Goal: Task Accomplishment & Management: Complete application form

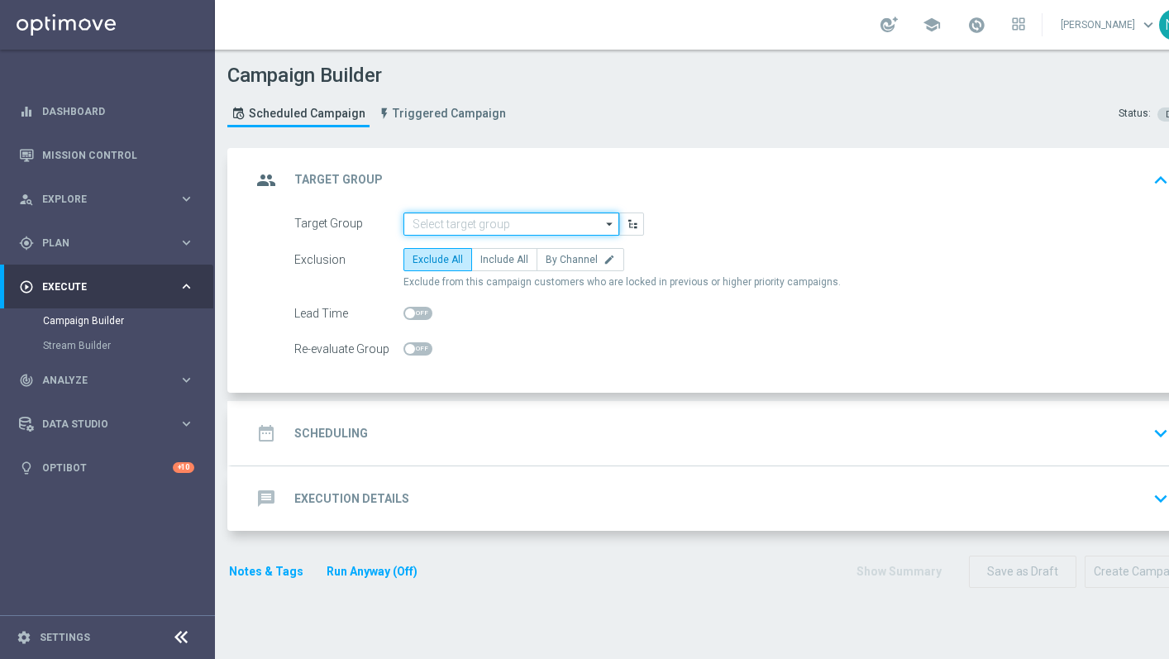
click at [428, 213] on input at bounding box center [511, 223] width 216 height 23
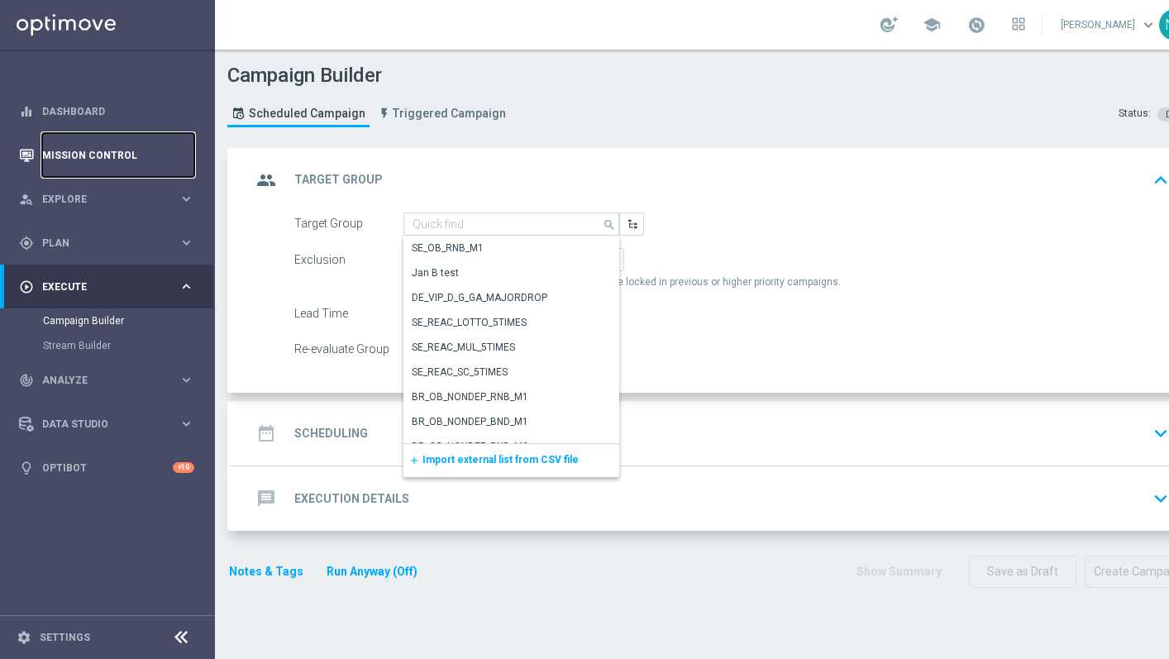
click at [93, 157] on link "Mission Control" at bounding box center [118, 155] width 152 height 44
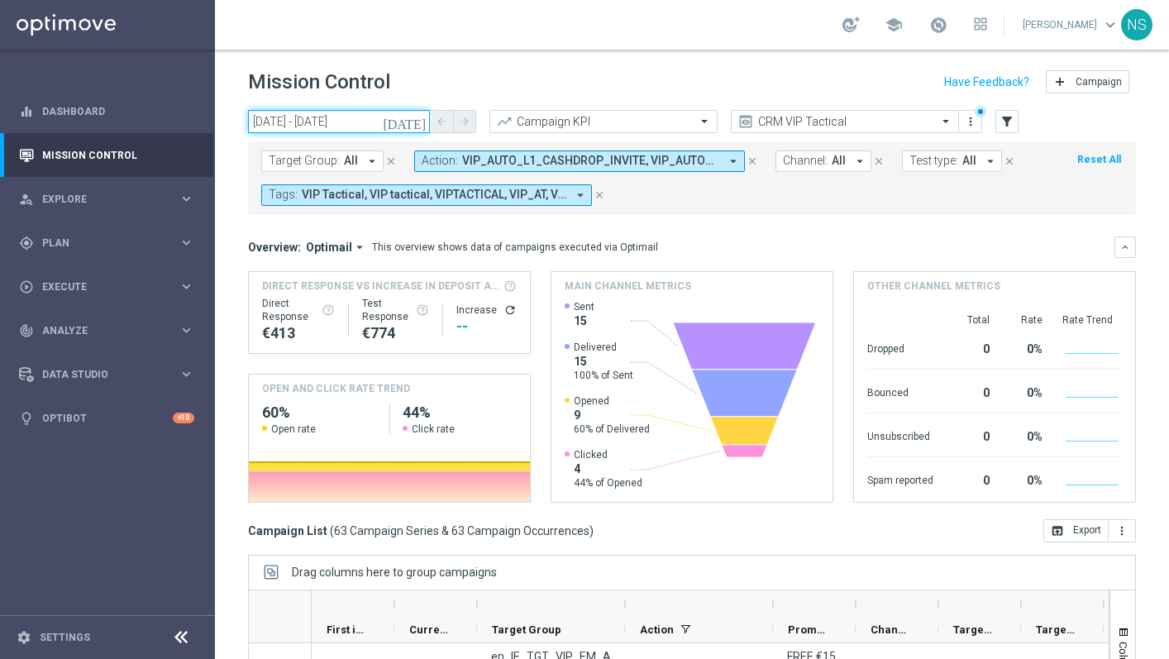
click at [407, 124] on input "02 Sep 2025 - 02 Sep 2025" at bounding box center [339, 121] width 182 height 23
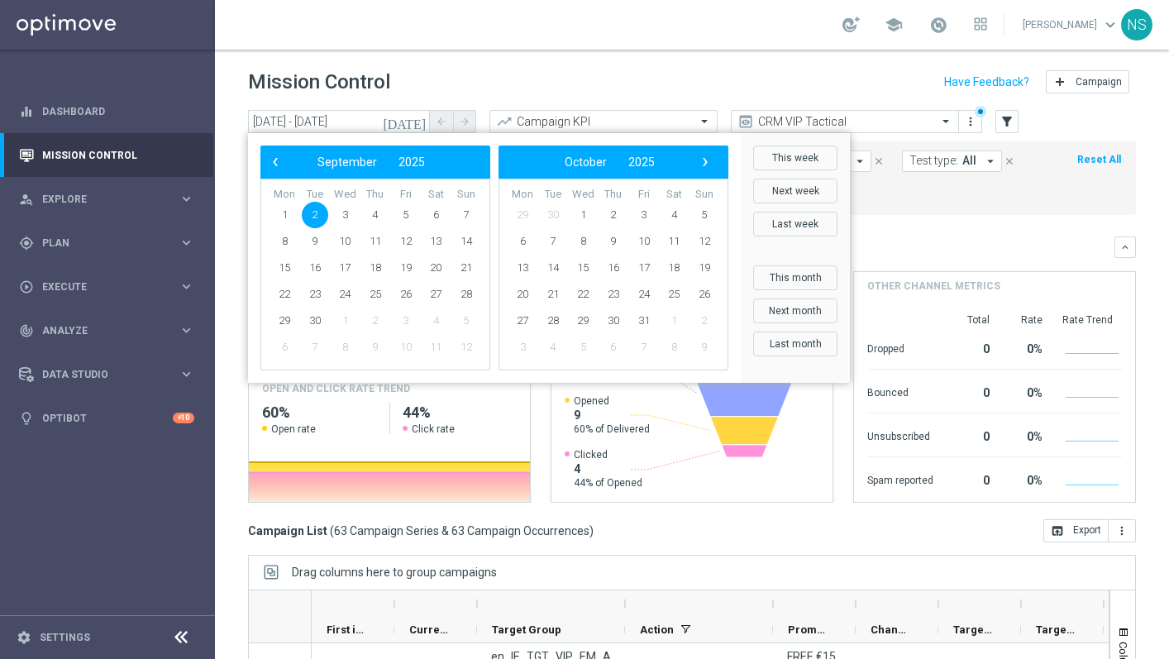
click at [452, 76] on div "Mission Control add Campaign" at bounding box center [692, 82] width 888 height 32
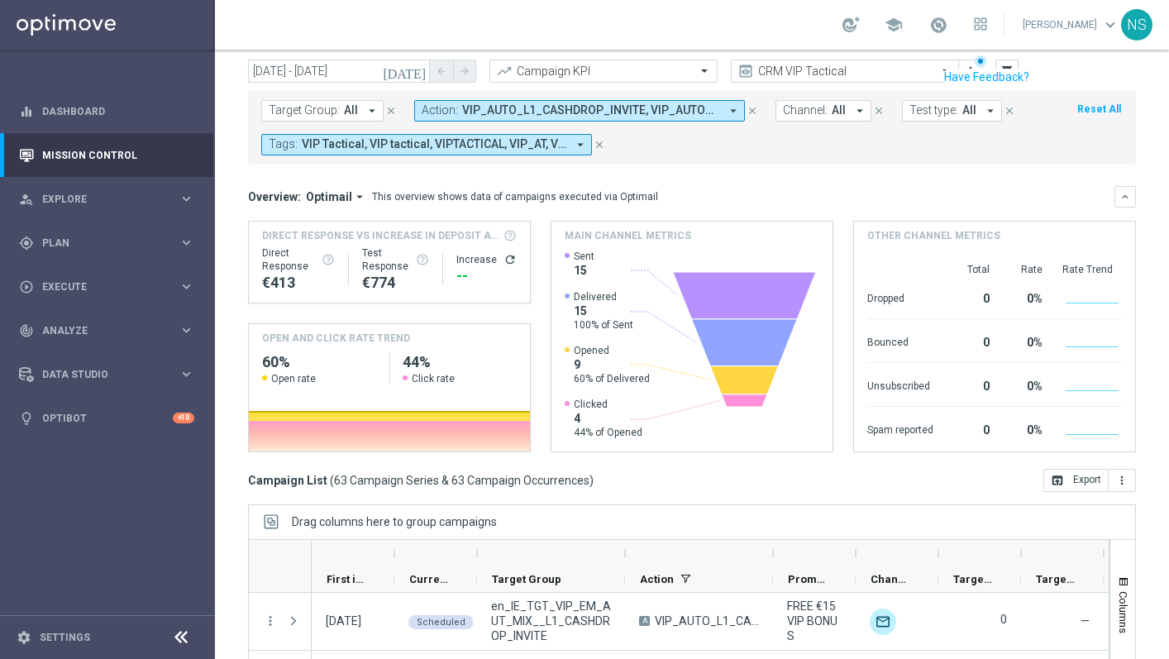
scroll to position [202, 0]
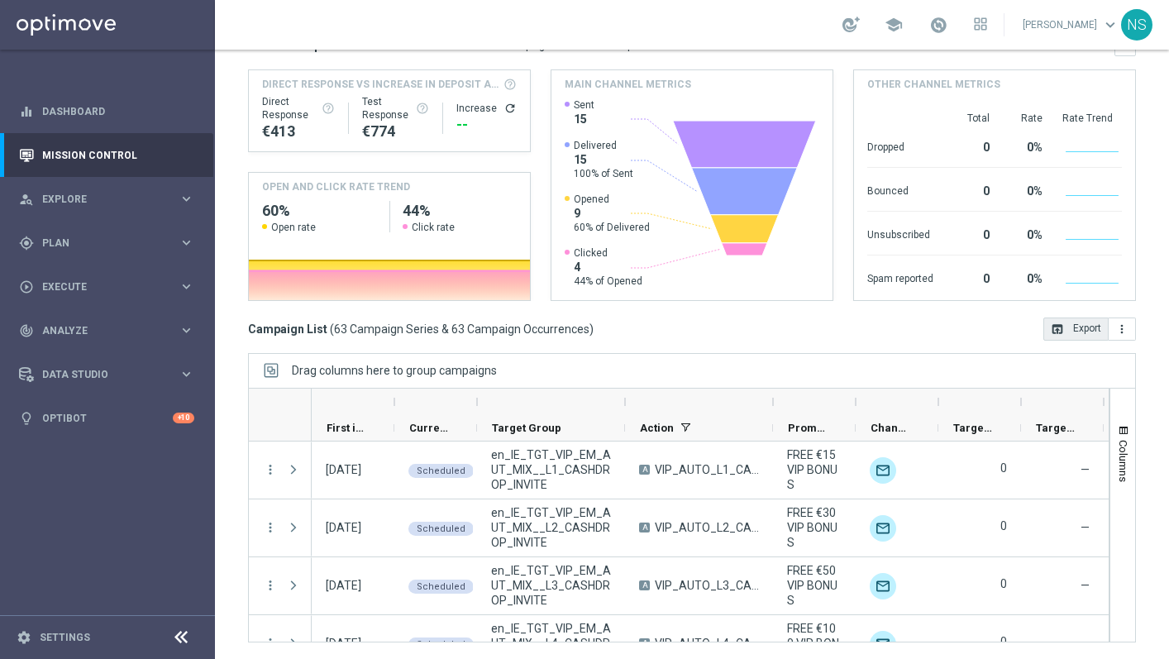
click at [1088, 337] on button "open_in_browser Export" at bounding box center [1075, 328] width 65 height 23
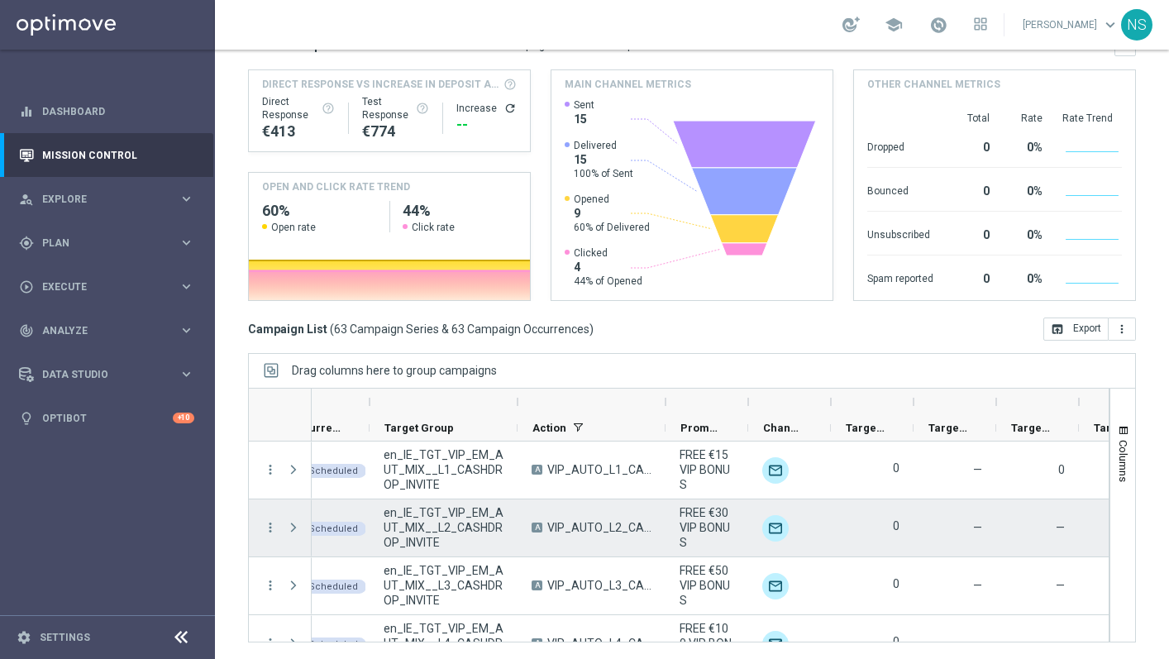
scroll to position [0, 0]
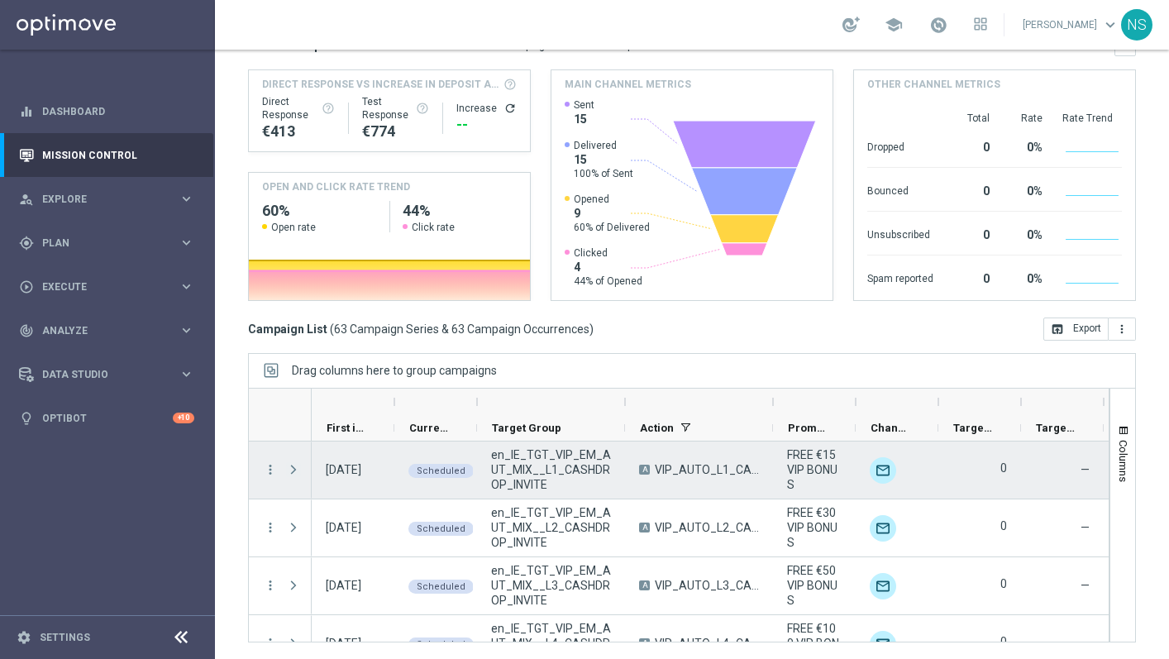
click at [294, 470] on span "Press SPACE to select this row." at bounding box center [293, 469] width 15 height 13
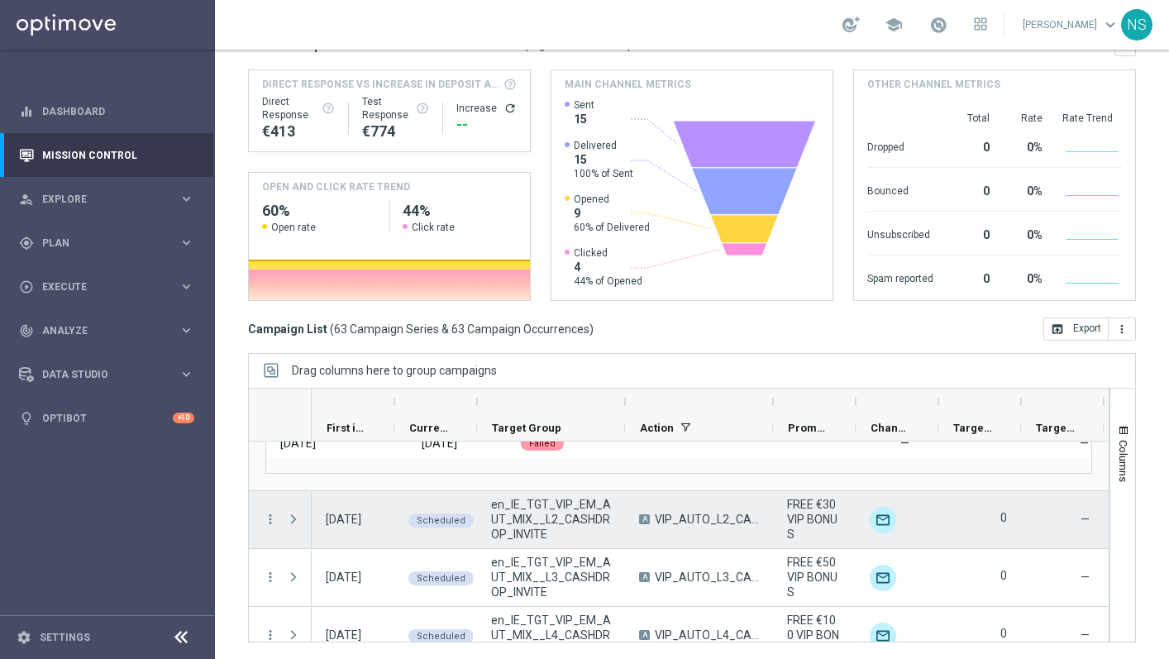
scroll to position [238, 0]
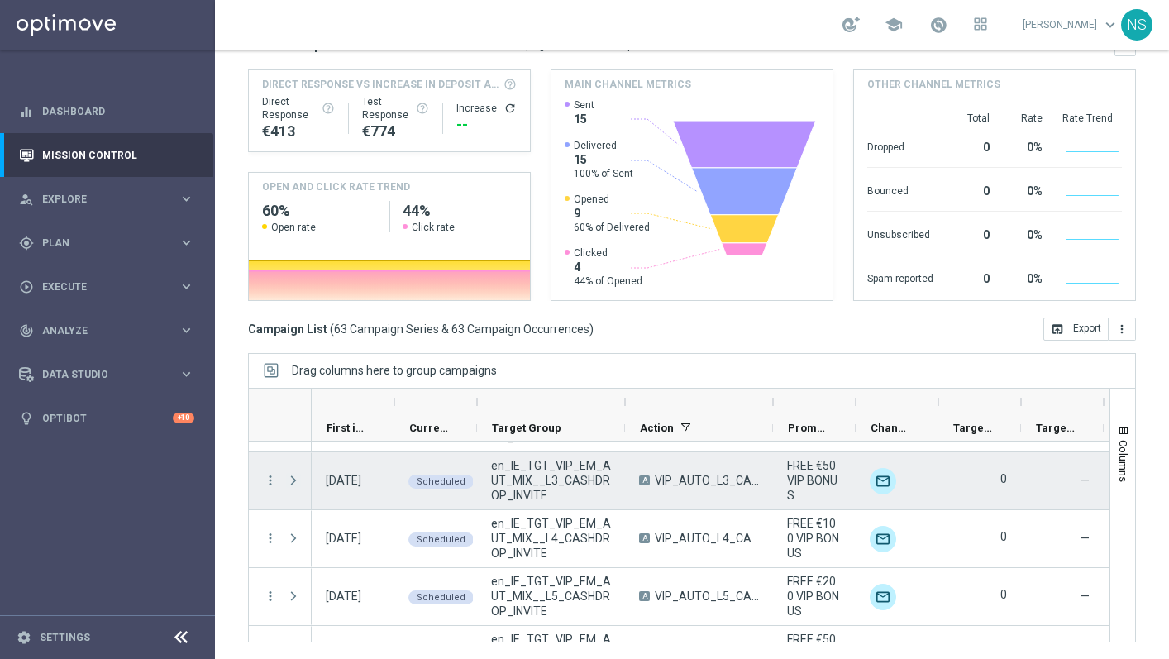
click at [288, 483] on span "Press SPACE to select this row." at bounding box center [293, 480] width 15 height 13
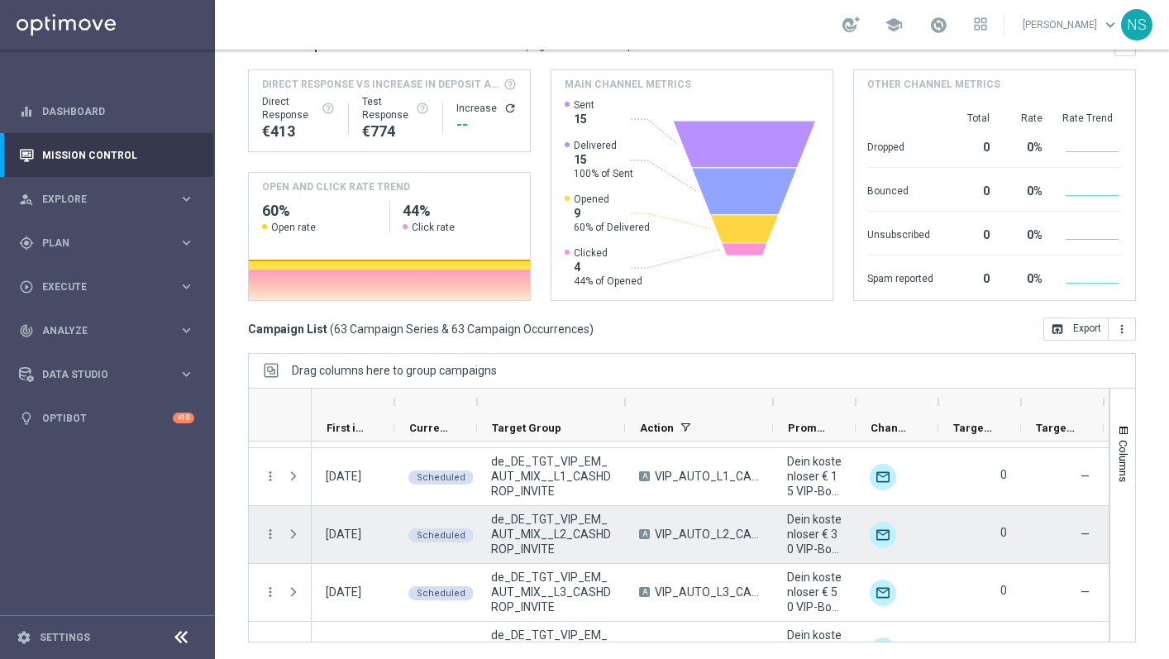
scroll to position [672, 0]
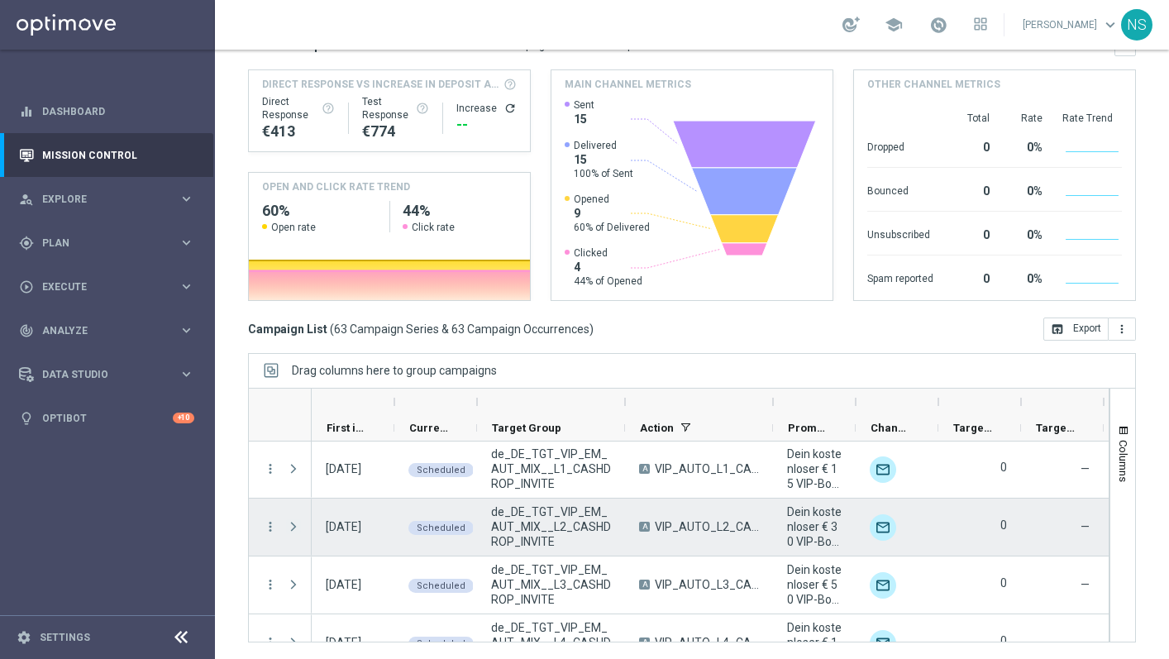
click at [291, 522] on span at bounding box center [293, 526] width 15 height 13
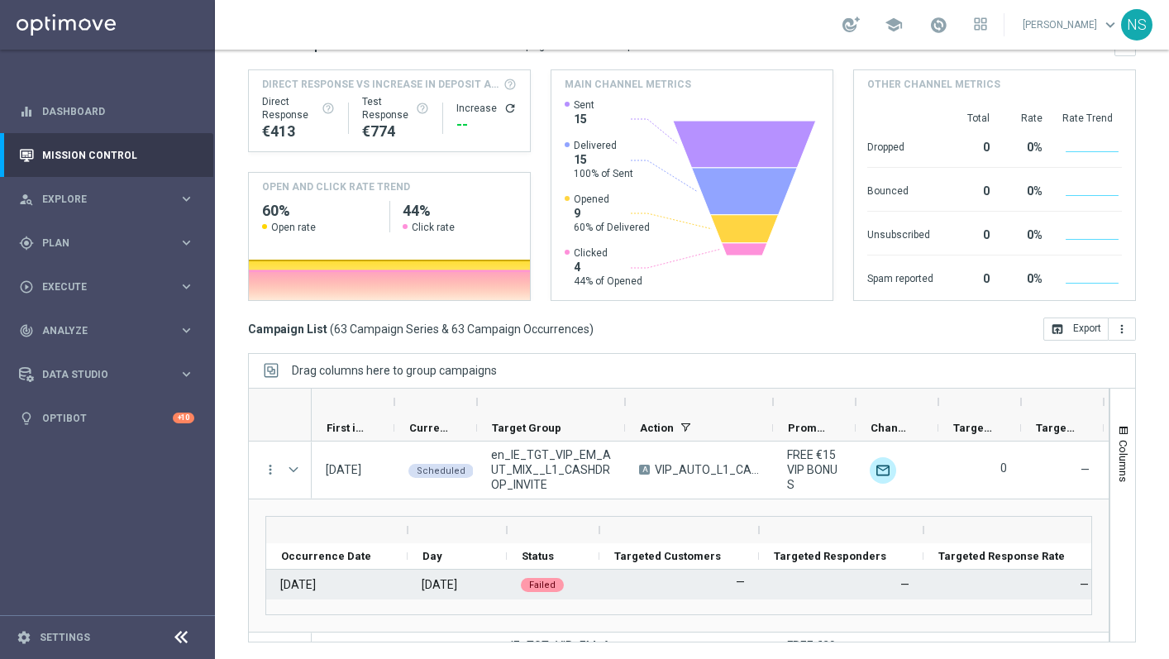
scroll to position [0, 0]
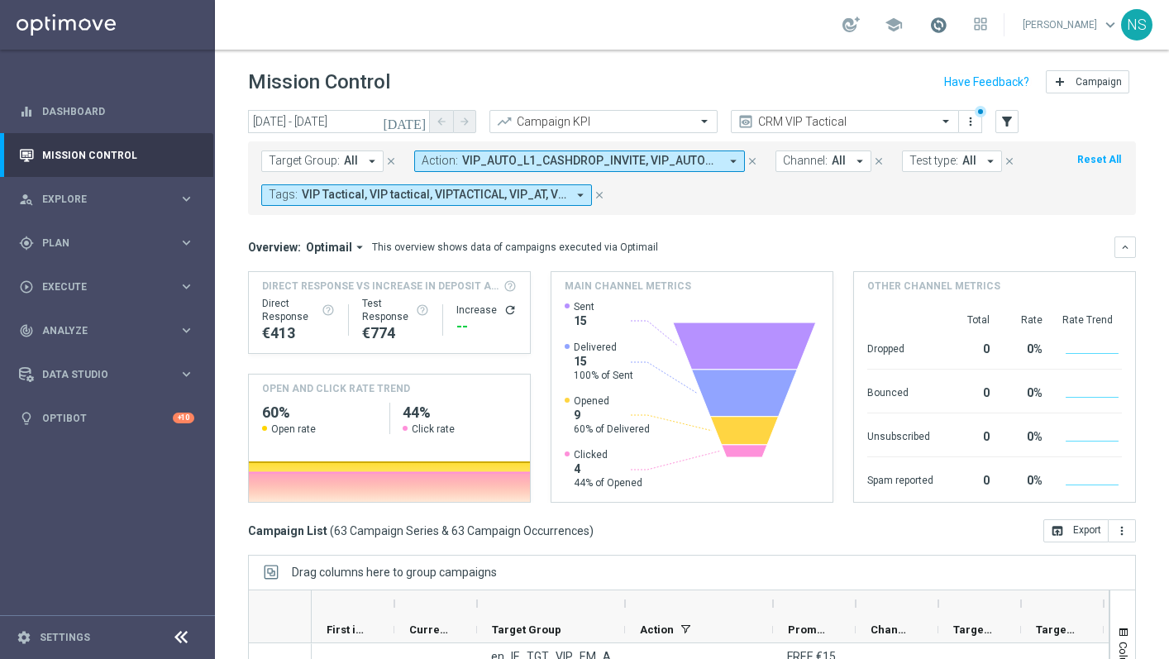
click at [947, 24] on span at bounding box center [938, 25] width 18 height 18
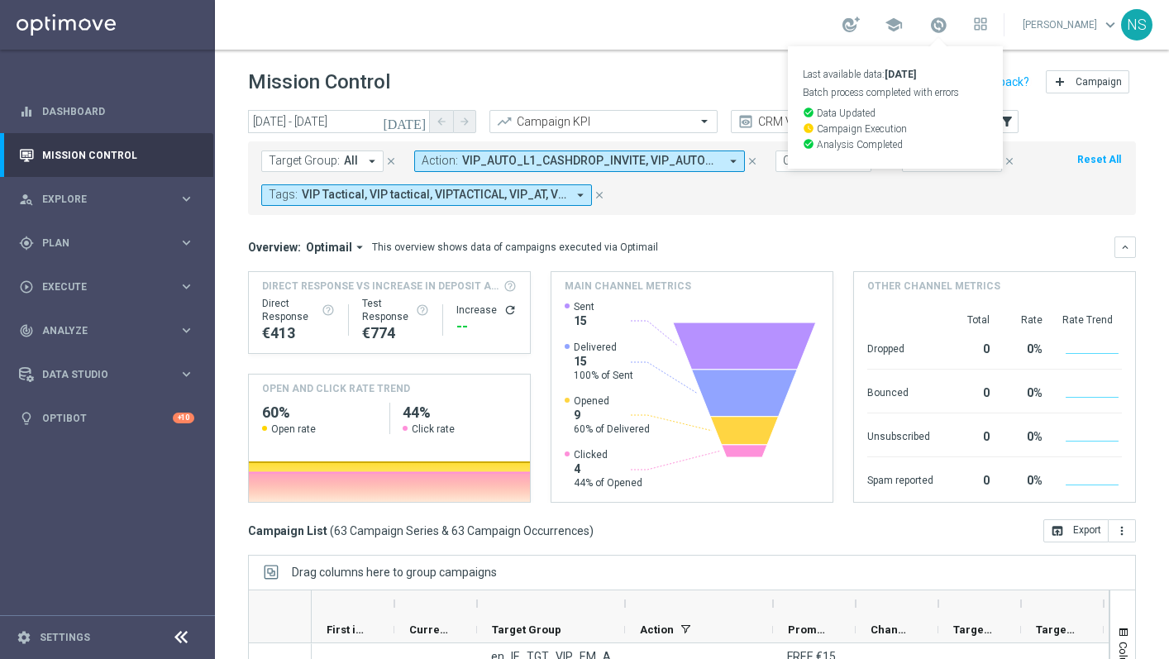
click at [670, 31] on div "school Last available data: 3 Sep 2025 Batch process completed with errors chec…" at bounding box center [692, 25] width 954 height 50
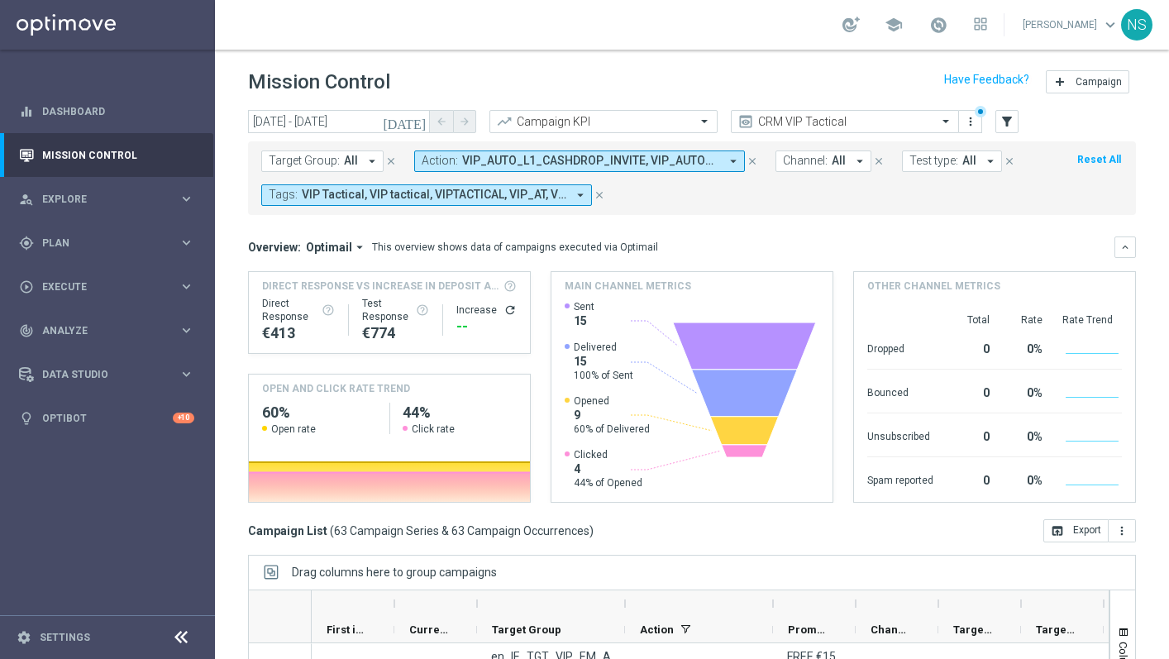
scroll to position [202, 0]
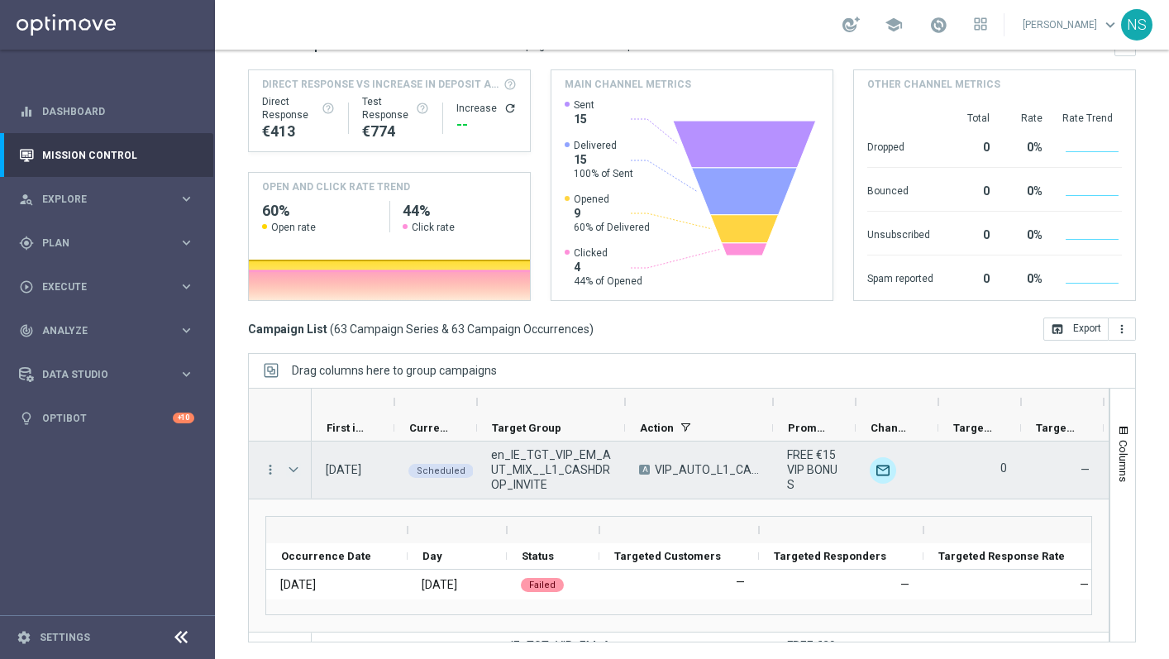
click at [299, 465] on span at bounding box center [293, 469] width 15 height 13
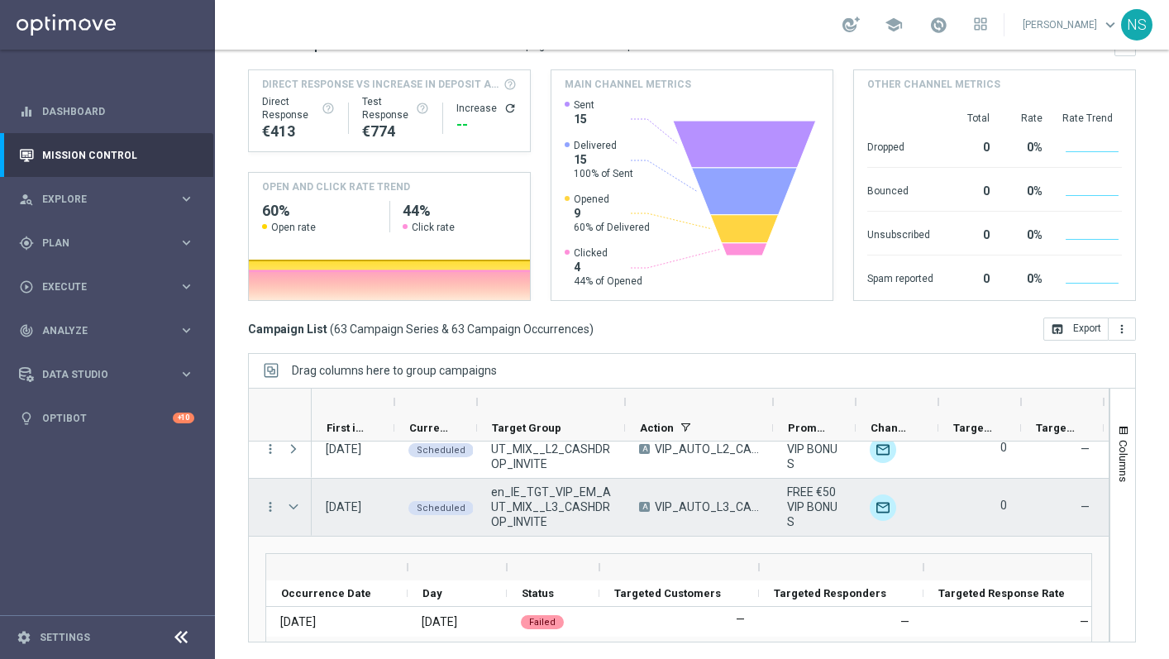
scroll to position [64, 0]
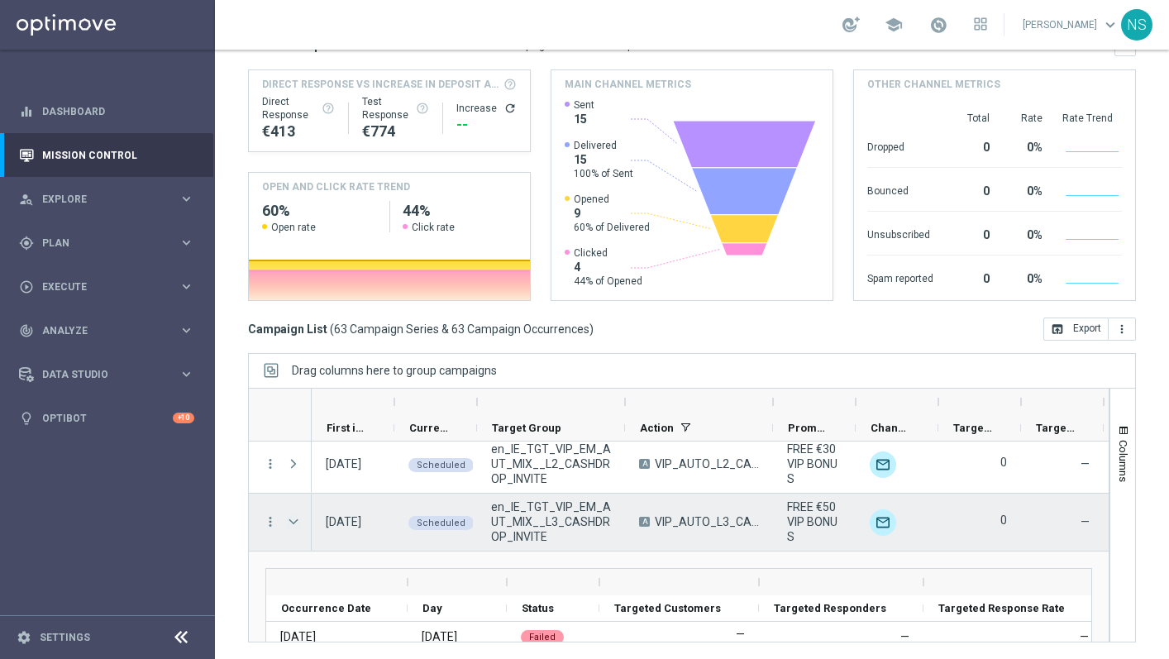
click at [292, 520] on span at bounding box center [293, 521] width 15 height 13
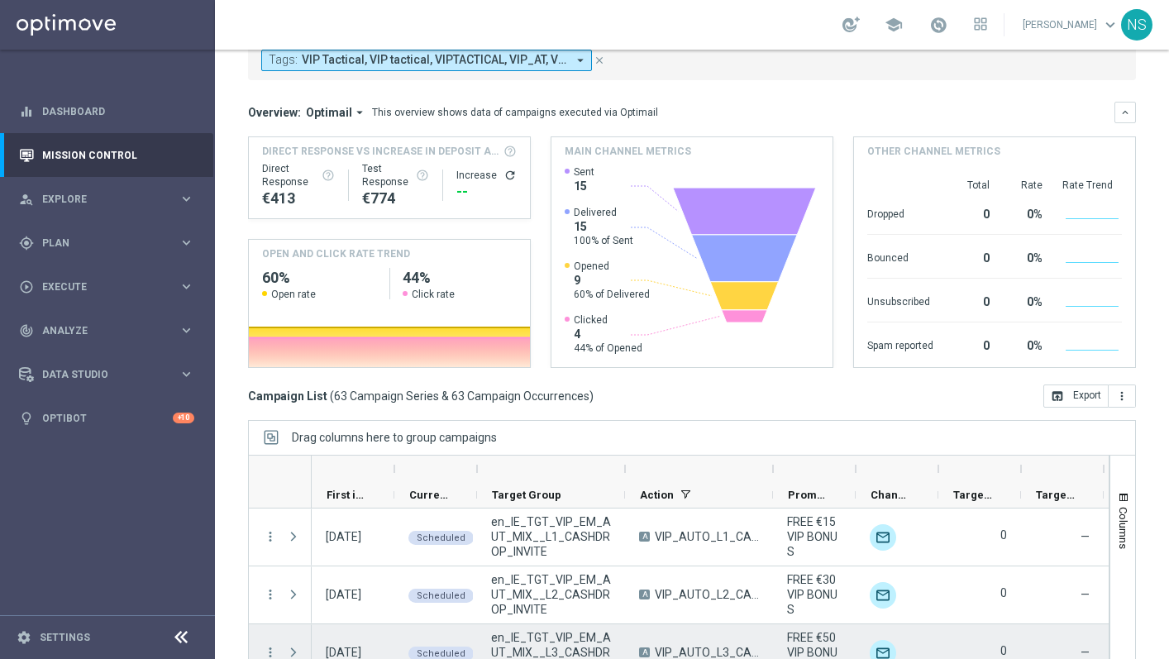
scroll to position [202, 0]
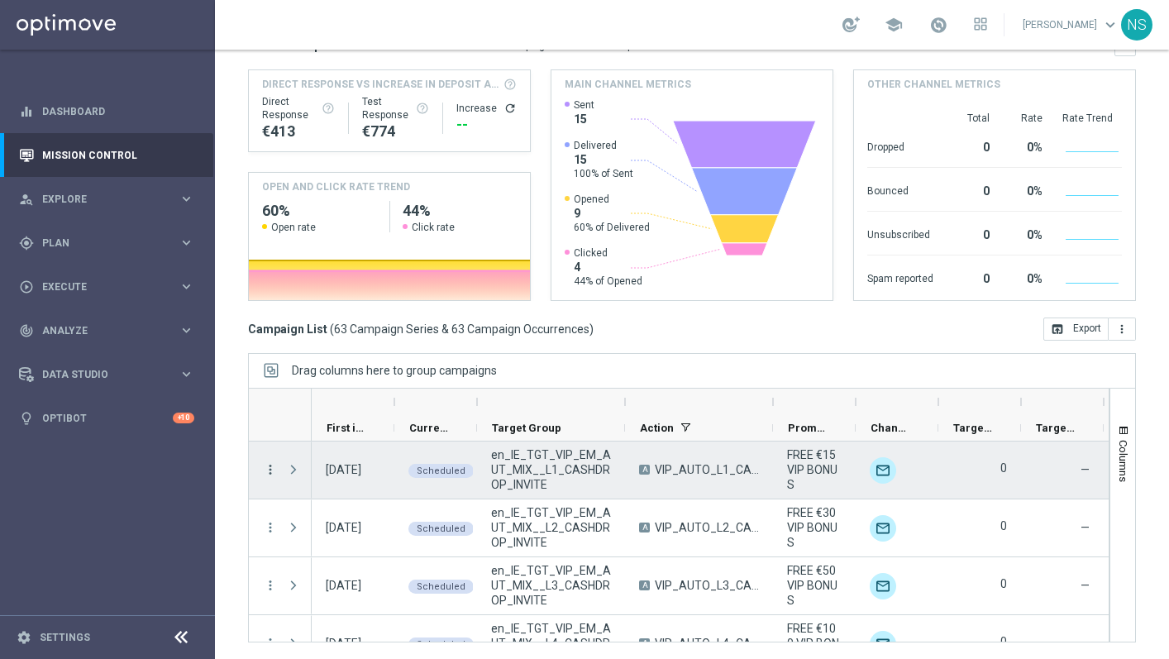
click at [264, 473] on icon "more_vert" at bounding box center [270, 469] width 15 height 15
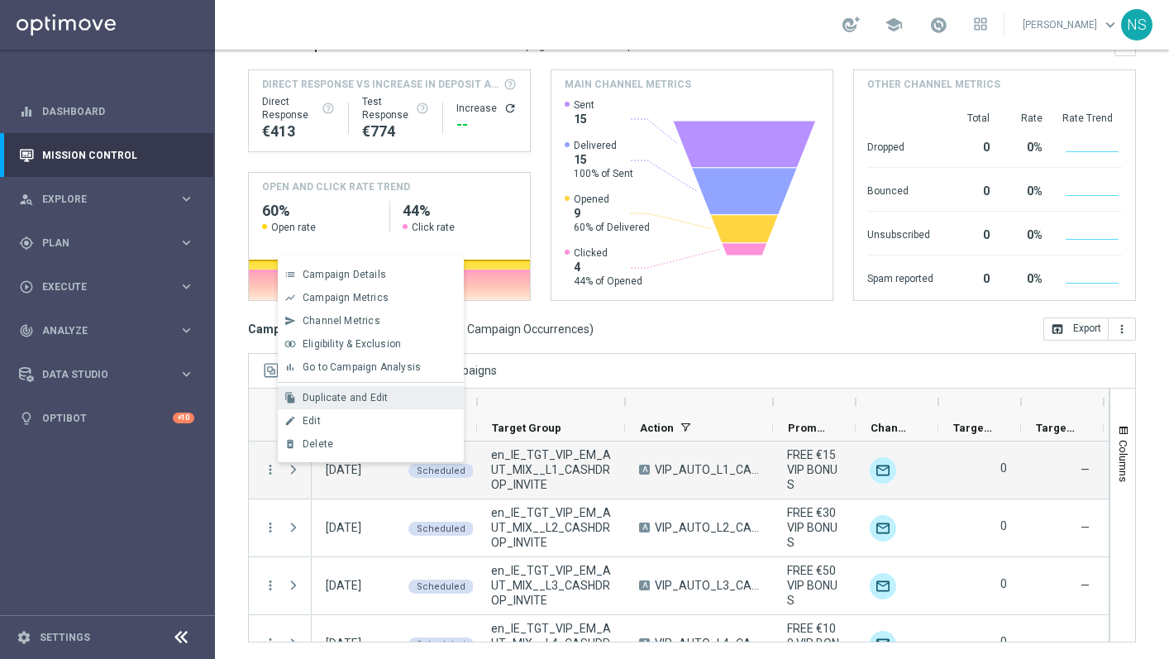
click at [388, 402] on div "Duplicate and Edit" at bounding box center [379, 398] width 154 height 12
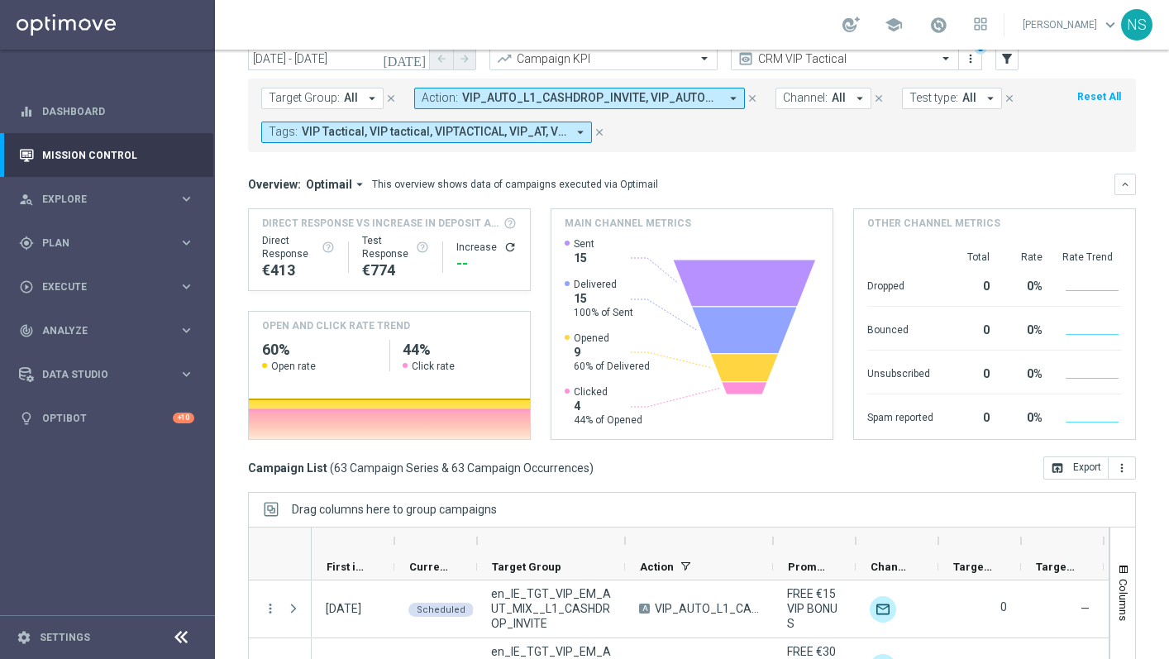
scroll to position [34, 0]
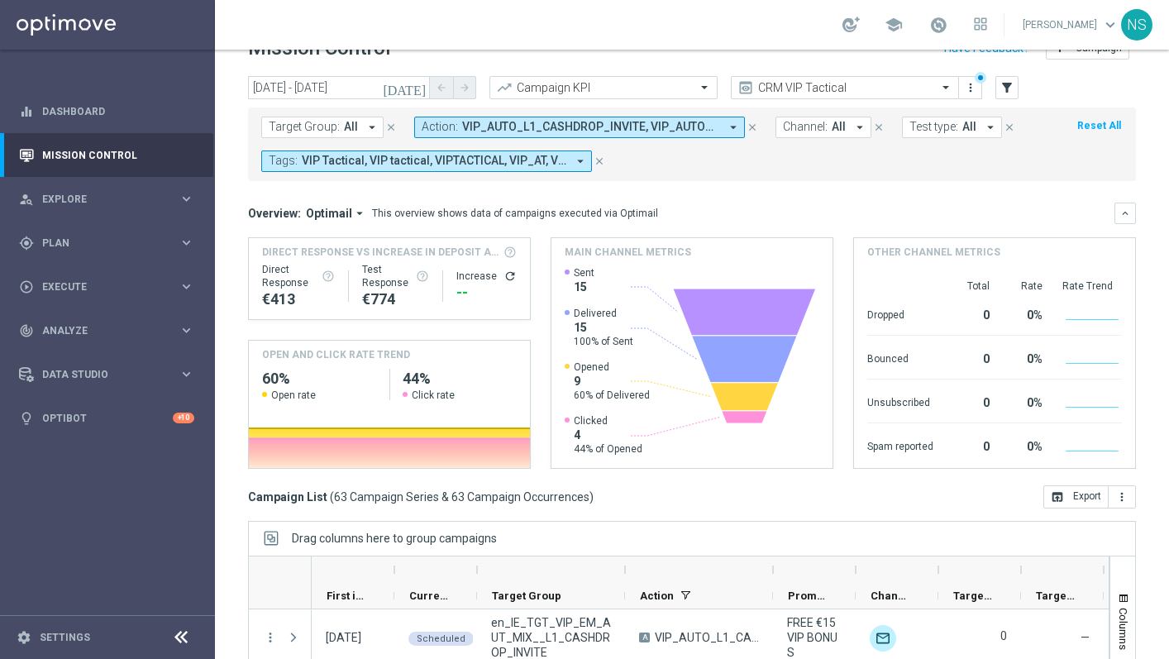
click at [360, 135] on button "Target Group: All arrow_drop_down" at bounding box center [322, 127] width 122 height 21
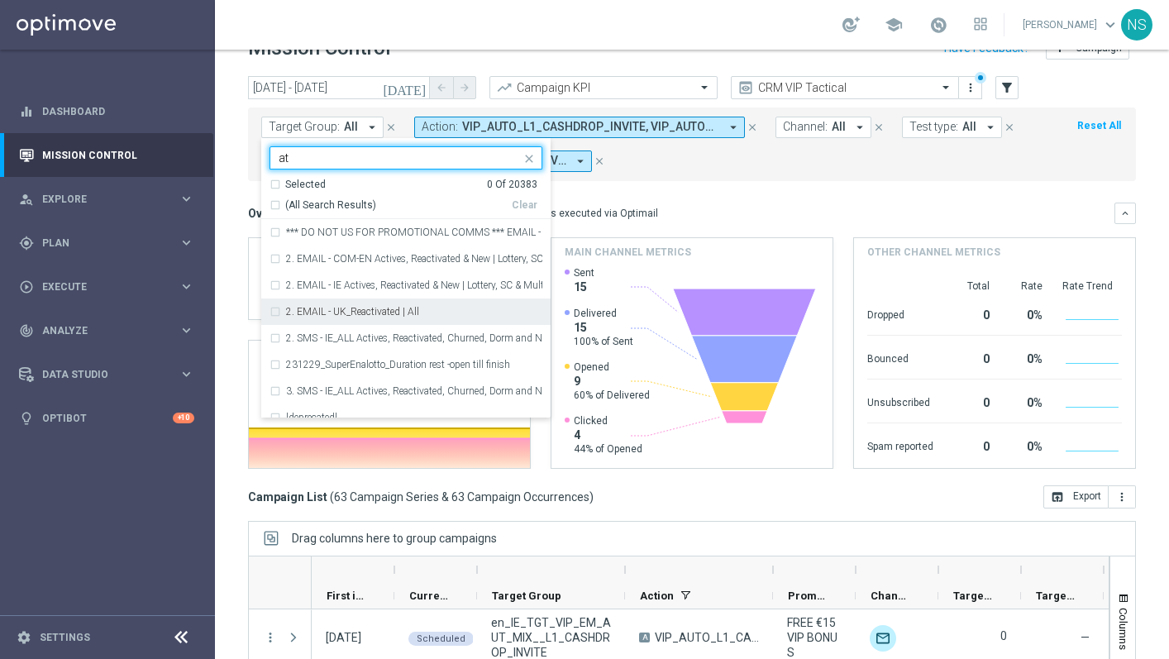
type input "a"
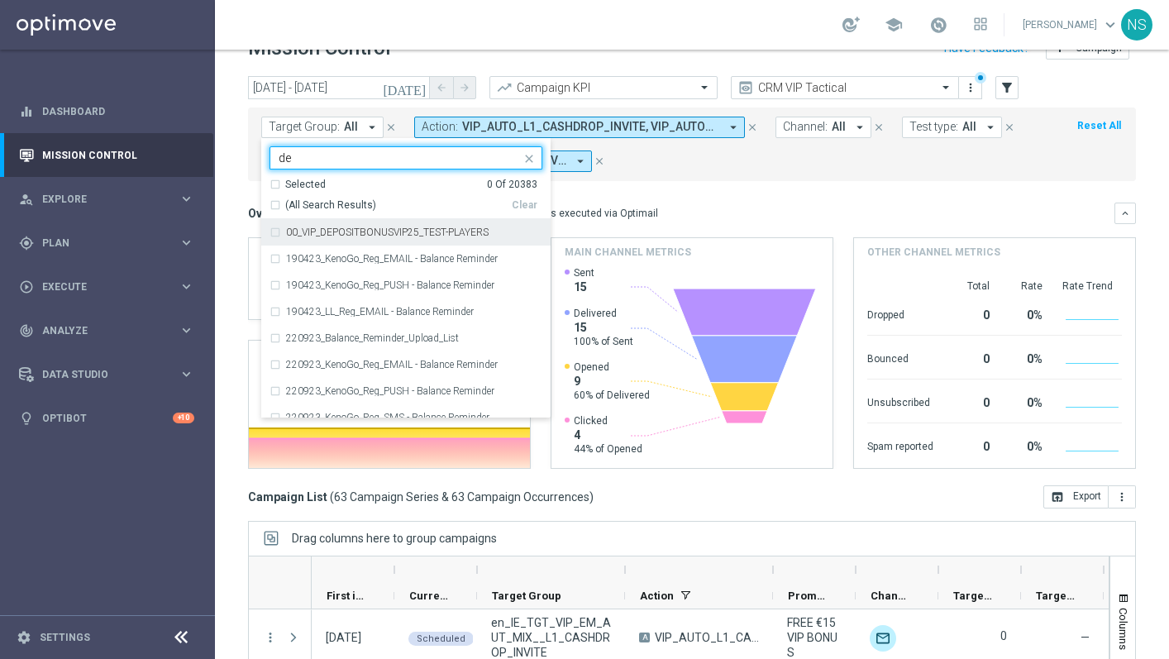
click at [275, 183] on div "Selected 0 Of 20383" at bounding box center [403, 185] width 268 height 14
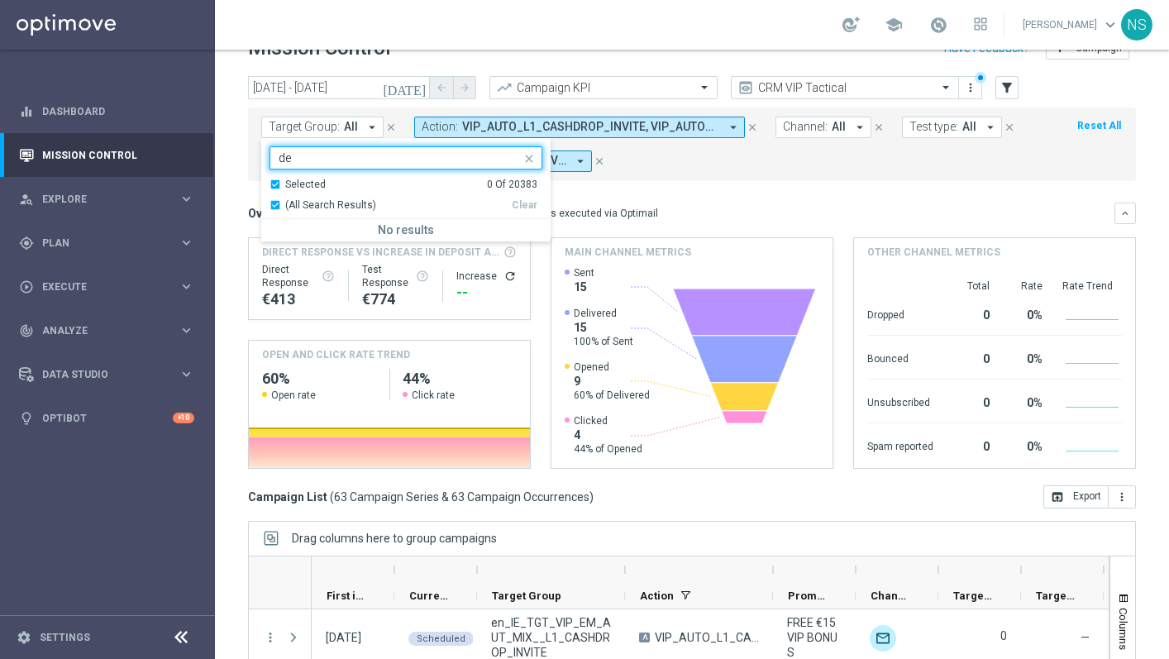
type input "de"
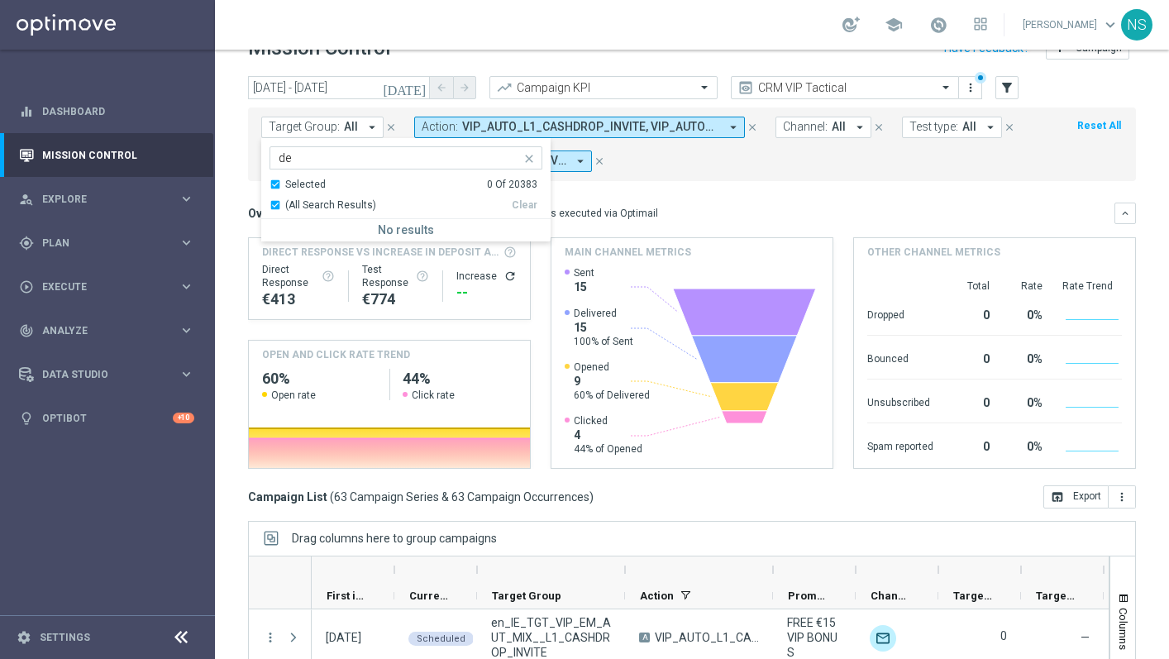
click at [726, 153] on form "Target Group: All arrow_drop_down de Selected 0 Of 20383 (All Search Results) C…" at bounding box center [655, 144] width 788 height 55
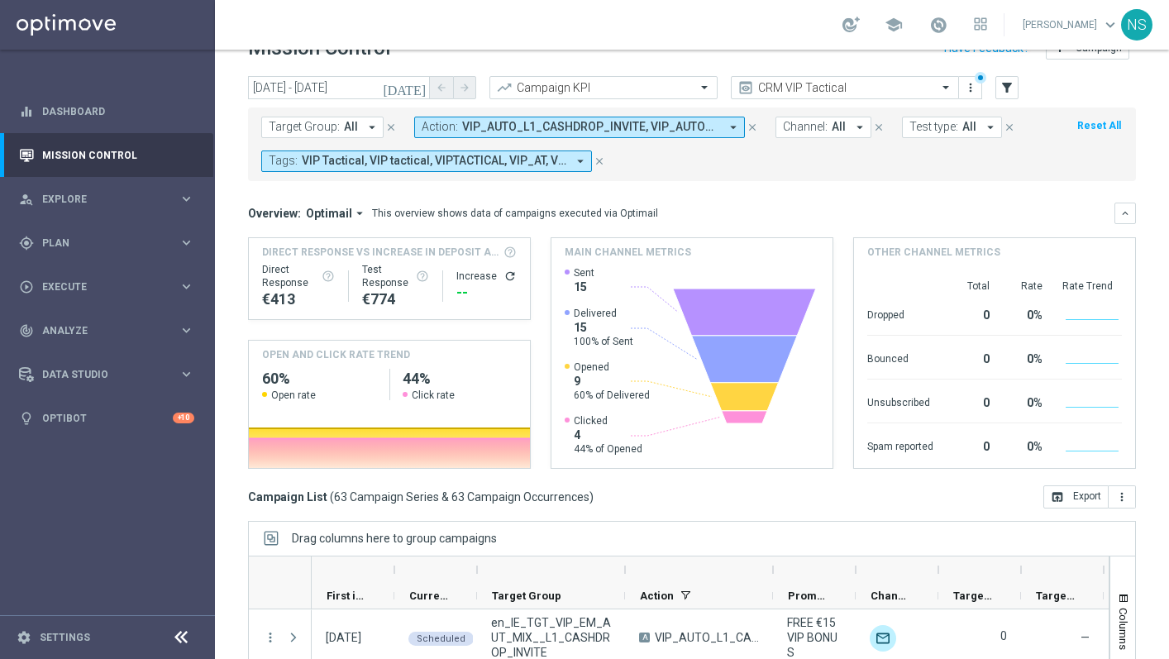
click at [326, 138] on form "Target Group: All arrow_drop_down close Action: VIP_AUTO_L1_CASHDROP_INVITE, VI…" at bounding box center [655, 144] width 788 height 55
click at [322, 126] on span "Target Group:" at bounding box center [304, 127] width 71 height 14
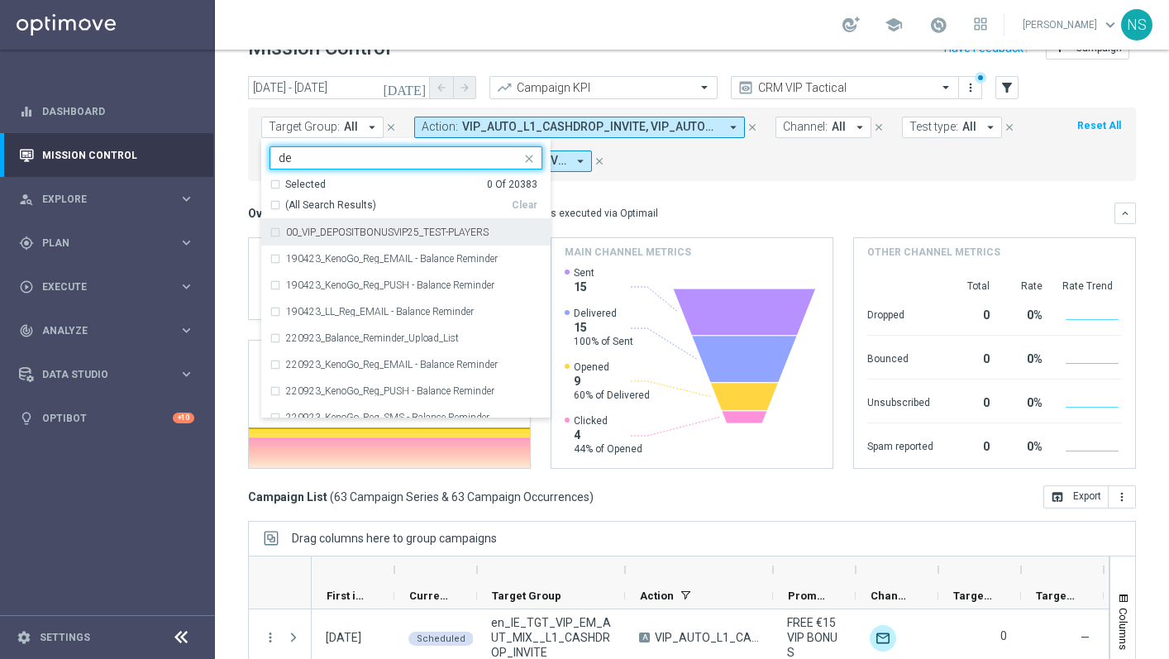
click at [274, 203] on div "(All Search Results)" at bounding box center [390, 205] width 242 height 14
type input "de"
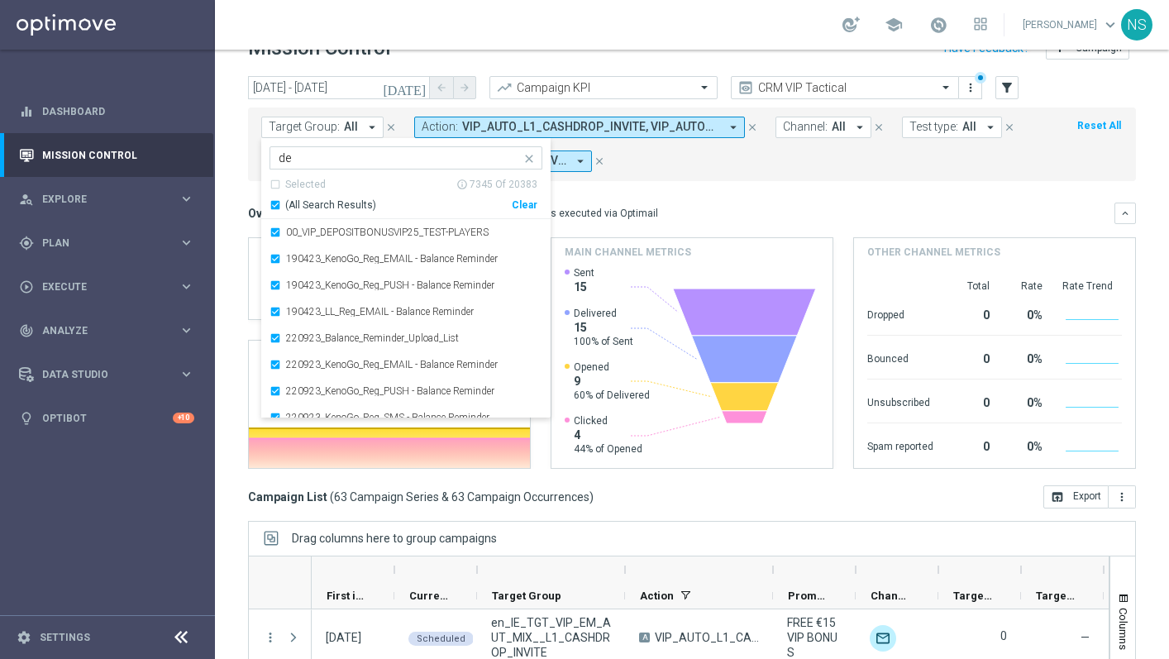
click at [688, 184] on mini-dashboard "Overview: Optimail arrow_drop_down This overview shows data of campaigns execut…" at bounding box center [692, 333] width 888 height 304
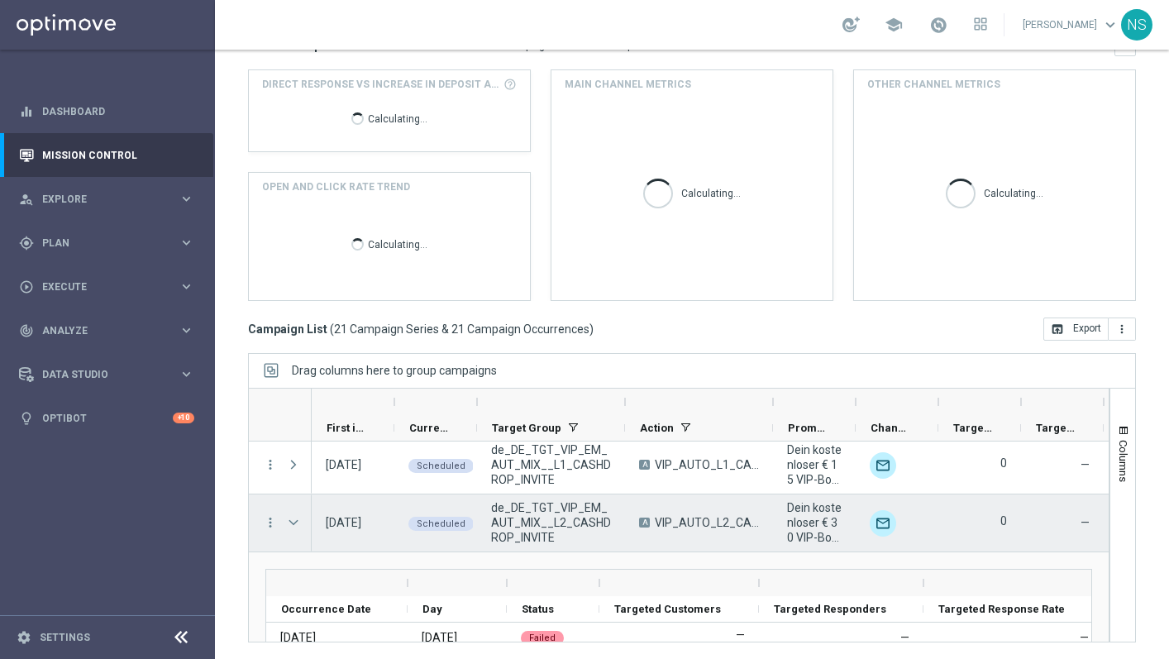
scroll to position [0, 0]
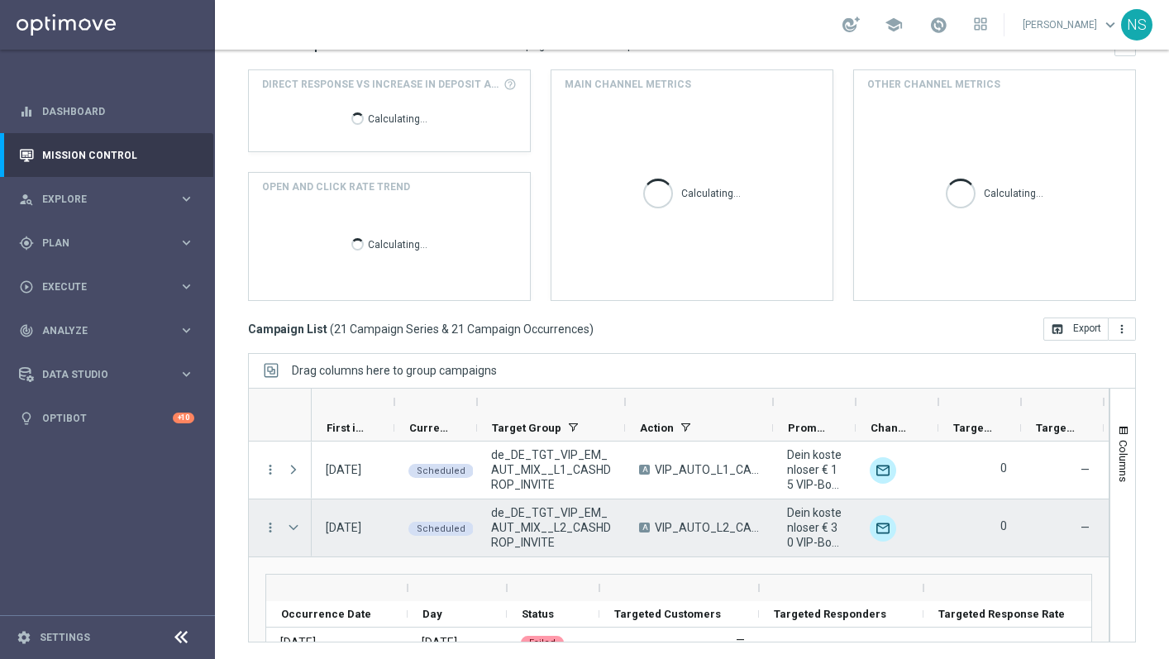
click at [285, 520] on div at bounding box center [295, 527] width 33 height 57
click at [288, 521] on span at bounding box center [293, 527] width 15 height 13
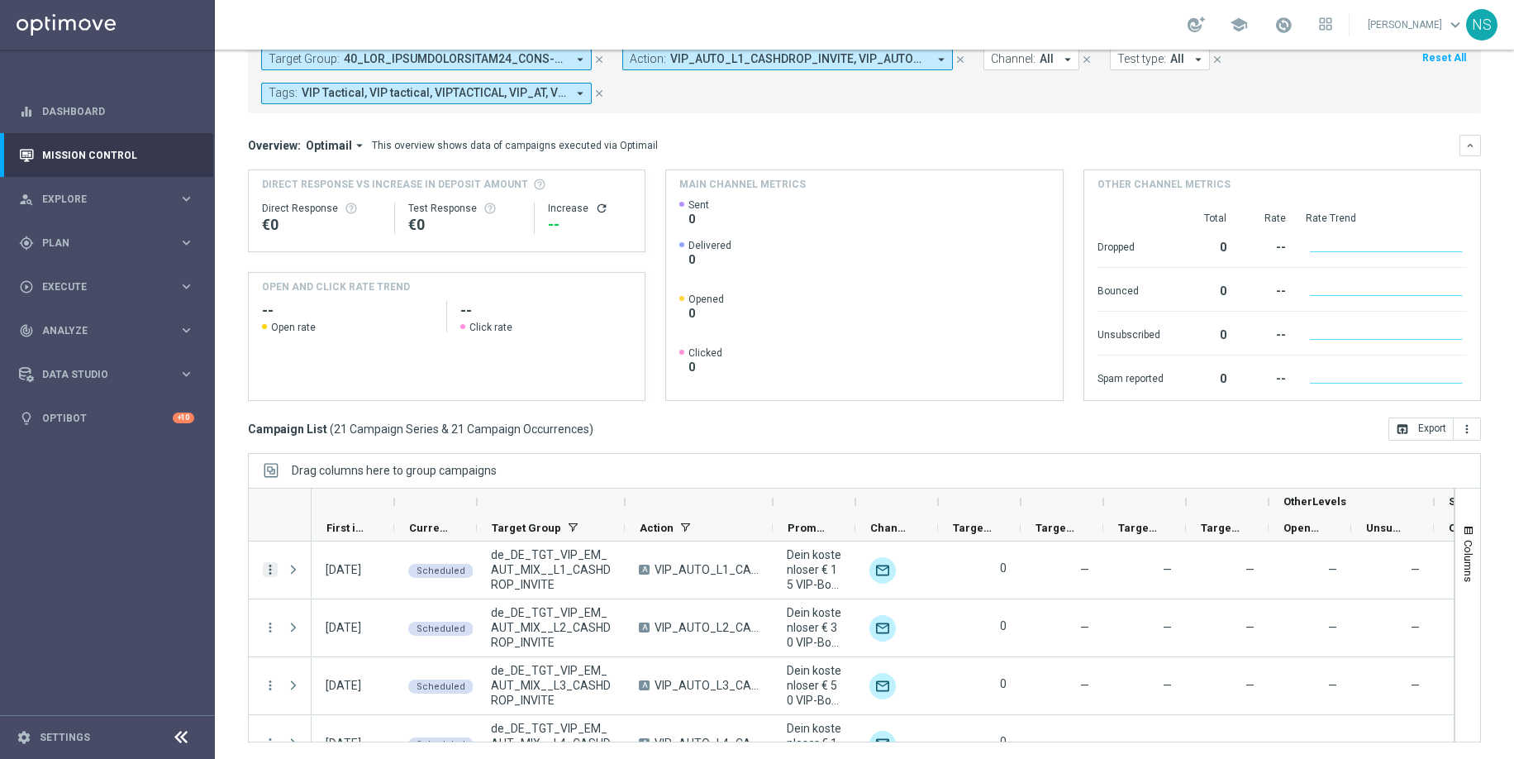
click at [269, 570] on icon "more_vert" at bounding box center [270, 569] width 15 height 15
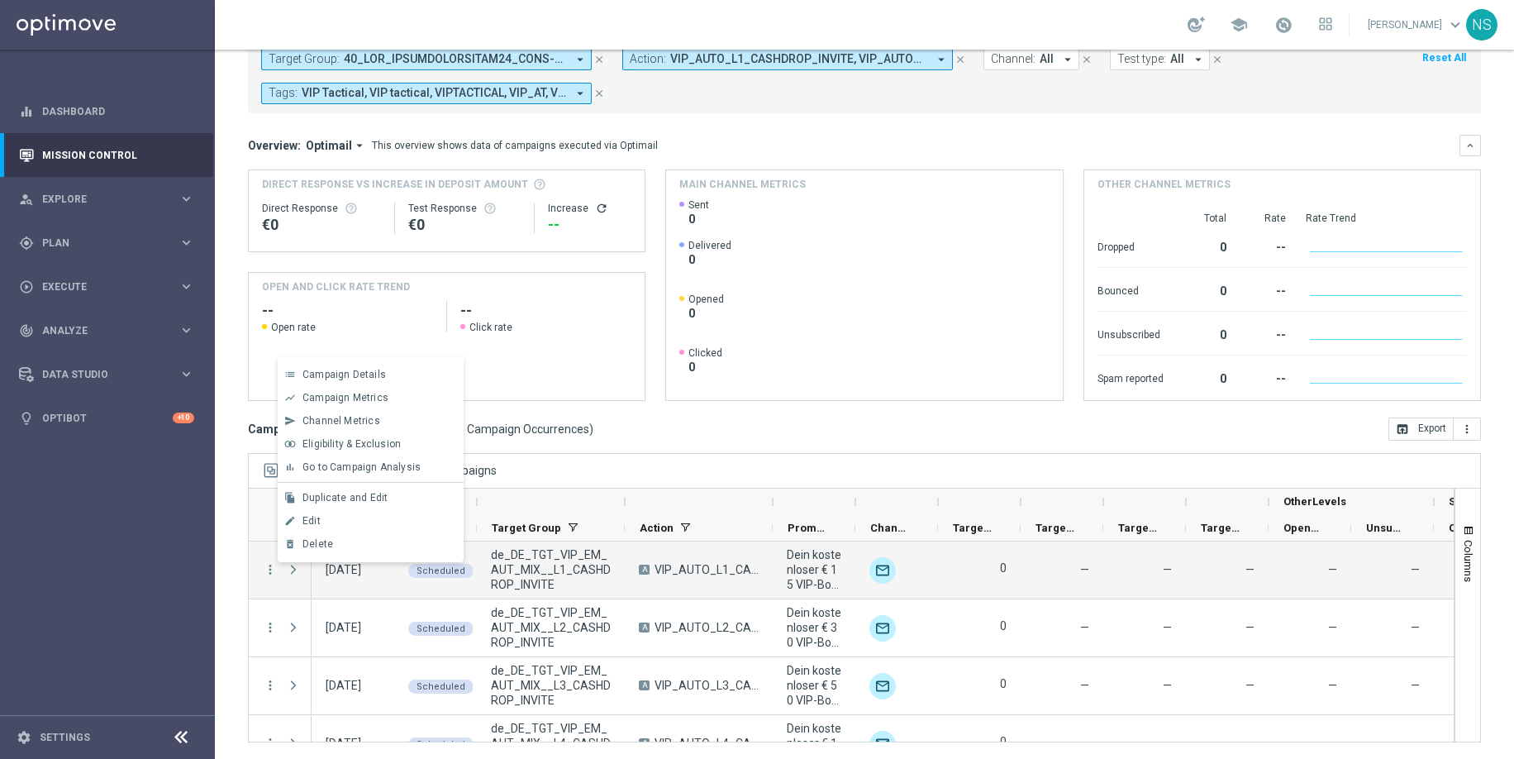
click at [578, 449] on div "today 02 Sep 2025 - 02 Sep 2025 arrow_back arrow_forward Campaign KPI trending_…" at bounding box center [864, 325] width 1299 height 634
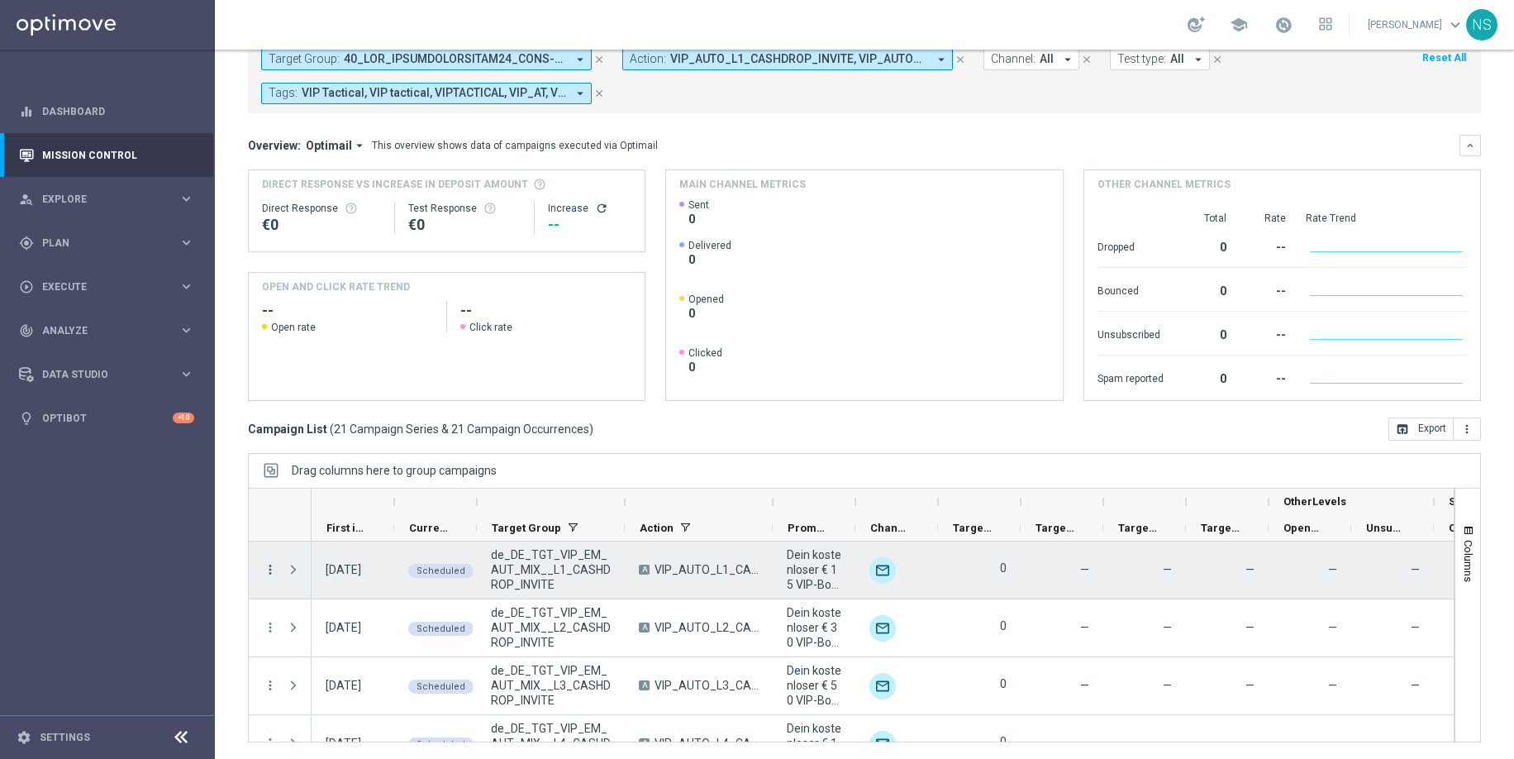
click at [269, 573] on icon "more_vert" at bounding box center [270, 569] width 15 height 15
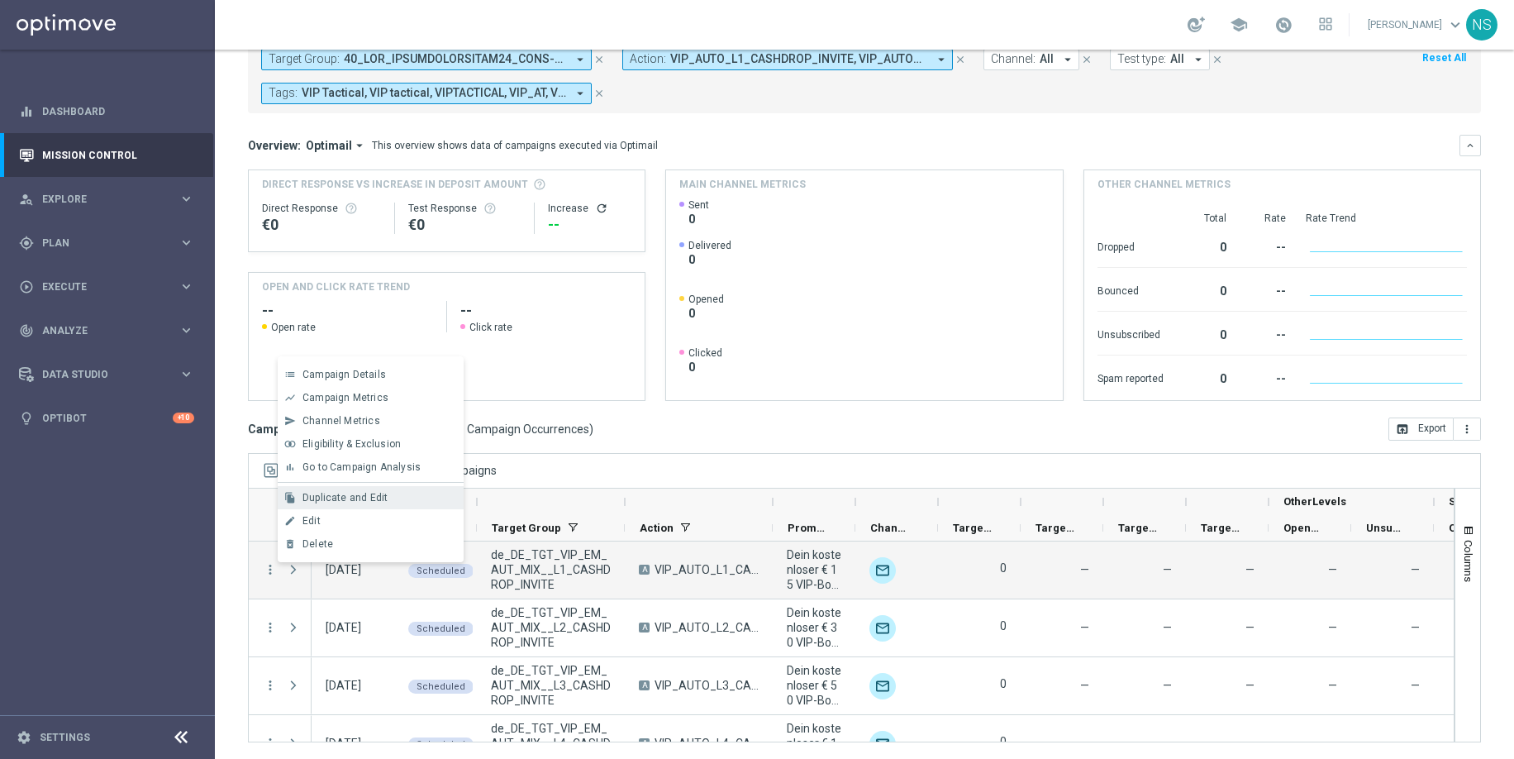
click at [339, 504] on div "file_copy Duplicate and Edit" at bounding box center [371, 497] width 186 height 23
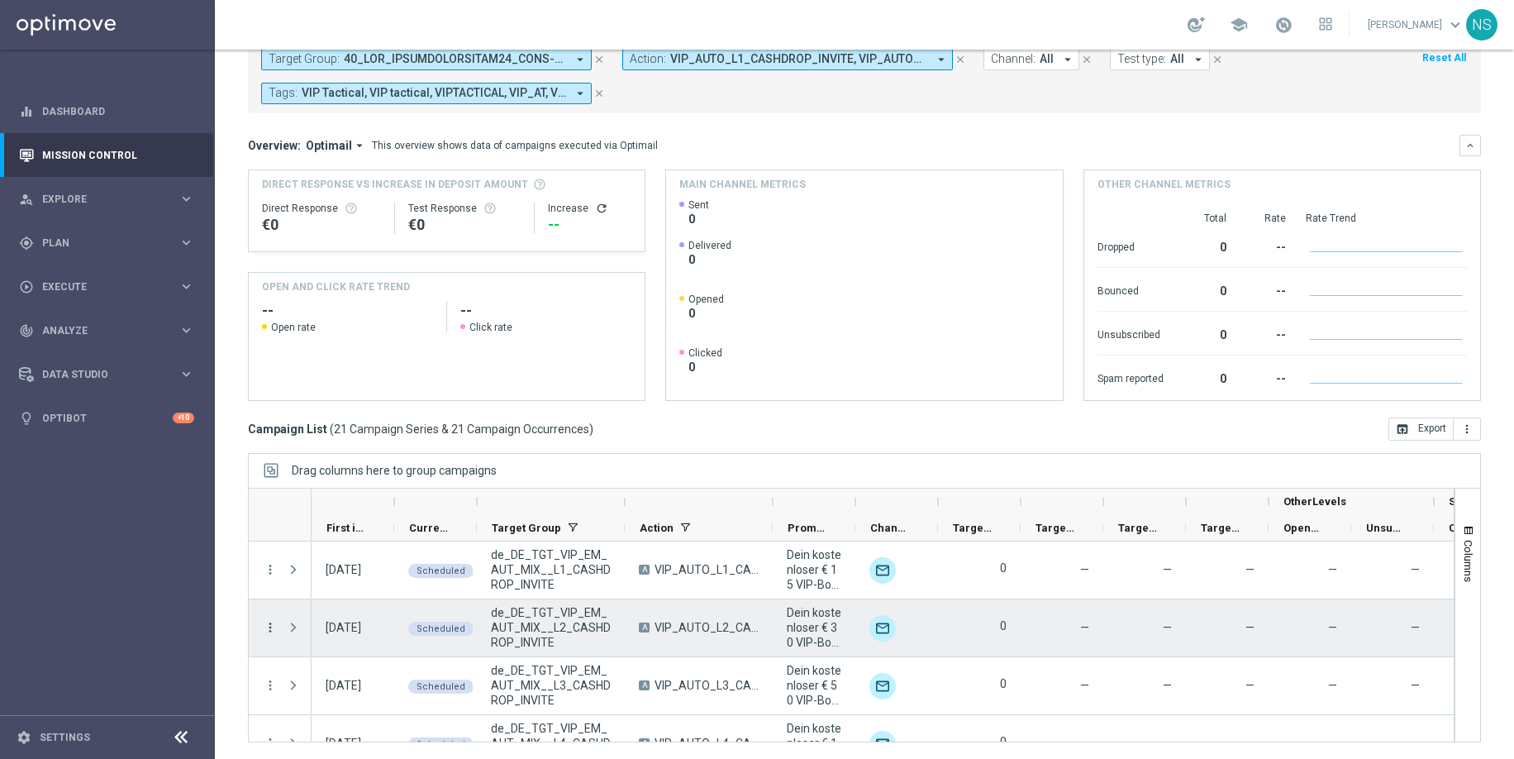
click at [268, 627] on icon "more_vert" at bounding box center [270, 627] width 15 height 15
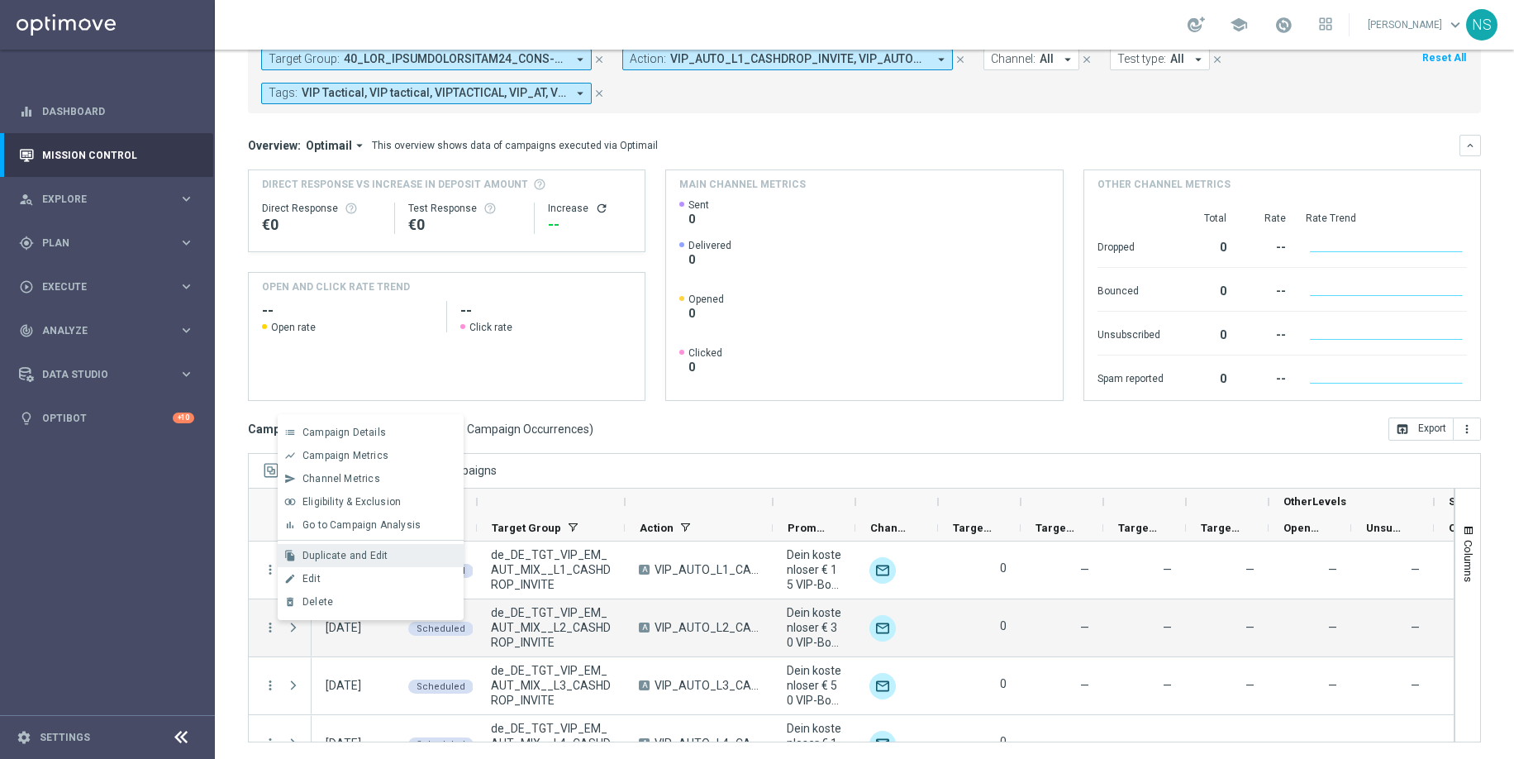
click at [341, 560] on span "Duplicate and Edit" at bounding box center [344, 556] width 85 height 12
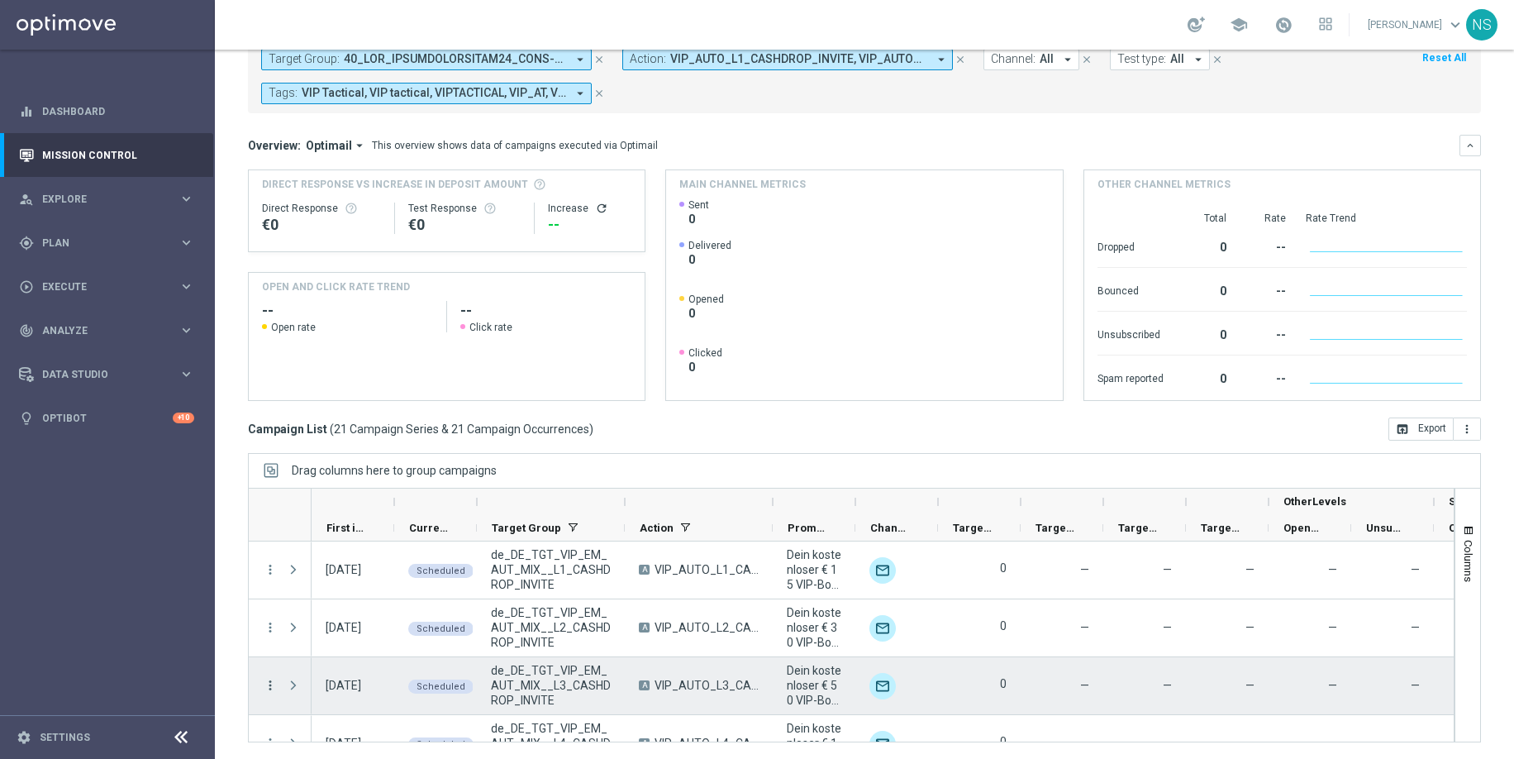
click at [271, 658] on icon "more_vert" at bounding box center [270, 685] width 15 height 15
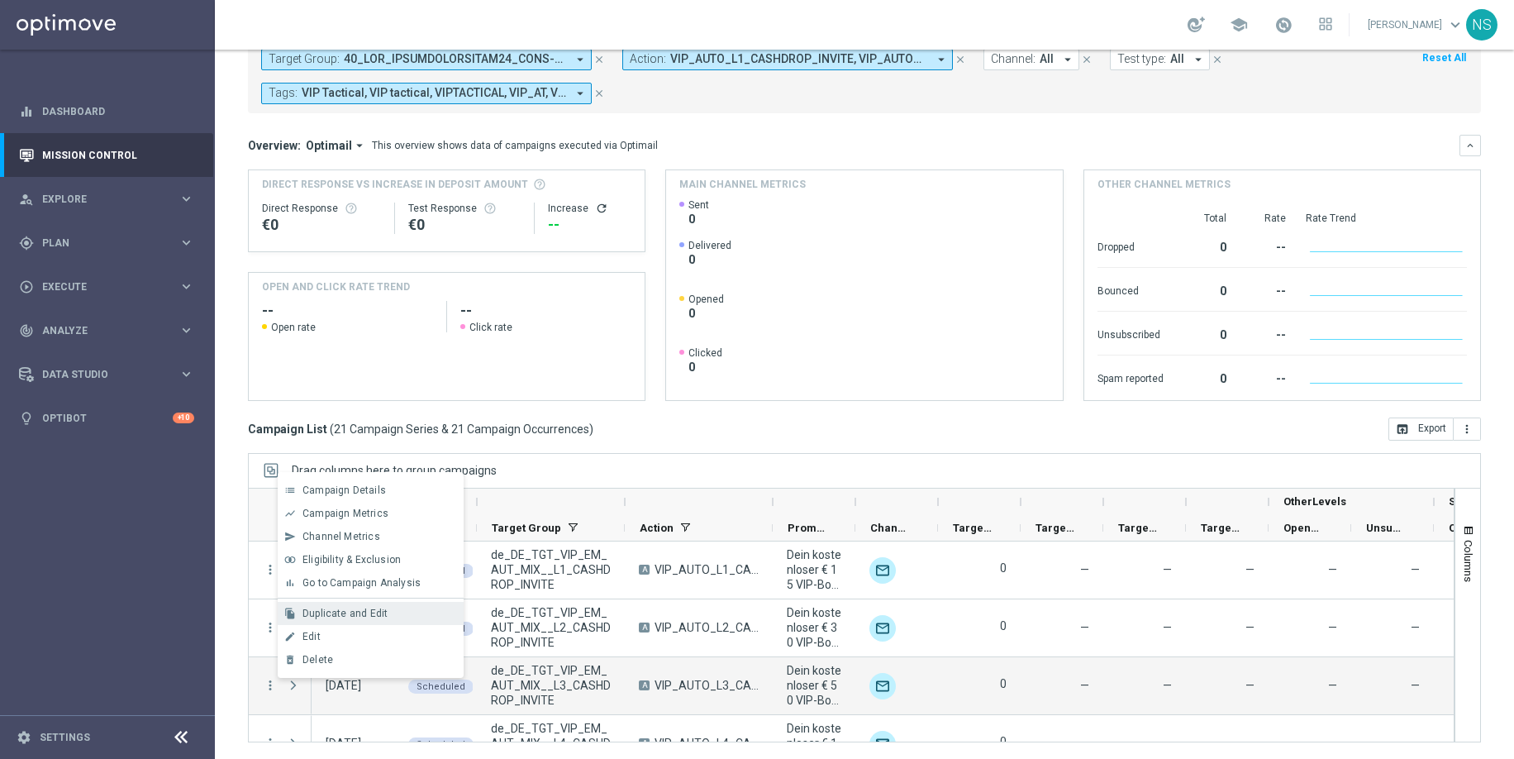
click at [341, 609] on span "Duplicate and Edit" at bounding box center [344, 613] width 85 height 12
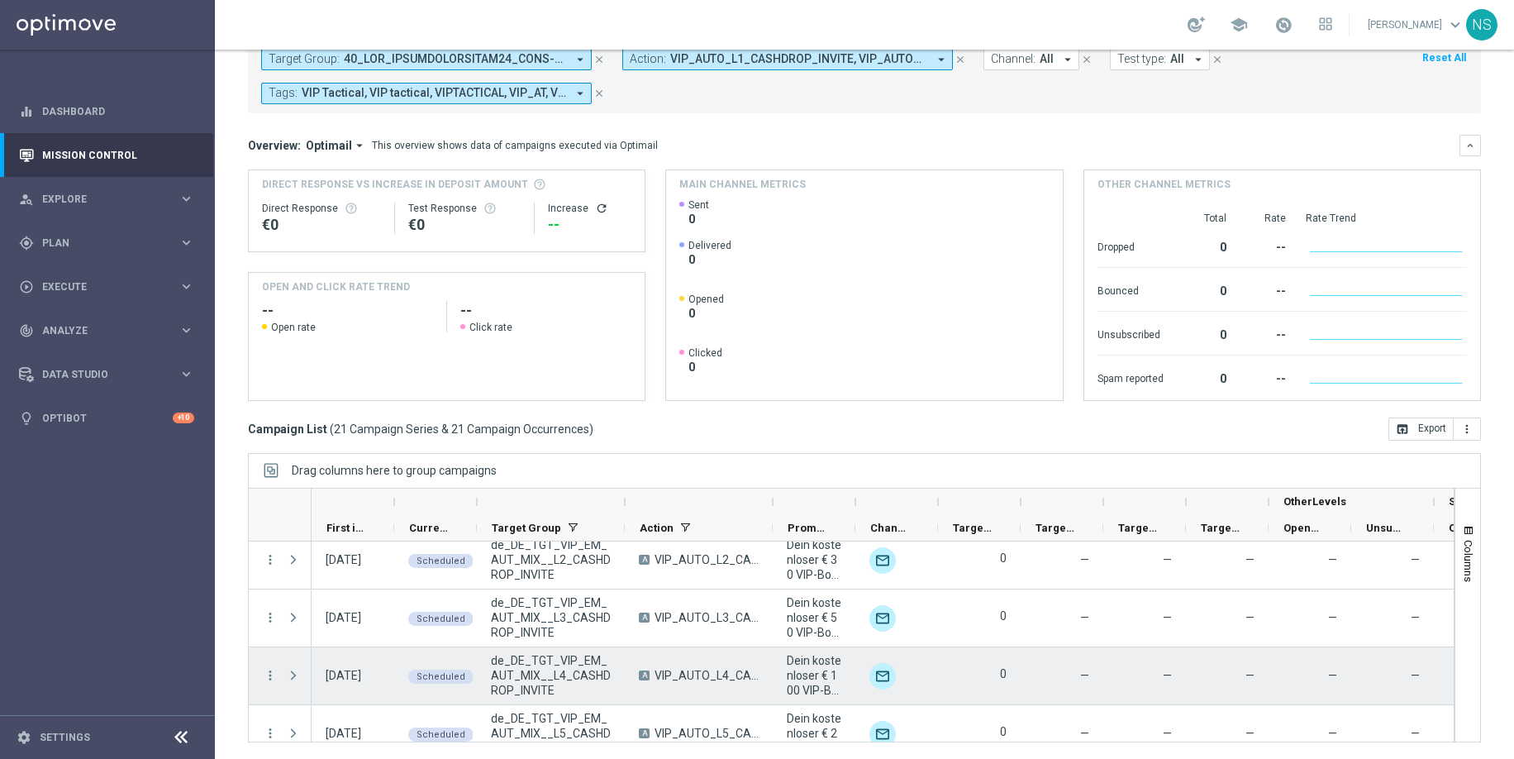
scroll to position [98, 0]
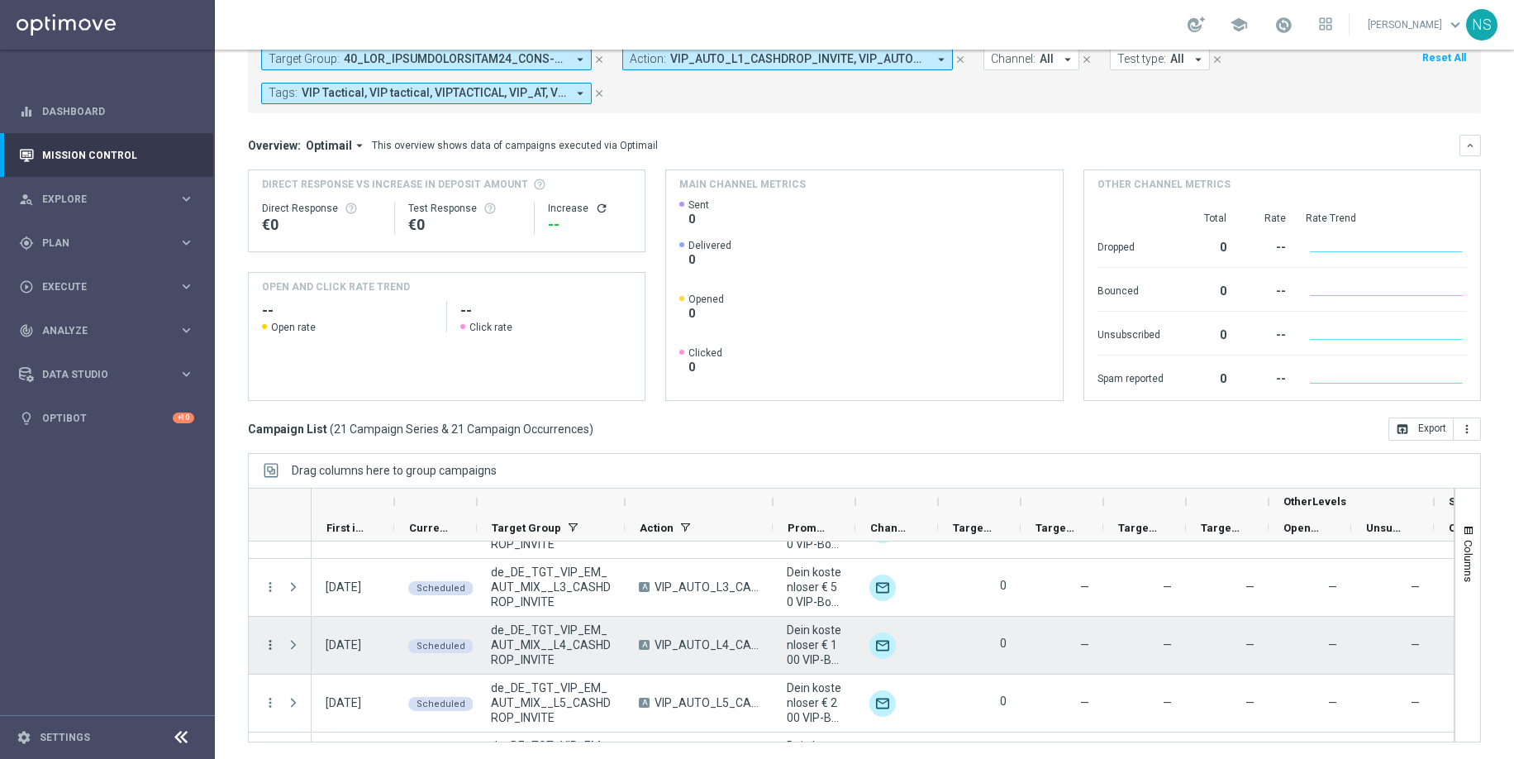
click at [268, 645] on icon "more_vert" at bounding box center [270, 644] width 15 height 15
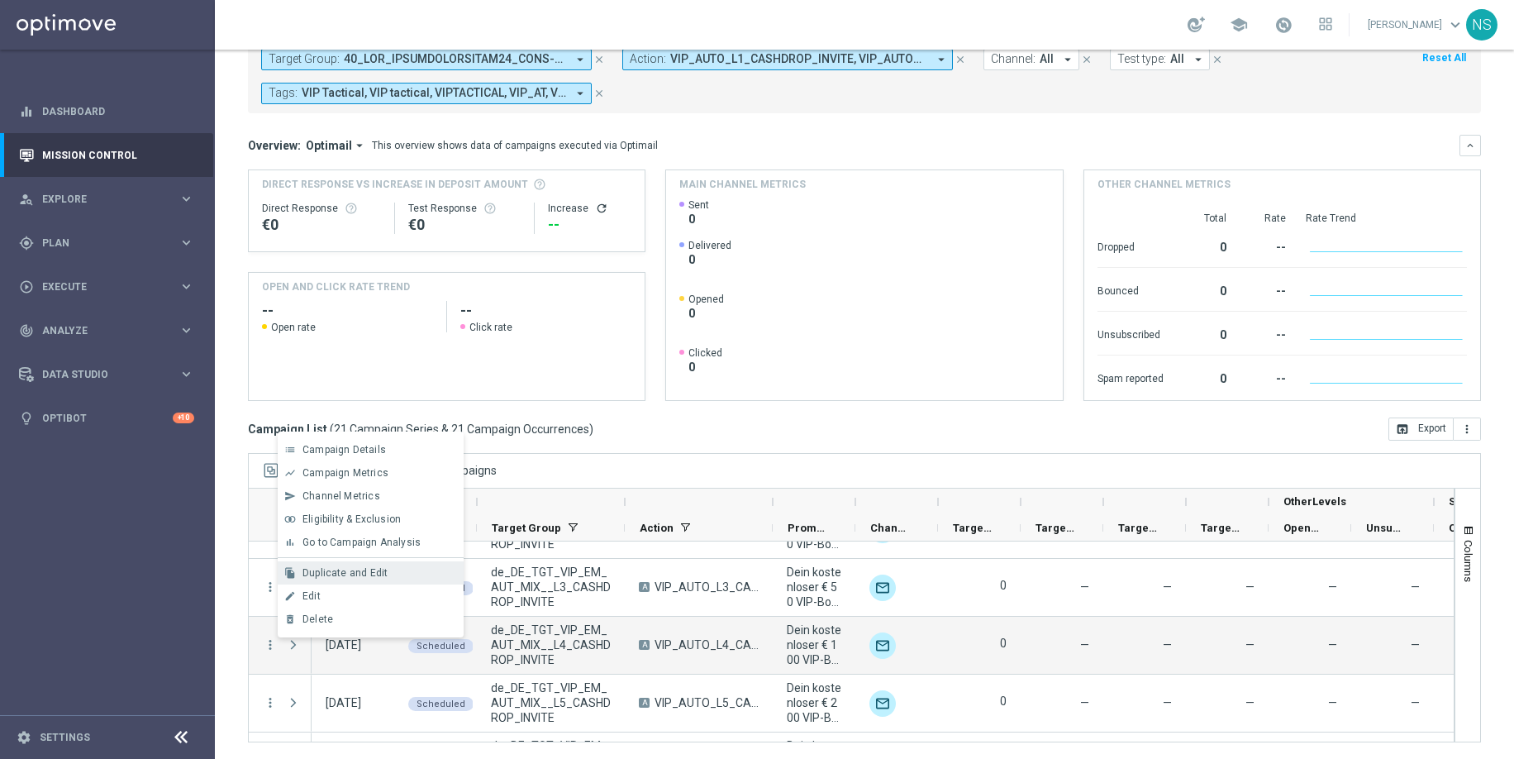
drag, startPoint x: 363, startPoint y: 560, endPoint x: 363, endPoint y: 570, distance: 10.7
click at [363, 569] on div "list Campaign Details show_chart Campaign Metrics send Channel Metrics" at bounding box center [371, 534] width 186 height 206
click at [363, 575] on span "Duplicate and Edit" at bounding box center [344, 573] width 85 height 12
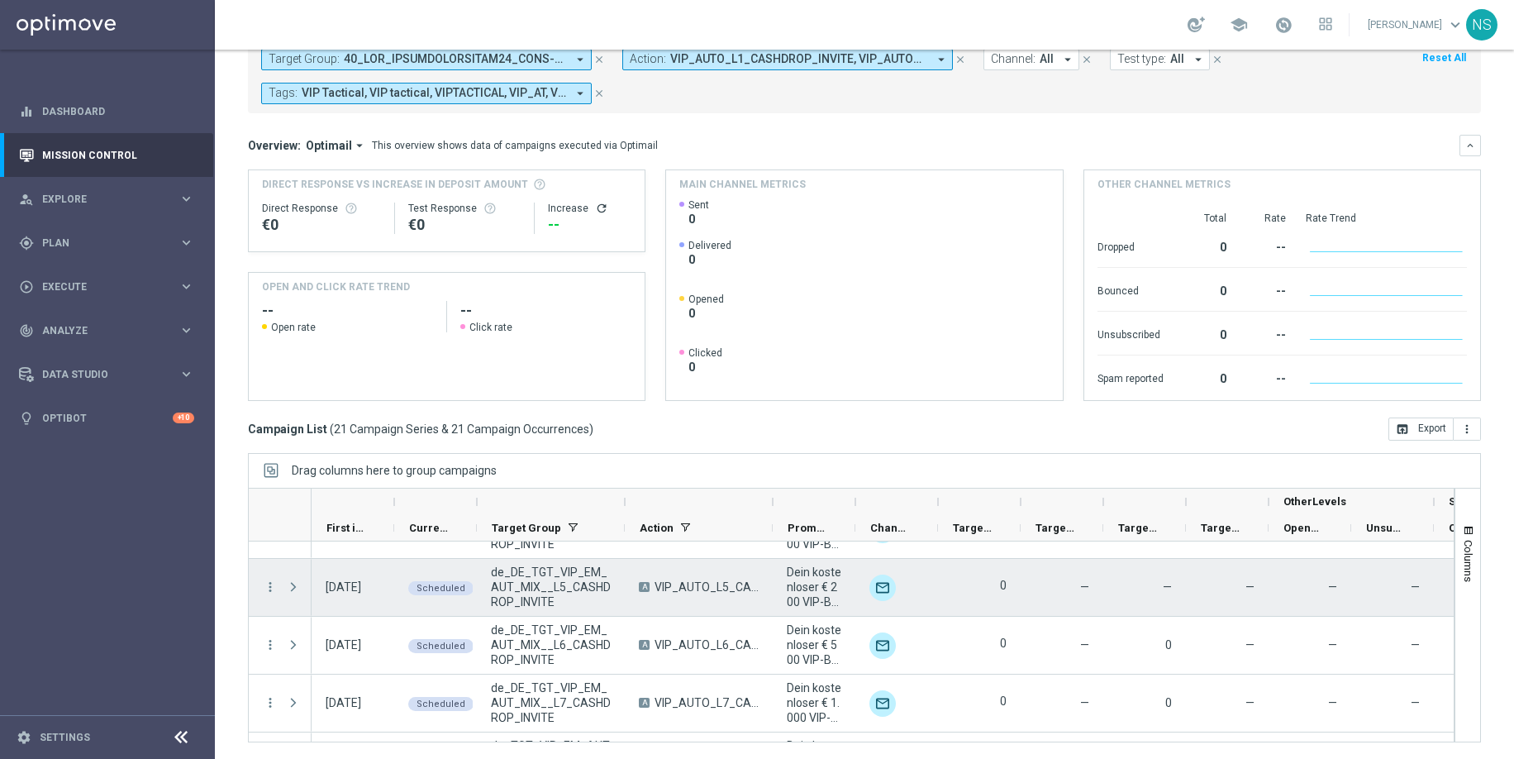
scroll to position [215, 0]
click at [272, 586] on icon "more_vert" at bounding box center [270, 586] width 15 height 15
click at [367, 517] on span "Duplicate and Edit" at bounding box center [344, 514] width 85 height 12
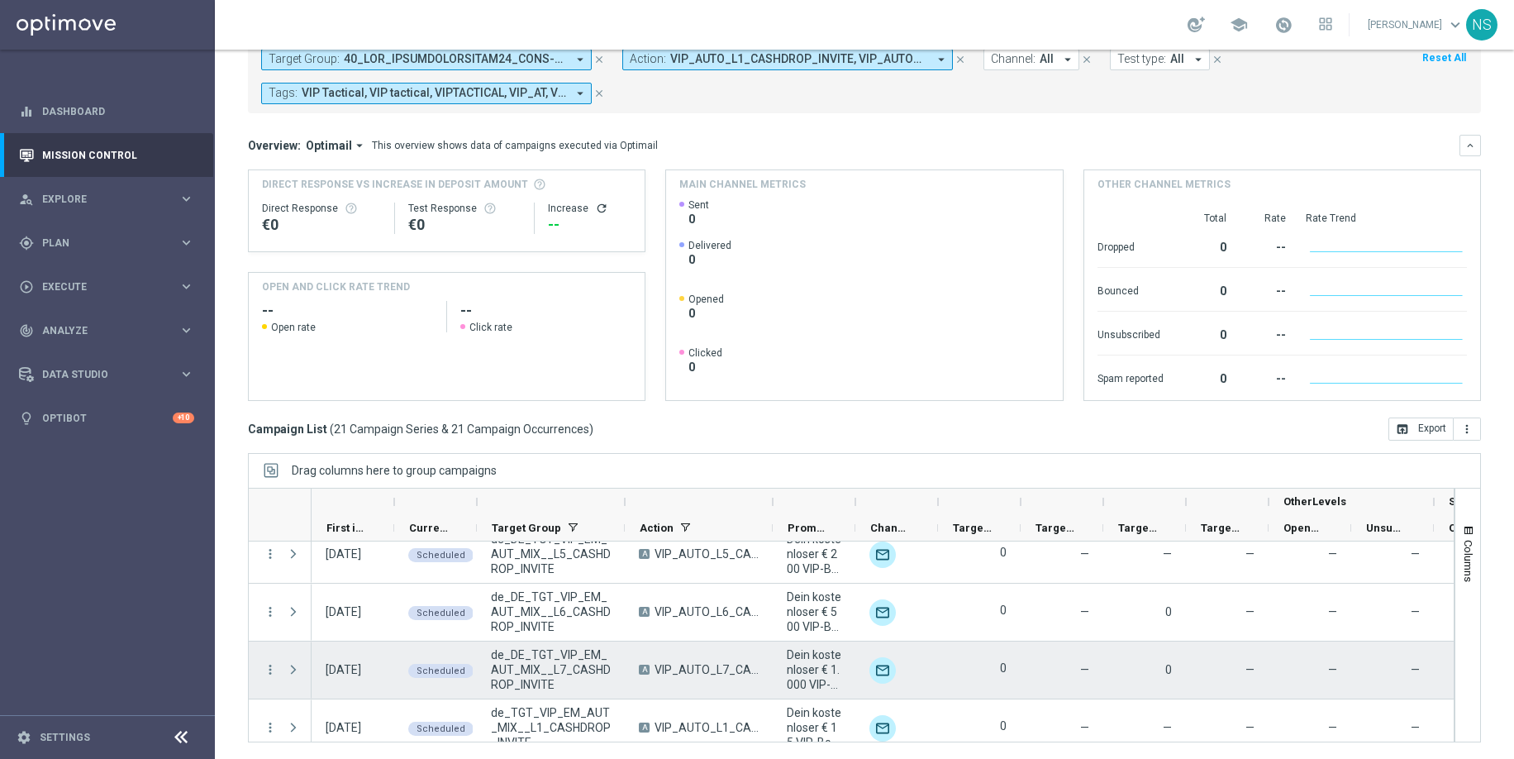
scroll to position [253, 0]
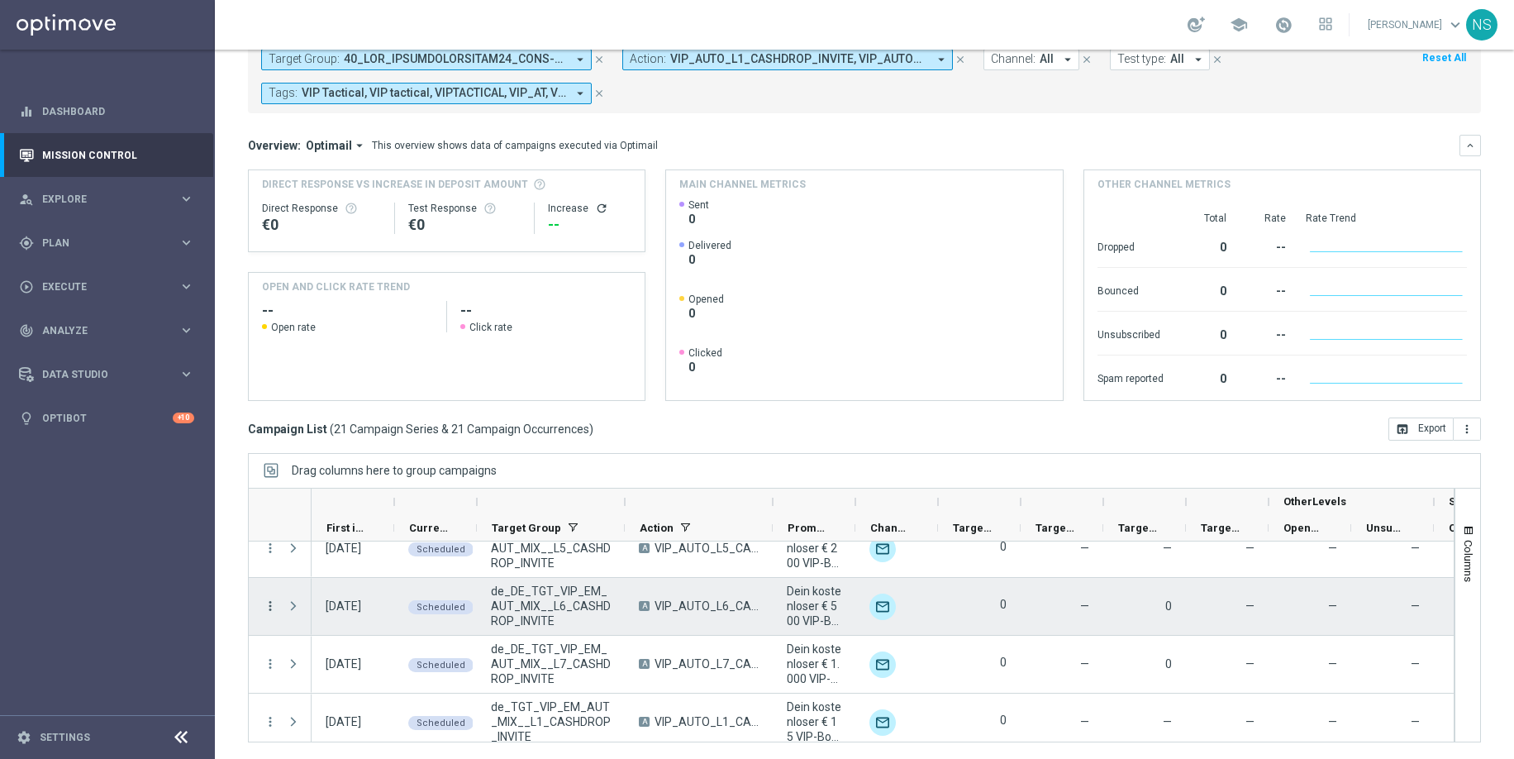
click at [267, 604] on icon "more_vert" at bounding box center [270, 605] width 15 height 15
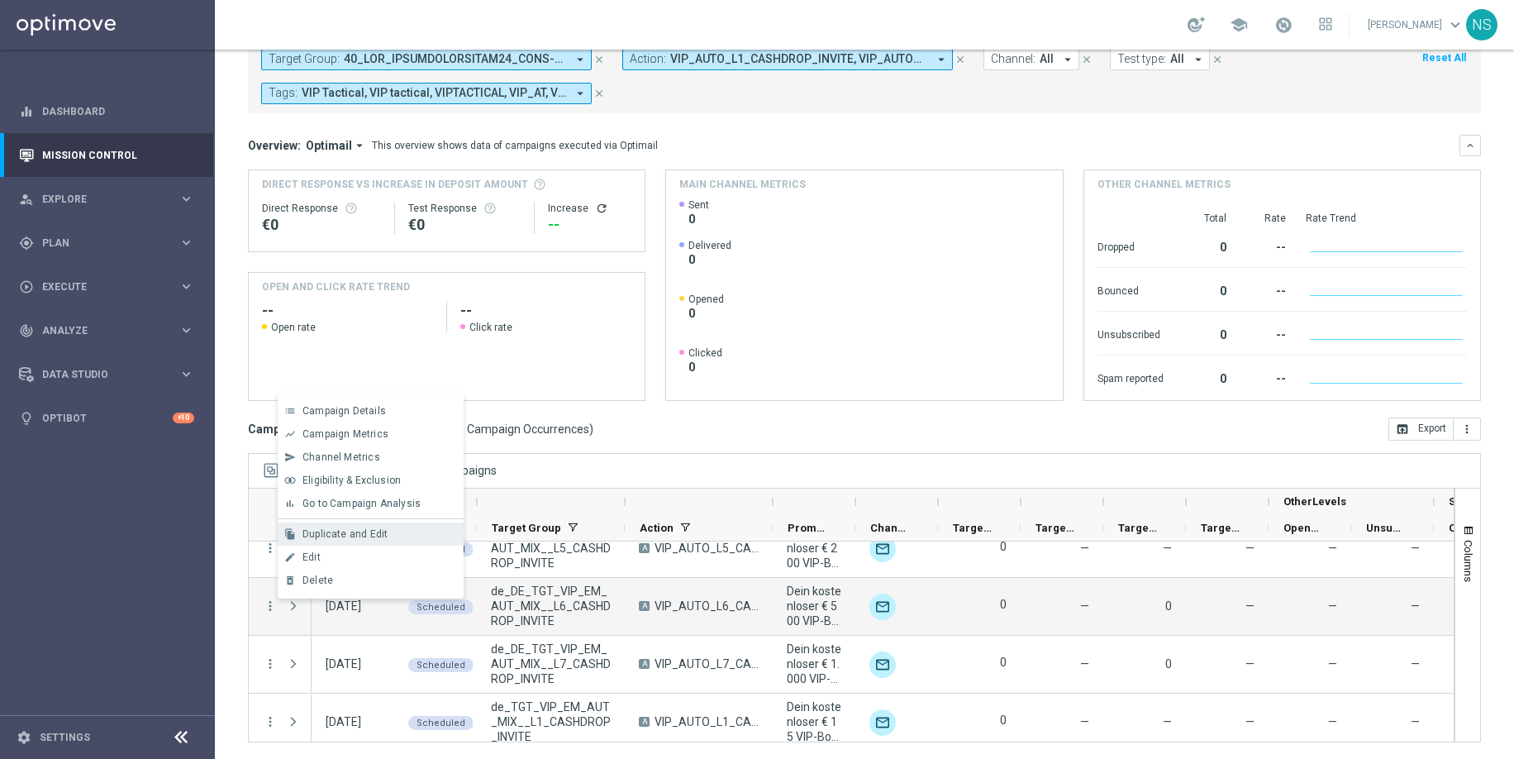
click at [358, 530] on span "Duplicate and Edit" at bounding box center [344, 534] width 85 height 12
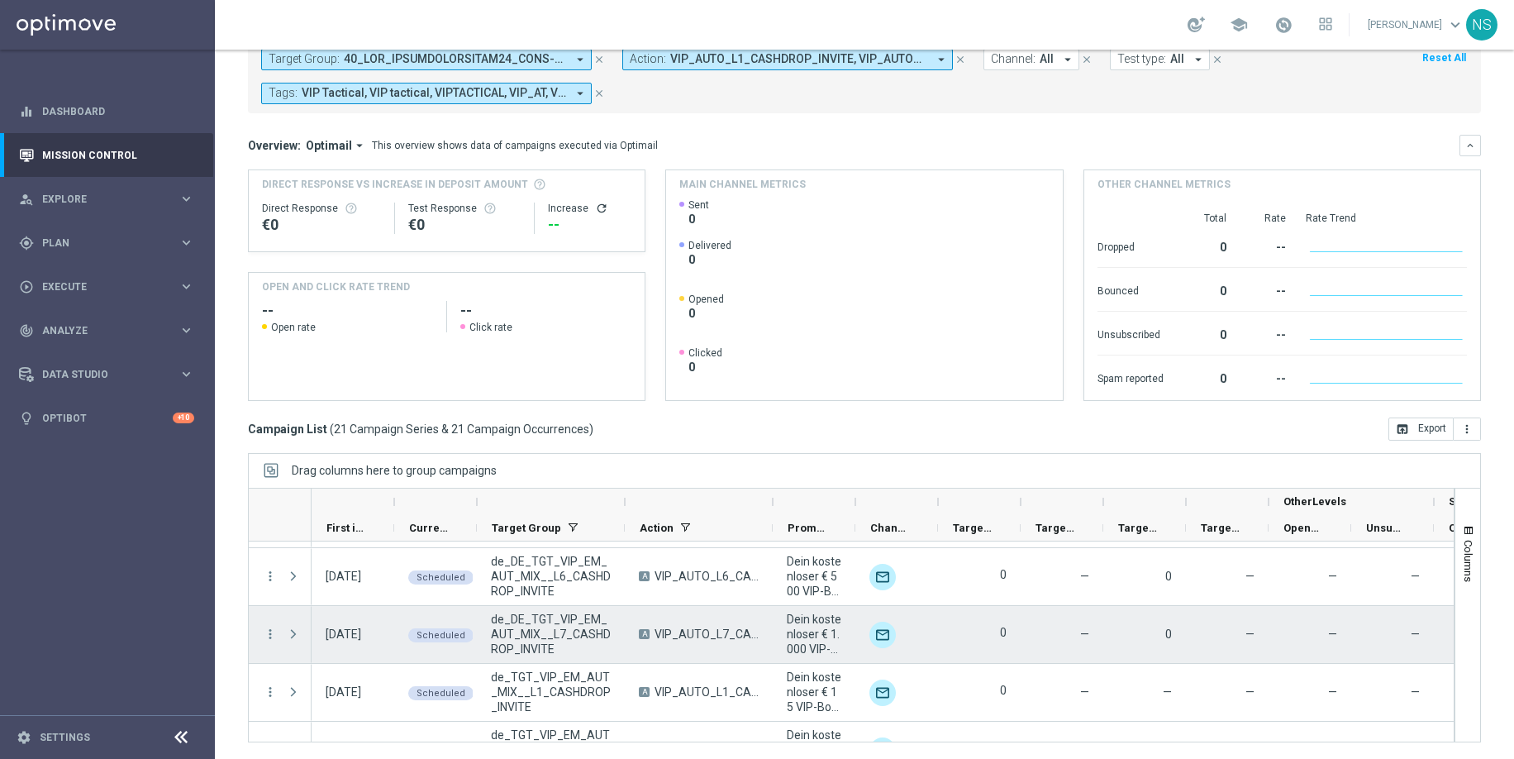
scroll to position [285, 0]
click at [260, 636] on div "more_vert" at bounding box center [264, 631] width 30 height 57
click at [265, 636] on icon "more_vert" at bounding box center [270, 631] width 15 height 15
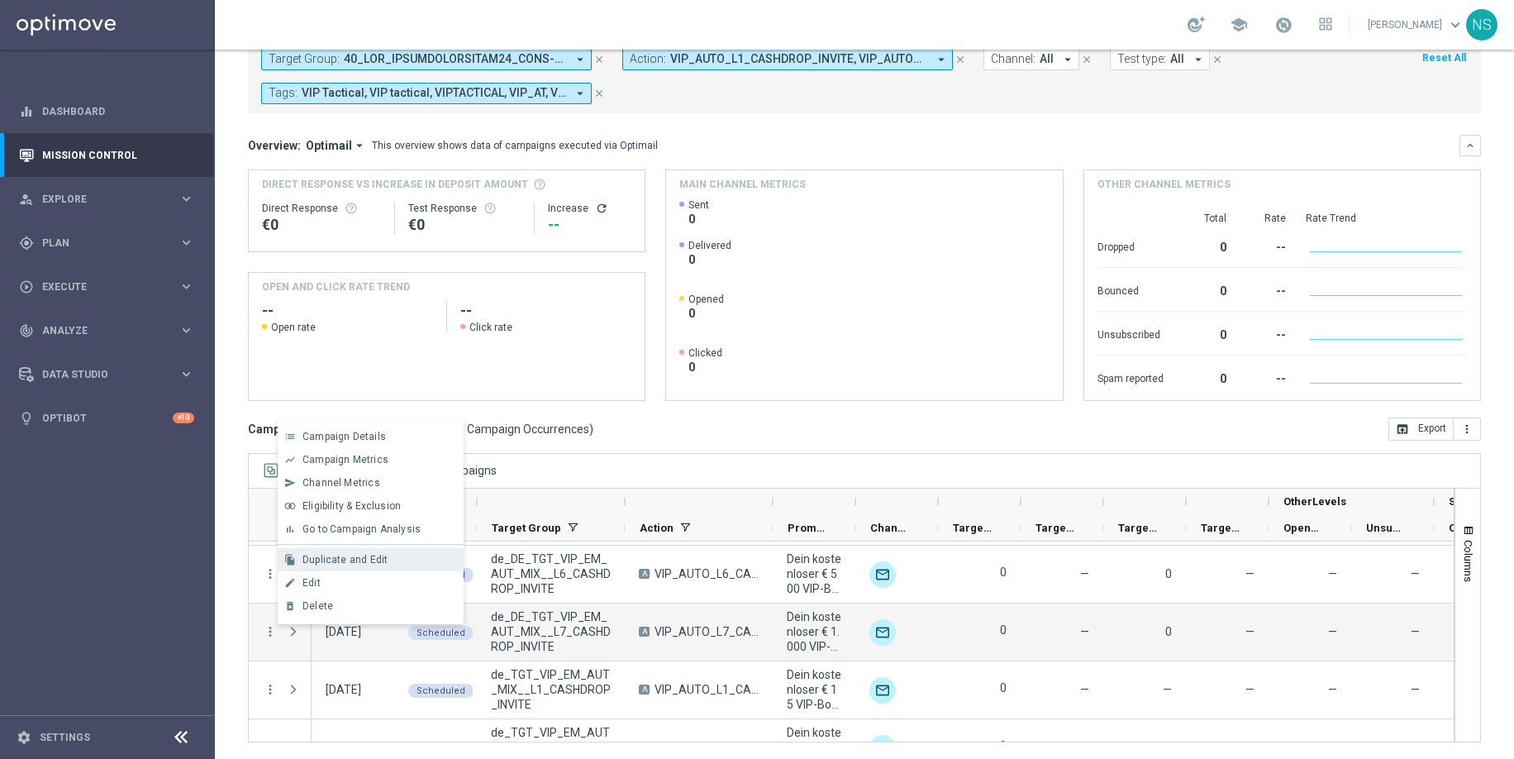
click at [388, 555] on div "Duplicate and Edit" at bounding box center [379, 560] width 154 height 12
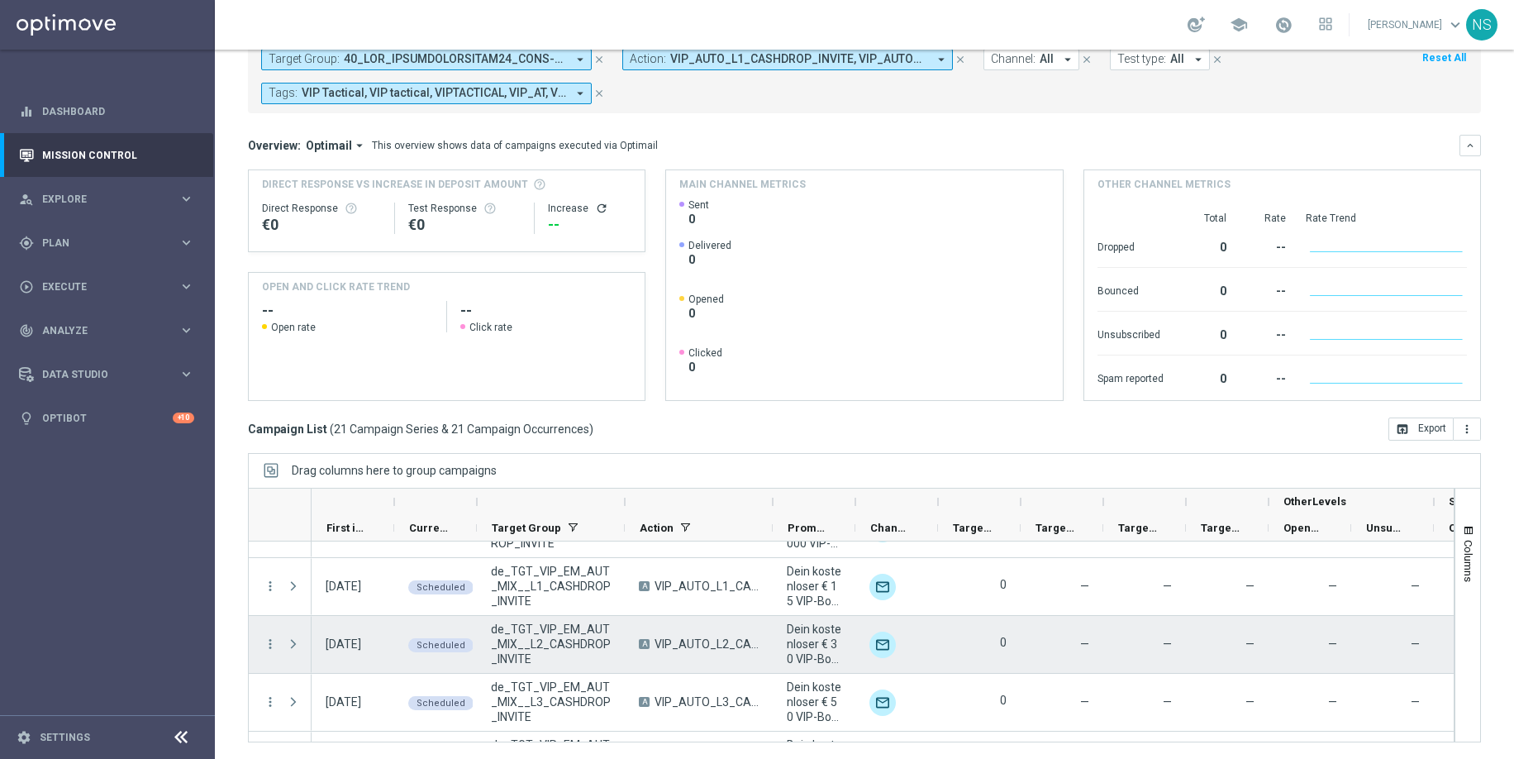
scroll to position [393, 0]
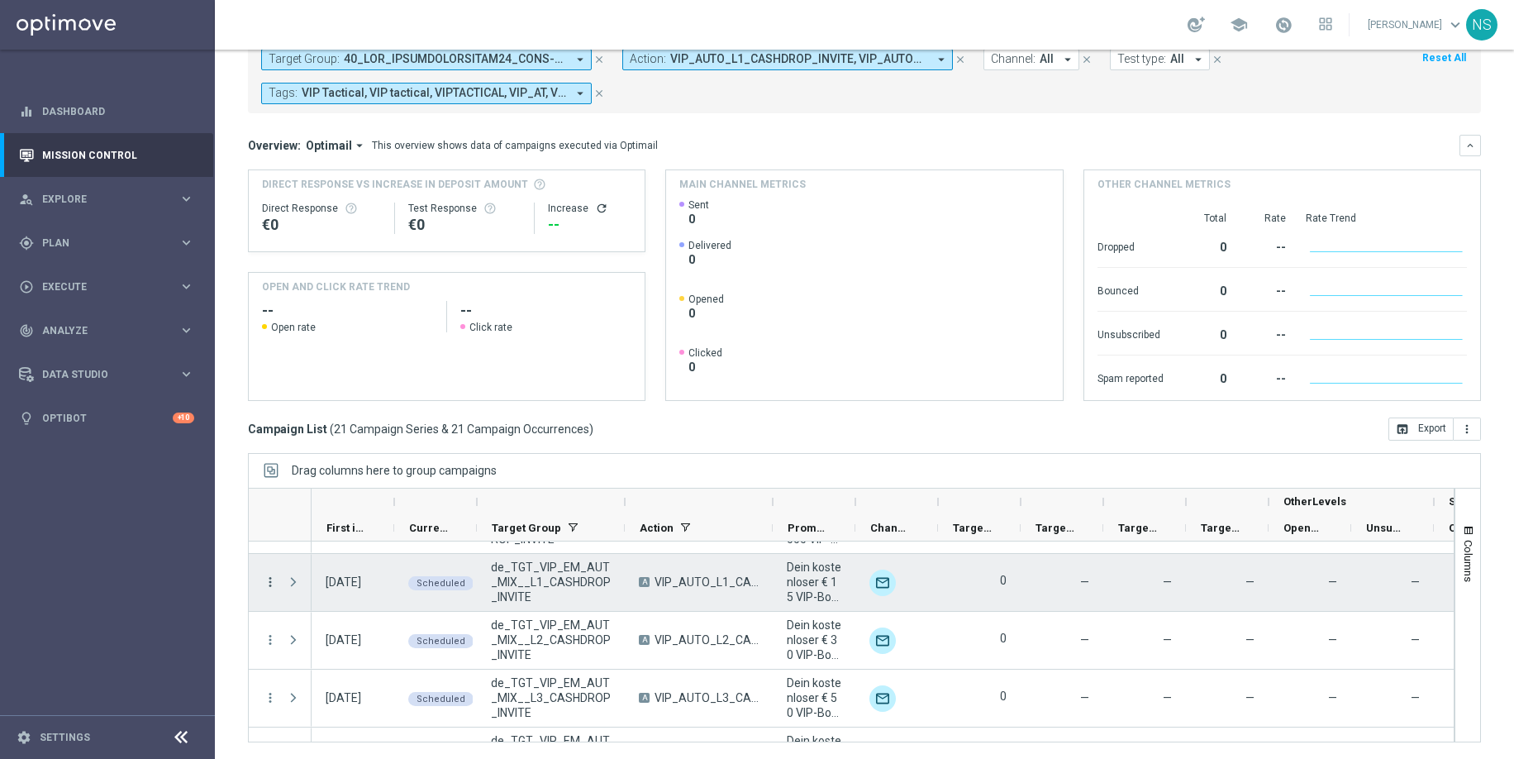
click at [274, 579] on icon "more_vert" at bounding box center [270, 581] width 15 height 15
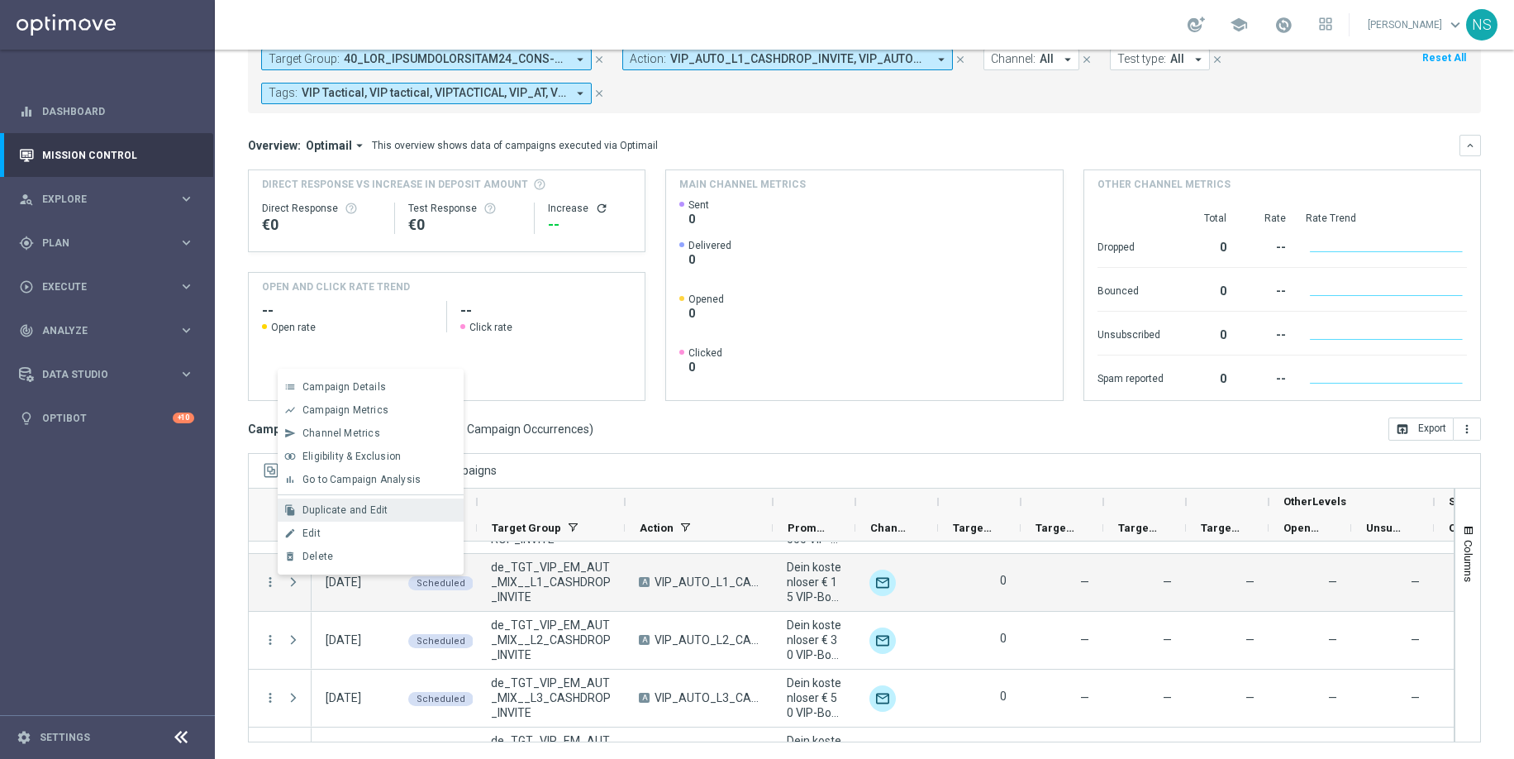
click at [350, 507] on span "Duplicate and Edit" at bounding box center [344, 510] width 85 height 12
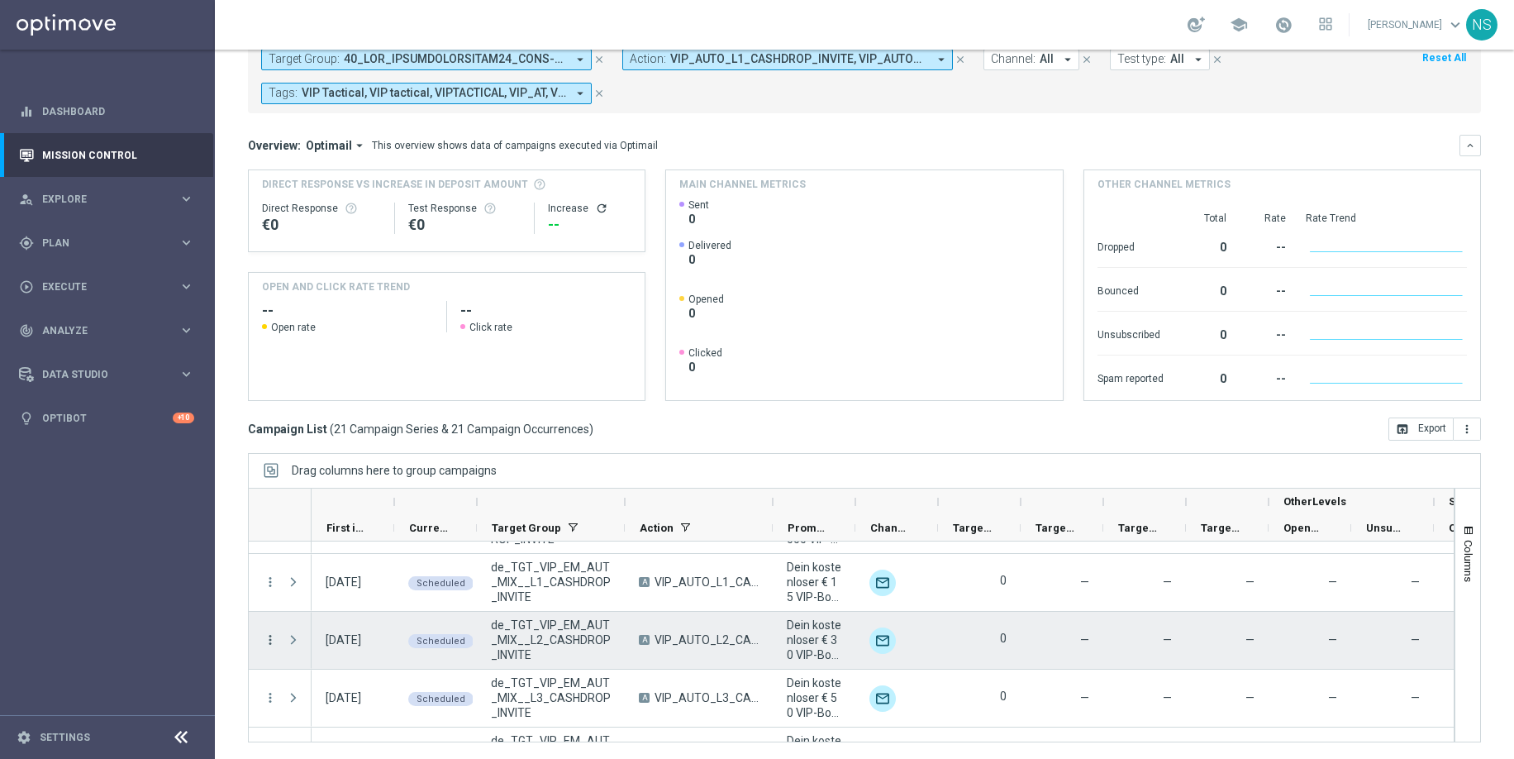
click at [271, 642] on icon "more_vert" at bounding box center [270, 639] width 15 height 15
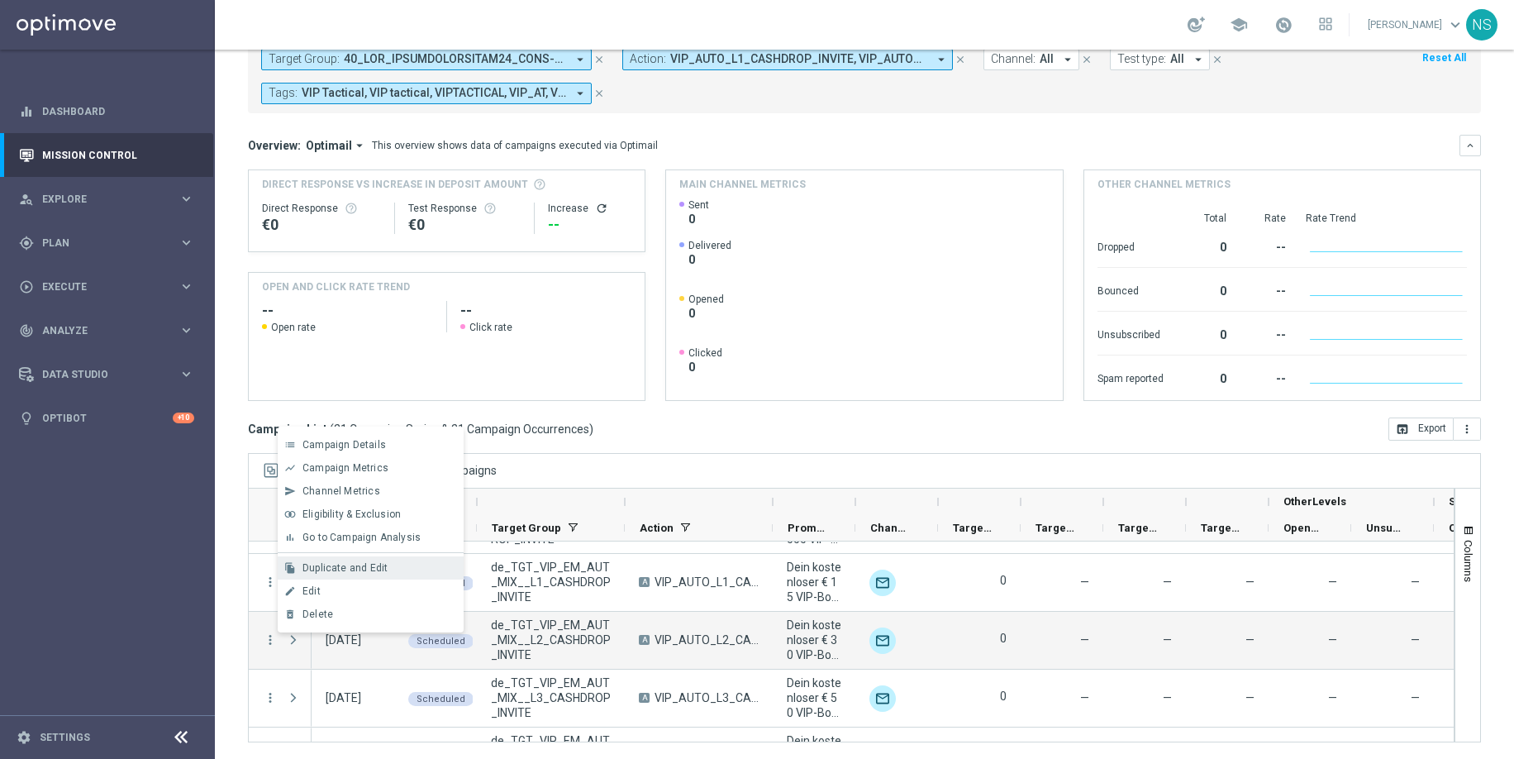
click at [348, 569] on span "Duplicate and Edit" at bounding box center [344, 568] width 85 height 12
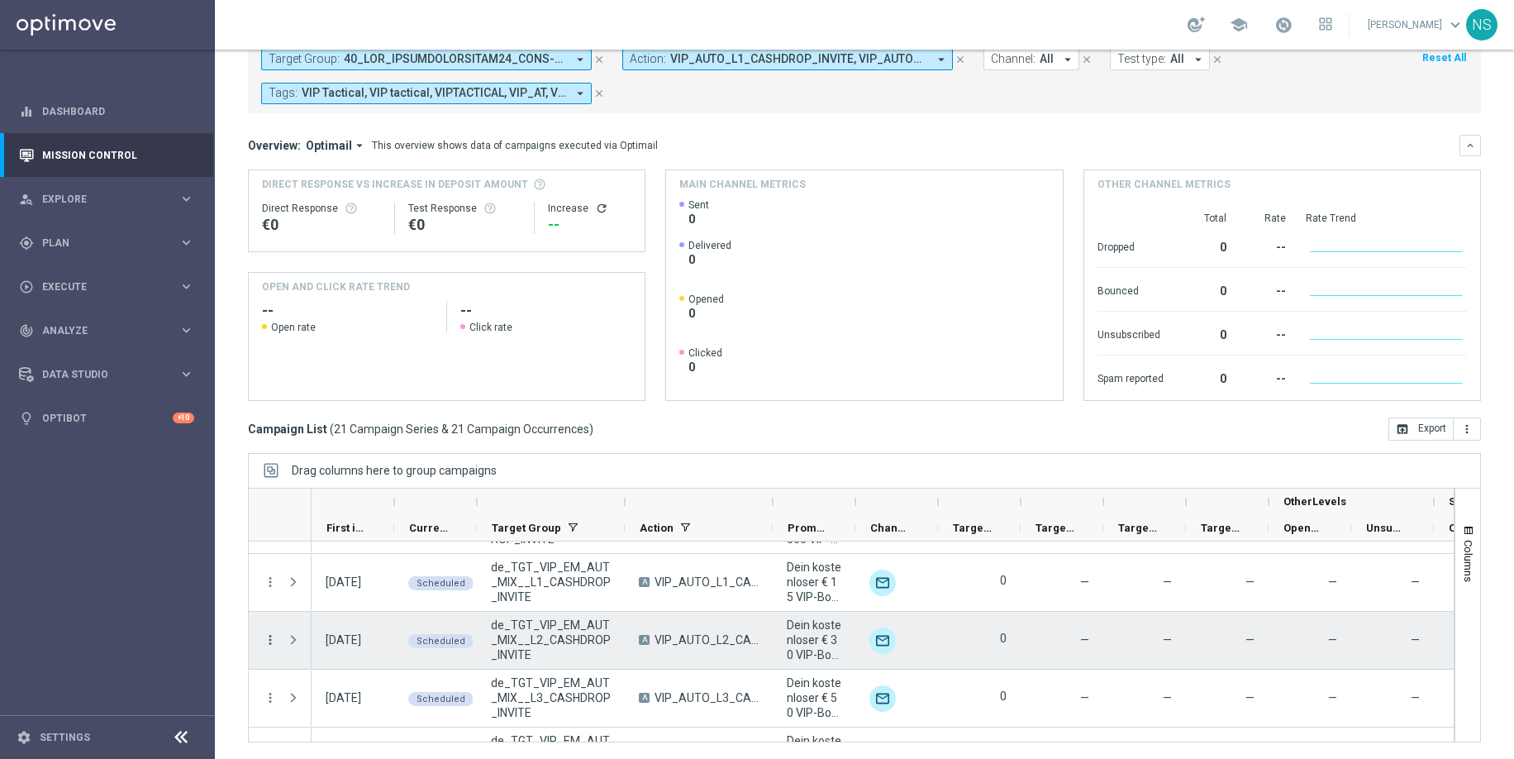
click at [264, 643] on icon "more_vert" at bounding box center [270, 639] width 15 height 15
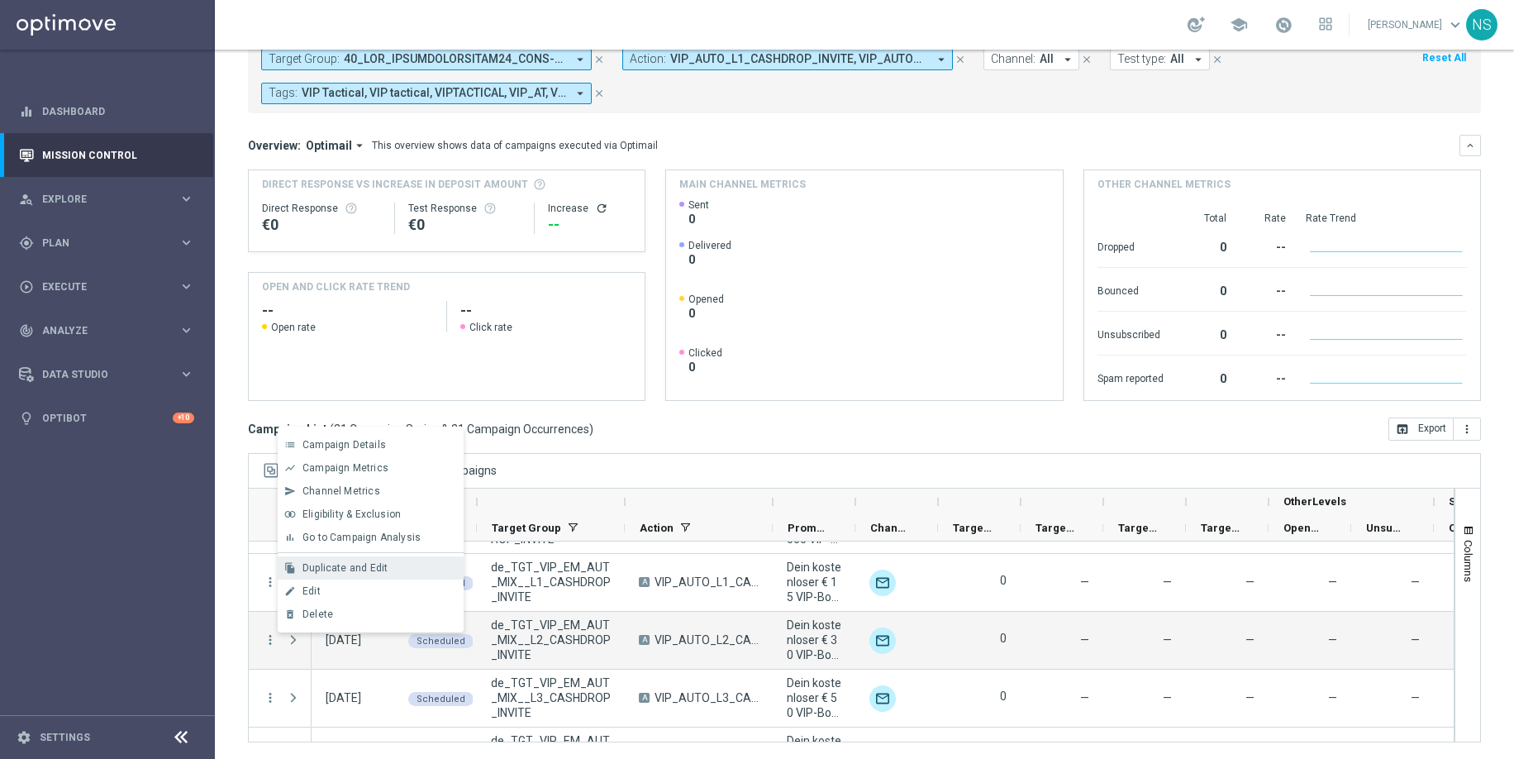
click at [347, 564] on span "Duplicate and Edit" at bounding box center [344, 568] width 85 height 12
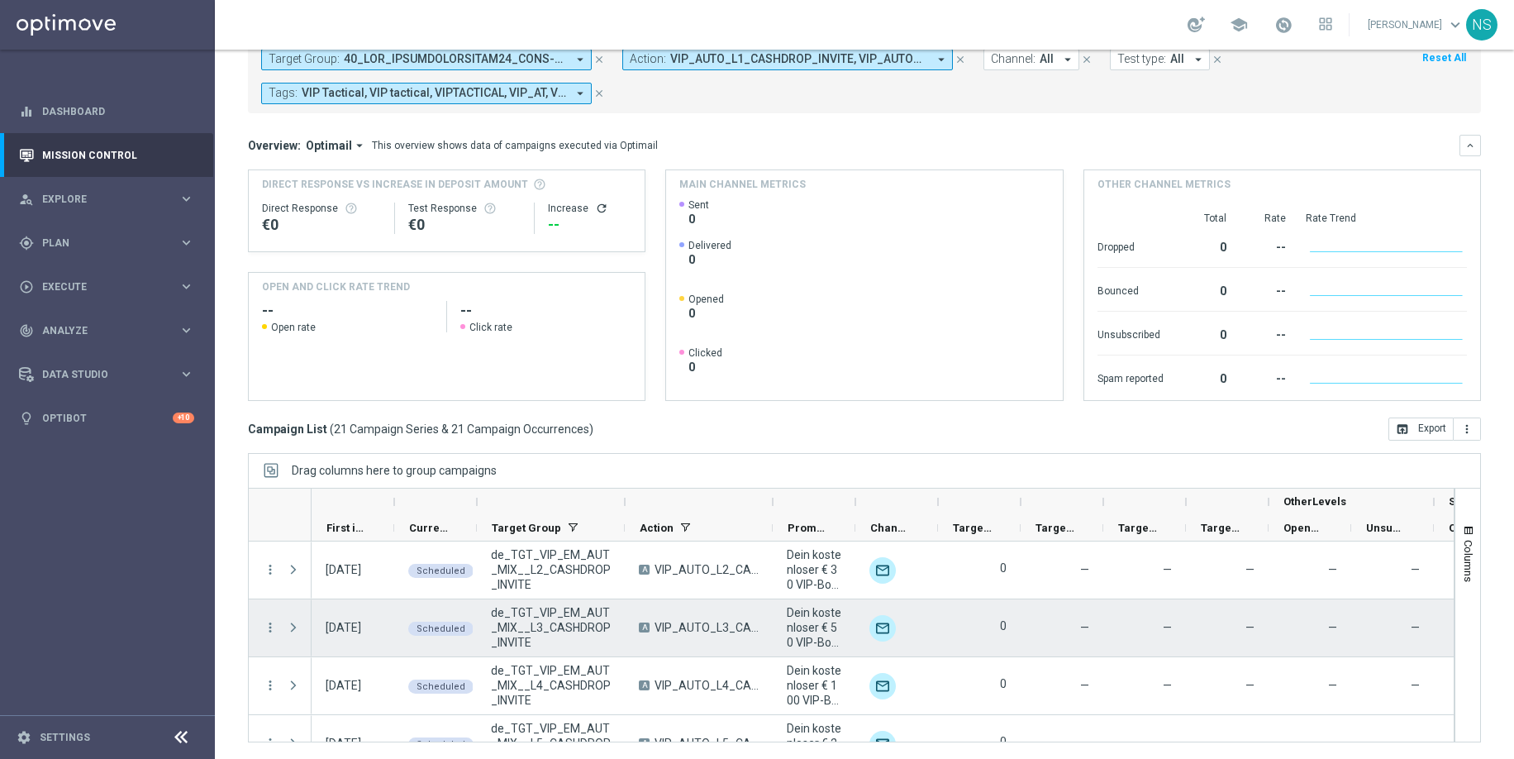
scroll to position [474, 0]
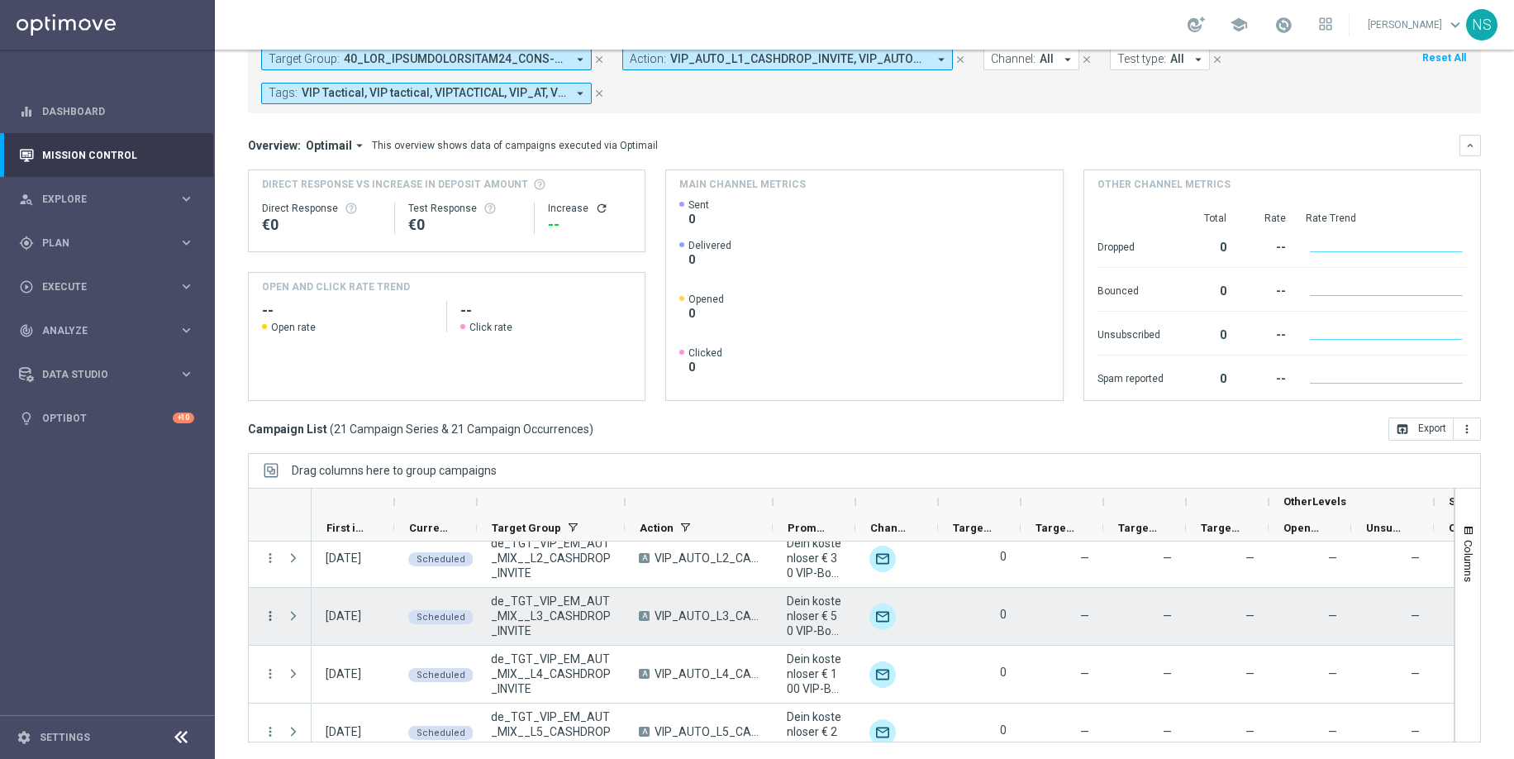
click at [266, 611] on icon "more_vert" at bounding box center [270, 615] width 15 height 15
click at [362, 542] on span "Duplicate and Edit" at bounding box center [344, 544] width 85 height 12
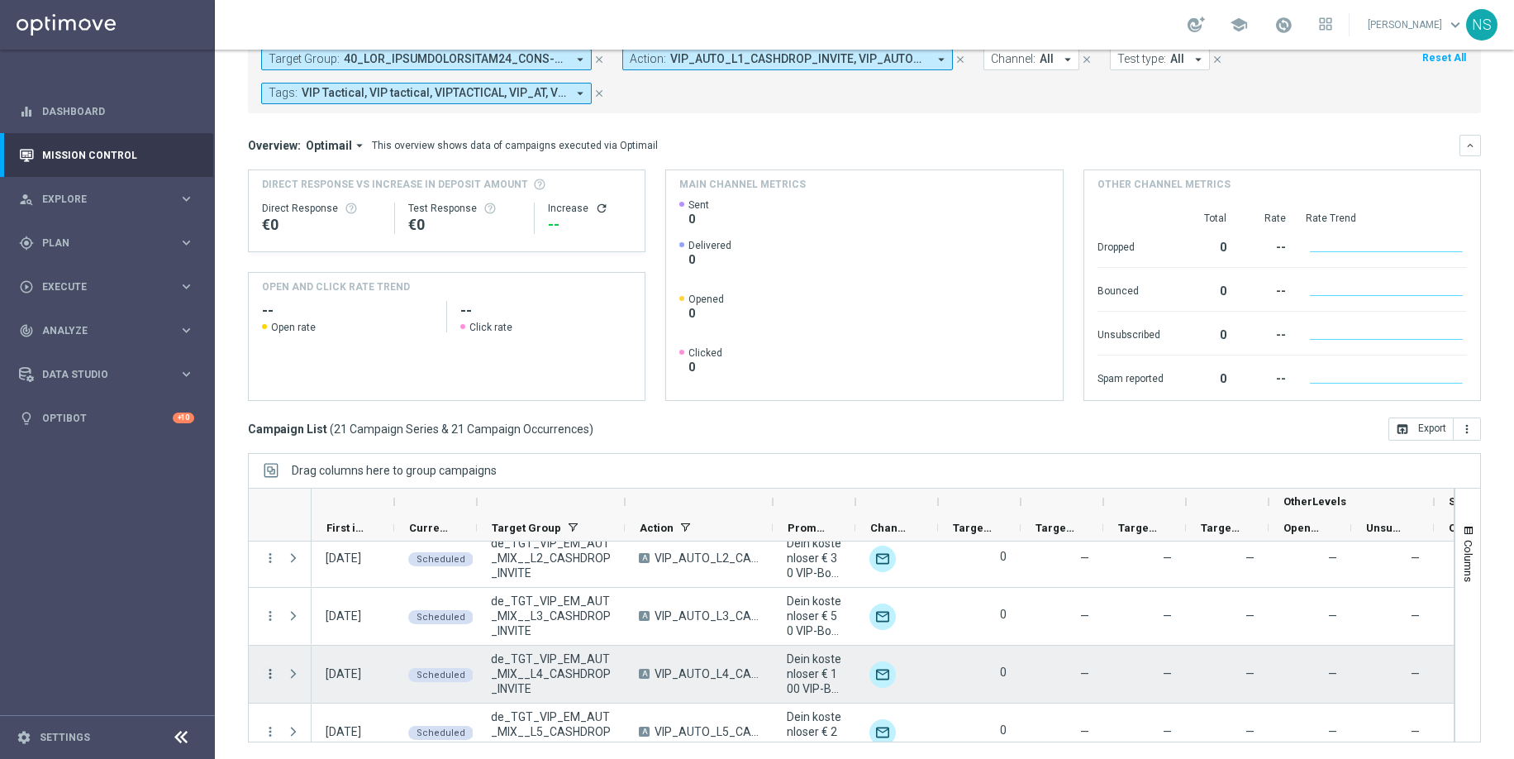
click at [268, 658] on icon "more_vert" at bounding box center [270, 673] width 15 height 15
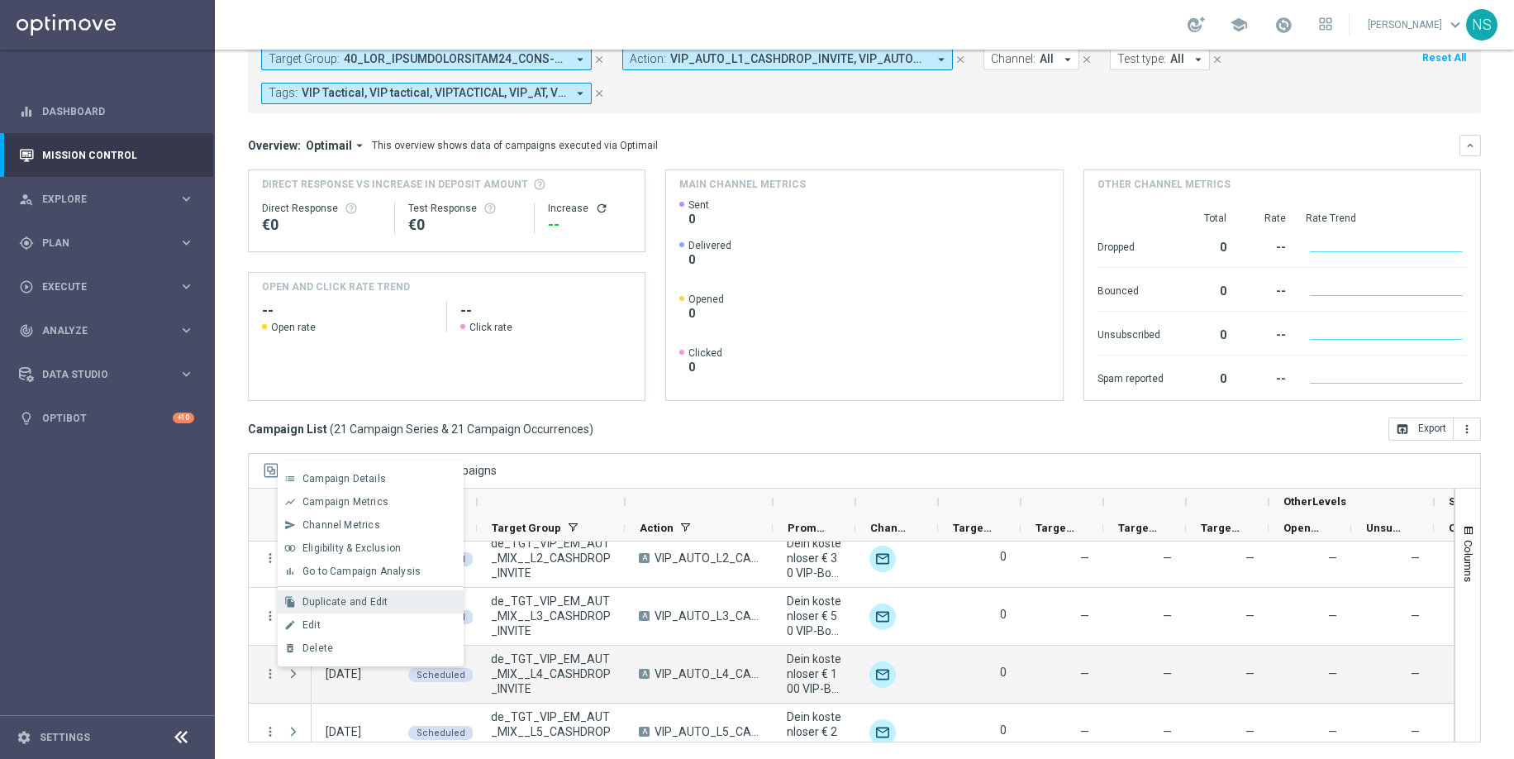
click at [384, 597] on span "Duplicate and Edit" at bounding box center [344, 602] width 85 height 12
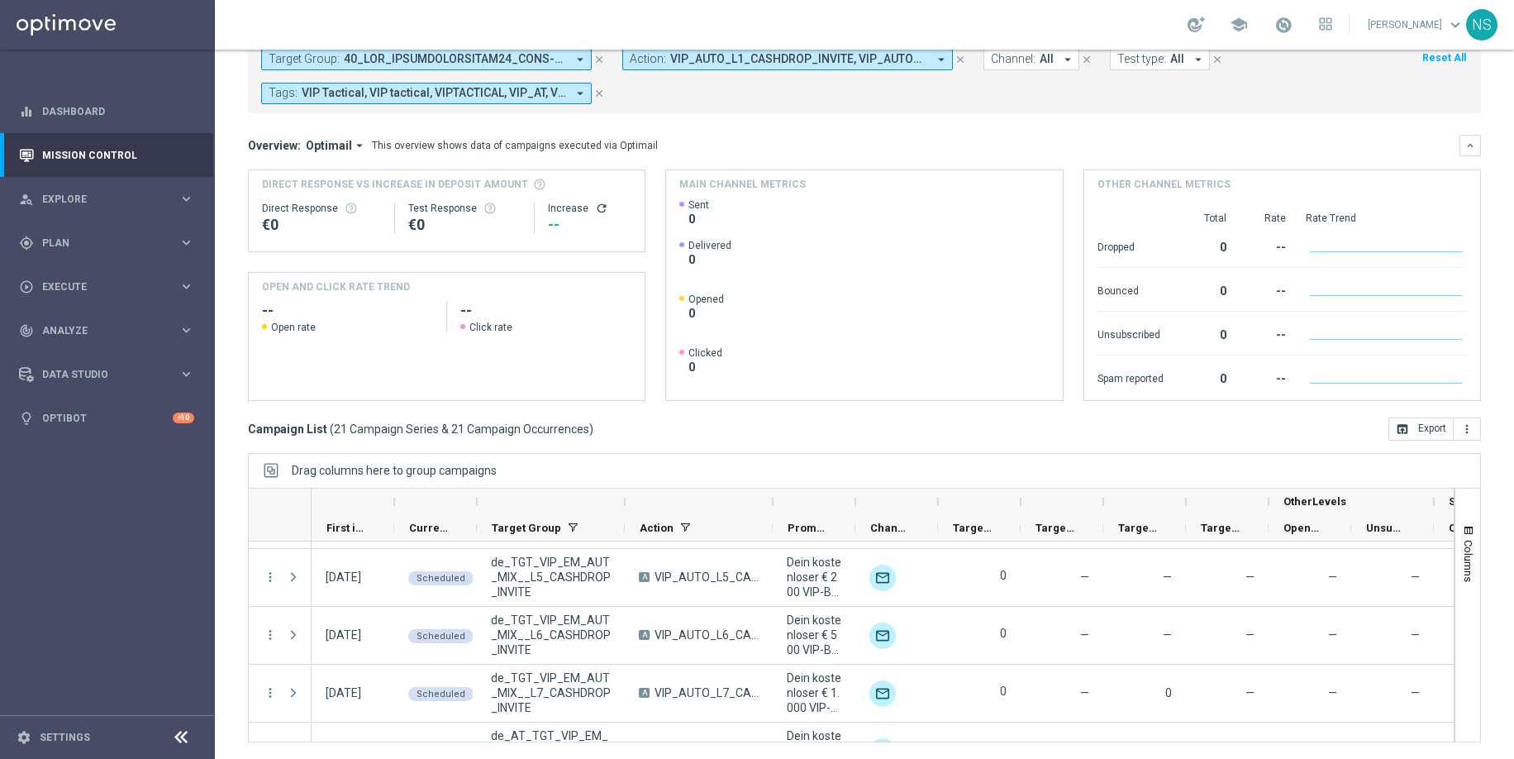
scroll to position [631, 0]
click at [266, 578] on icon "more_vert" at bounding box center [270, 575] width 15 height 15
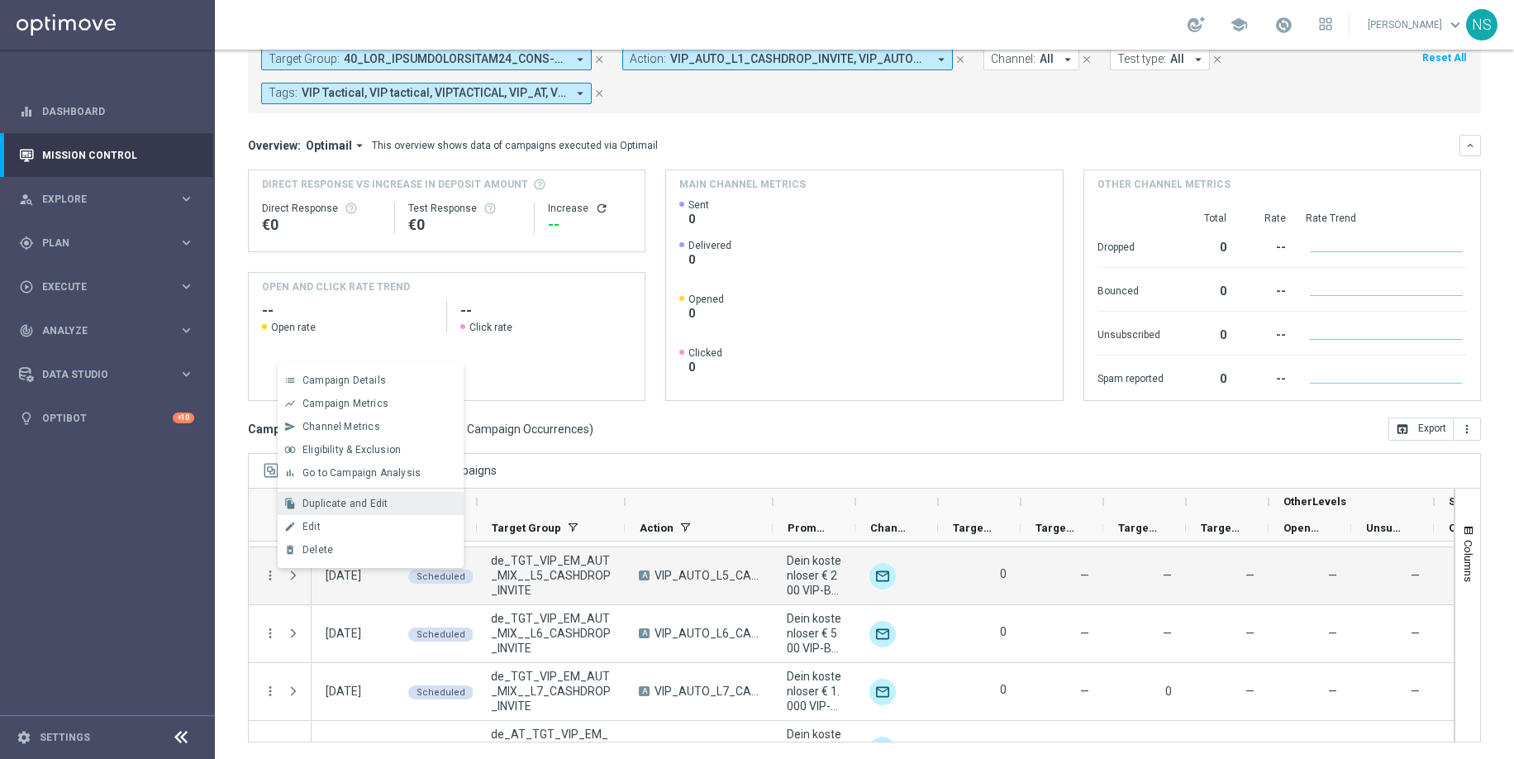
click at [347, 505] on span "Duplicate and Edit" at bounding box center [344, 504] width 85 height 12
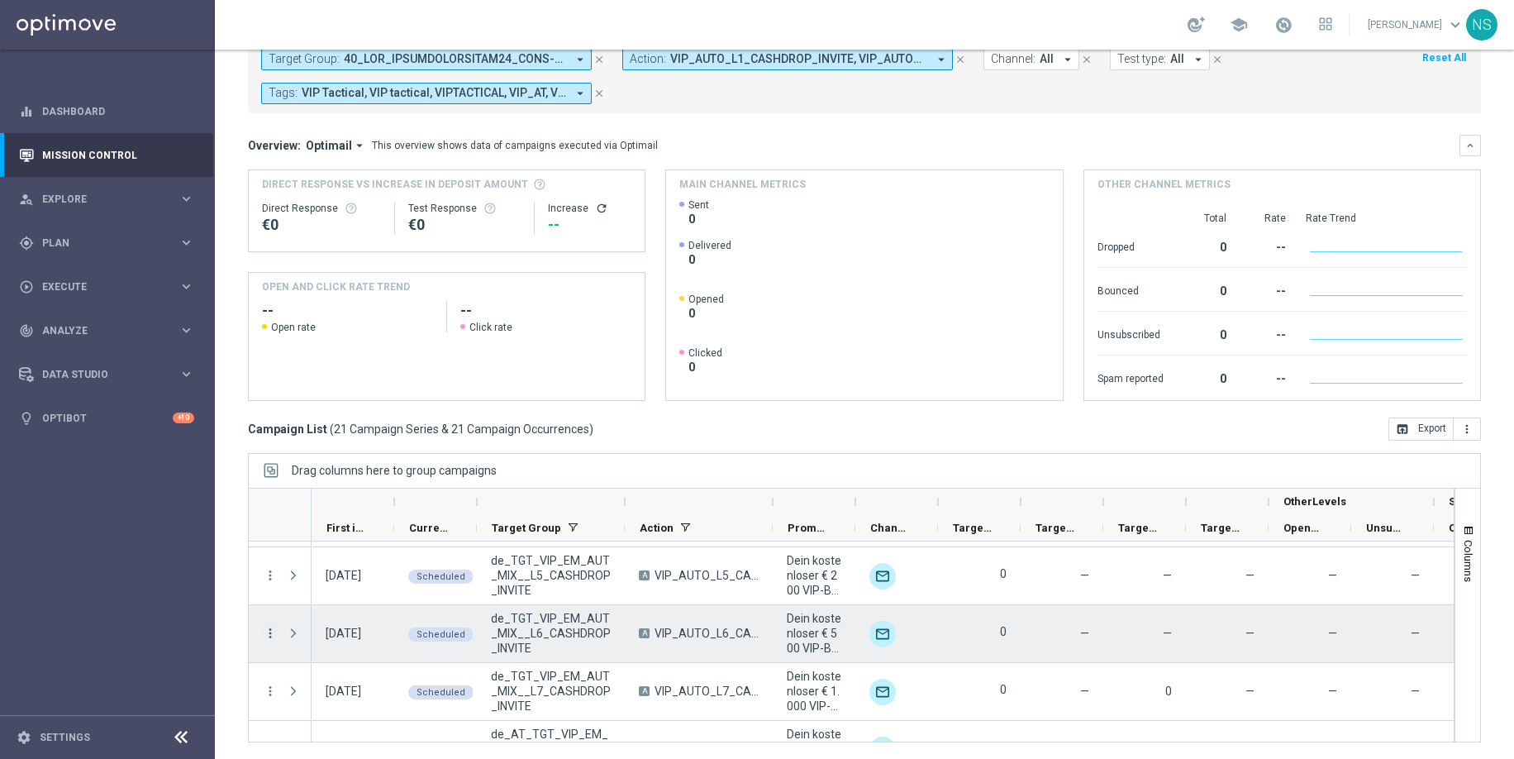
click at [272, 630] on icon "more_vert" at bounding box center [270, 633] width 15 height 15
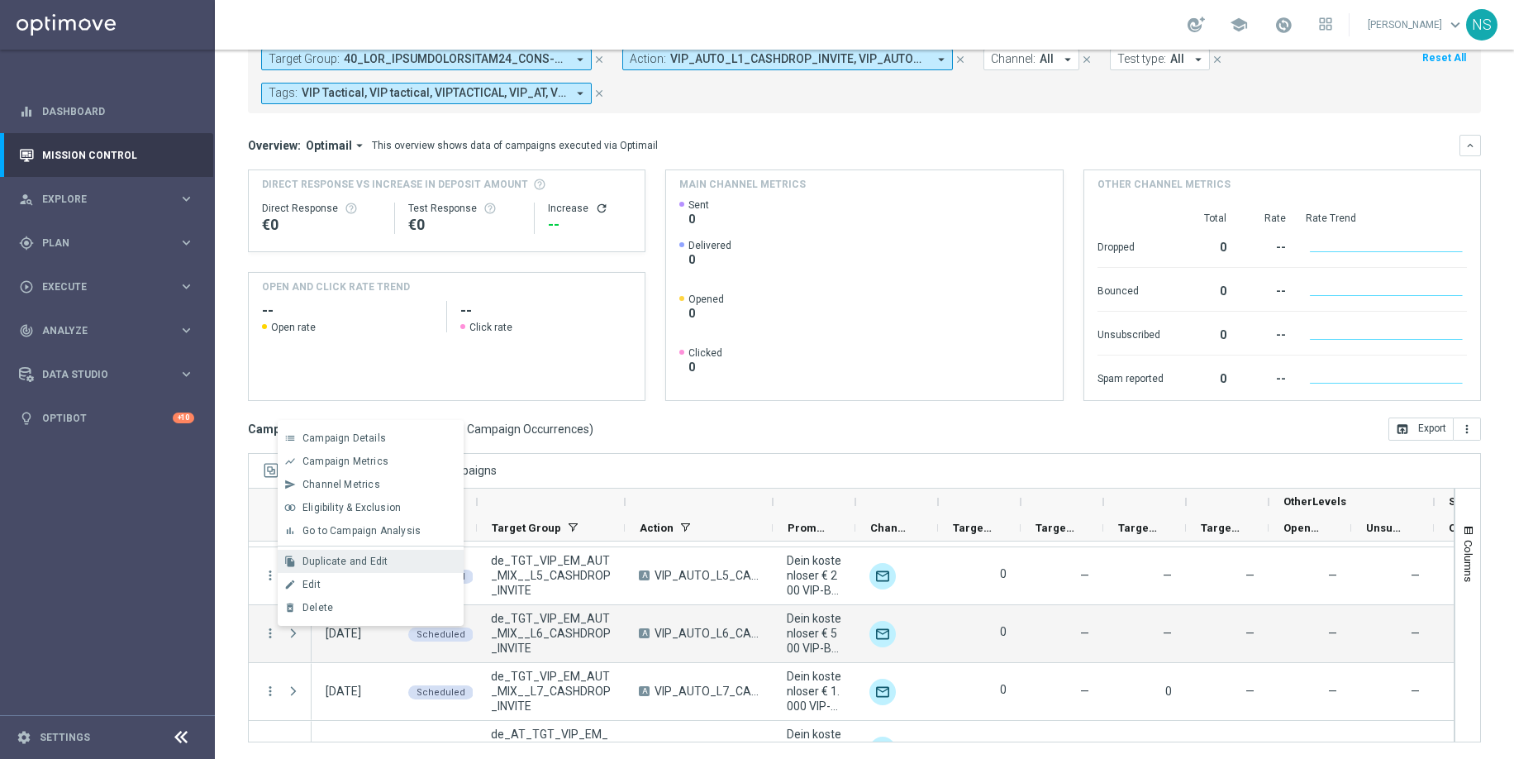
click at [371, 562] on span "Duplicate and Edit" at bounding box center [344, 561] width 85 height 12
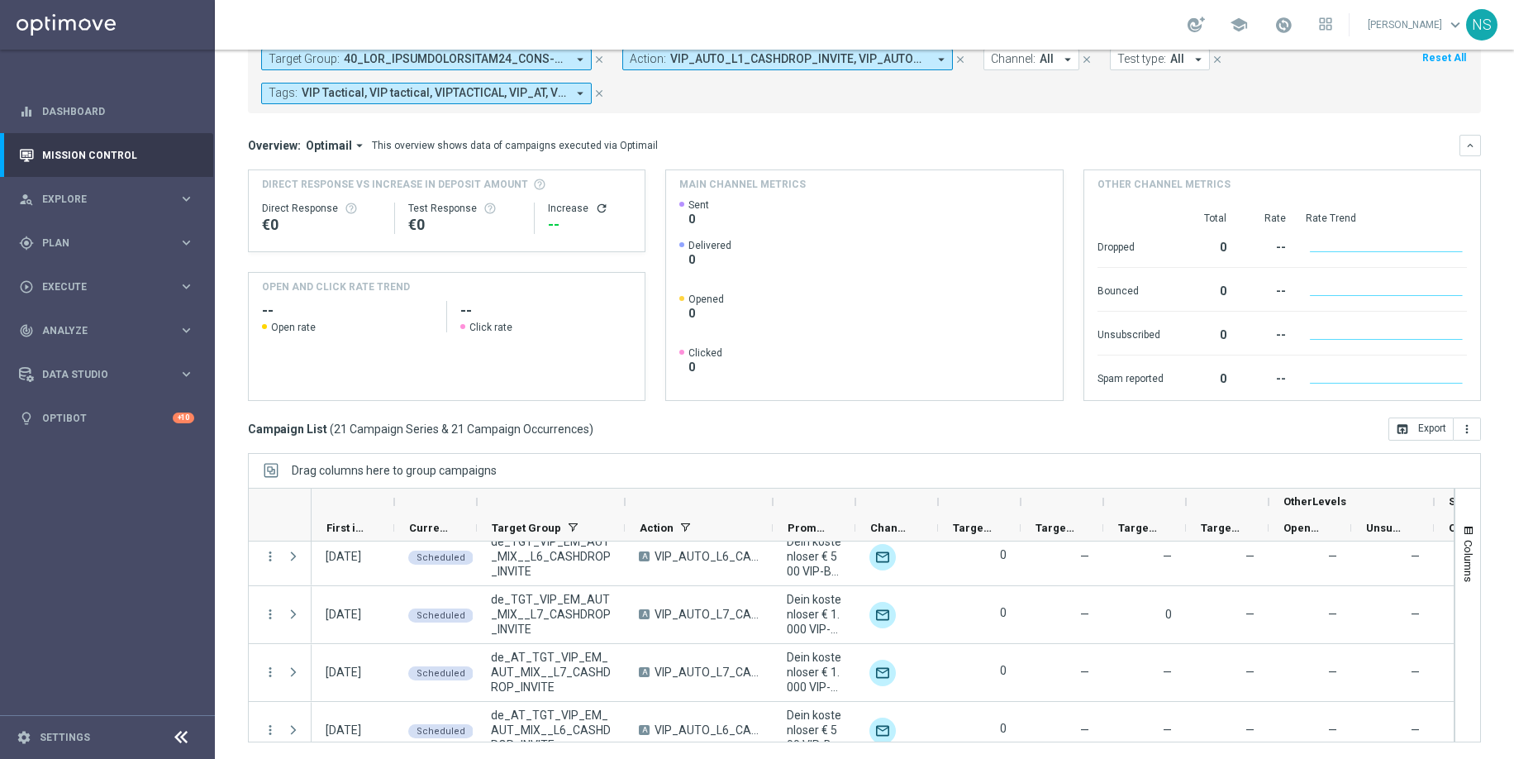
scroll to position [711, 0]
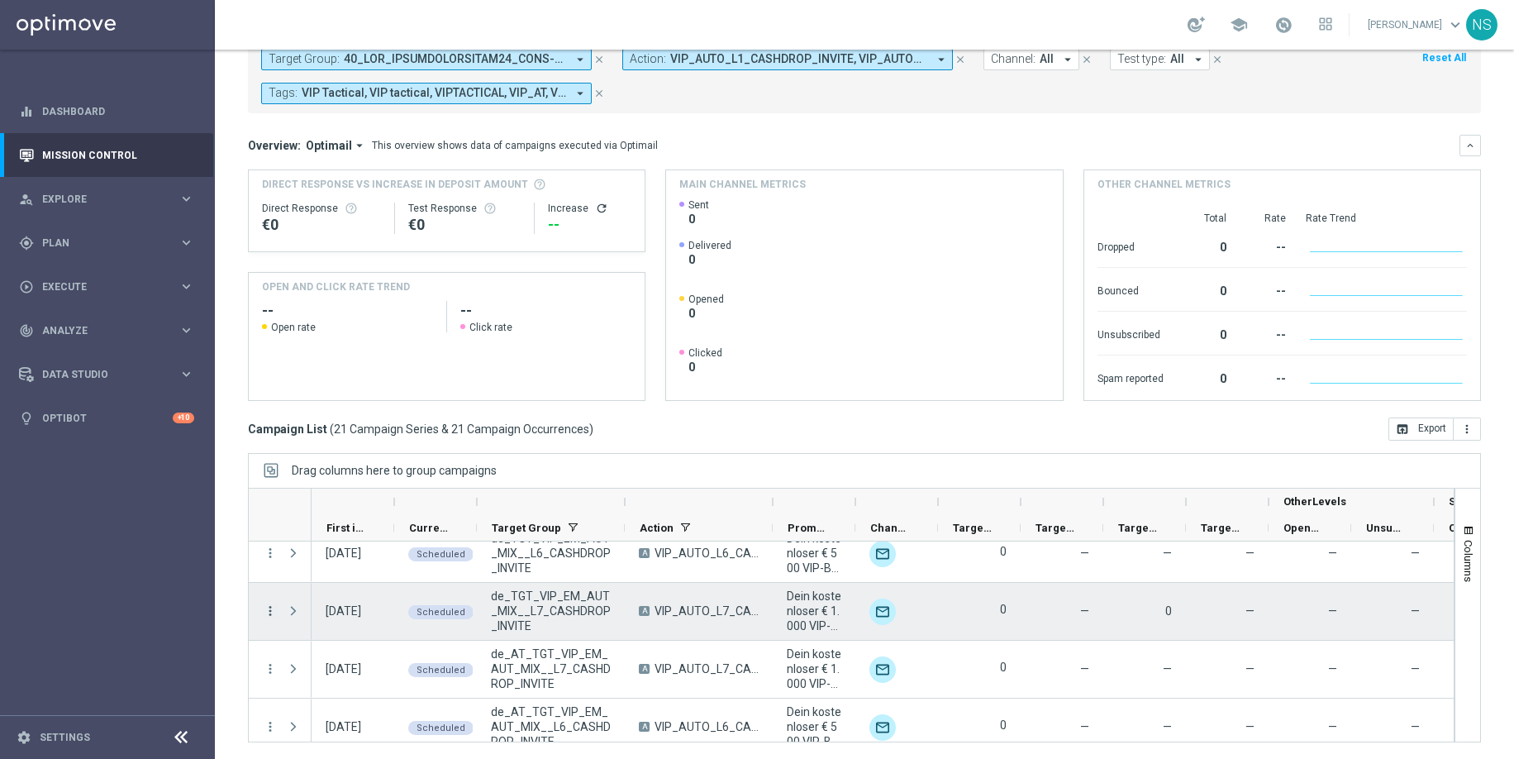
click at [269, 611] on icon "more_vert" at bounding box center [270, 610] width 15 height 15
click at [385, 536] on div "Duplicate and Edit" at bounding box center [379, 539] width 154 height 12
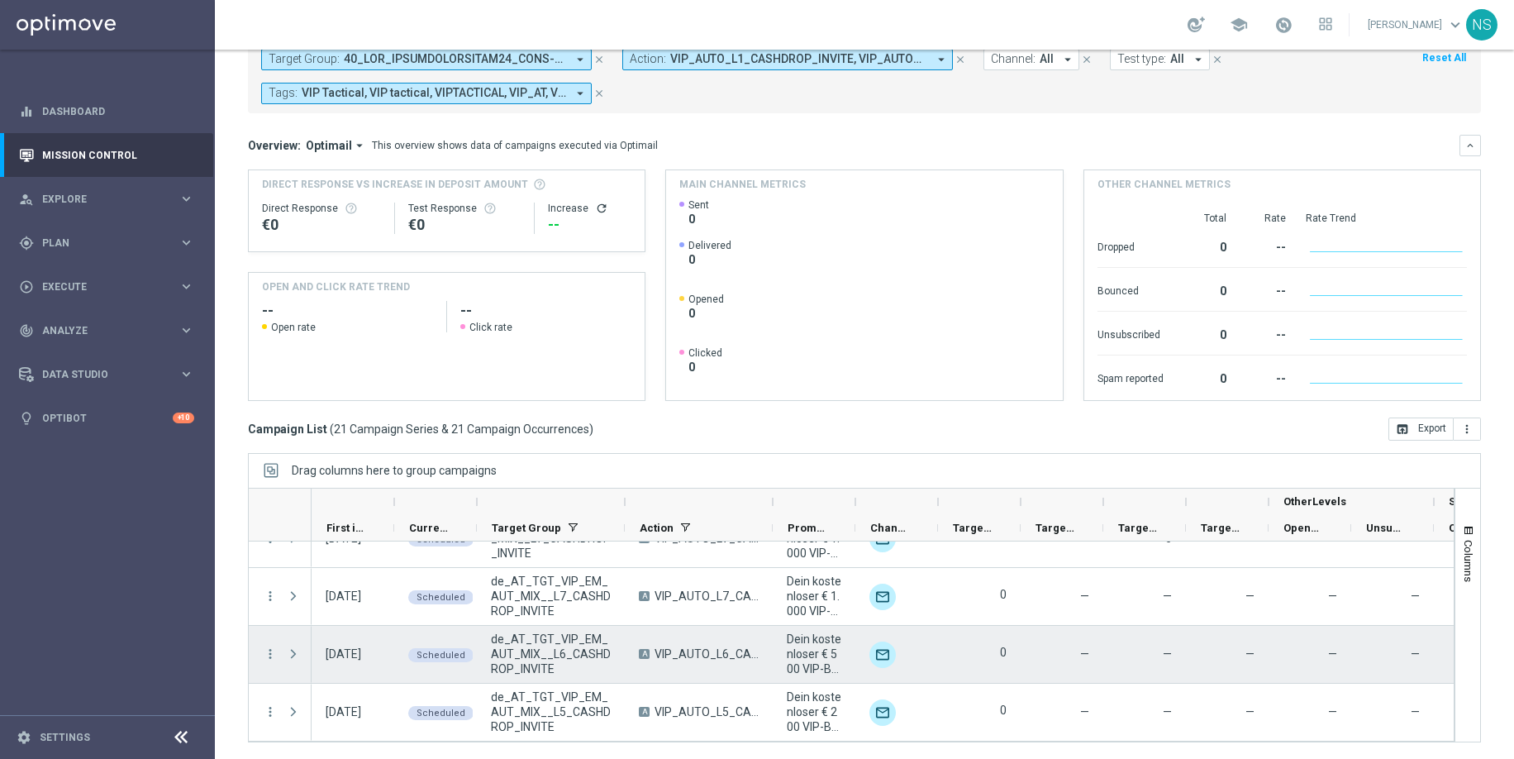
scroll to position [803, 0]
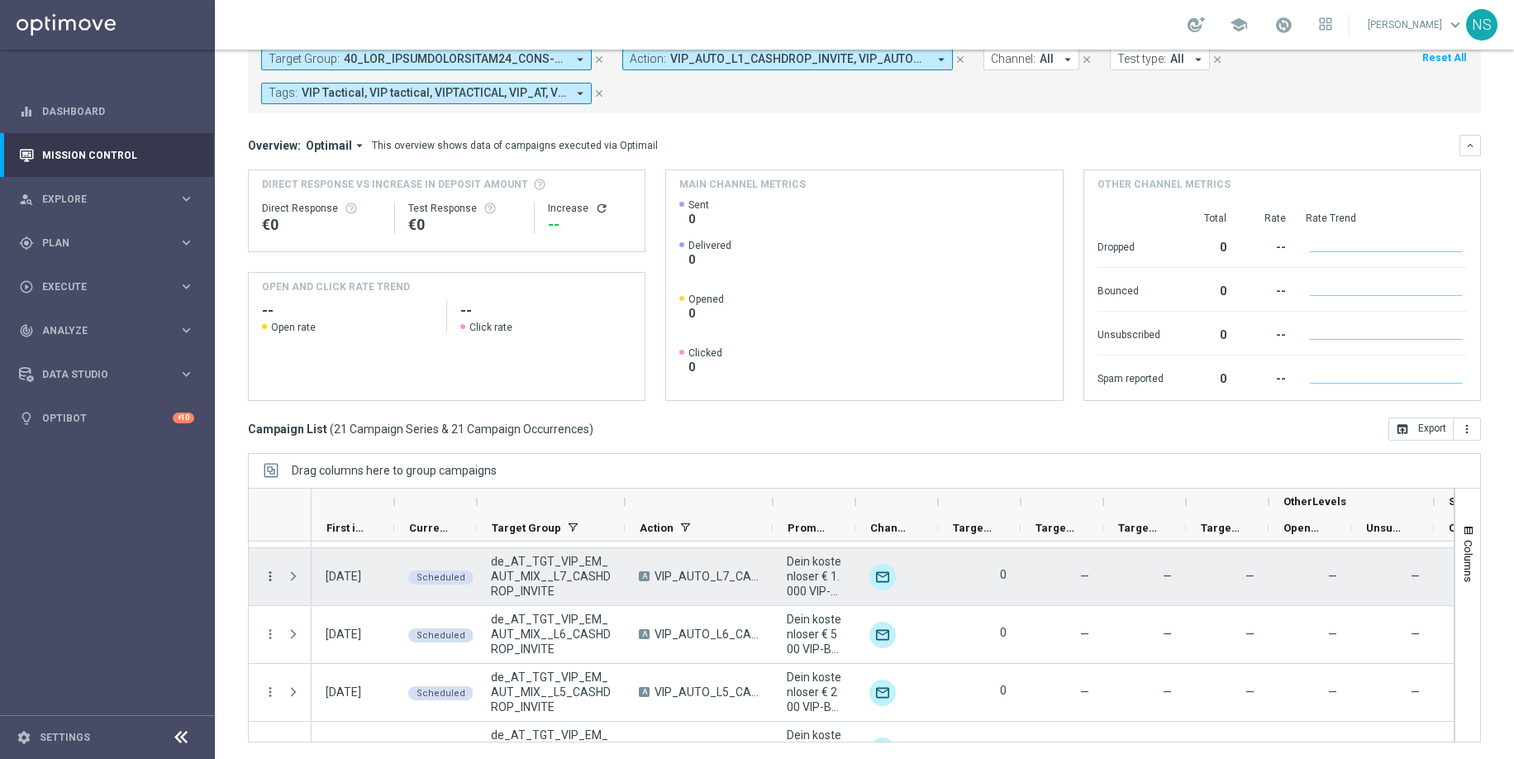
click at [271, 580] on icon "more_vert" at bounding box center [270, 576] width 15 height 15
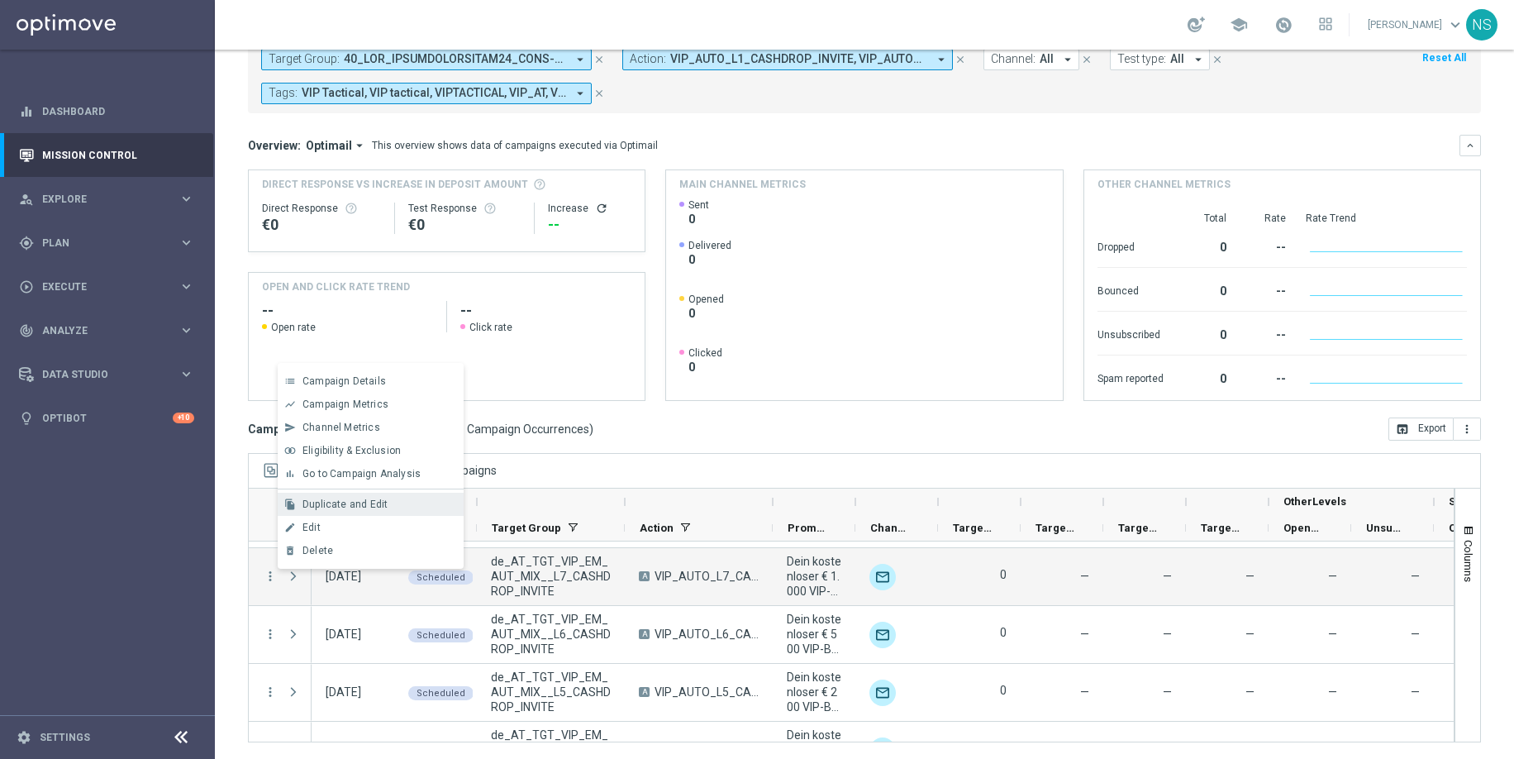
click at [337, 502] on span "Duplicate and Edit" at bounding box center [344, 504] width 85 height 12
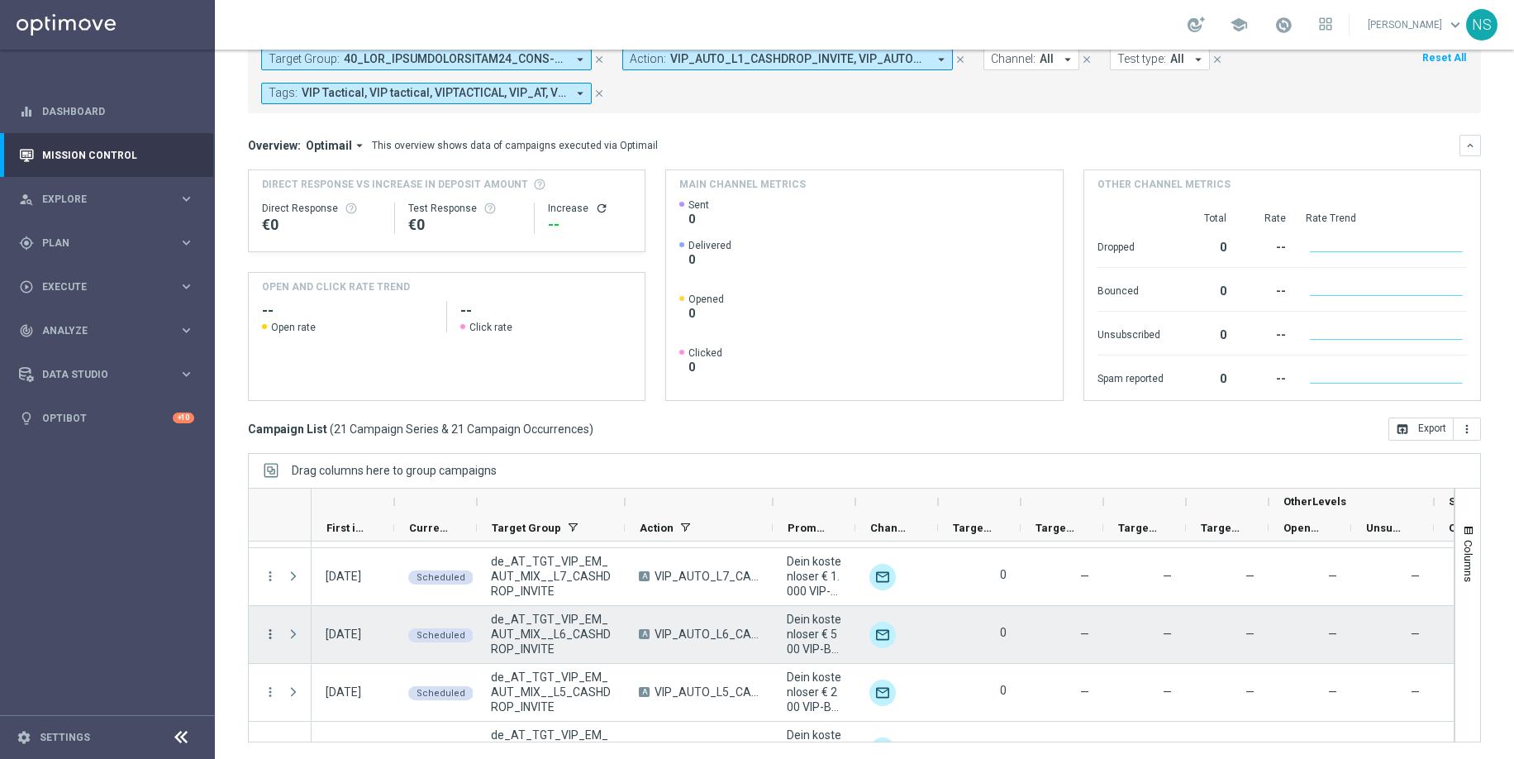
click at [270, 636] on icon "more_vert" at bounding box center [270, 633] width 15 height 15
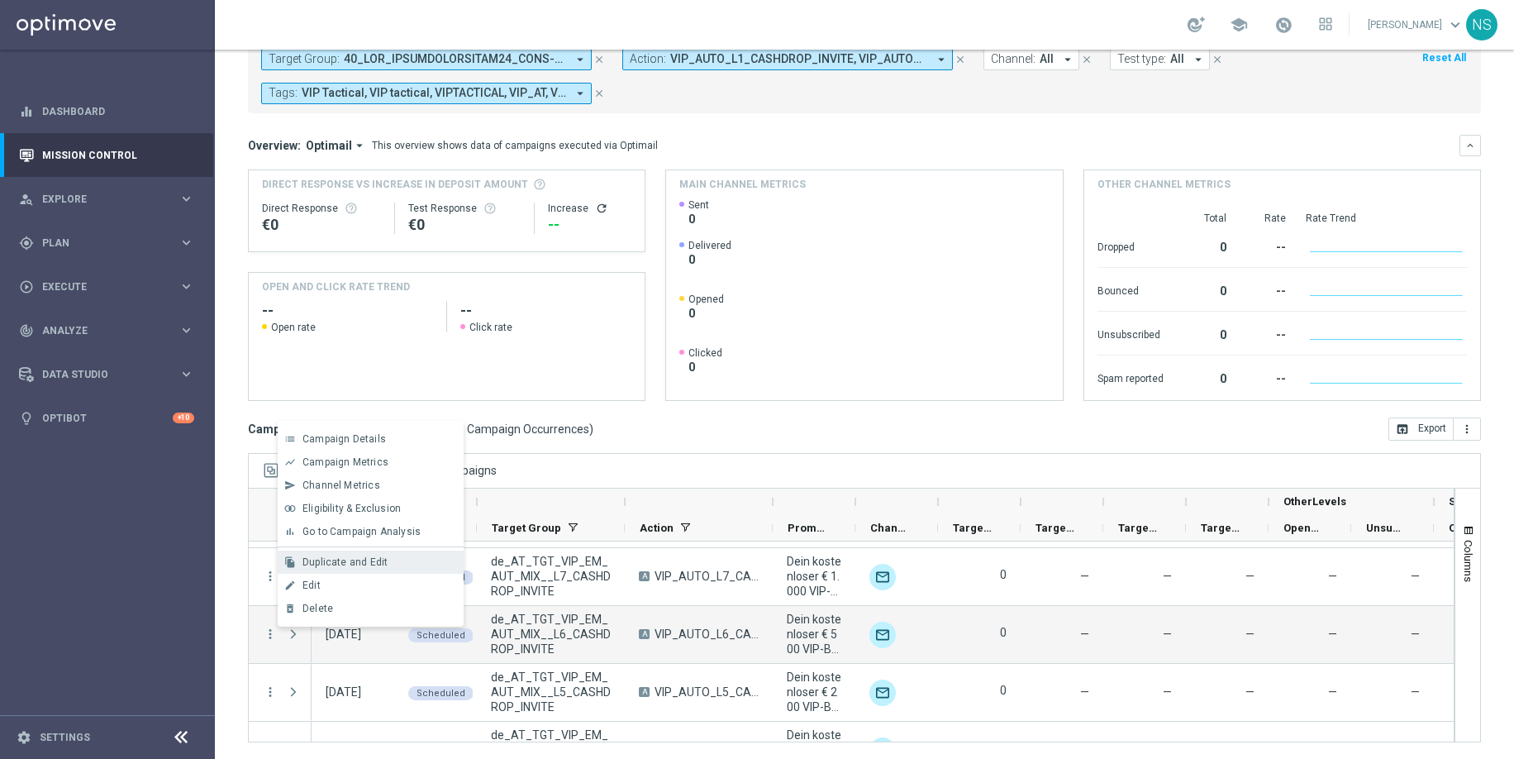
click at [366, 561] on span "Duplicate and Edit" at bounding box center [344, 562] width 85 height 12
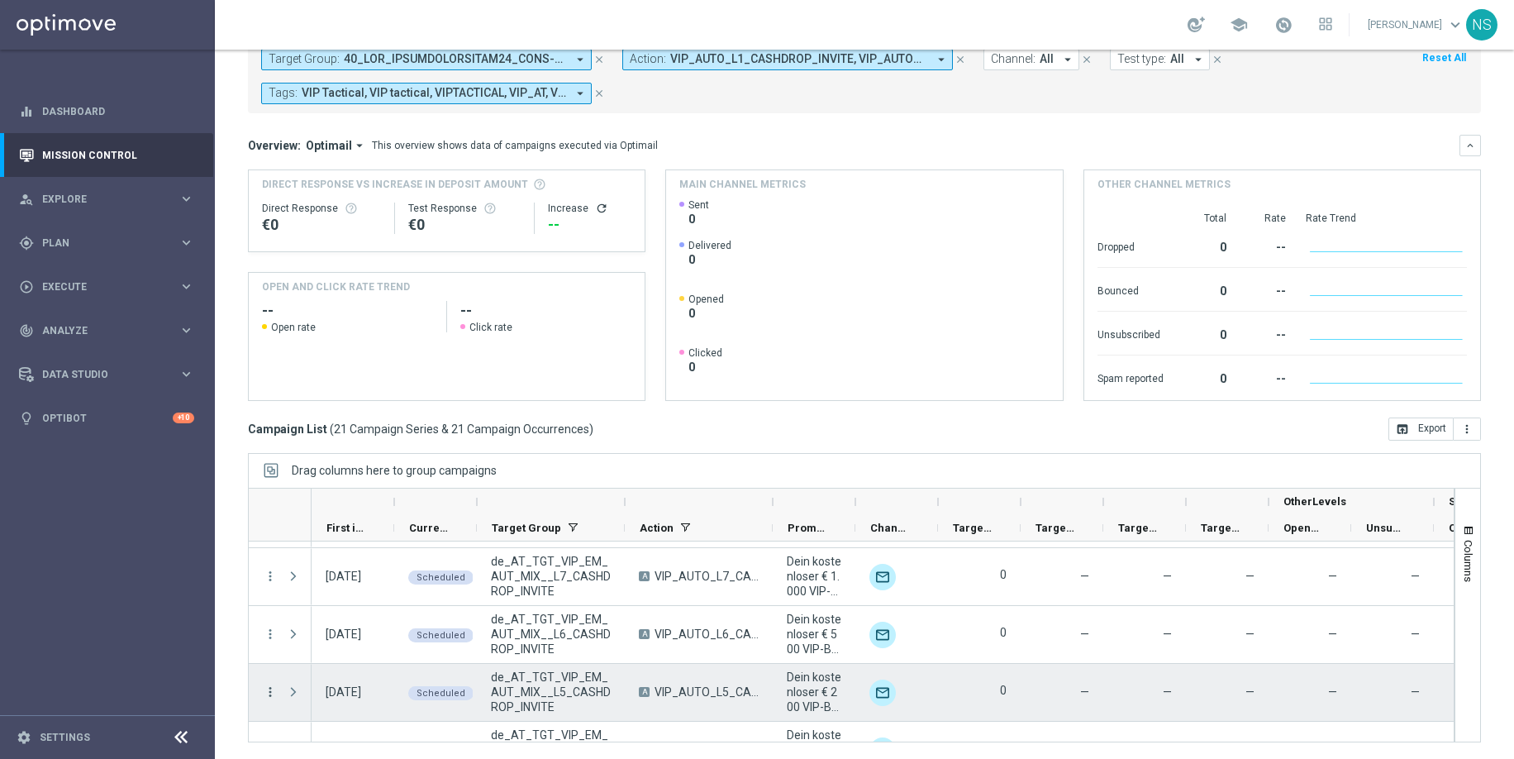
click at [277, 658] on icon "more_vert" at bounding box center [270, 691] width 15 height 15
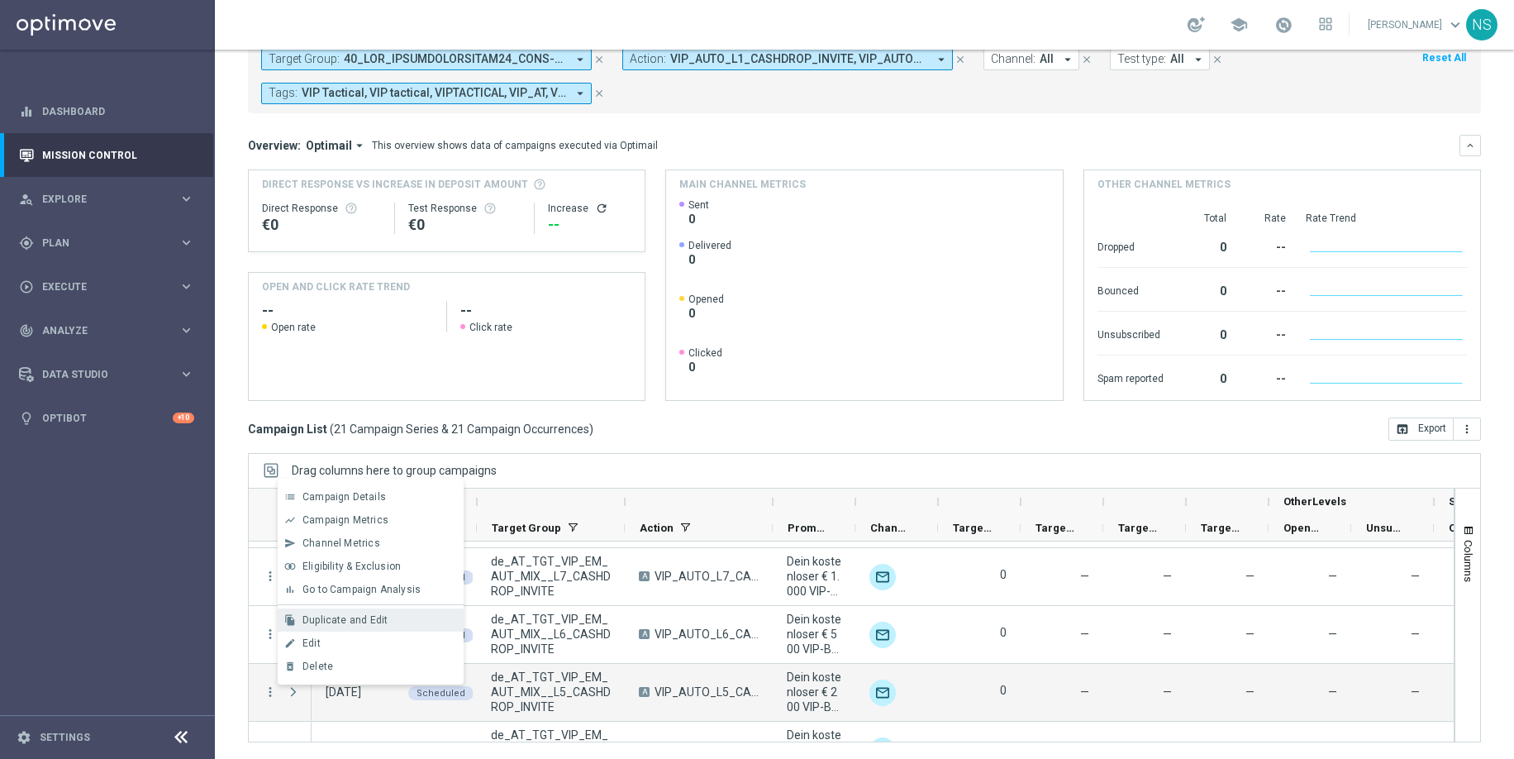
click at [338, 620] on span "Duplicate and Edit" at bounding box center [344, 620] width 85 height 12
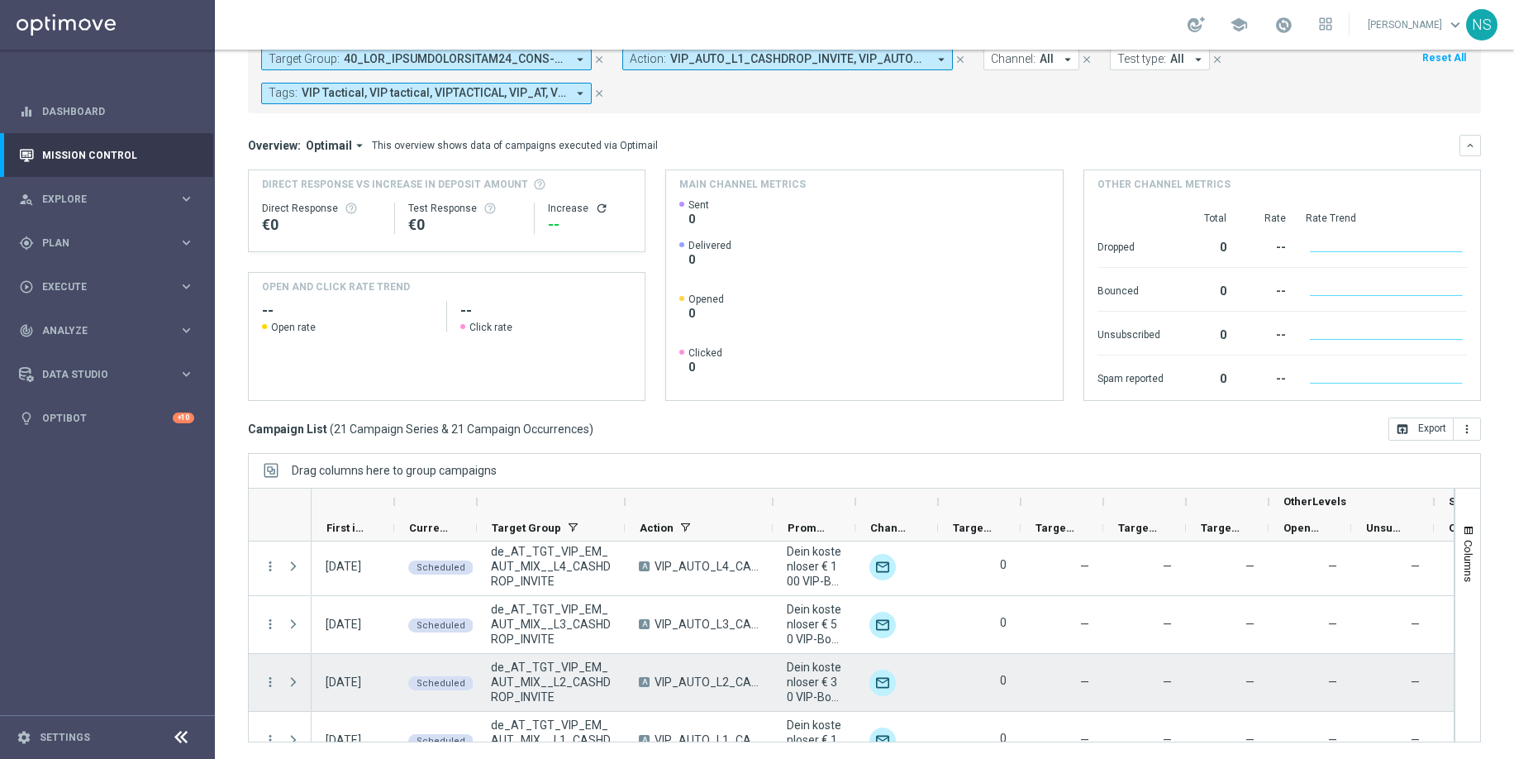
scroll to position [986, 0]
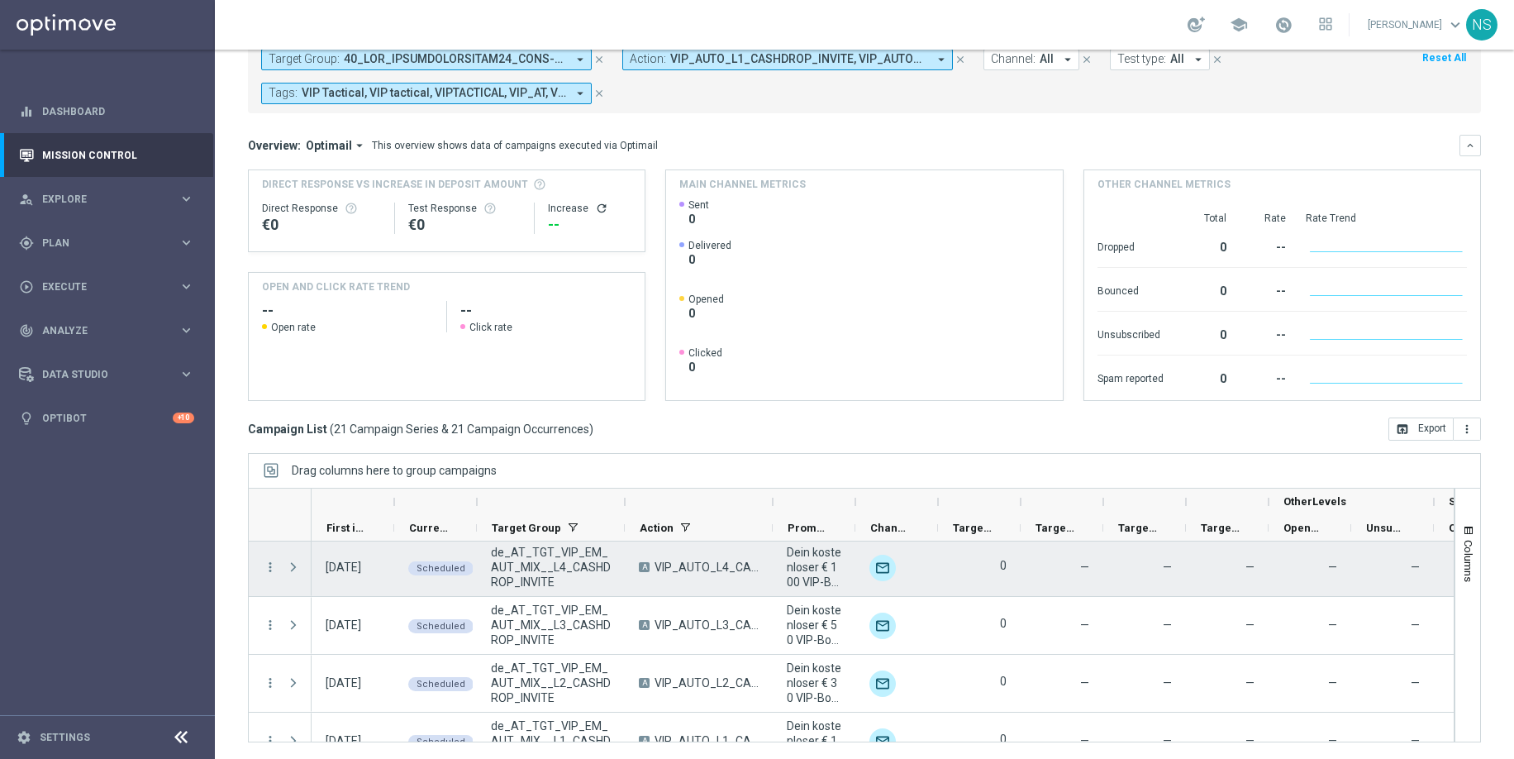
click at [268, 574] on menu-column "more_vert" at bounding box center [270, 568] width 15 height 16
click at [273, 564] on icon "more_vert" at bounding box center [270, 567] width 15 height 15
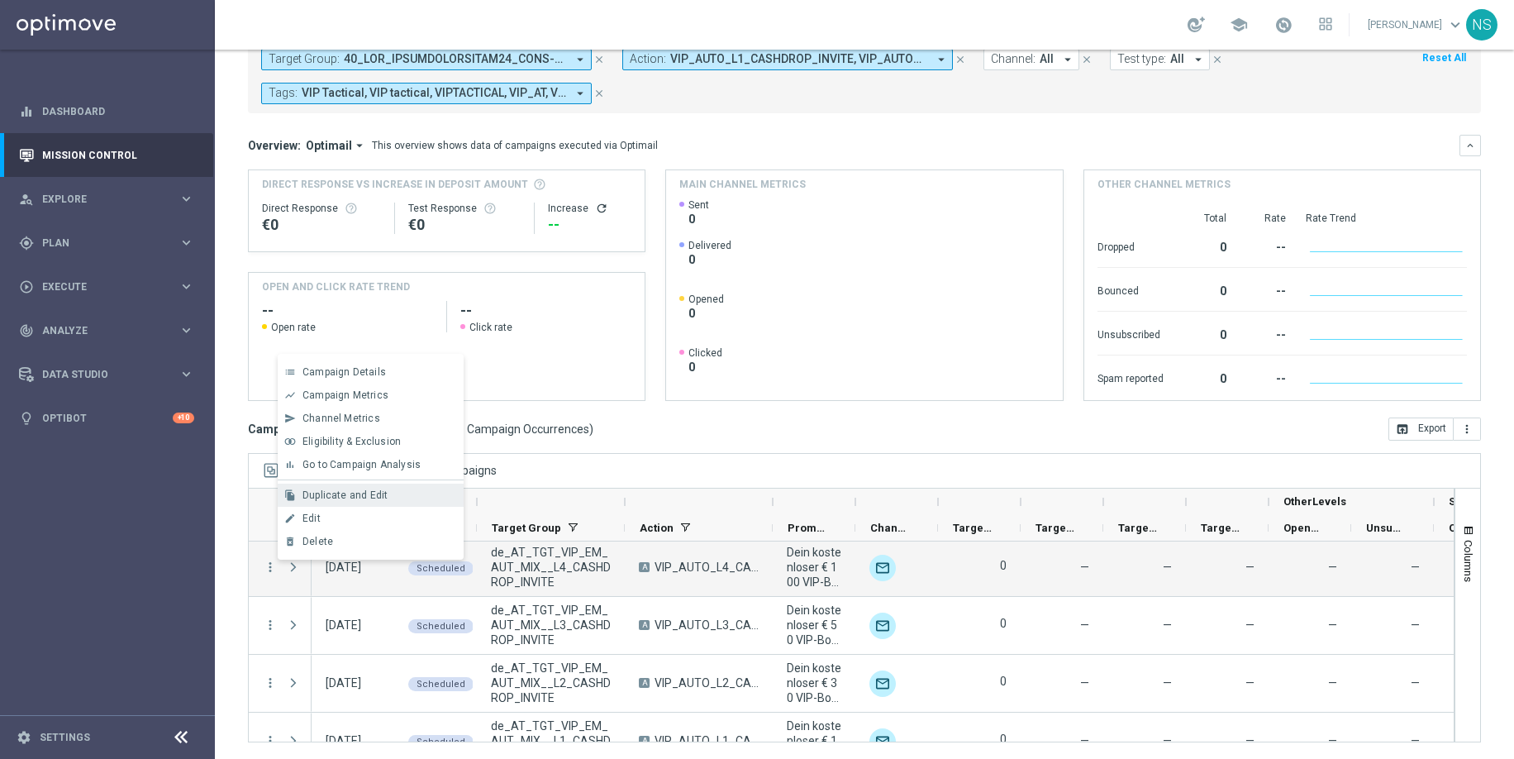
click at [355, 498] on span "Duplicate and Edit" at bounding box center [344, 495] width 85 height 12
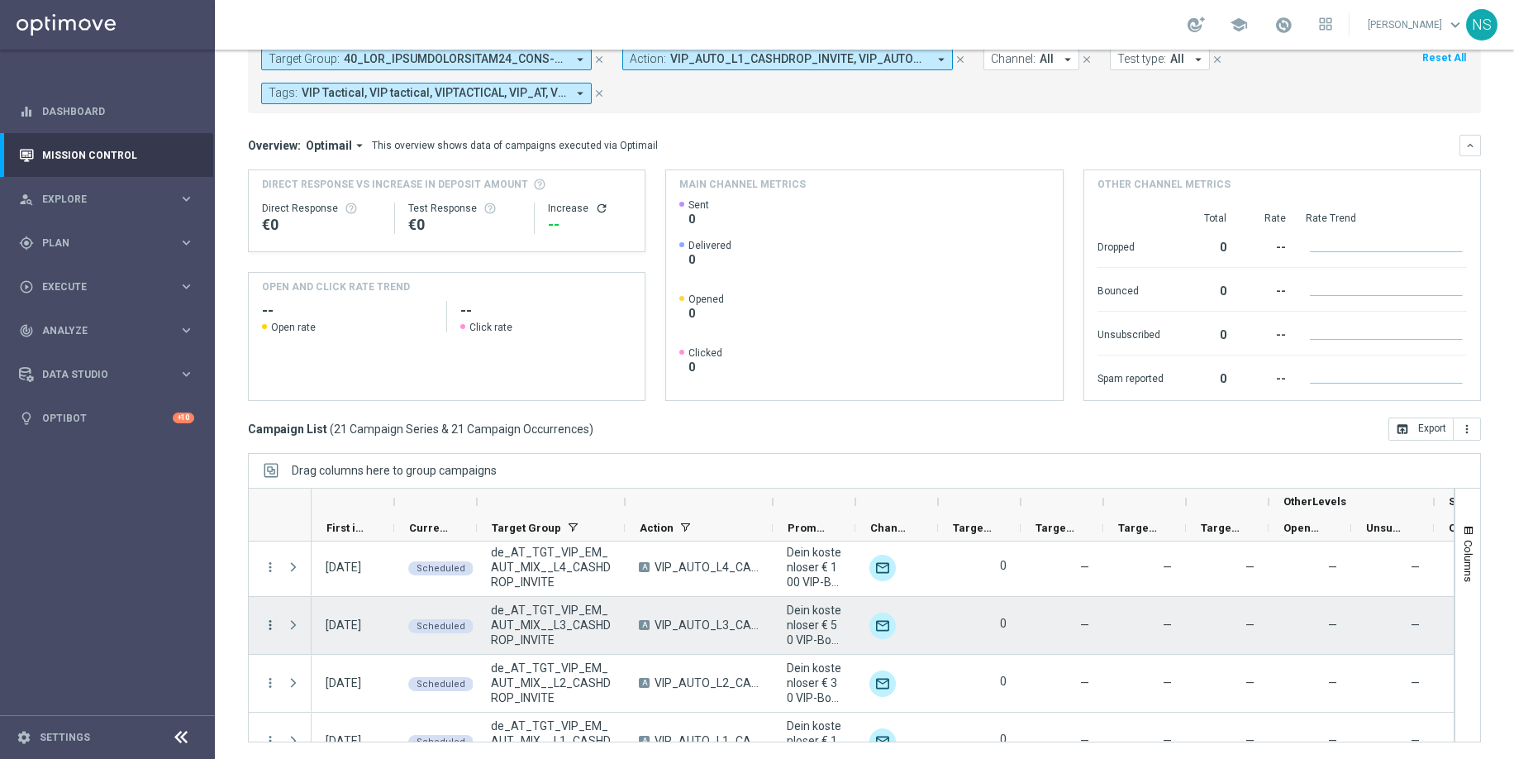
click at [265, 630] on icon "more_vert" at bounding box center [270, 624] width 15 height 15
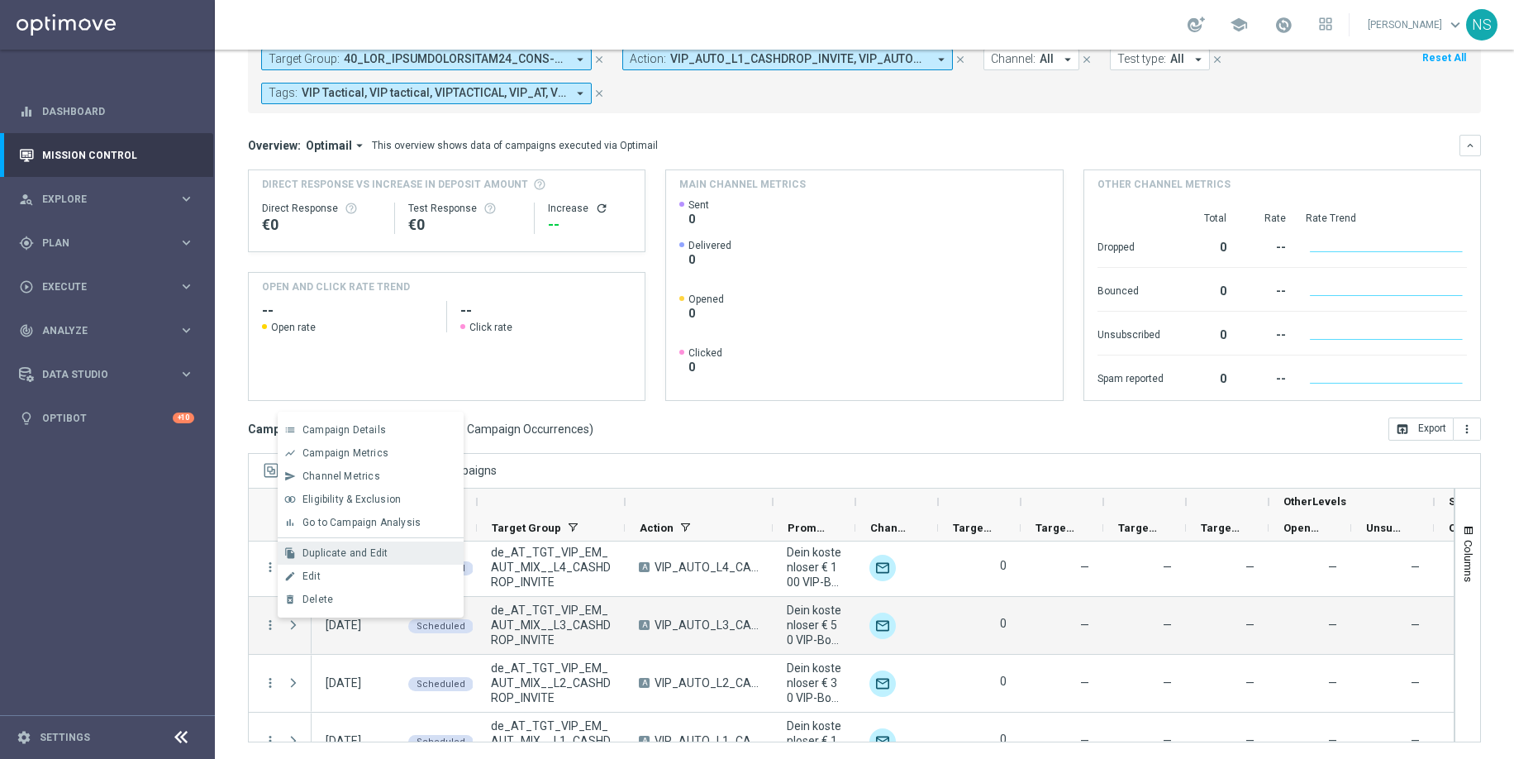
click at [384, 559] on div "file_copy Duplicate and Edit" at bounding box center [371, 552] width 186 height 23
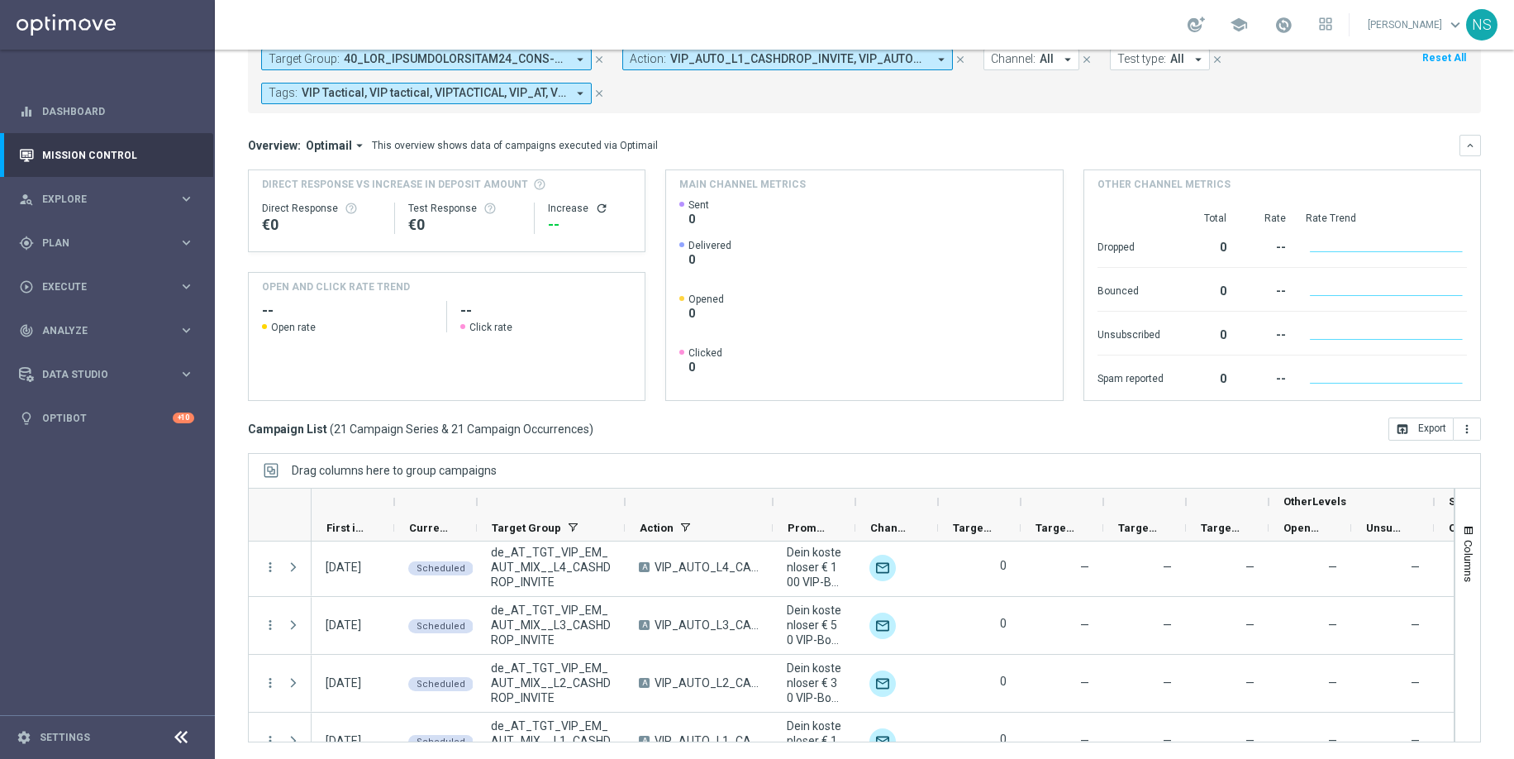
scroll to position [1015, 0]
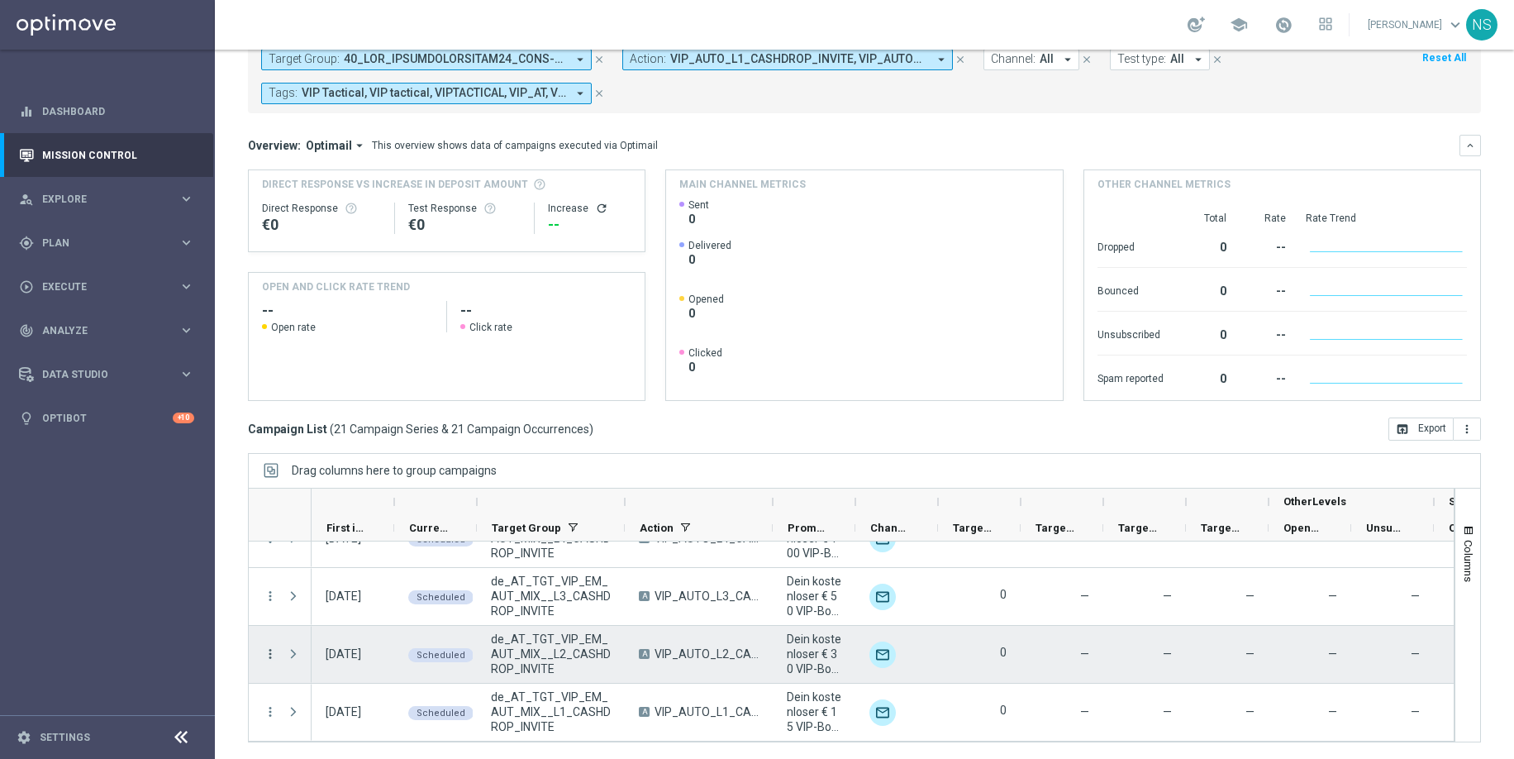
click at [271, 657] on icon "more_vert" at bounding box center [270, 653] width 15 height 15
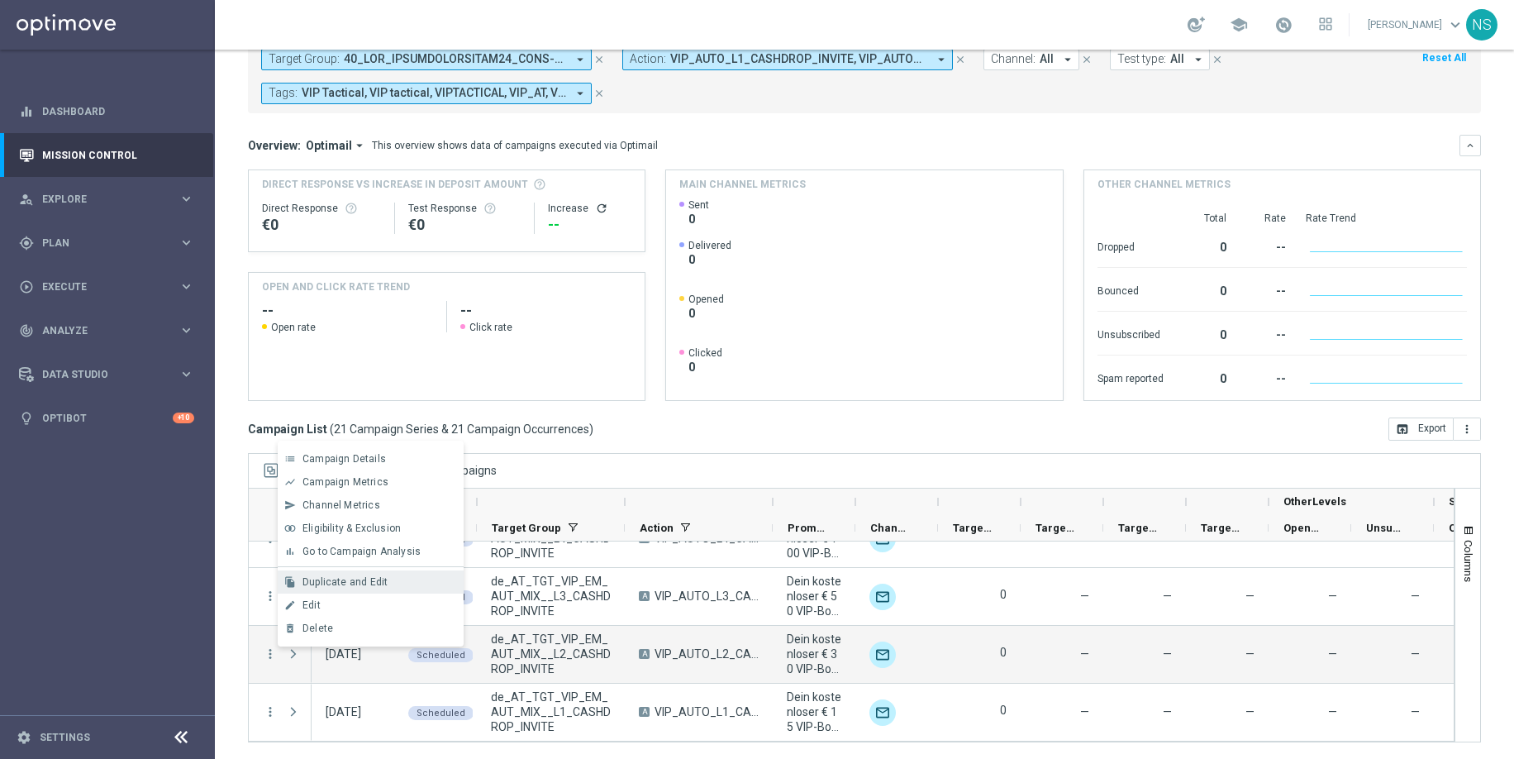
click at [375, 573] on div "file_copy Duplicate and Edit" at bounding box center [371, 581] width 186 height 23
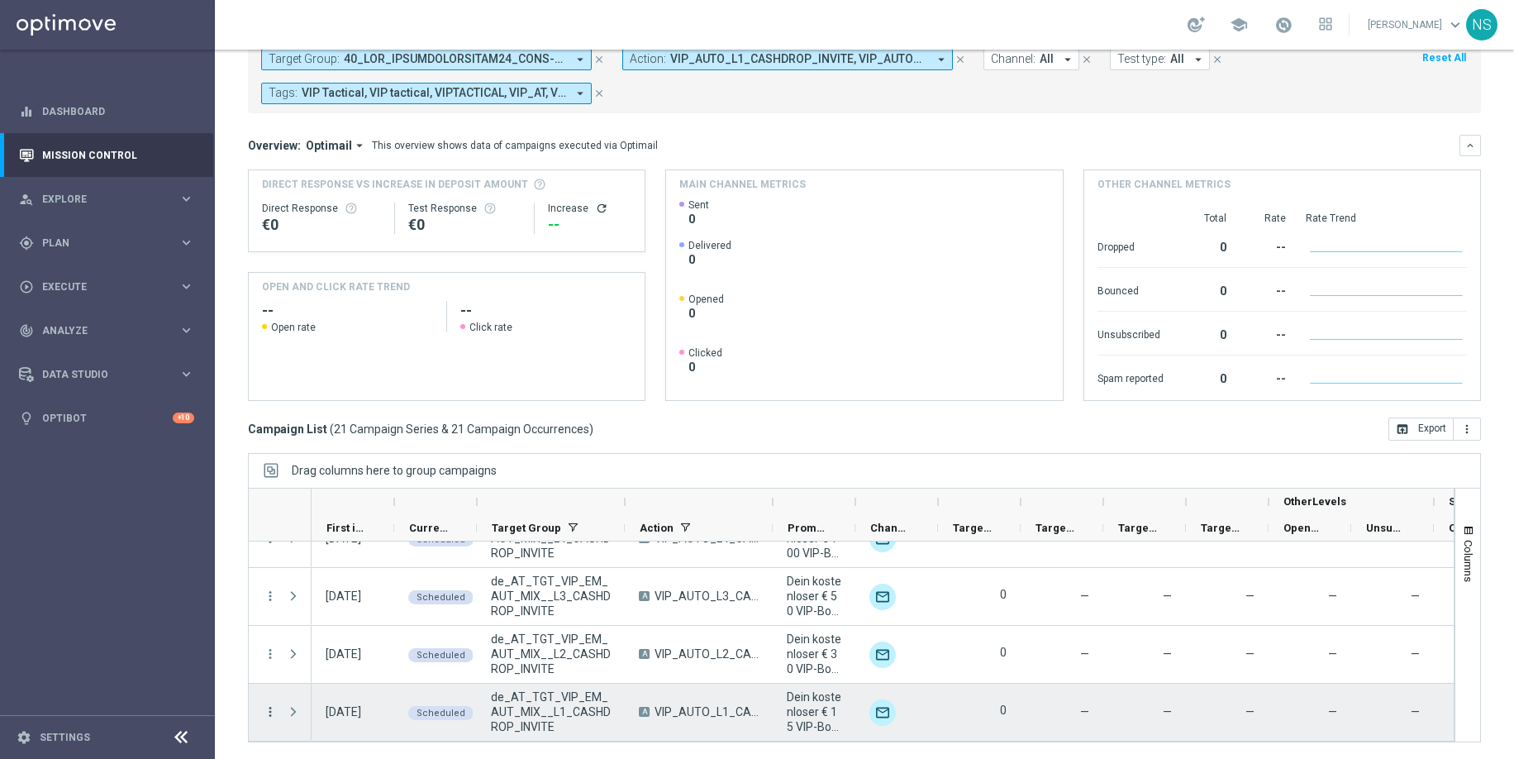
click at [272, 658] on icon "more_vert" at bounding box center [270, 711] width 15 height 15
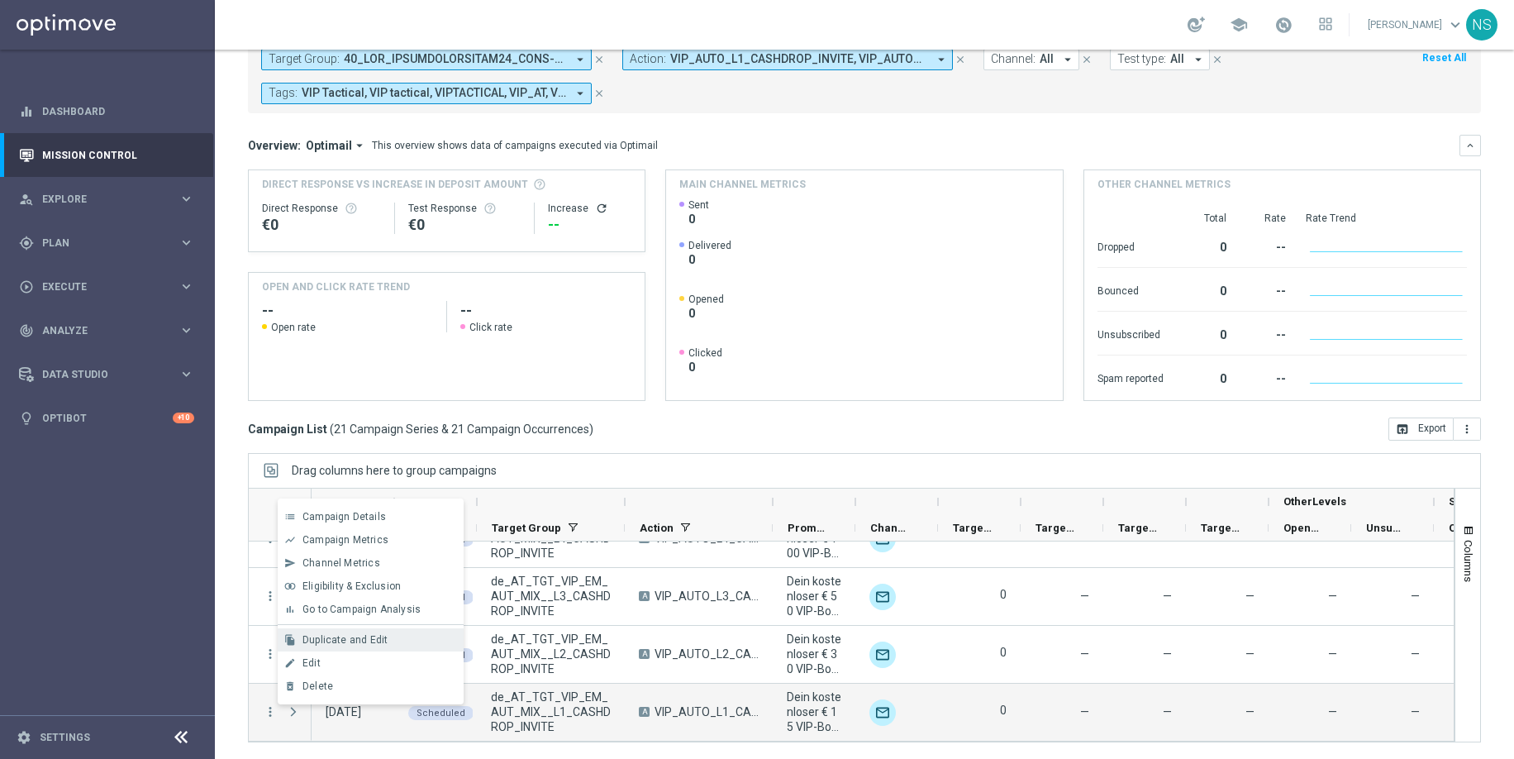
click at [357, 636] on span "Duplicate and Edit" at bounding box center [344, 640] width 85 height 12
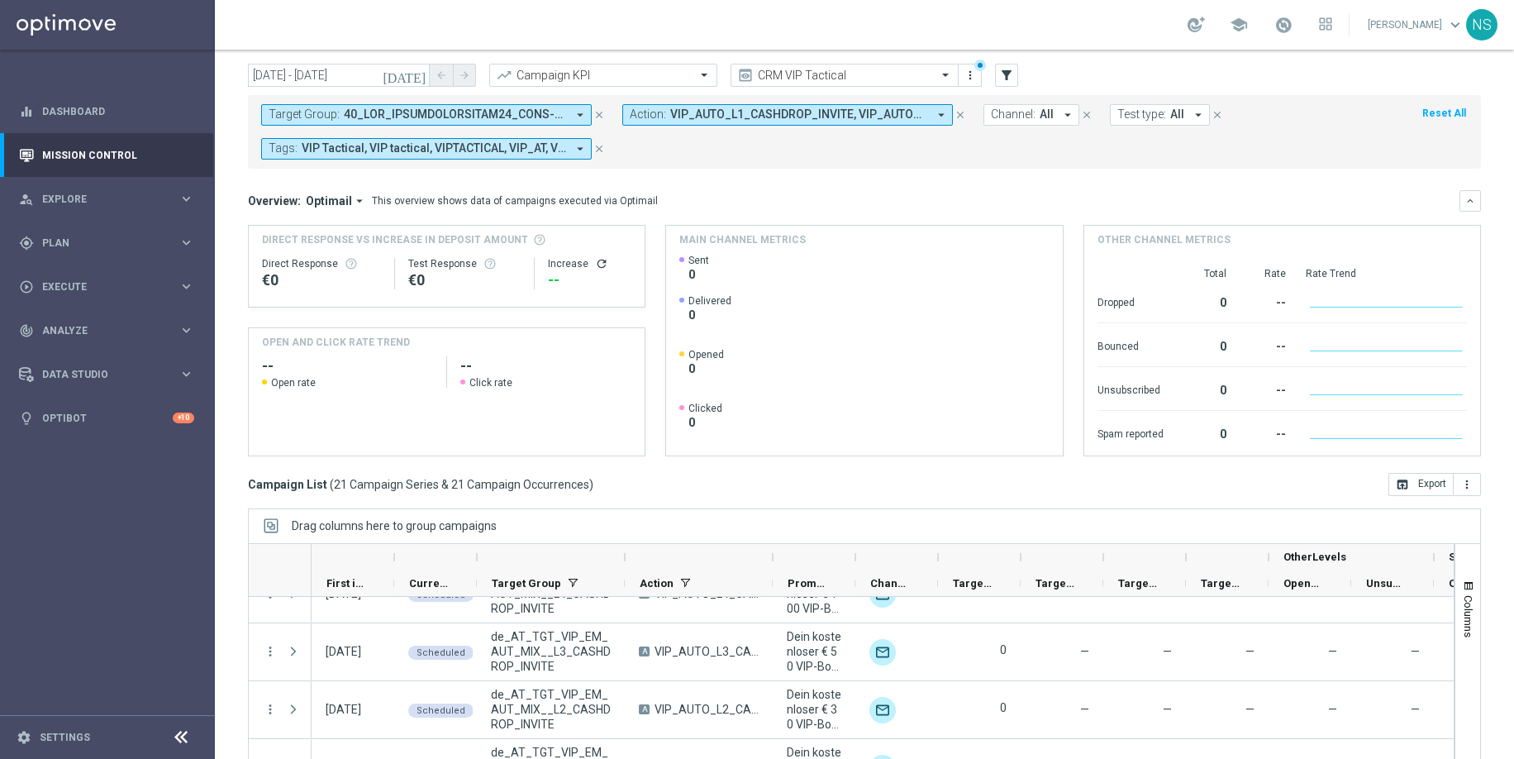
scroll to position [43, 0]
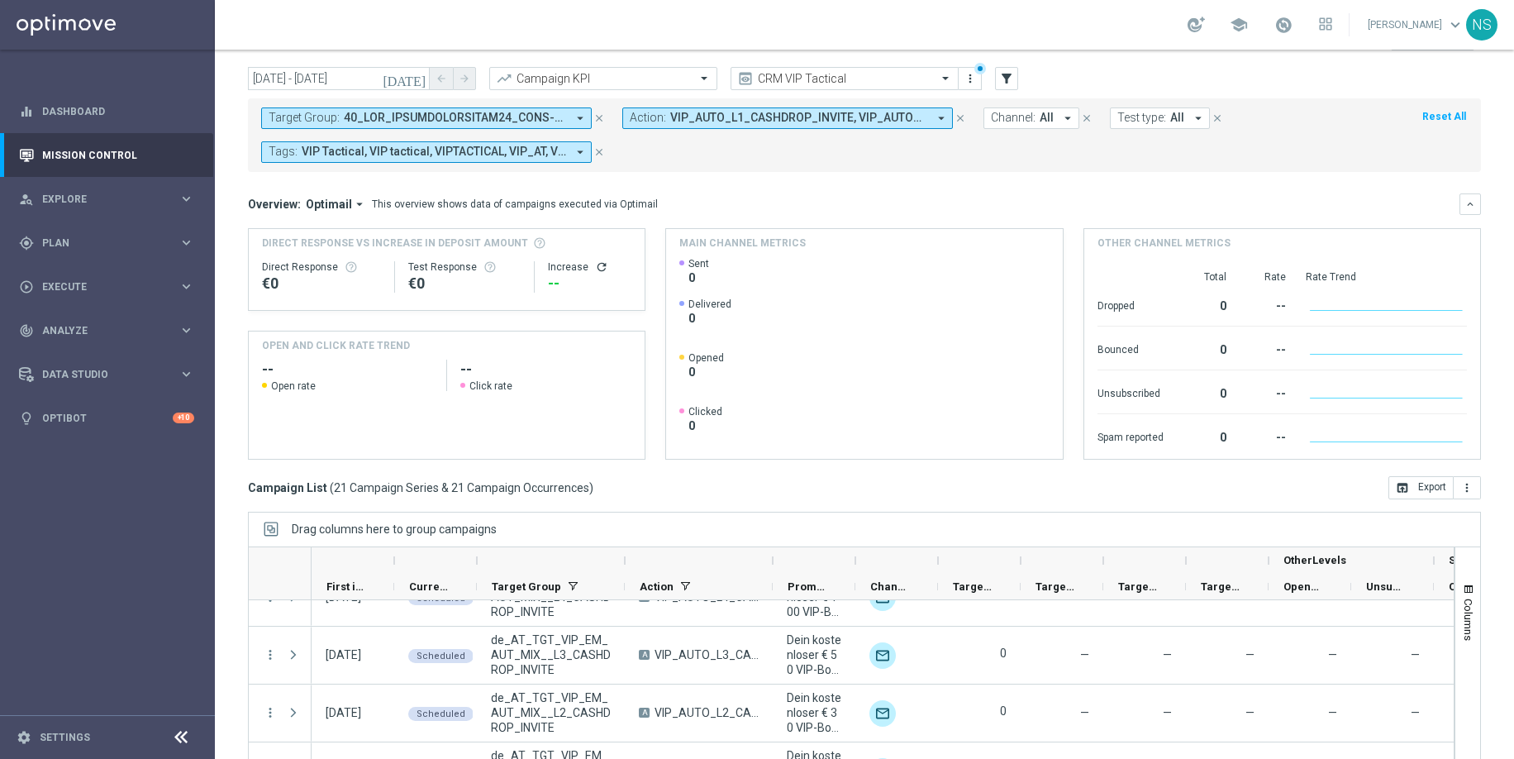
click at [574, 118] on icon "arrow_drop_down" at bounding box center [580, 118] width 15 height 15
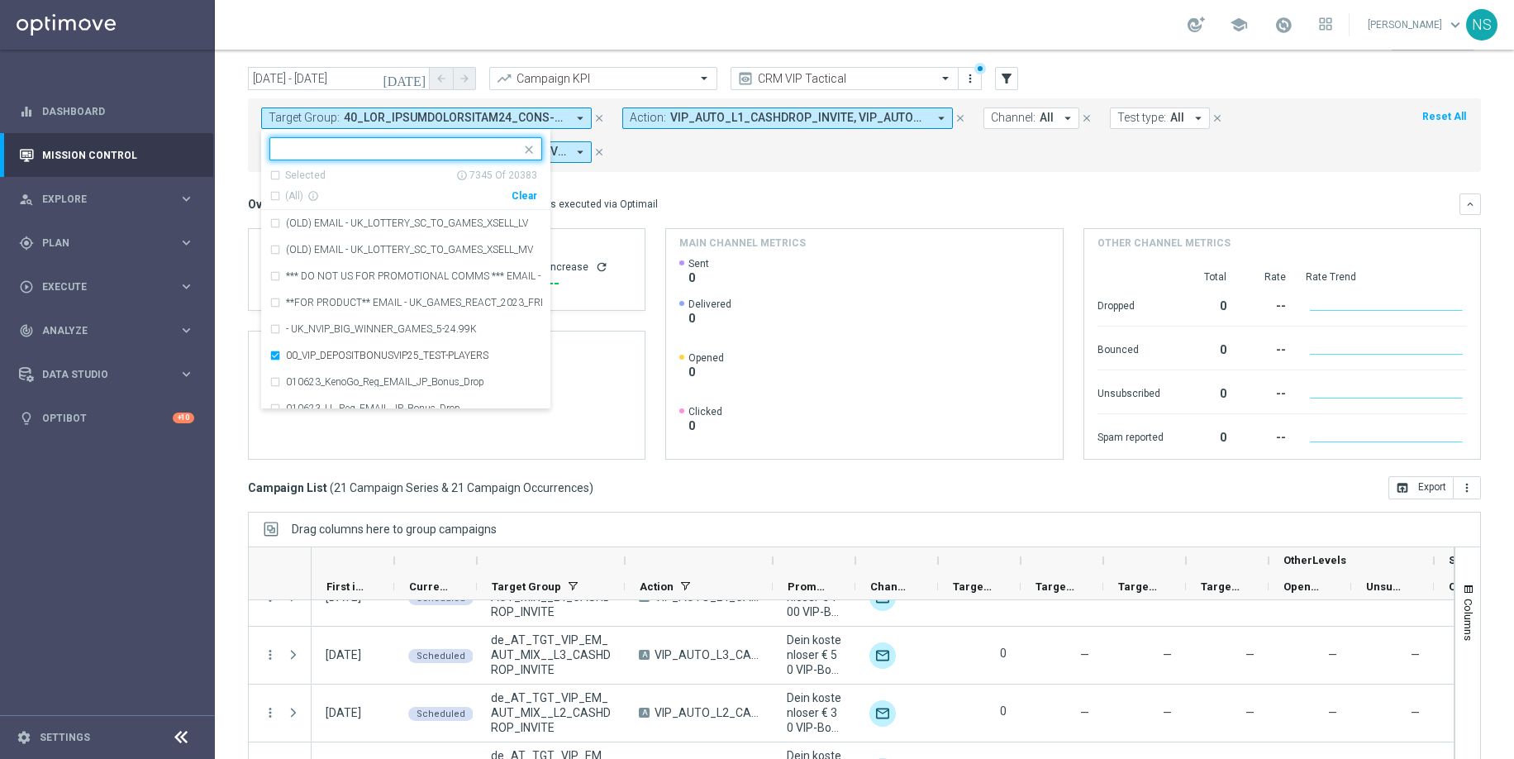
click at [0, 0] on div "Clear" at bounding box center [0, 0] width 0 height 0
click at [375, 148] on input "text" at bounding box center [400, 149] width 242 height 14
click at [283, 174] on div "Selected 0 Of 20383" at bounding box center [403, 176] width 268 height 14
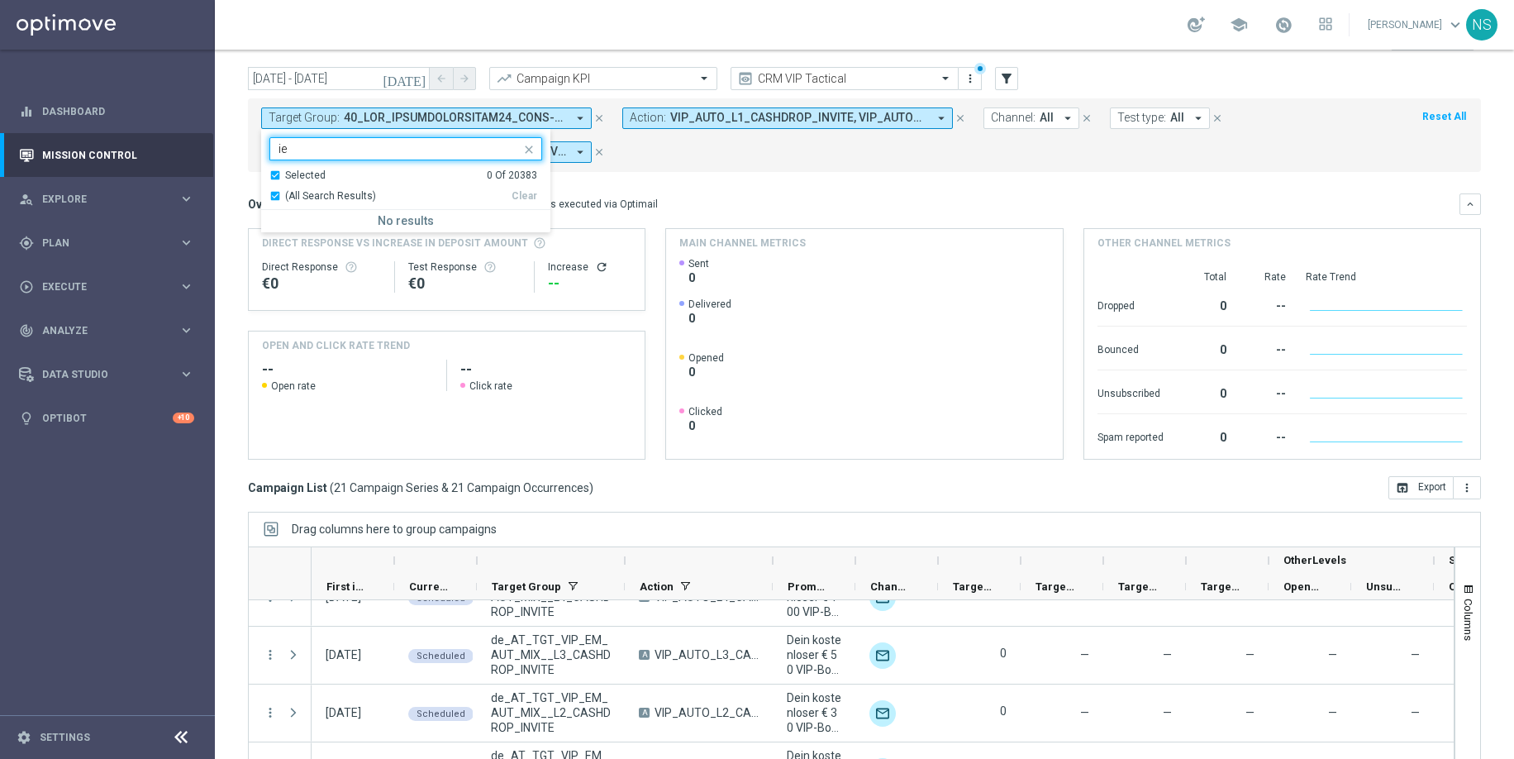
click at [279, 175] on div "Selected 0 Of 20383" at bounding box center [403, 176] width 268 height 14
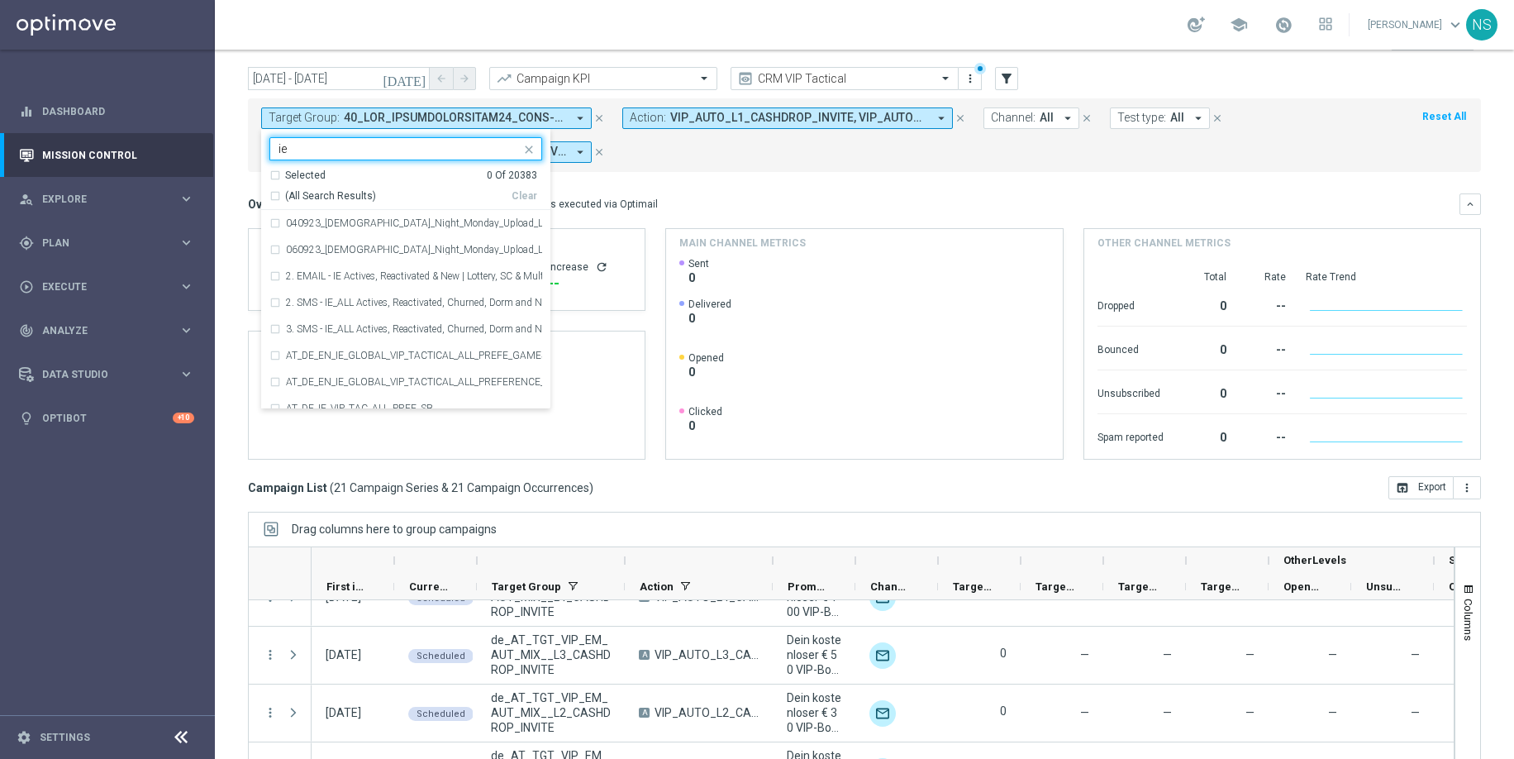
click at [274, 194] on div "(All Search Results)" at bounding box center [390, 196] width 242 height 14
type input "ie"
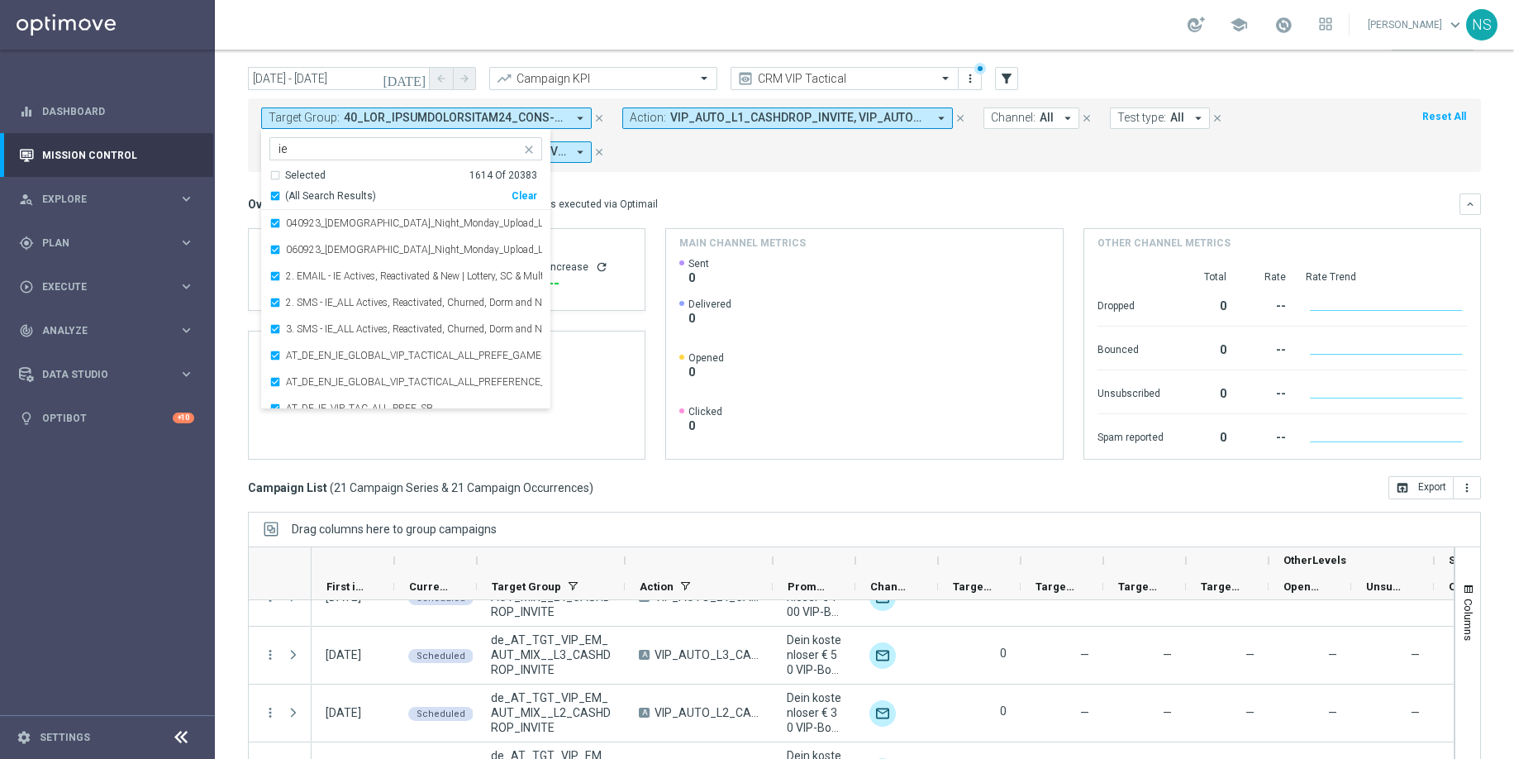
click at [696, 154] on form "Target Group: arrow_drop_down Selected 1614 of 20383 ie Selected 1614 Of 20383 …" at bounding box center [827, 134] width 1133 height 55
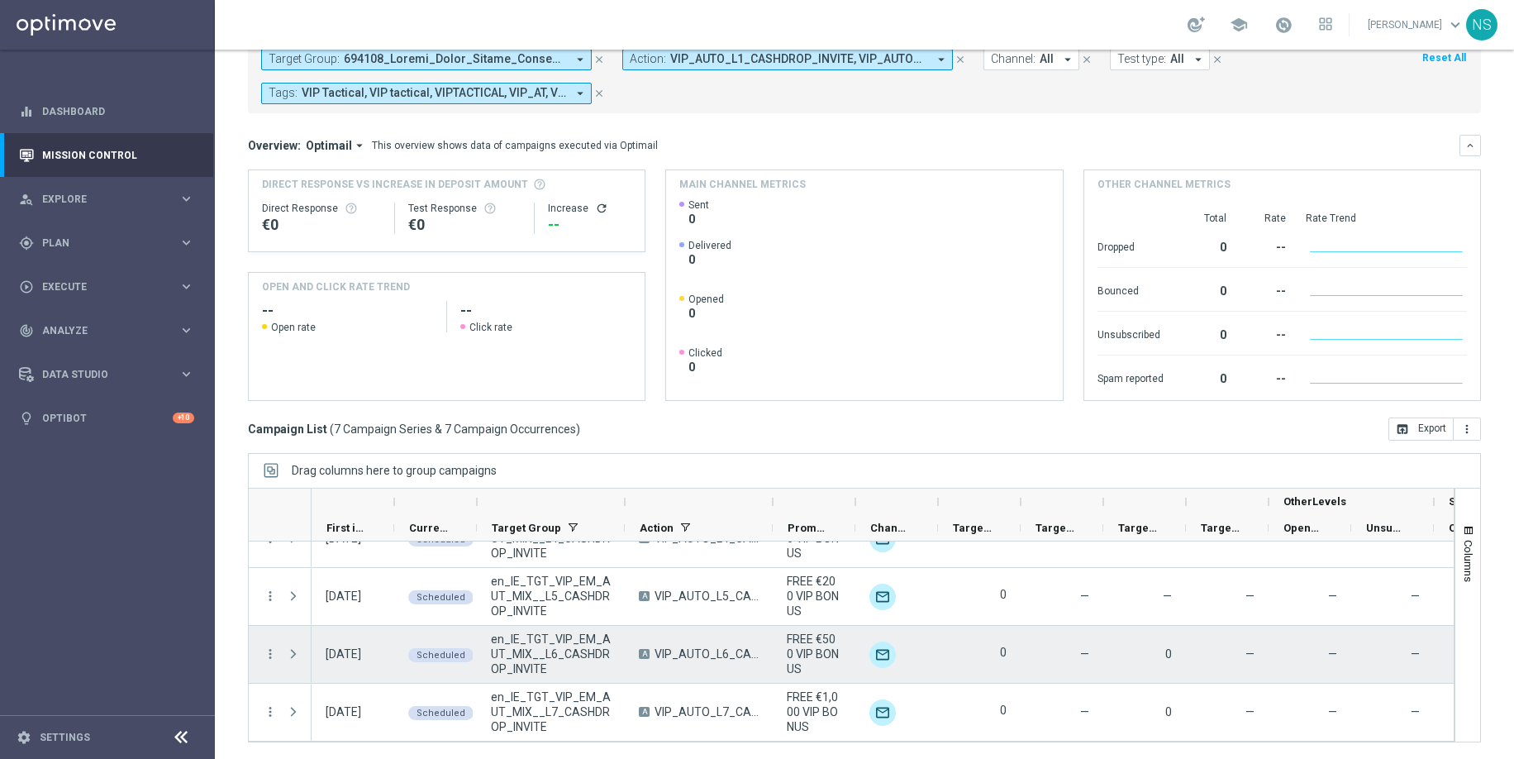
scroll to position [0, 0]
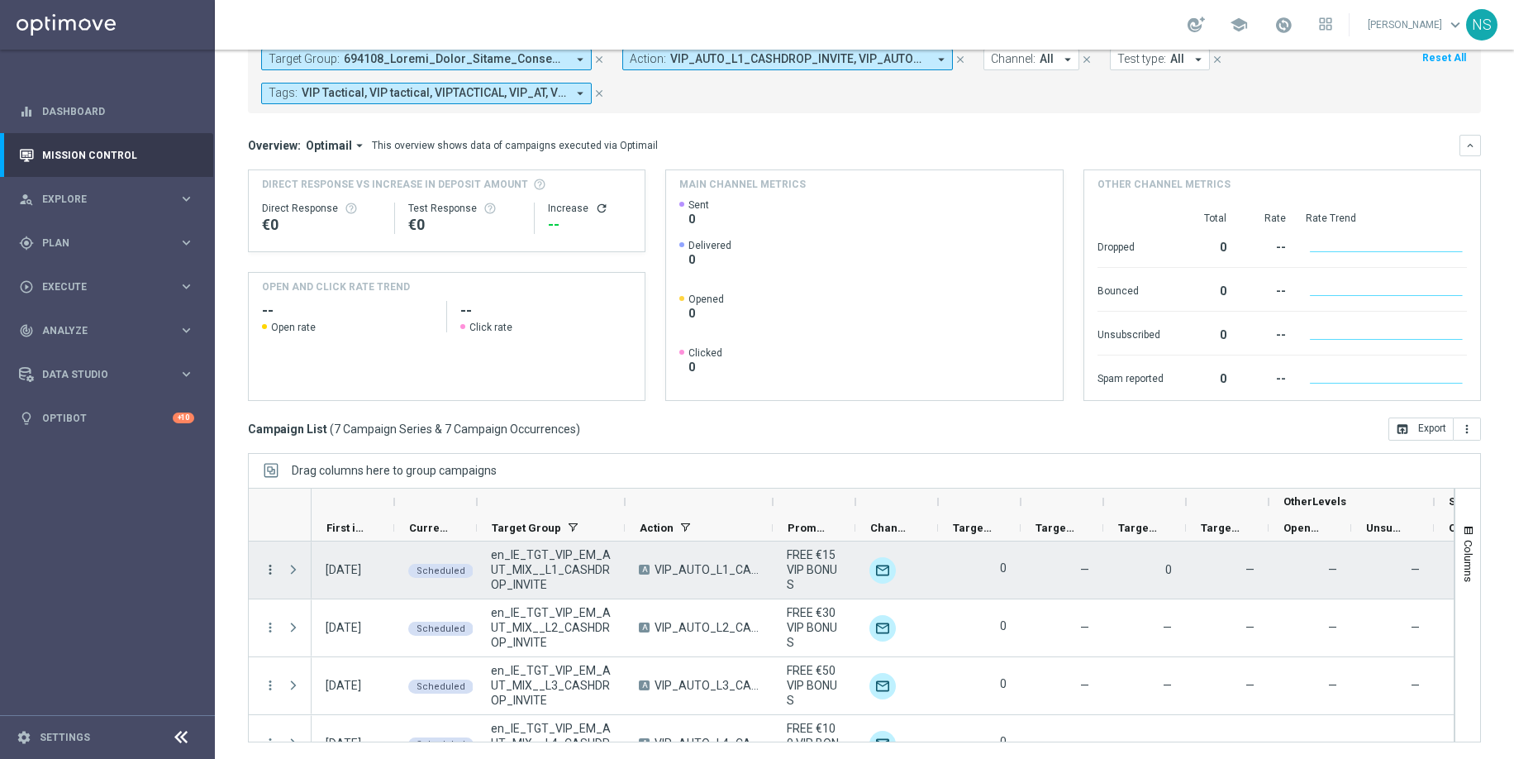
click at [269, 569] on icon "more_vert" at bounding box center [270, 569] width 15 height 15
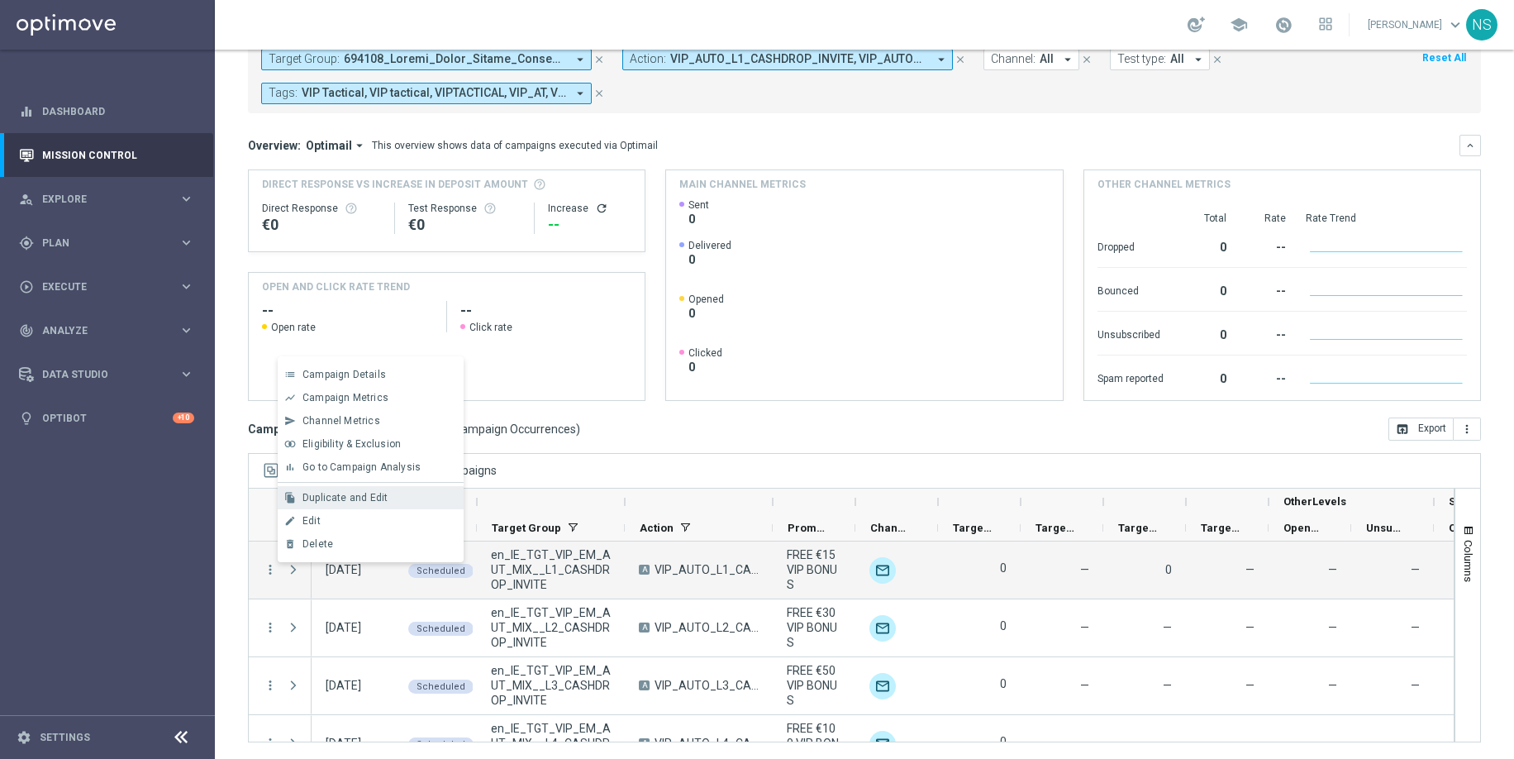
click at [361, 495] on span "Duplicate and Edit" at bounding box center [344, 498] width 85 height 12
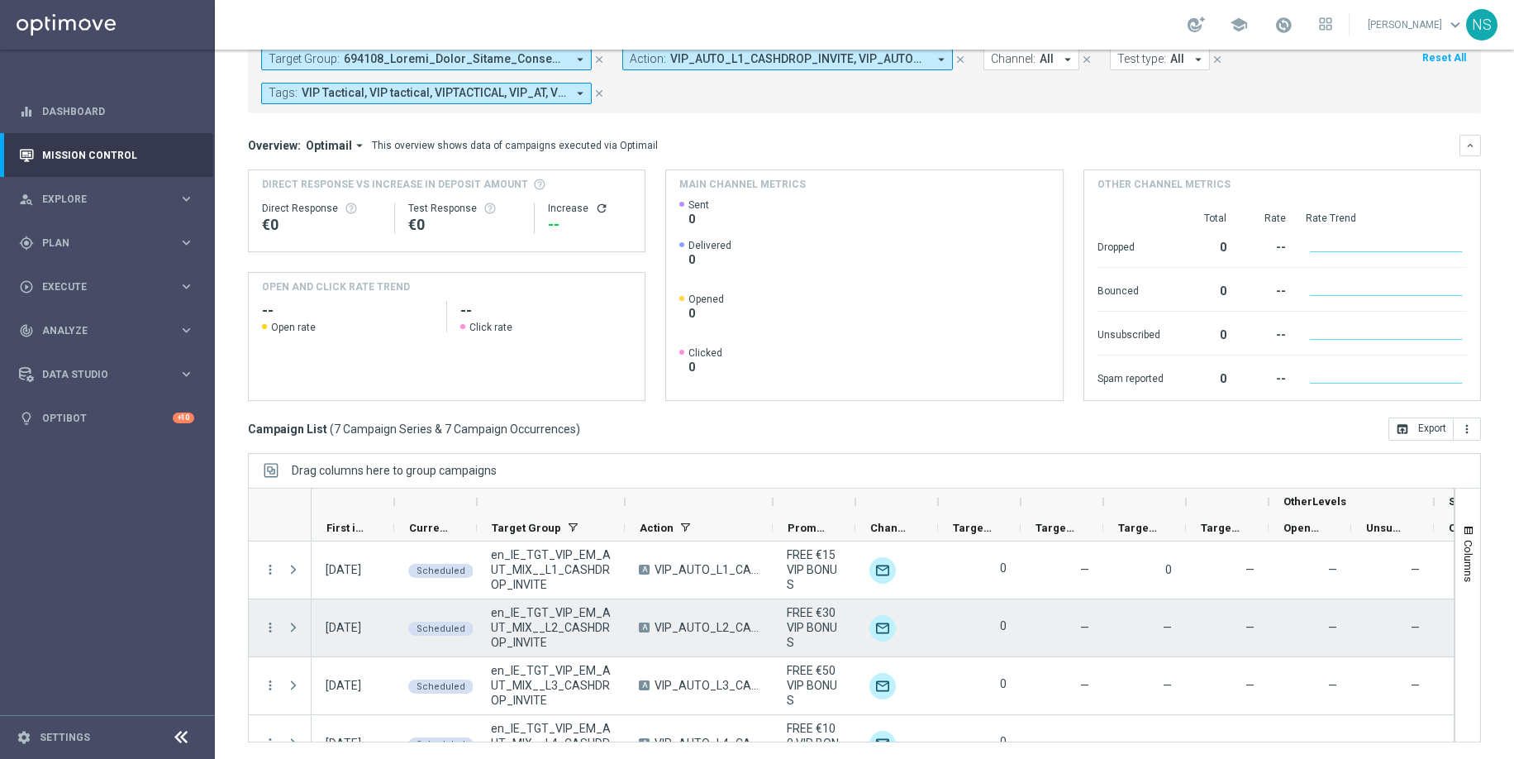
scroll to position [73, 0]
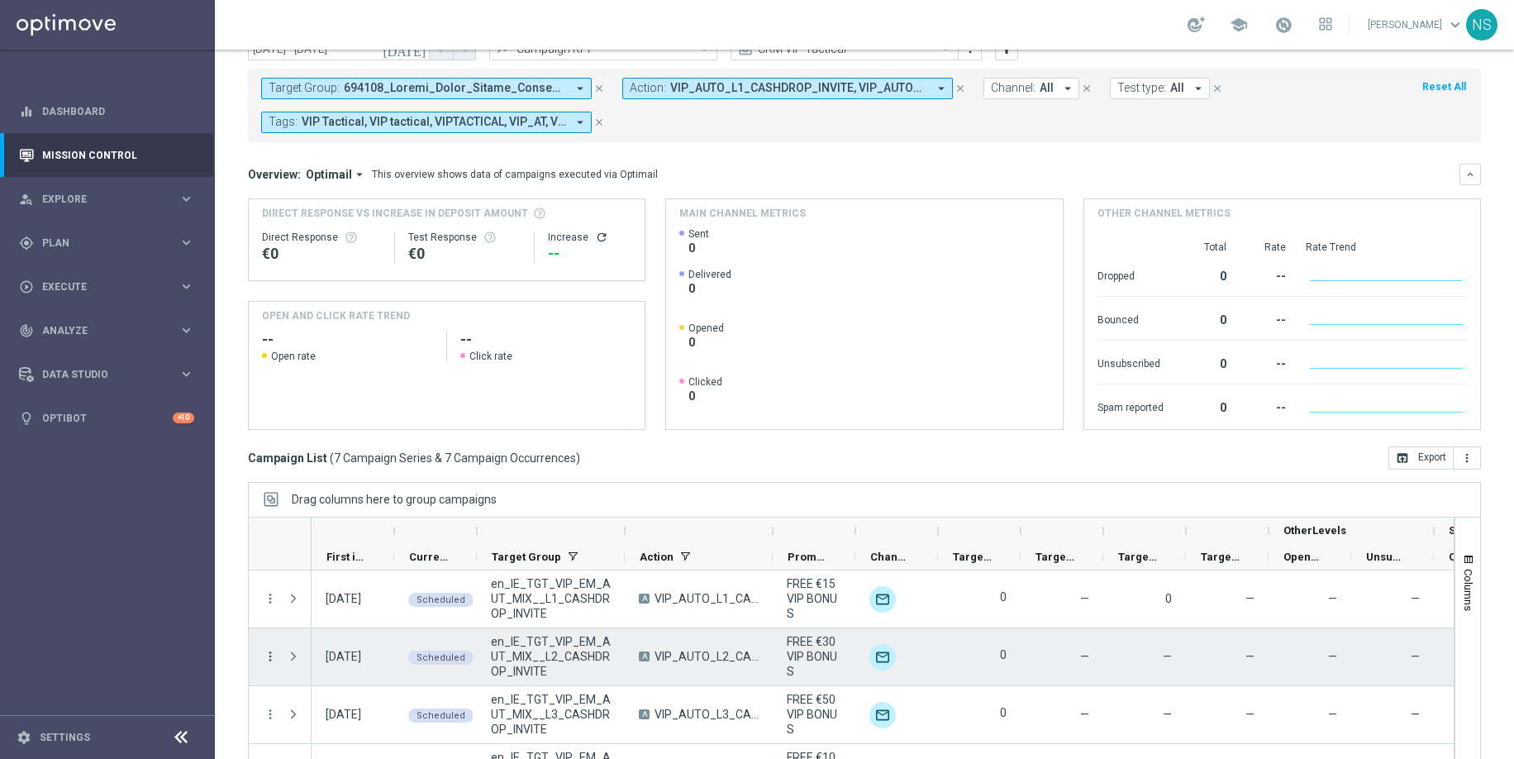
click at [265, 658] on icon "more_vert" at bounding box center [270, 656] width 15 height 15
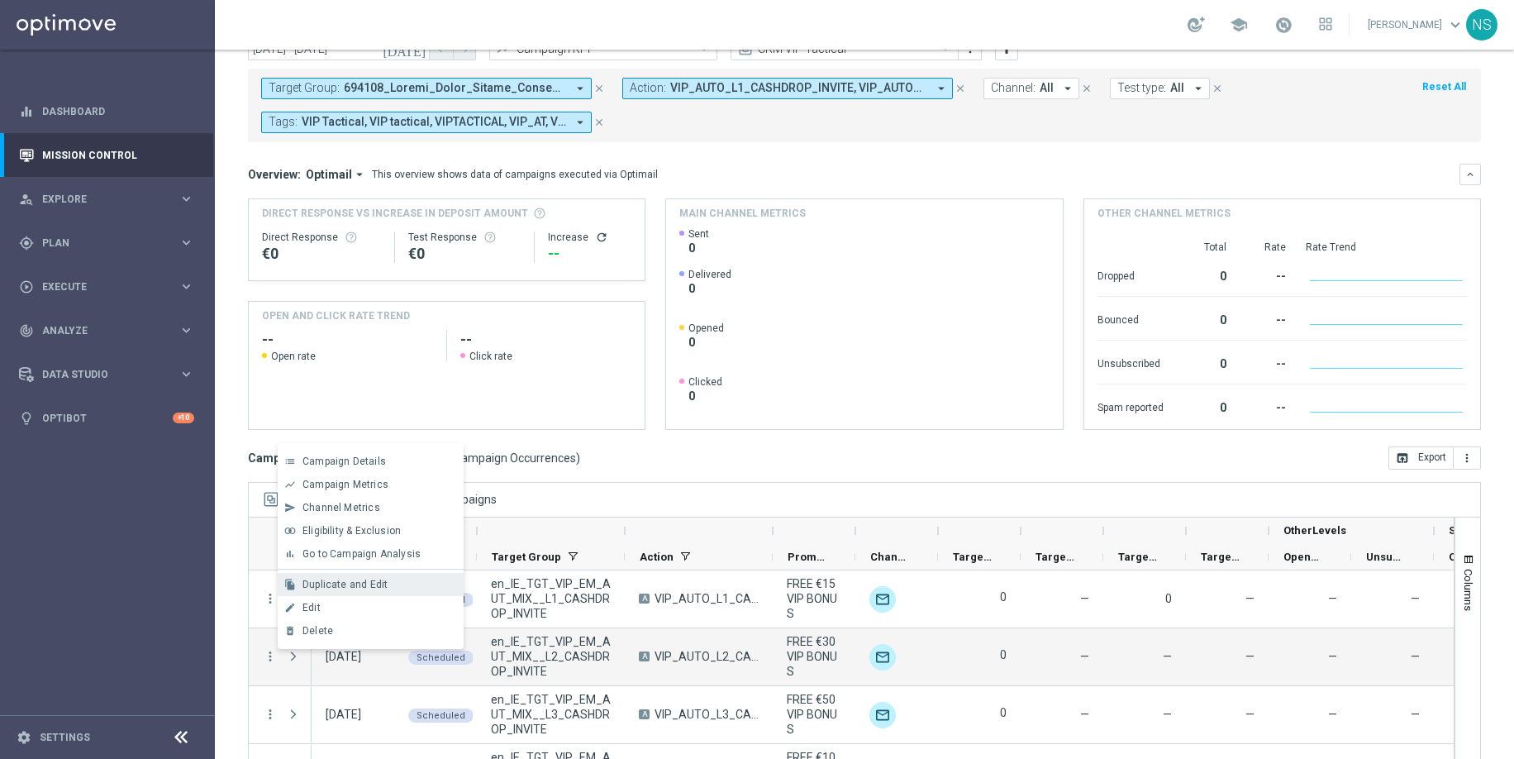
click at [350, 581] on span "Duplicate and Edit" at bounding box center [344, 585] width 85 height 12
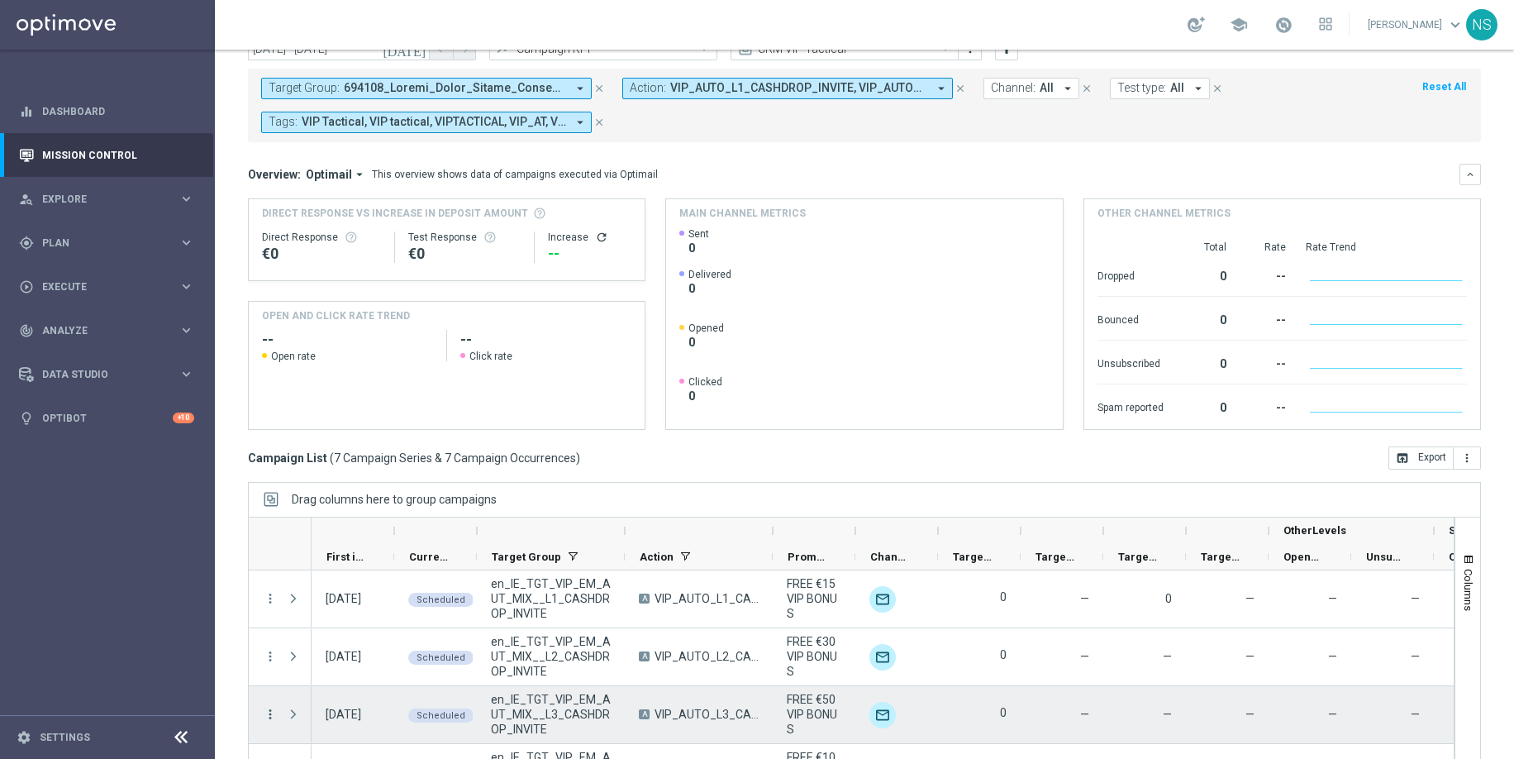
click at [269, 658] on icon "more_vert" at bounding box center [270, 714] width 15 height 15
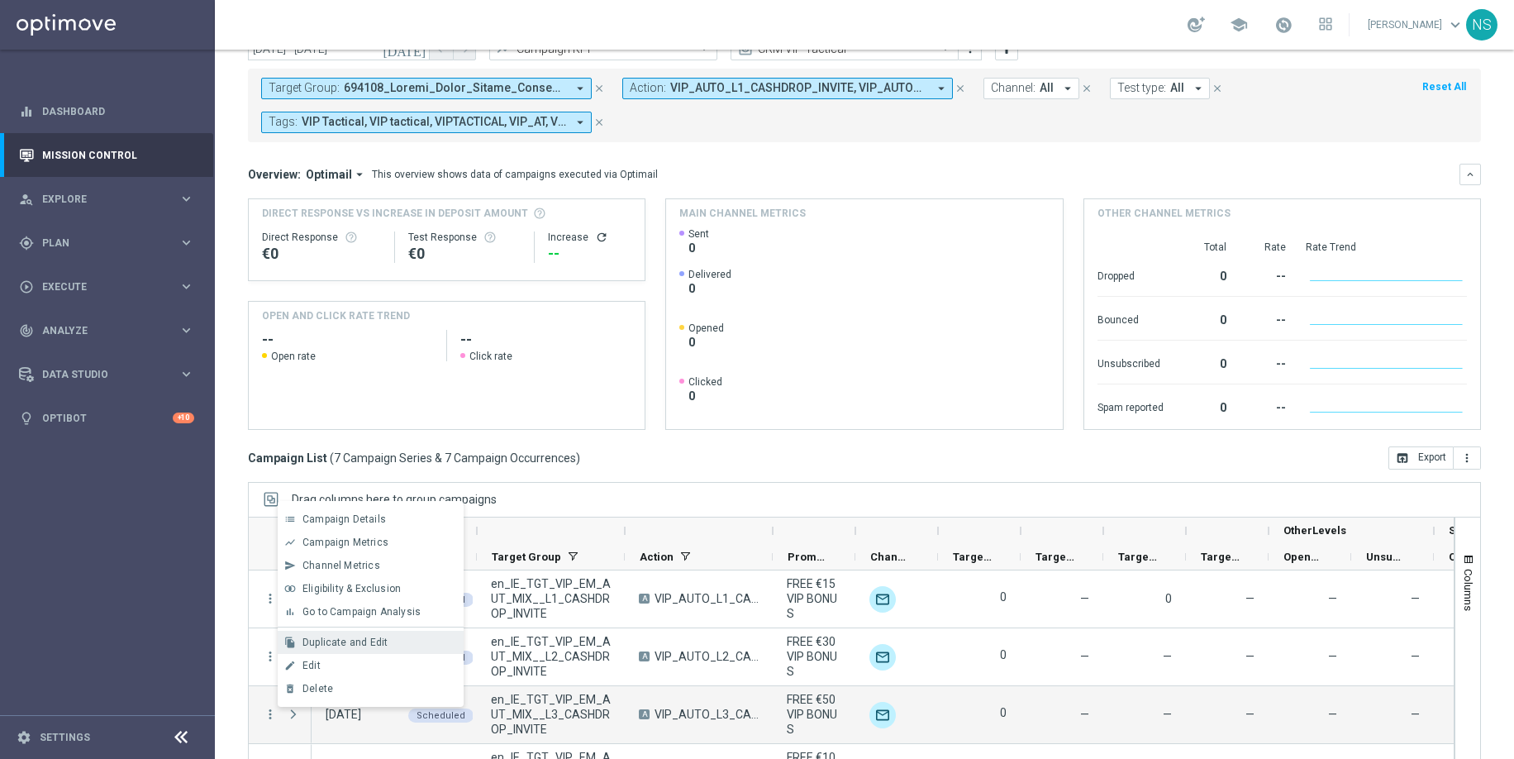
click at [400, 640] on div "Duplicate and Edit" at bounding box center [379, 642] width 154 height 12
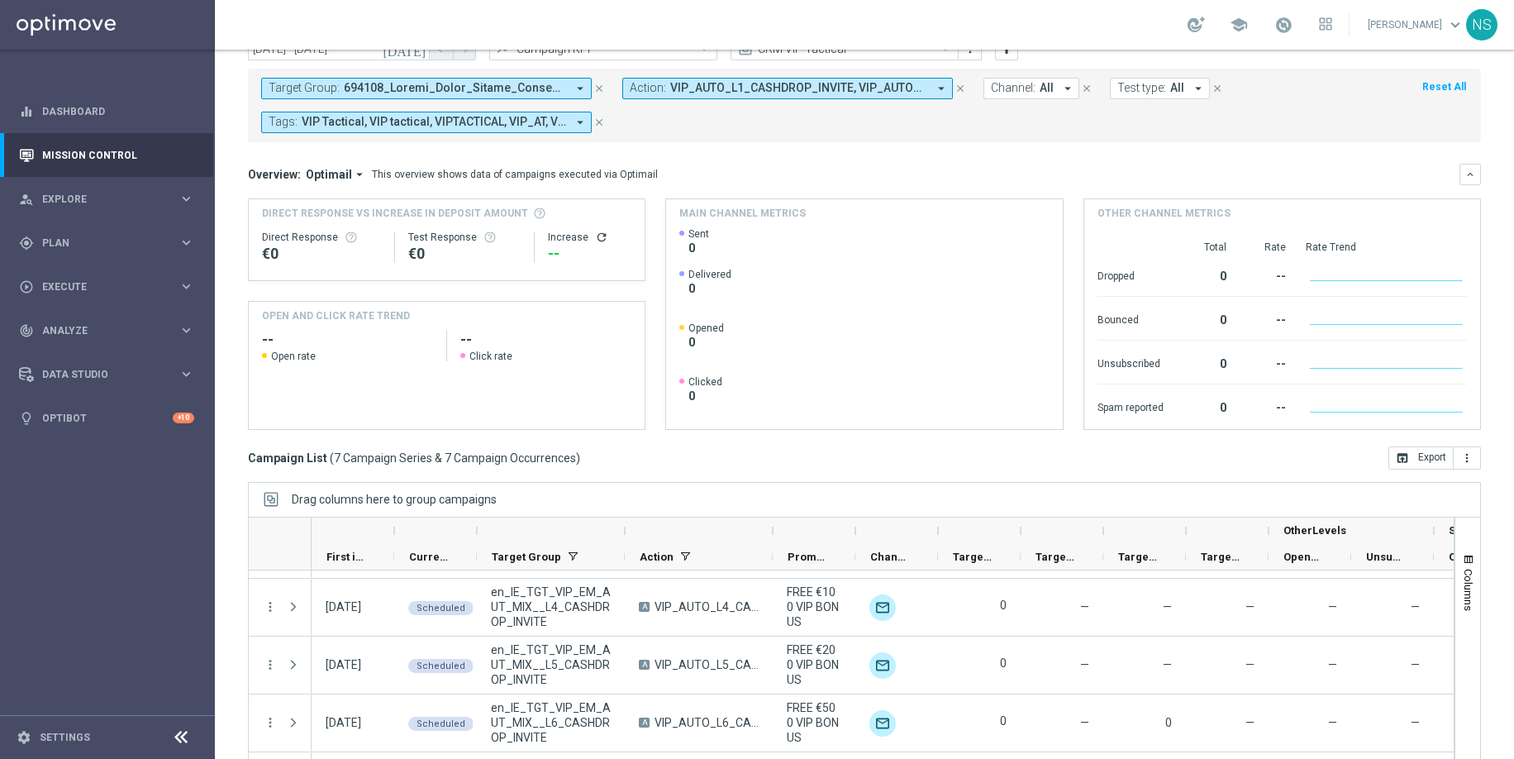
scroll to position [169, 0]
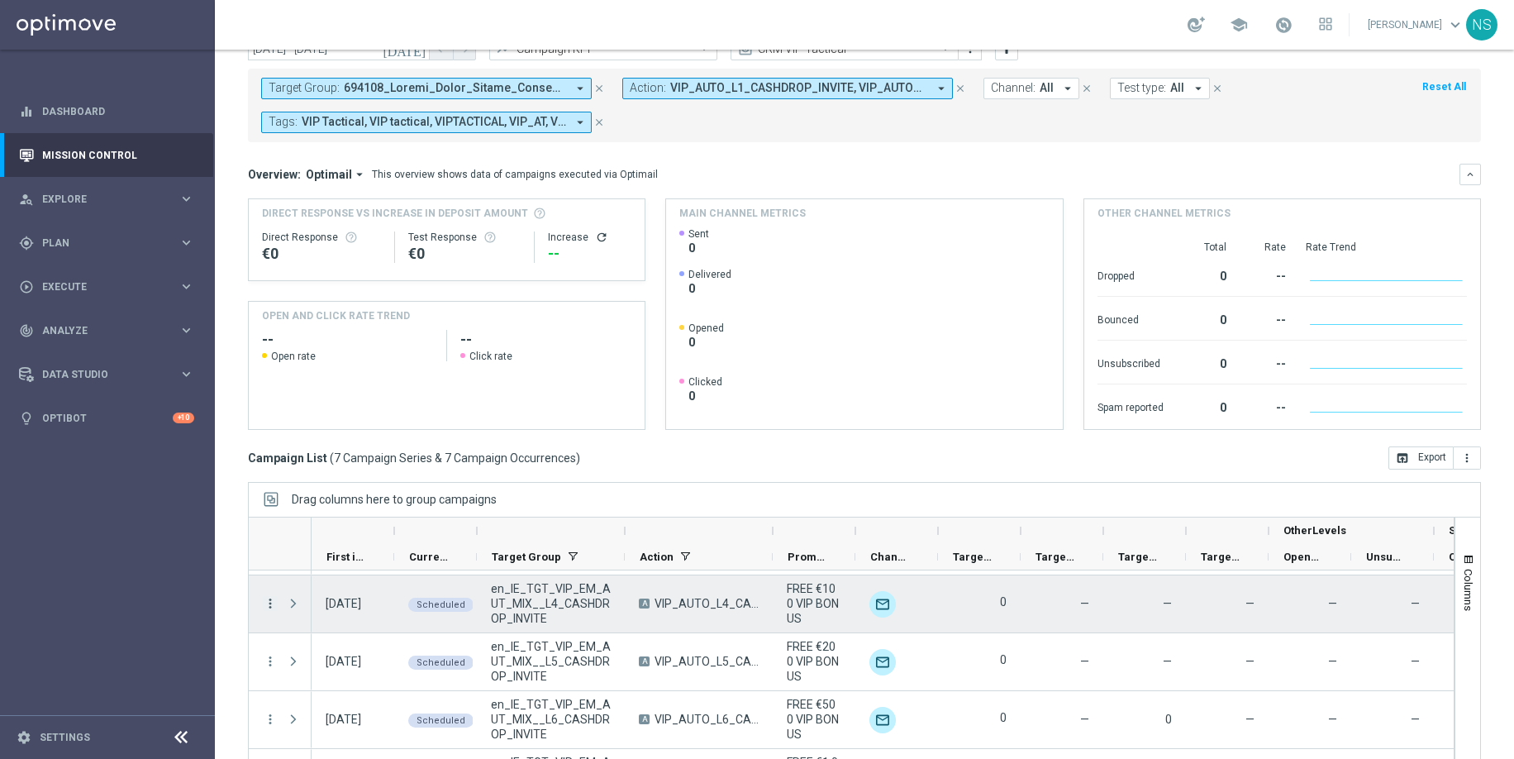
click at [274, 605] on icon "more_vert" at bounding box center [270, 603] width 15 height 15
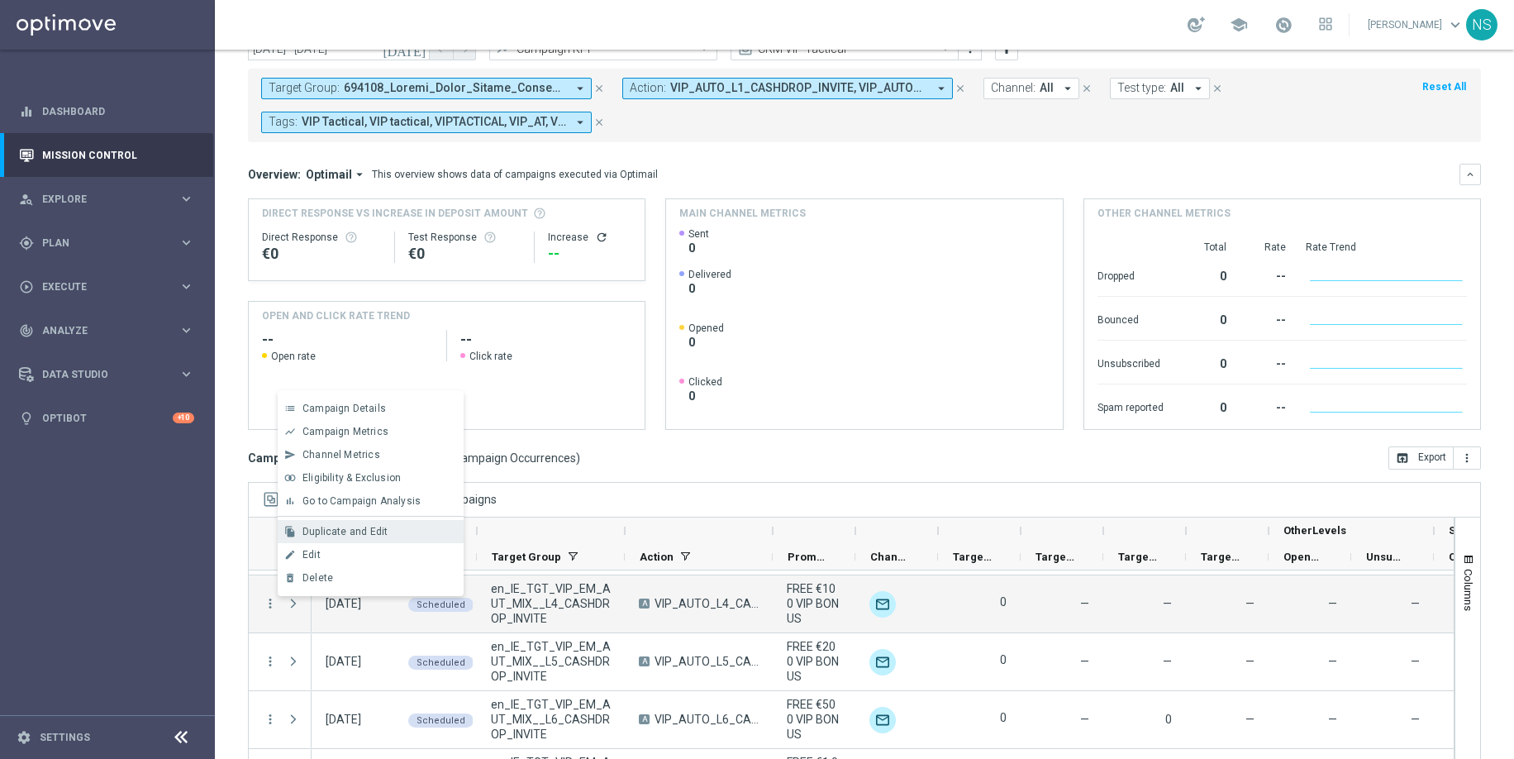
click at [384, 534] on span "Duplicate and Edit" at bounding box center [344, 532] width 85 height 12
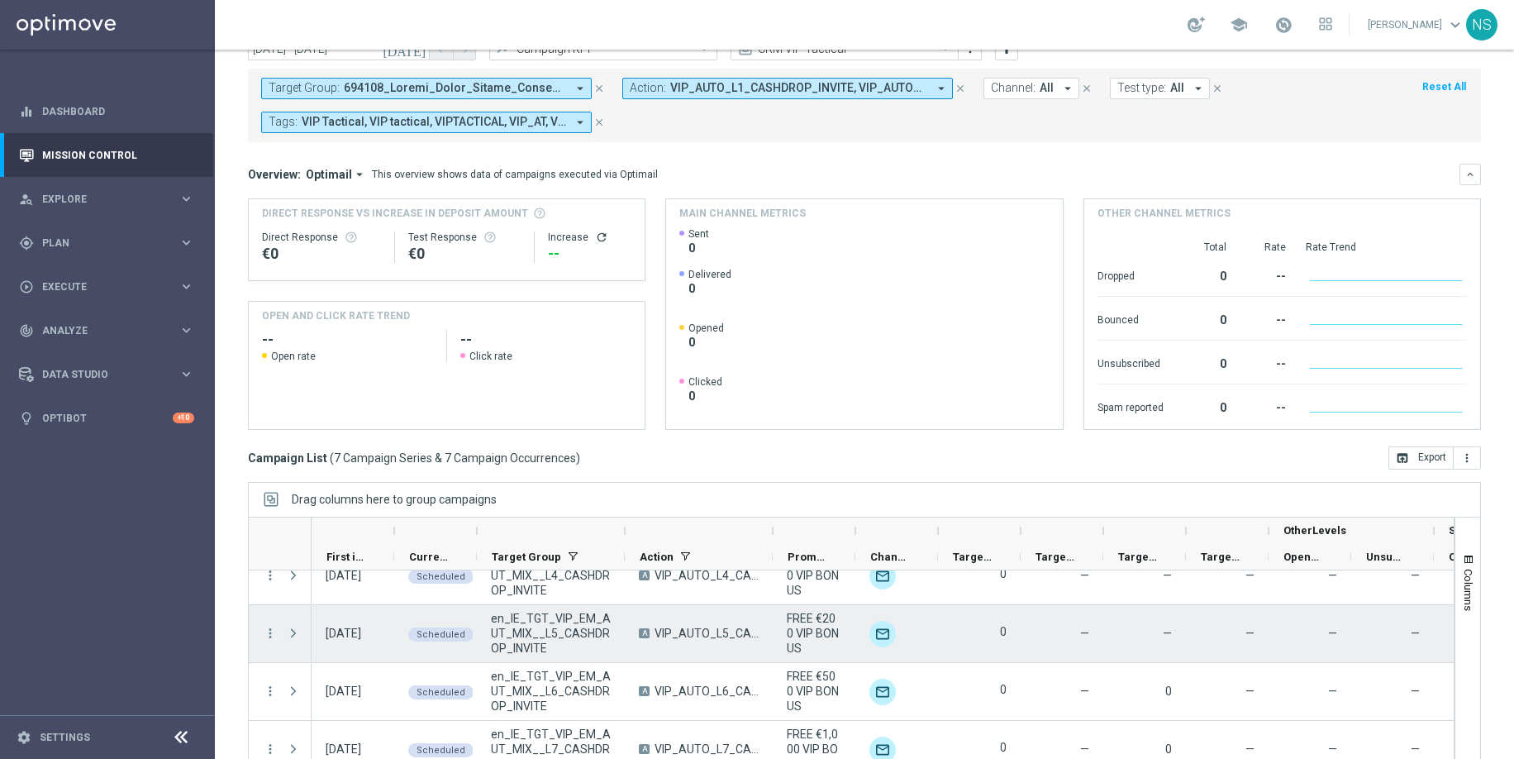
scroll to position [205, 0]
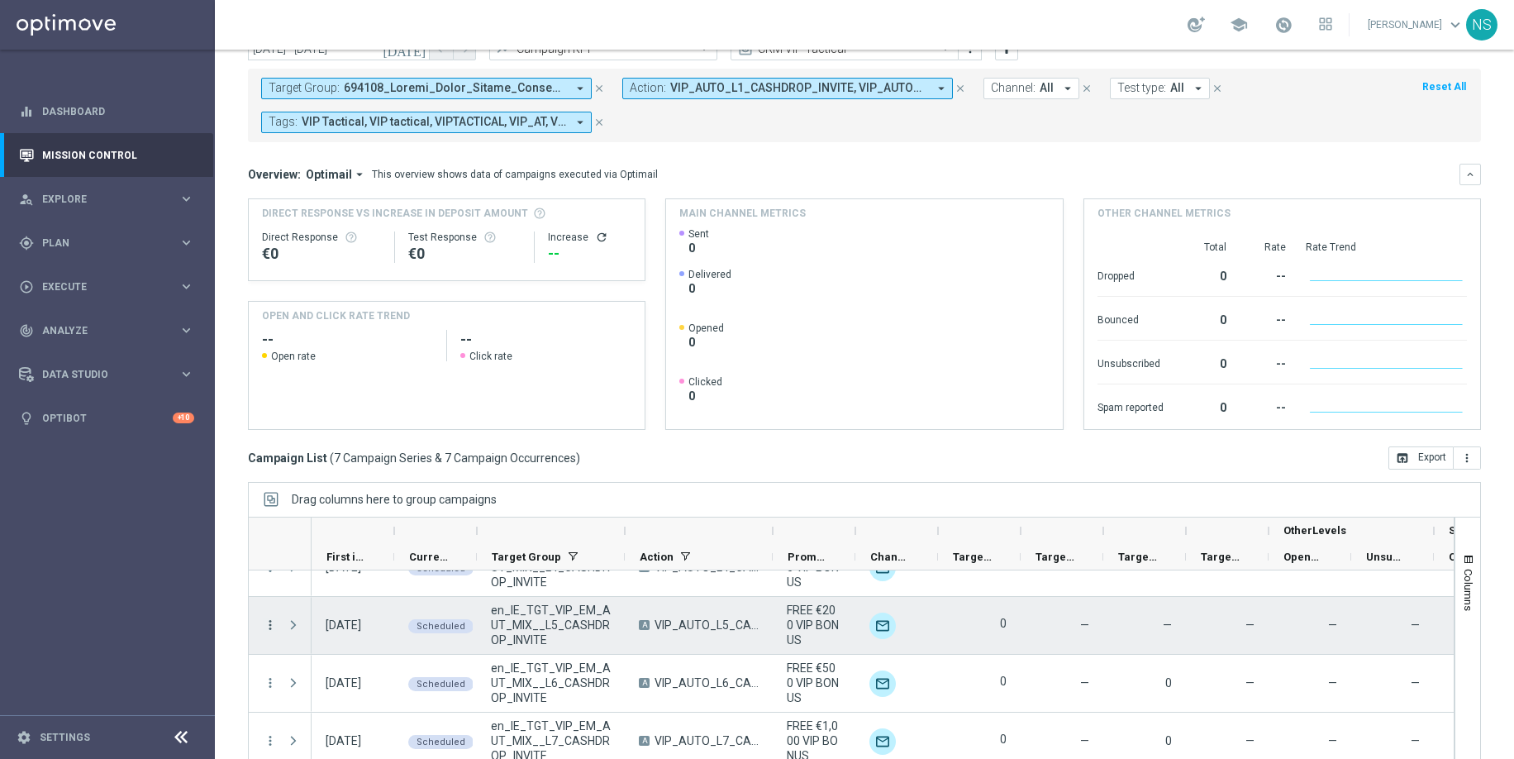
click at [267, 622] on icon "more_vert" at bounding box center [270, 624] width 15 height 15
click at [330, 554] on span "Duplicate and Edit" at bounding box center [344, 553] width 85 height 12
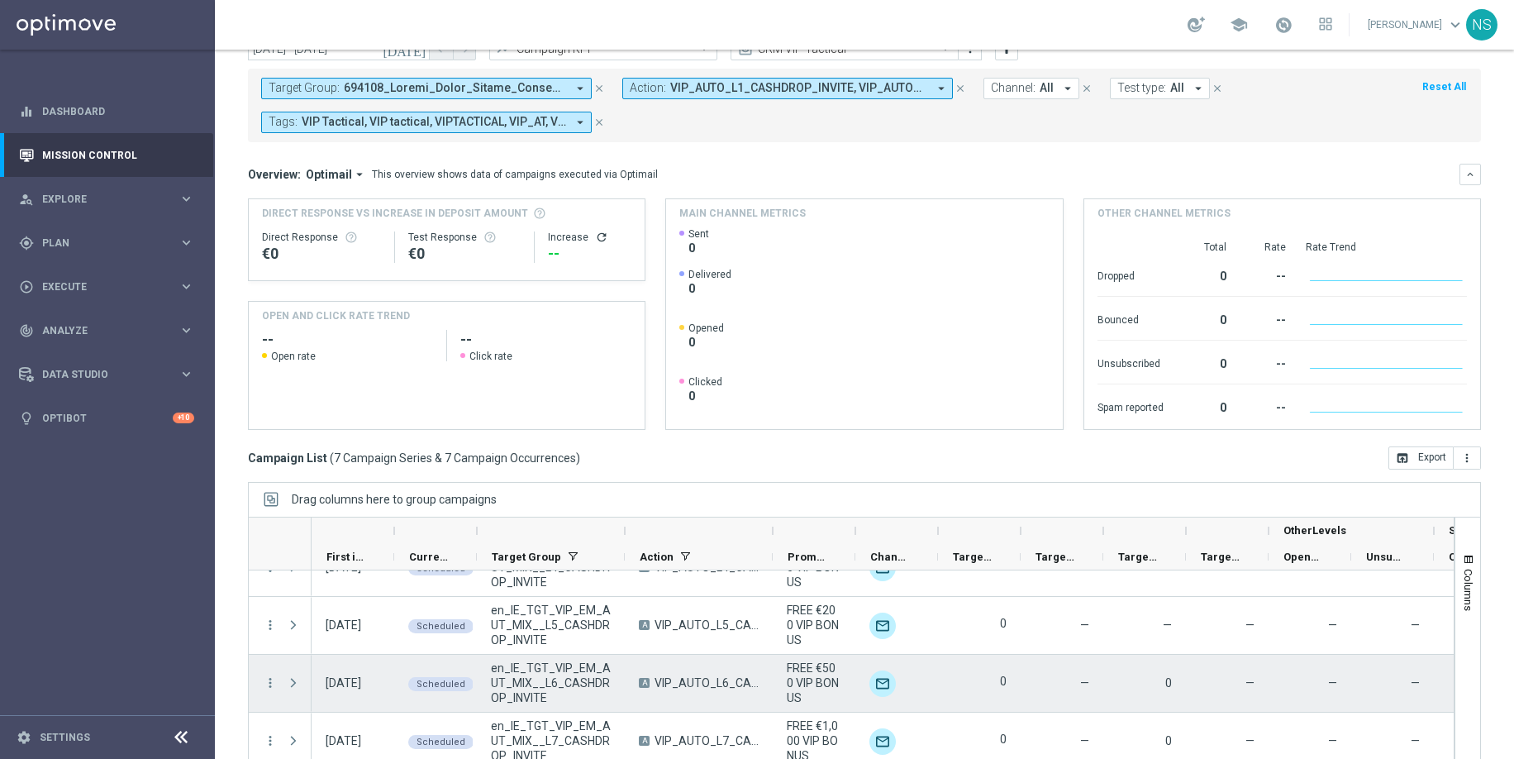
scroll to position [0, 5]
click at [274, 658] on icon "more_vert" at bounding box center [270, 682] width 15 height 15
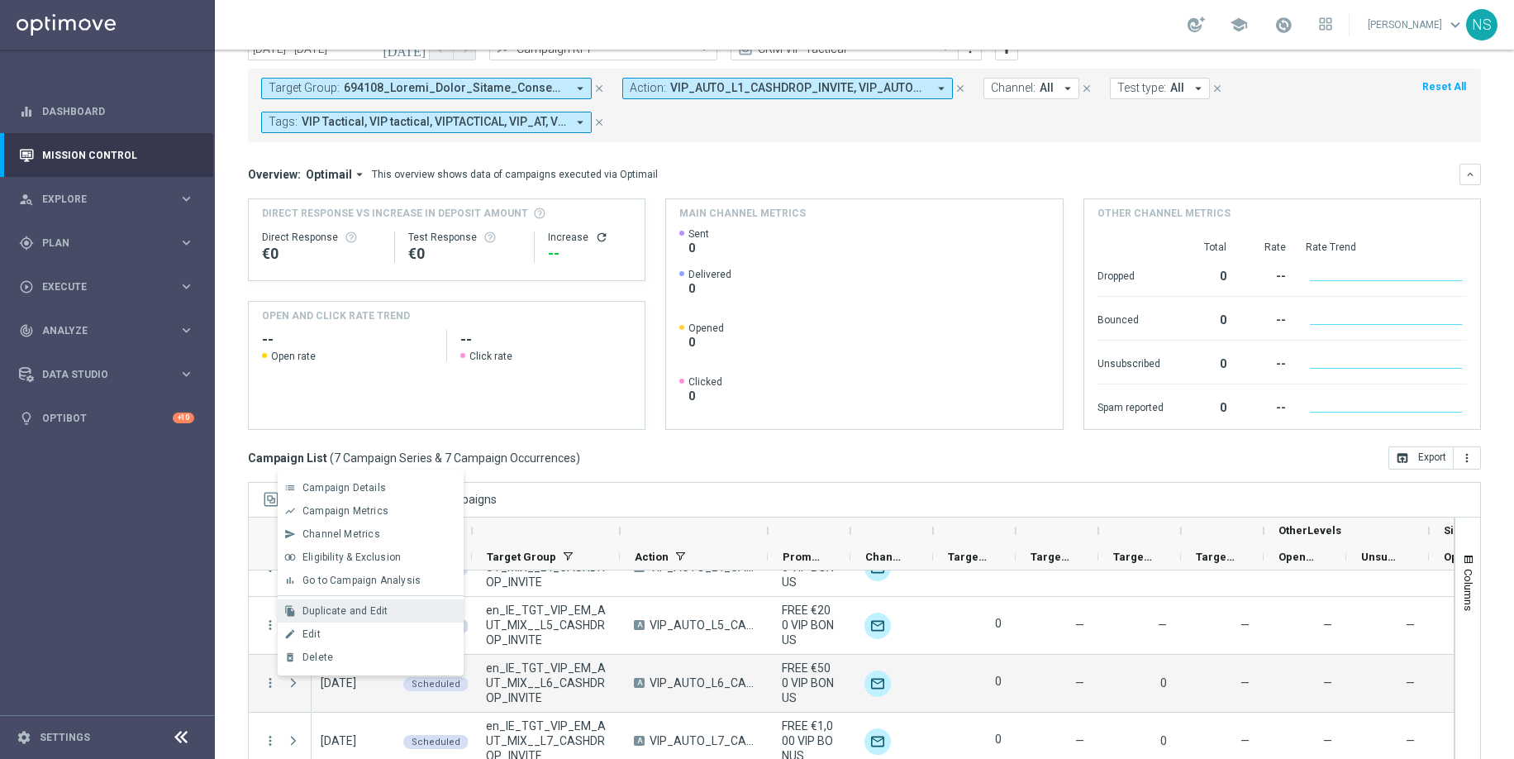
click at [365, 611] on span "Duplicate and Edit" at bounding box center [344, 611] width 85 height 12
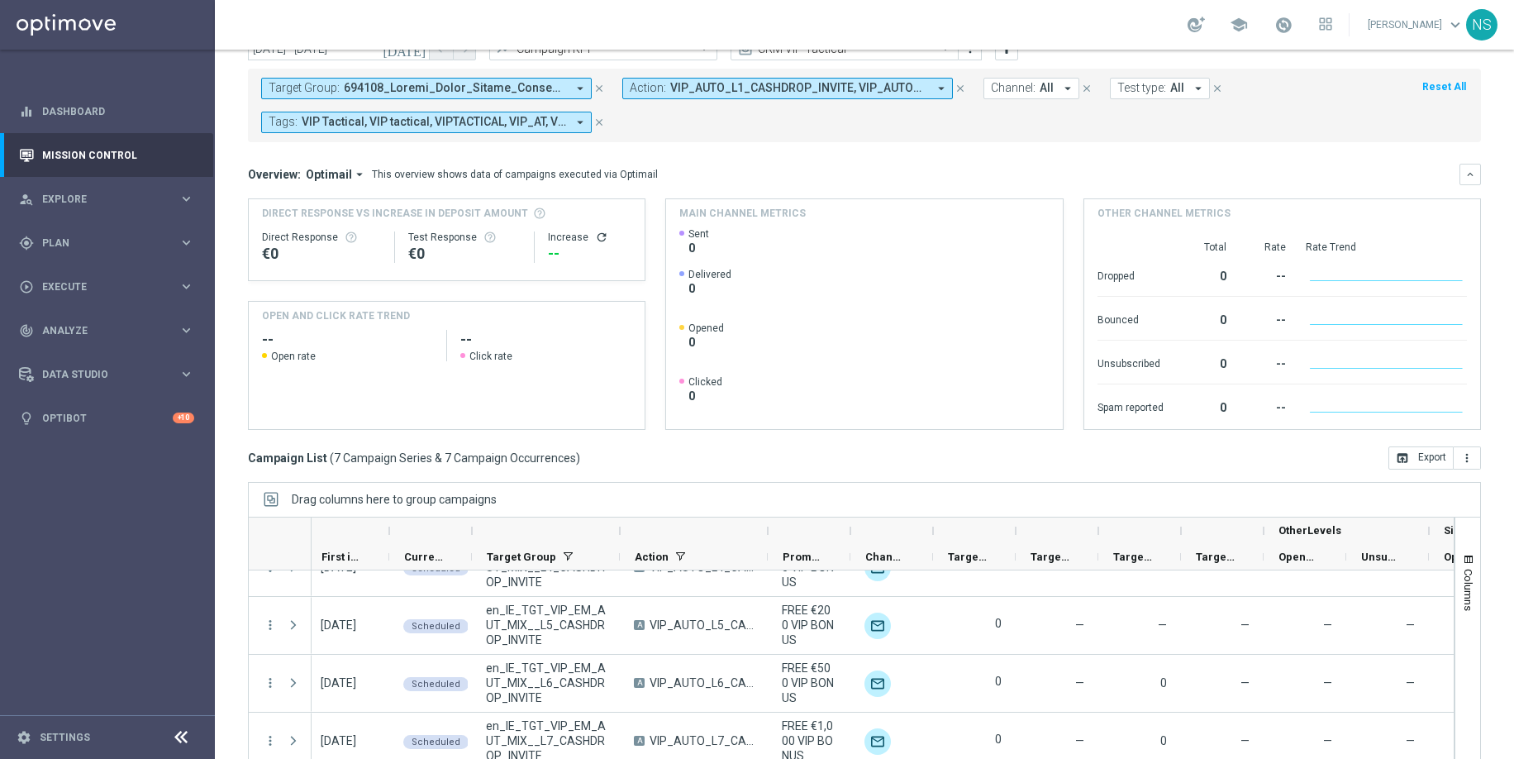
scroll to position [102, 0]
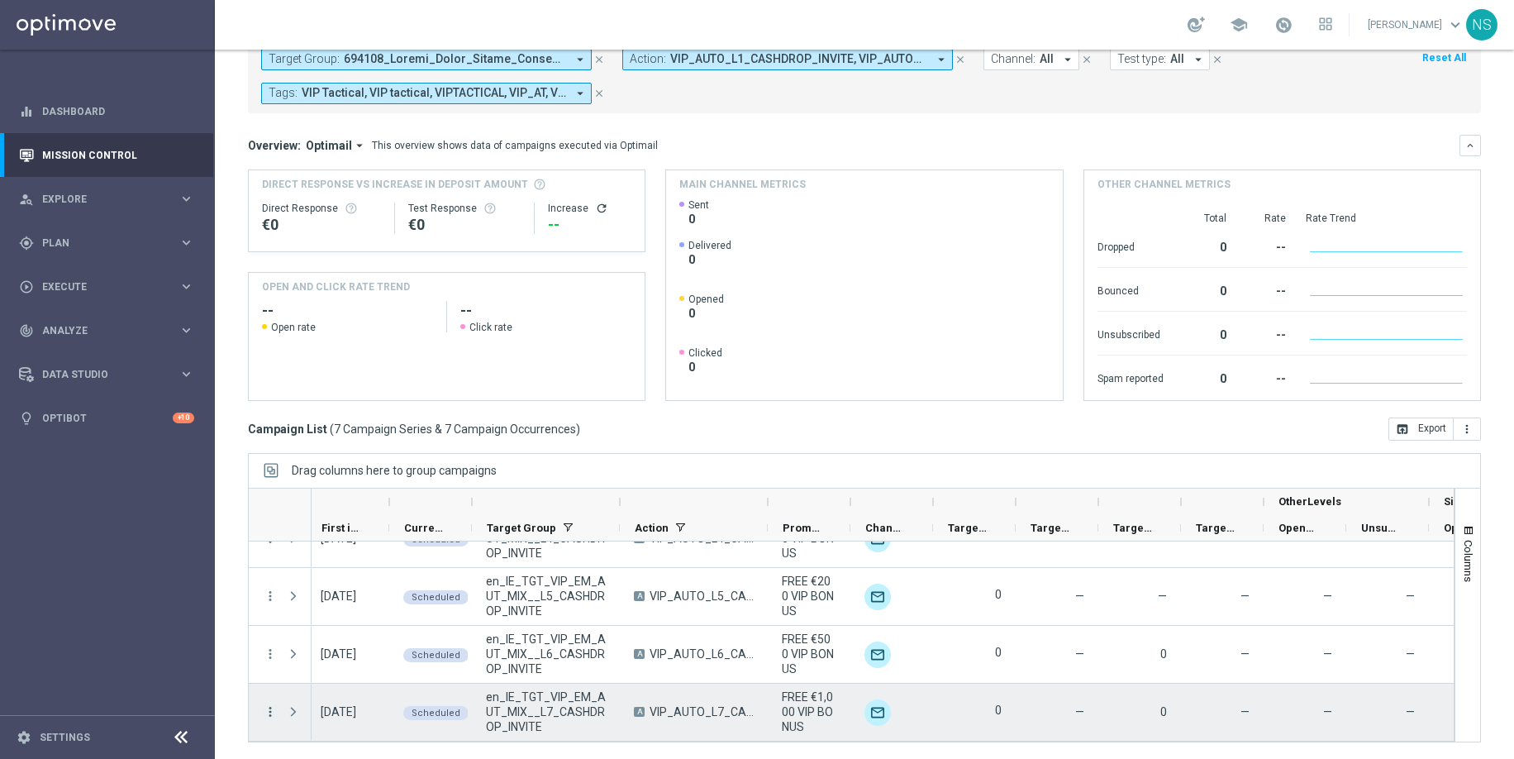
click at [268, 658] on icon "more_vert" at bounding box center [270, 711] width 15 height 15
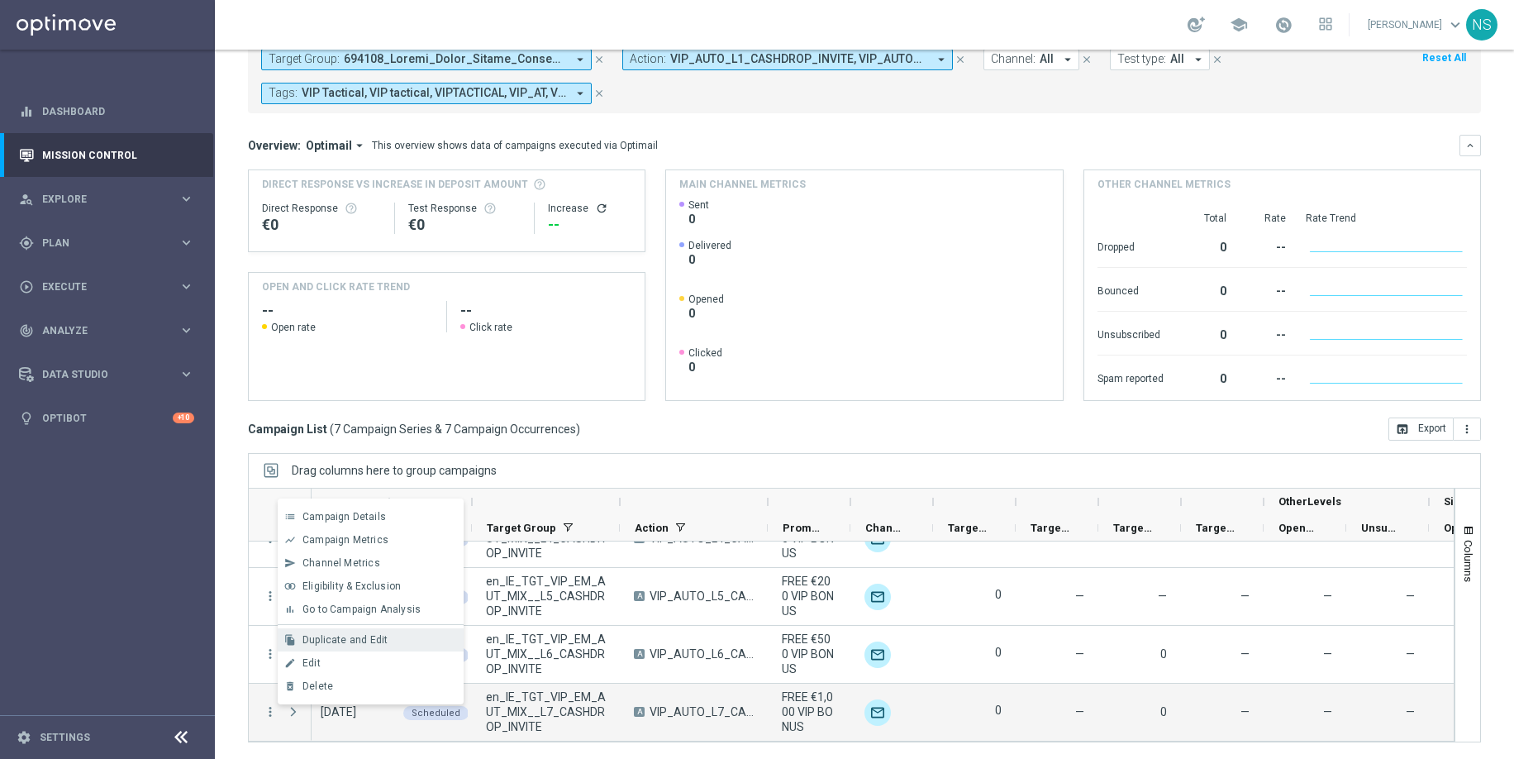
click at [365, 634] on span "Duplicate and Edit" at bounding box center [344, 640] width 85 height 12
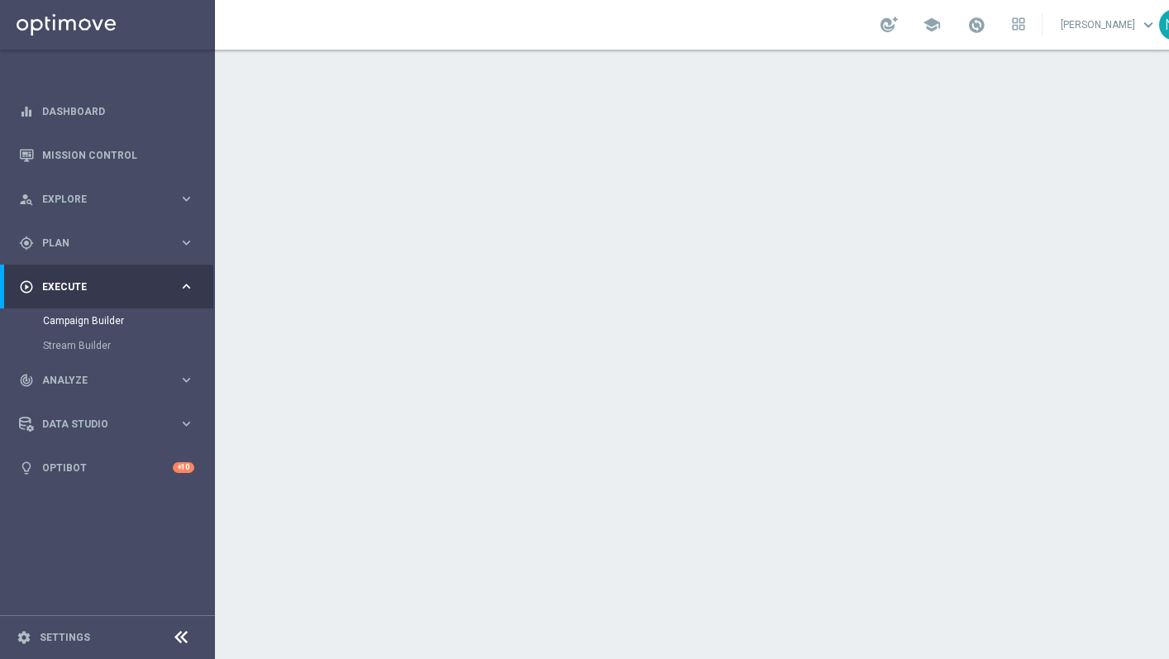
click at [402, 310] on div "date_range Scheduling keyboard_arrow_down" at bounding box center [712, 302] width 923 height 31
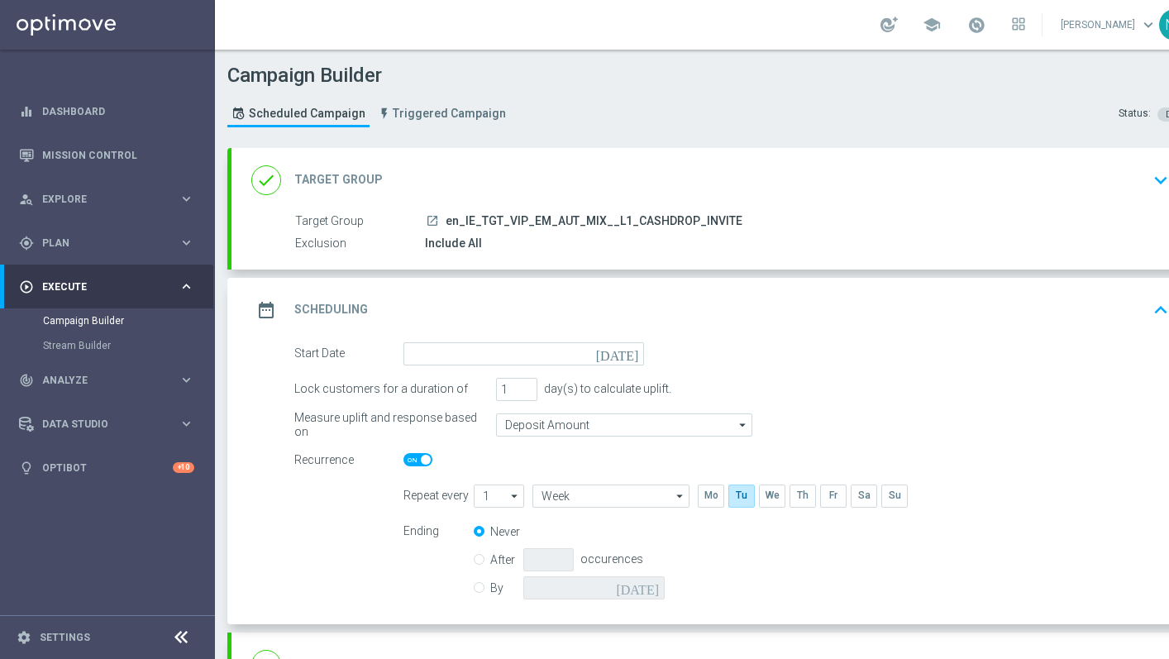
click at [422, 457] on span at bounding box center [426, 460] width 10 height 10
click at [422, 457] on input "checkbox" at bounding box center [417, 459] width 29 height 13
checkbox input "false"
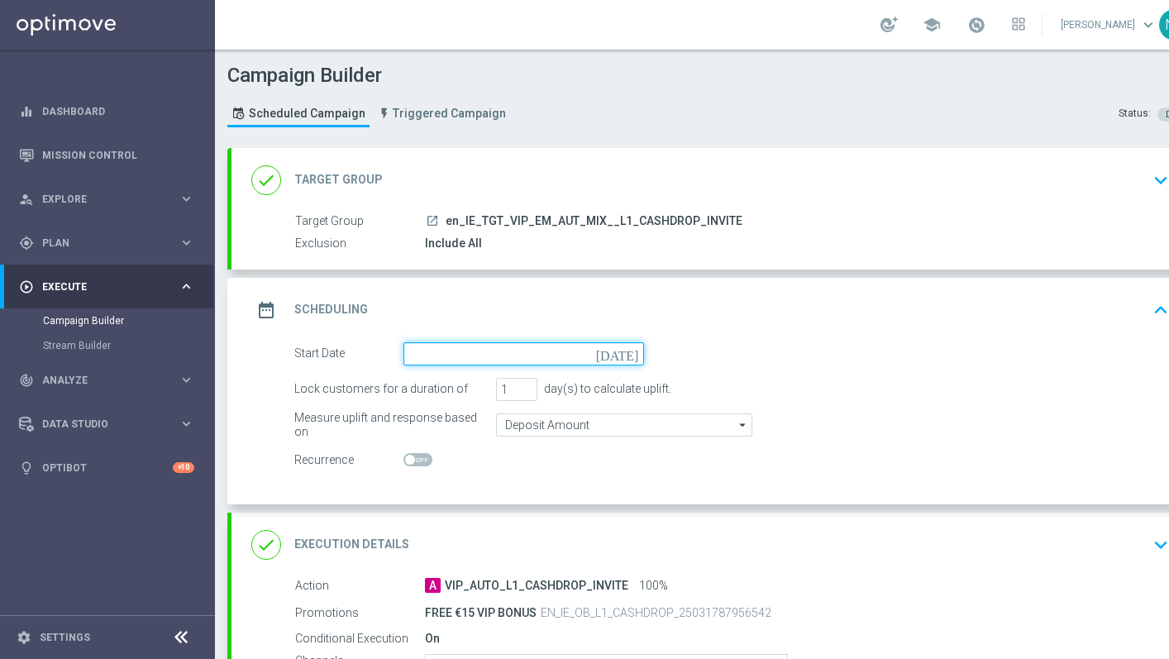
click at [477, 361] on input at bounding box center [523, 353] width 241 height 23
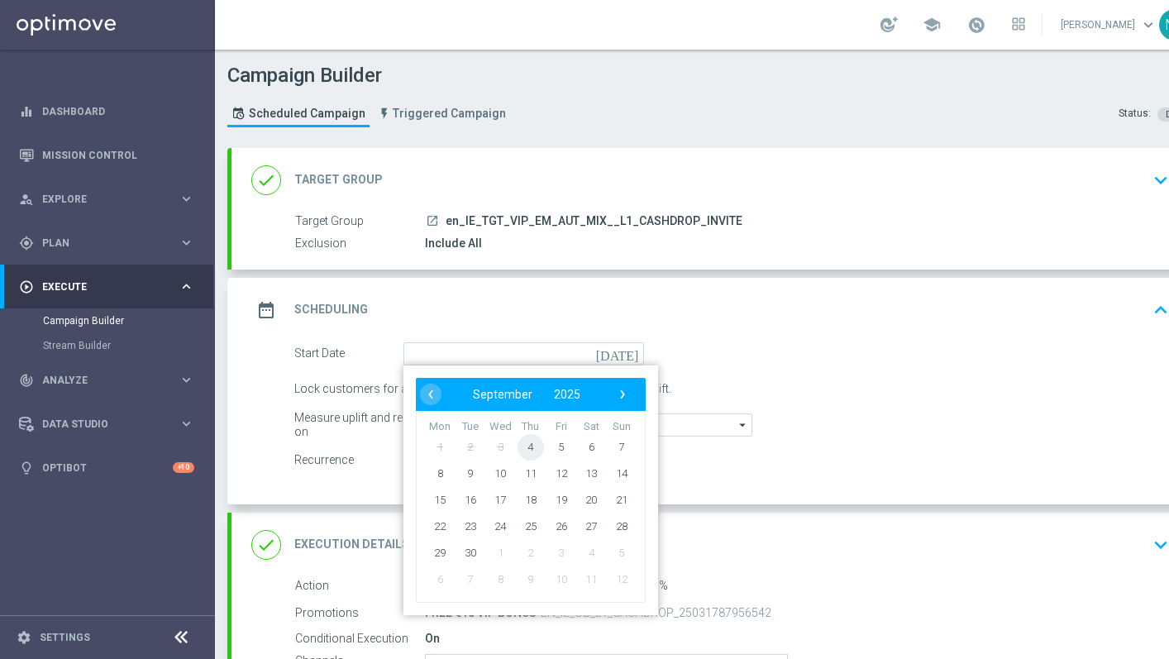
drag, startPoint x: 516, startPoint y: 450, endPoint x: 530, endPoint y: 444, distance: 15.5
click at [530, 444] on span "4" at bounding box center [530, 446] width 26 height 26
type input "04 Sep 2025"
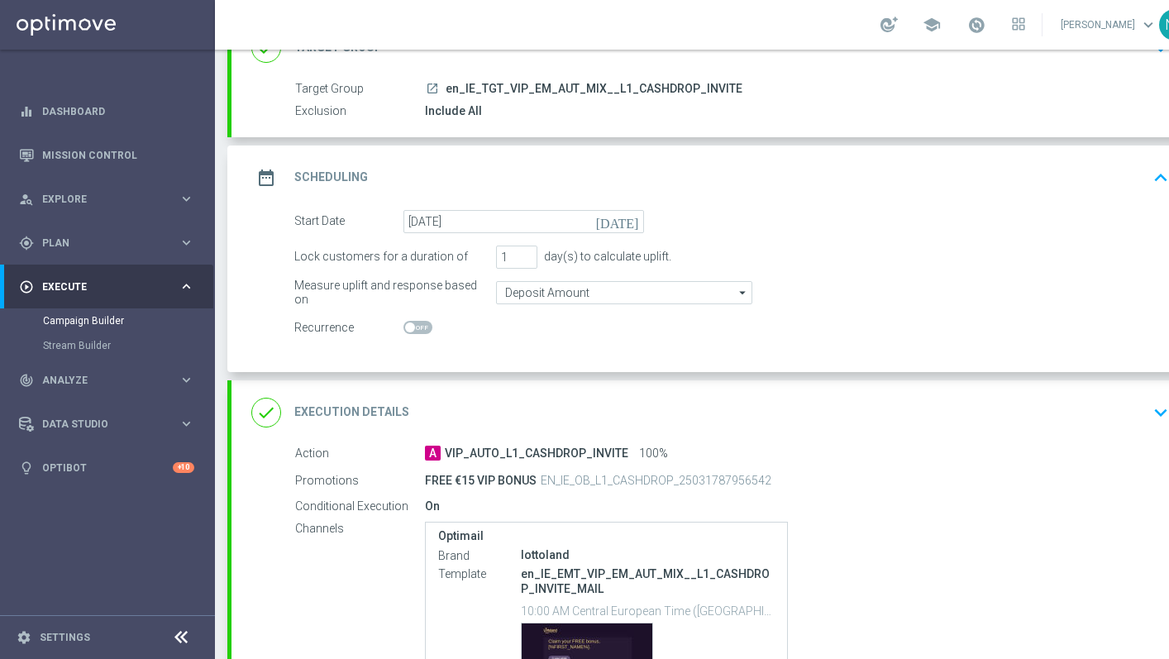
scroll to position [152, 0]
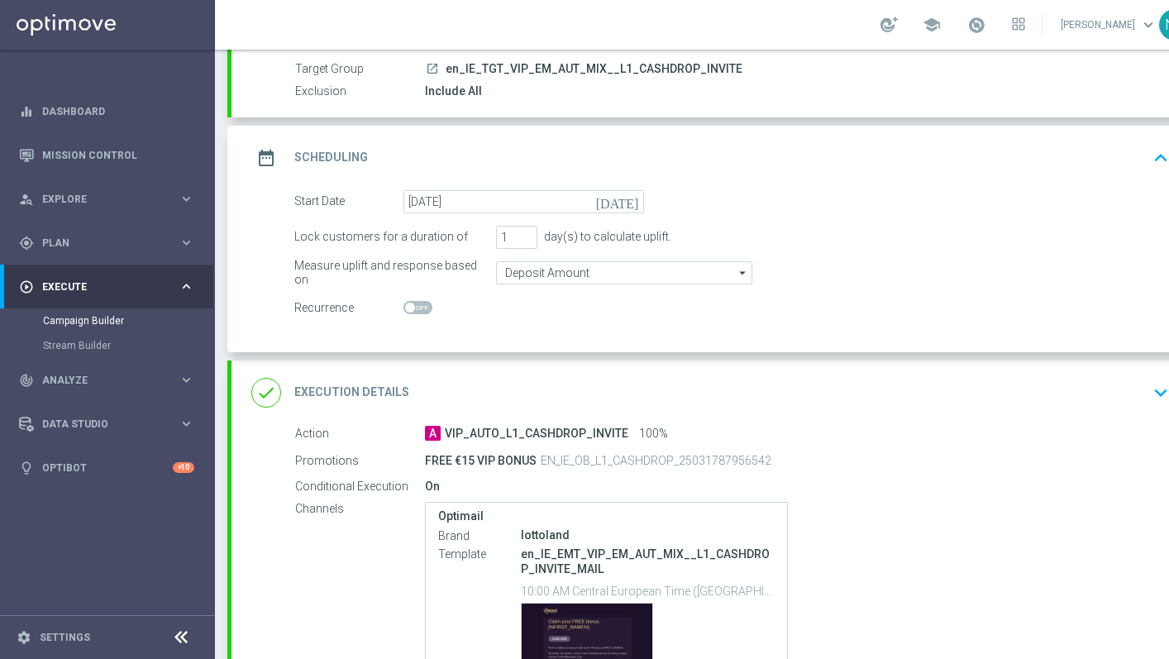
click at [581, 403] on div "done Execution Details keyboard_arrow_down" at bounding box center [712, 392] width 923 height 31
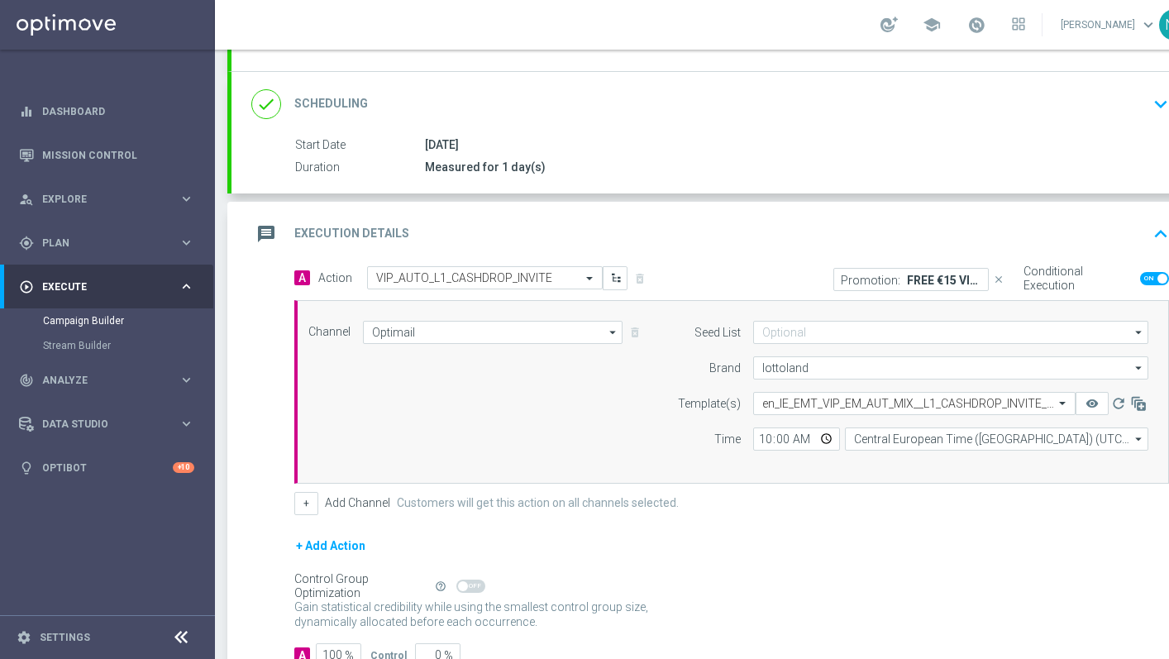
scroll to position [0, 0]
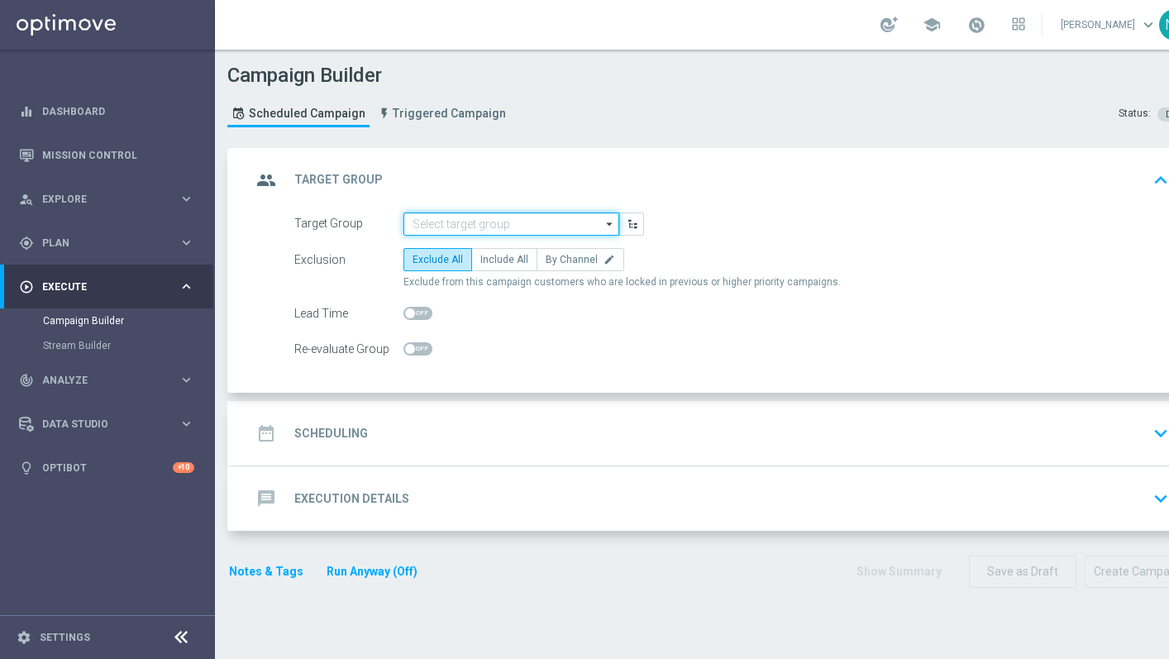
click at [479, 233] on input at bounding box center [511, 223] width 216 height 23
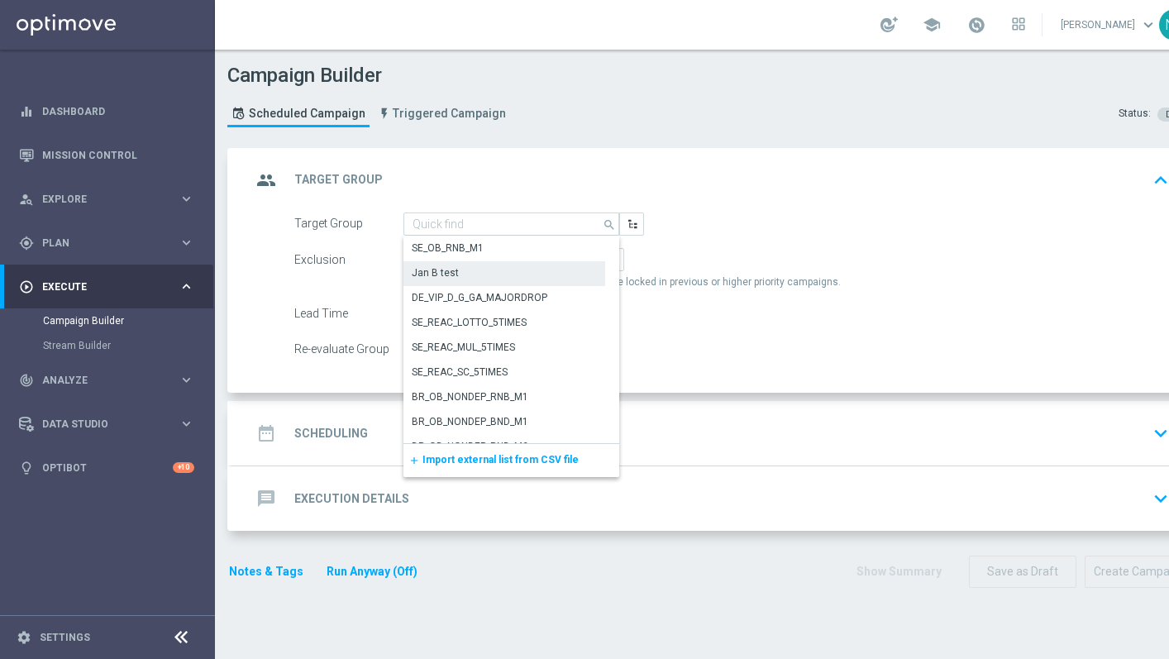
click at [454, 278] on div "Jan B test" at bounding box center [435, 272] width 47 height 15
type input "Jan B test"
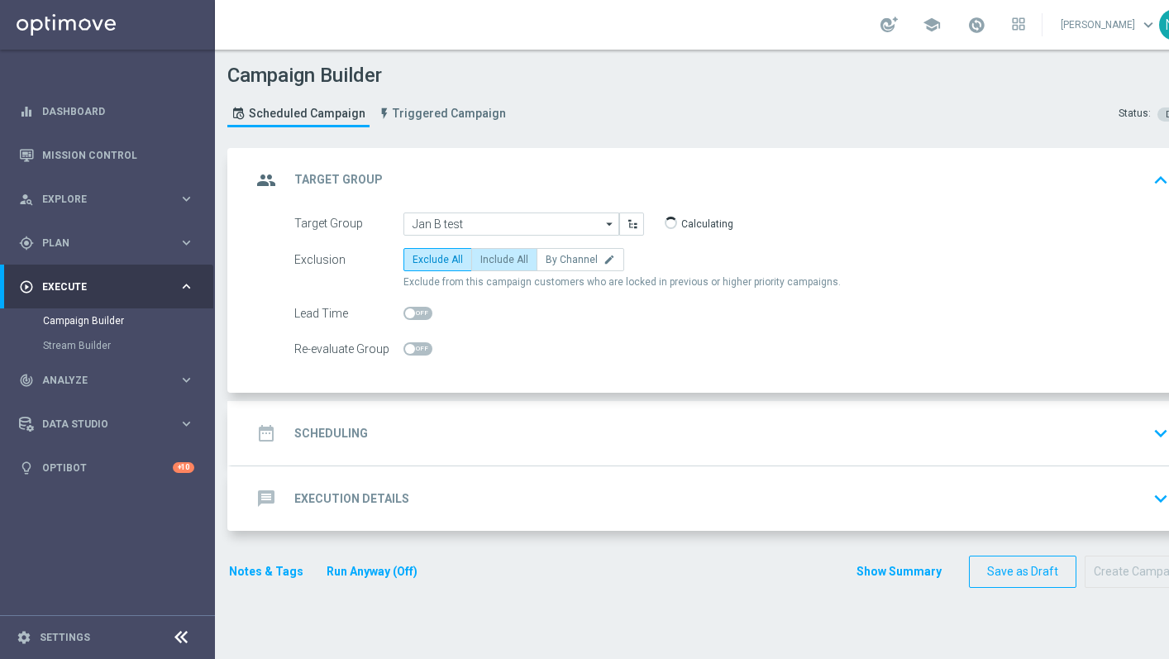
click at [506, 260] on span "Include All" at bounding box center [504, 260] width 48 height 12
click at [491, 260] on input "Include All" at bounding box center [485, 262] width 11 height 11
radio input "true"
click at [486, 424] on div "date_range Scheduling keyboard_arrow_down" at bounding box center [712, 432] width 923 height 31
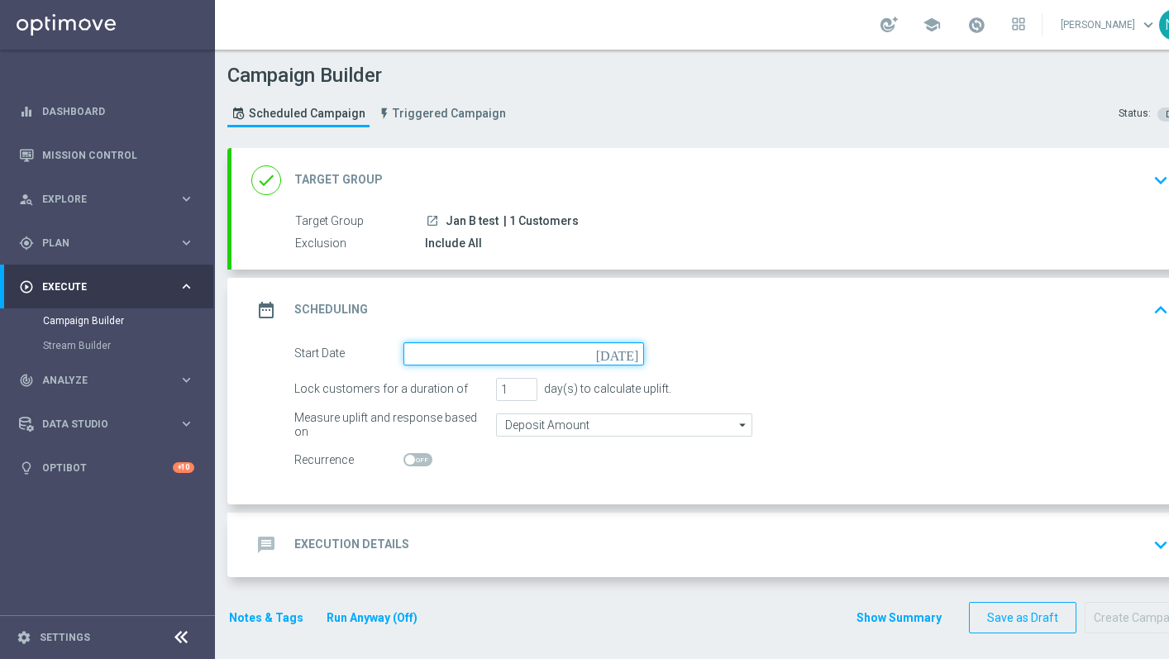
click at [486, 345] on input at bounding box center [523, 353] width 241 height 23
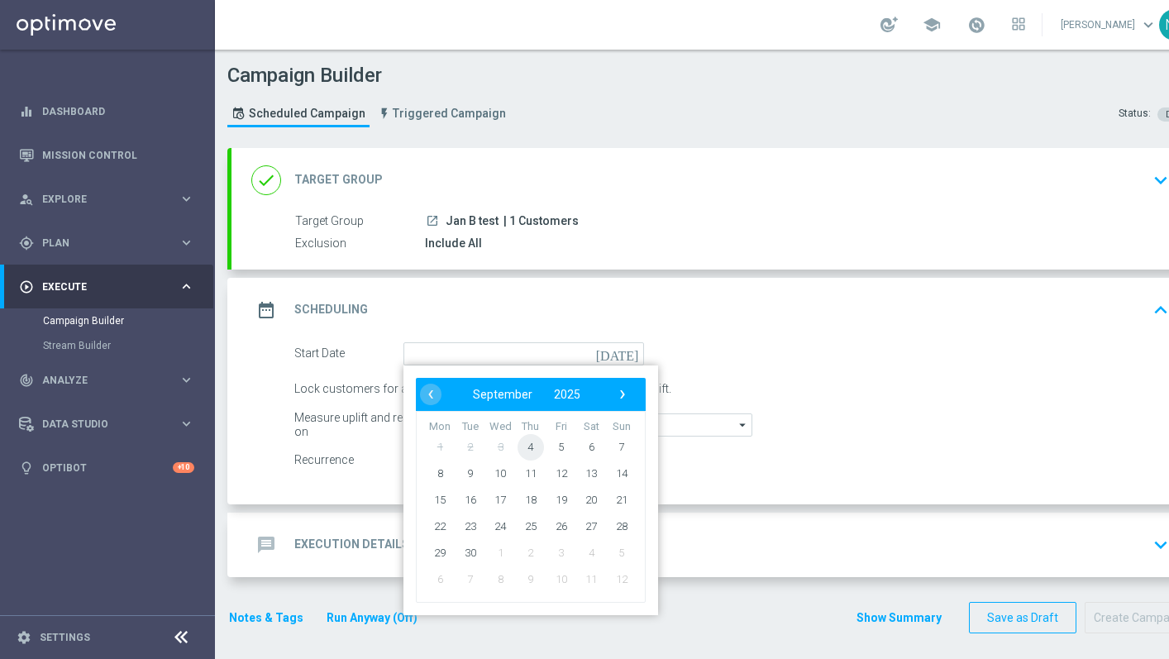
click at [529, 442] on span "4" at bounding box center [530, 446] width 26 height 26
type input "04 Sep 2025"
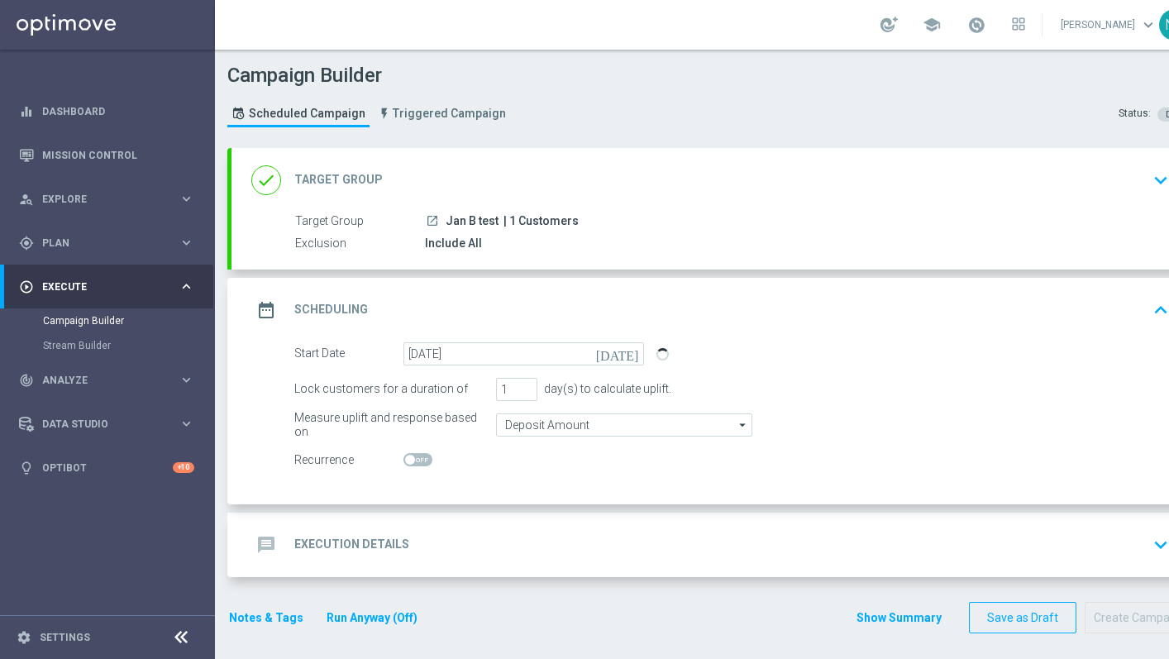
click at [493, 536] on div "message Execution Details keyboard_arrow_down" at bounding box center [712, 544] width 923 height 31
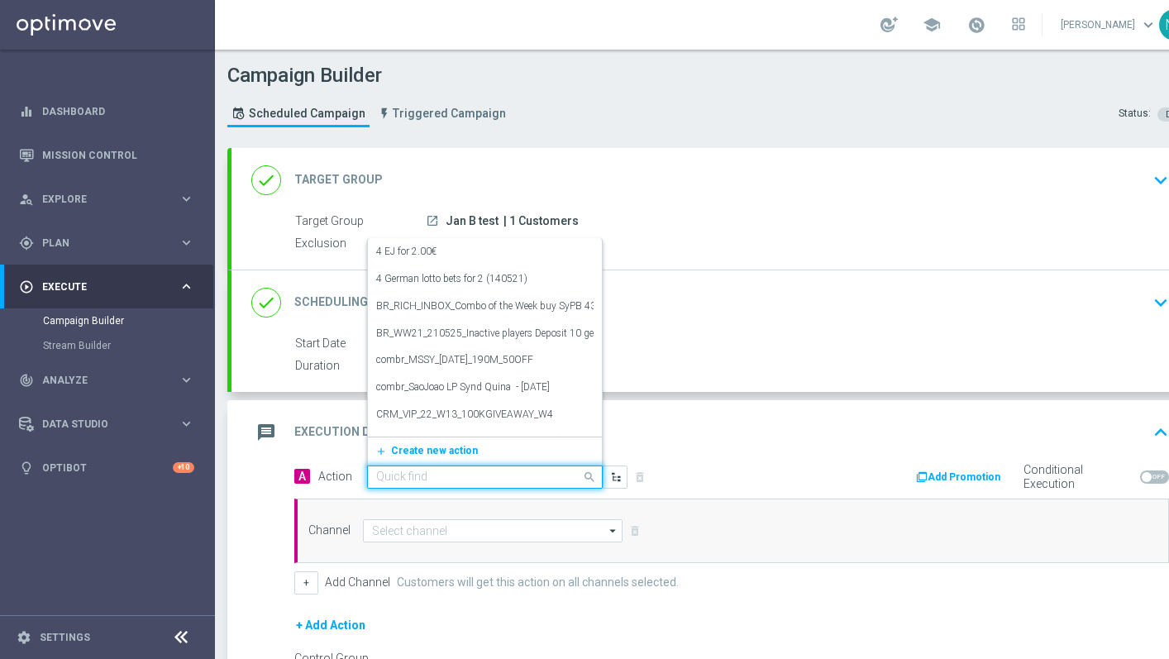
click at [471, 483] on input "text" at bounding box center [468, 477] width 184 height 14
paste input "CRM_VIP_25_W29_REACT_PROMO1_LL_BBB"
type input "CRM_VIP_25_W29_REACT_PROMO1_LL_BBB"
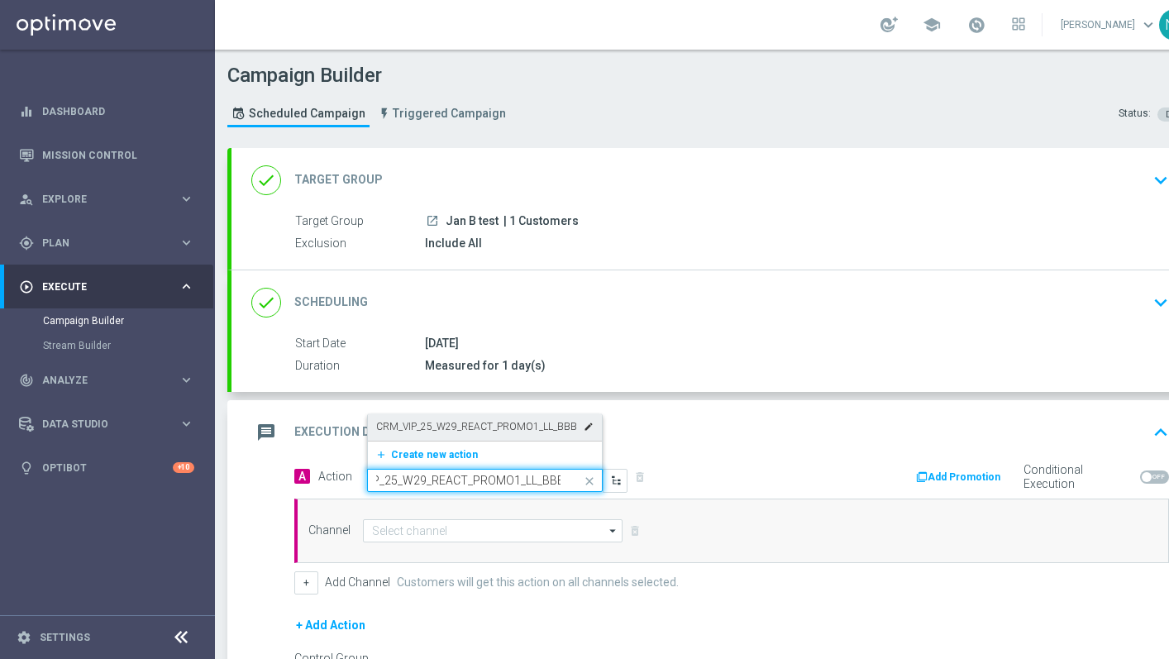
click at [541, 422] on label "CRM_VIP_25_W29_REACT_PROMO1_LL_BBB" at bounding box center [476, 427] width 201 height 14
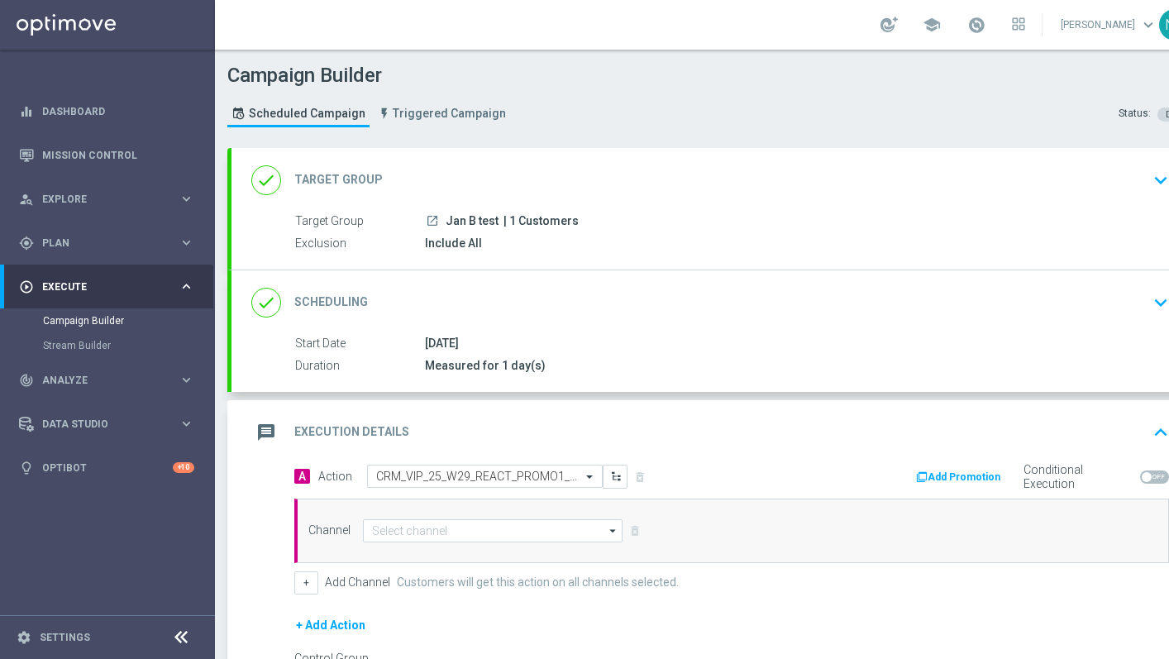
click at [961, 479] on button "Add Promotion" at bounding box center [960, 477] width 92 height 18
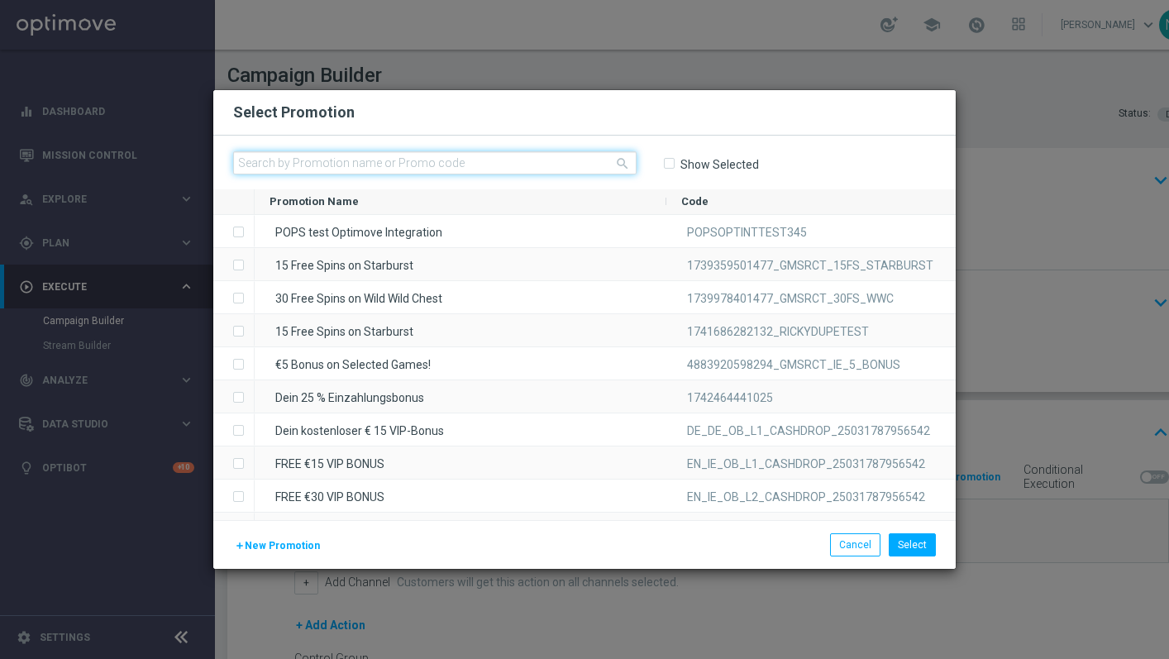
click at [517, 157] on input "text" at bounding box center [434, 162] width 403 height 23
paste input "W29_25_DEINT_REALOTBIG_13904002"
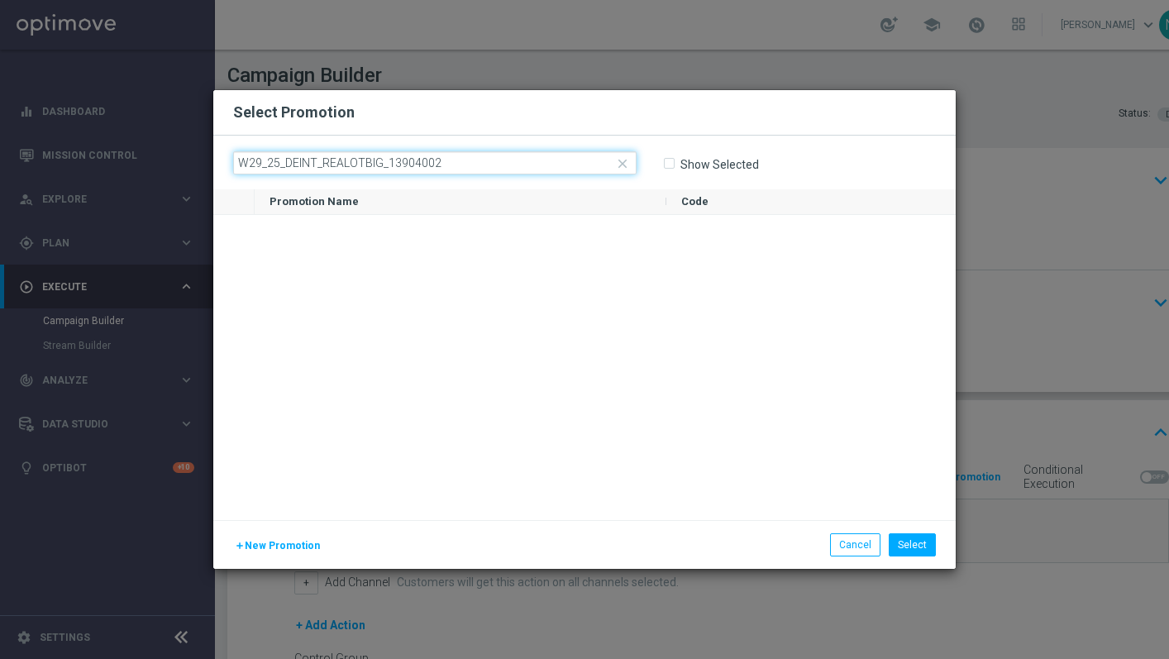
paste input "34_25_DEINT_REAC_2522085969361"
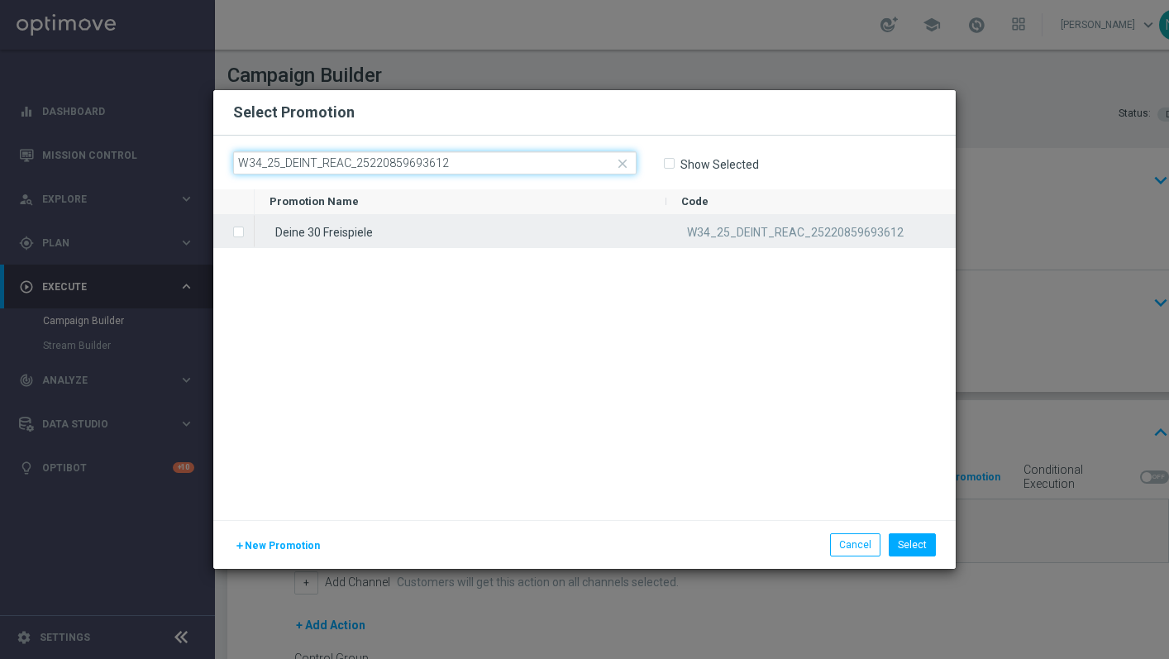
type input "W34_25_DEINT_REAC_25220859693612"
click at [374, 239] on div "Deine 30 Freispiele" at bounding box center [461, 231] width 412 height 32
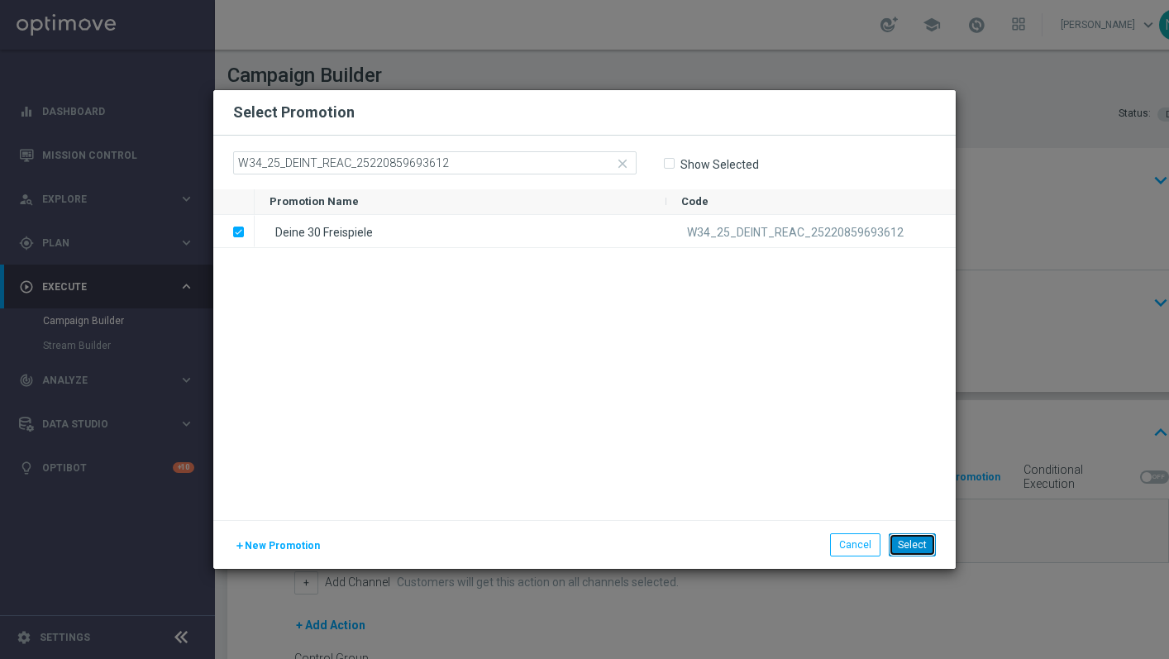
click at [914, 545] on button "Select" at bounding box center [911, 544] width 47 height 23
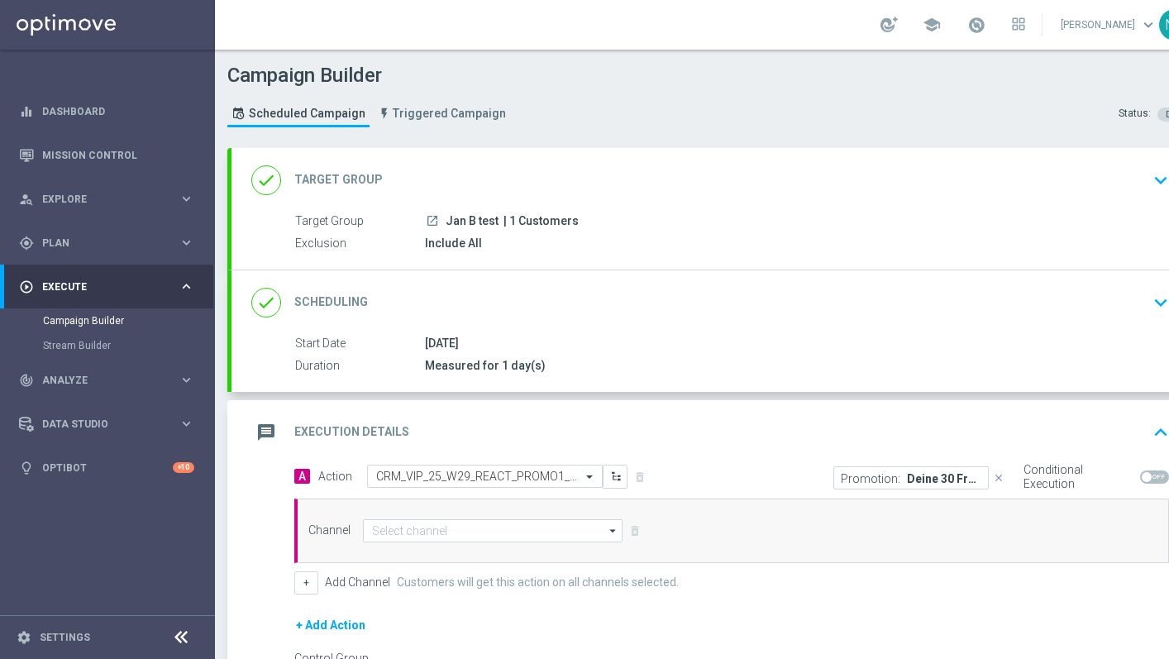
click at [508, 196] on div "done Target Group keyboard_arrow_down" at bounding box center [712, 180] width 963 height 64
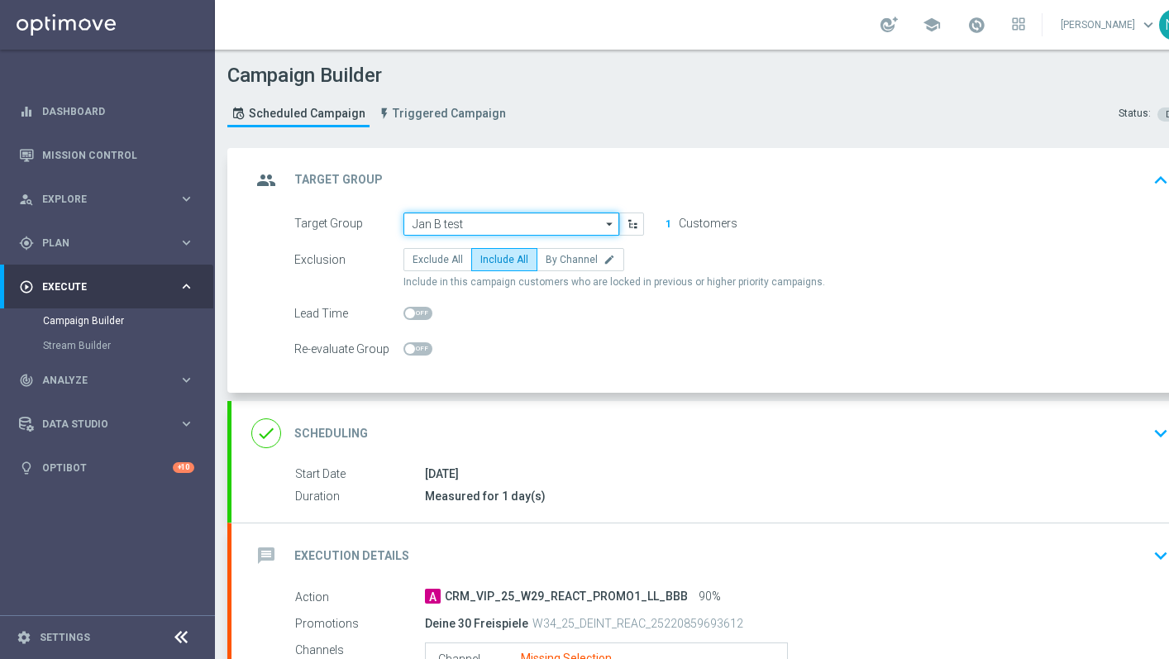
click at [505, 234] on input "Jan B test" at bounding box center [511, 223] width 216 height 23
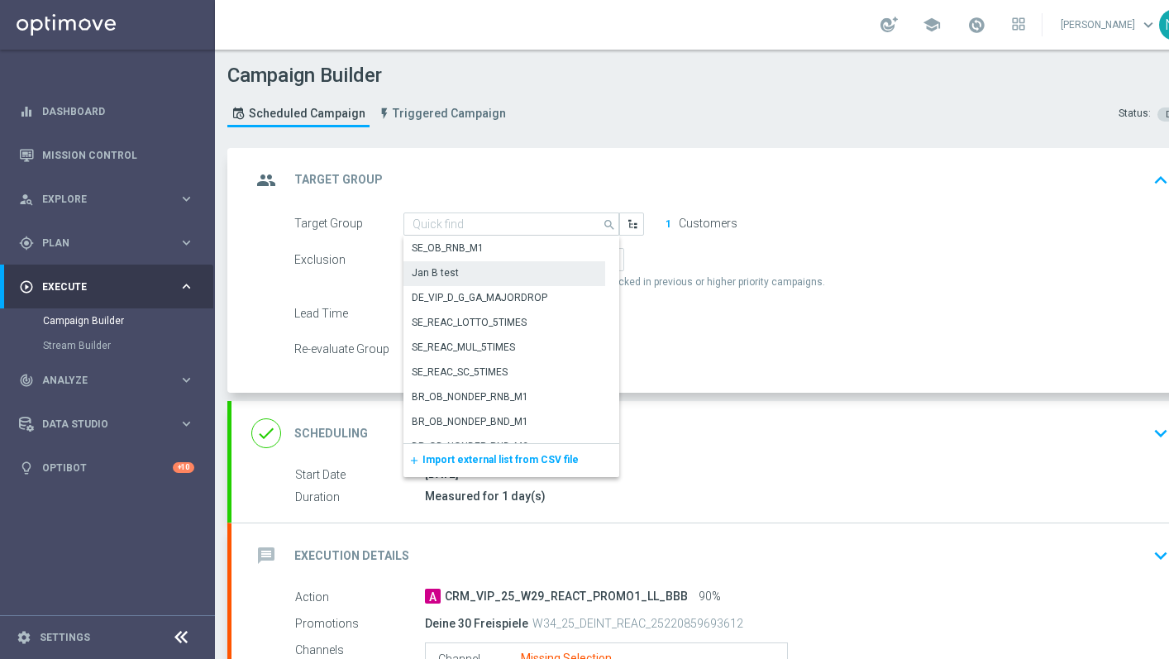
click at [495, 464] on span "Import external list from CSV file" at bounding box center [500, 460] width 156 height 12
type input "Jan B test"
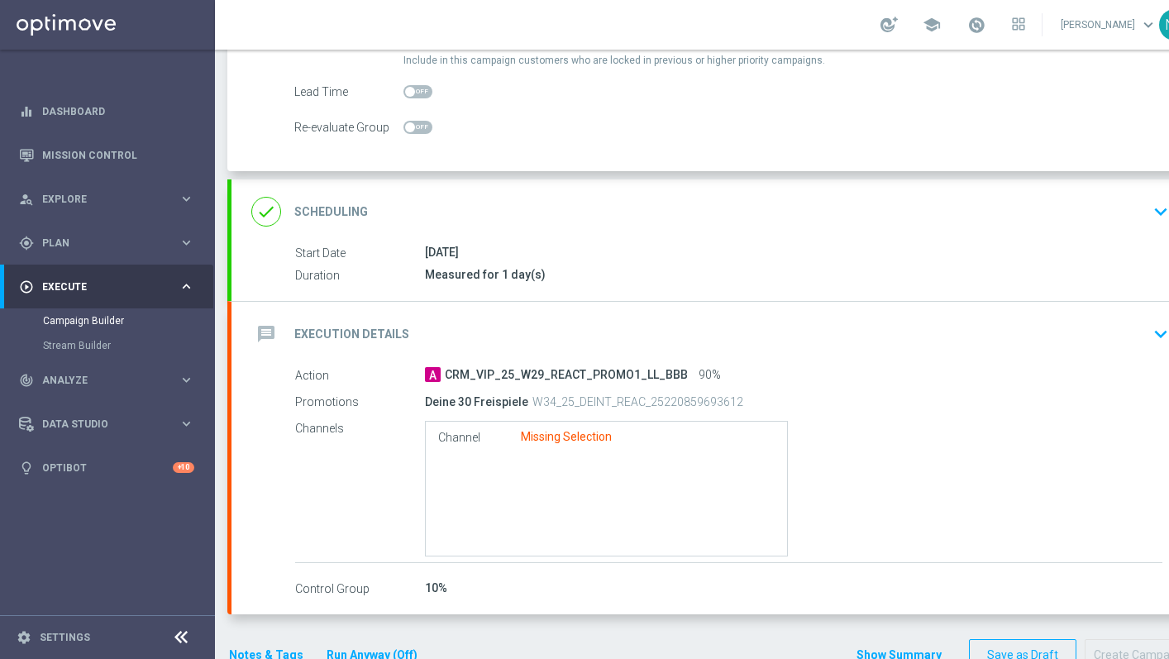
click at [881, 309] on div "message Execution Details keyboard_arrow_down" at bounding box center [712, 334] width 963 height 64
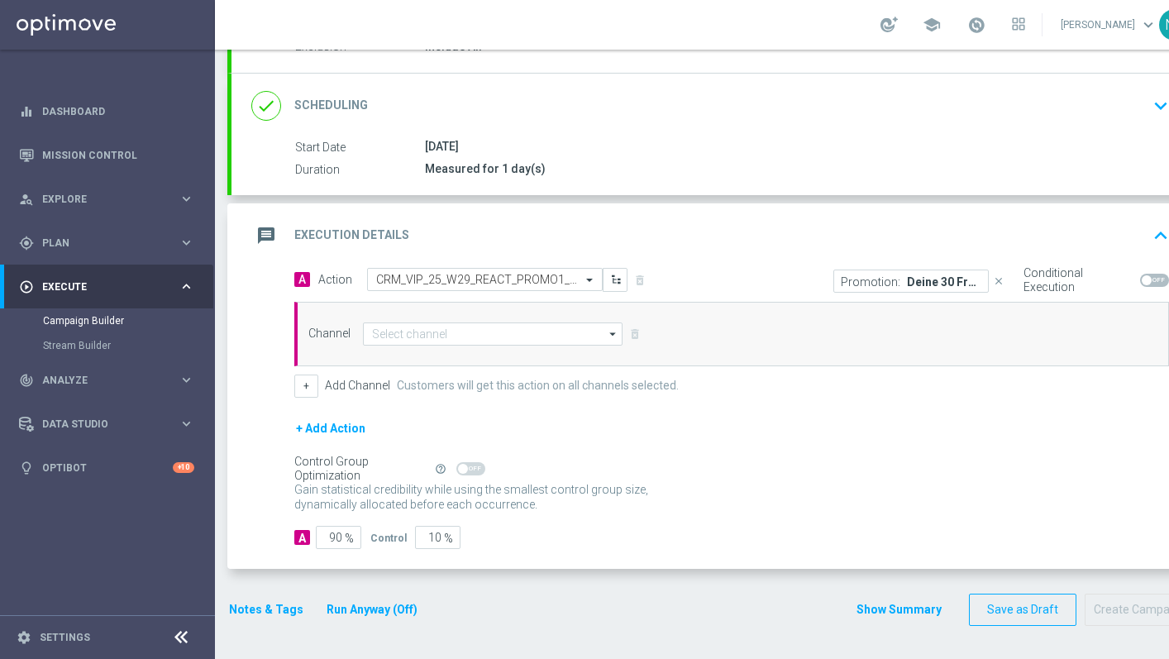
scroll to position [197, 0]
click at [872, 231] on div "message Execution Details keyboard_arrow_up" at bounding box center [712, 235] width 923 height 31
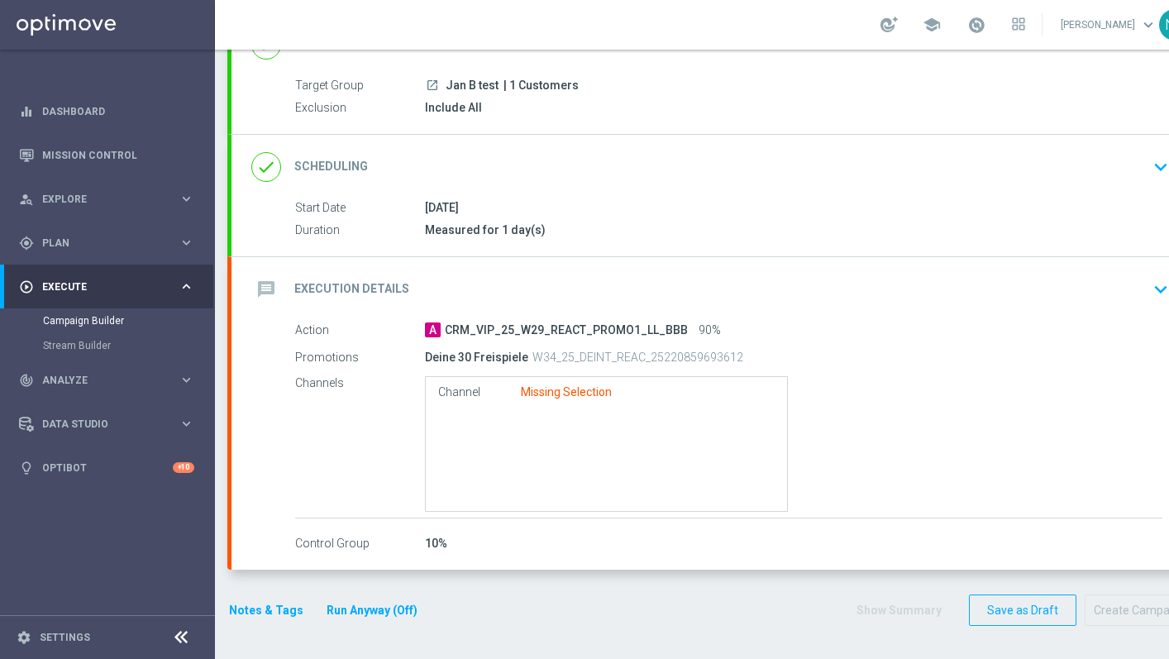
scroll to position [136, 0]
click at [845, 282] on div "message Execution Details keyboard_arrow_down" at bounding box center [712, 289] width 923 height 31
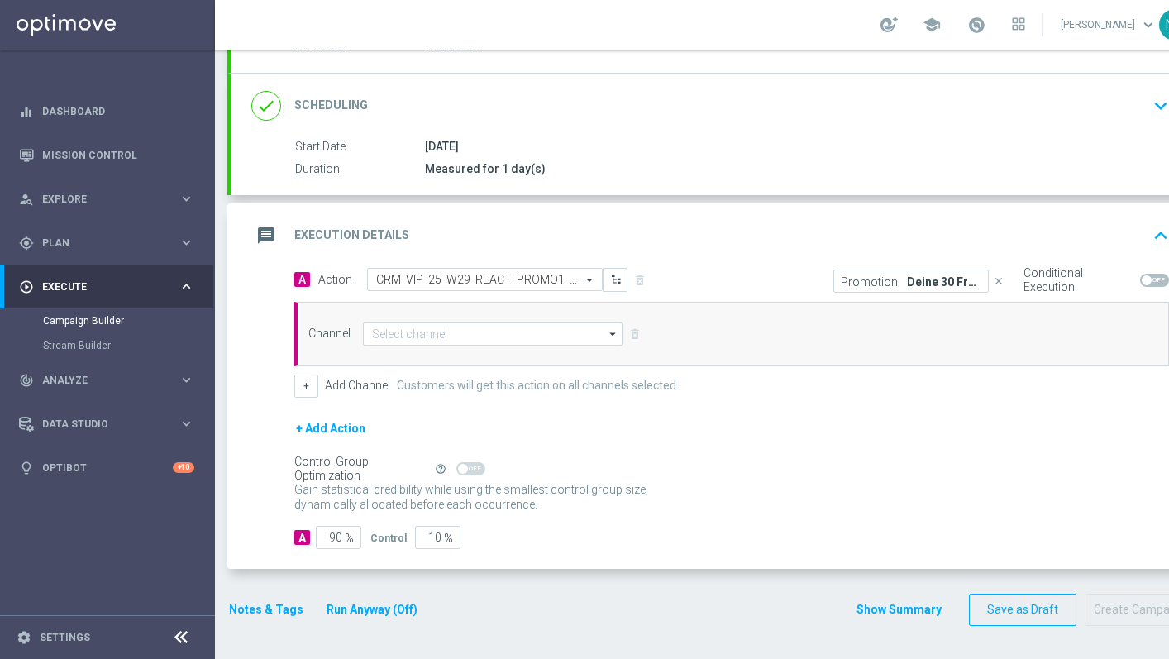
scroll to position [0, 0]
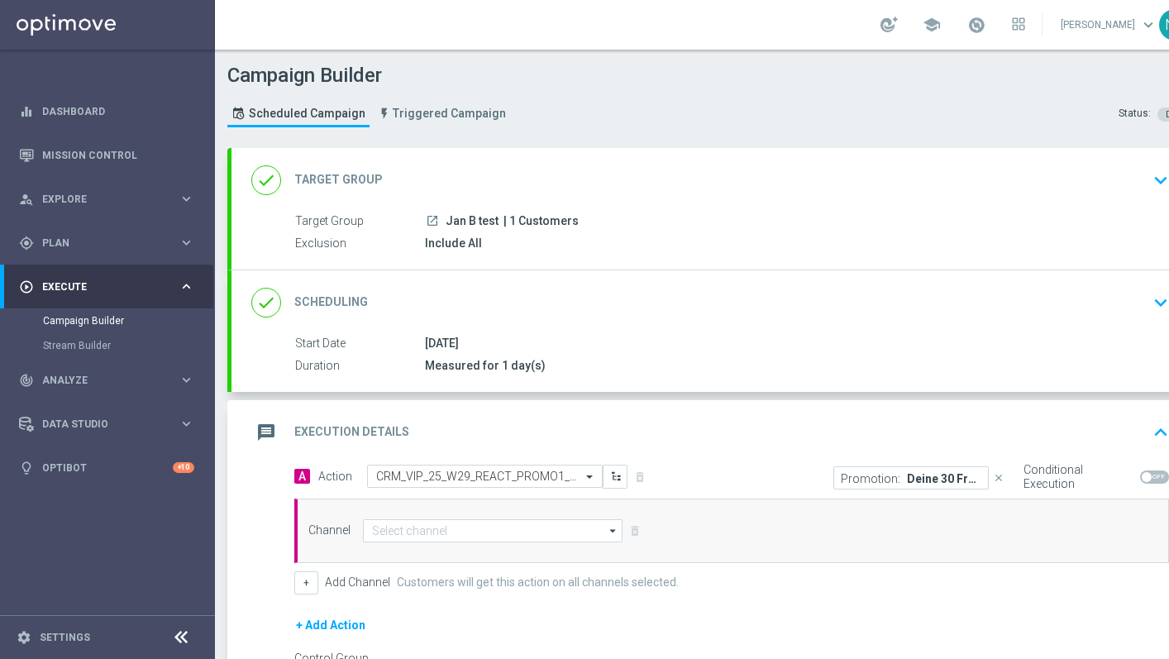
click at [611, 210] on div "done Target Group keyboard_arrow_down" at bounding box center [712, 180] width 963 height 64
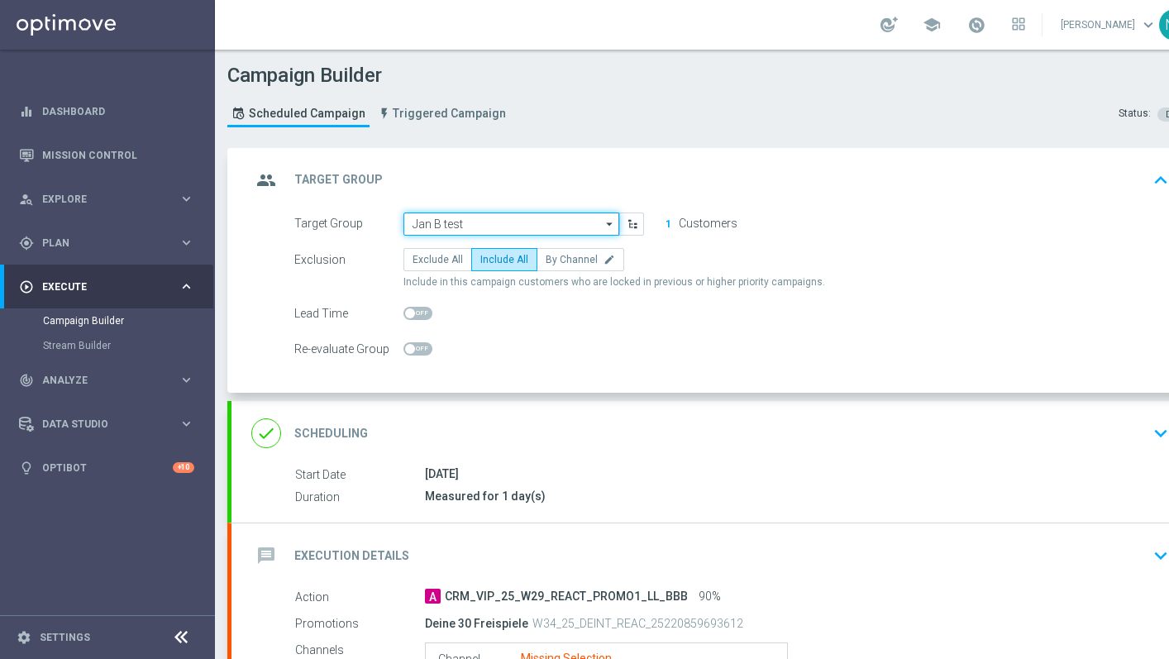
click at [471, 226] on input "Jan B test" at bounding box center [511, 223] width 216 height 23
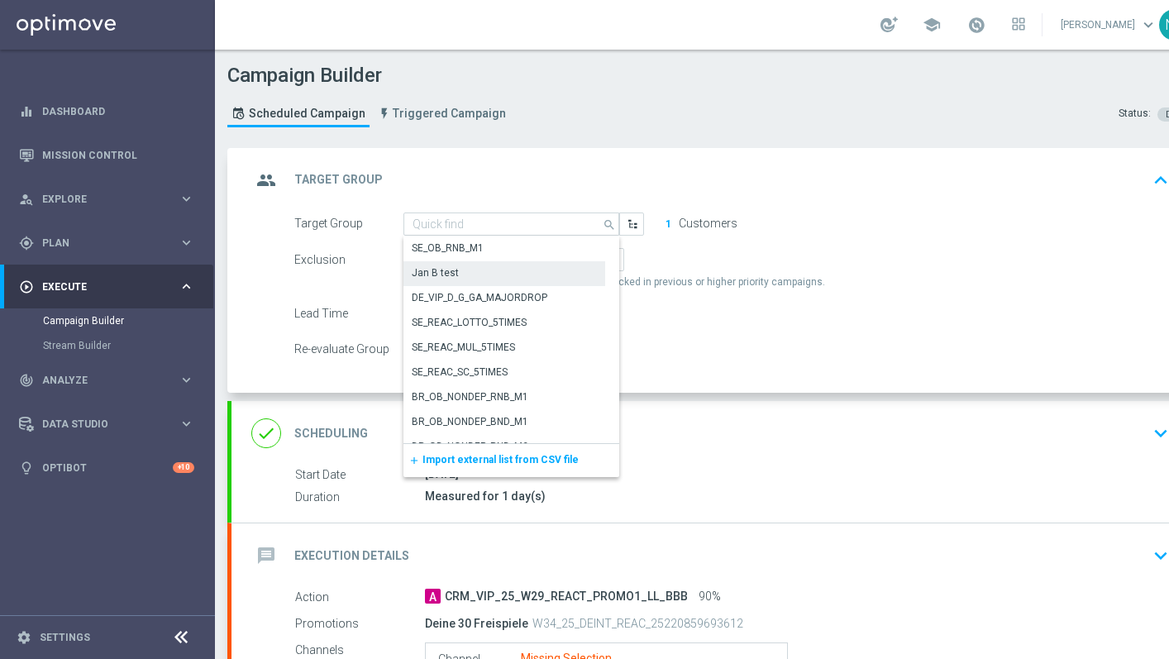
click at [491, 463] on span "Import external list from CSV file" at bounding box center [500, 460] width 156 height 12
type input "Jan B test"
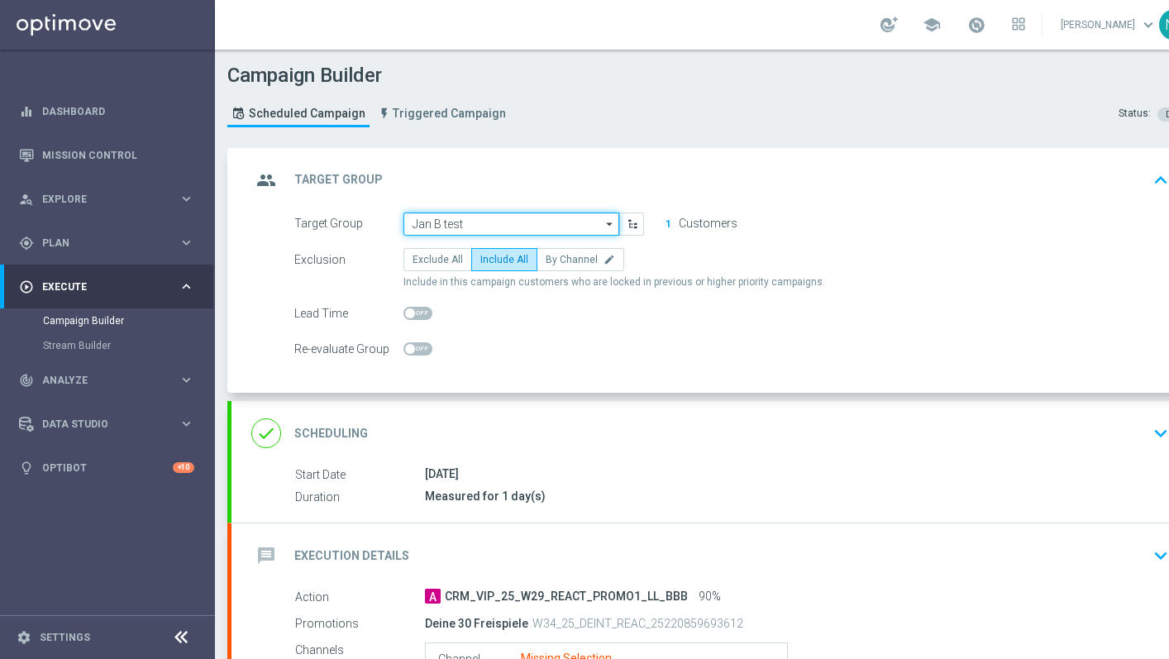
click at [593, 227] on input "Jan B test" at bounding box center [511, 223] width 216 height 23
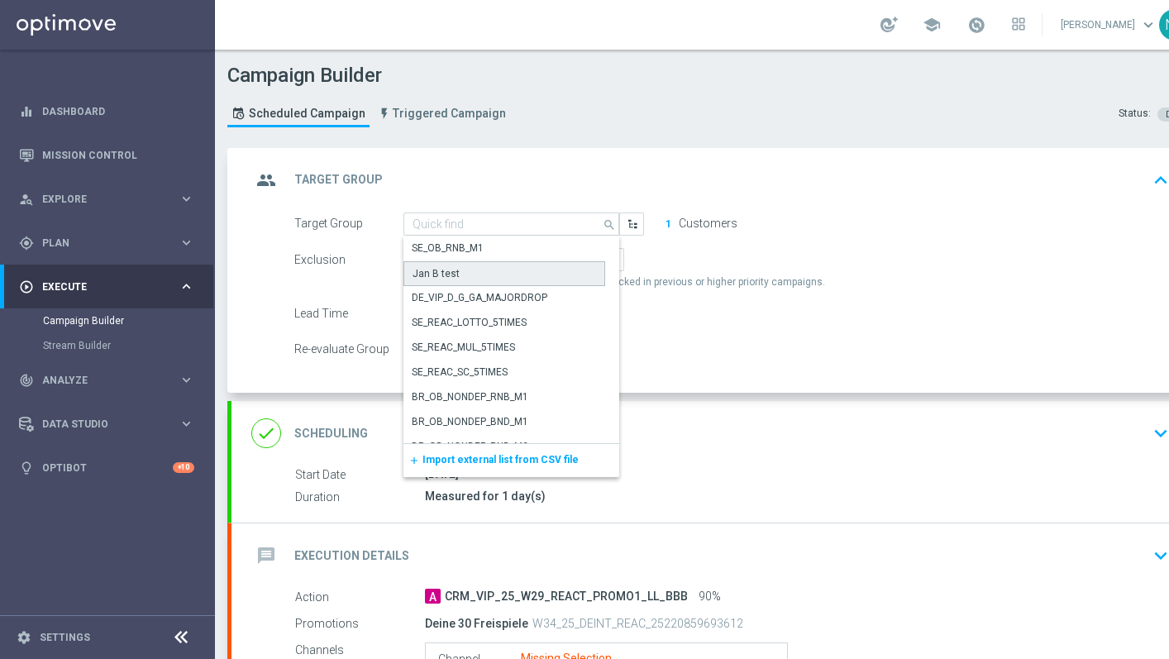
click at [516, 272] on div "Jan B test" at bounding box center [504, 273] width 202 height 25
type input "Jan B test"
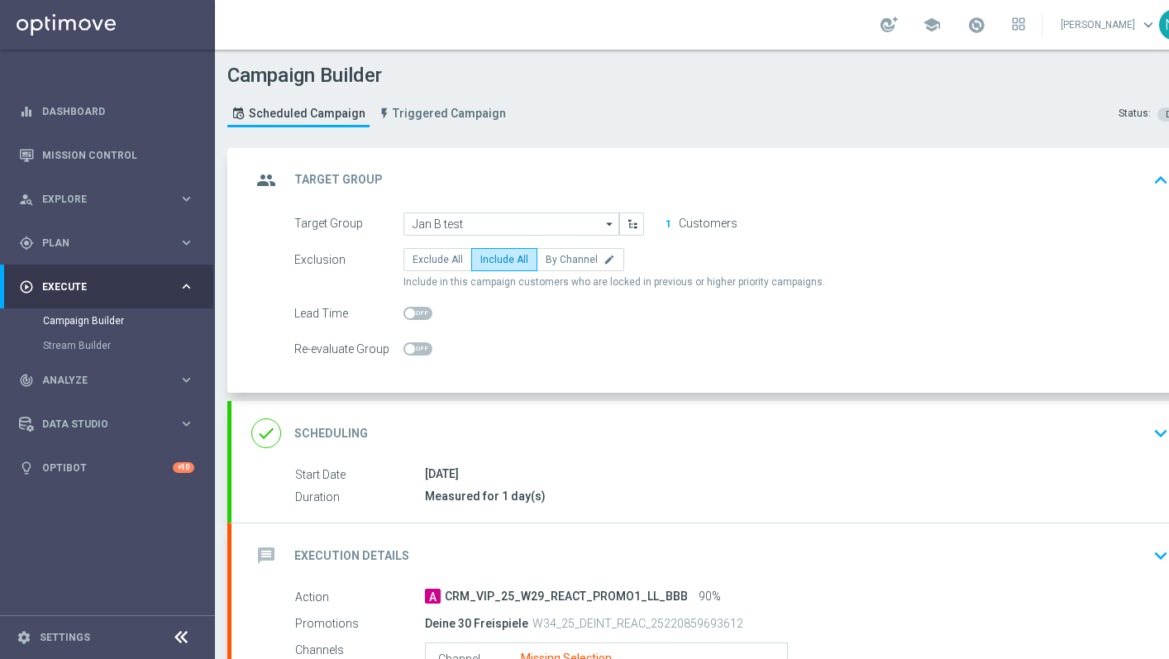
click at [603, 220] on icon "arrow_drop_down" at bounding box center [610, 223] width 17 height 21
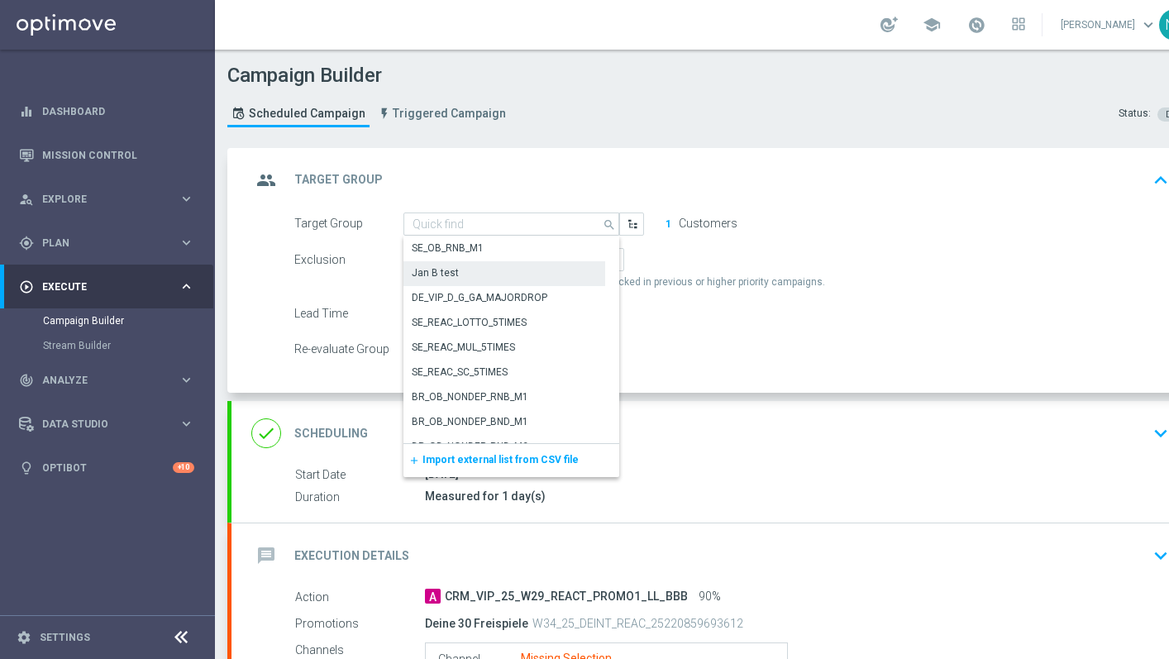
click at [655, 271] on div "Exclusion Exclude All Include All By Channel edit Include in this campaign cust…" at bounding box center [731, 268] width 874 height 41
type input "Jan B test"
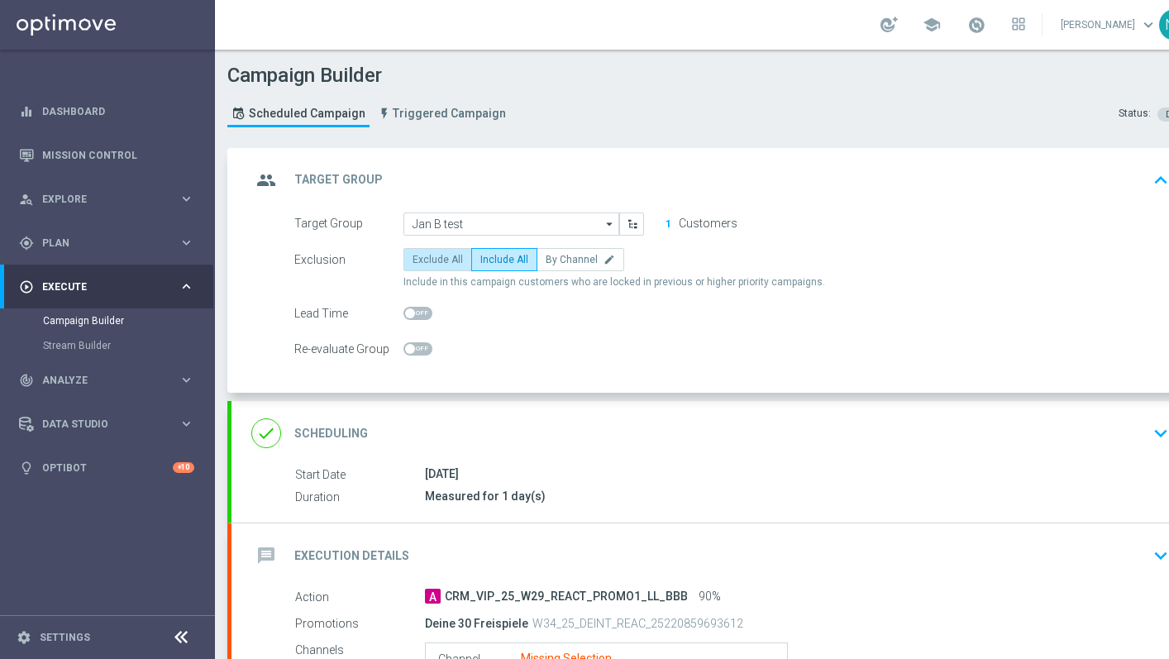
click at [435, 260] on span "Exclude All" at bounding box center [437, 260] width 50 height 12
click at [423, 260] on input "Exclude All" at bounding box center [417, 262] width 11 height 11
radio input "true"
click at [496, 259] on span "Include All" at bounding box center [504, 260] width 48 height 12
click at [491, 259] on input "Include All" at bounding box center [485, 262] width 11 height 11
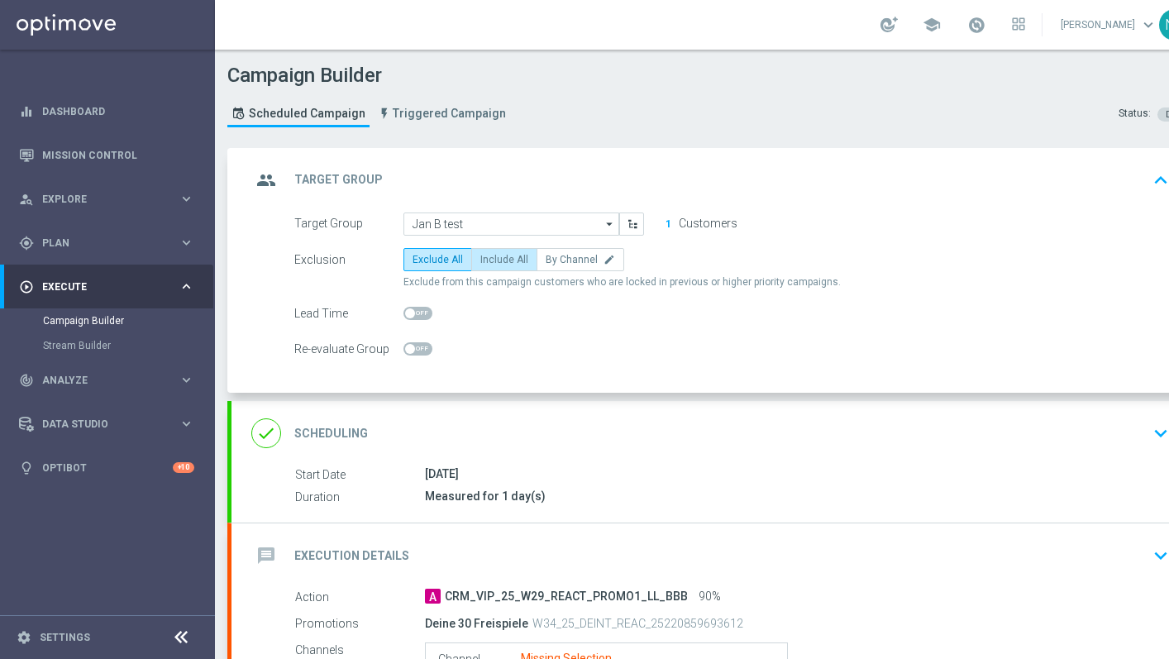
radio input "true"
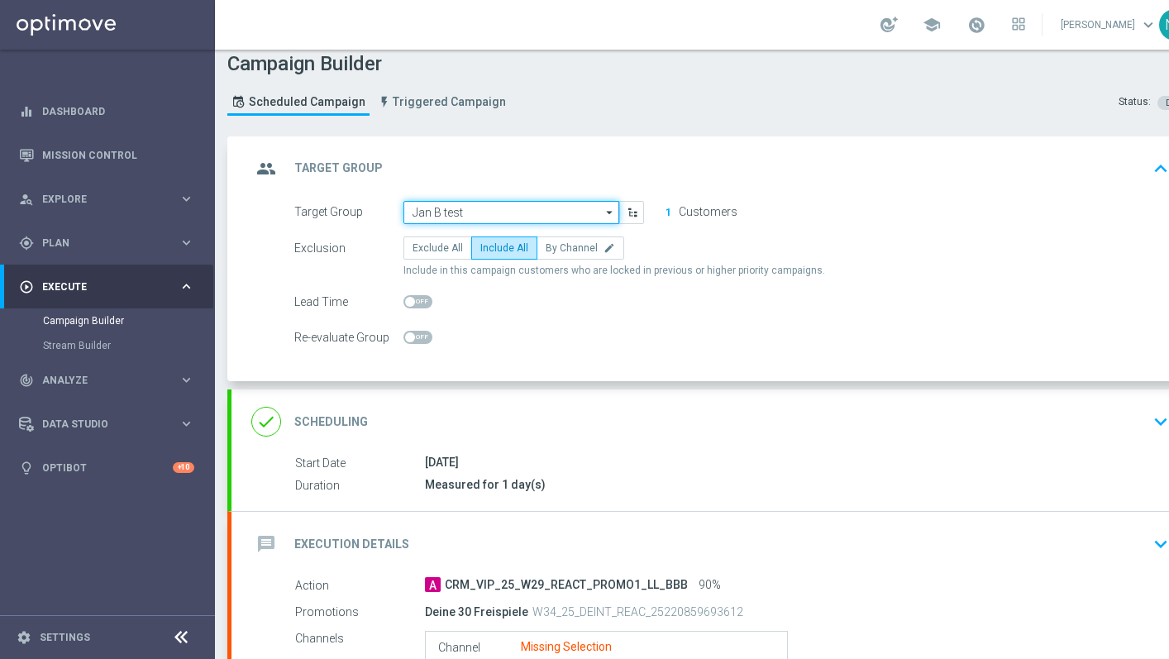
click at [462, 212] on input "Jan B test" at bounding box center [511, 212] width 216 height 23
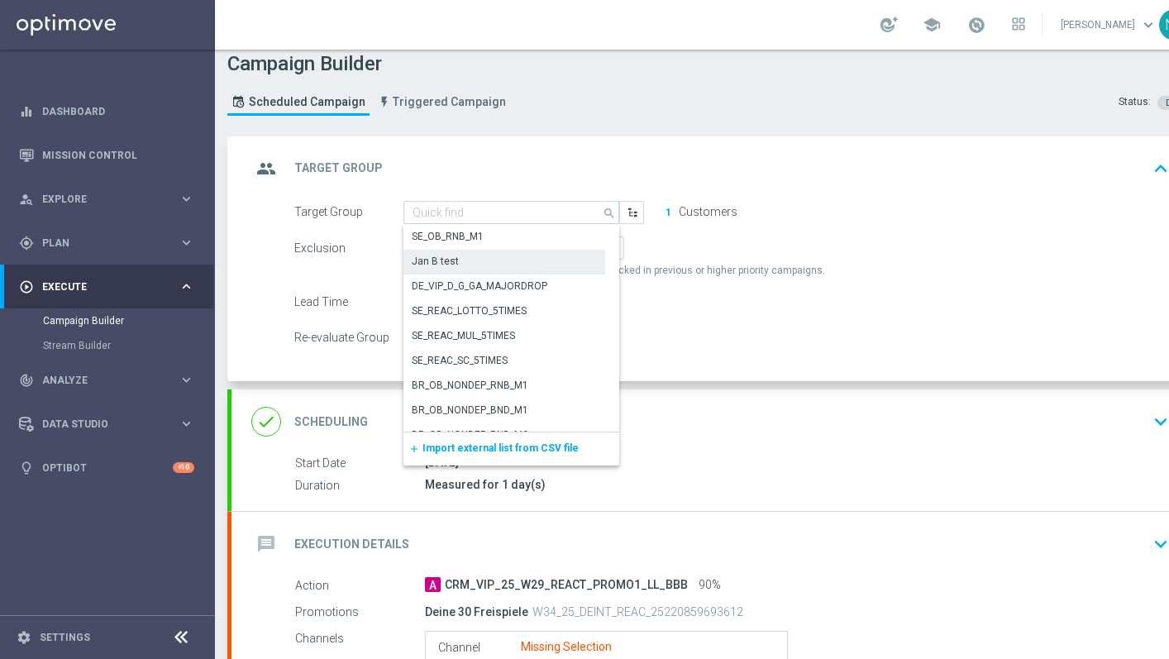
click at [472, 459] on div "add Import external list from CSV file" at bounding box center [511, 448] width 216 height 33
click at [472, 451] on span "Import external list from CSV file" at bounding box center [500, 448] width 156 height 12
type input "Jan B test"
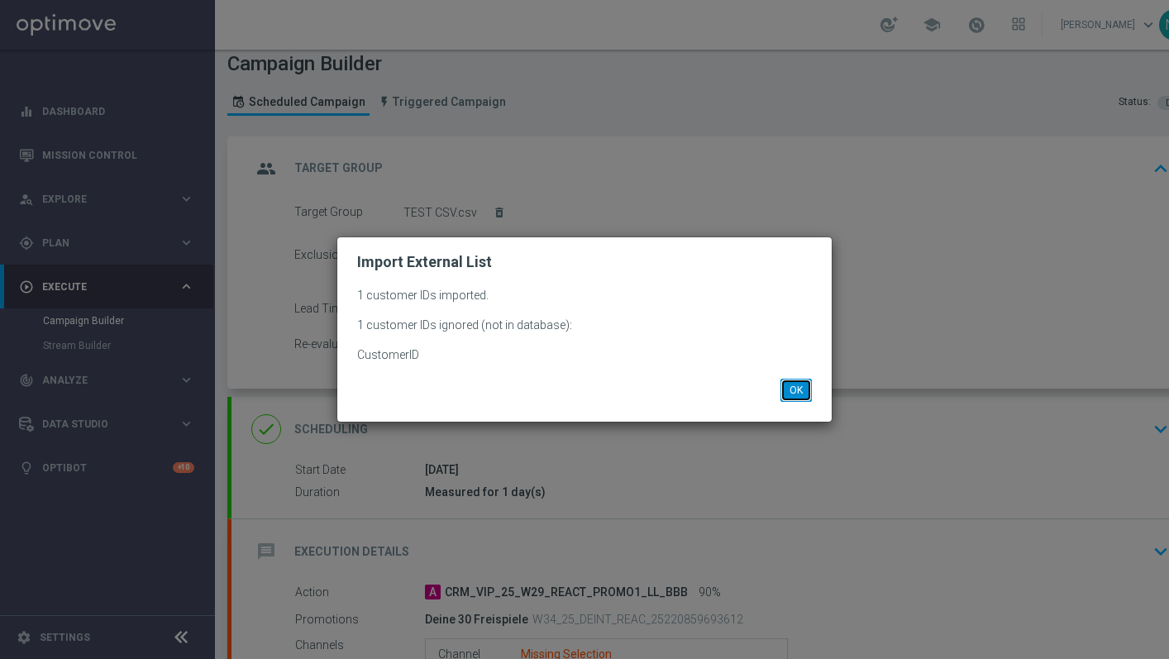
click at [804, 391] on button "OK" at bounding box center [795, 390] width 31 height 23
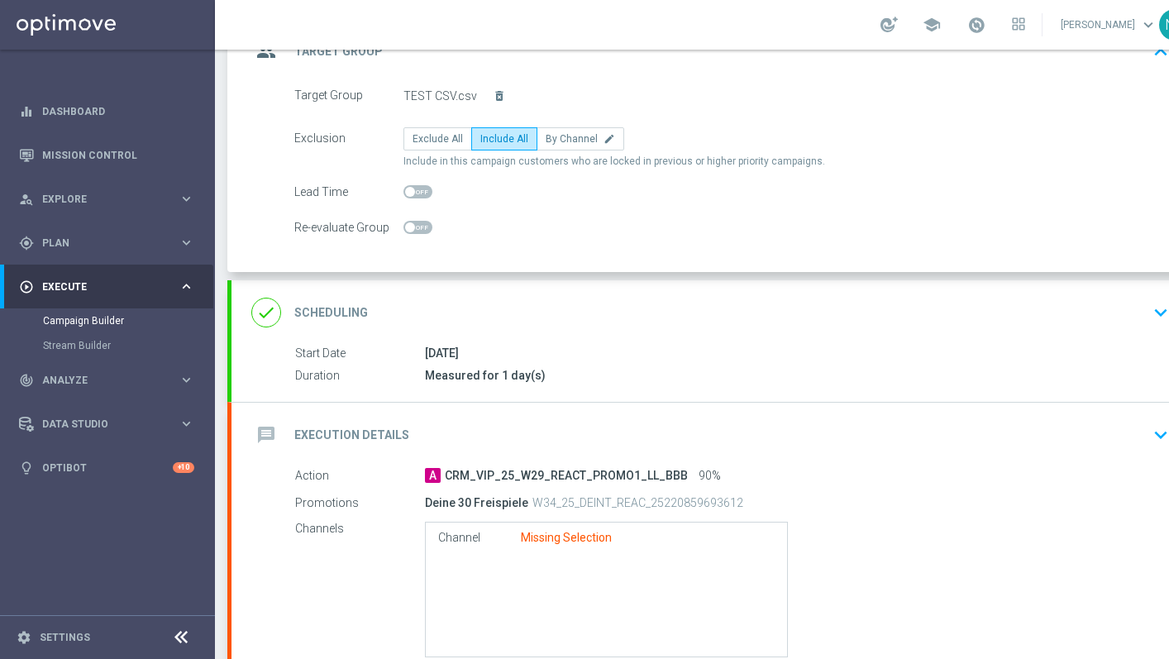
scroll to position [130, 0]
click at [547, 441] on div "message Execution Details keyboard_arrow_down" at bounding box center [712, 432] width 923 height 31
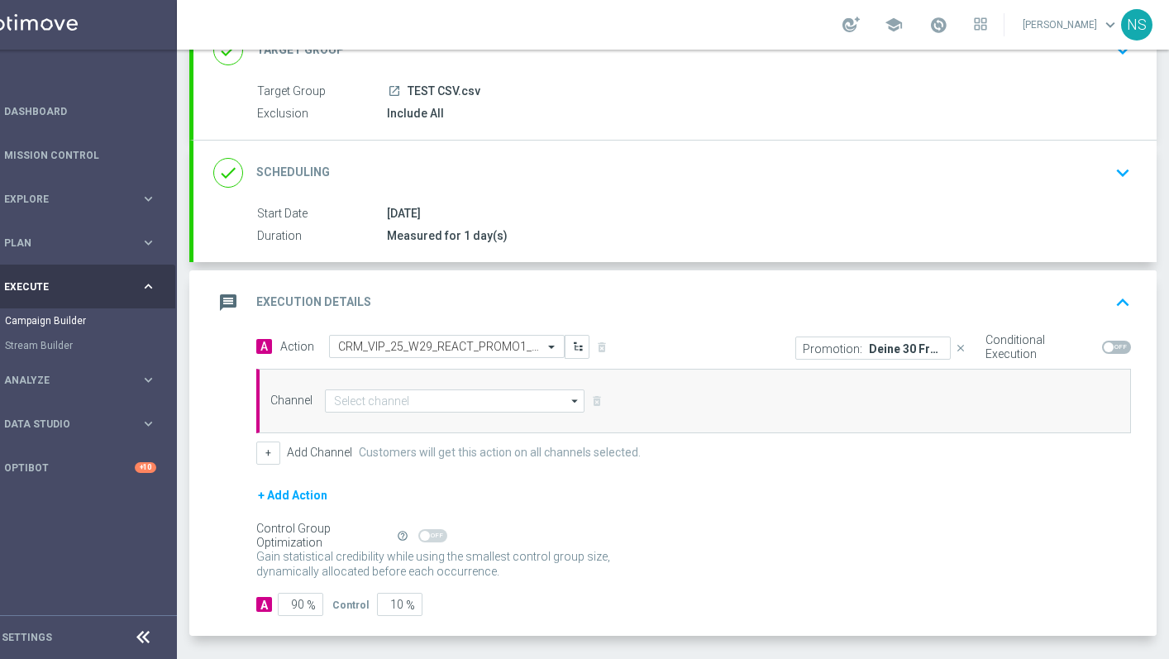
scroll to position [197, 0]
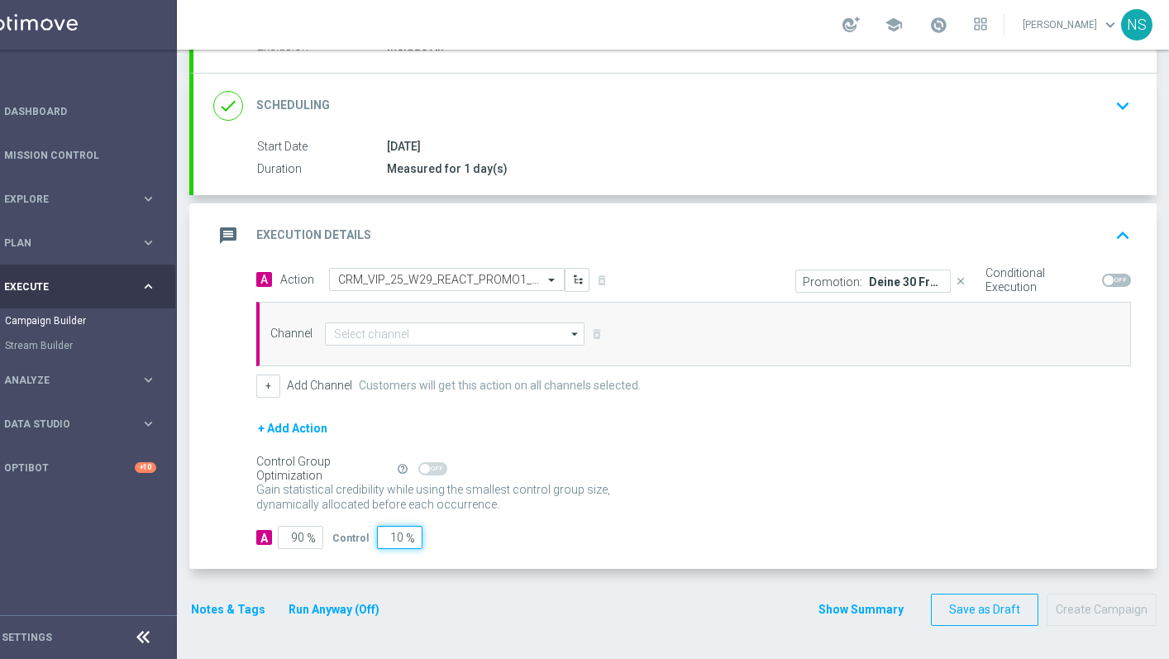
drag, startPoint x: 374, startPoint y: 532, endPoint x: 503, endPoint y: 536, distance: 129.0
click at [503, 536] on div "A 90 % Control 10 %" at bounding box center [693, 537] width 874 height 23
type input "0"
type input "100"
type input "0"
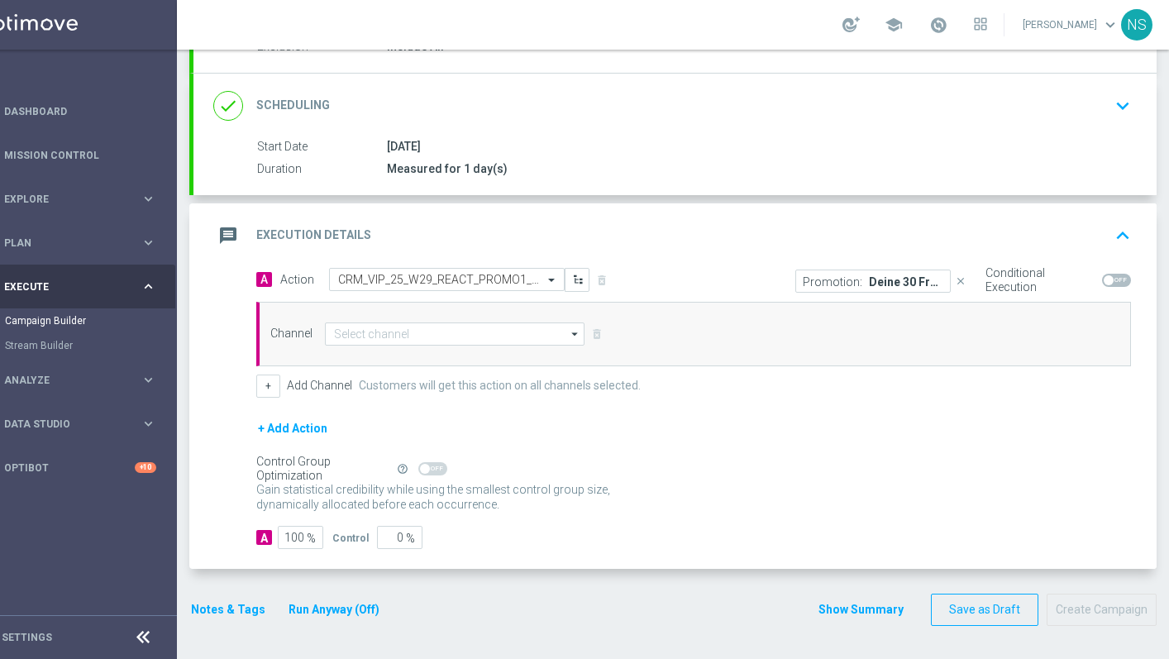
click at [522, 408] on form "A Action Select action CRM_VIP_25_W29_REACT_PROMO1_LL_BBB delete_forever Promot…" at bounding box center [693, 409] width 874 height 282
click at [652, 322] on div "Channel arrow_drop_down Show Selected 0 of 26 Silverpop Facebook Custom Audience" at bounding box center [690, 333] width 865 height 23
click at [495, 337] on input at bounding box center [455, 333] width 260 height 23
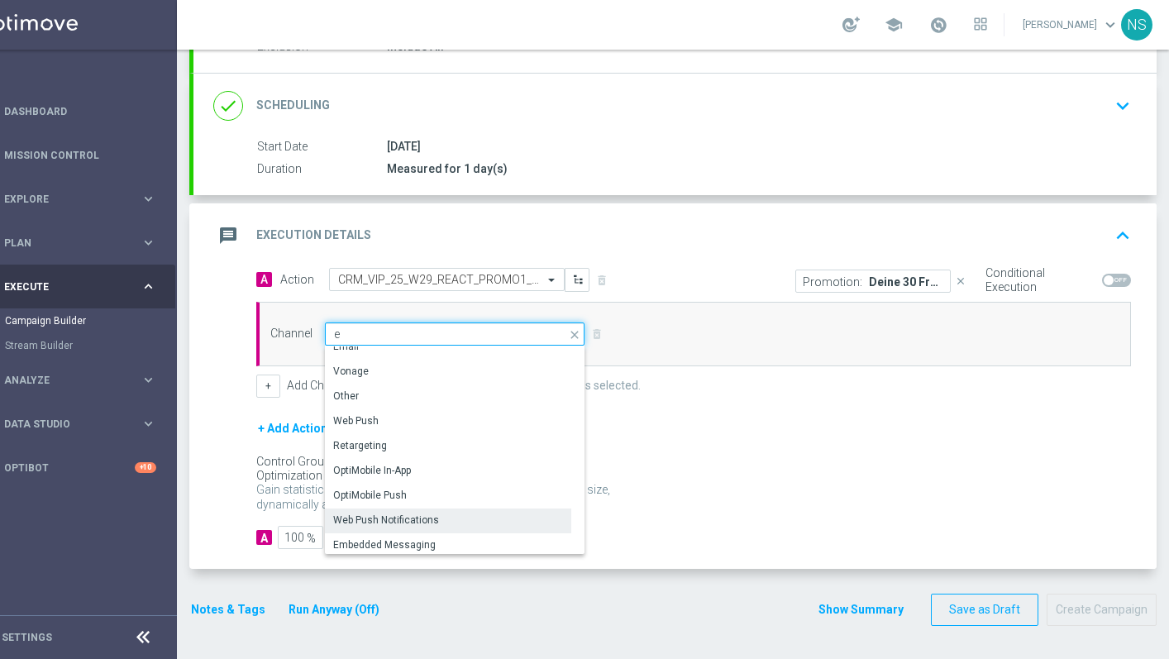
scroll to position [0, 0]
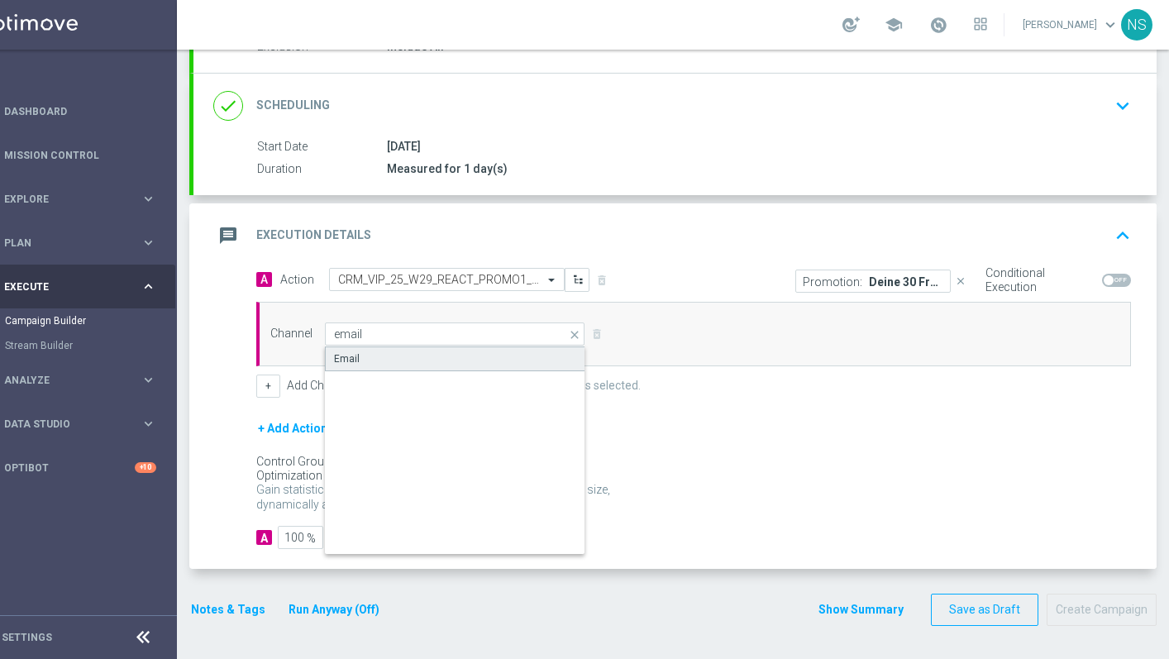
click at [425, 351] on div "Email" at bounding box center [455, 358] width 260 height 25
type input "Email"
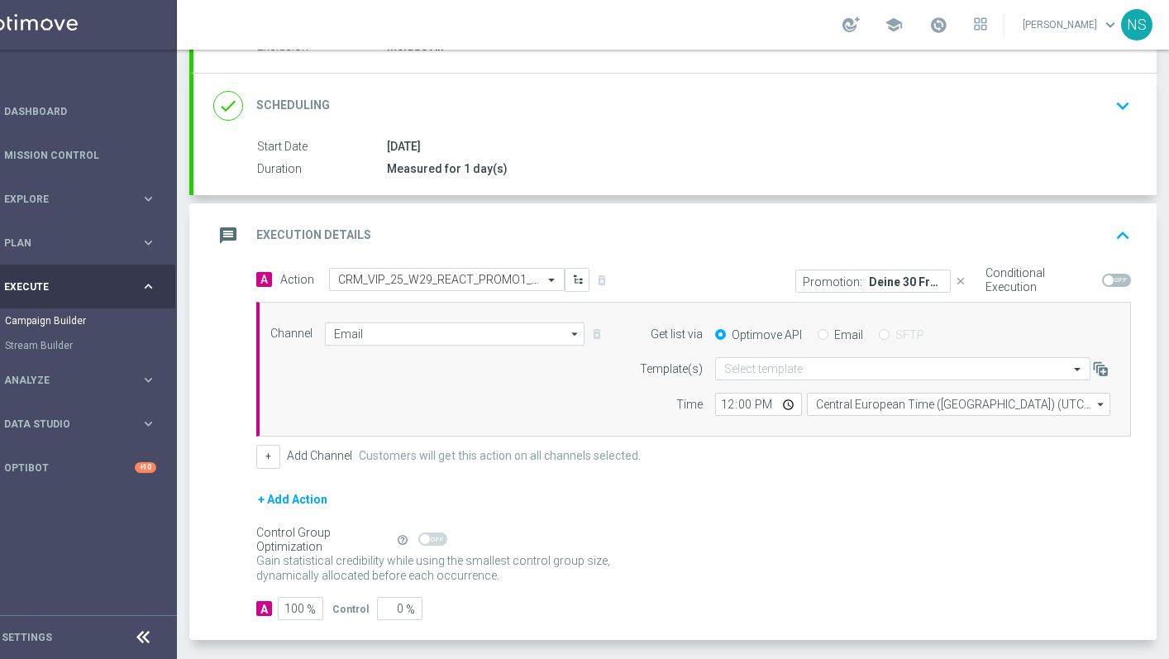
click at [842, 327] on label "Email" at bounding box center [848, 334] width 29 height 15
click at [828, 331] on input "Email" at bounding box center [822, 336] width 11 height 11
radio input "true"
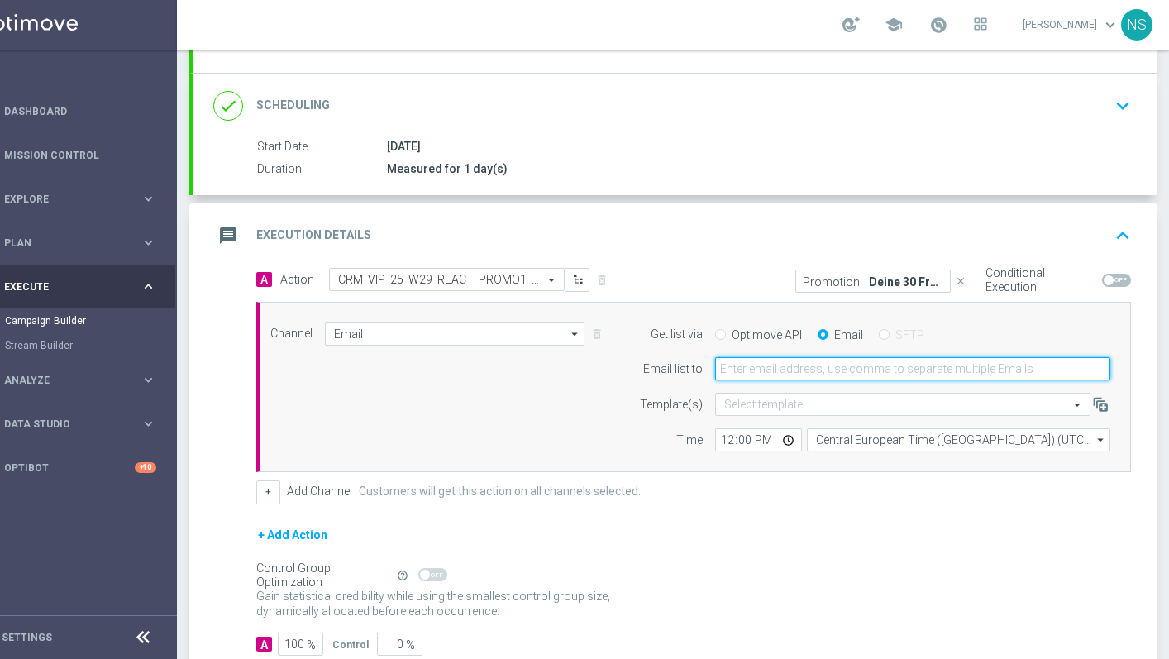
click at [777, 379] on input "email" at bounding box center [912, 368] width 395 height 23
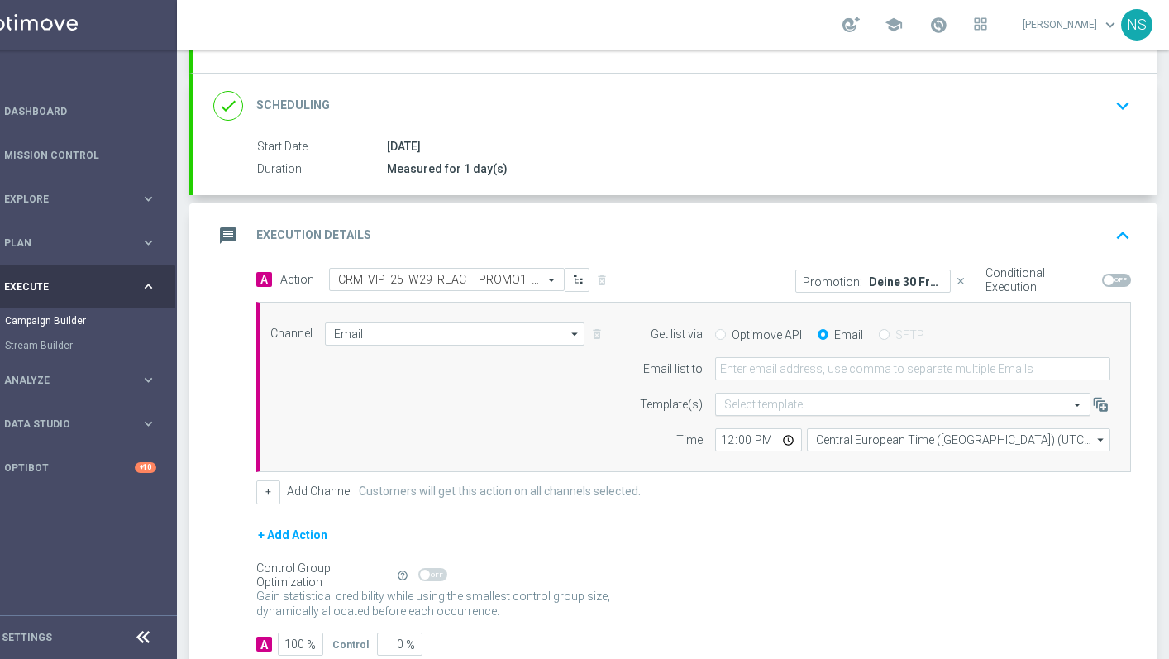
click at [771, 414] on div "Select template" at bounding box center [902, 404] width 375 height 23
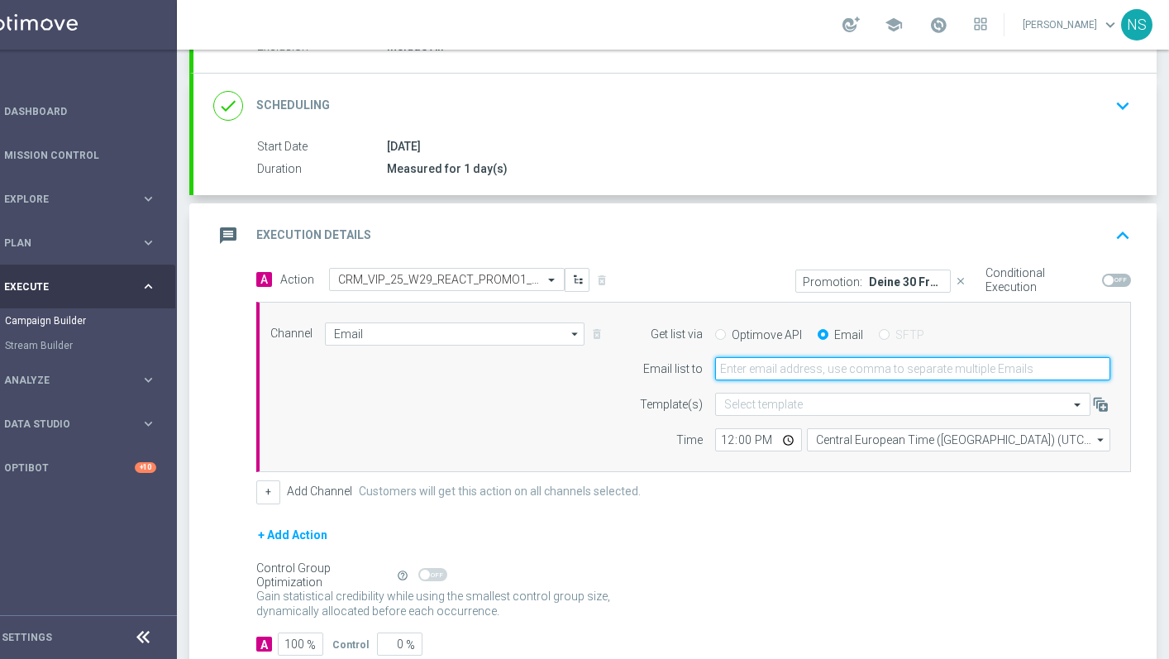
click at [765, 366] on input "email" at bounding box center [912, 368] width 395 height 23
type input "nele.sauer@lottoland.com"
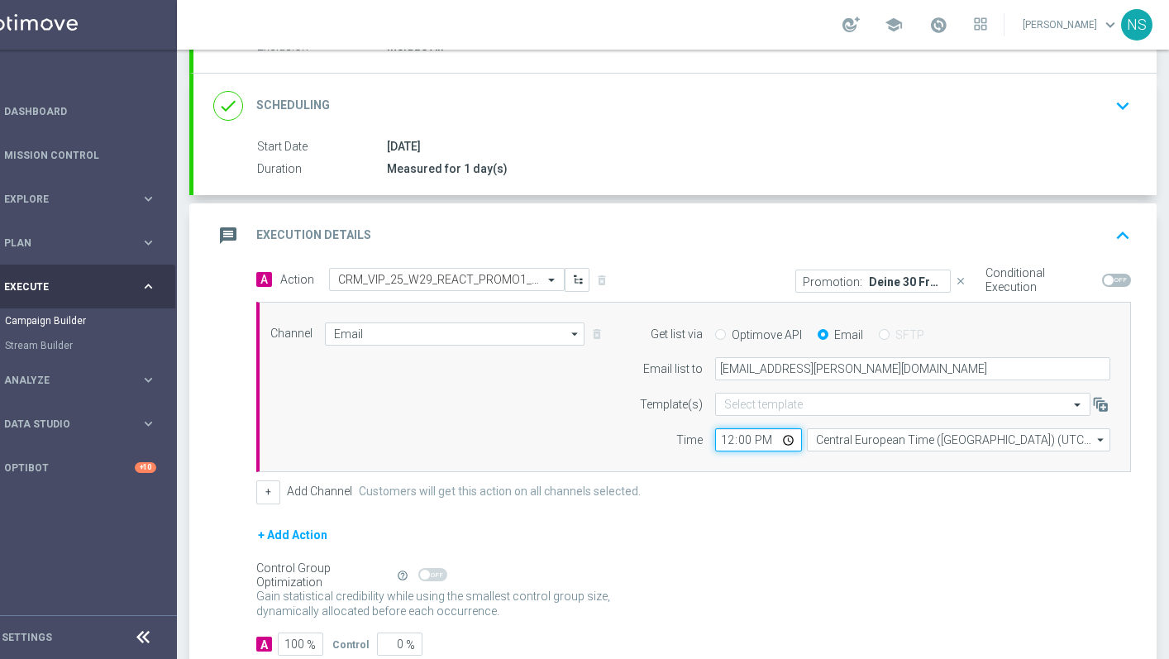
click at [729, 450] on input "12:00" at bounding box center [758, 439] width 87 height 23
type input "09:00"
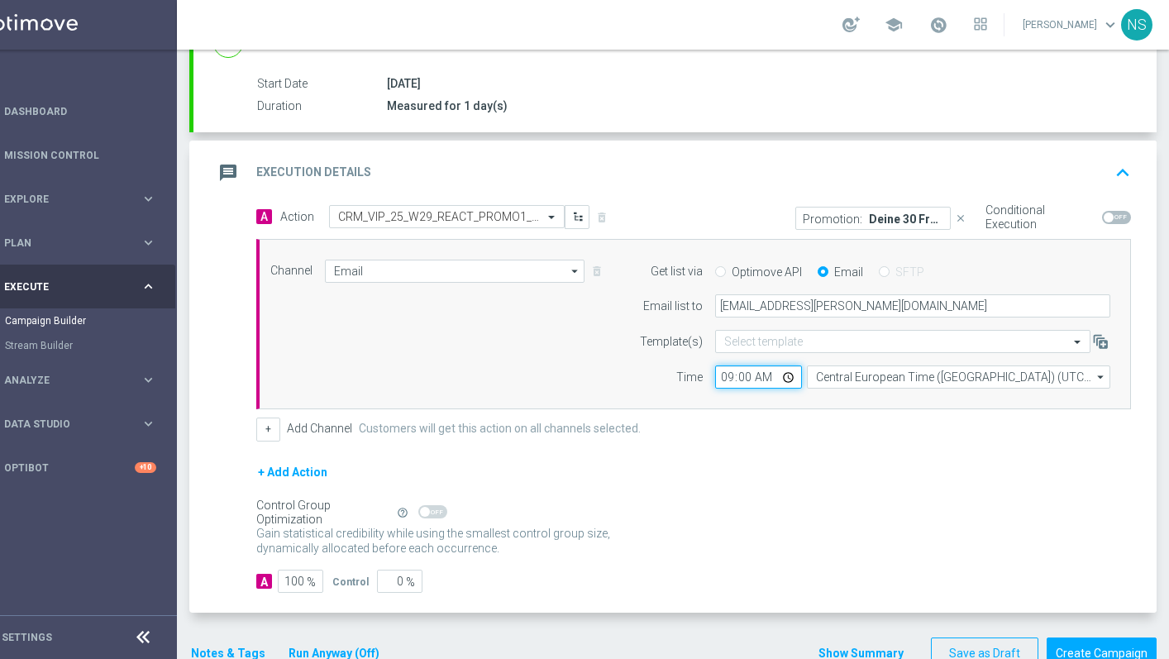
scroll to position [298, 0]
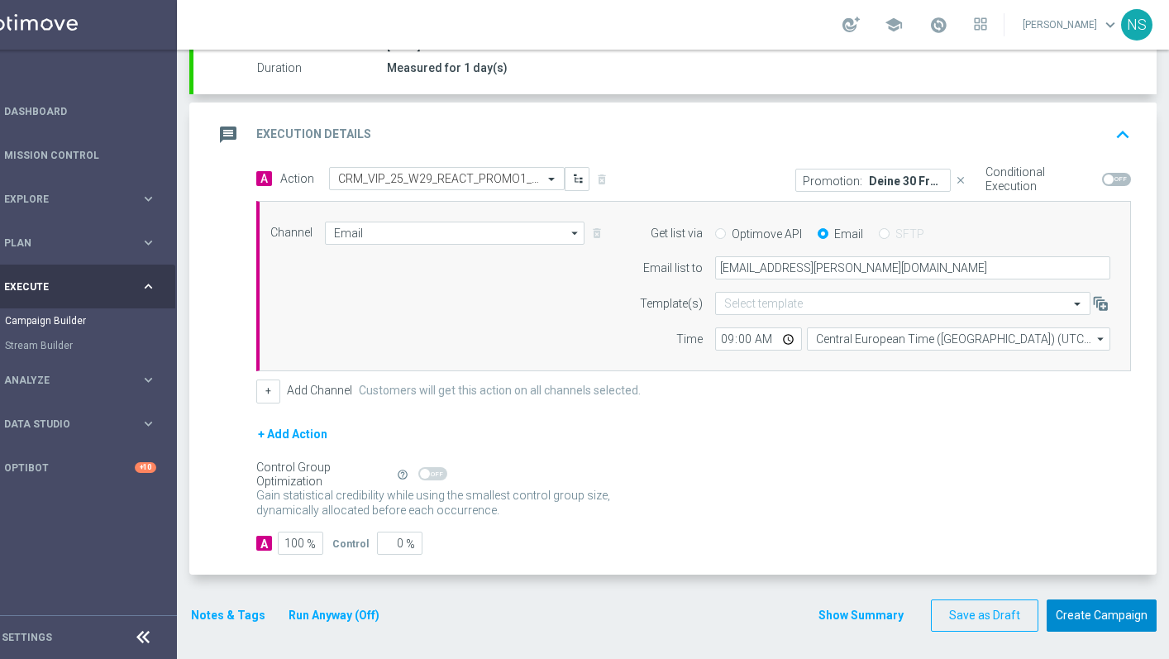
click at [1082, 621] on button "Create Campaign" at bounding box center [1101, 615] width 110 height 32
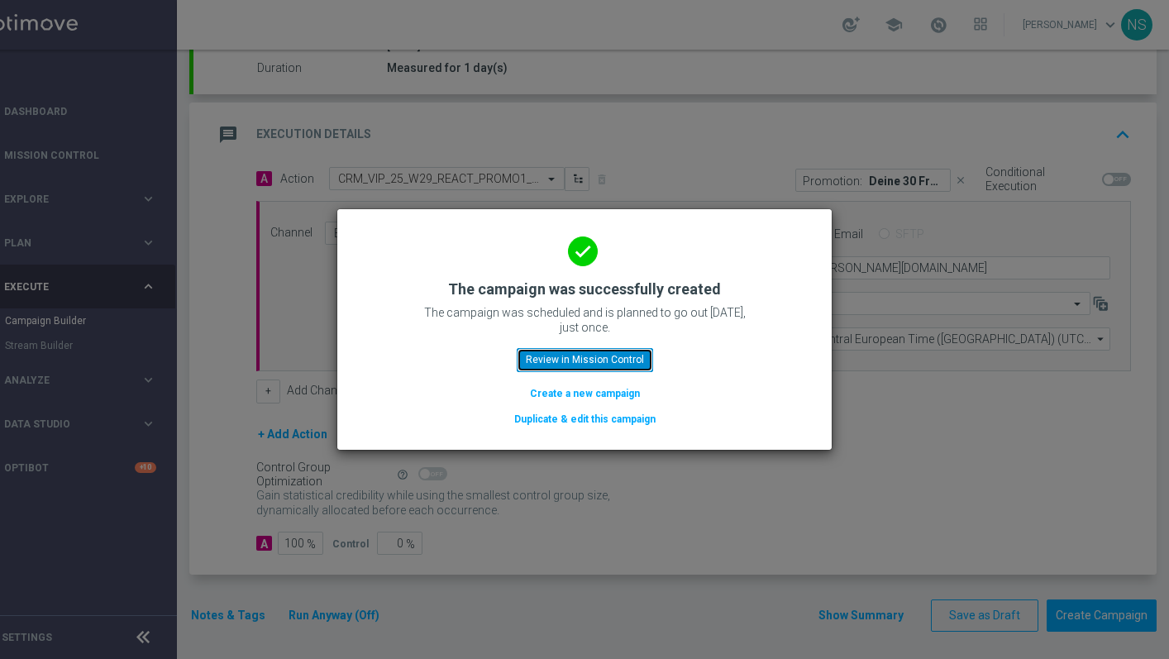
click at [612, 357] on button "Review in Mission Control" at bounding box center [585, 359] width 136 height 23
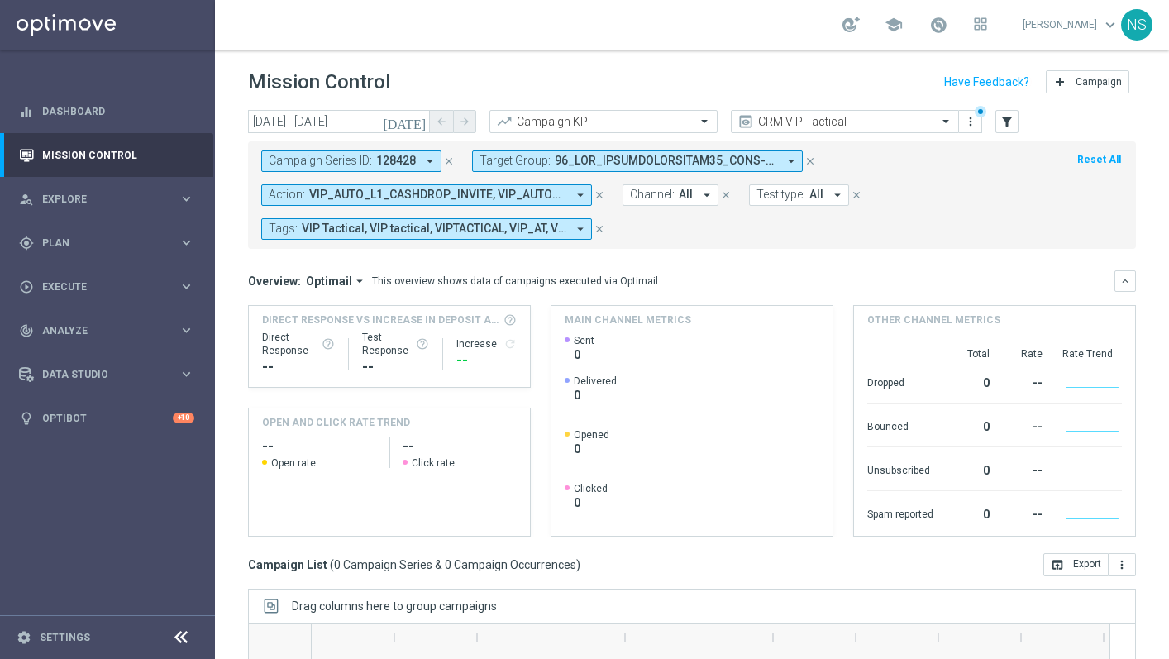
click at [755, 161] on span at bounding box center [666, 161] width 222 height 14
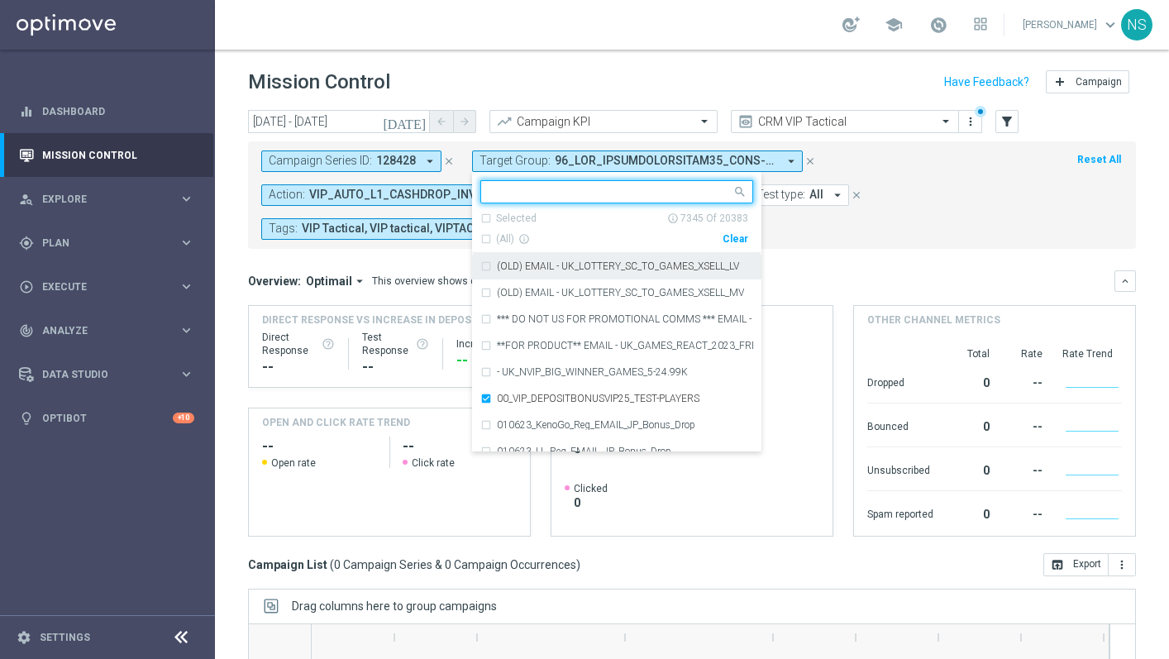
click at [0, 0] on div "Clear" at bounding box center [0, 0] width 0 height 0
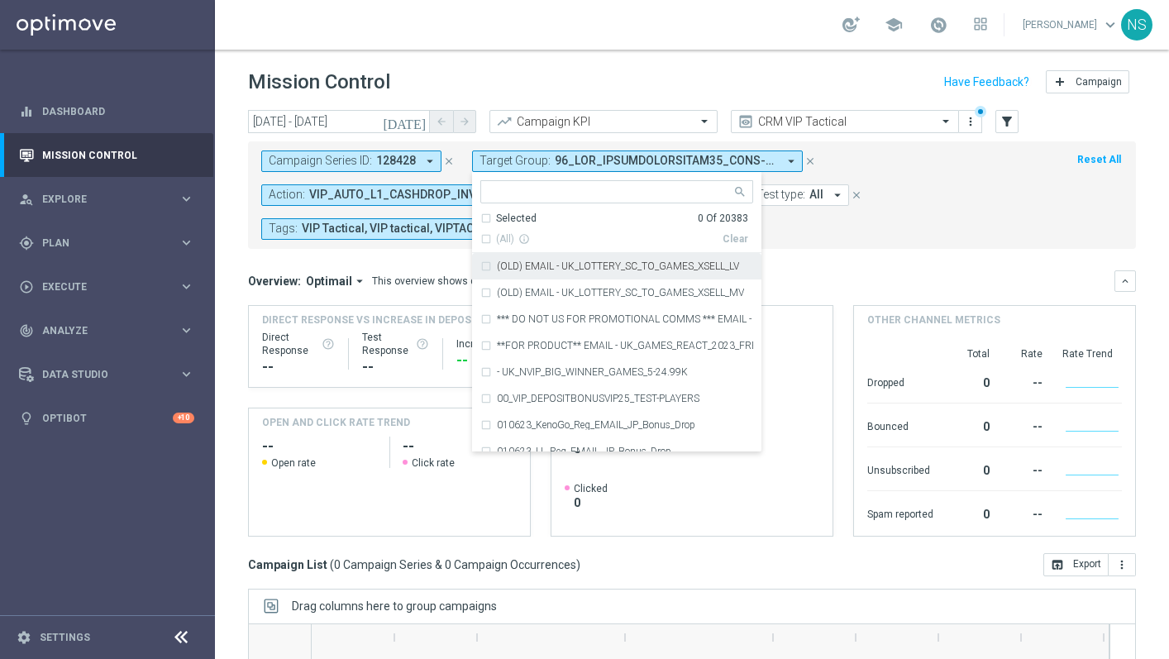
click at [424, 201] on span "VIP_AUTO_L1_CASHDROP_INVITE, VIP_AUTO_L2_CASHDROP_INVITE, VIP_AUTO_L3_CASHDROP_…" at bounding box center [437, 195] width 257 height 14
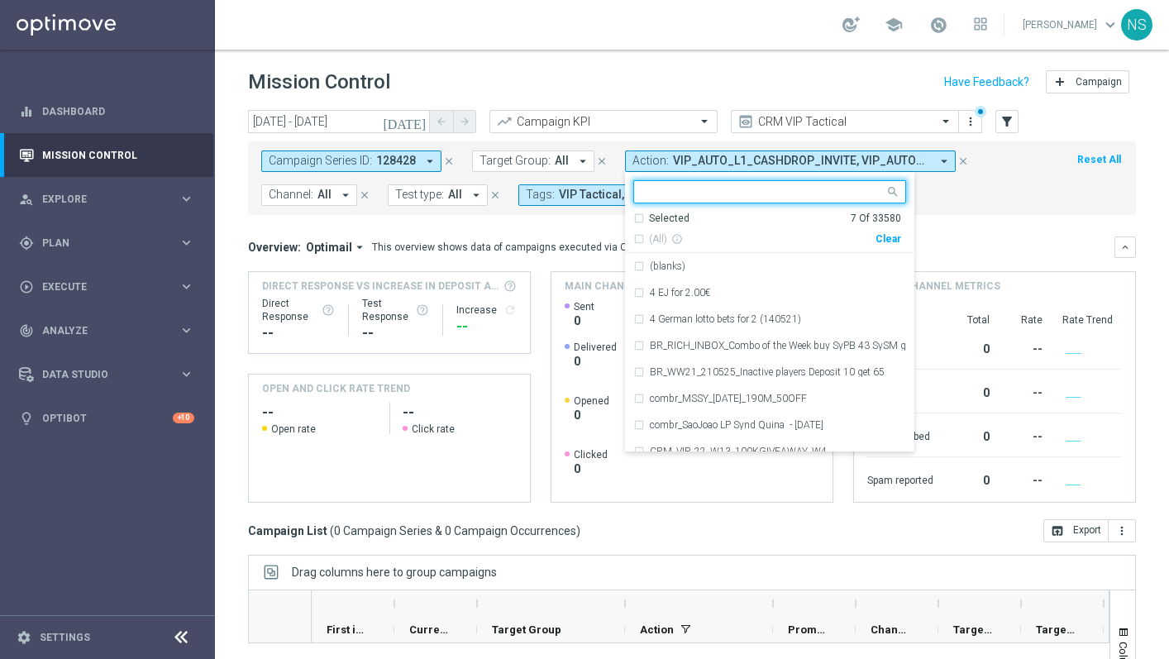
click at [0, 0] on div "Clear" at bounding box center [0, 0] width 0 height 0
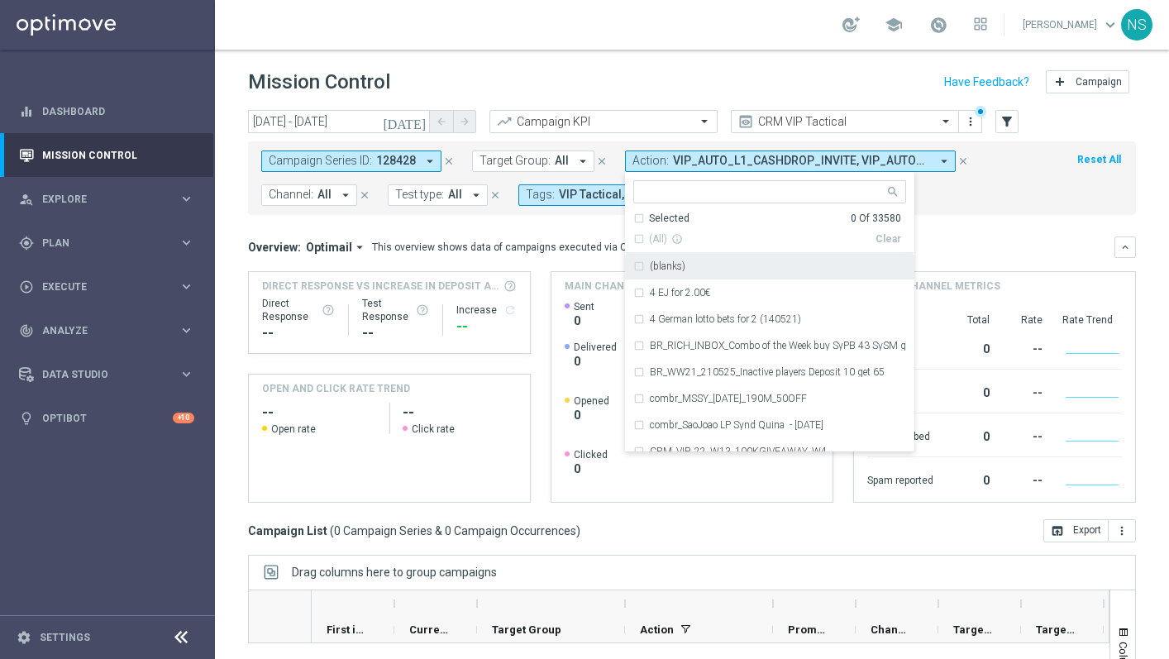
click at [545, 230] on mini-dashboard "Overview: Optimail arrow_drop_down This overview shows data of campaigns execut…" at bounding box center [692, 367] width 888 height 304
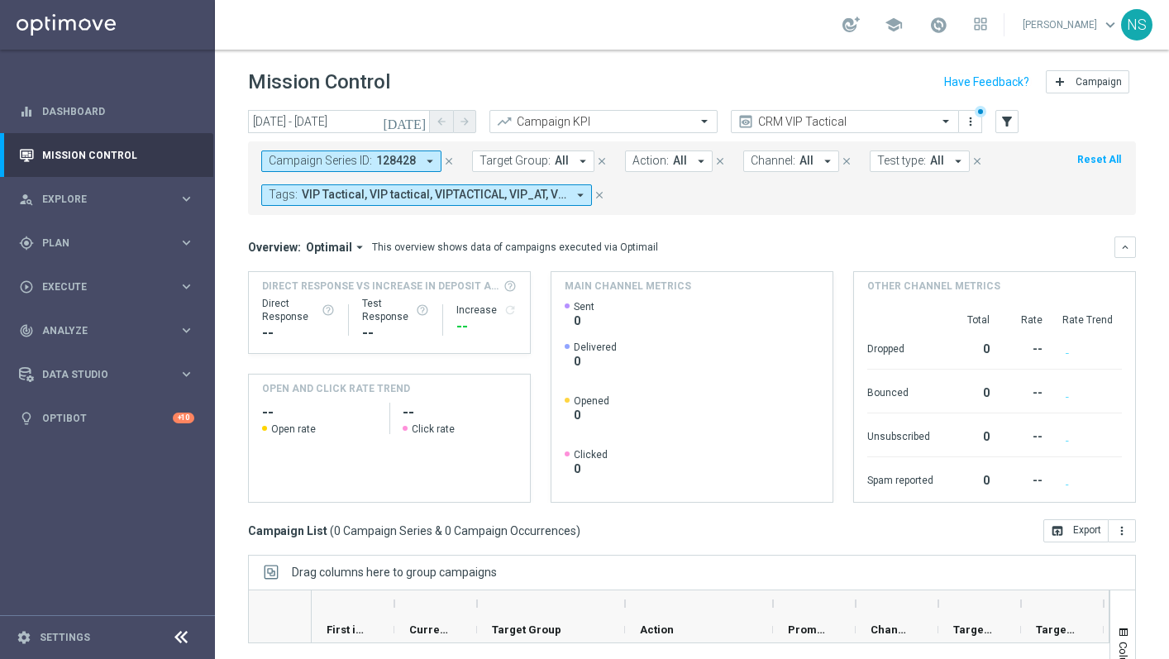
click at [541, 200] on span "VIP Tactical, VIP tactical, VIPTACTICAL, VIP_AT, VIP_DE, Vip Tac, Vip Tactical,…" at bounding box center [434, 195] width 264 height 14
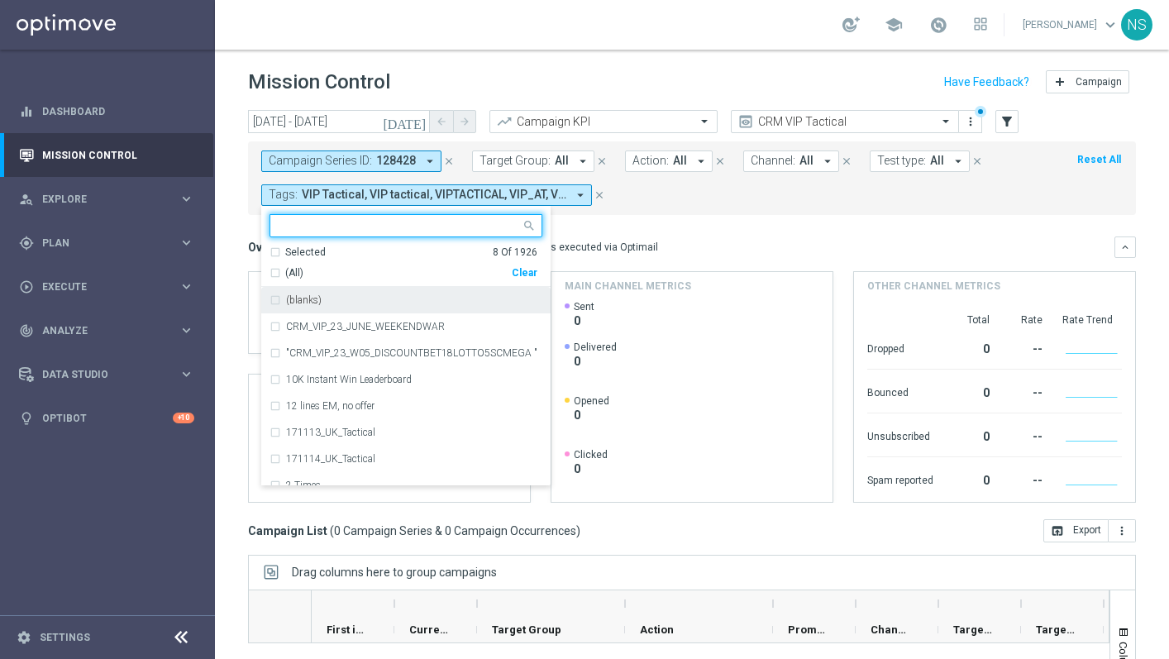
click at [0, 0] on div "Clear" at bounding box center [0, 0] width 0 height 0
click at [703, 247] on div "Overview: Optimail arrow_drop_down This overview shows data of campaigns execut…" at bounding box center [681, 247] width 866 height 15
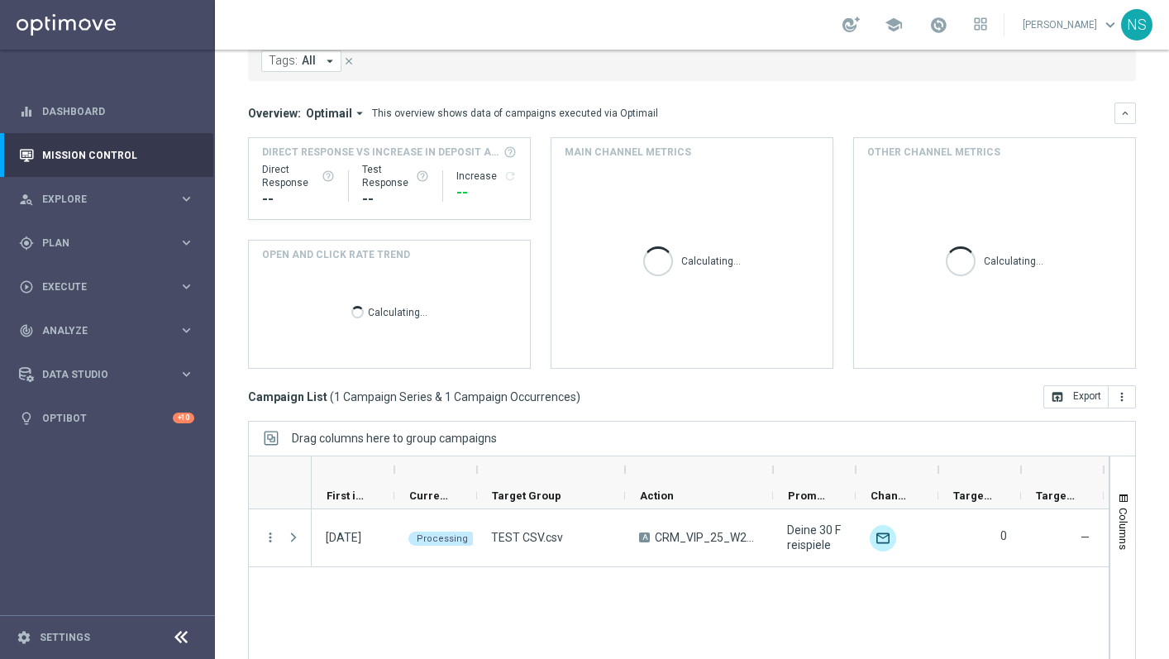
scroll to position [202, 0]
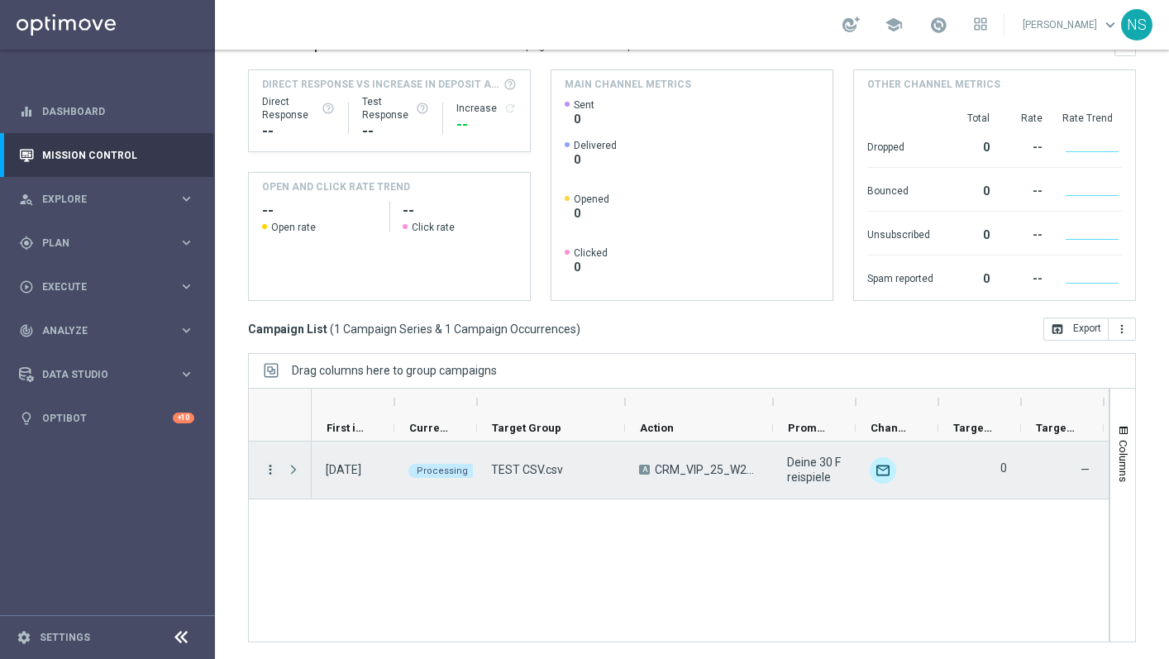
click at [275, 467] on icon "more_vert" at bounding box center [270, 469] width 15 height 15
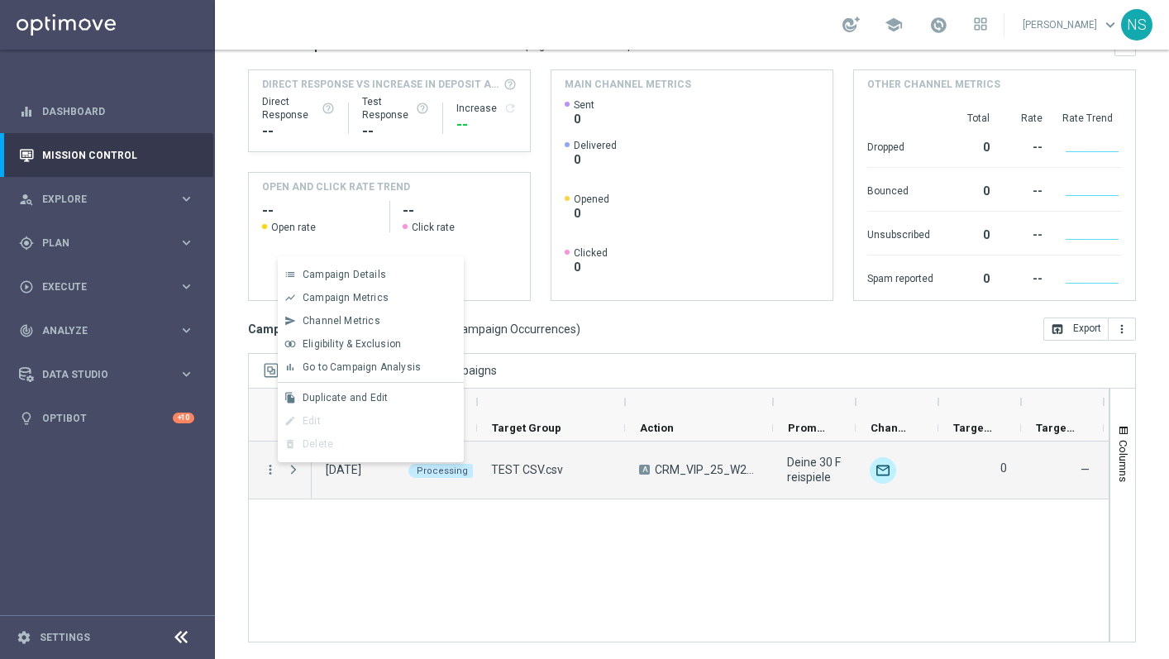
click at [407, 575] on div "04 Sep 2025, Thursday Processing TEST CSV.csv A CRM_VIP_25_W29_REACT_PROMO1_LL_…" at bounding box center [710, 541] width 797 height 200
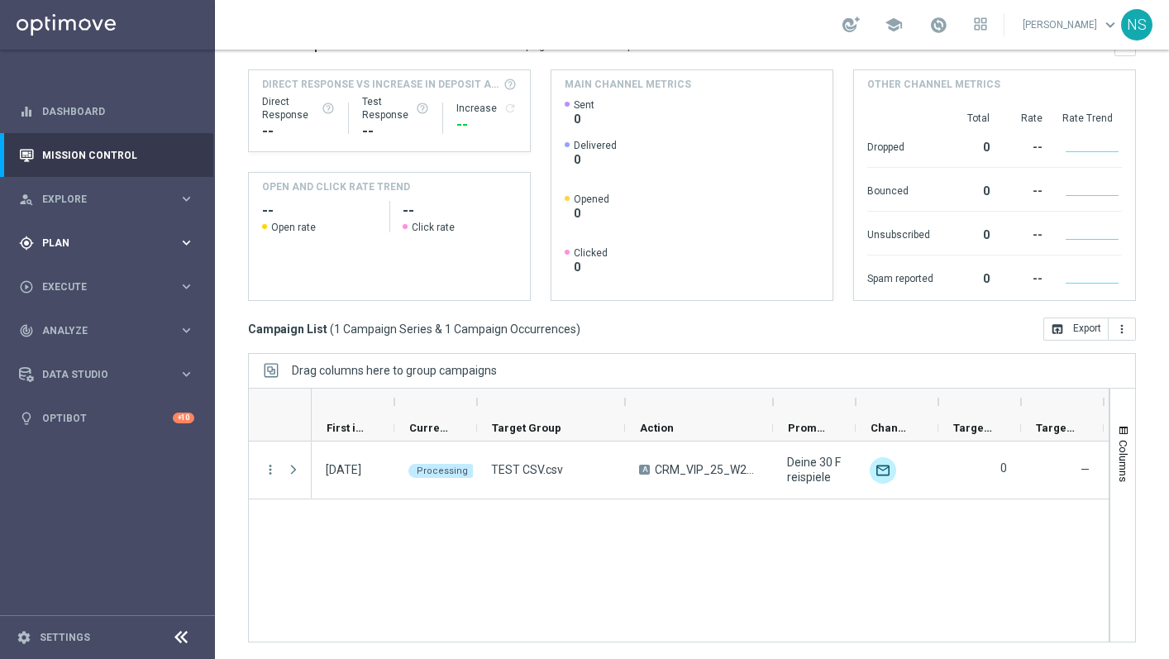
click at [107, 244] on span "Plan" at bounding box center [110, 243] width 136 height 10
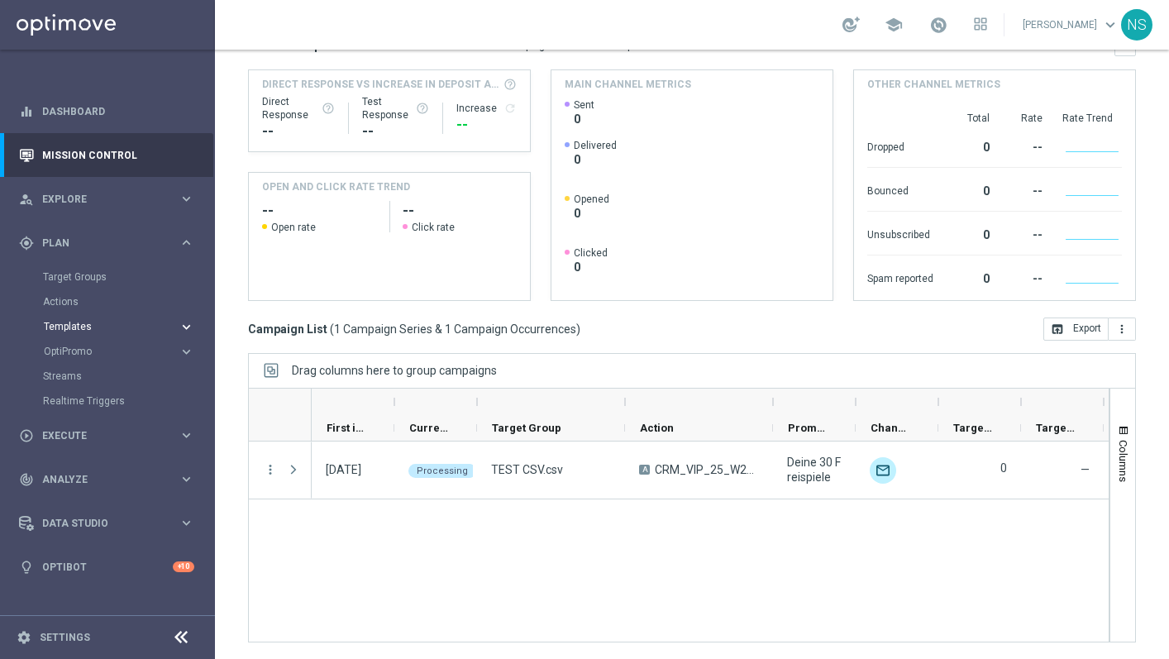
click at [82, 327] on span "Templates" at bounding box center [103, 327] width 118 height 10
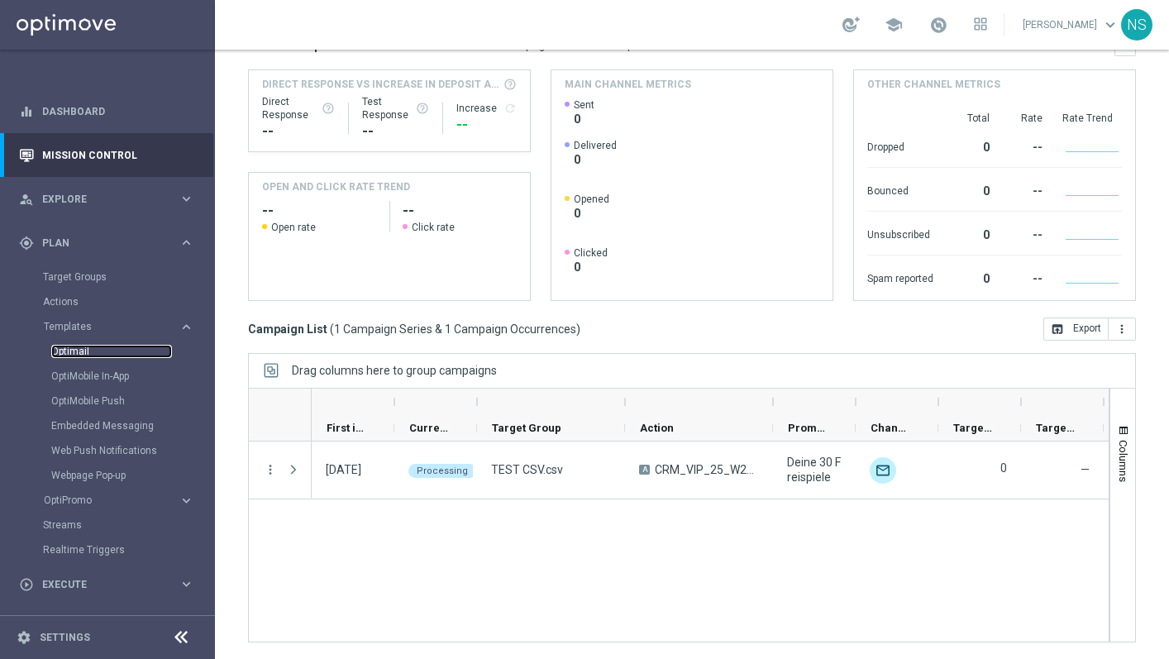
click at [80, 351] on link "Optimail" at bounding box center [111, 351] width 121 height 13
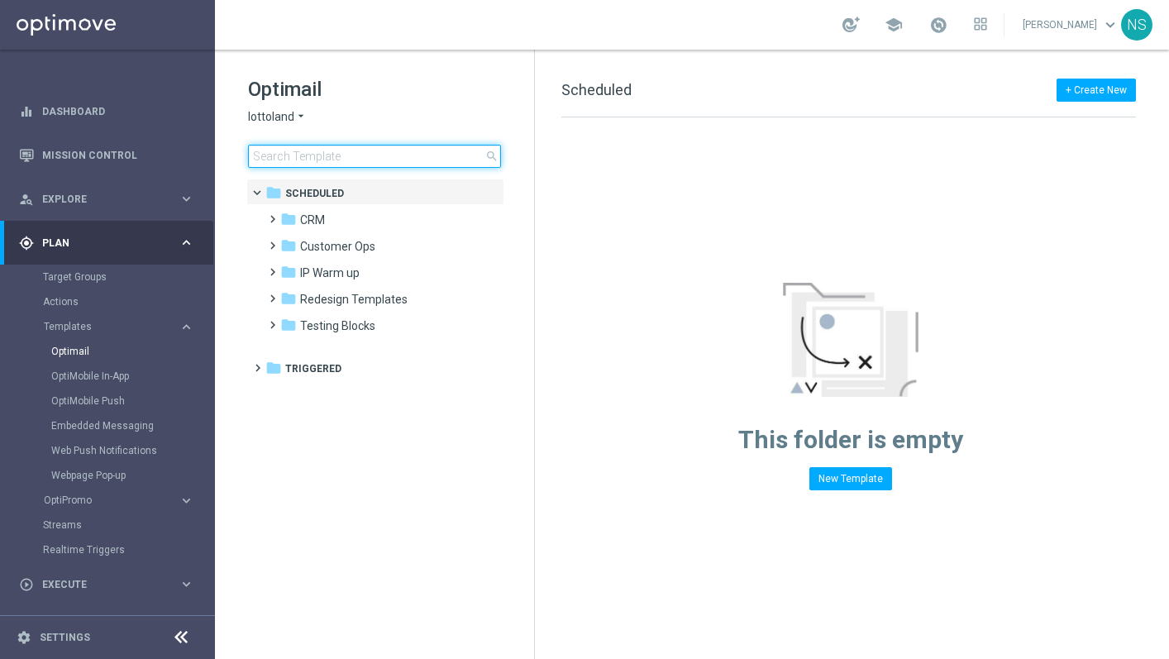
click at [388, 162] on input at bounding box center [374, 156] width 253 height 23
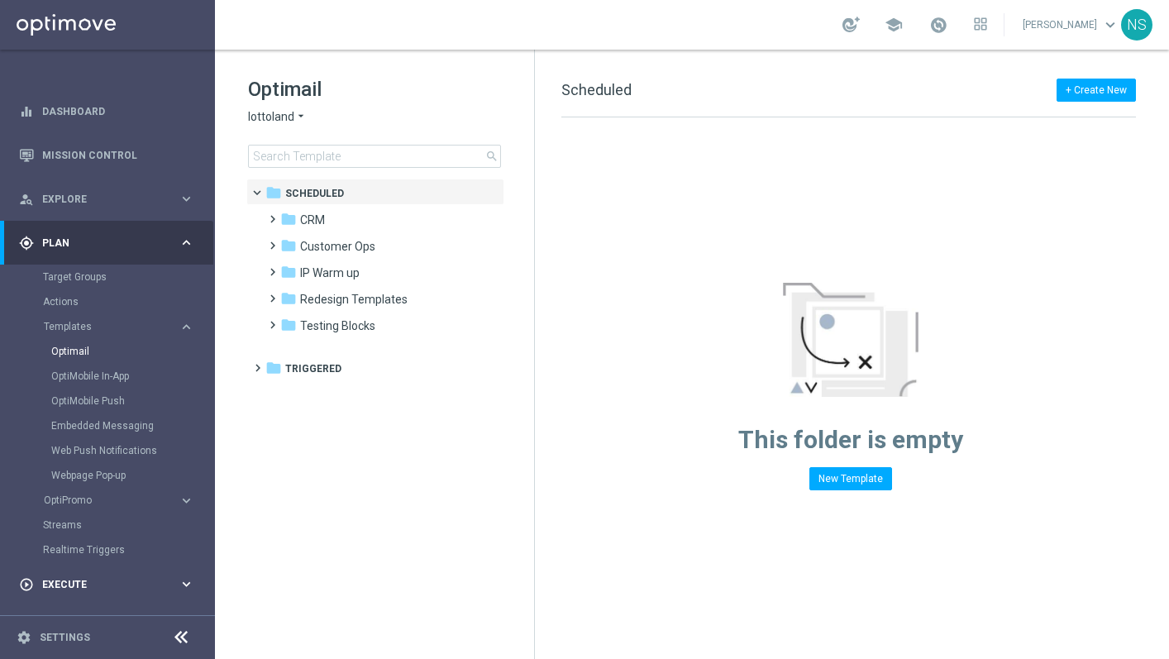
click at [79, 575] on div "play_circle_outline Execute keyboard_arrow_right" at bounding box center [106, 584] width 213 height 44
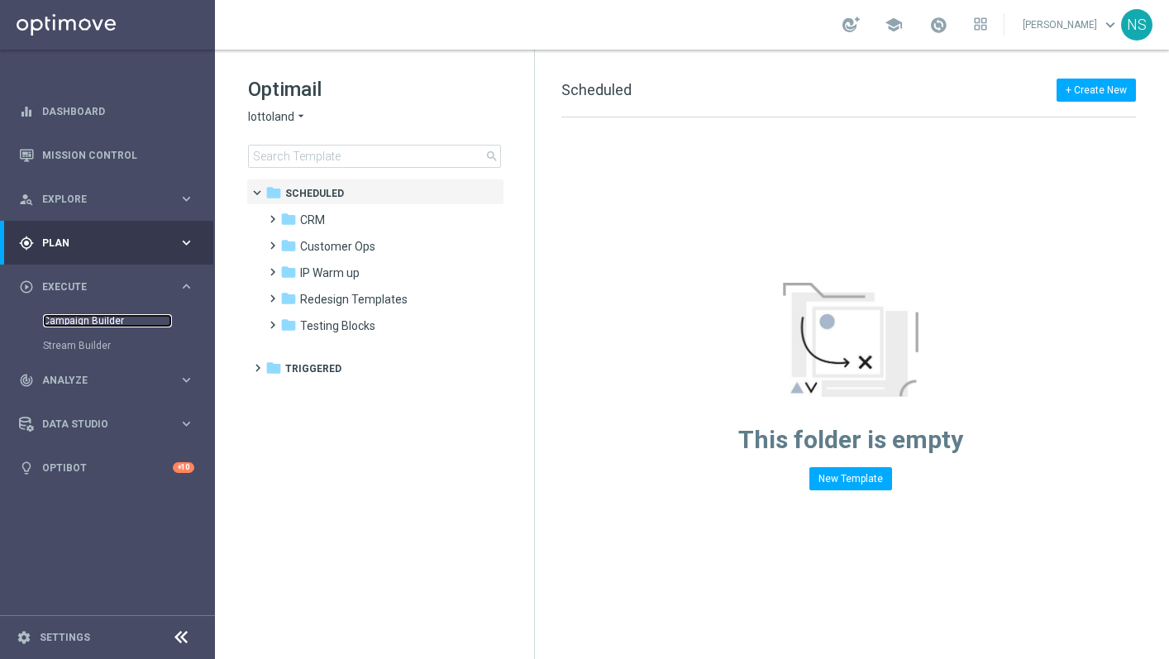
click at [99, 319] on link "Campaign Builder" at bounding box center [107, 320] width 129 height 13
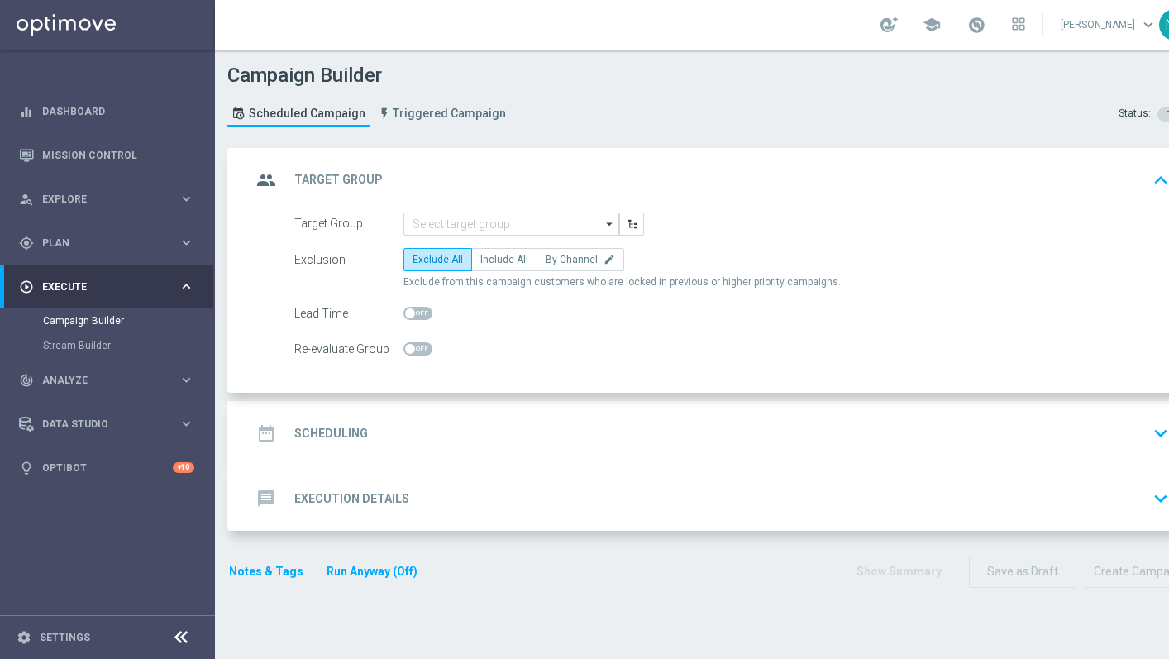
click at [394, 232] on div "Target Group" at bounding box center [348, 223] width 109 height 23
click at [426, 230] on input at bounding box center [511, 223] width 216 height 23
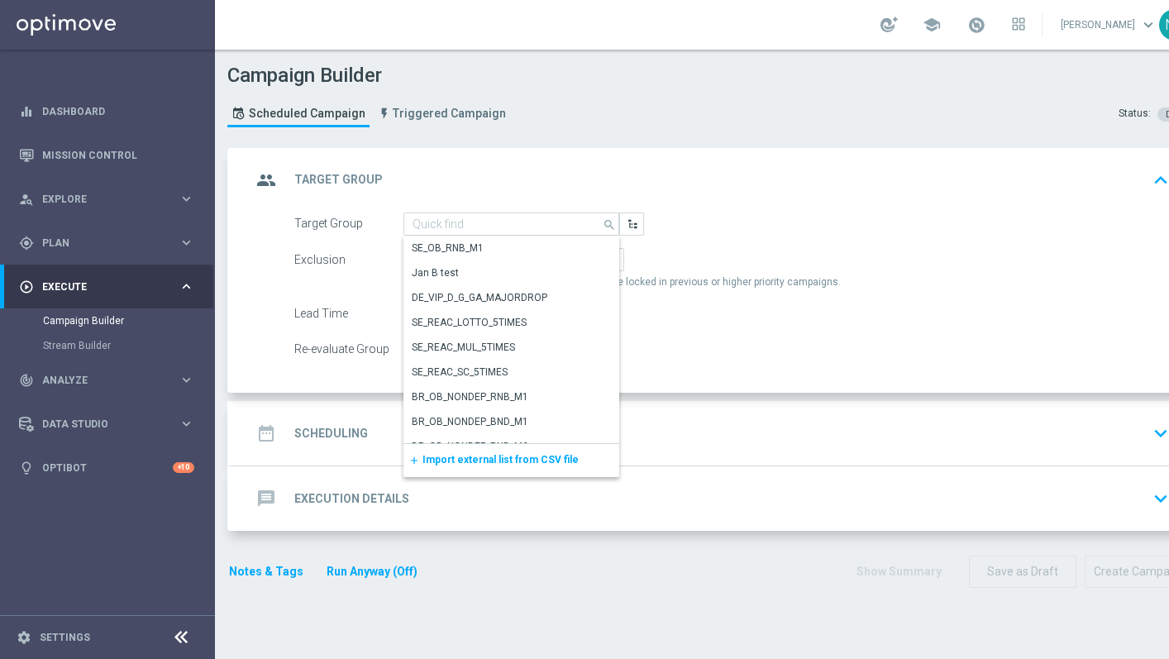
click at [465, 464] on span "Import external list from CSV file" at bounding box center [500, 460] width 156 height 12
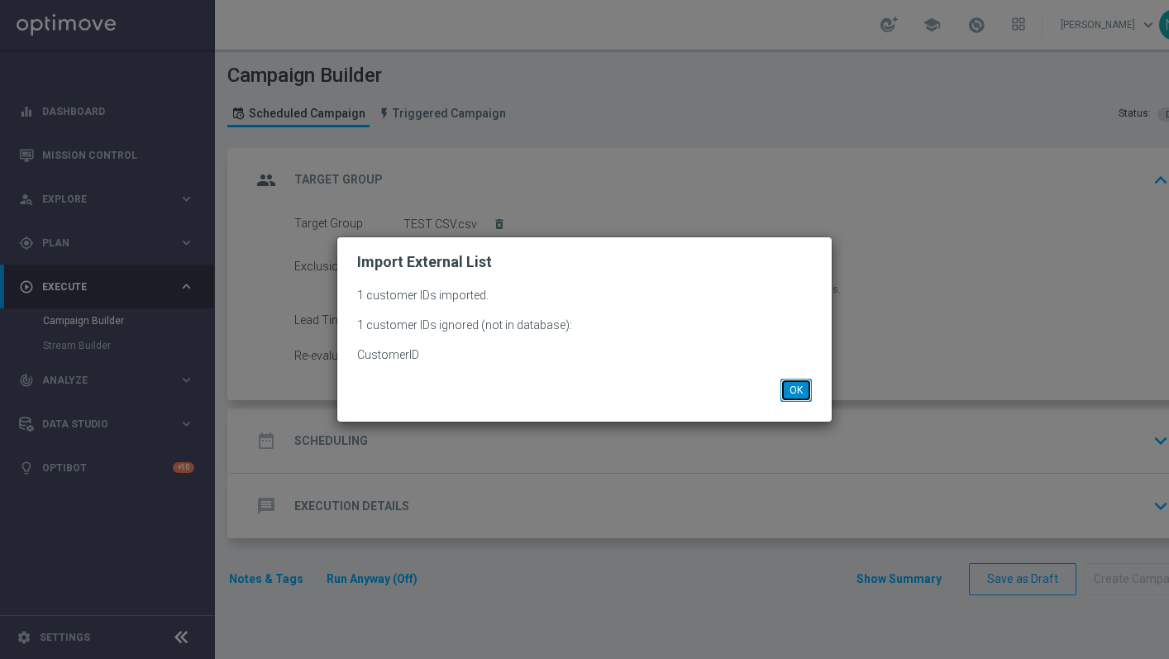
click at [801, 393] on button "OK" at bounding box center [795, 390] width 31 height 23
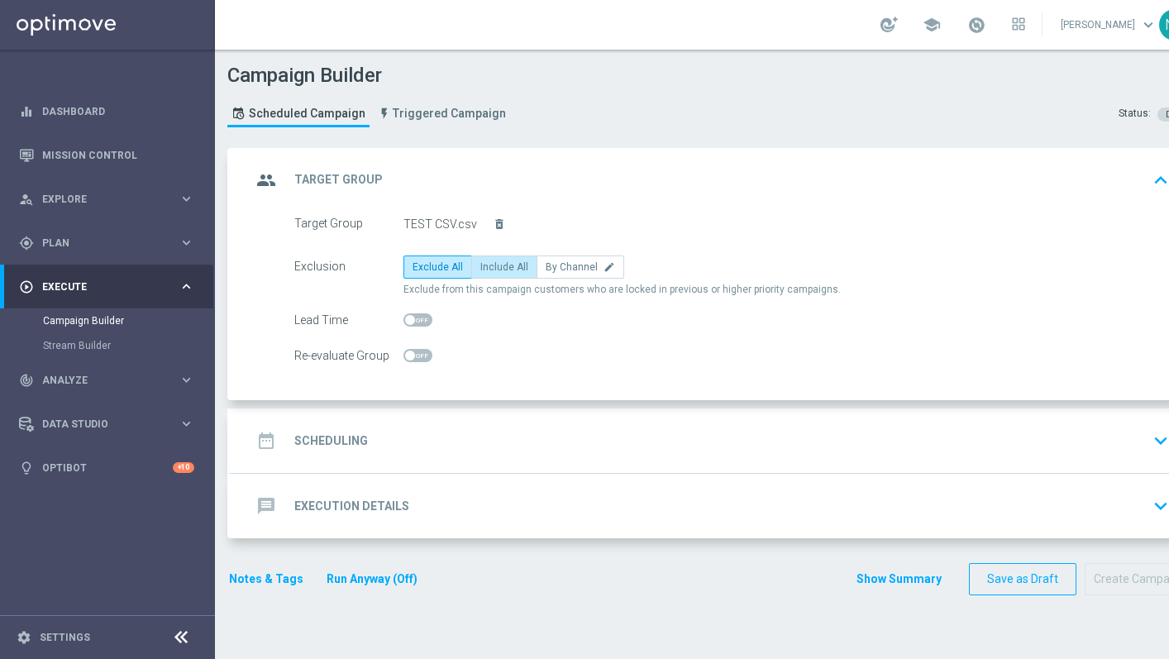
click at [502, 265] on span "Include All" at bounding box center [504, 267] width 48 height 12
click at [491, 265] on input "Include All" at bounding box center [485, 269] width 11 height 11
radio input "true"
click at [489, 443] on div "date_range Scheduling keyboard_arrow_down" at bounding box center [712, 440] width 923 height 31
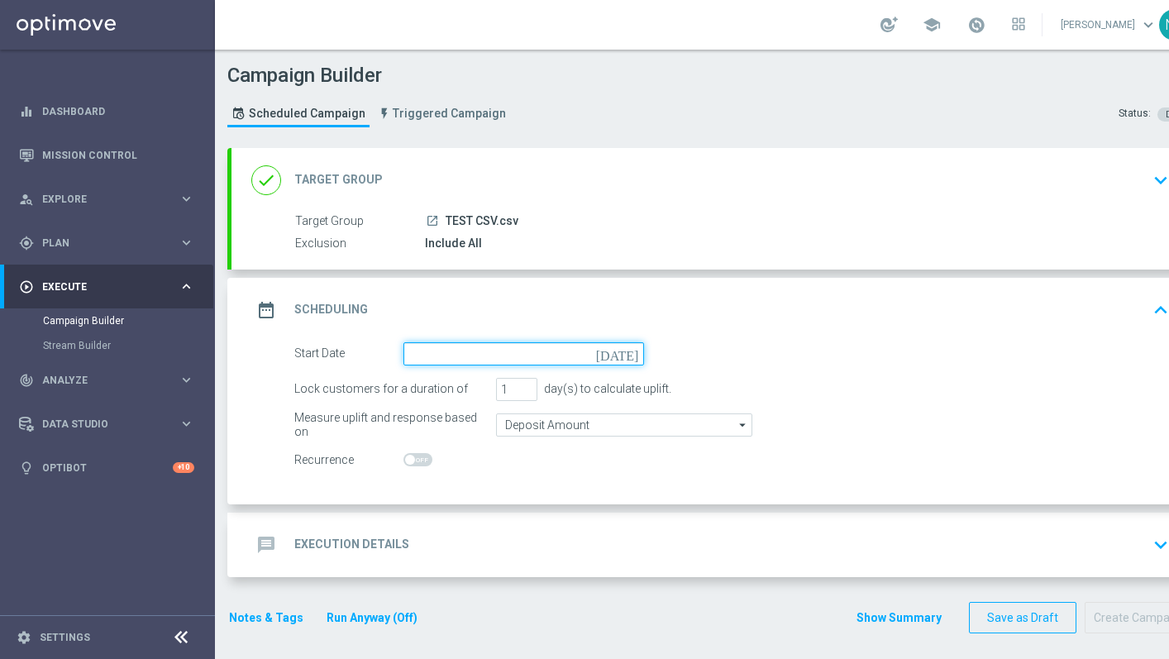
click at [522, 350] on input at bounding box center [523, 353] width 241 height 23
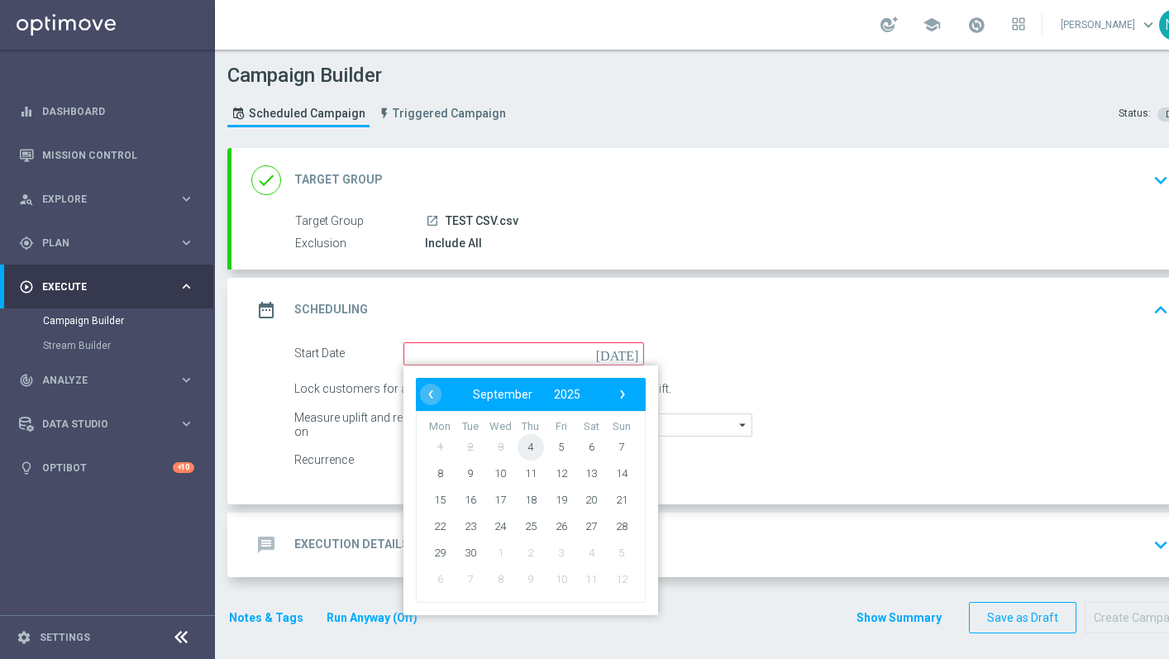
click at [531, 451] on span "4" at bounding box center [530, 446] width 26 height 26
type input "[DATE]"
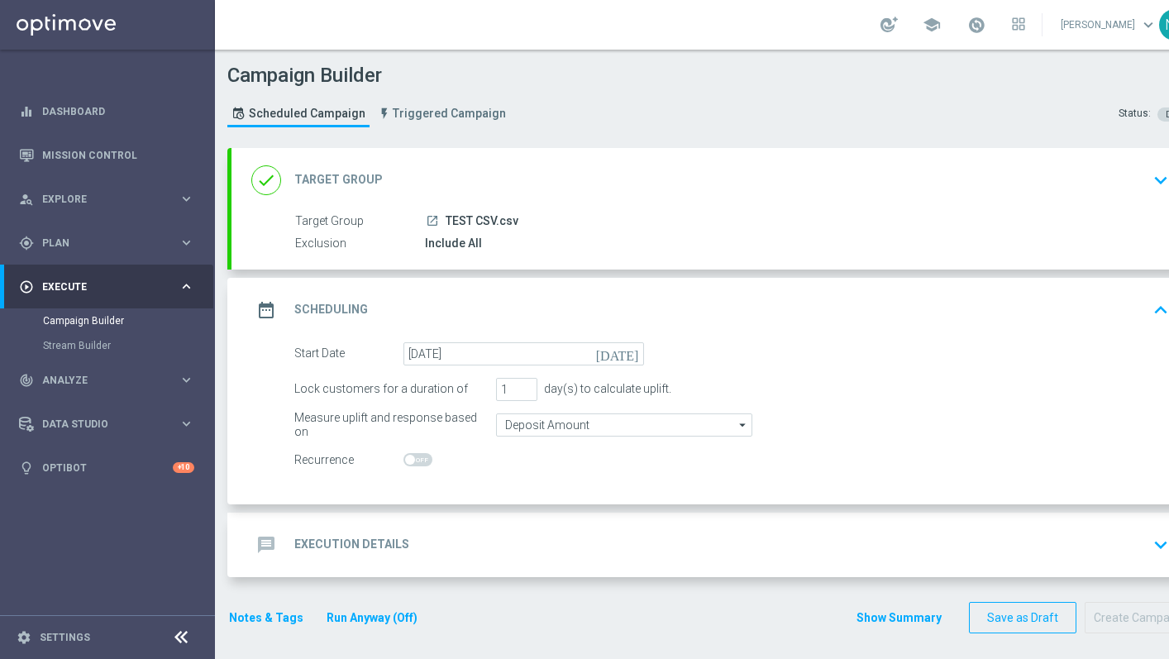
click at [507, 544] on div "message Execution Details keyboard_arrow_down" at bounding box center [712, 544] width 923 height 31
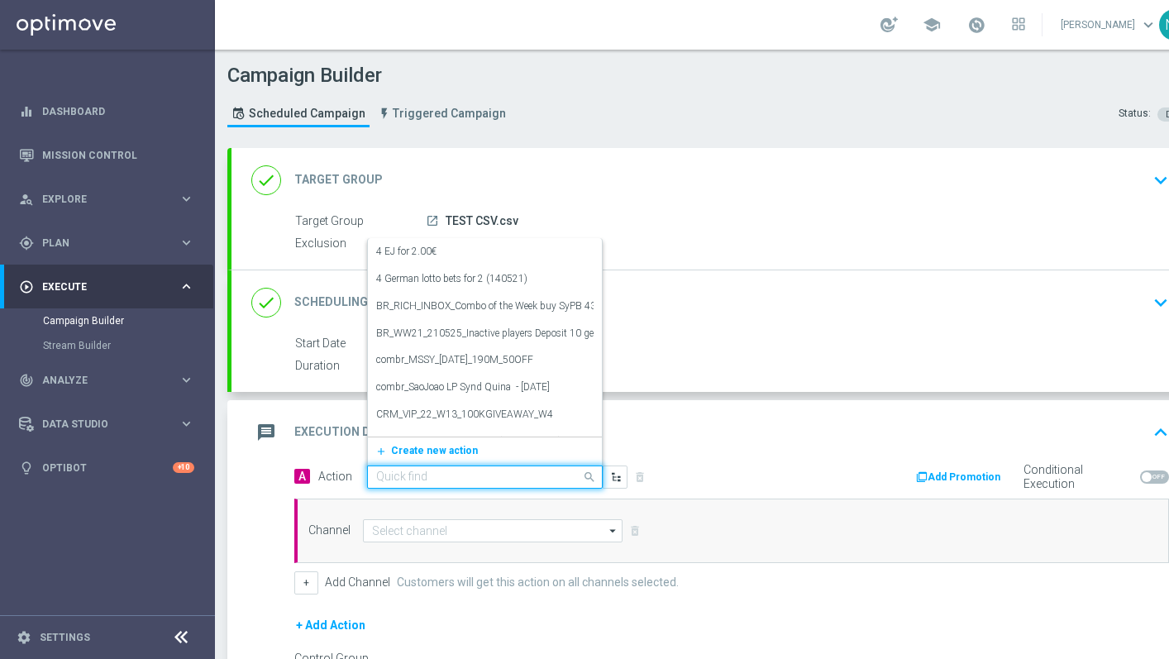
click at [517, 480] on input "text" at bounding box center [468, 477] width 184 height 14
click at [422, 262] on div "4 EJ for 2.00€ edit" at bounding box center [484, 251] width 217 height 27
click at [509, 467] on div "Quick find 4 EJ for 2.00€" at bounding box center [485, 476] width 236 height 23
paste input "CRM_VIP_25_W34_REACT_PROMO1_BOOKOFMAJESTICLEMUR"
type input "CRM_VIP_25_W34_REACT_PROMO1_BOOKOFMAJESTICLEMUR"
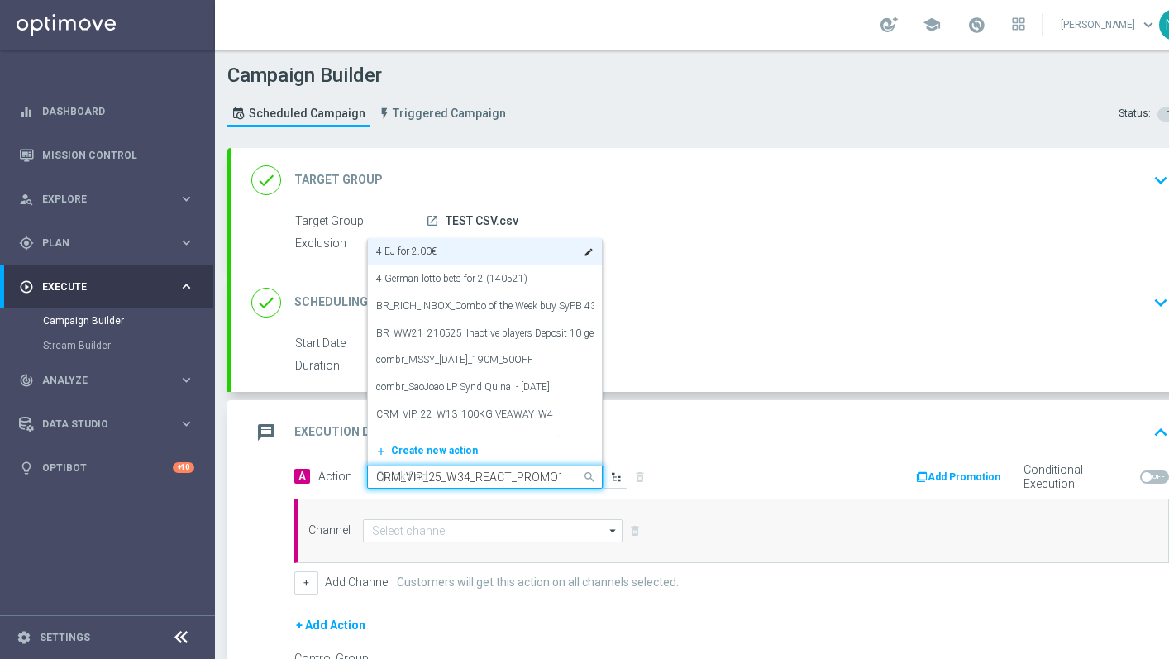
scroll to position [0, 142]
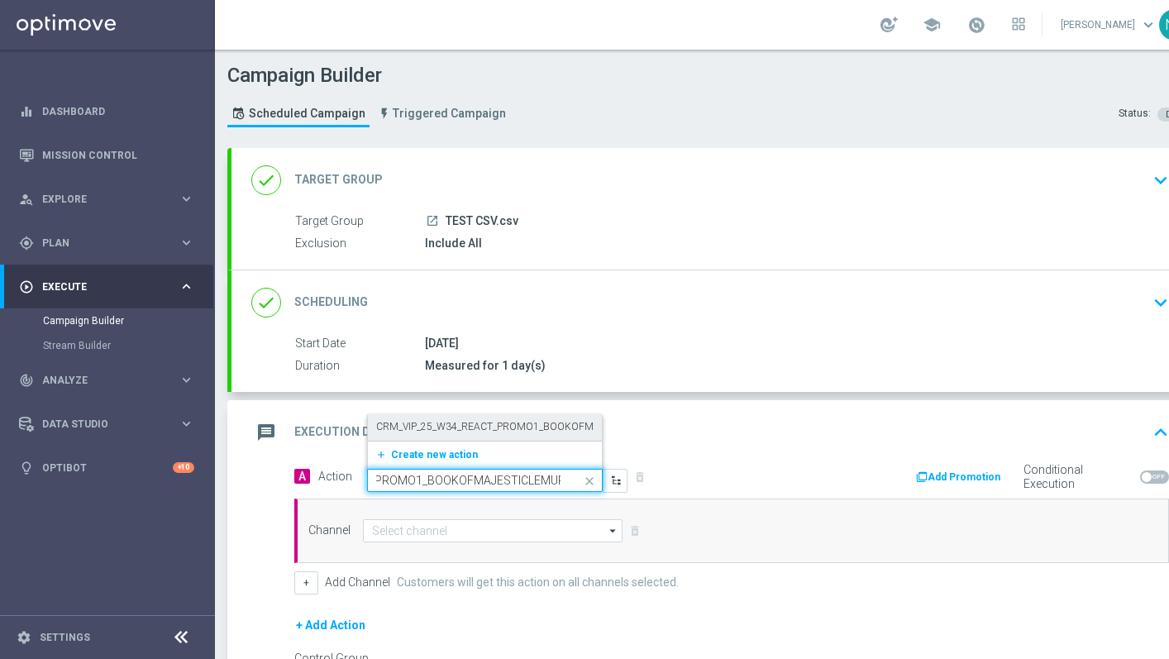
click at [485, 431] on label "CRM_VIP_25_W34_REACT_PROMO1_BOOKOFMAJESTICLEMUR" at bounding box center [520, 427] width 288 height 14
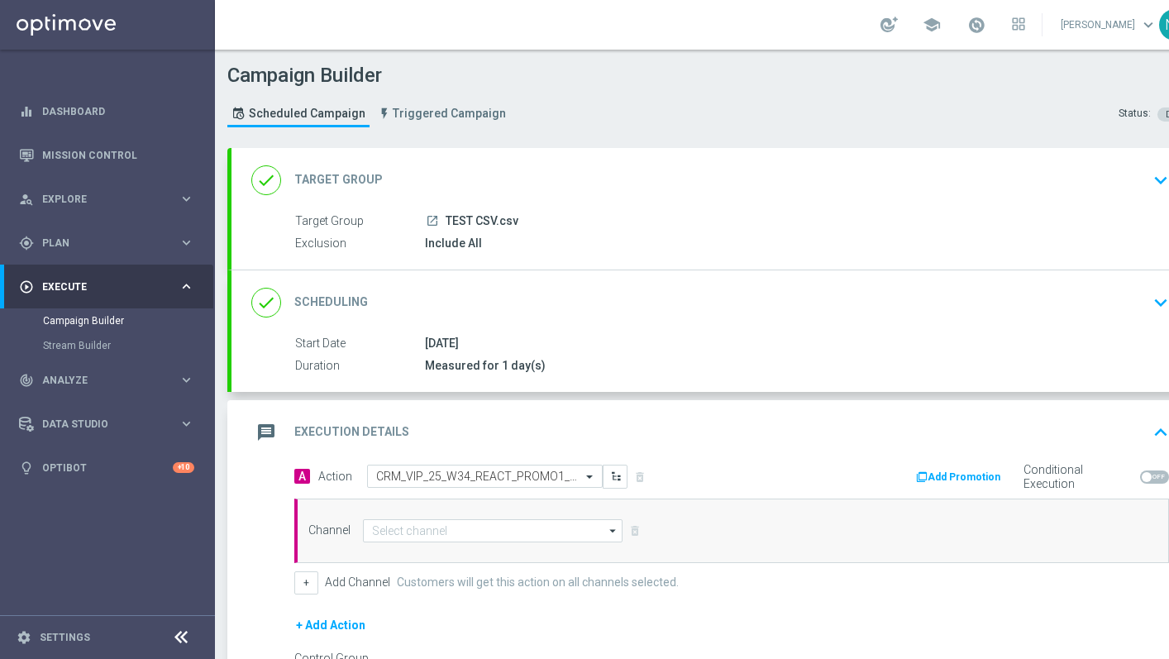
scroll to position [0, 0]
click at [955, 480] on button "Add Promotion" at bounding box center [960, 477] width 92 height 18
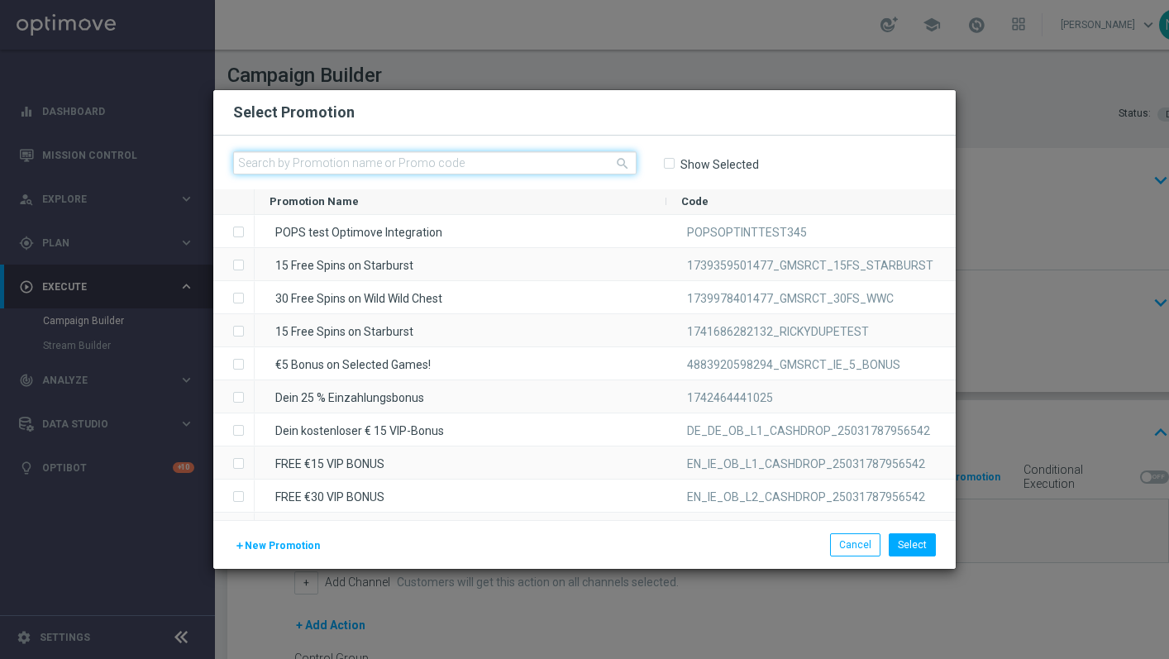
click at [455, 168] on input "text" at bounding box center [434, 162] width 403 height 23
paste input "W34_25_AT_REAC_25220859699452"
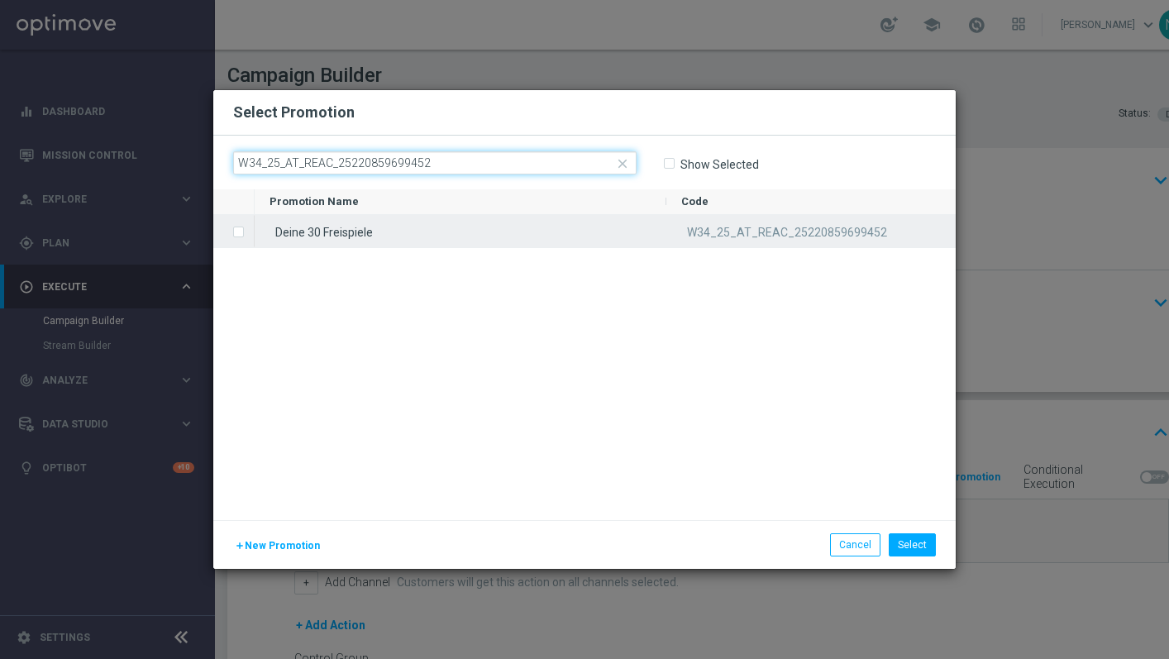
type input "W34_25_AT_REAC_25220859699452"
click at [455, 235] on div "Deine 30 Freispiele" at bounding box center [461, 231] width 412 height 32
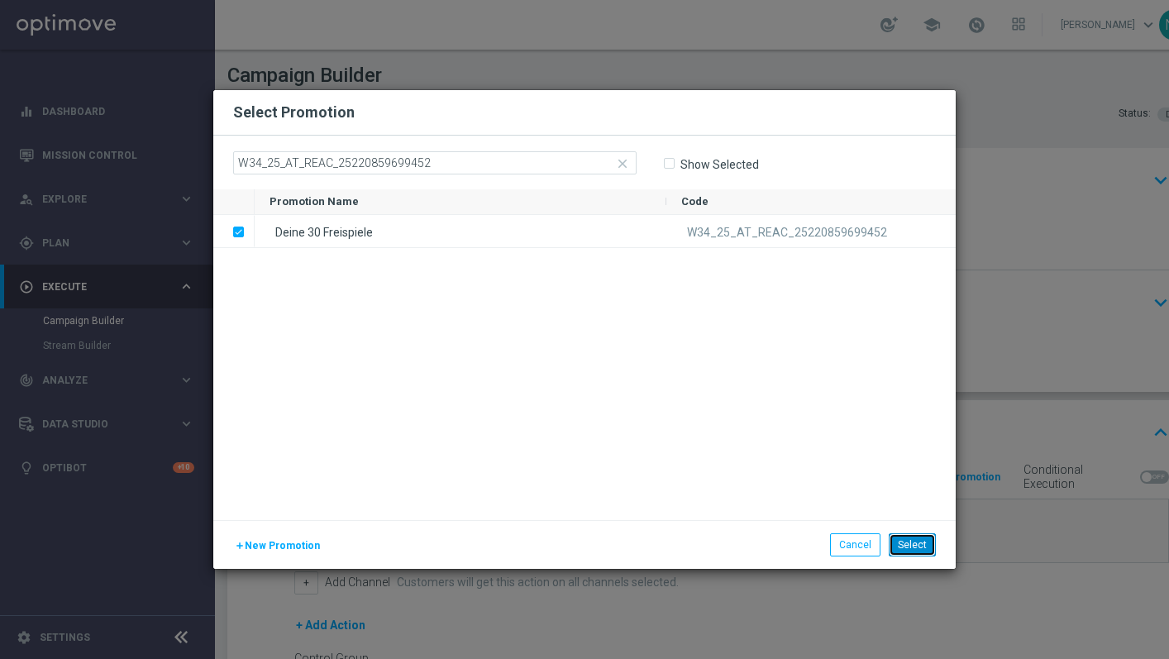
click at [906, 539] on button "Select" at bounding box center [911, 544] width 47 height 23
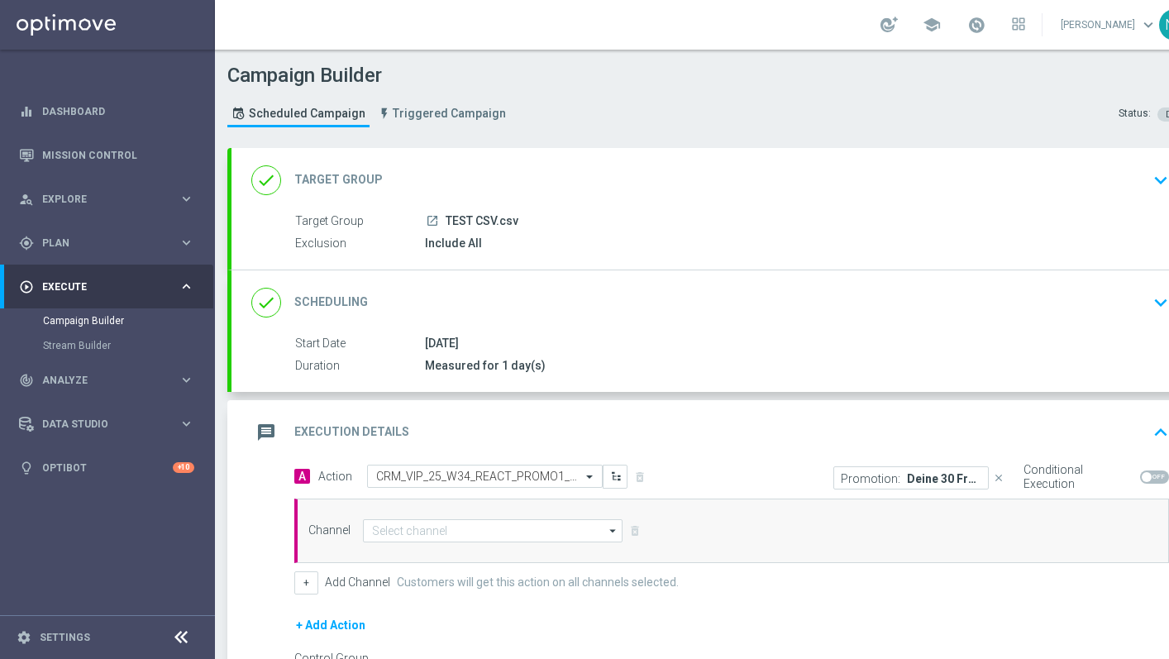
scroll to position [0, 38]
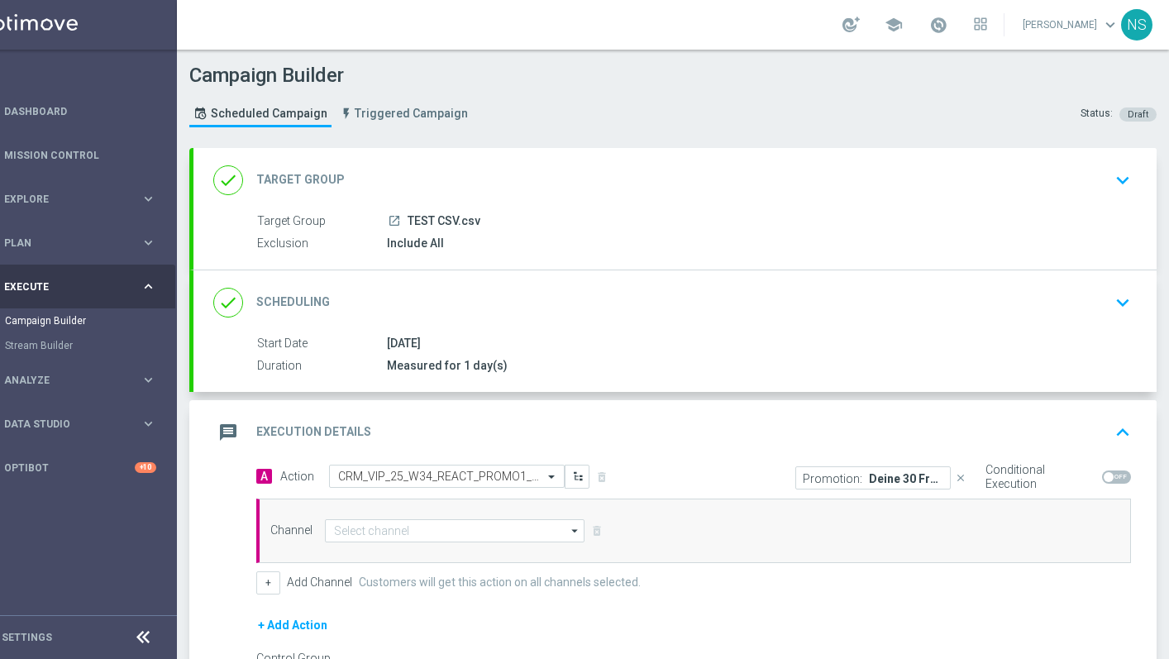
click at [1114, 472] on span at bounding box center [1116, 476] width 29 height 13
click at [1114, 472] on input "checkbox" at bounding box center [1116, 476] width 29 height 13
checkbox input "true"
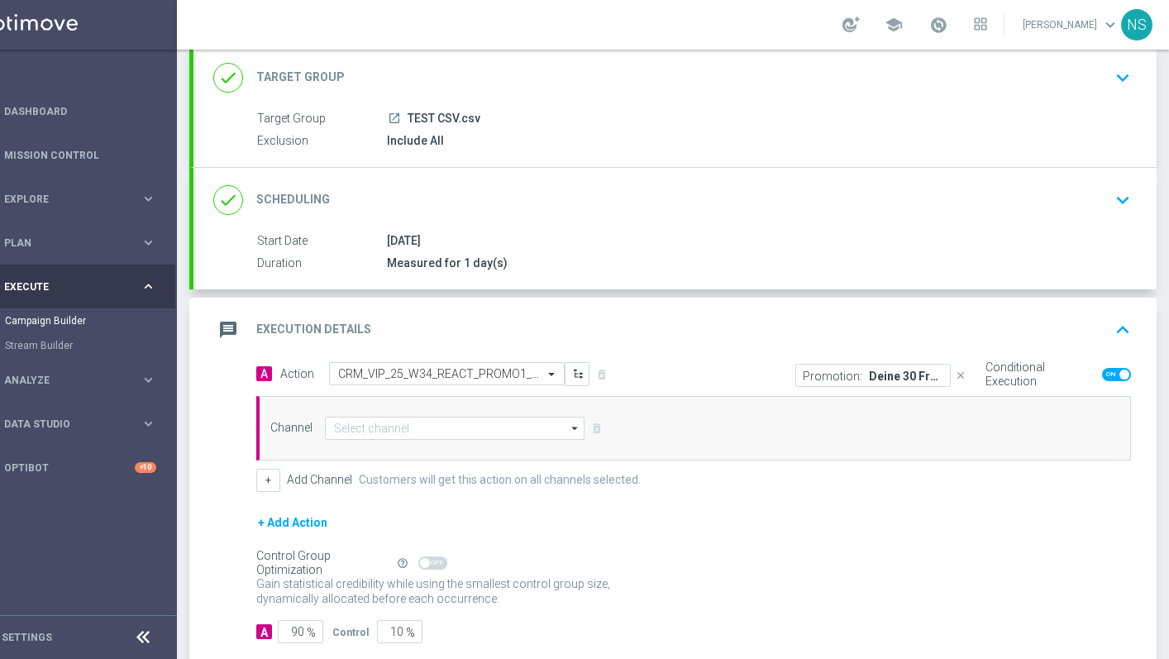
scroll to position [197, 0]
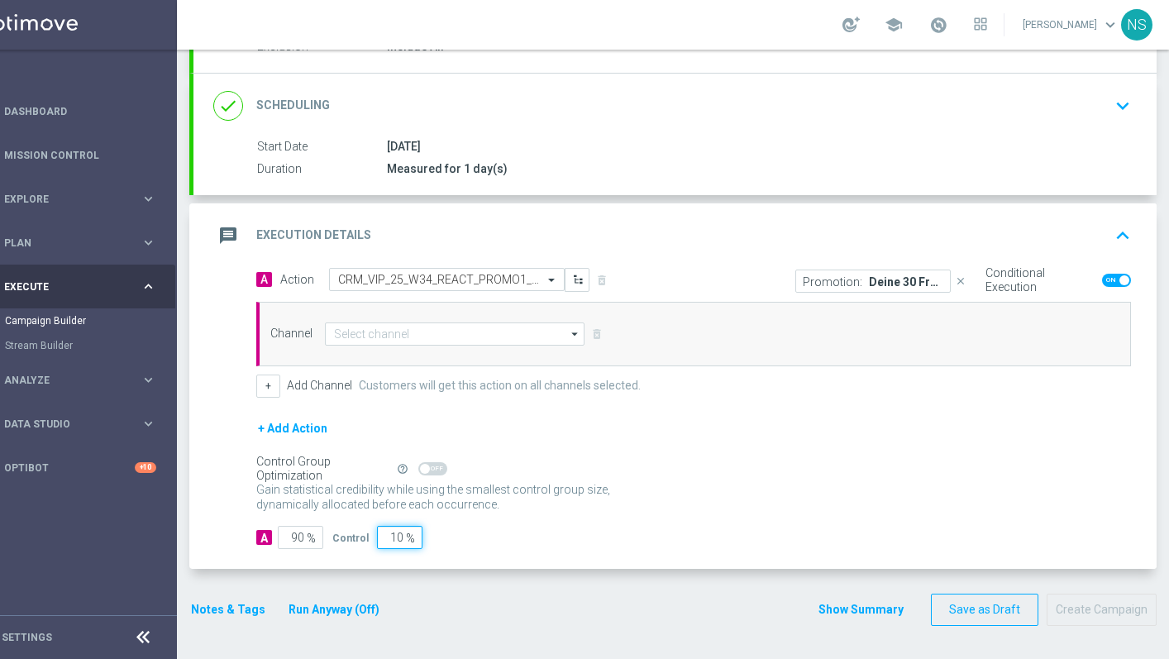
drag, startPoint x: 388, startPoint y: 535, endPoint x: 632, endPoint y: 530, distance: 243.9
click at [632, 530] on div "A 90 % Control 10 %" at bounding box center [693, 537] width 874 height 23
type input "00"
type input "100"
type input "0"
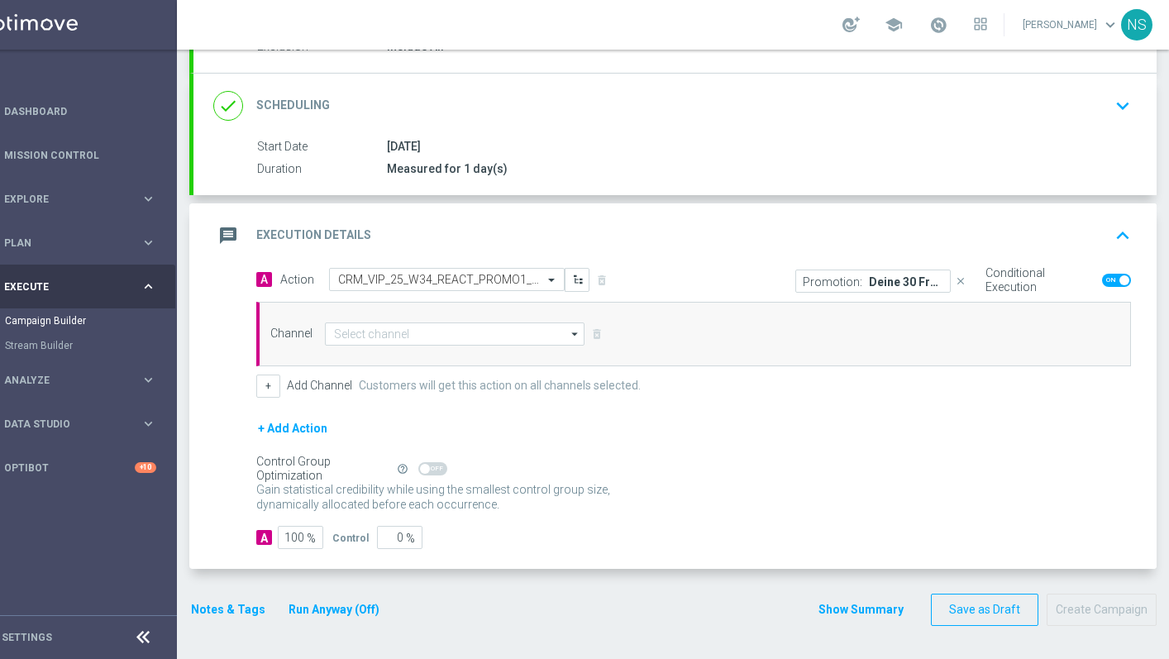
click at [574, 585] on form "done Target Group keyboard_arrow_down Target Group launch TEST CSV.csv Exclusio…" at bounding box center [672, 288] width 967 height 674
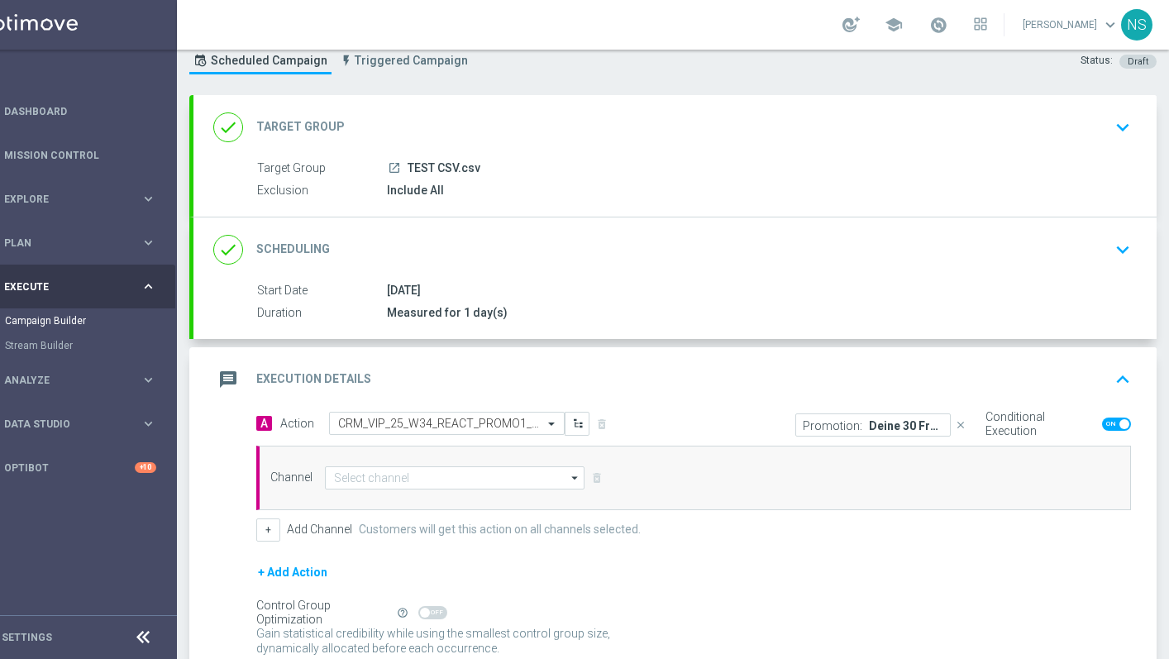
scroll to position [0, 0]
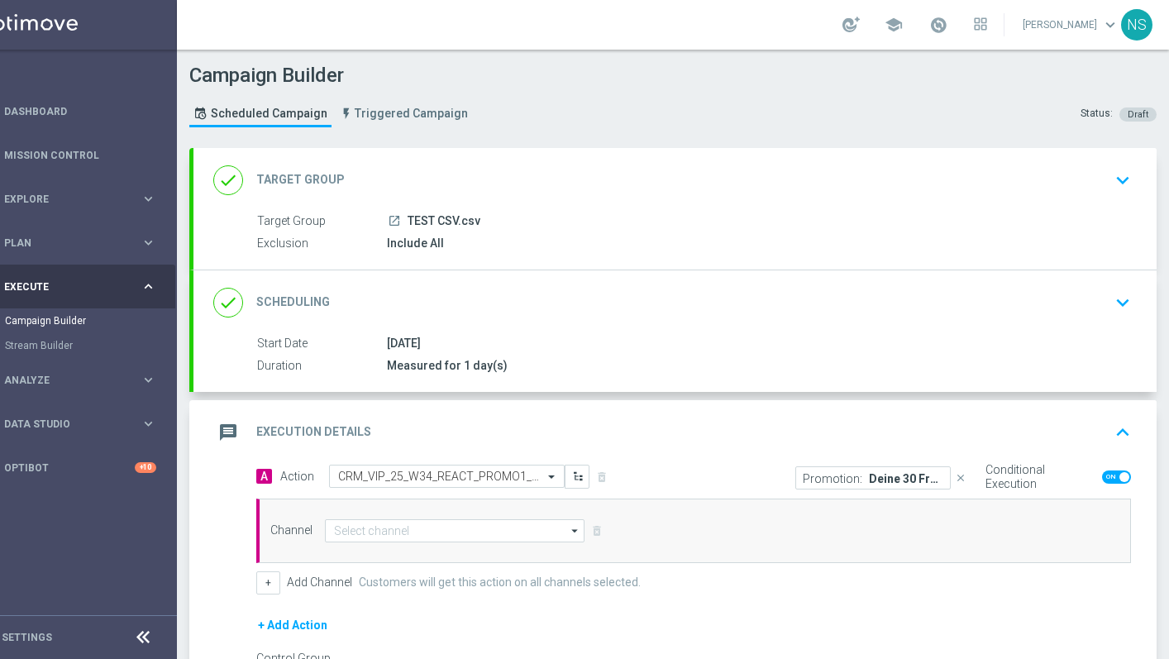
click at [460, 200] on div "done Target Group keyboard_arrow_down" at bounding box center [674, 180] width 963 height 64
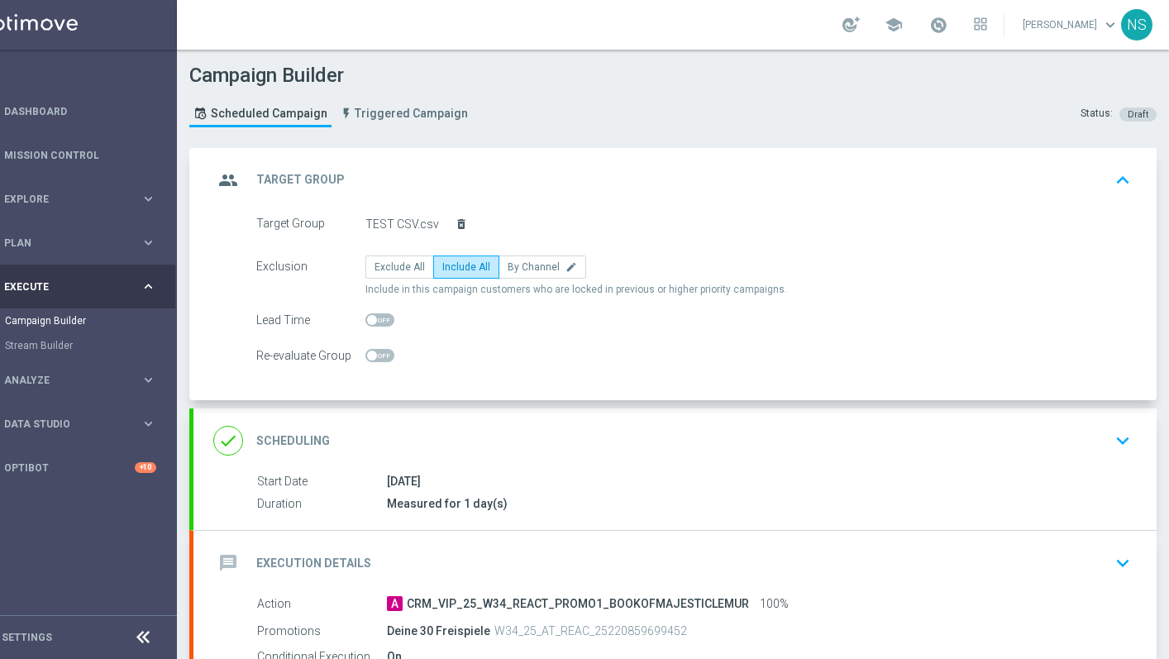
click at [458, 222] on icon "delete_forever" at bounding box center [461, 223] width 13 height 13
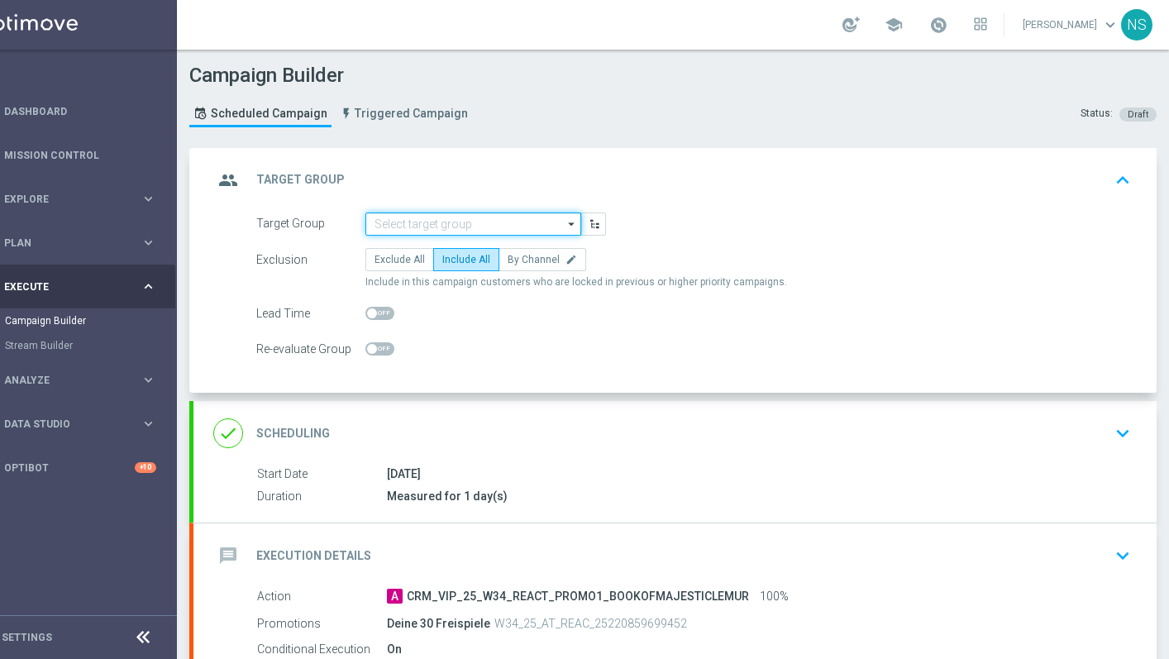
click at [417, 225] on input at bounding box center [473, 223] width 216 height 23
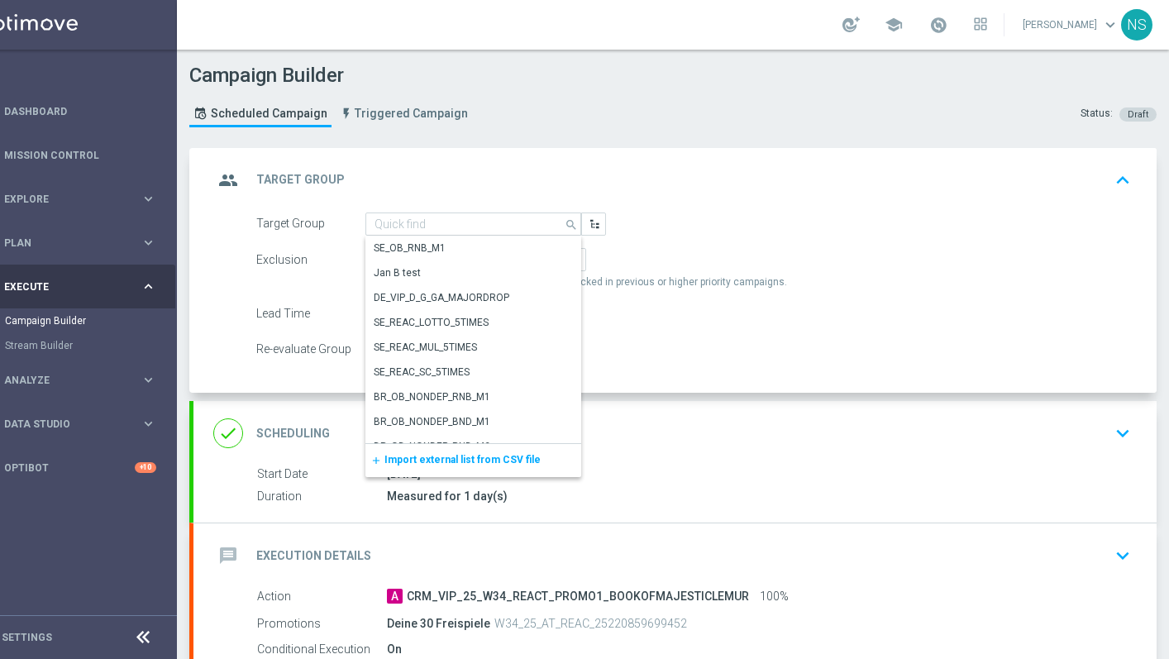
click at [422, 462] on span "Import external list from CSV file" at bounding box center [462, 460] width 156 height 12
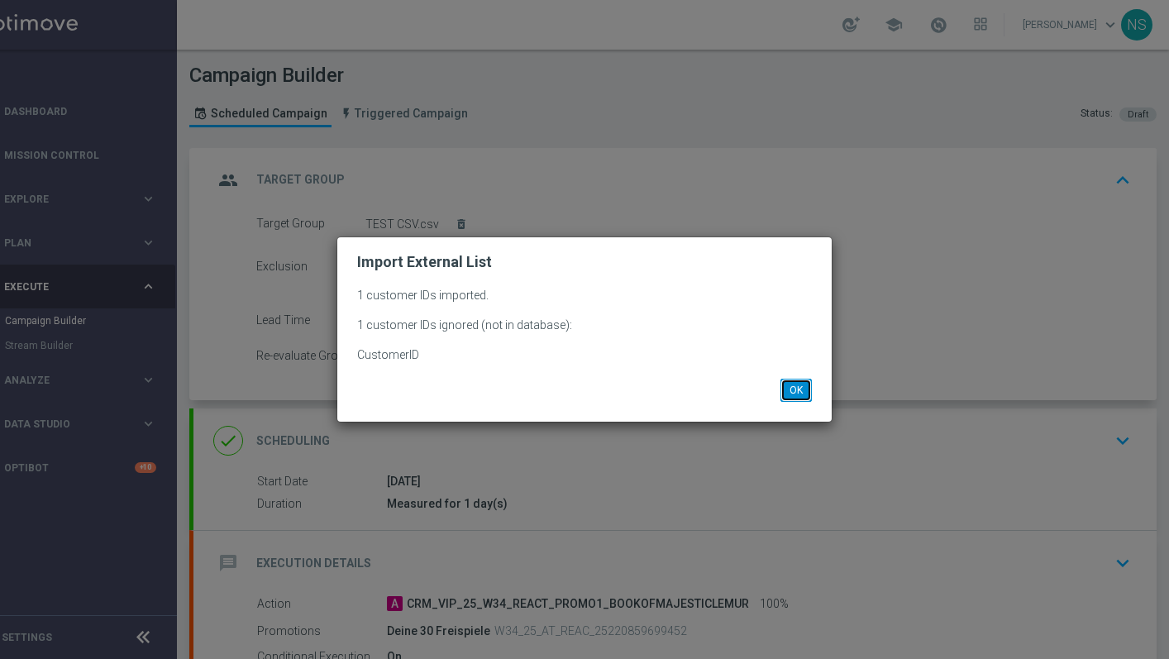
click at [782, 397] on button "OK" at bounding box center [795, 390] width 31 height 23
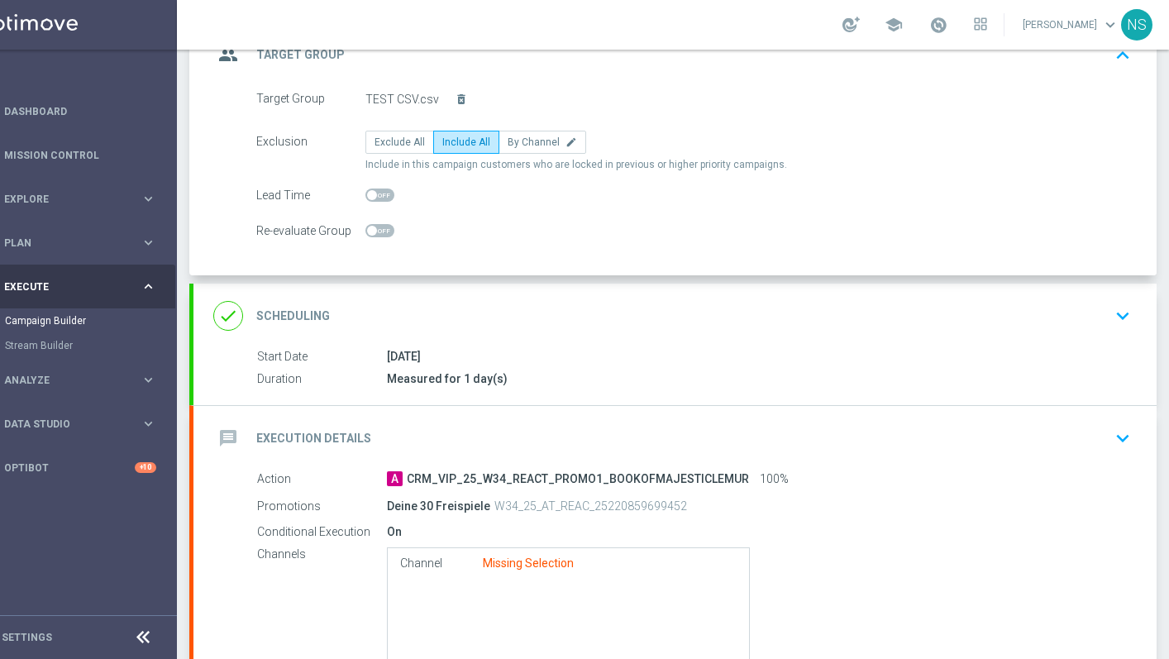
scroll to position [123, 0]
click at [459, 100] on icon "delete_forever" at bounding box center [461, 100] width 13 height 13
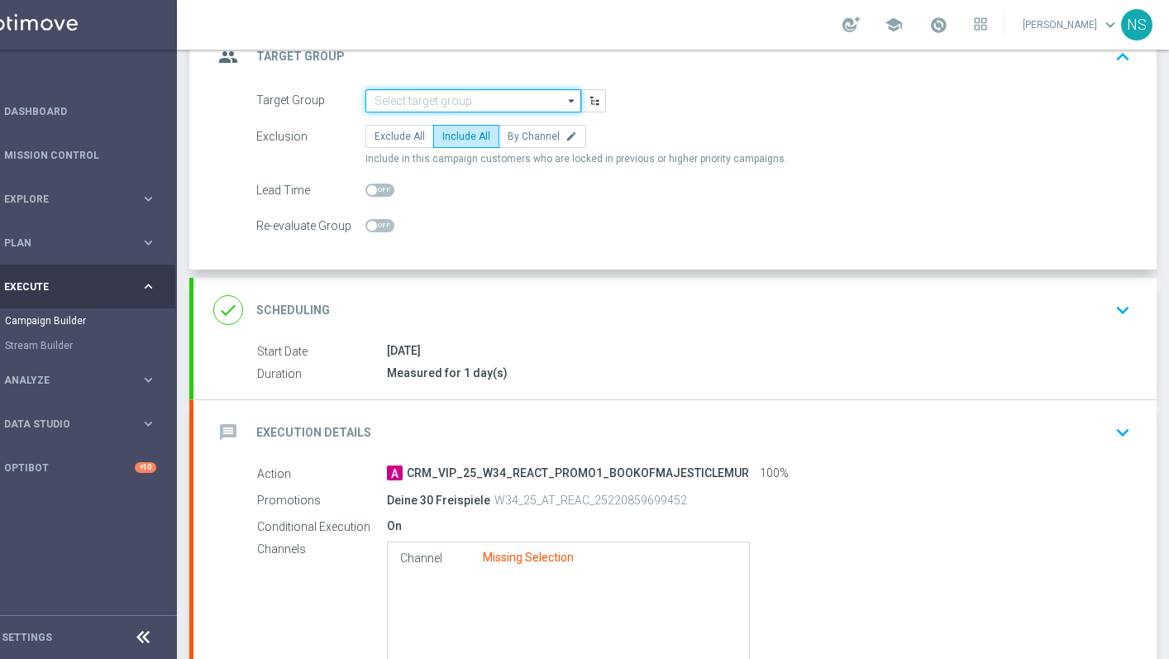
click at [452, 107] on input at bounding box center [473, 100] width 216 height 23
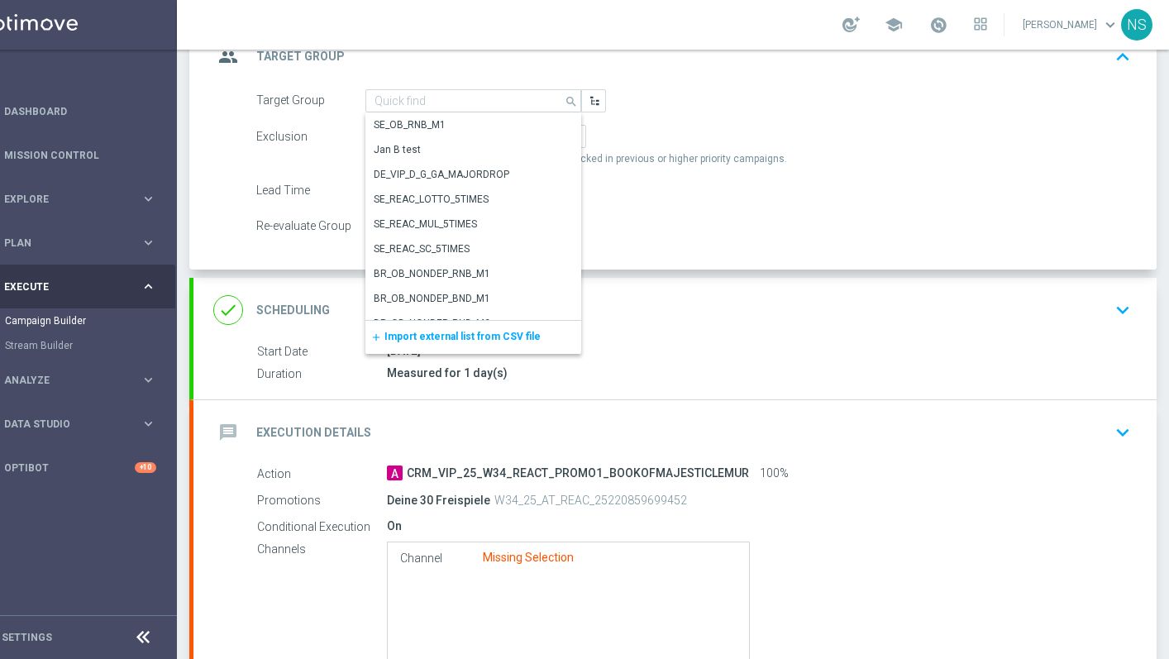
click at [458, 333] on span "Import external list from CSV file" at bounding box center [462, 337] width 156 height 12
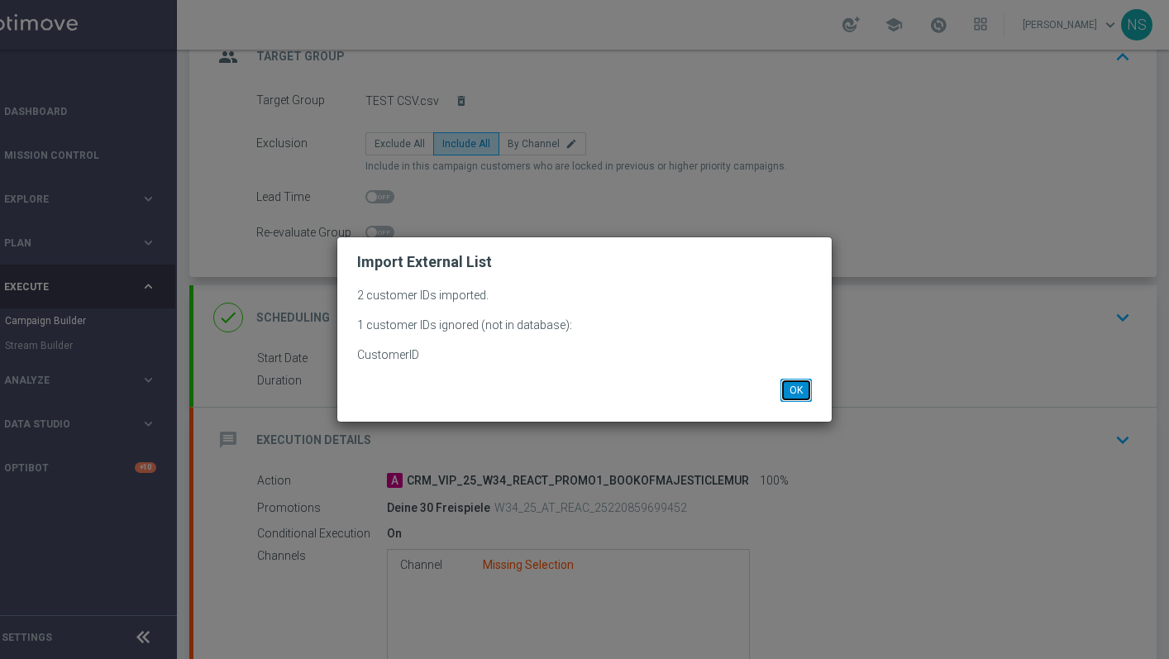
click at [799, 390] on button "OK" at bounding box center [795, 390] width 31 height 23
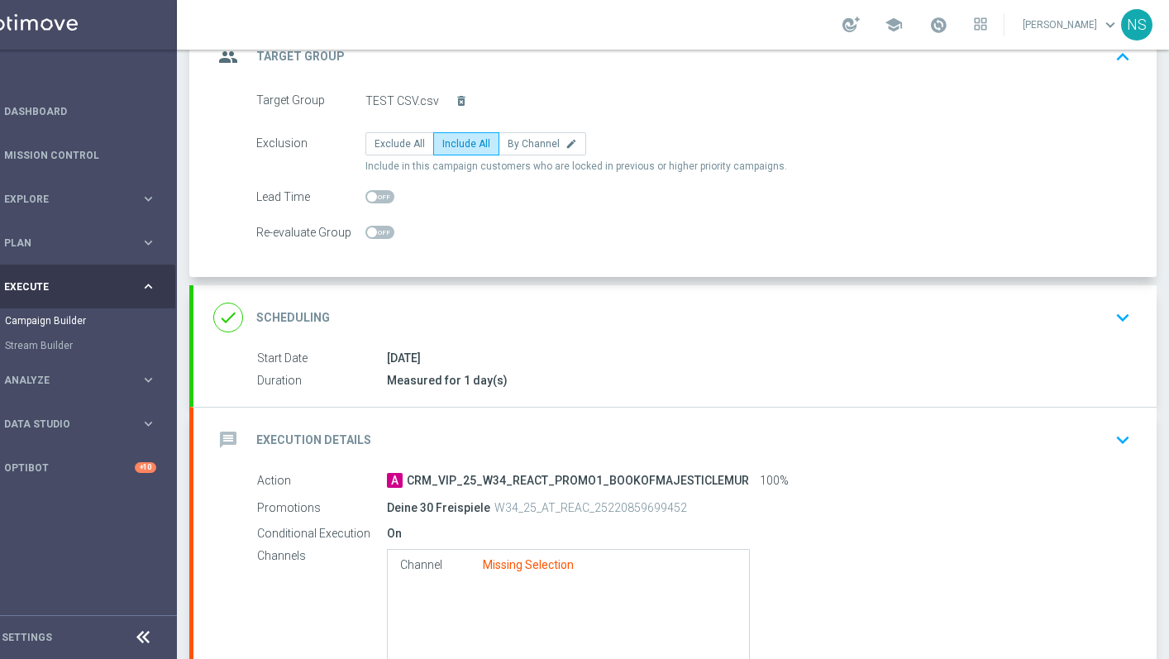
scroll to position [296, 0]
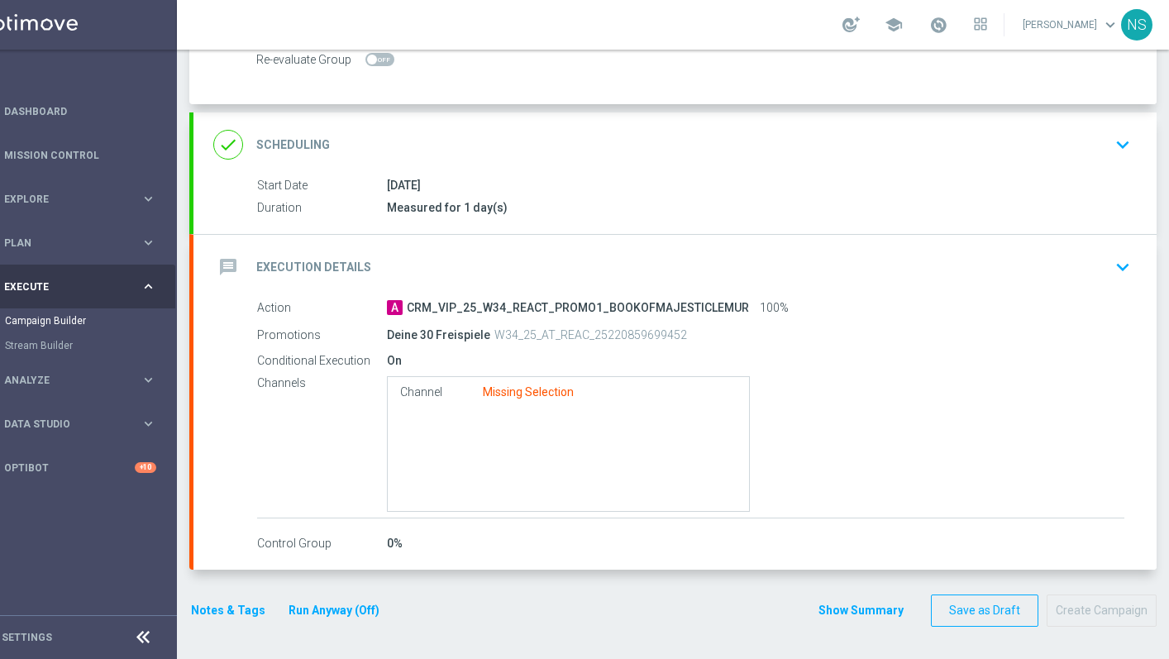
click at [994, 264] on div "message Execution Details keyboard_arrow_down" at bounding box center [674, 266] width 923 height 31
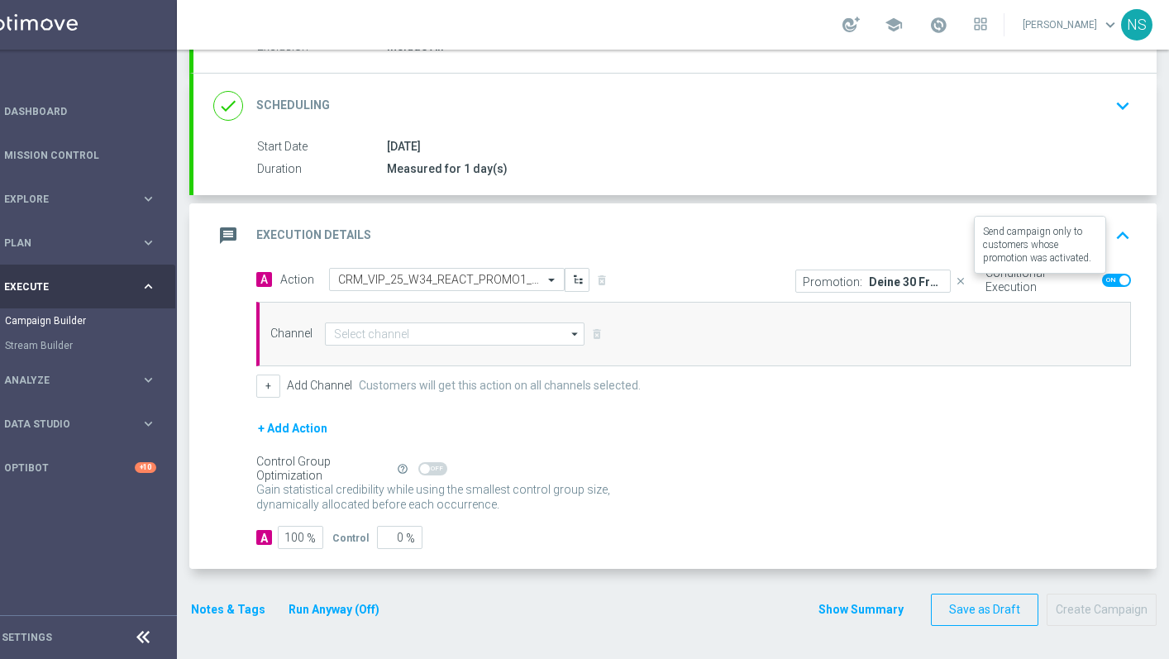
scroll to position [197, 0]
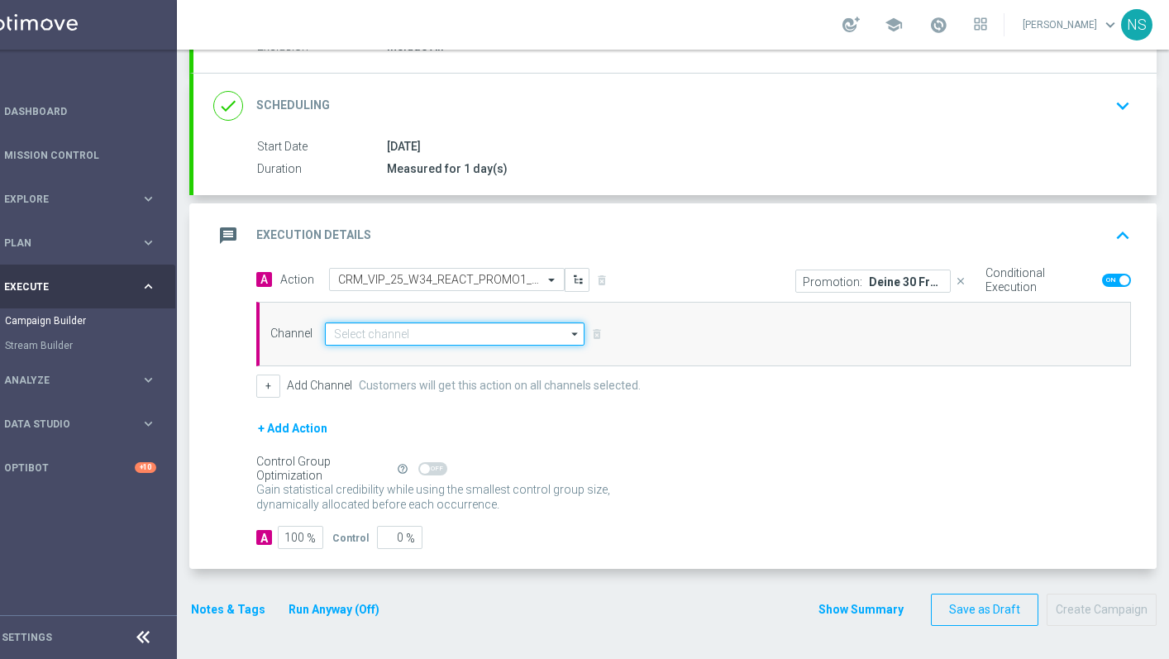
click at [527, 341] on input at bounding box center [455, 333] width 260 height 23
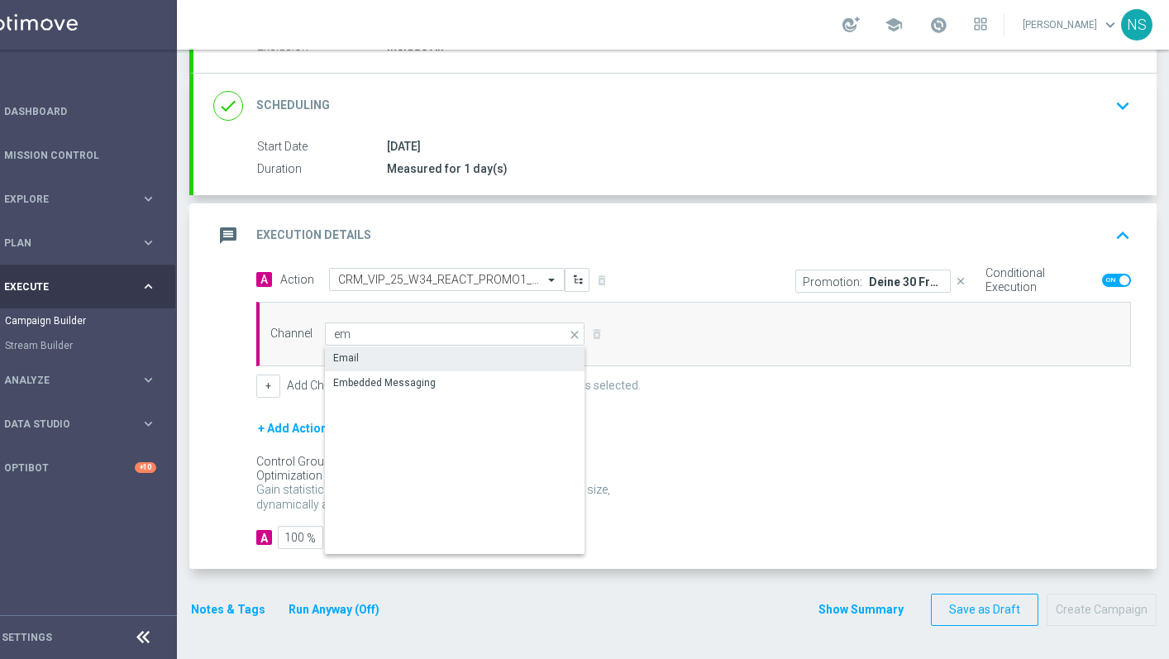
click at [444, 362] on div "Email" at bounding box center [455, 357] width 260 height 23
type input "Email"
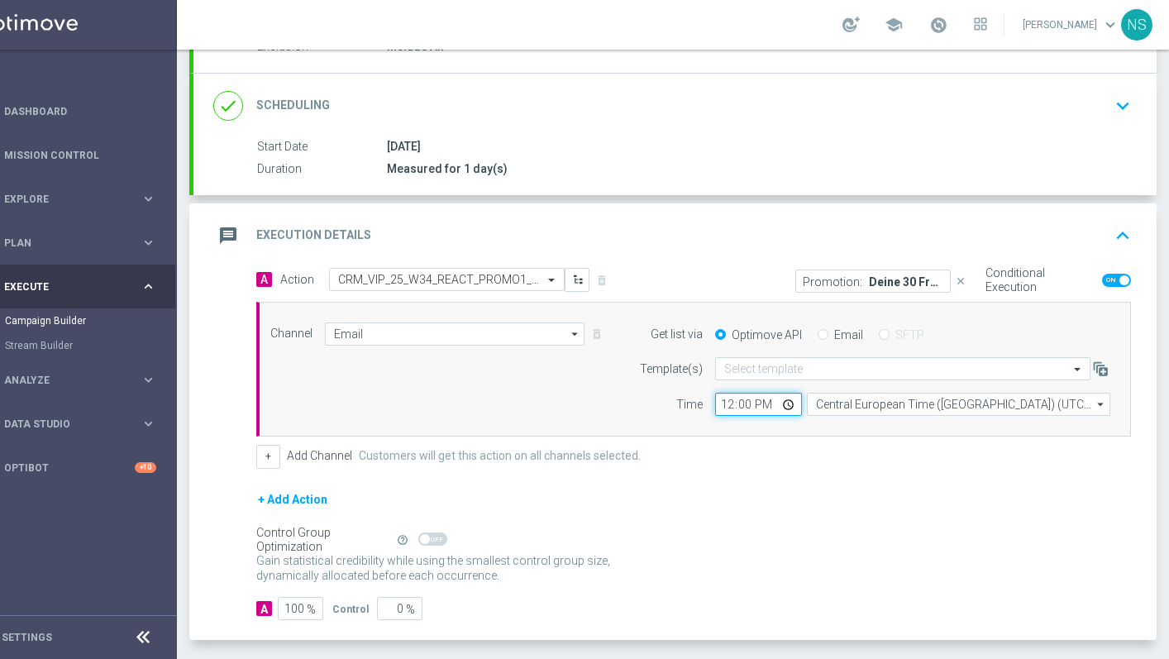
click at [727, 405] on input "12:00" at bounding box center [758, 404] width 87 height 23
type input "09:15"
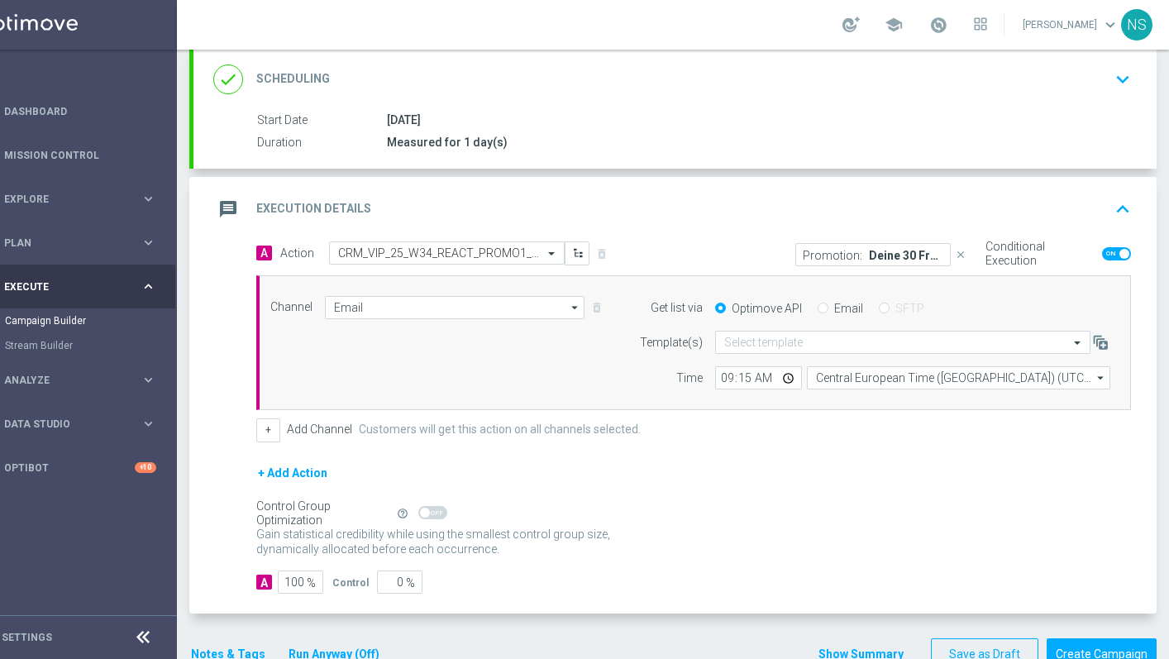
click at [823, 313] on input "Email" at bounding box center [822, 309] width 11 height 11
radio input "true"
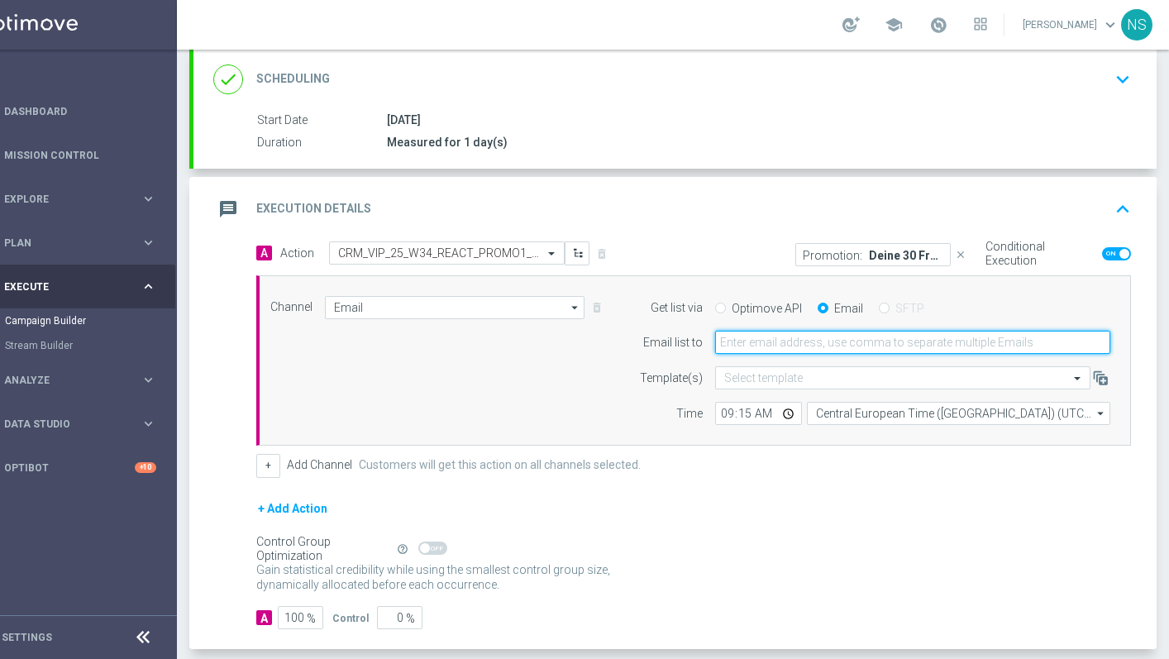
click at [817, 339] on input "email" at bounding box center [912, 342] width 395 height 23
type input "nele.sauer@lottoland.com"
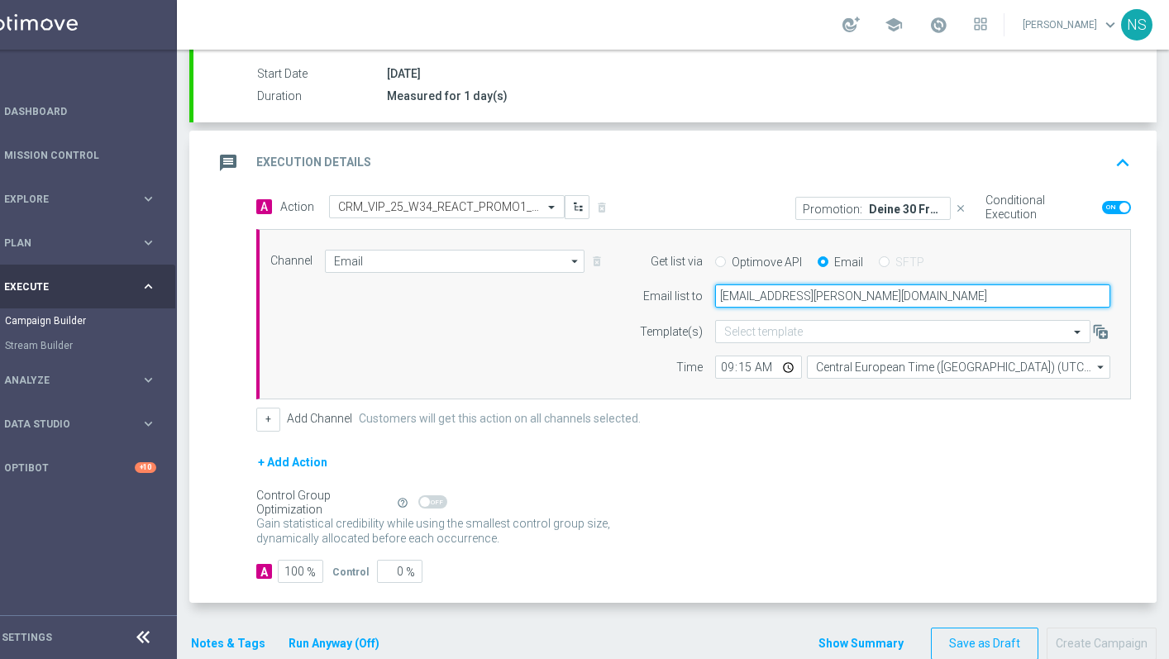
scroll to position [303, 0]
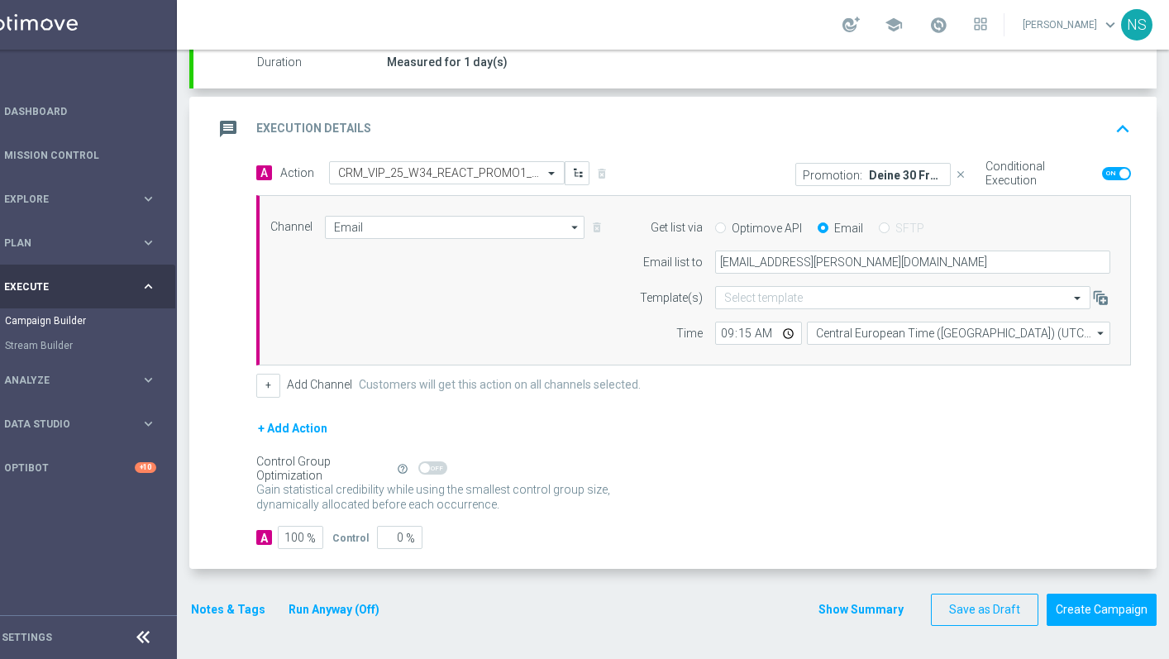
click at [874, 546] on div "A 100 % Control 0 %" at bounding box center [693, 537] width 874 height 23
click at [1064, 604] on button "Create Campaign" at bounding box center [1101, 609] width 110 height 32
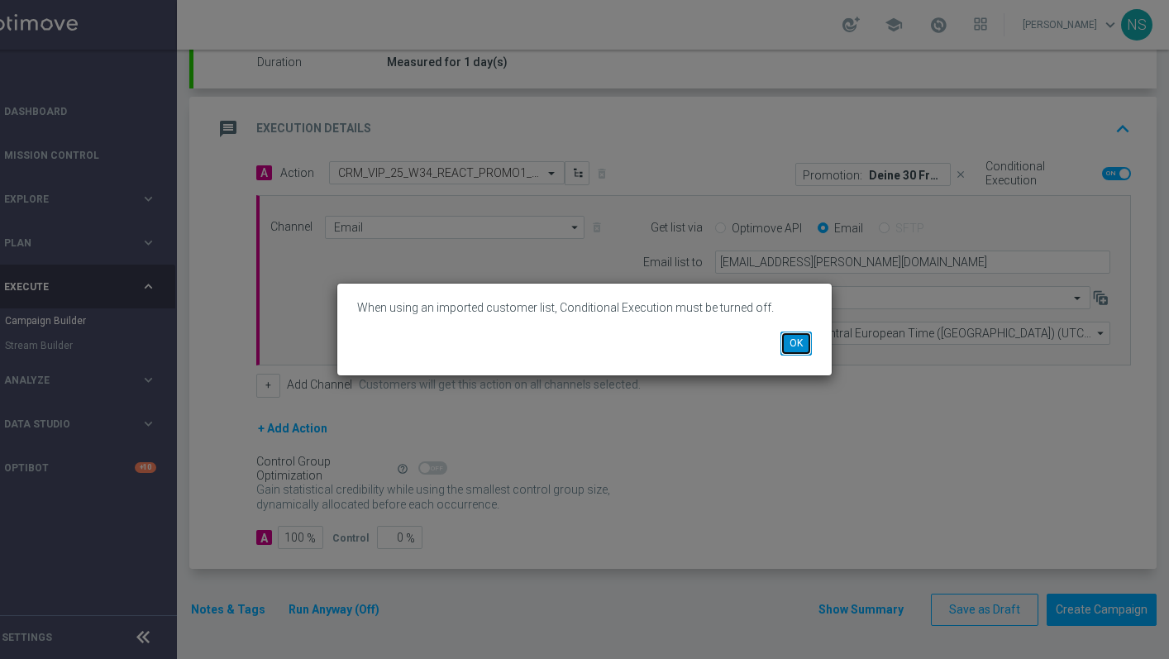
click at [784, 341] on button "OK" at bounding box center [795, 342] width 31 height 23
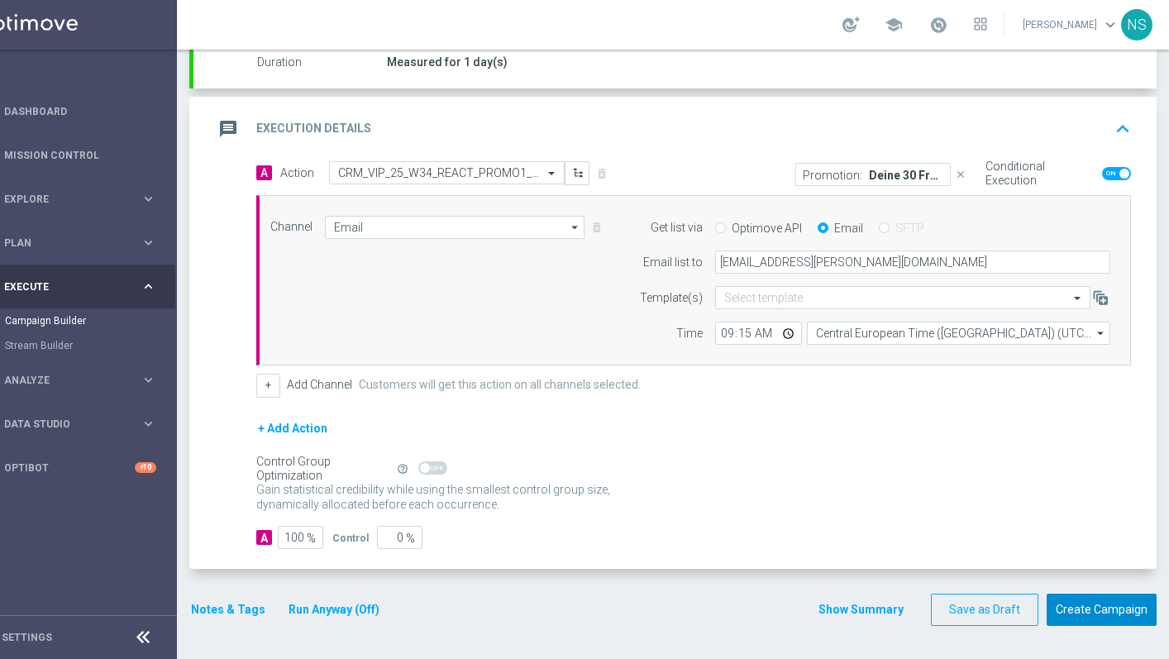
click at [1102, 600] on button "Create Campaign" at bounding box center [1101, 609] width 110 height 32
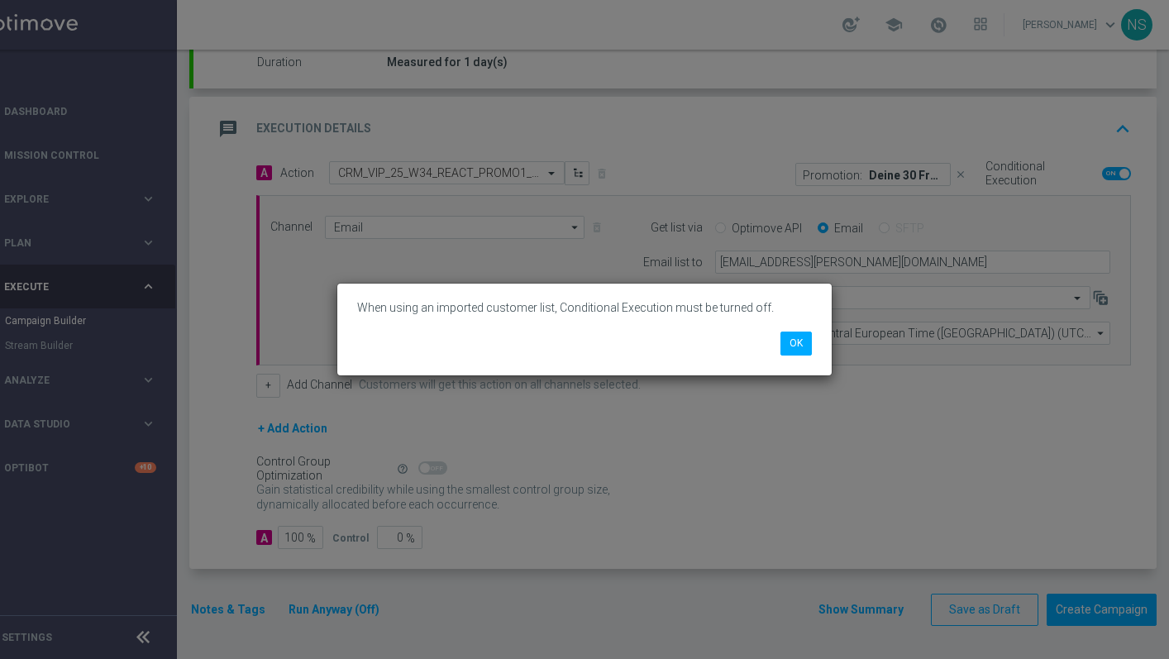
click at [822, 355] on div "When using an imported customer list, Conditional Execution must be turned off.…" at bounding box center [584, 328] width 494 height 91
click at [787, 340] on button "OK" at bounding box center [795, 342] width 31 height 23
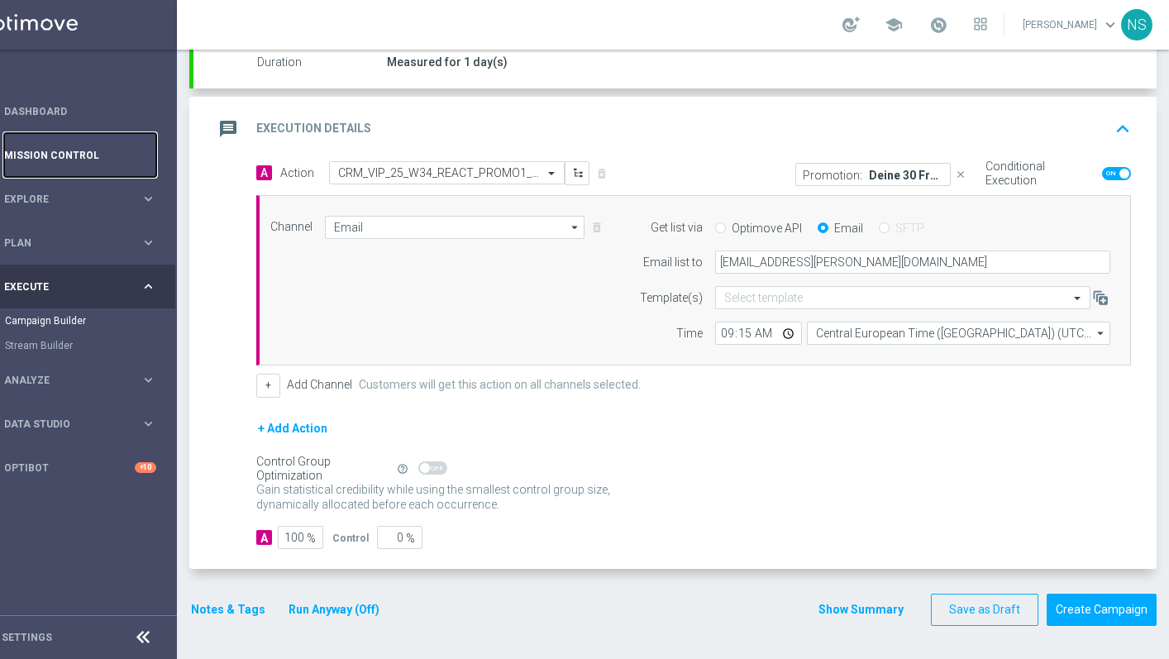
click at [87, 150] on link "Mission Control" at bounding box center [80, 155] width 152 height 44
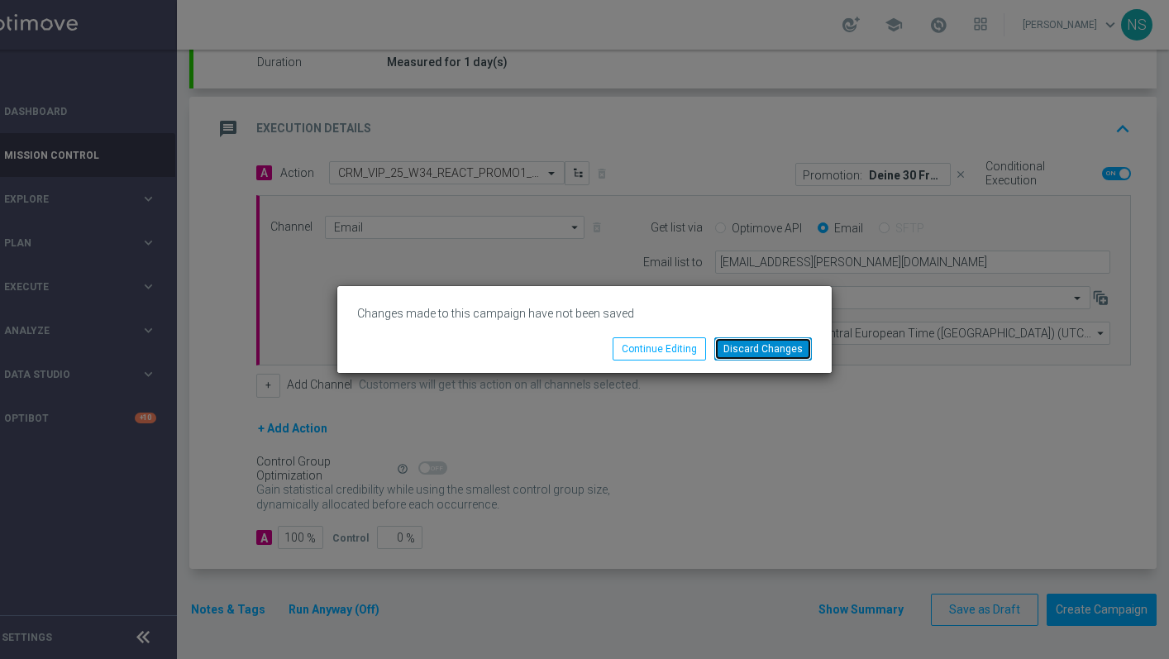
click at [801, 345] on button "Discard Changes" at bounding box center [763, 348] width 98 height 23
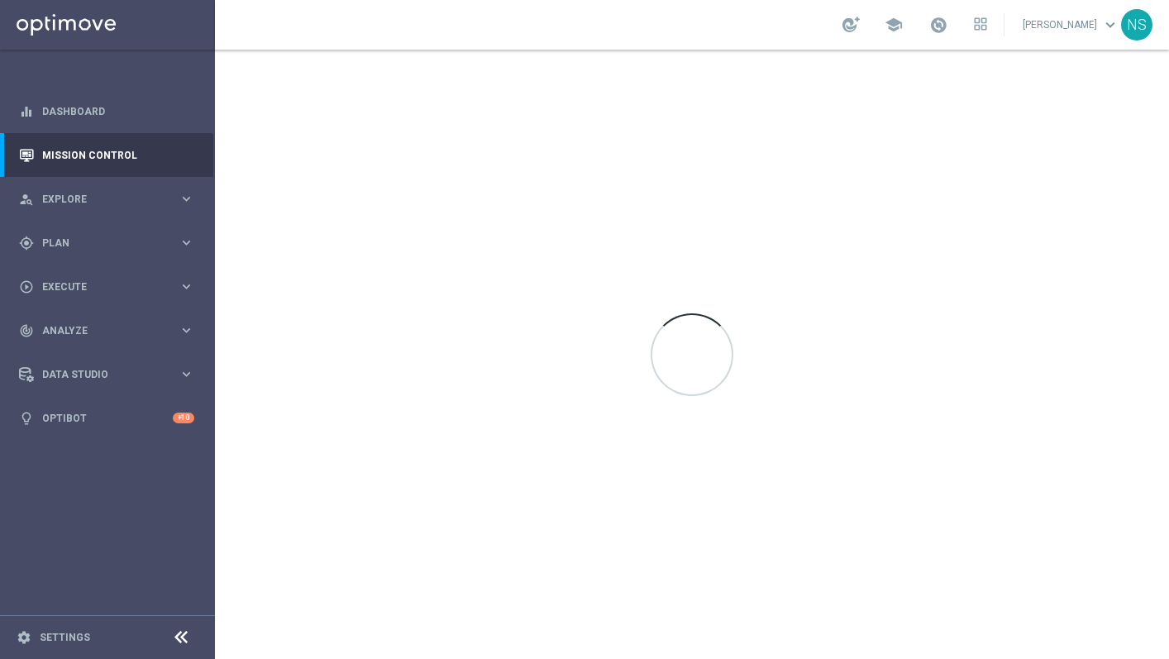
scroll to position [0, 0]
click at [104, 126] on link "Dashboard" at bounding box center [118, 111] width 152 height 44
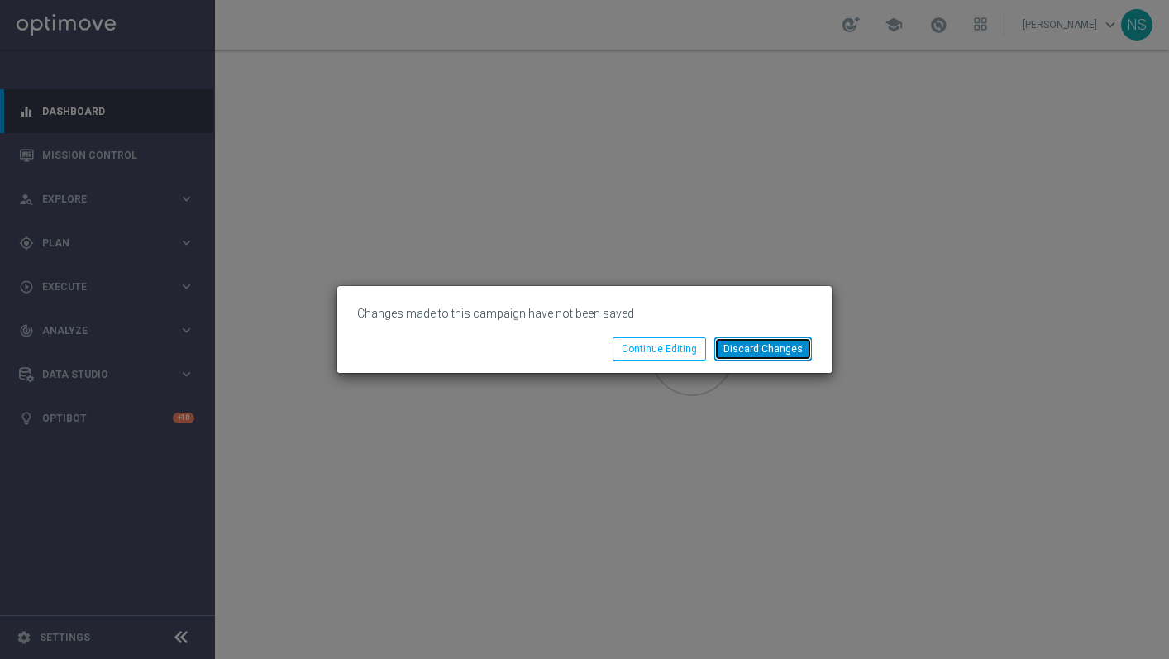
click at [784, 350] on button "Discard Changes" at bounding box center [763, 348] width 98 height 23
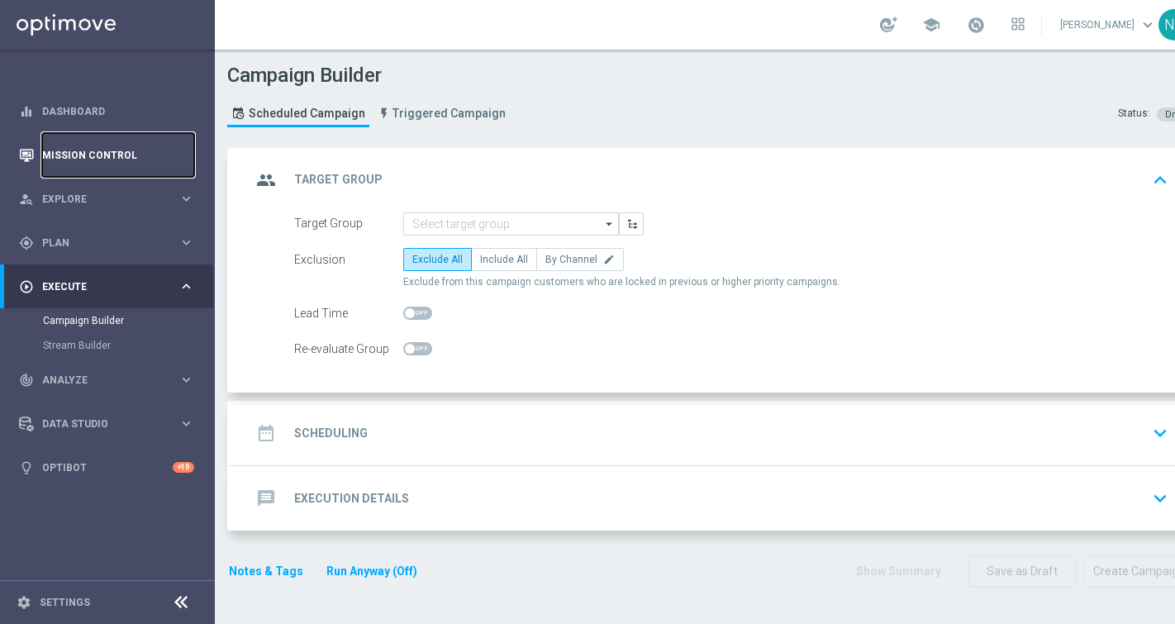
click at [122, 146] on link "Mission Control" at bounding box center [118, 155] width 152 height 44
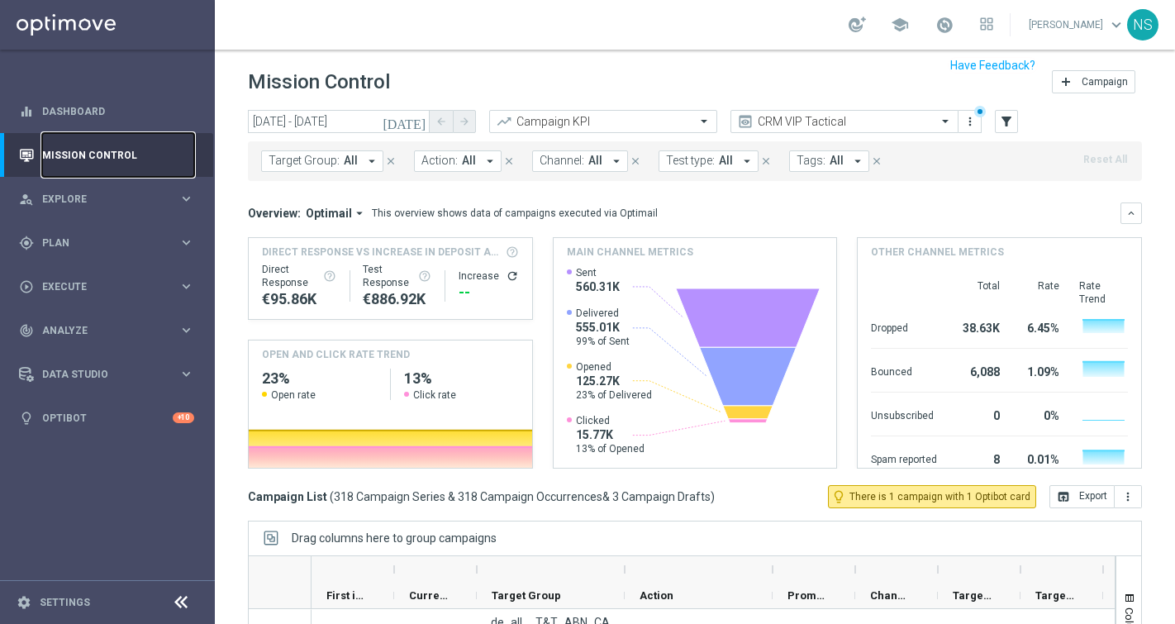
scroll to position [23, 0]
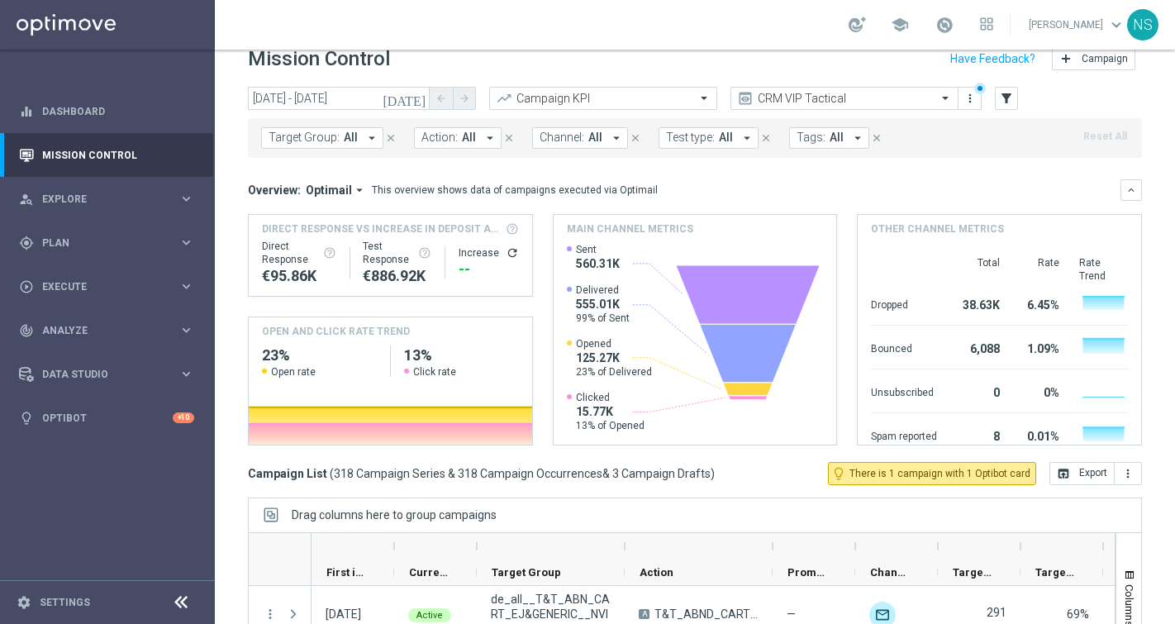
click at [438, 143] on span "Action:" at bounding box center [440, 138] width 36 height 14
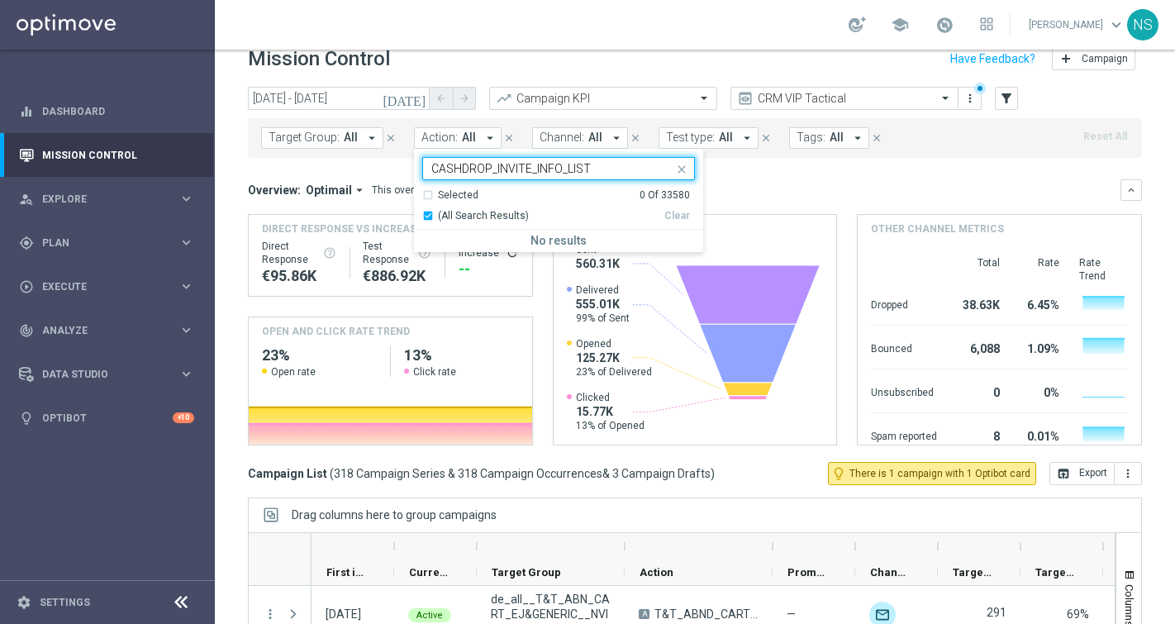
click at [426, 194] on div "Selected 0 Of 33580" at bounding box center [556, 195] width 268 height 14
click at [507, 170] on input "CASHDROP_INVITE_INFO_LIST" at bounding box center [552, 169] width 242 height 14
paste input "text"
type input "CASHDROP_INVITE"
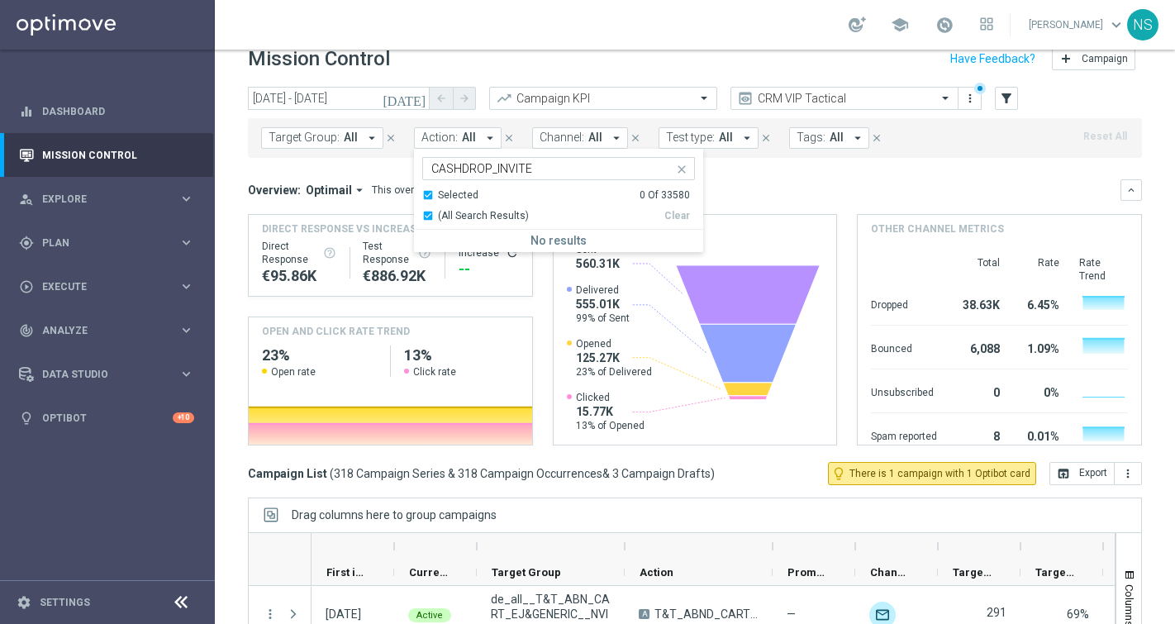
click at [801, 169] on mini-dashboard "Overview: Optimail arrow_drop_down This overview shows data of campaigns execut…" at bounding box center [695, 310] width 894 height 304
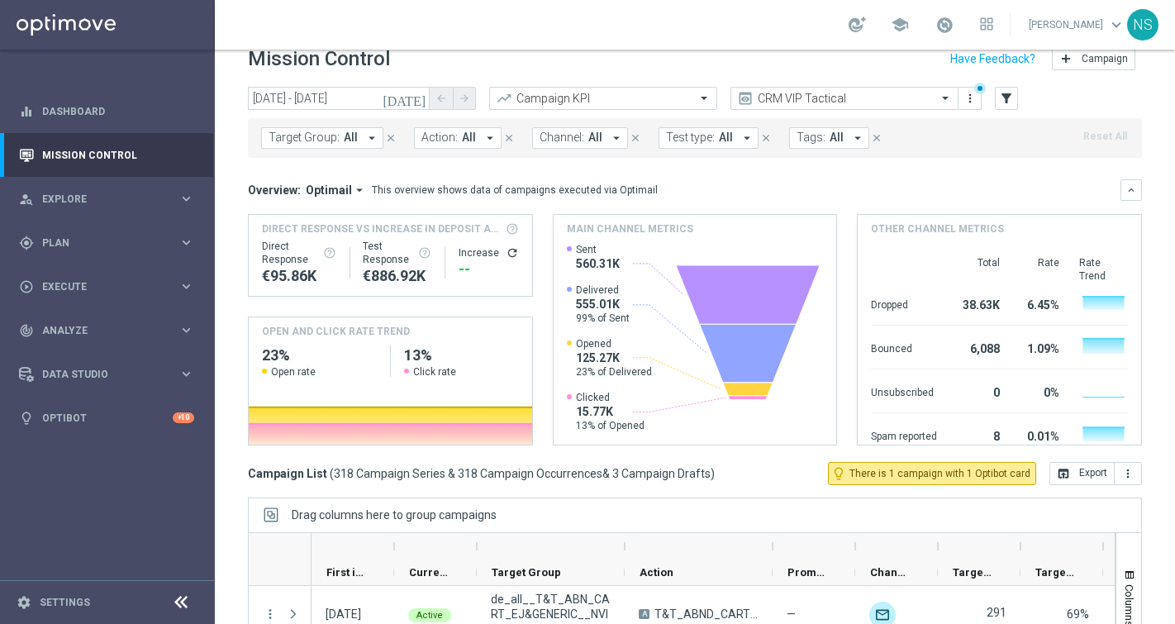
click at [469, 136] on span "All" at bounding box center [469, 138] width 14 height 14
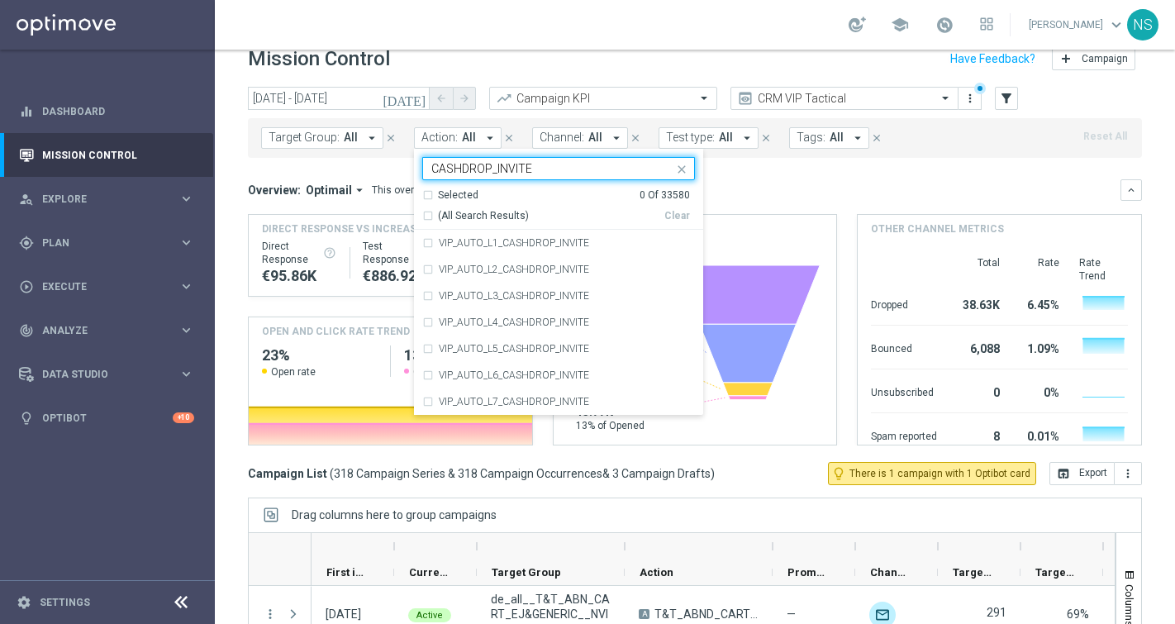
click at [422, 196] on div "Selected 0 Of 33580" at bounding box center [556, 195] width 268 height 14
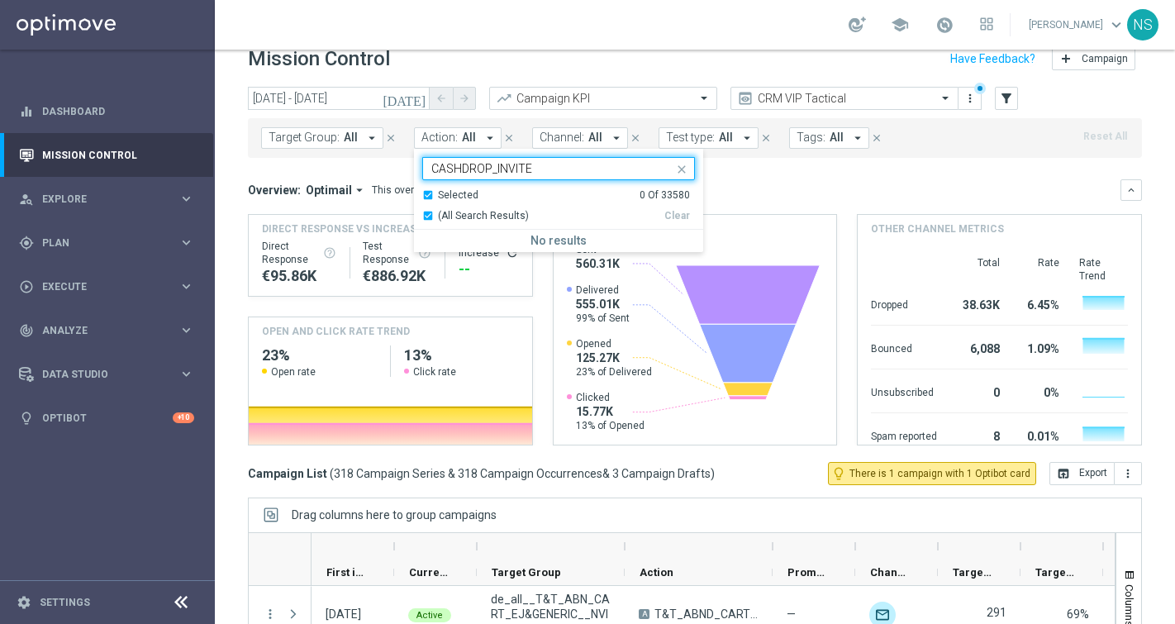
type input "CASHDROP_INVITE"
click at [739, 178] on mini-dashboard "Overview: Optimail arrow_drop_down This overview shows data of campaigns execut…" at bounding box center [695, 310] width 894 height 304
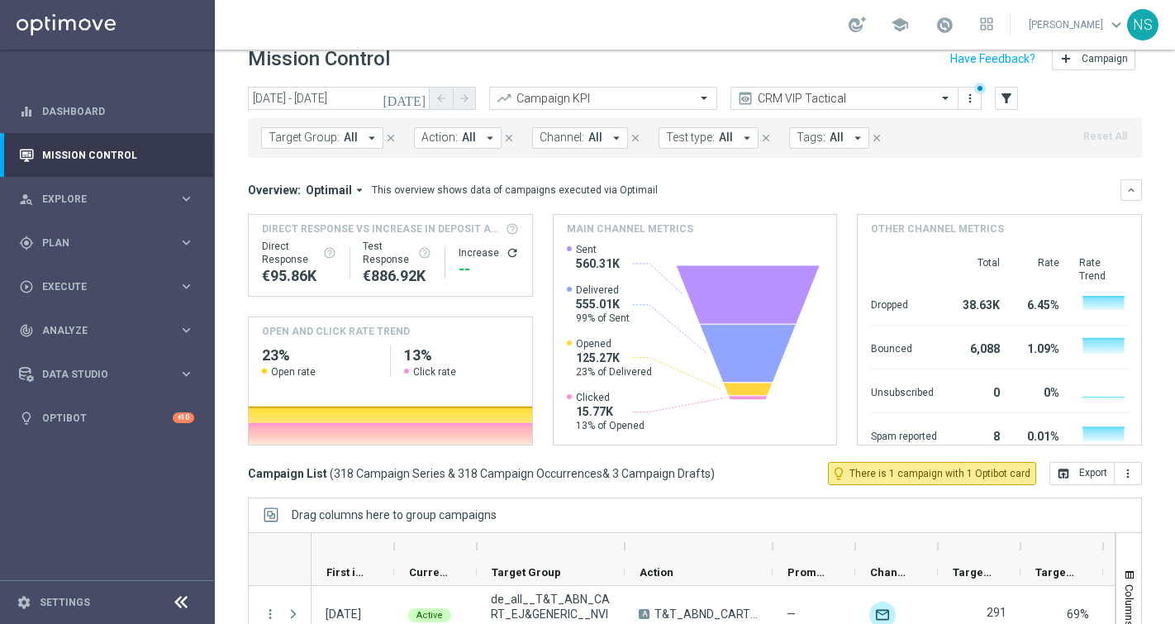
click at [436, 134] on span "Action:" at bounding box center [440, 138] width 36 height 14
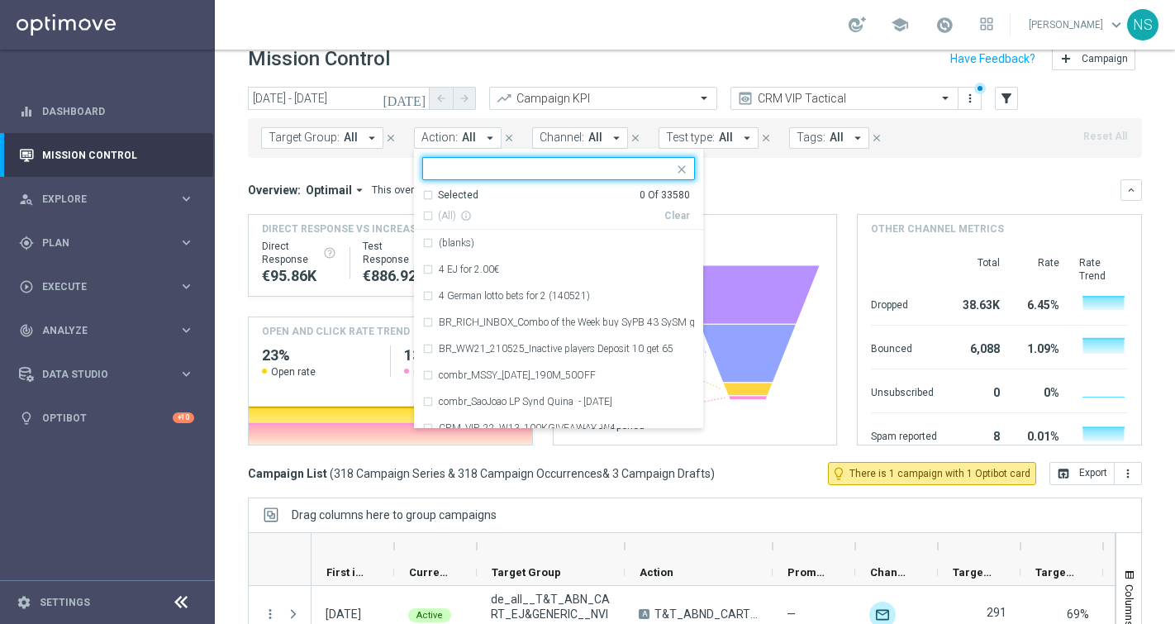
click at [558, 141] on span "Channel:" at bounding box center [562, 138] width 45 height 14
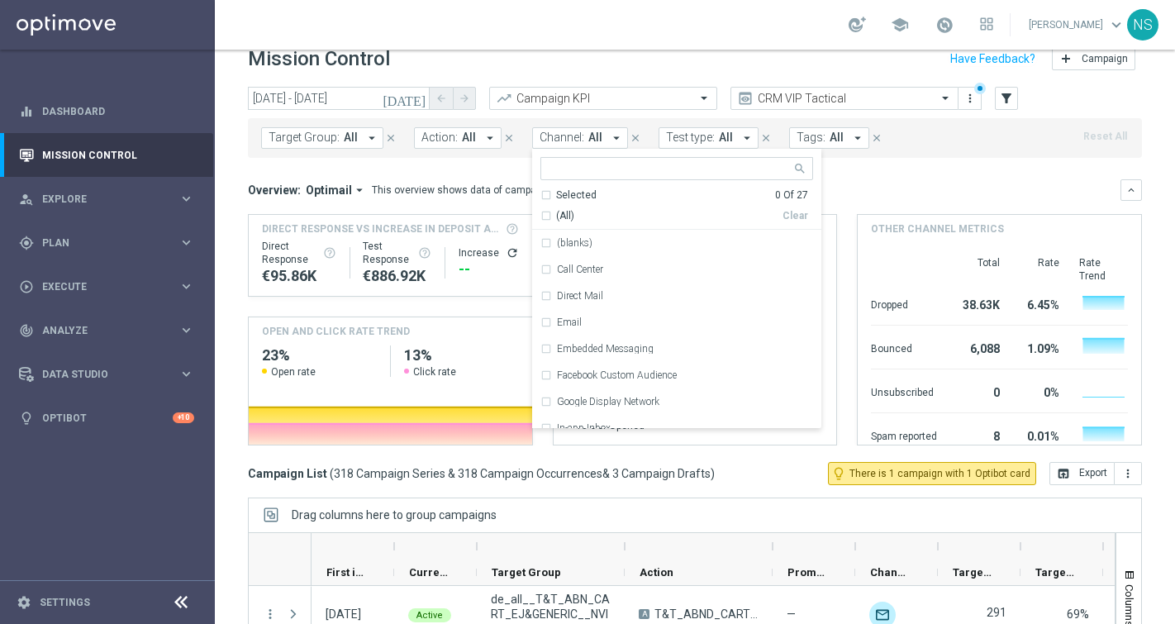
click at [436, 151] on div "Target Group: All arrow_drop_down close Action: All arrow_drop_down close Chann…" at bounding box center [695, 138] width 894 height 40
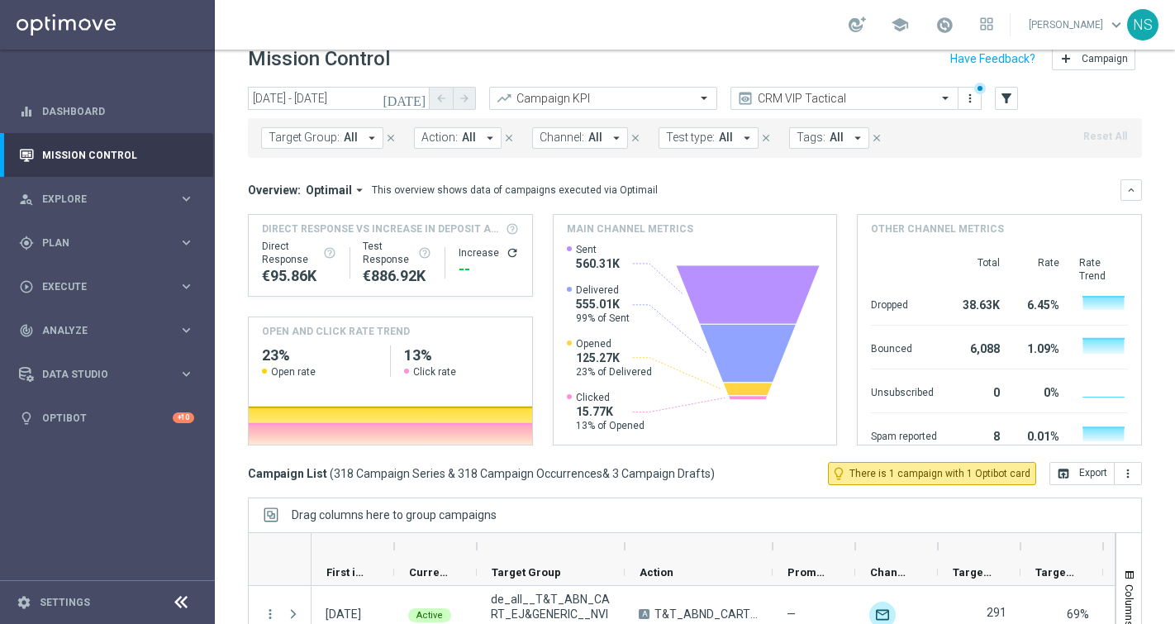
click at [436, 141] on span "Action:" at bounding box center [440, 138] width 36 height 14
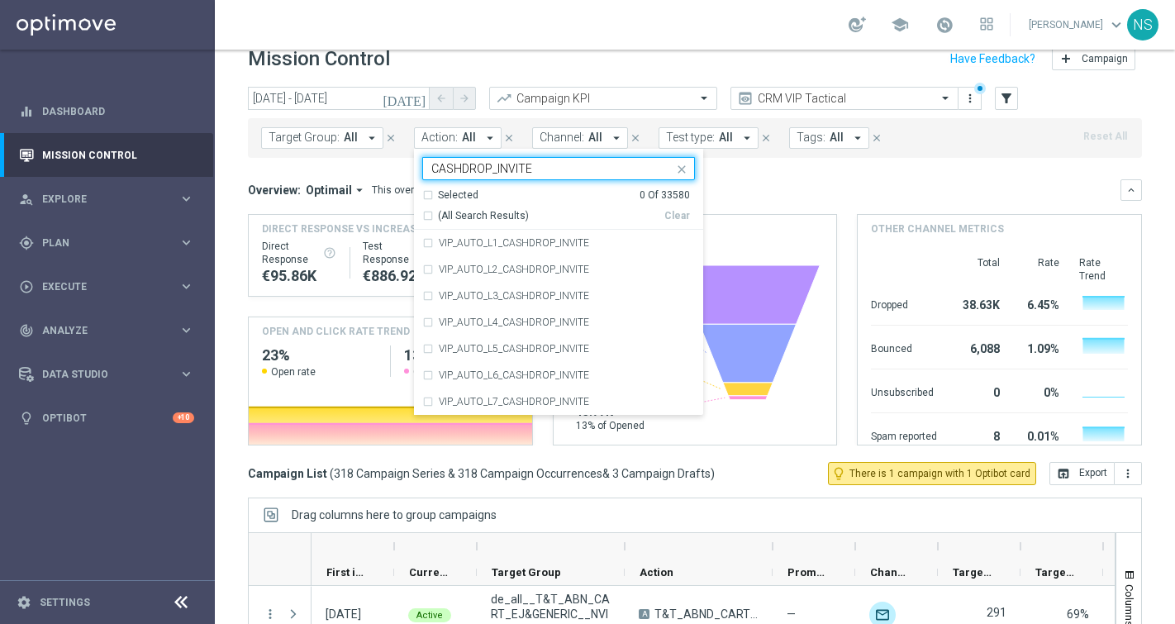
click at [425, 211] on div "(All Search Results)" at bounding box center [543, 216] width 242 height 14
type input "CASHDROP_INVITE"
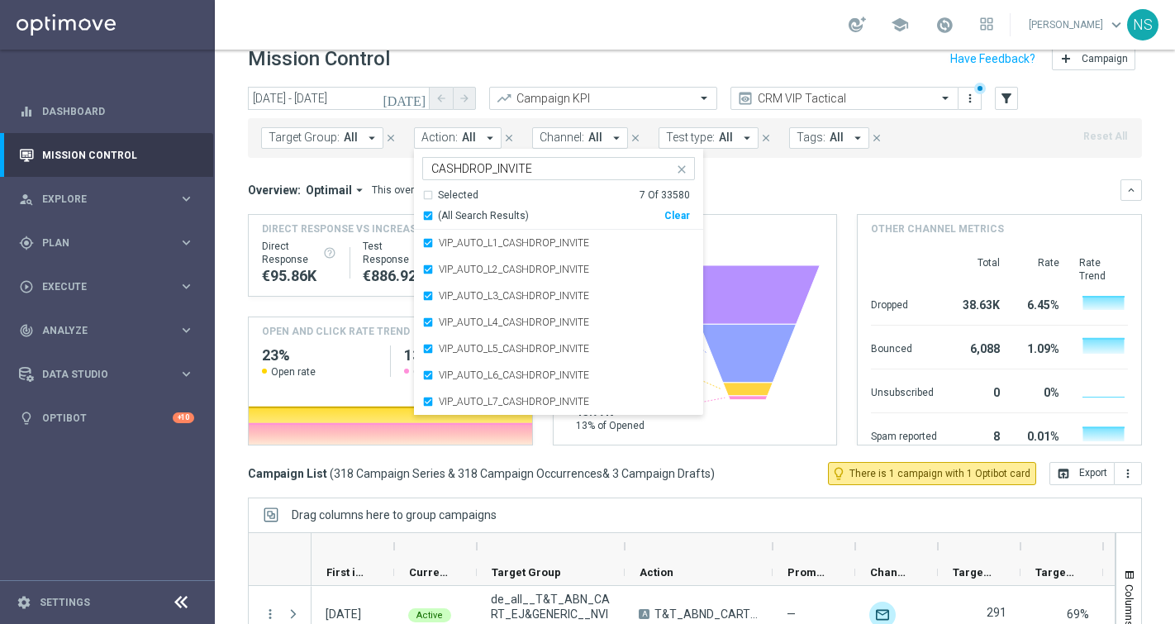
click at [769, 192] on div "Overview: Optimail arrow_drop_down This overview shows data of campaigns execut…" at bounding box center [684, 190] width 873 height 15
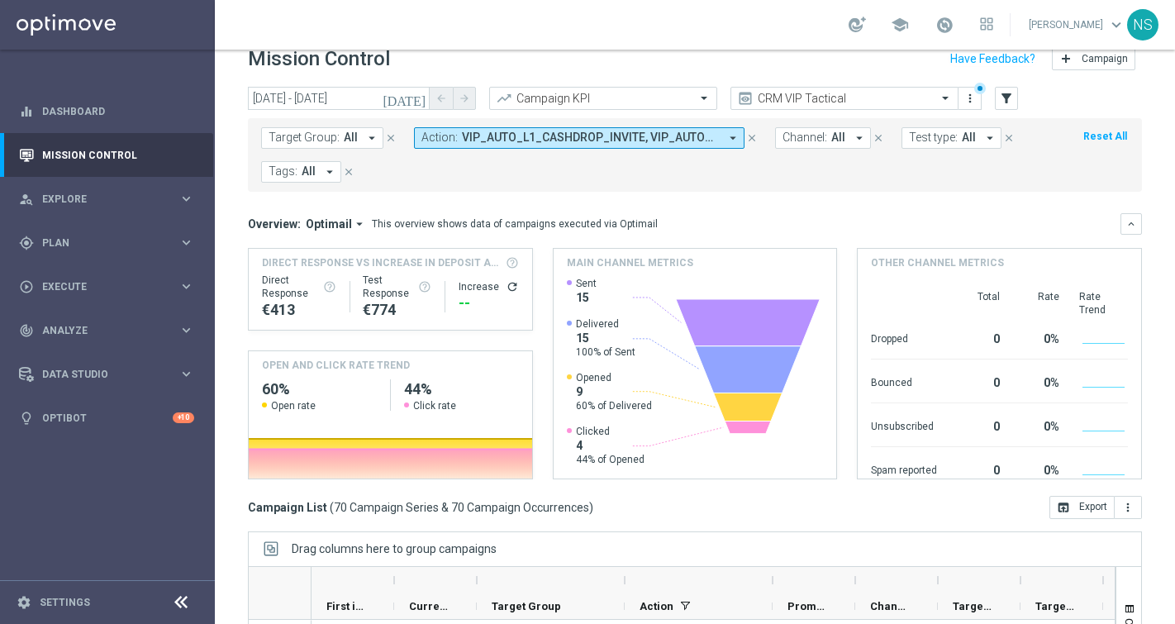
click at [347, 143] on span "All" at bounding box center [351, 138] width 14 height 14
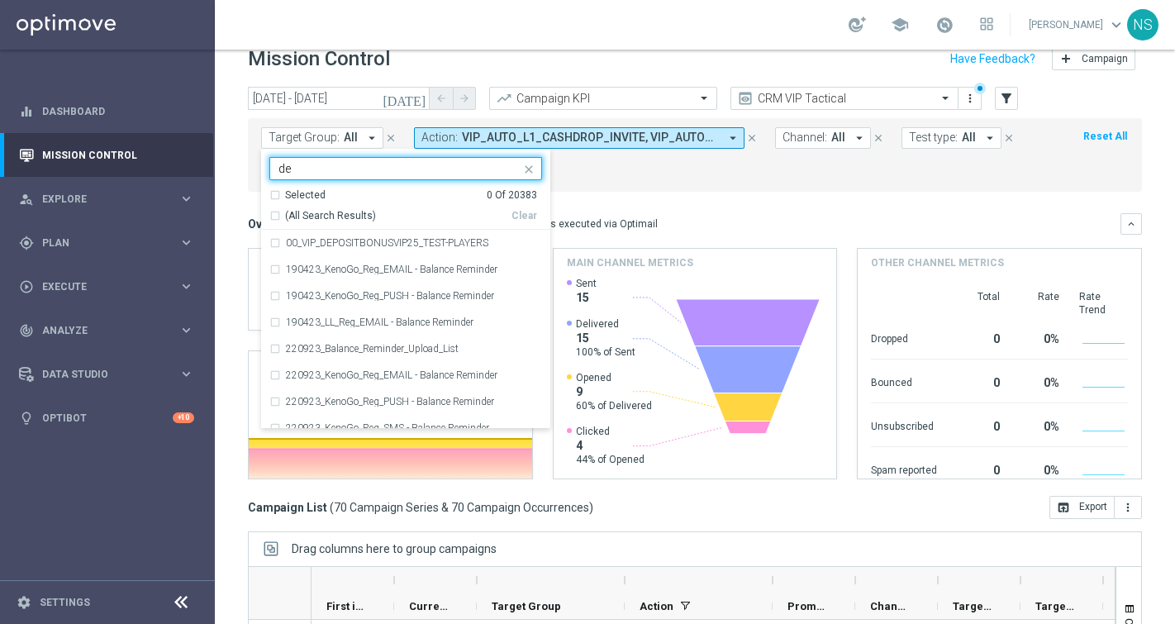
click at [275, 216] on div "(All Search Results)" at bounding box center [390, 216] width 242 height 14
type input "de"
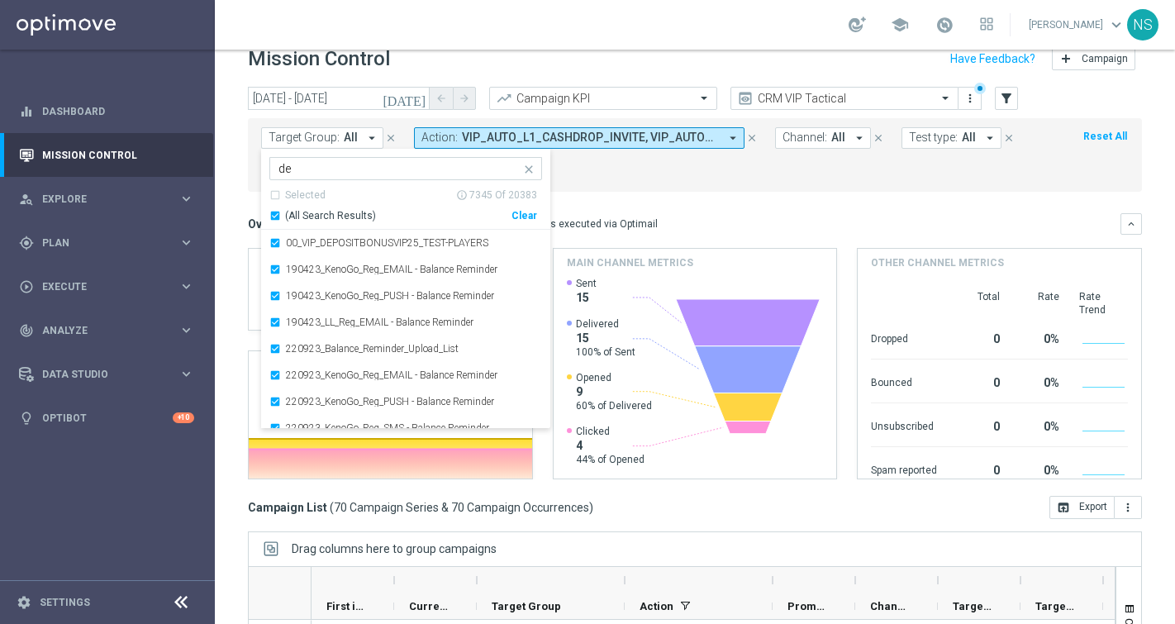
click at [306, 168] on input "de" at bounding box center [400, 169] width 242 height 14
click at [631, 191] on div "Target Group: All arrow_drop_down Selected 7345 of 20383 de Selected info_outli…" at bounding box center [695, 155] width 894 height 74
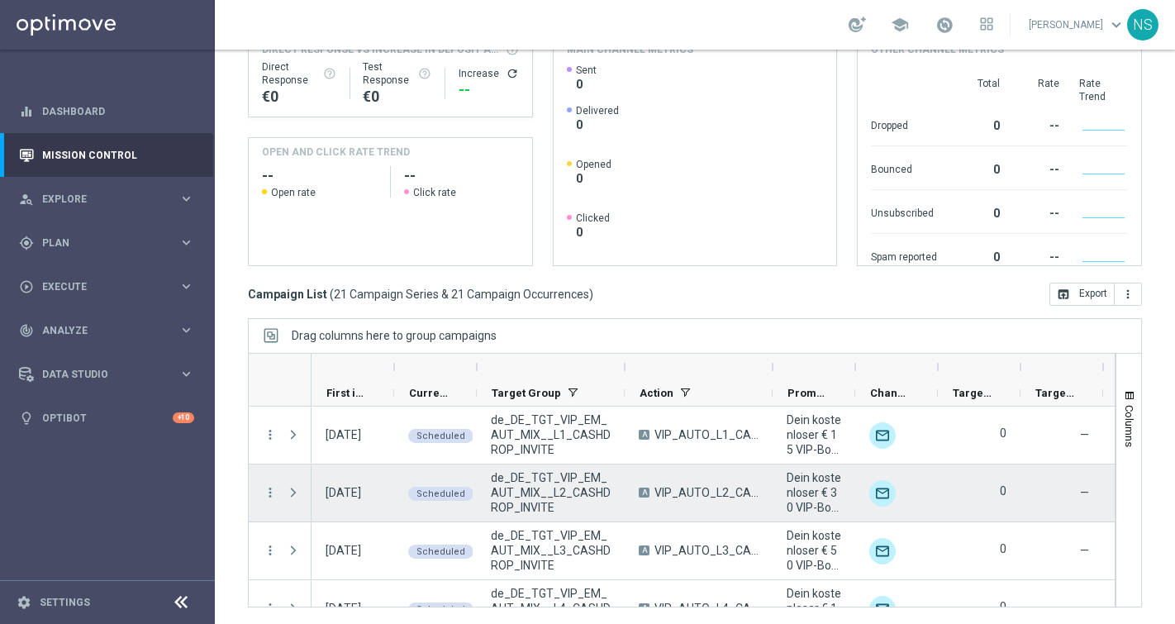
scroll to position [0, 0]
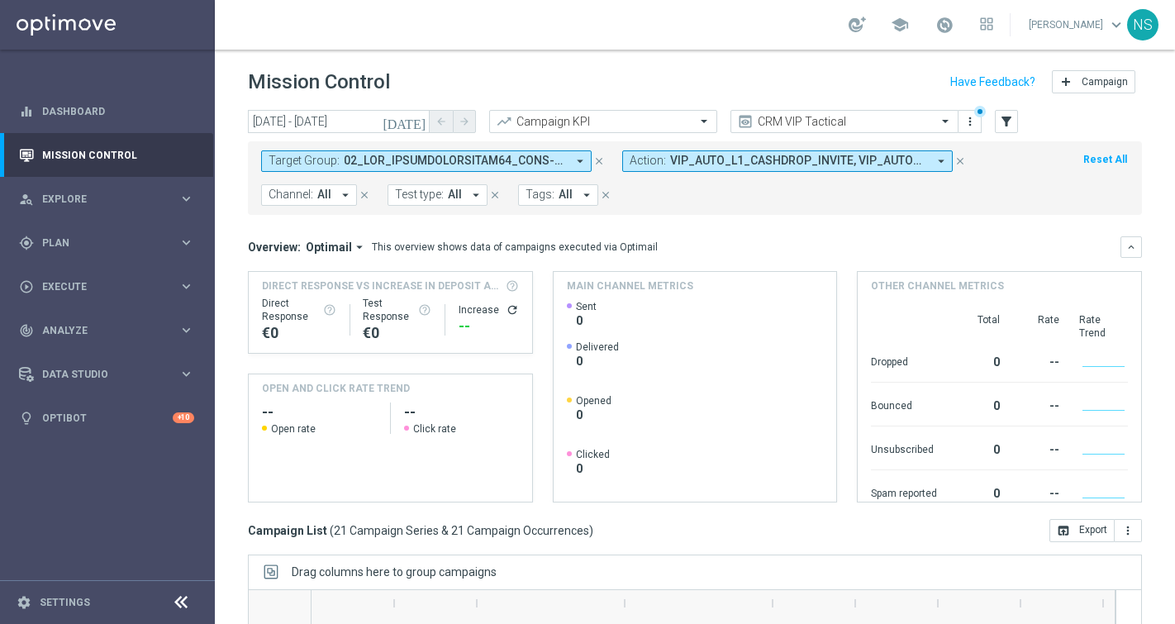
click at [414, 110] on button "[DATE]" at bounding box center [405, 122] width 50 height 25
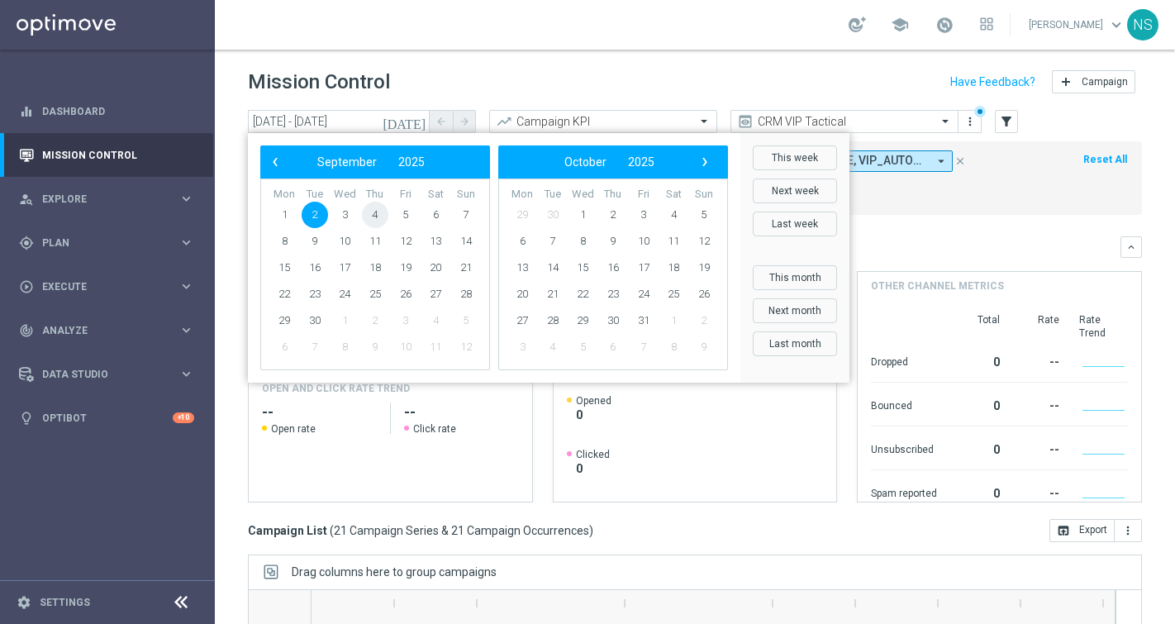
click at [373, 212] on span "4" at bounding box center [375, 215] width 26 height 26
type input "04 Sep 2025 - 04 Sep 2025"
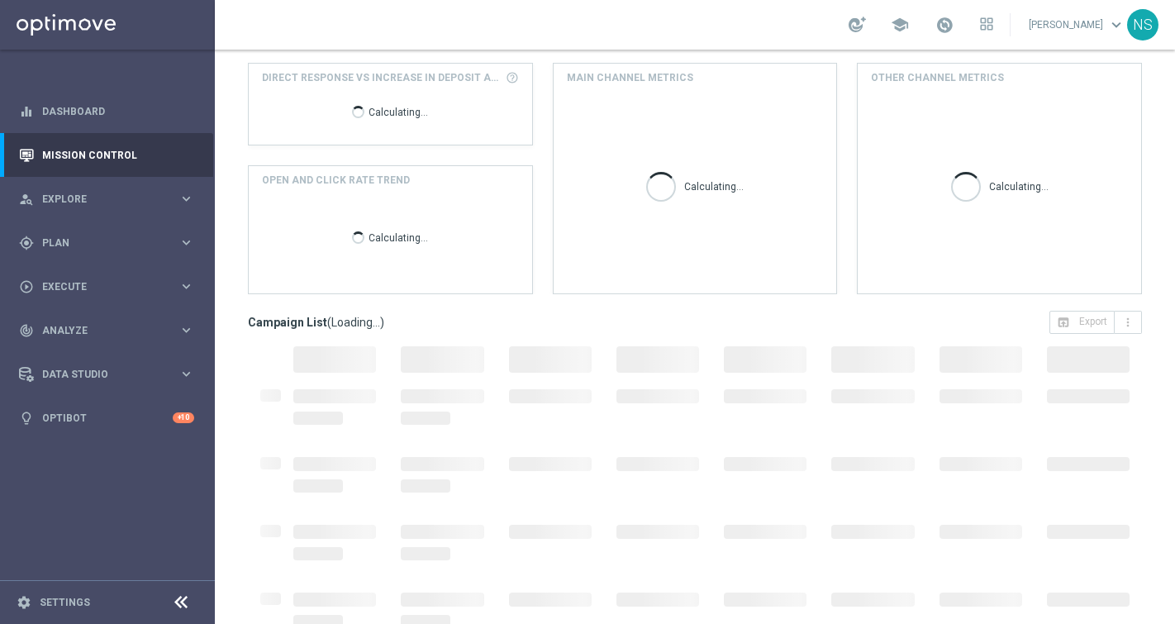
scroll to position [236, 0]
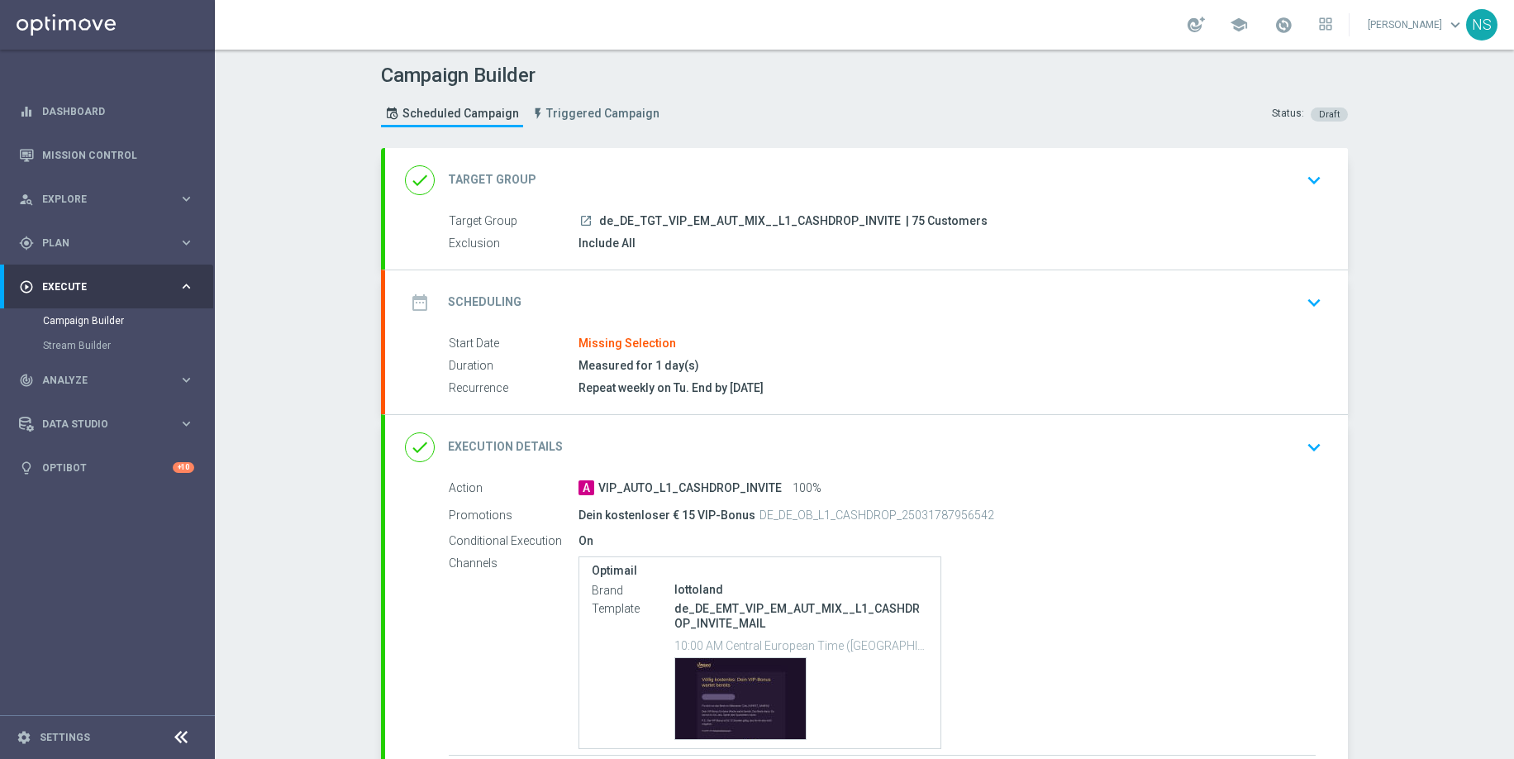
click at [1229, 306] on div "date_range Scheduling keyboard_arrow_down" at bounding box center [866, 302] width 923 height 31
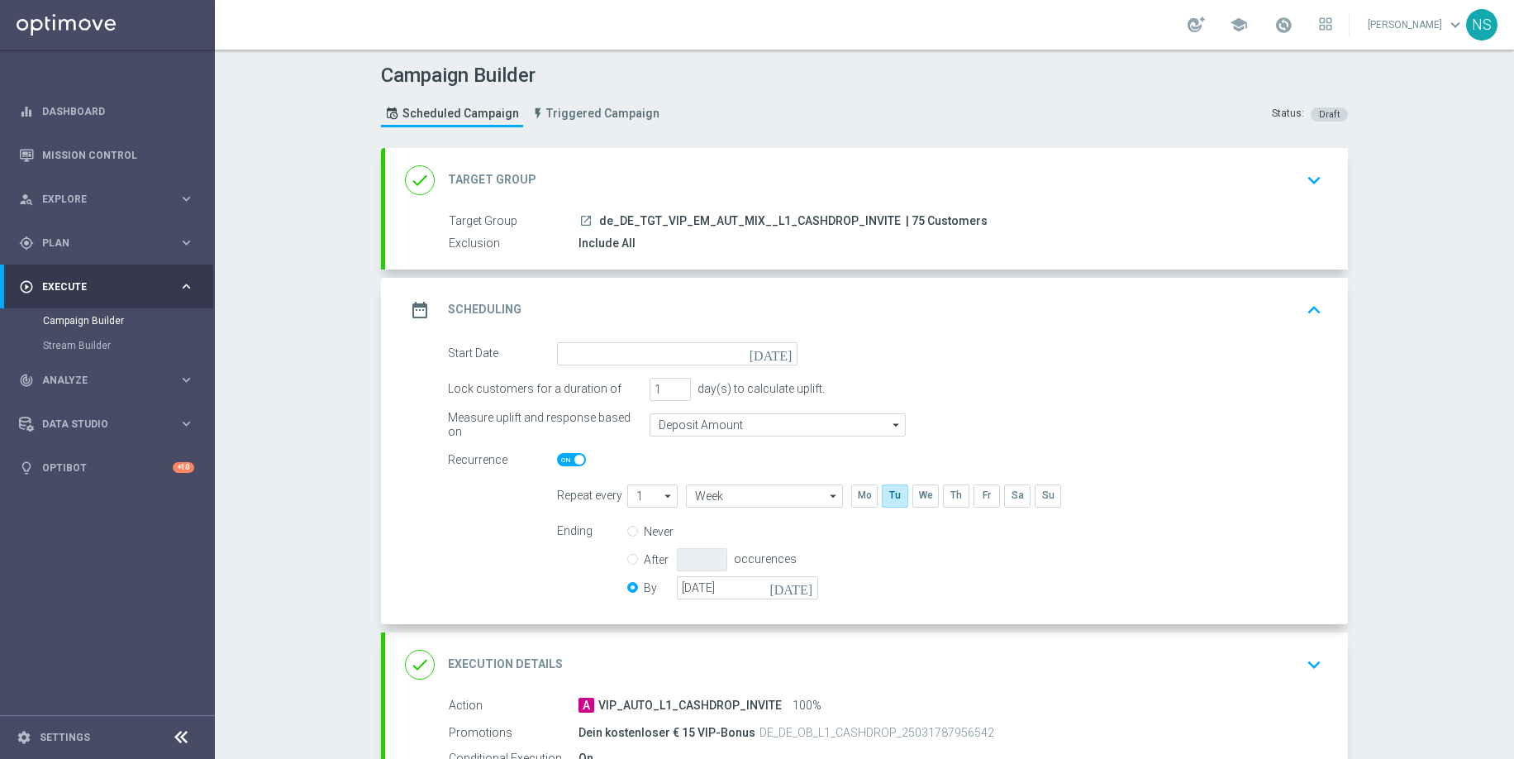
click at [786, 355] on icon "[DATE]" at bounding box center [774, 351] width 49 height 18
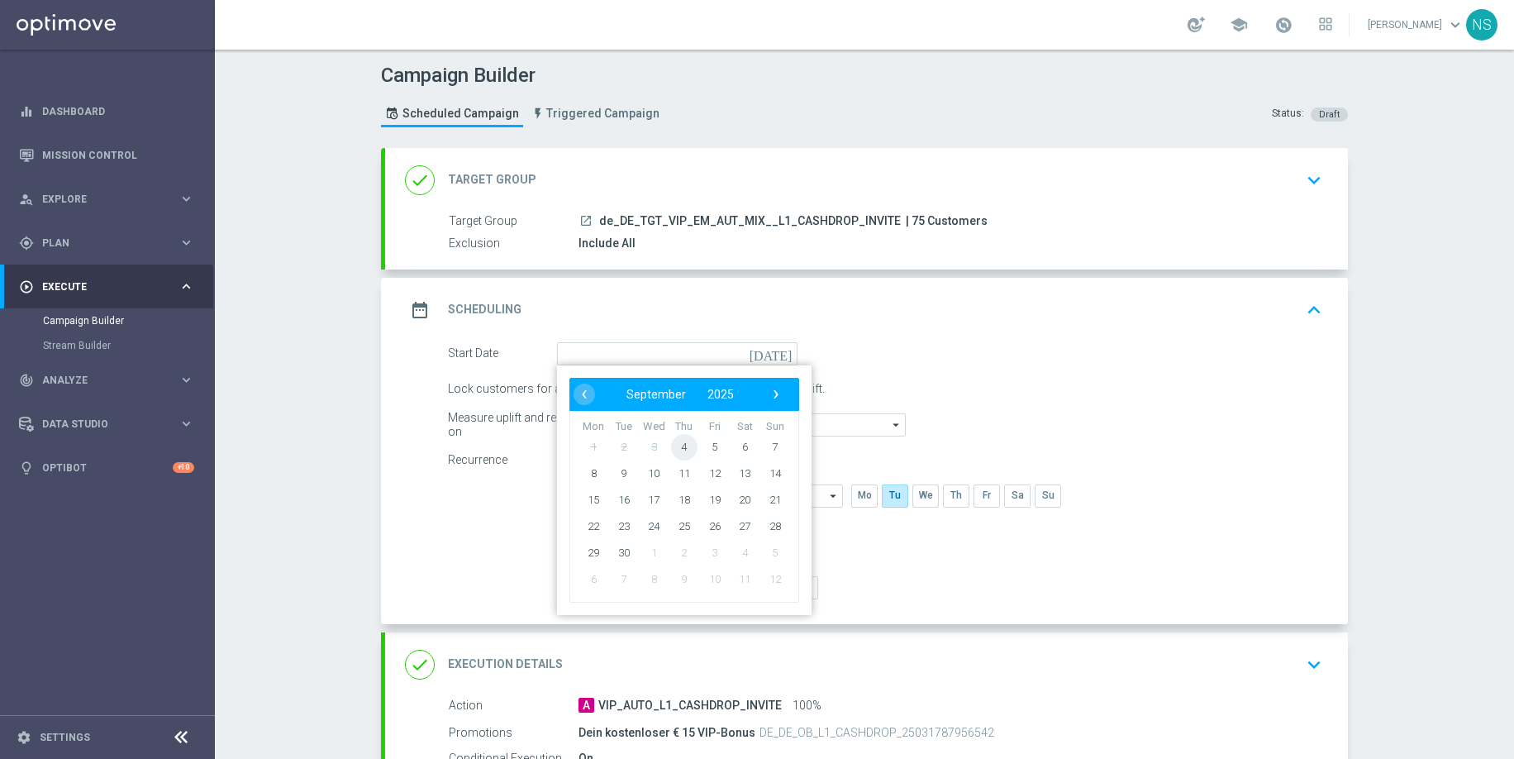
click at [683, 447] on span "4" at bounding box center [684, 446] width 26 height 26
type input "[DATE]"
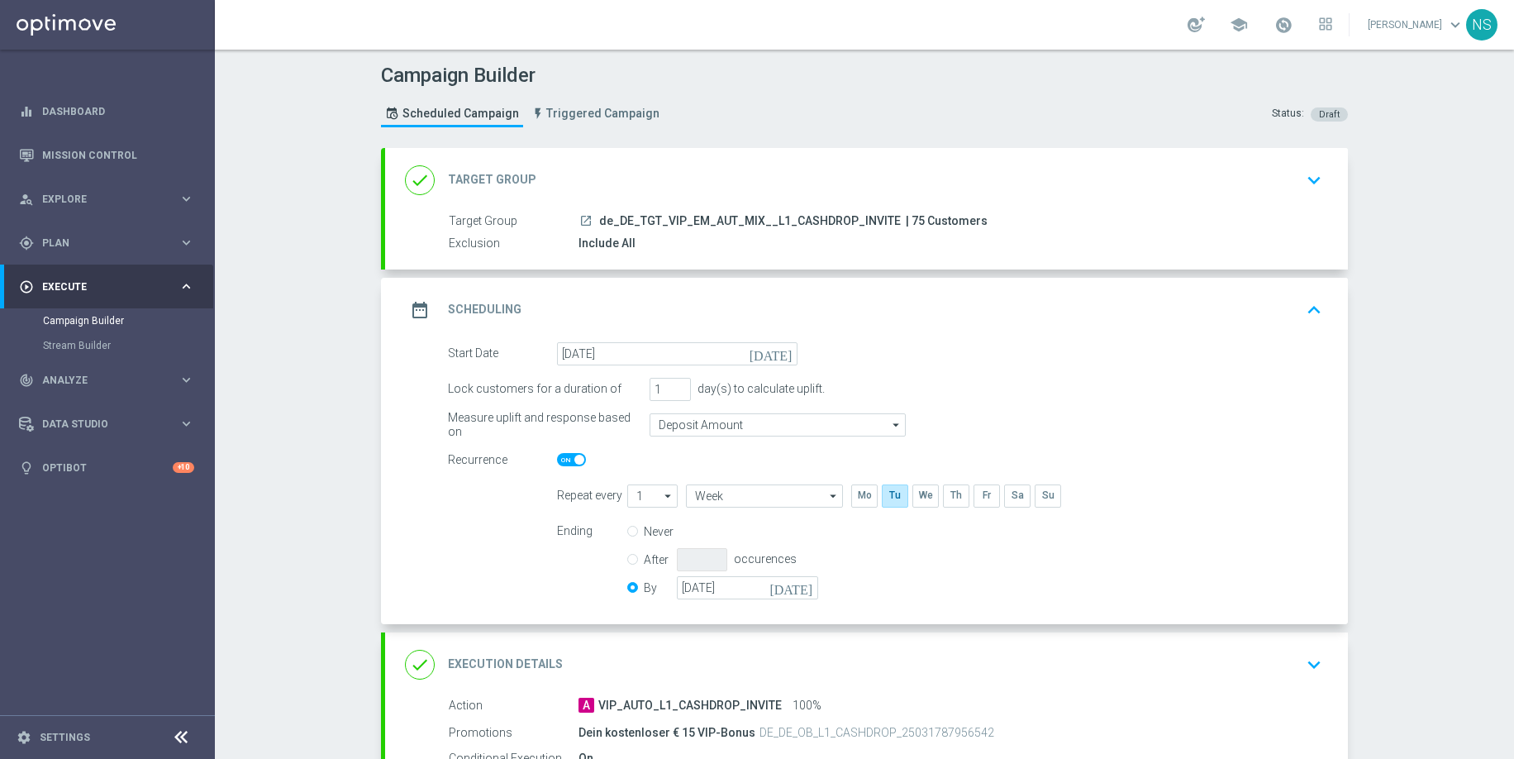
click at [569, 464] on span at bounding box center [571, 459] width 29 height 13
click at [569, 464] on input "checkbox" at bounding box center [571, 459] width 29 height 13
checkbox input "false"
radio input "true"
radio input "false"
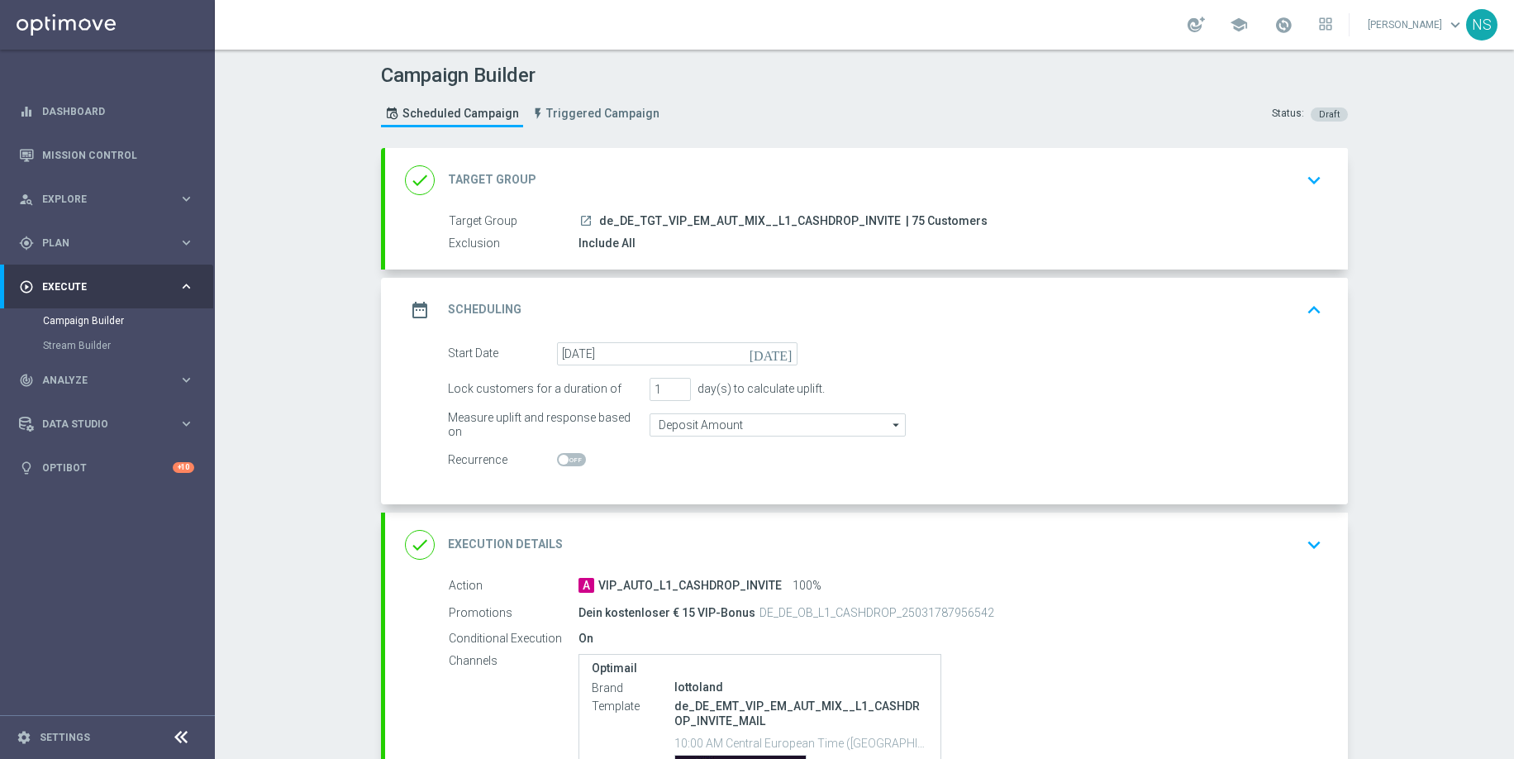
click at [599, 534] on div "done Execution Details keyboard_arrow_down" at bounding box center [866, 544] width 923 height 31
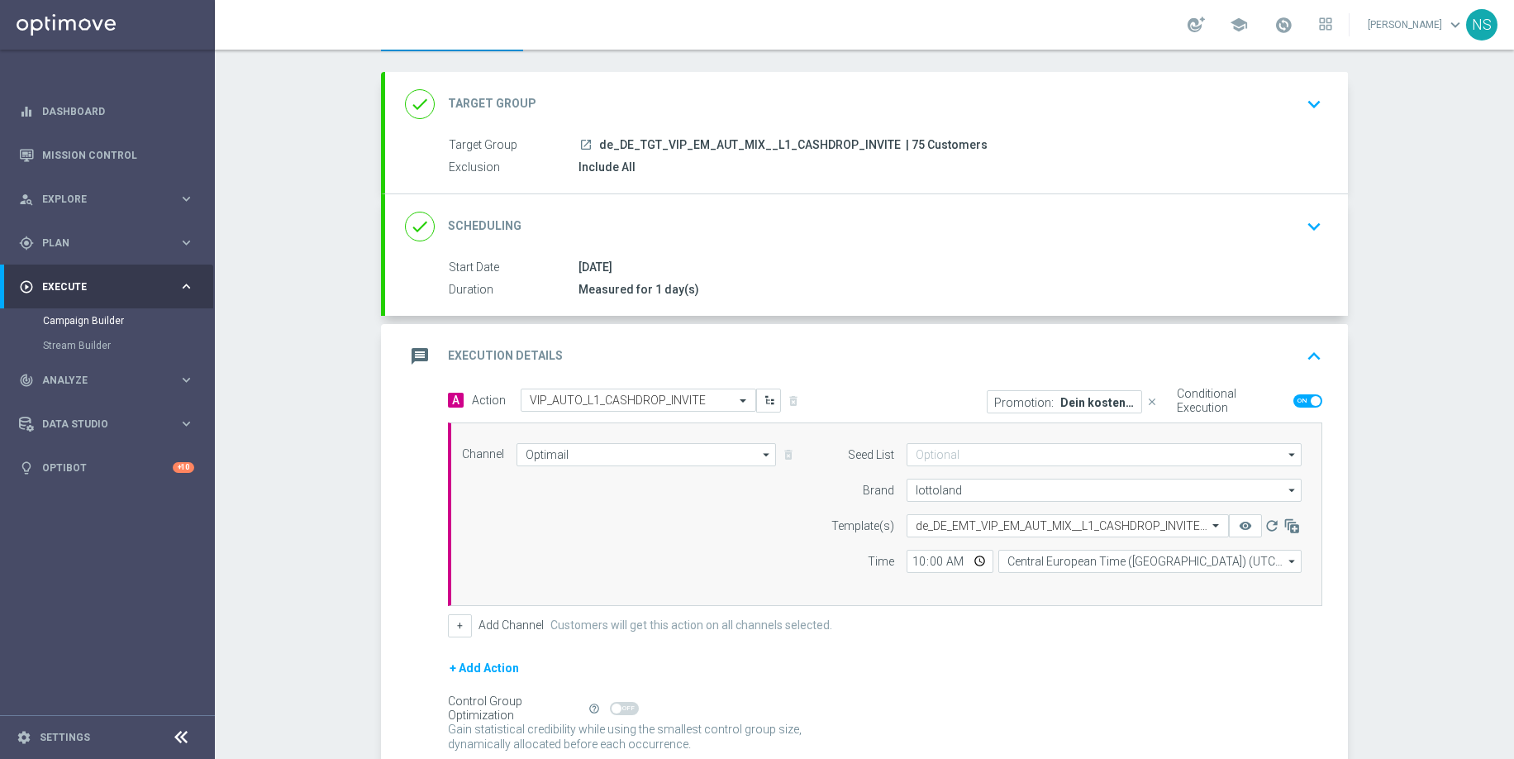
scroll to position [77, 0]
click at [914, 564] on input "10:00" at bounding box center [950, 560] width 87 height 23
type input "13:00"
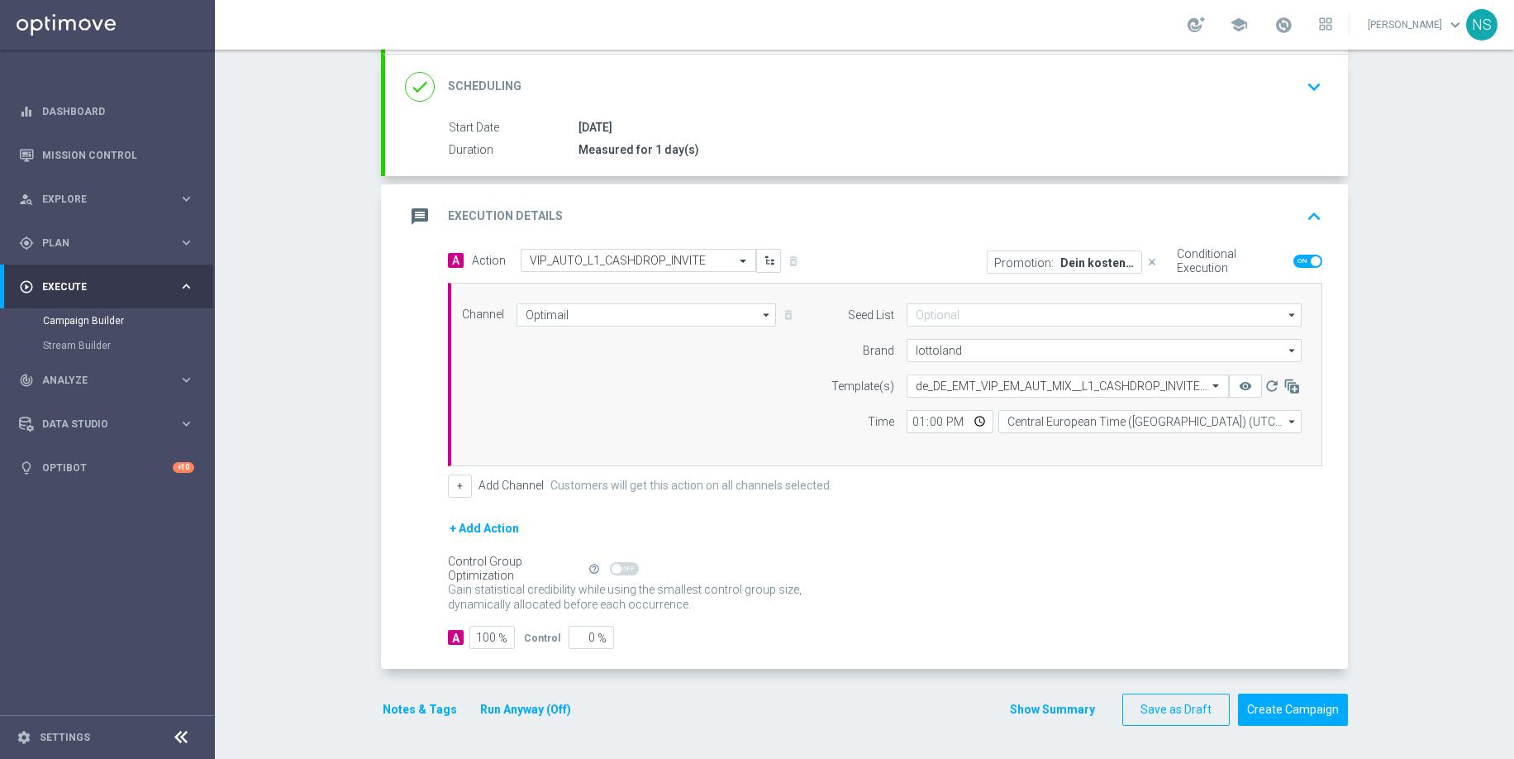
click at [424, 701] on button "Notes & Tags" at bounding box center [420, 709] width 78 height 21
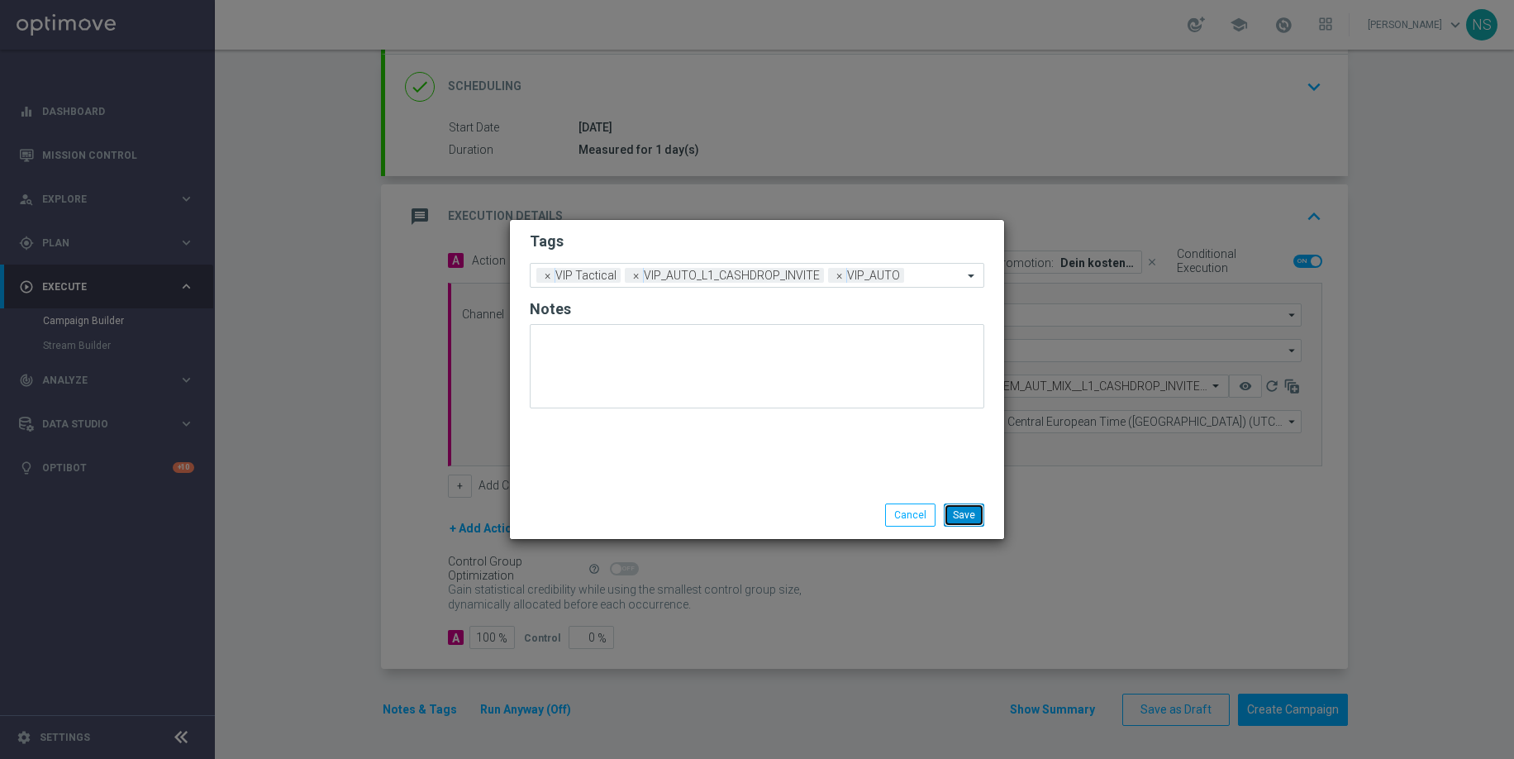
click at [959, 516] on button "Save" at bounding box center [964, 514] width 40 height 23
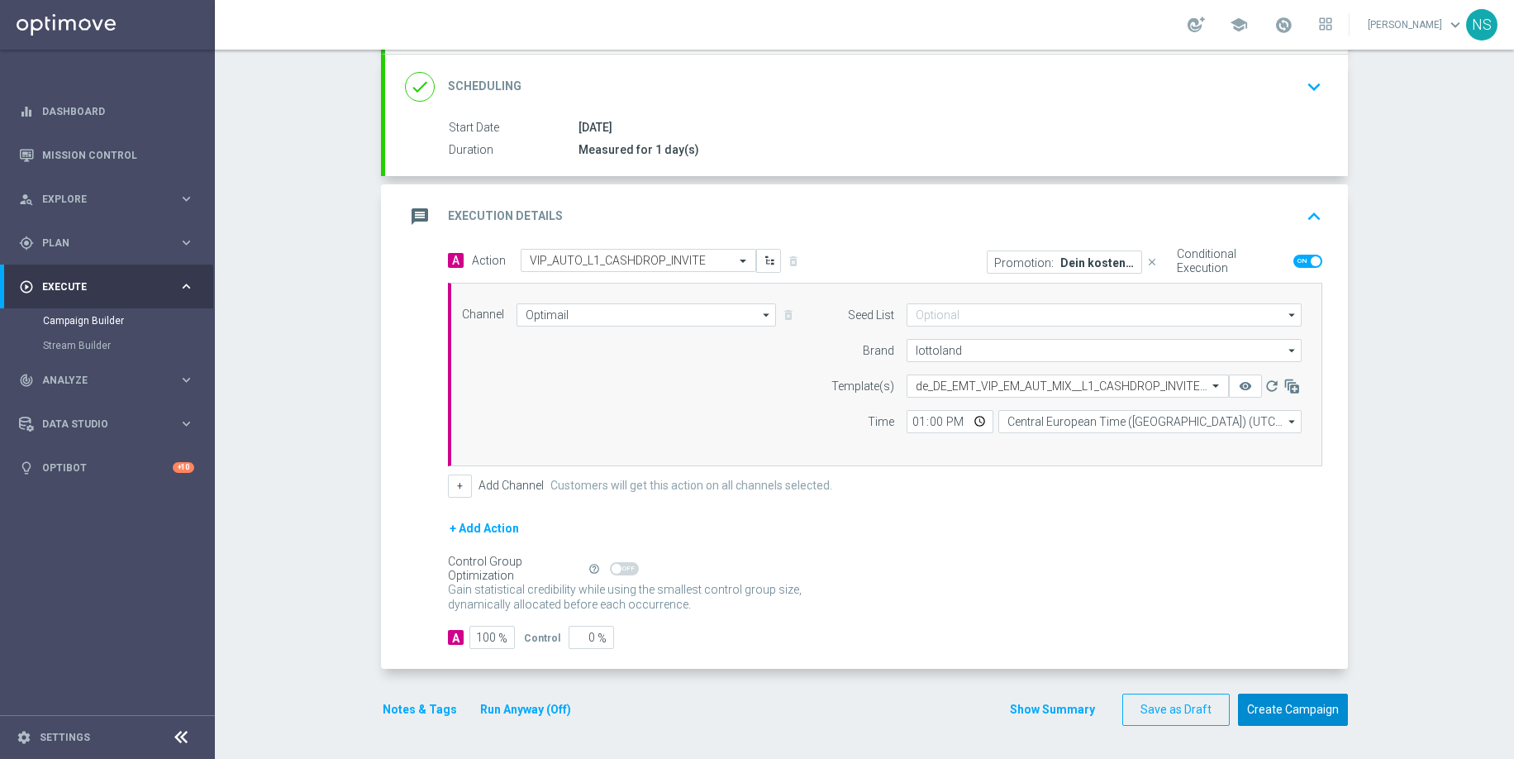
click at [1281, 708] on button "Create Campaign" at bounding box center [1293, 709] width 110 height 32
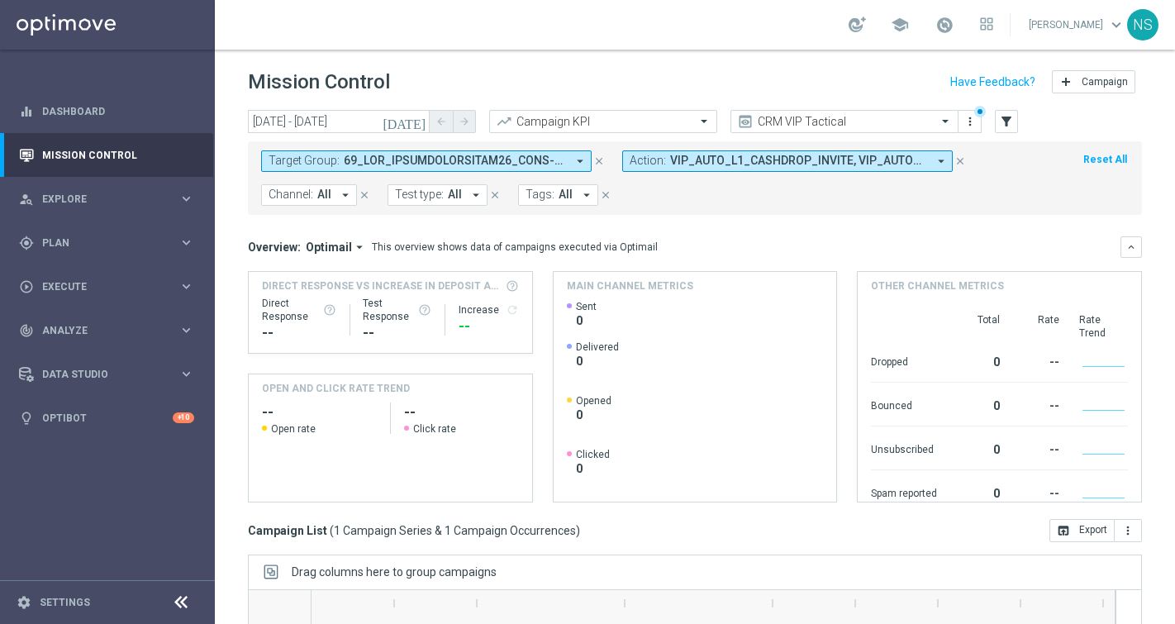
scroll to position [236, 0]
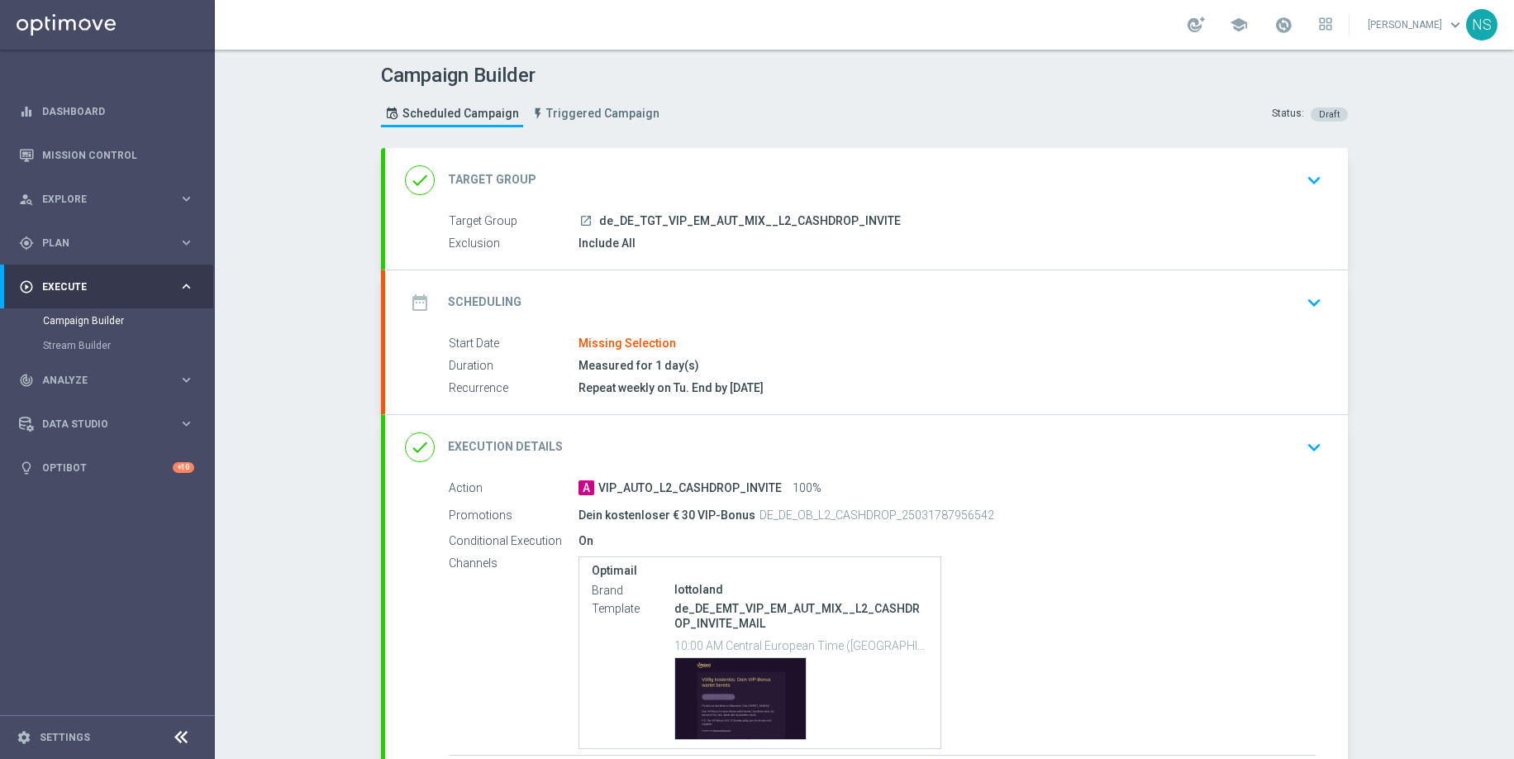
click at [643, 314] on div "date_range Scheduling keyboard_arrow_down" at bounding box center [866, 302] width 923 height 31
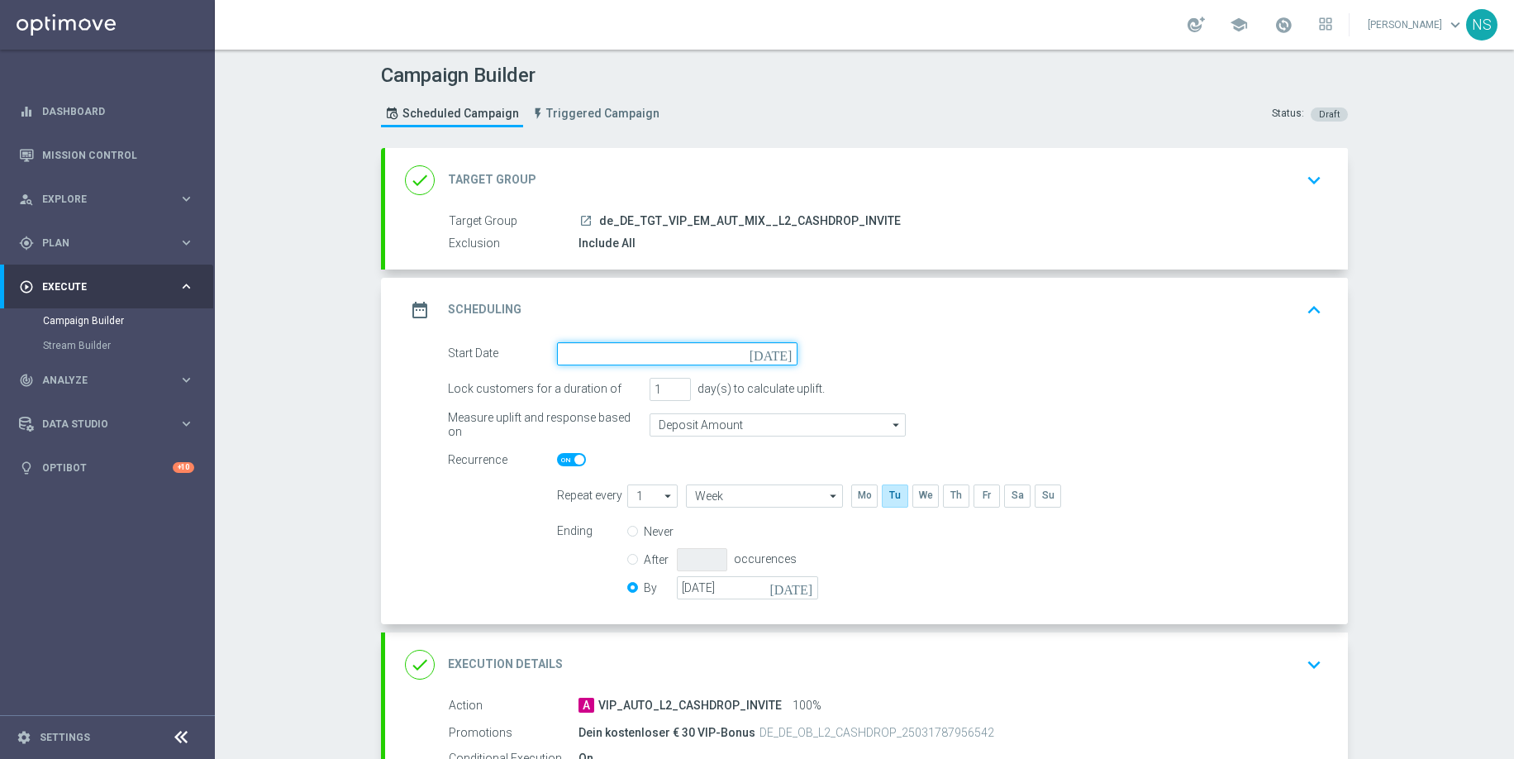
click at [649, 358] on input at bounding box center [677, 353] width 241 height 23
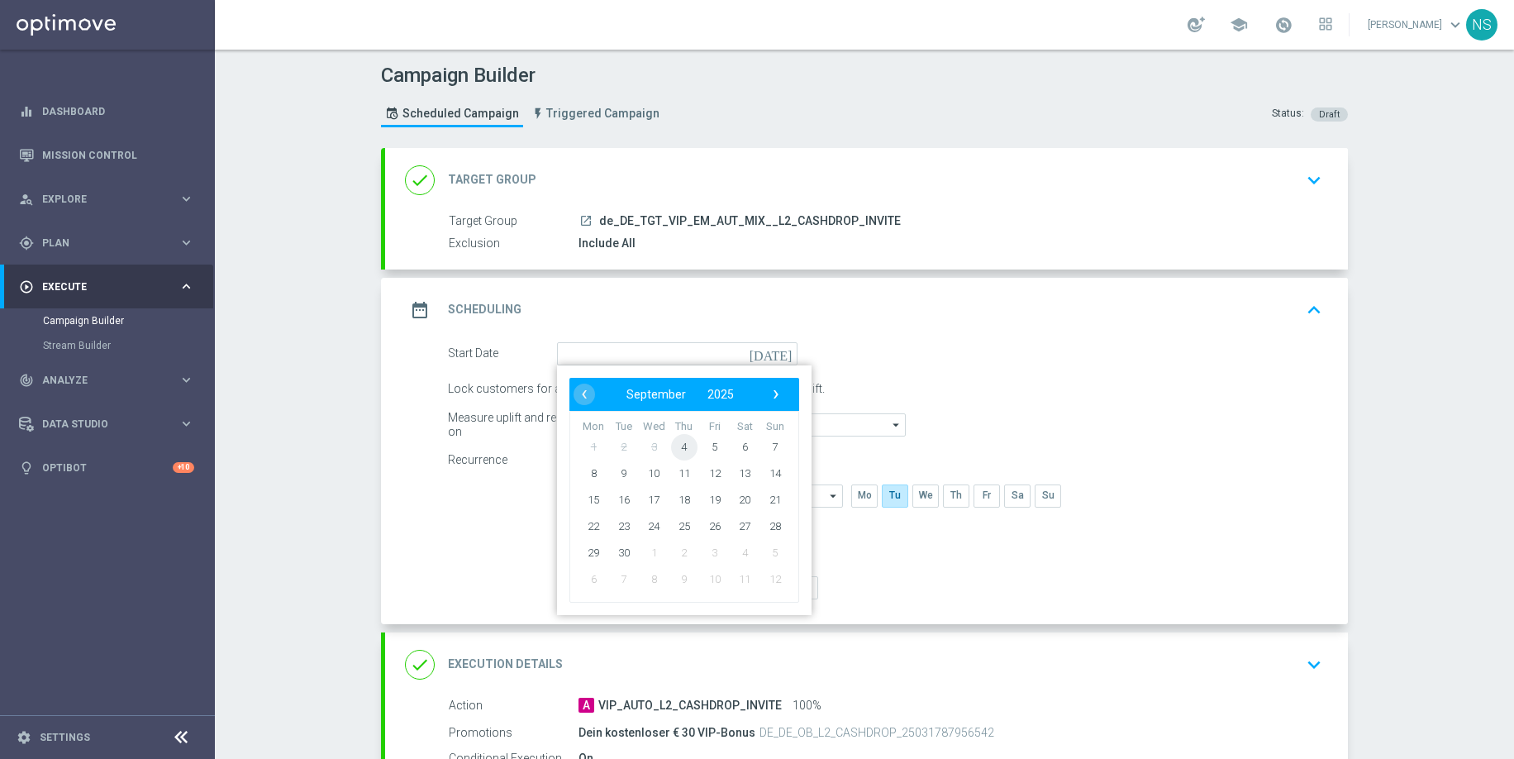
click at [690, 453] on span "4" at bounding box center [684, 446] width 26 height 26
type input "[DATE]"
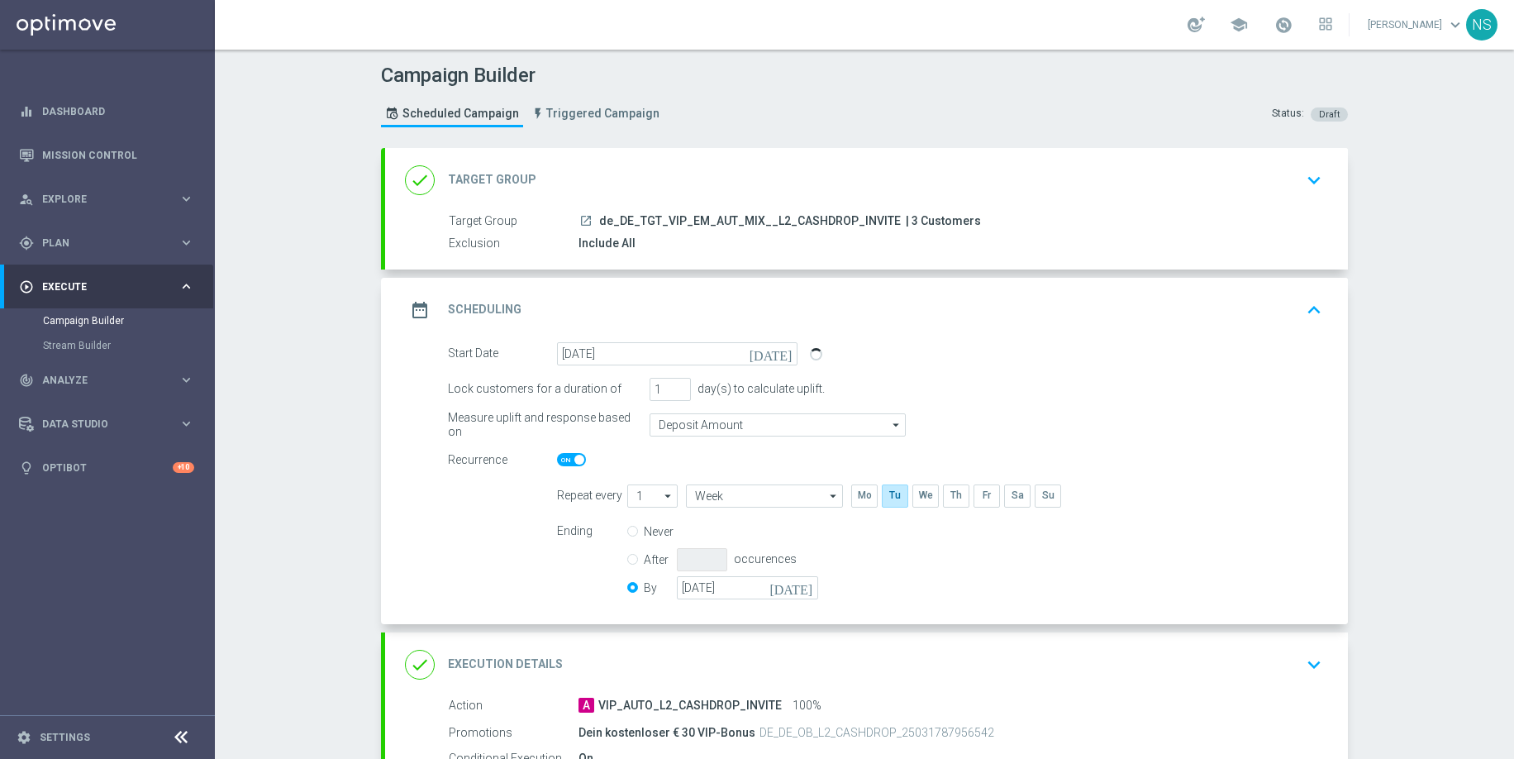
click at [573, 459] on span at bounding box center [571, 459] width 29 height 13
click at [573, 459] on input "checkbox" at bounding box center [571, 459] width 29 height 13
checkbox input "false"
radio input "true"
radio input "false"
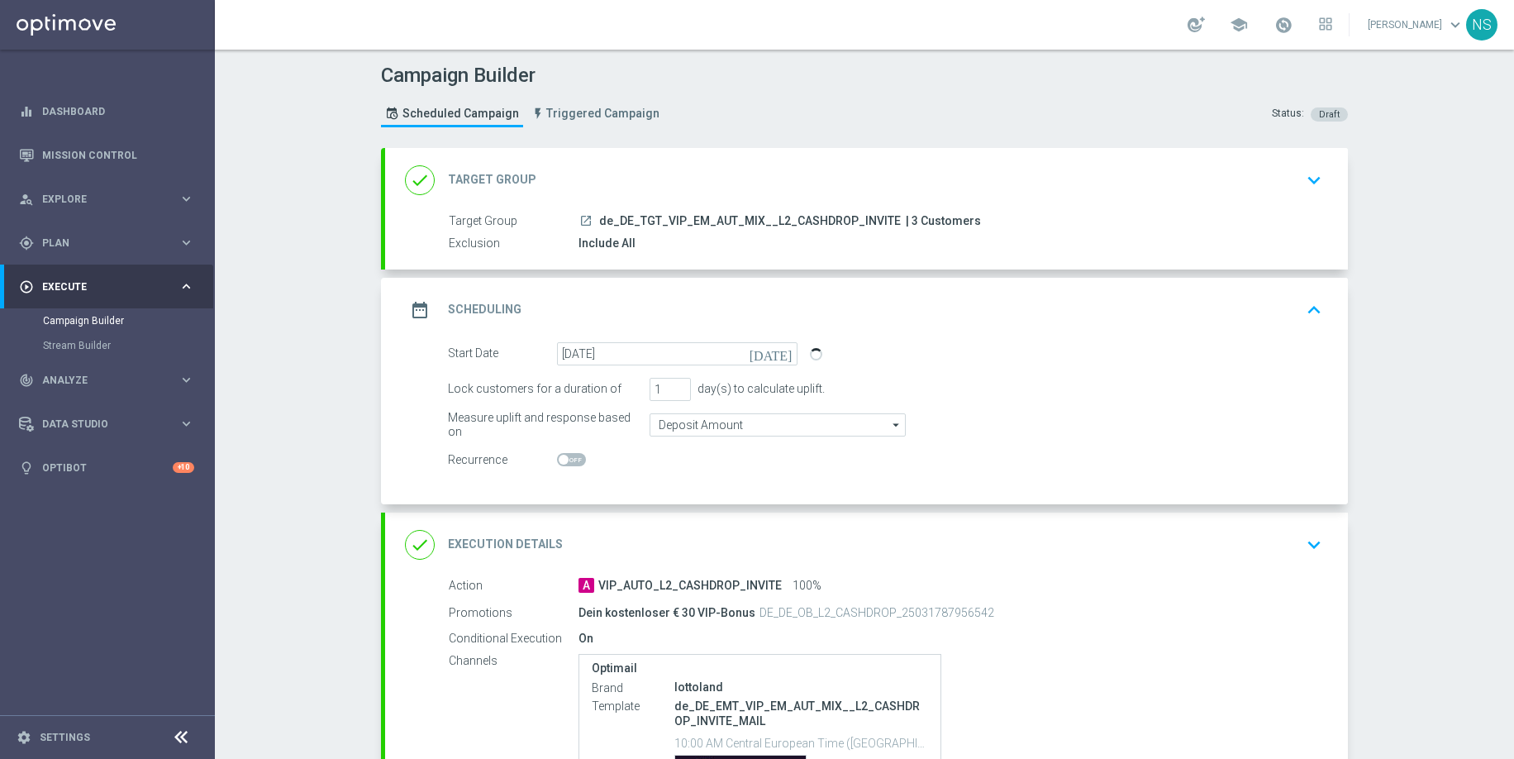
click at [626, 561] on div "done Execution Details keyboard_arrow_down" at bounding box center [866, 544] width 963 height 64
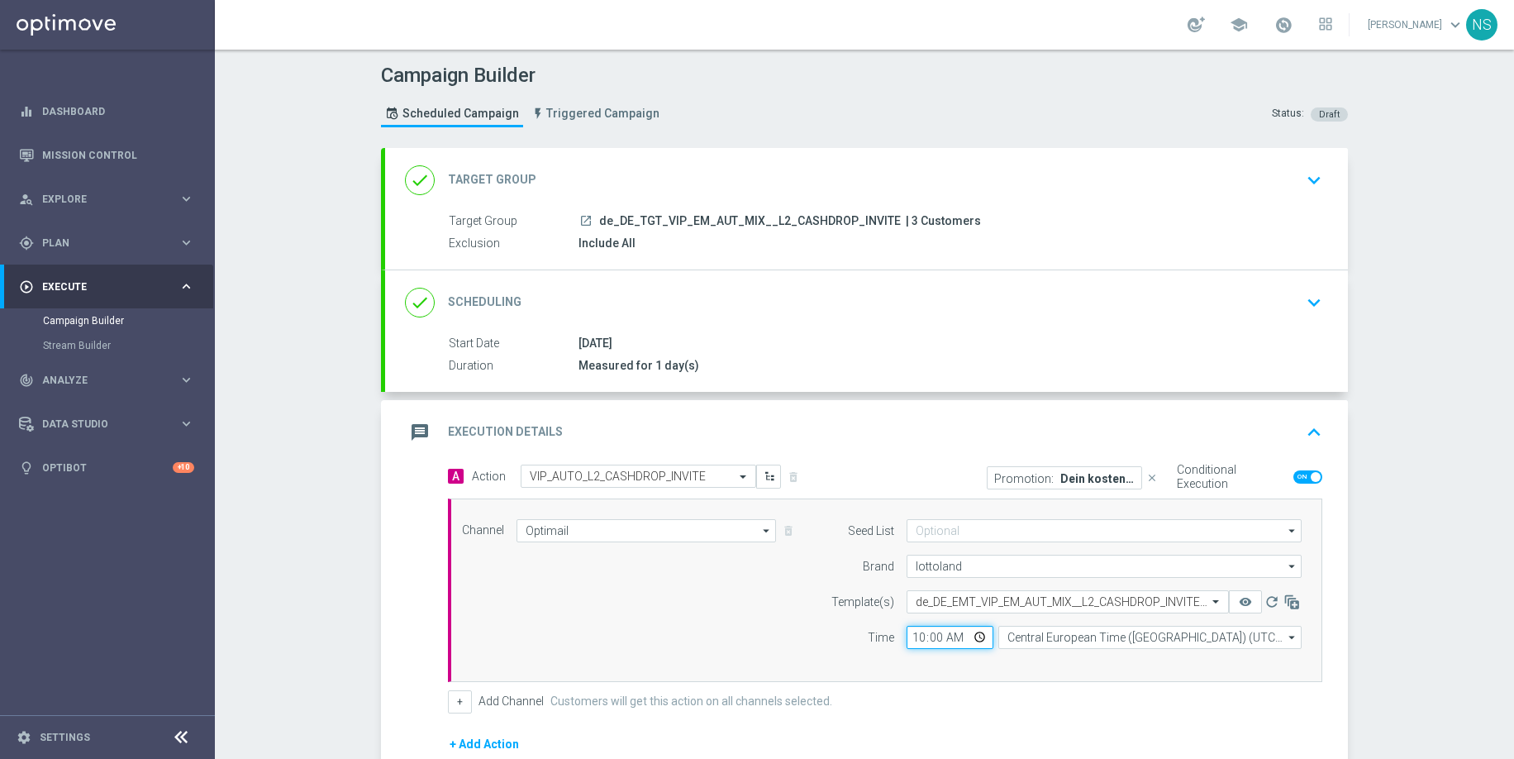
click at [915, 643] on input "10:00" at bounding box center [950, 637] width 87 height 23
type input "13:00"
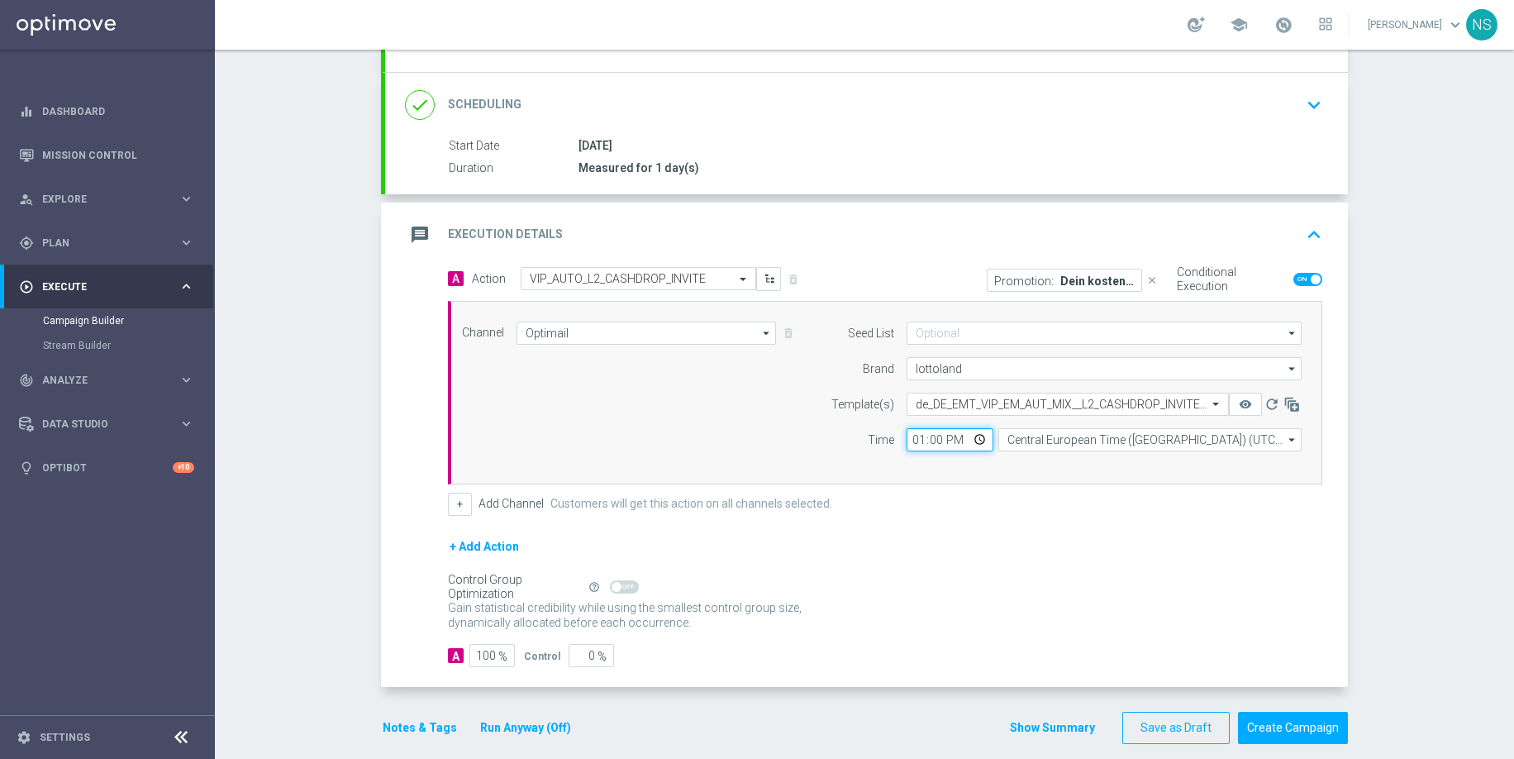
scroll to position [216, 0]
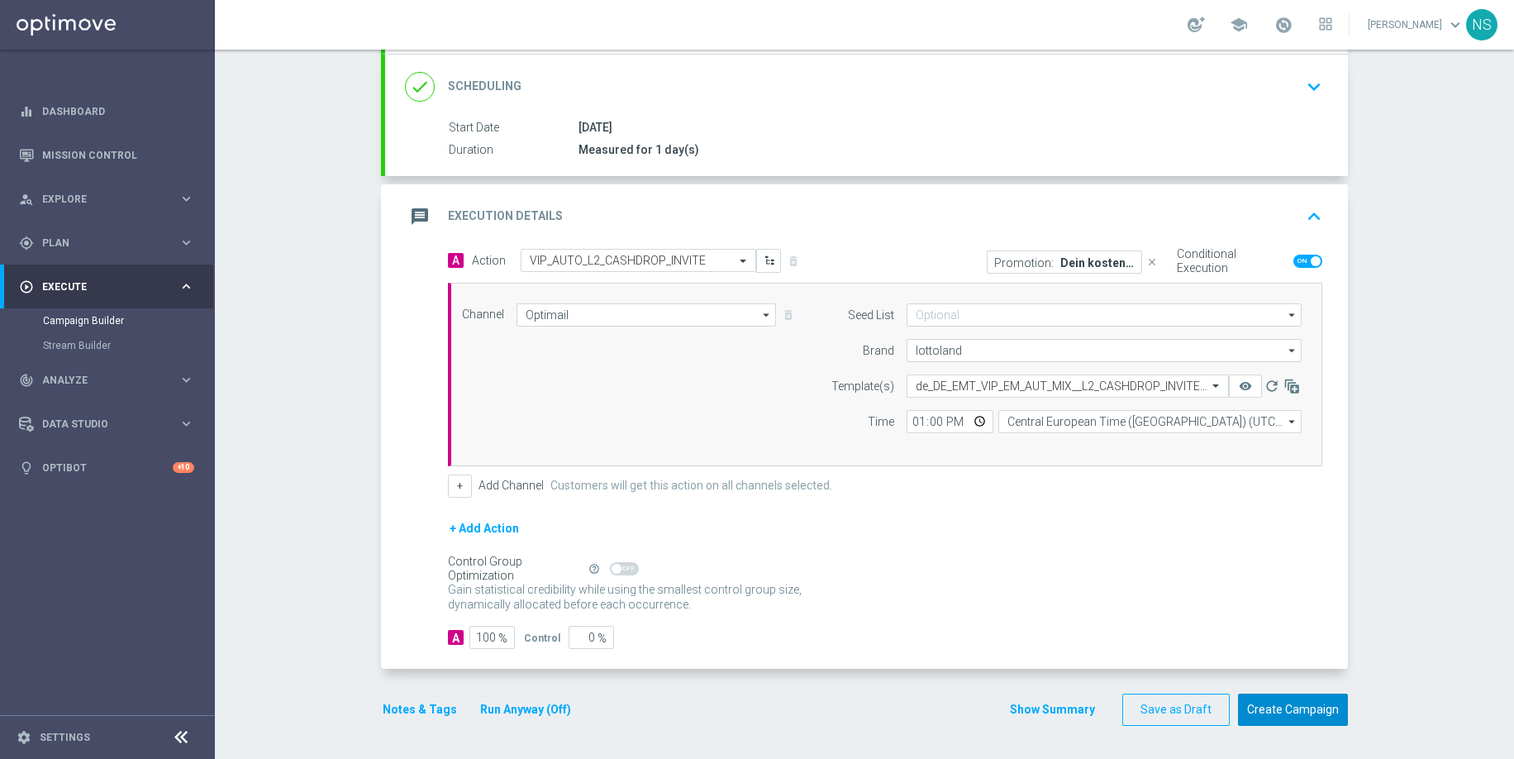
click at [1290, 714] on button "Create Campaign" at bounding box center [1293, 709] width 110 height 32
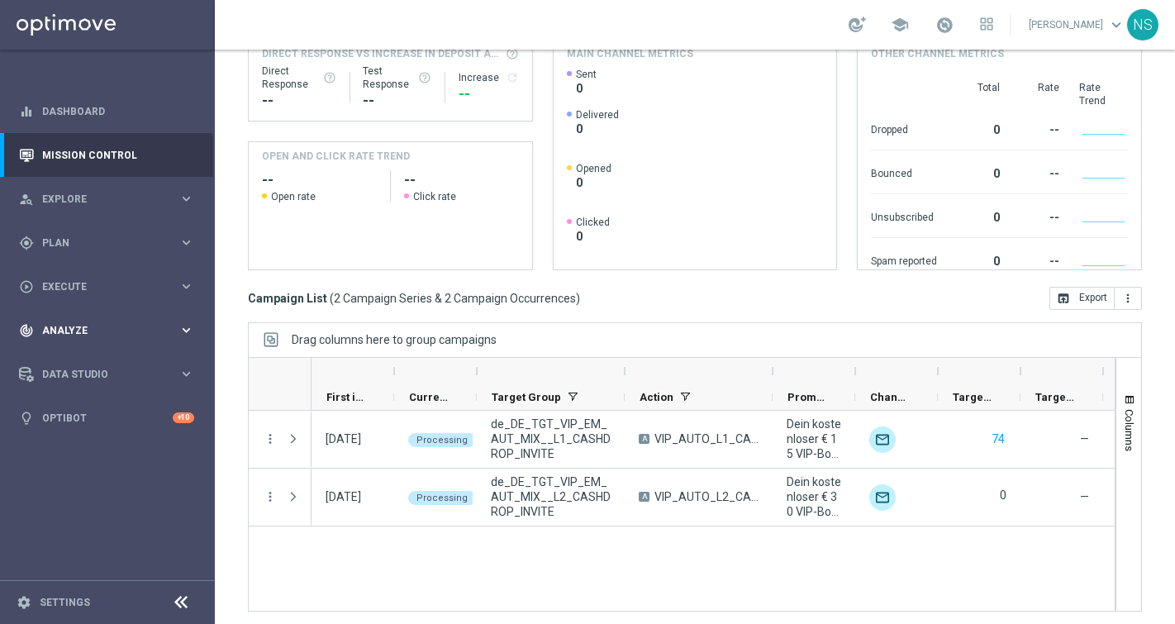
scroll to position [233, 0]
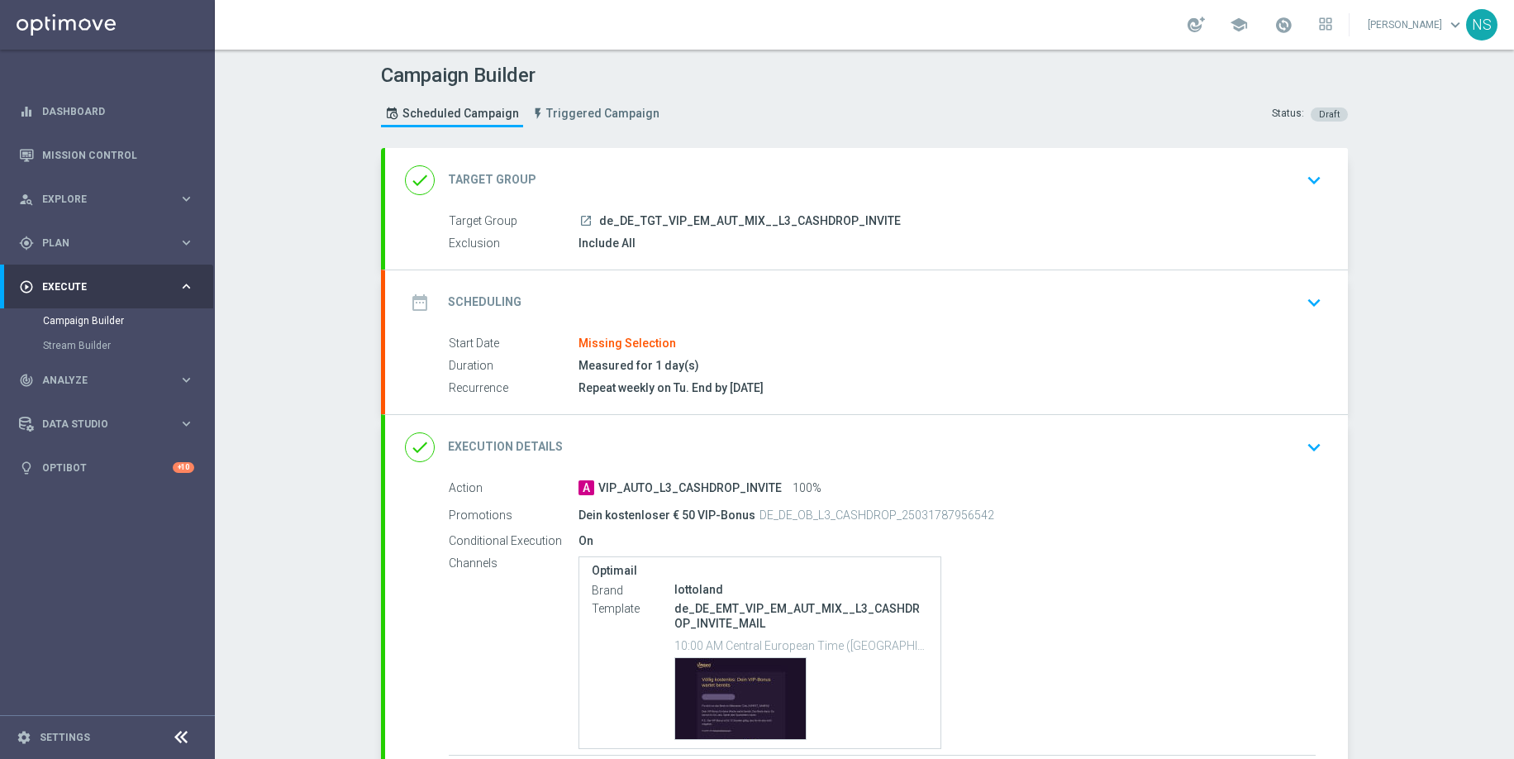
click at [688, 291] on div "date_range Scheduling keyboard_arrow_down" at bounding box center [866, 302] width 923 height 31
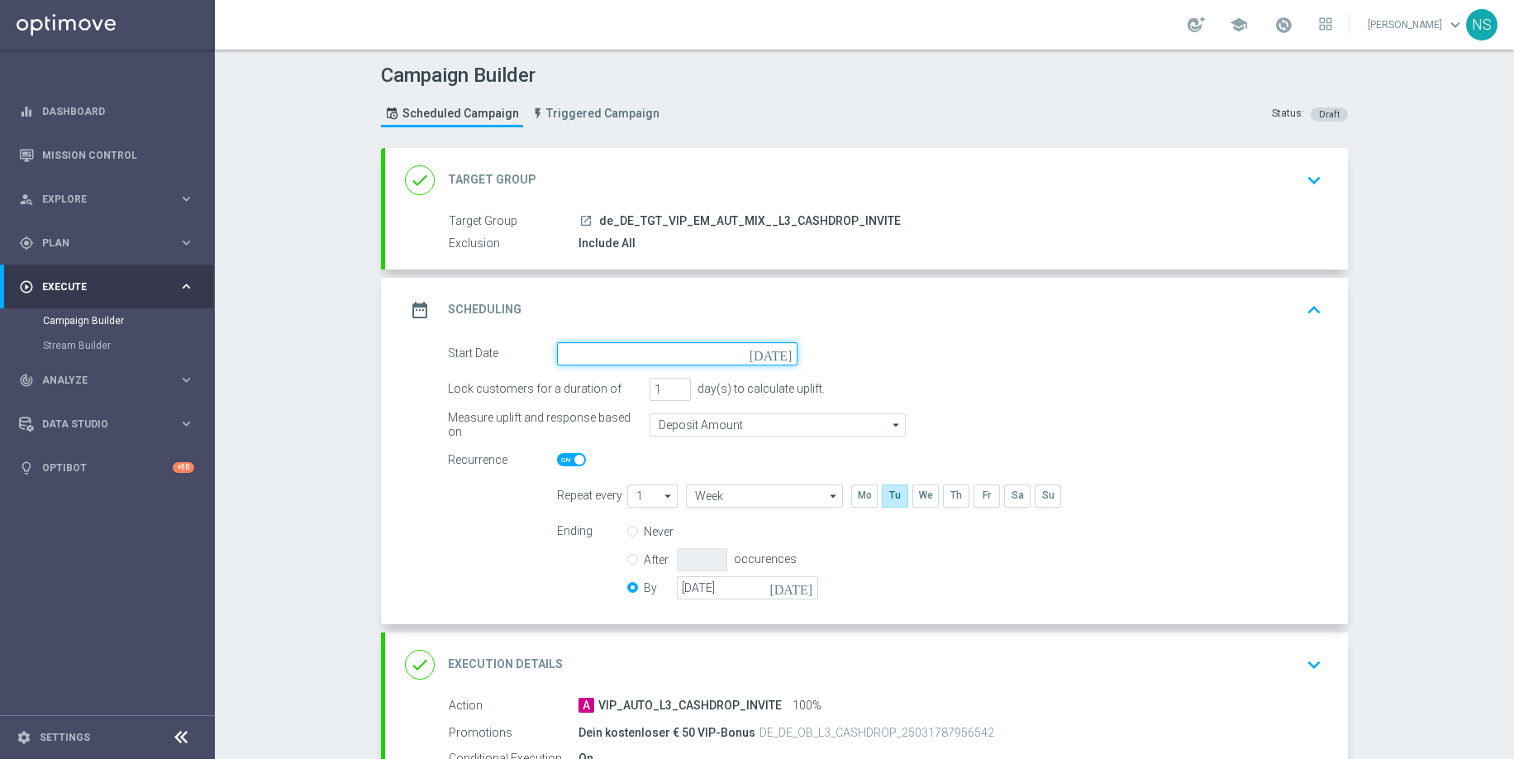
click at [674, 344] on input at bounding box center [677, 353] width 241 height 23
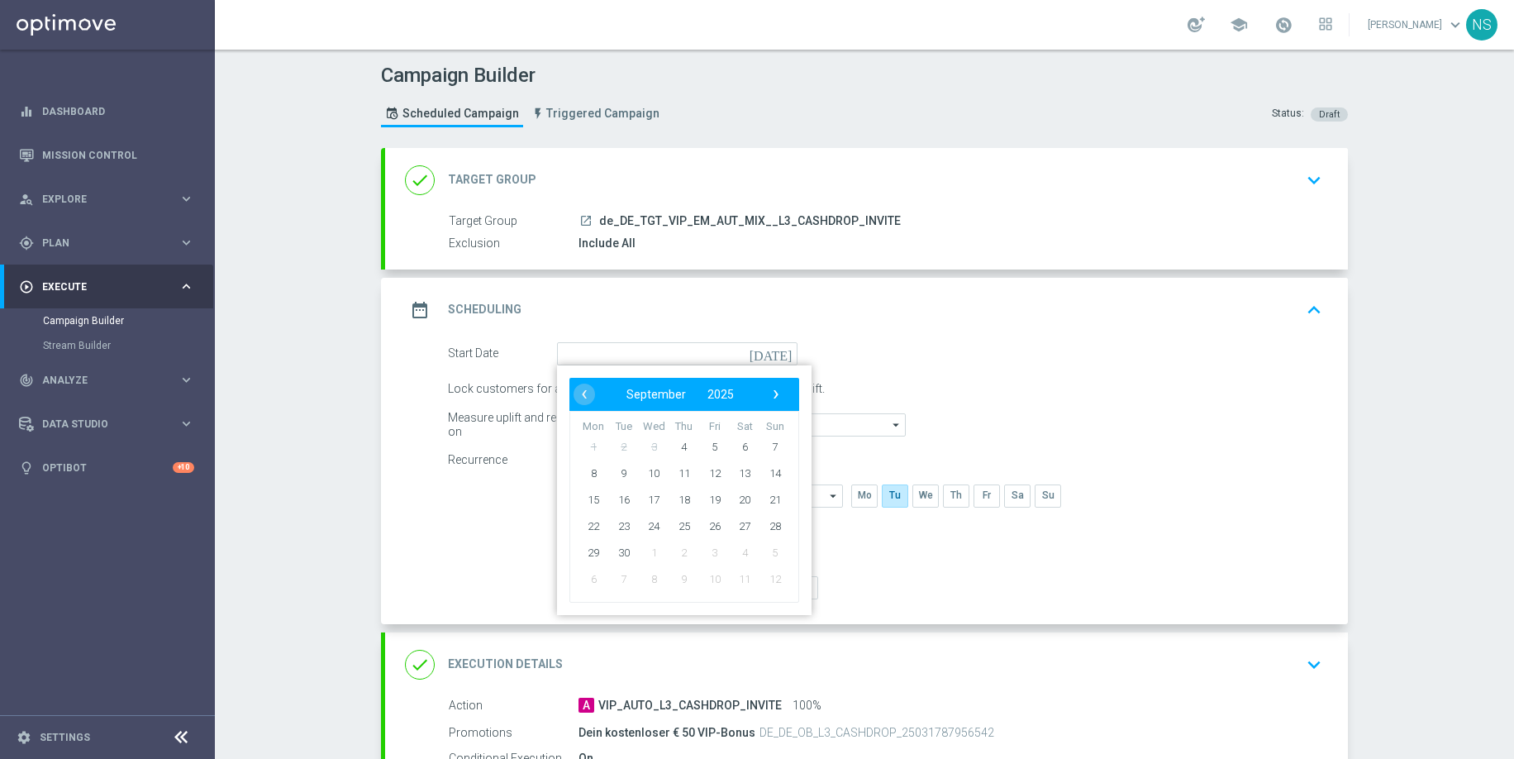
type input "[DATE]"
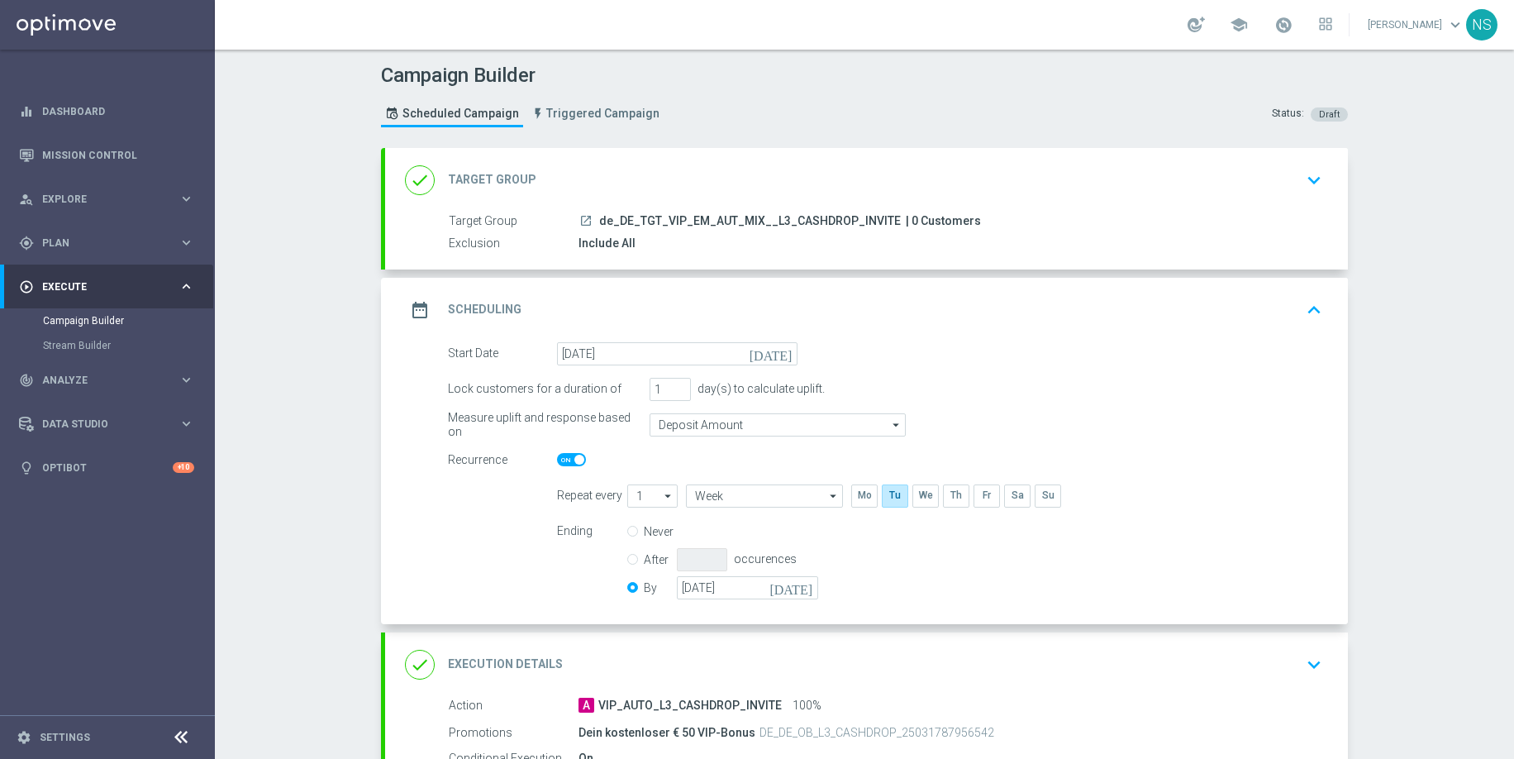
click at [571, 464] on span at bounding box center [571, 459] width 29 height 13
click at [571, 464] on input "checkbox" at bounding box center [571, 459] width 29 height 13
checkbox input "false"
radio input "true"
radio input "false"
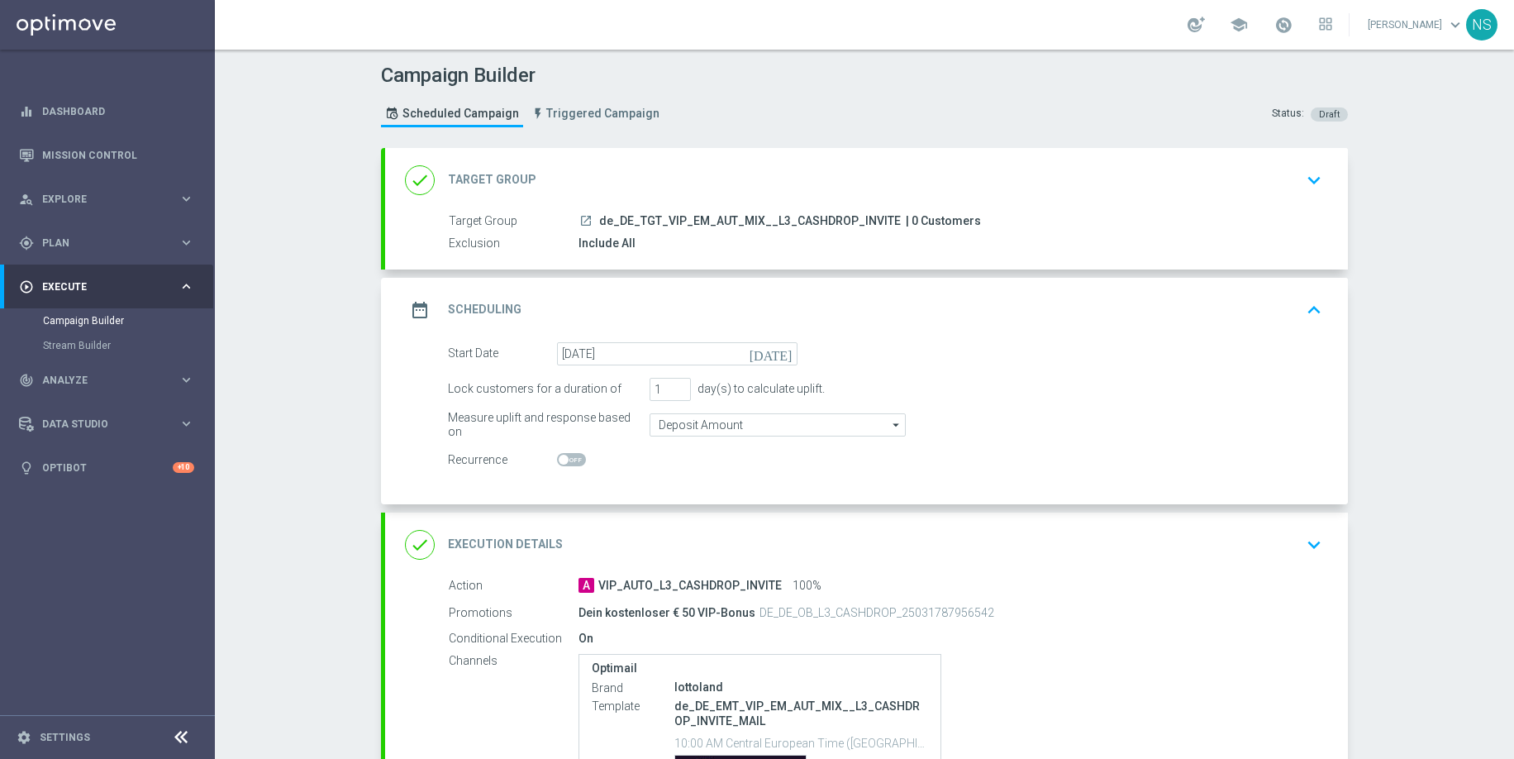
click at [619, 533] on div "done Execution Details keyboard_arrow_down" at bounding box center [866, 544] width 923 height 31
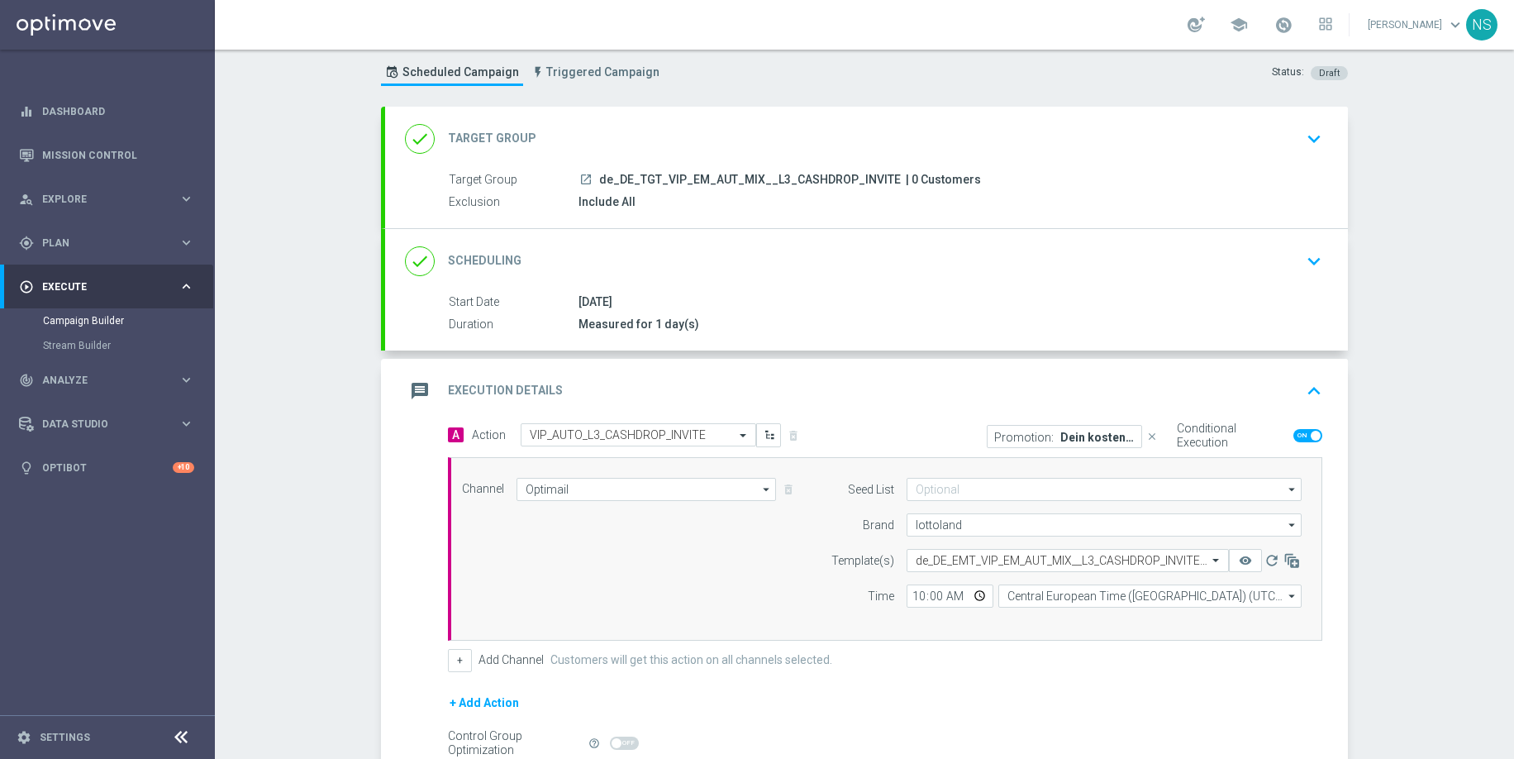
scroll to position [44, 0]
click at [915, 598] on input "10:00" at bounding box center [950, 593] width 87 height 23
type input "13:00"
click at [951, 695] on div "+ Add Action" at bounding box center [885, 710] width 874 height 41
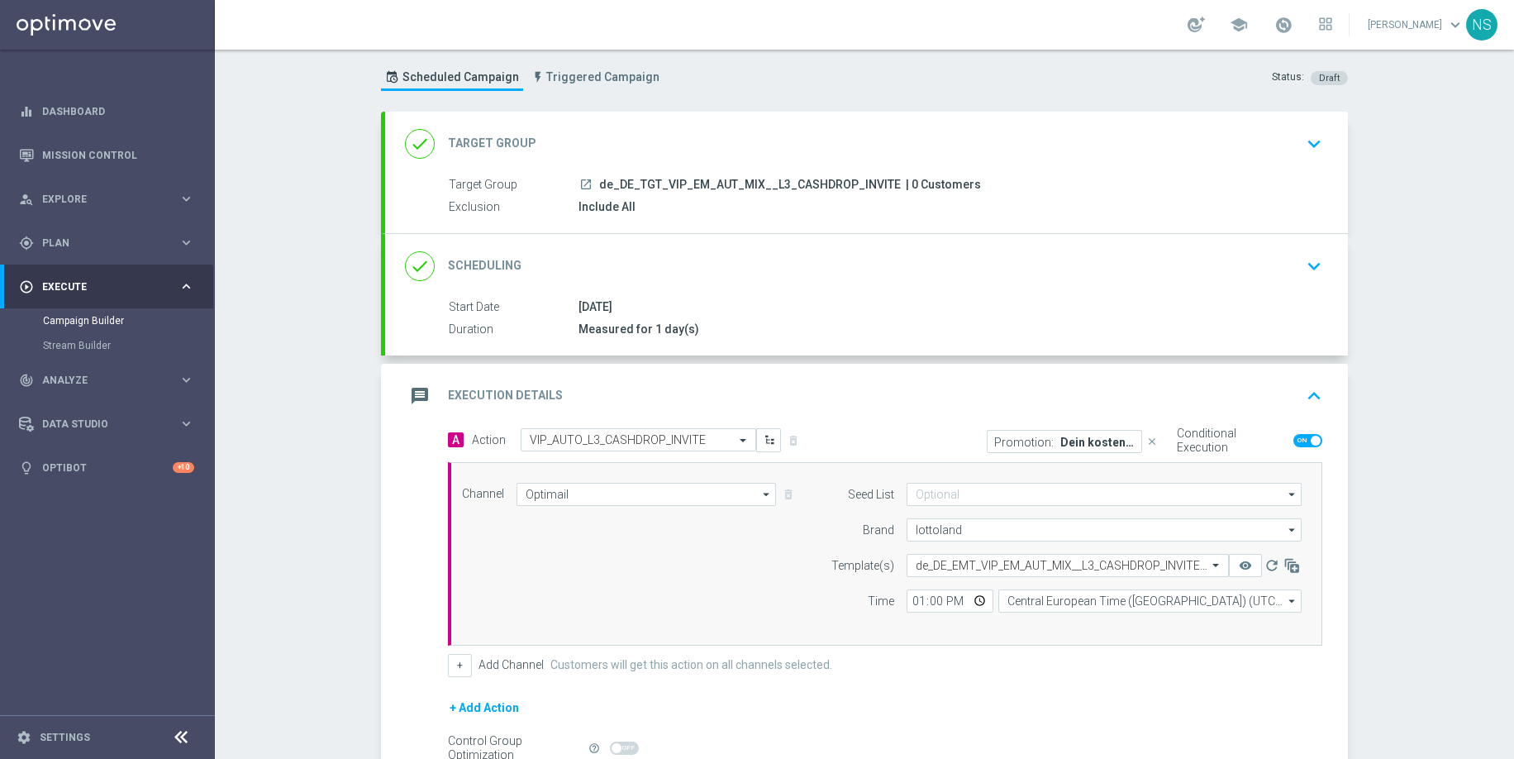
scroll to position [38, 0]
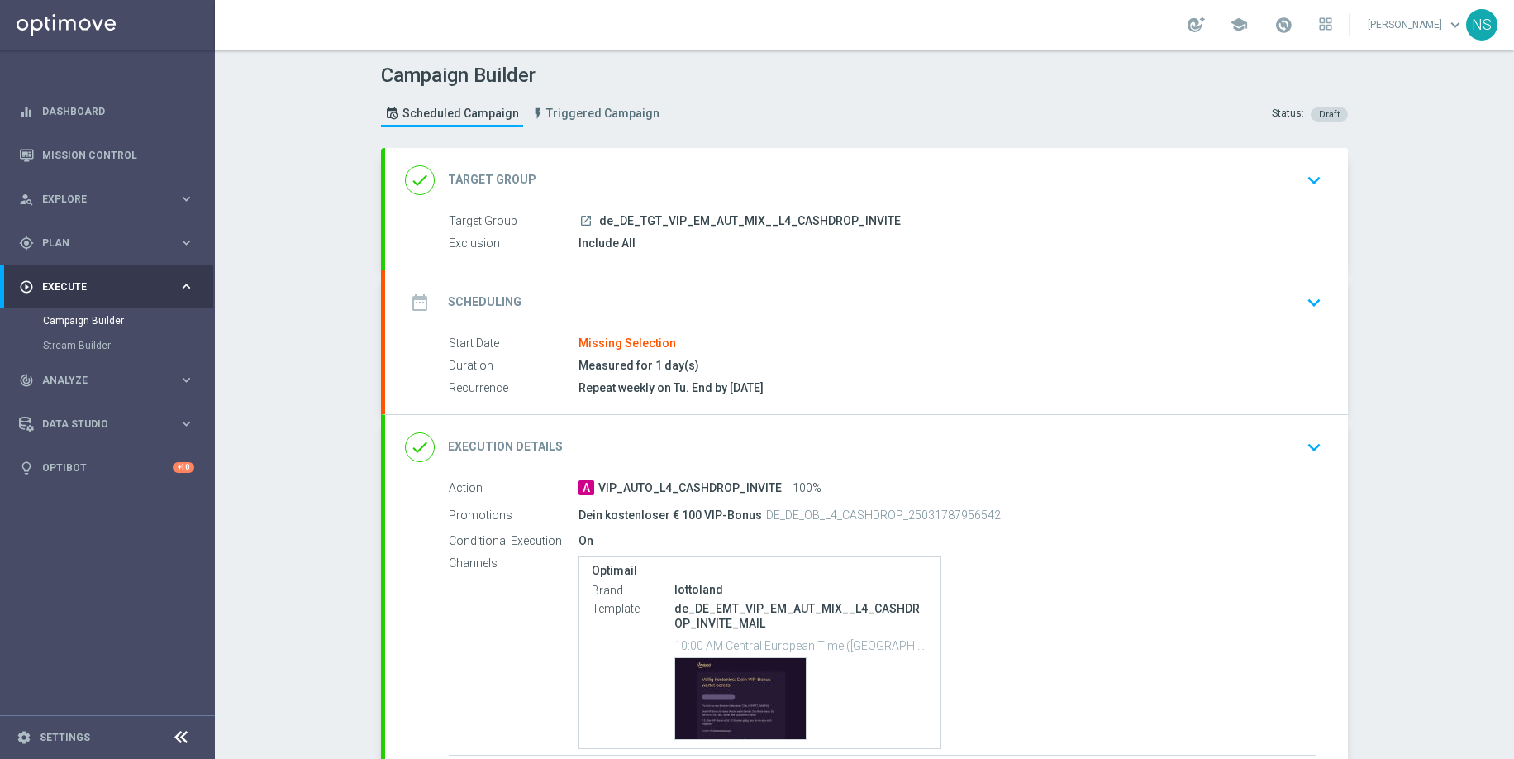
click at [573, 304] on div "date_range Scheduling keyboard_arrow_down" at bounding box center [866, 302] width 923 height 31
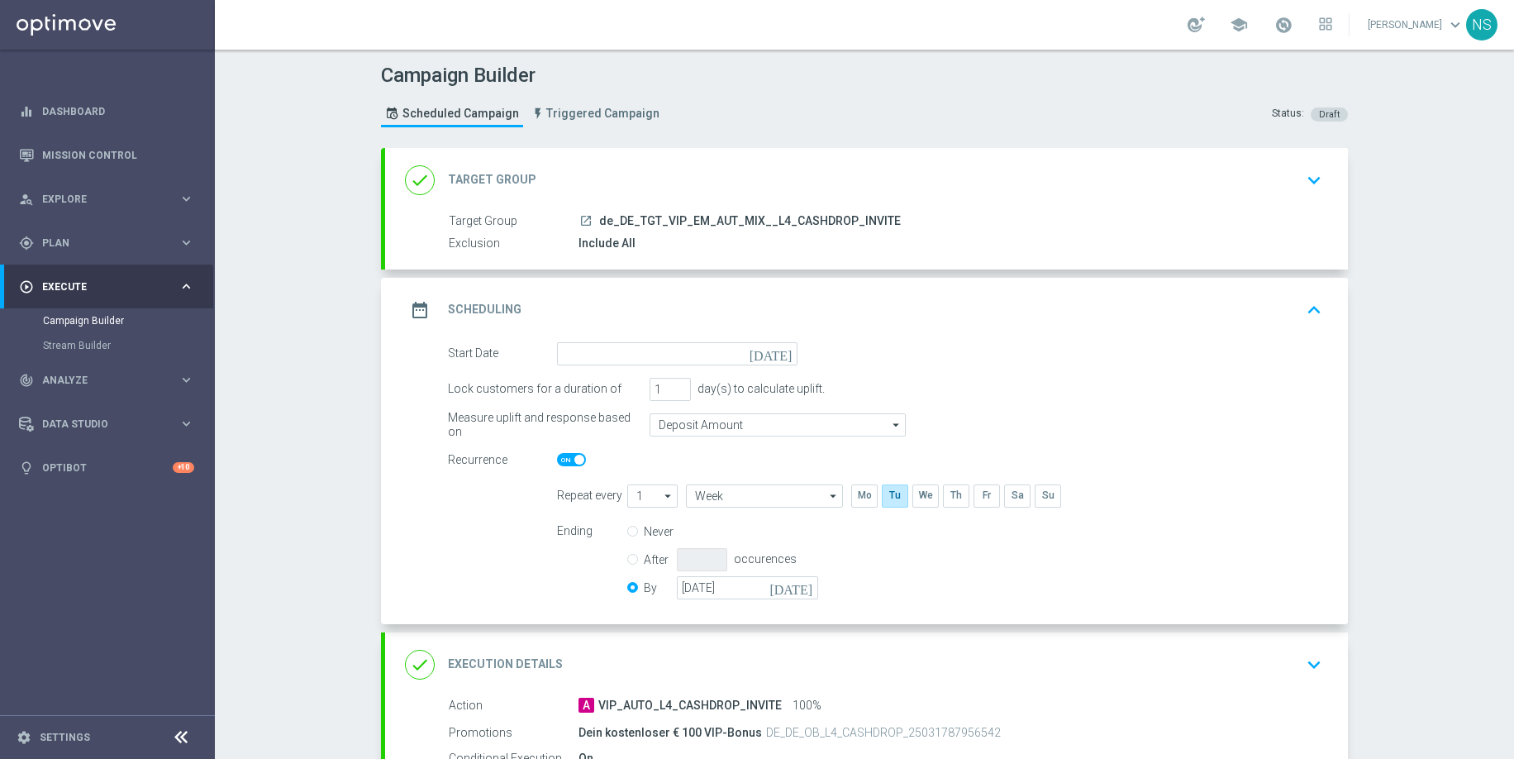
click at [721, 169] on div "done Target Group keyboard_arrow_down" at bounding box center [866, 179] width 923 height 31
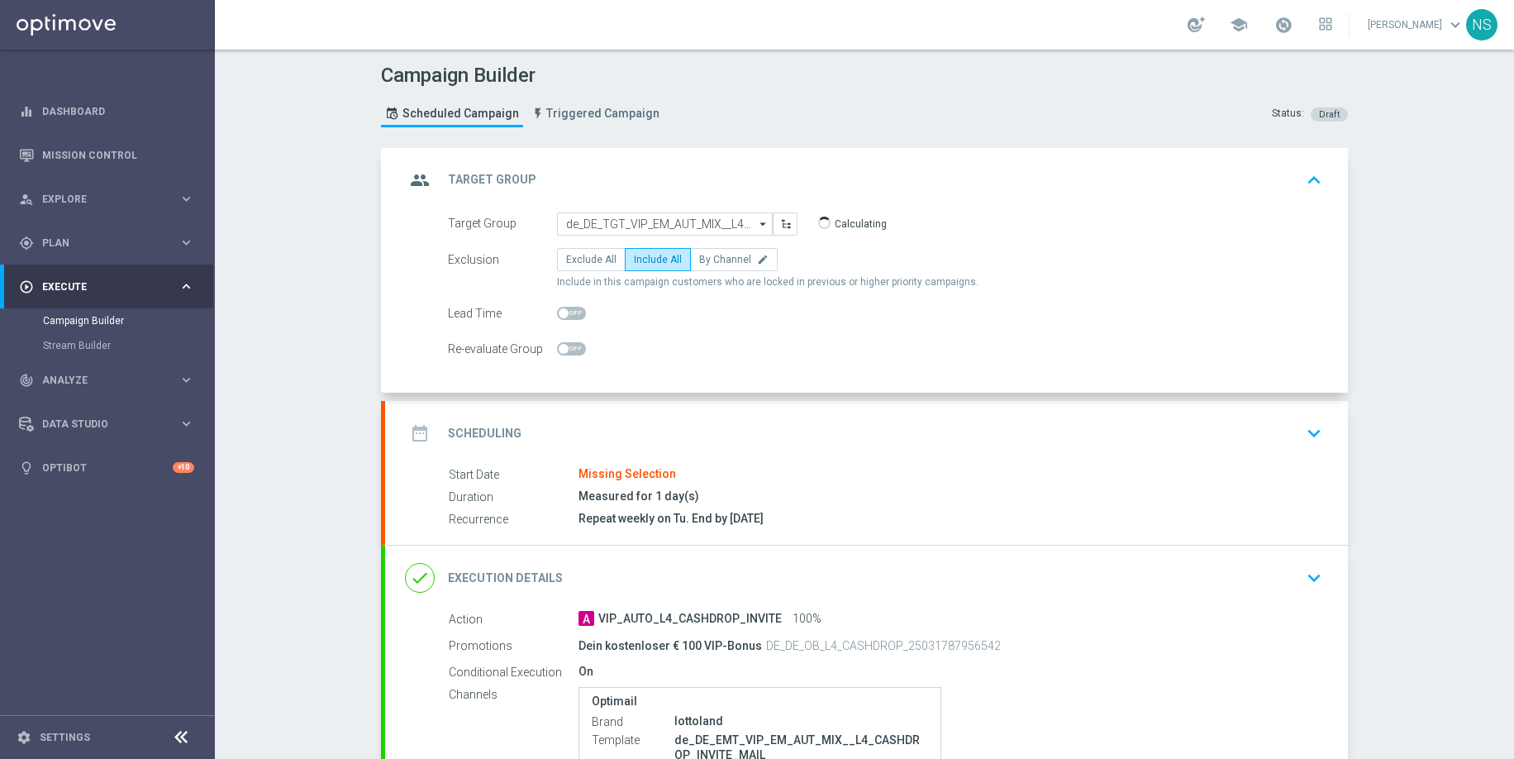
click at [656, 422] on div "date_range Scheduling keyboard_arrow_down" at bounding box center [866, 432] width 923 height 31
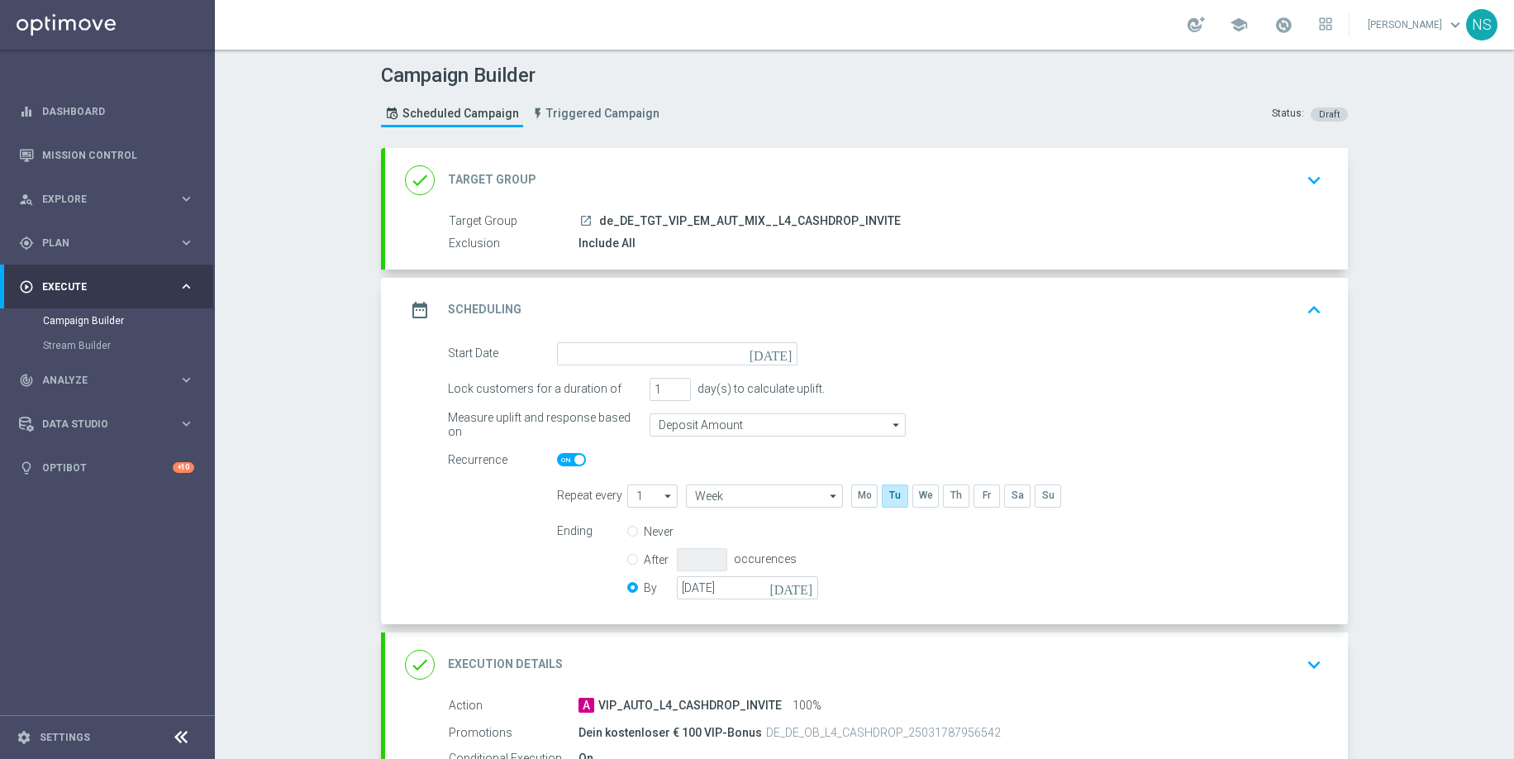
click at [788, 345] on icon "[DATE]" at bounding box center [774, 351] width 49 height 18
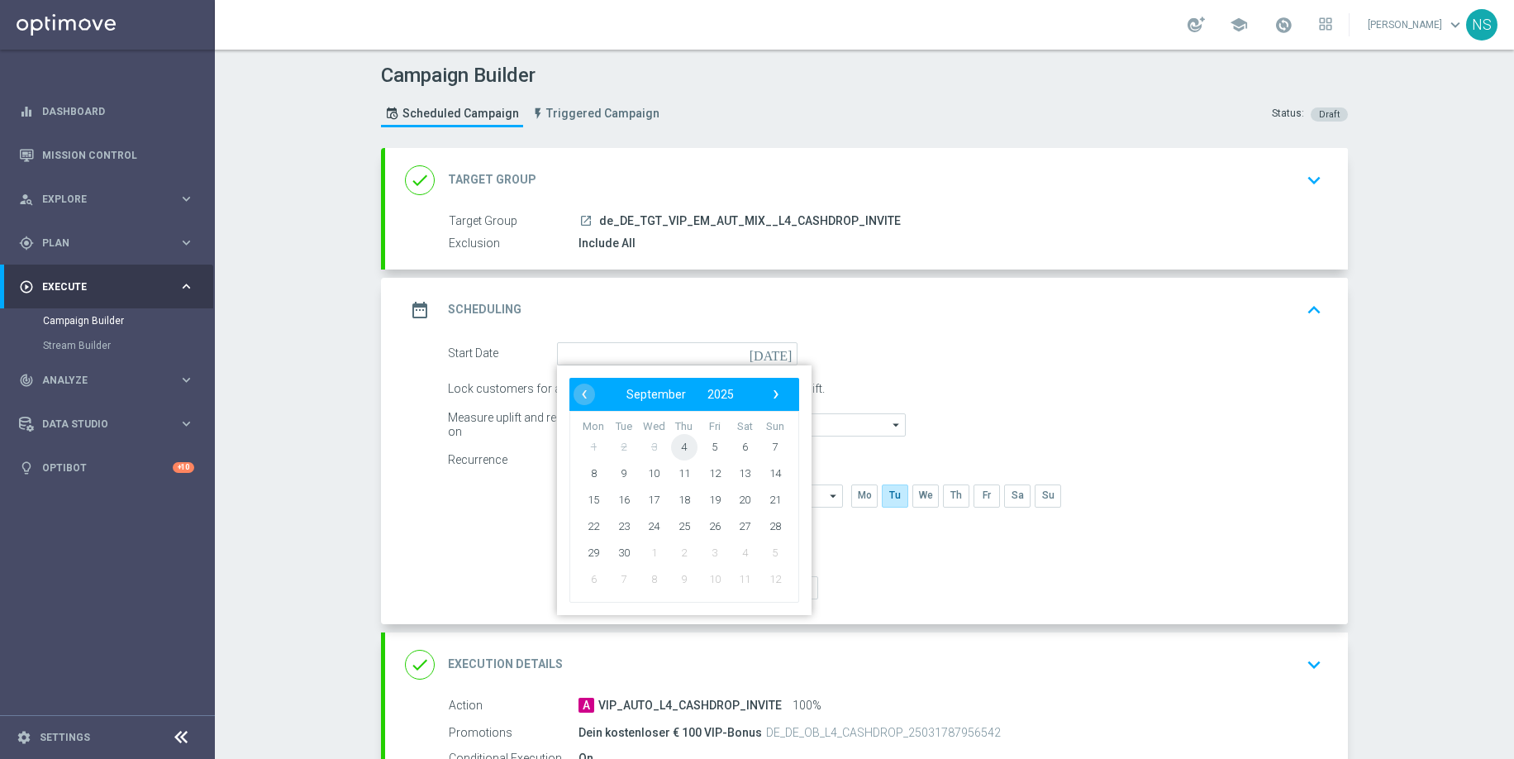
click at [684, 450] on span "4" at bounding box center [684, 446] width 26 height 26
type input "[DATE]"
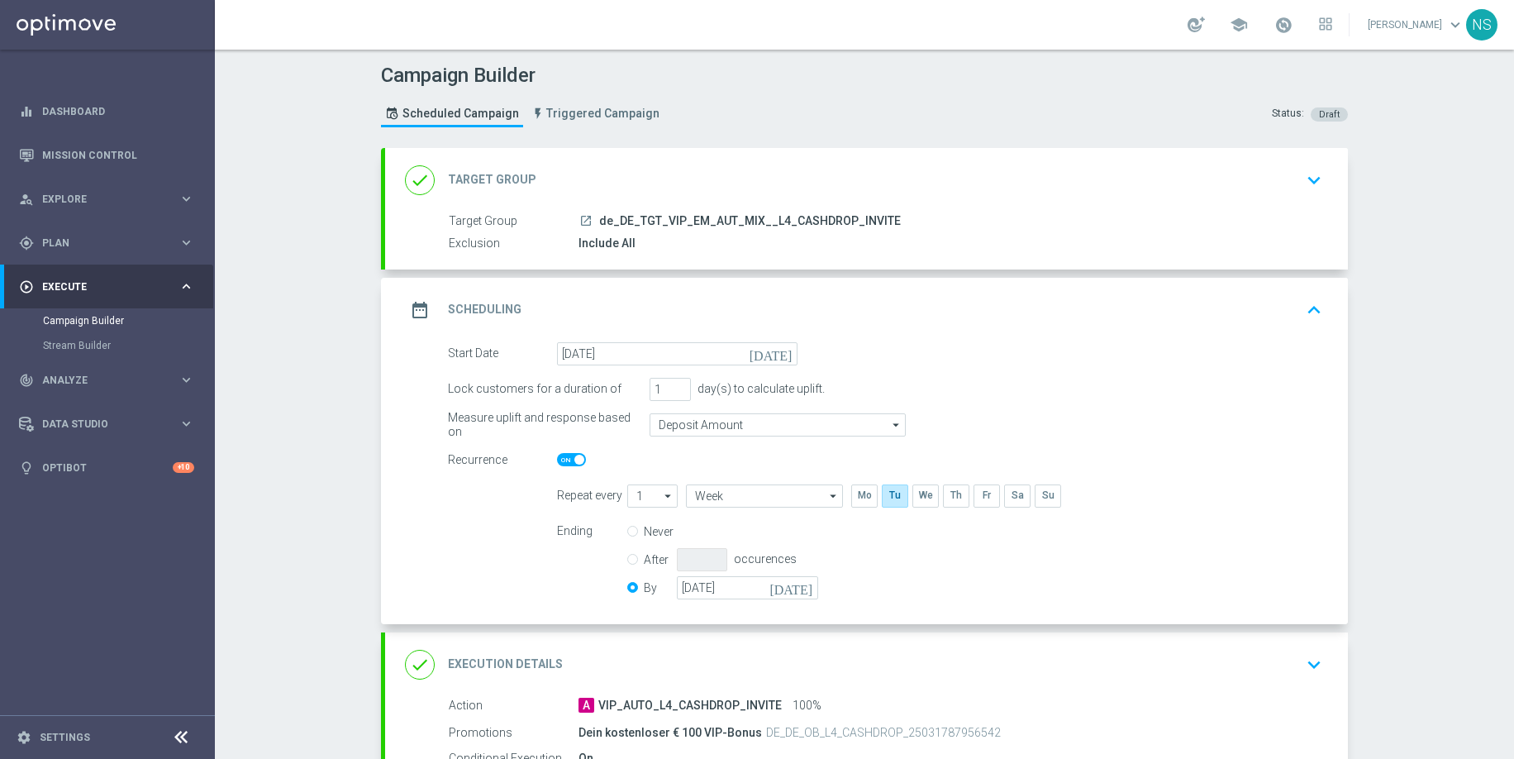
click at [579, 466] on switch at bounding box center [677, 460] width 241 height 14
click at [579, 464] on label at bounding box center [571, 459] width 29 height 13
click at [579, 464] on input "checkbox" at bounding box center [571, 459] width 29 height 13
checkbox input "false"
radio input "true"
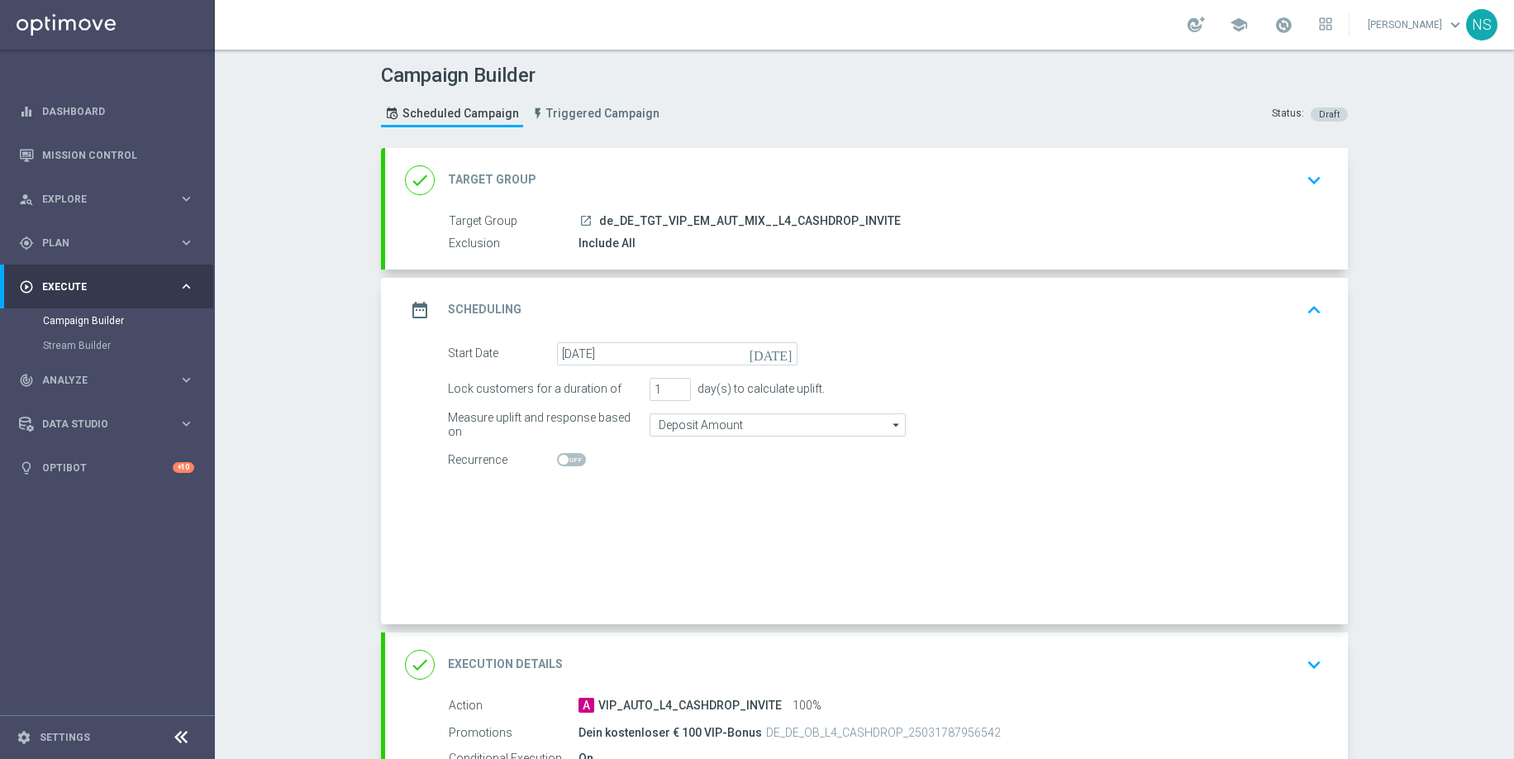
radio input "false"
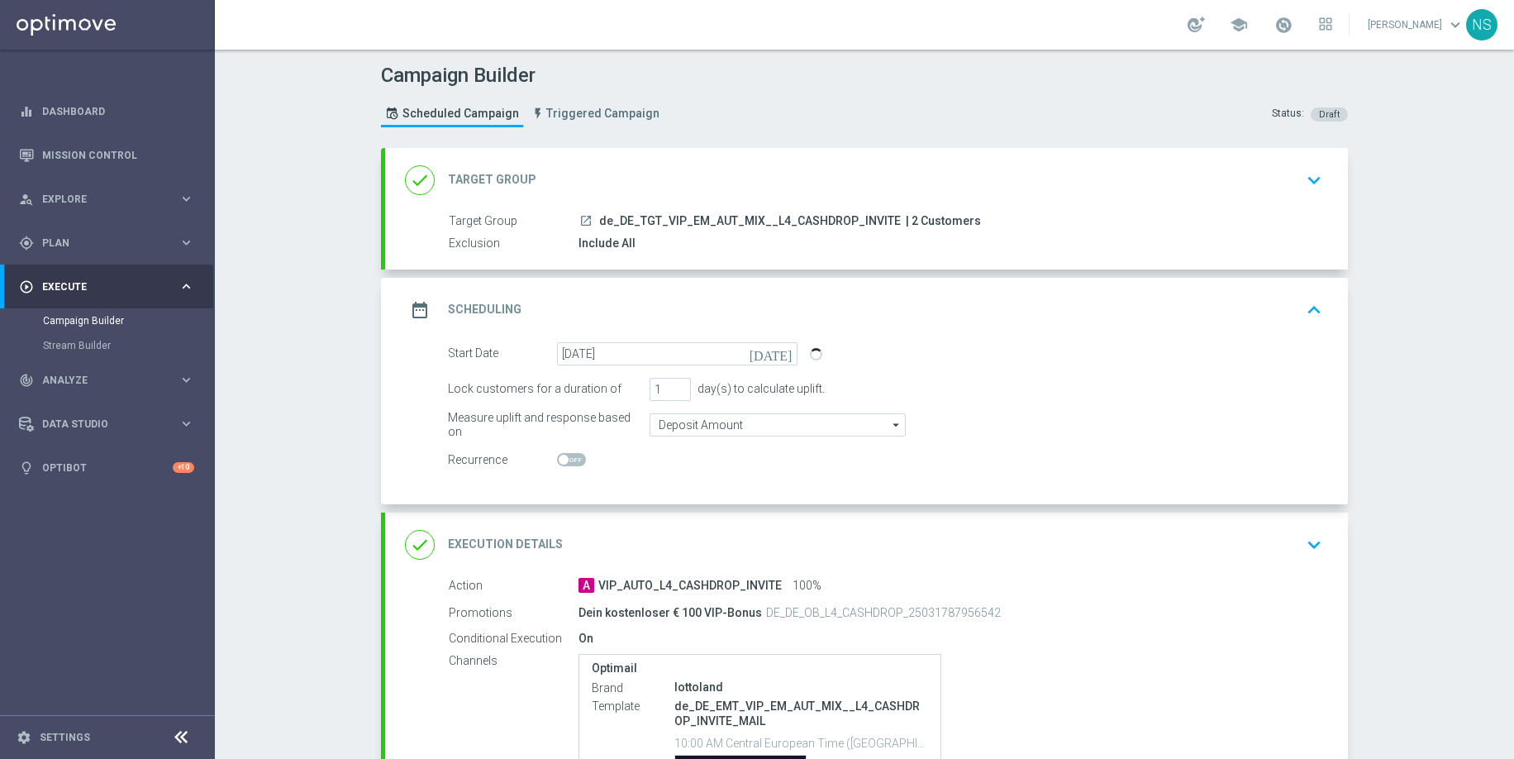
click at [657, 537] on div "done Execution Details keyboard_arrow_down" at bounding box center [866, 544] width 923 height 31
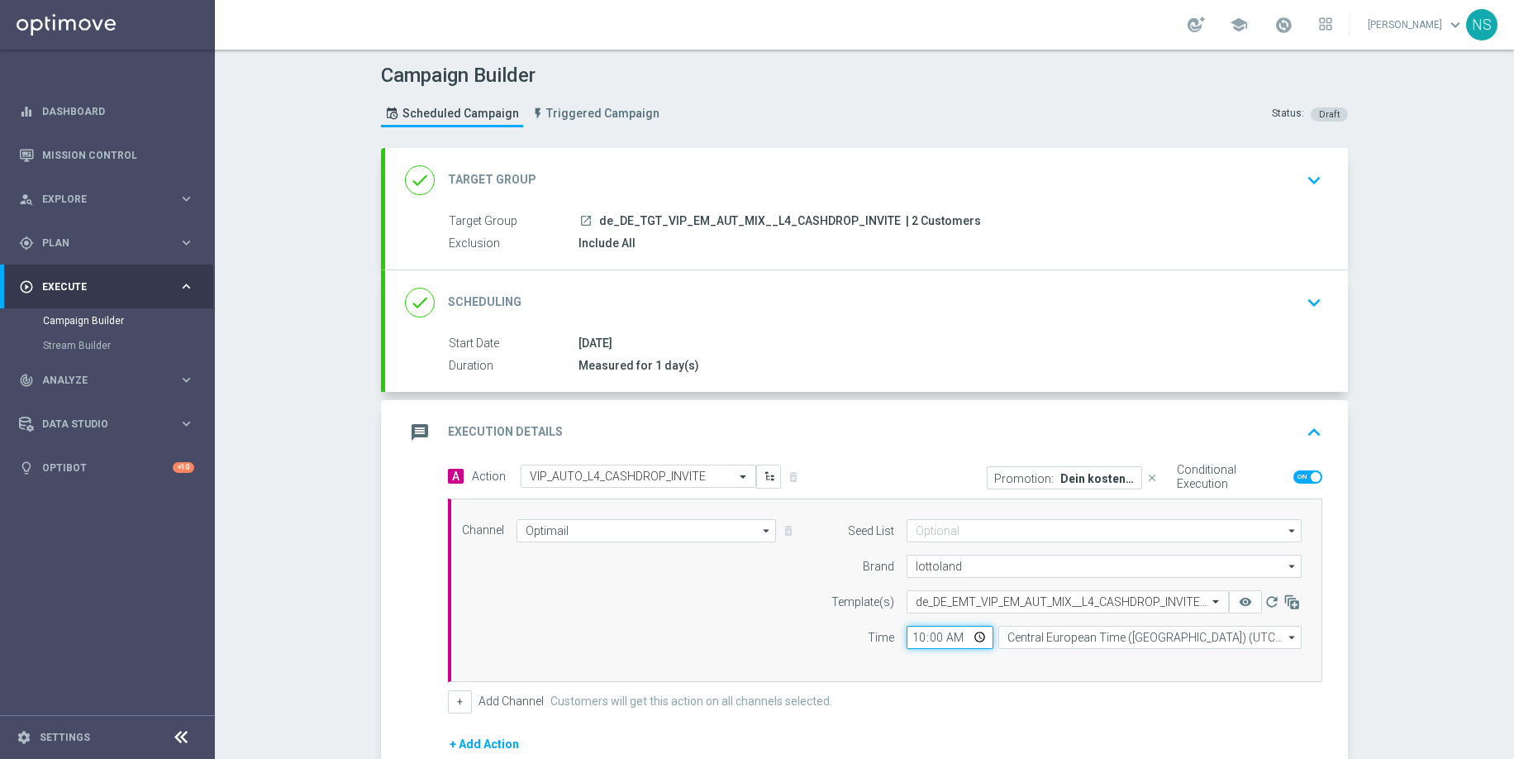
click at [916, 648] on input "10:00" at bounding box center [950, 637] width 87 height 23
click at [916, 636] on input "10:00" at bounding box center [950, 637] width 87 height 23
type input "13:00"
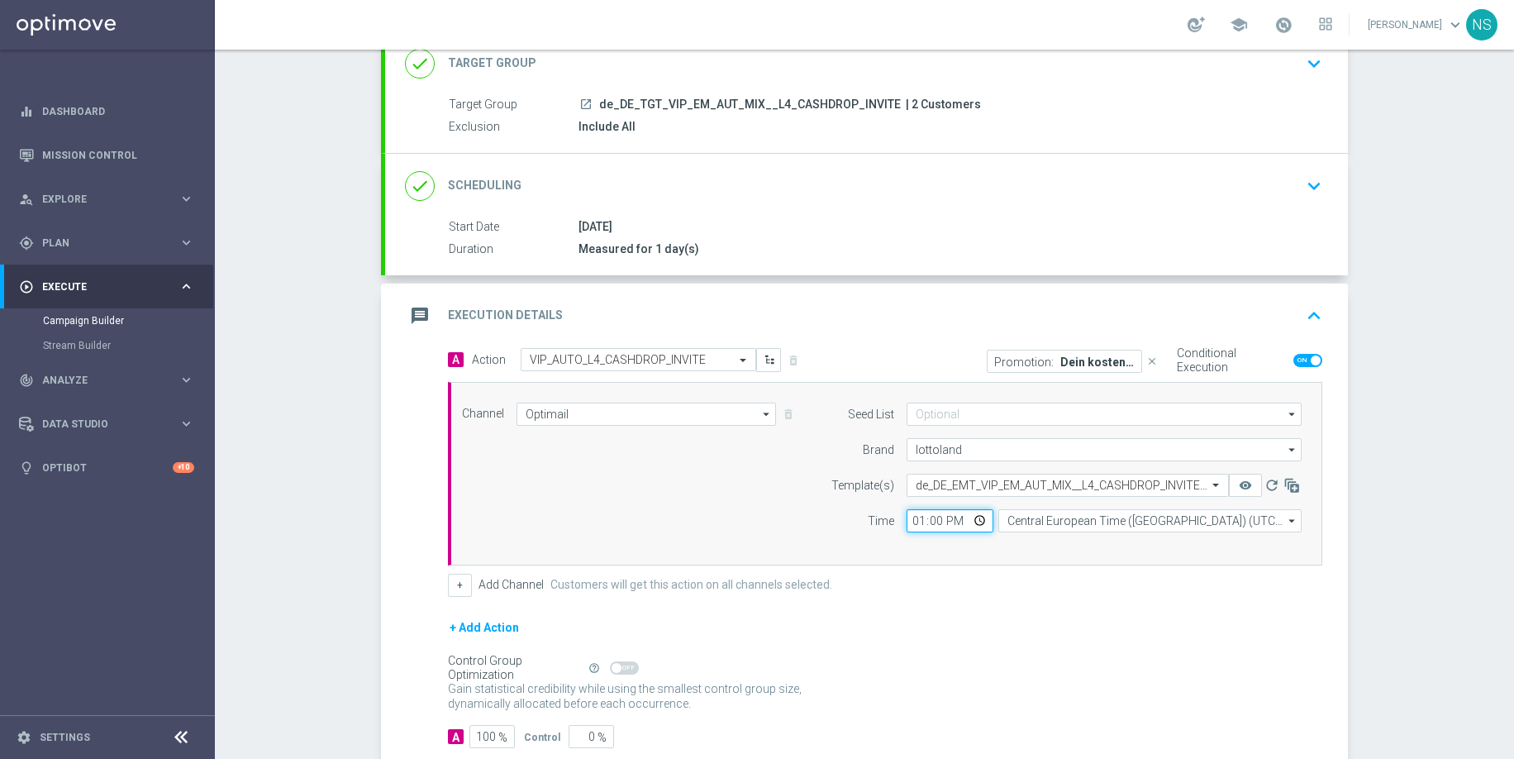
scroll to position [216, 0]
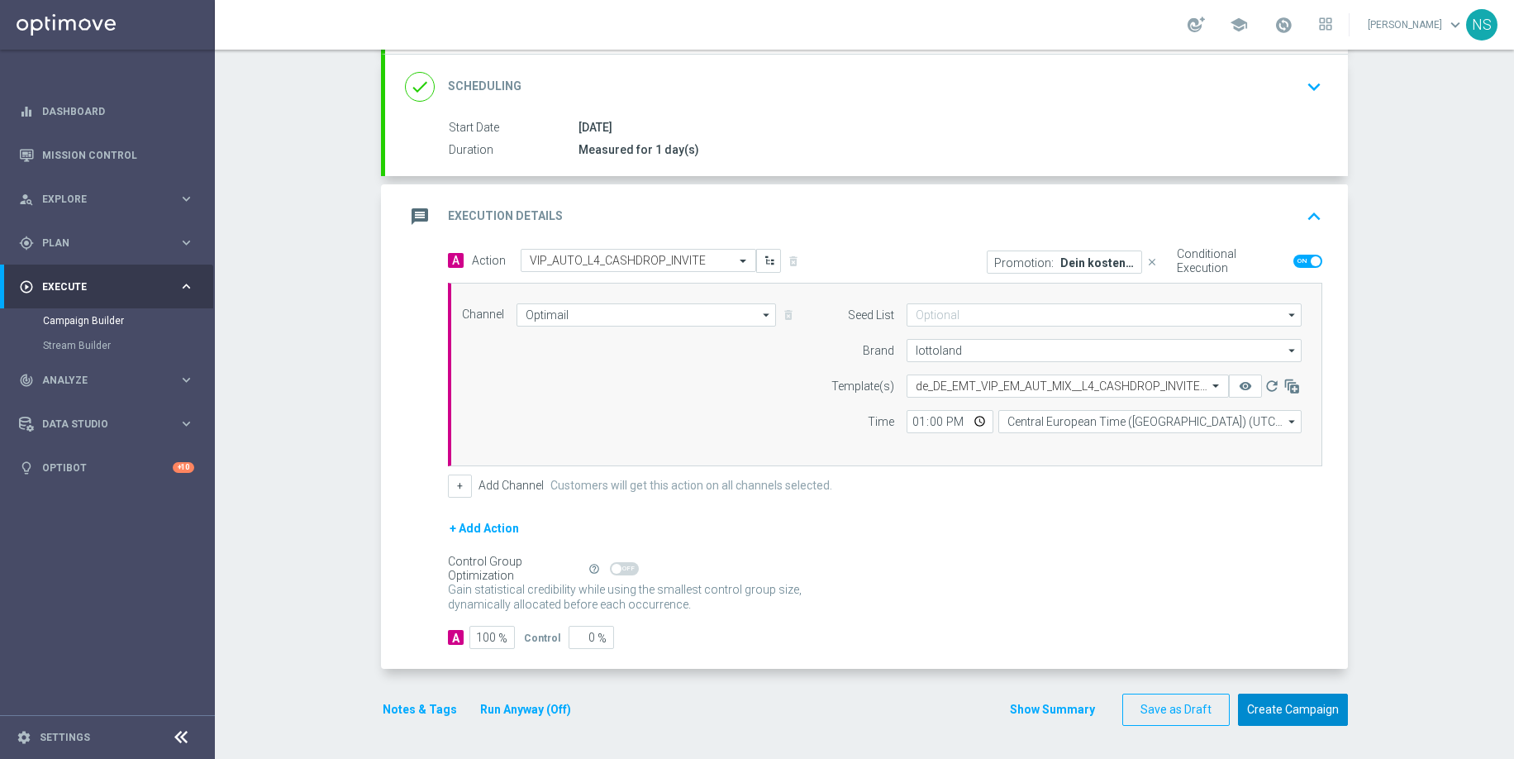
click at [1285, 710] on button "Create Campaign" at bounding box center [1293, 709] width 110 height 32
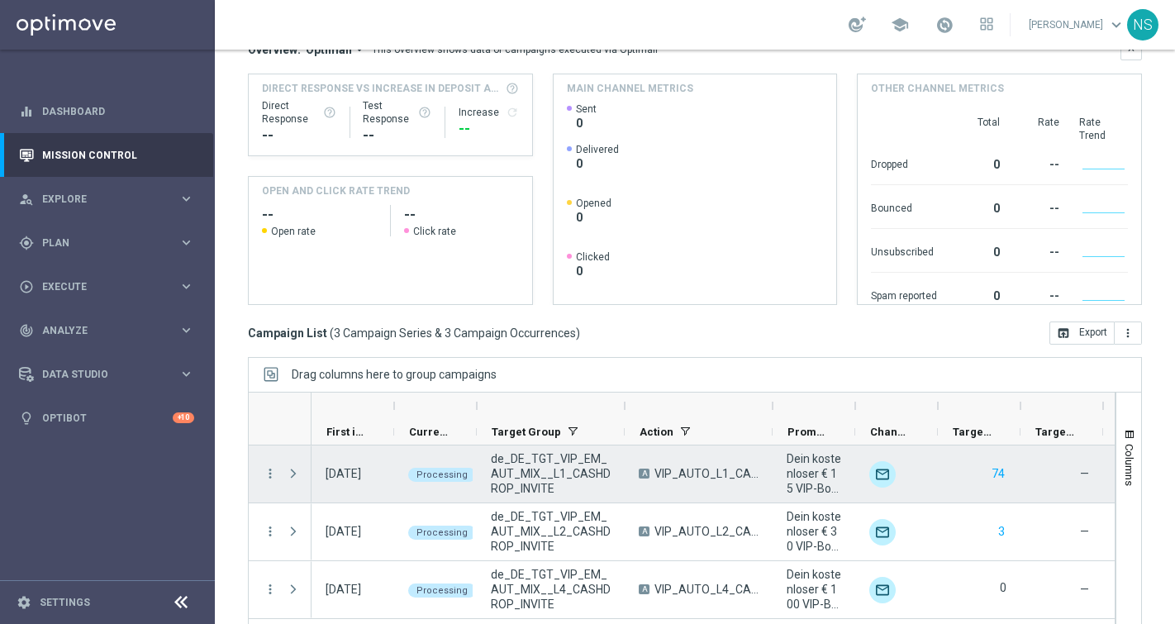
scroll to position [236, 0]
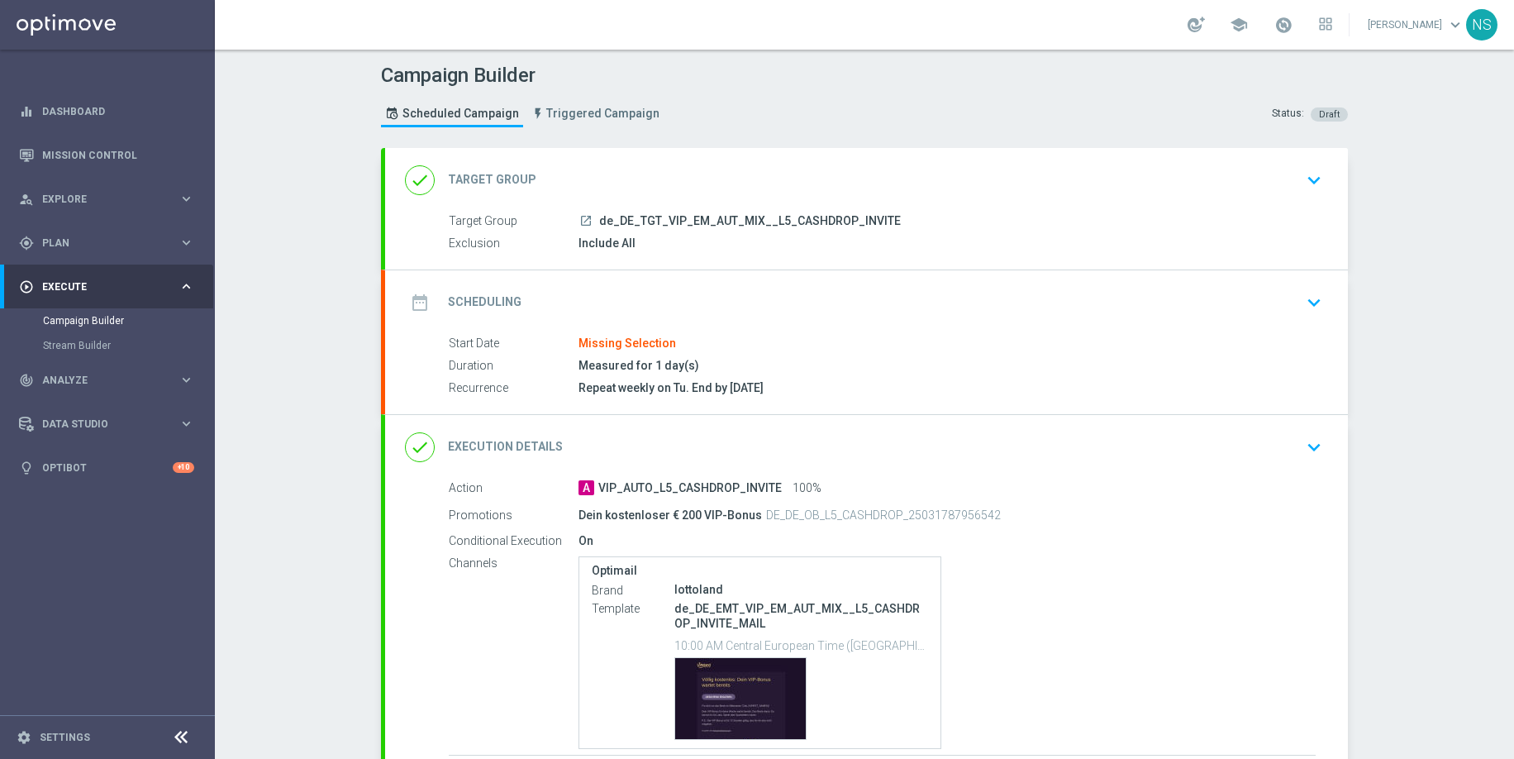
click at [716, 306] on div "date_range Scheduling keyboard_arrow_down" at bounding box center [866, 302] width 923 height 31
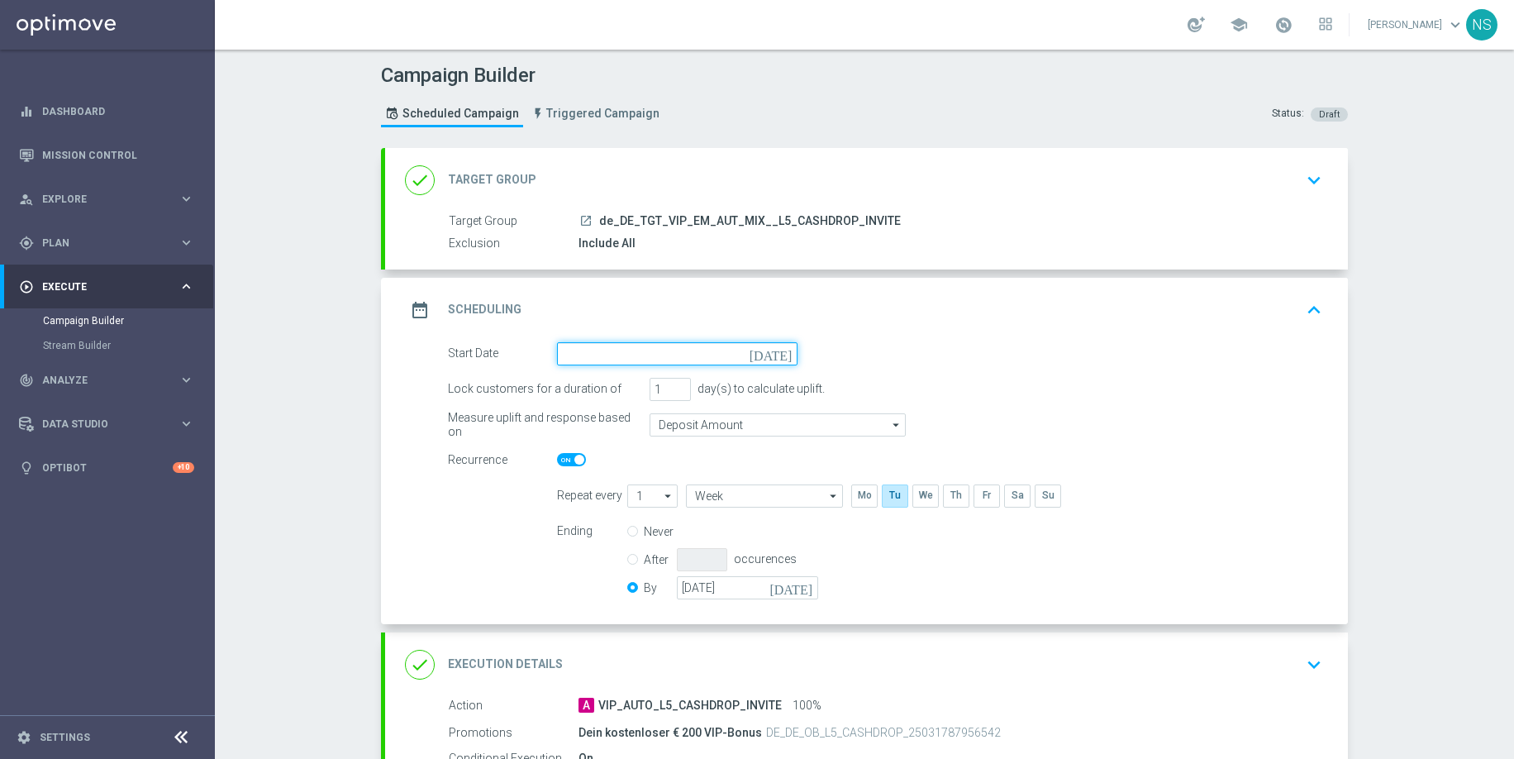
click at [655, 354] on input at bounding box center [677, 353] width 241 height 23
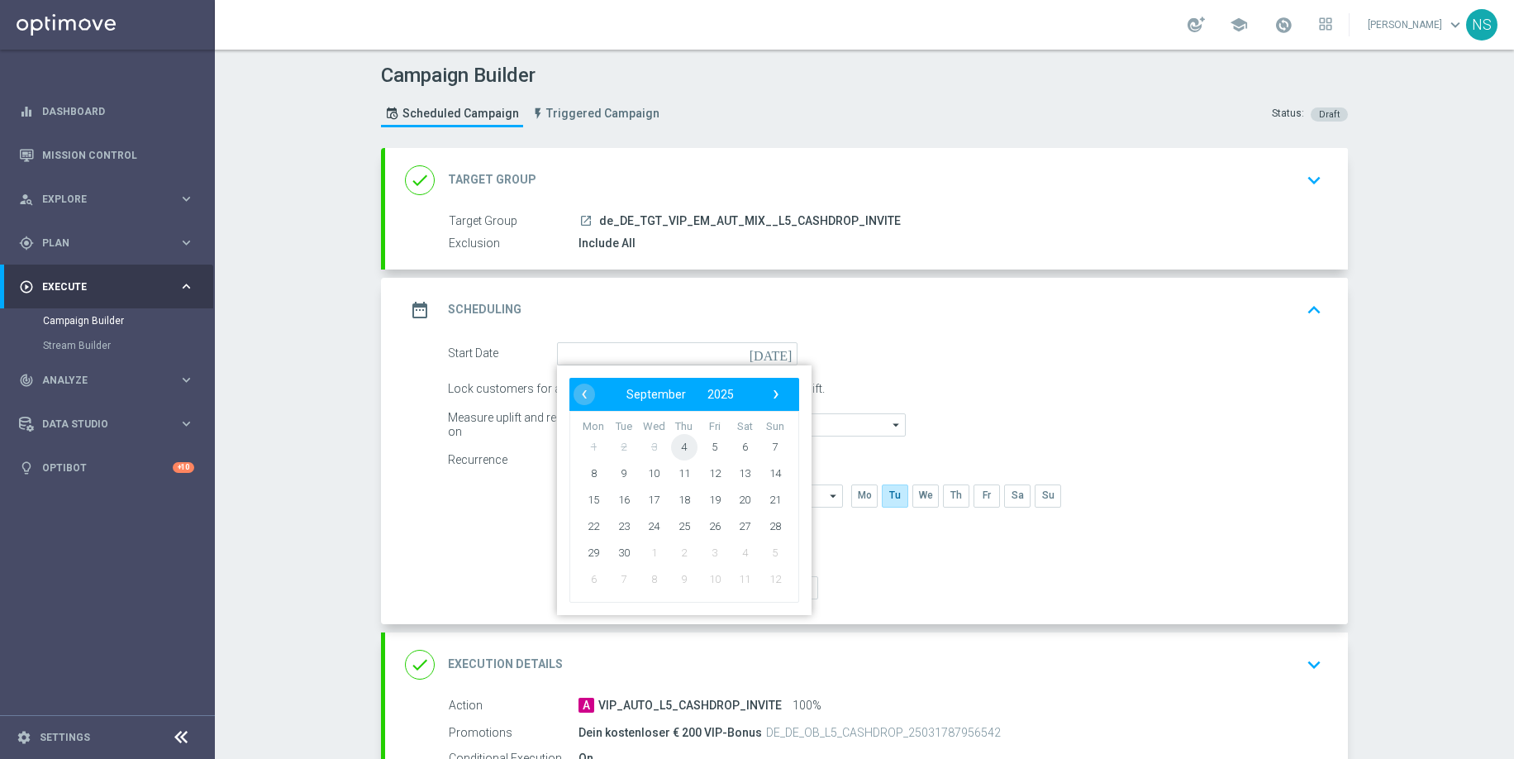
click at [679, 444] on span "4" at bounding box center [684, 446] width 26 height 26
type input "[DATE]"
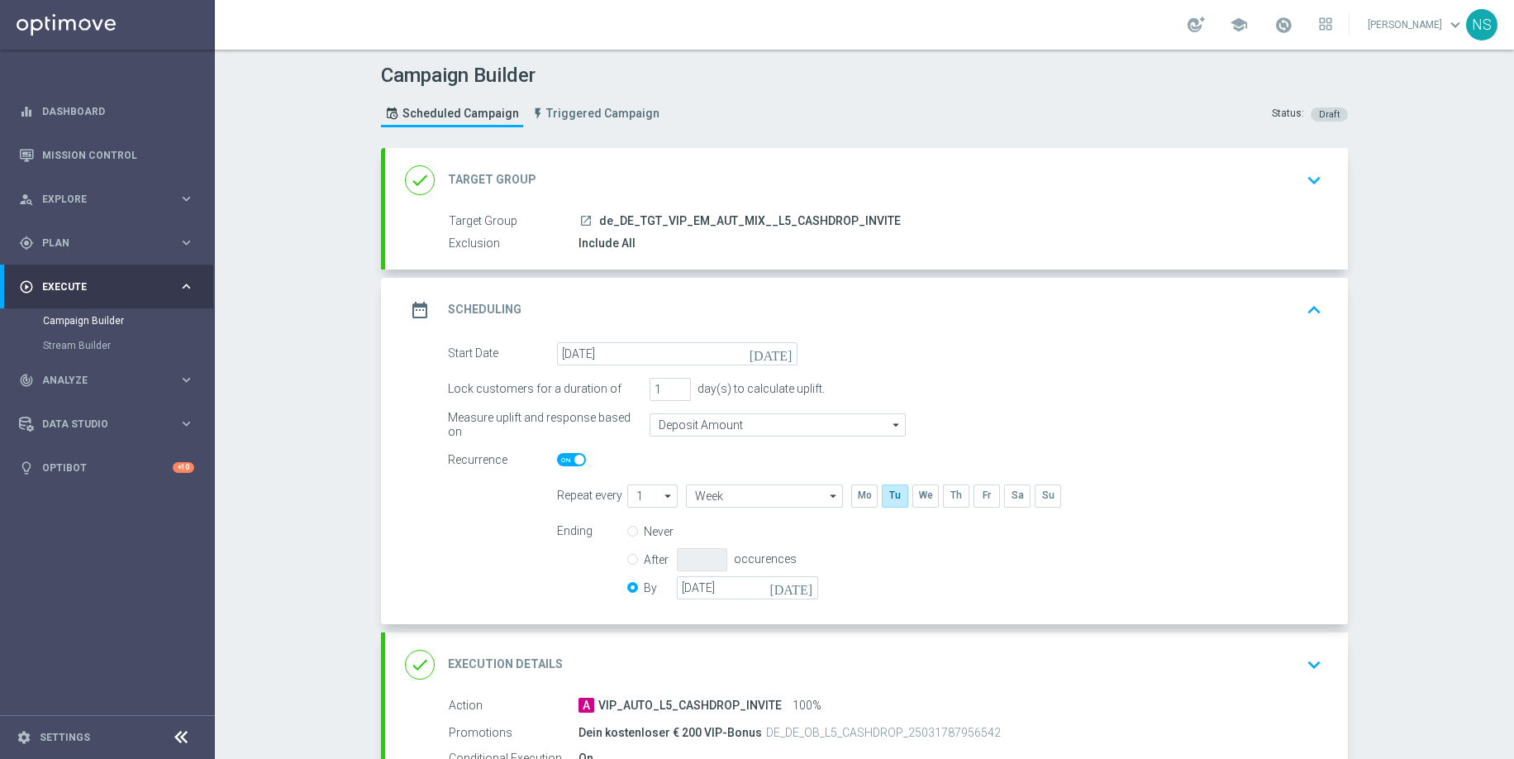
click at [571, 465] on span at bounding box center [571, 459] width 29 height 13
click at [571, 465] on input "checkbox" at bounding box center [571, 459] width 29 height 13
checkbox input "false"
radio input "true"
radio input "false"
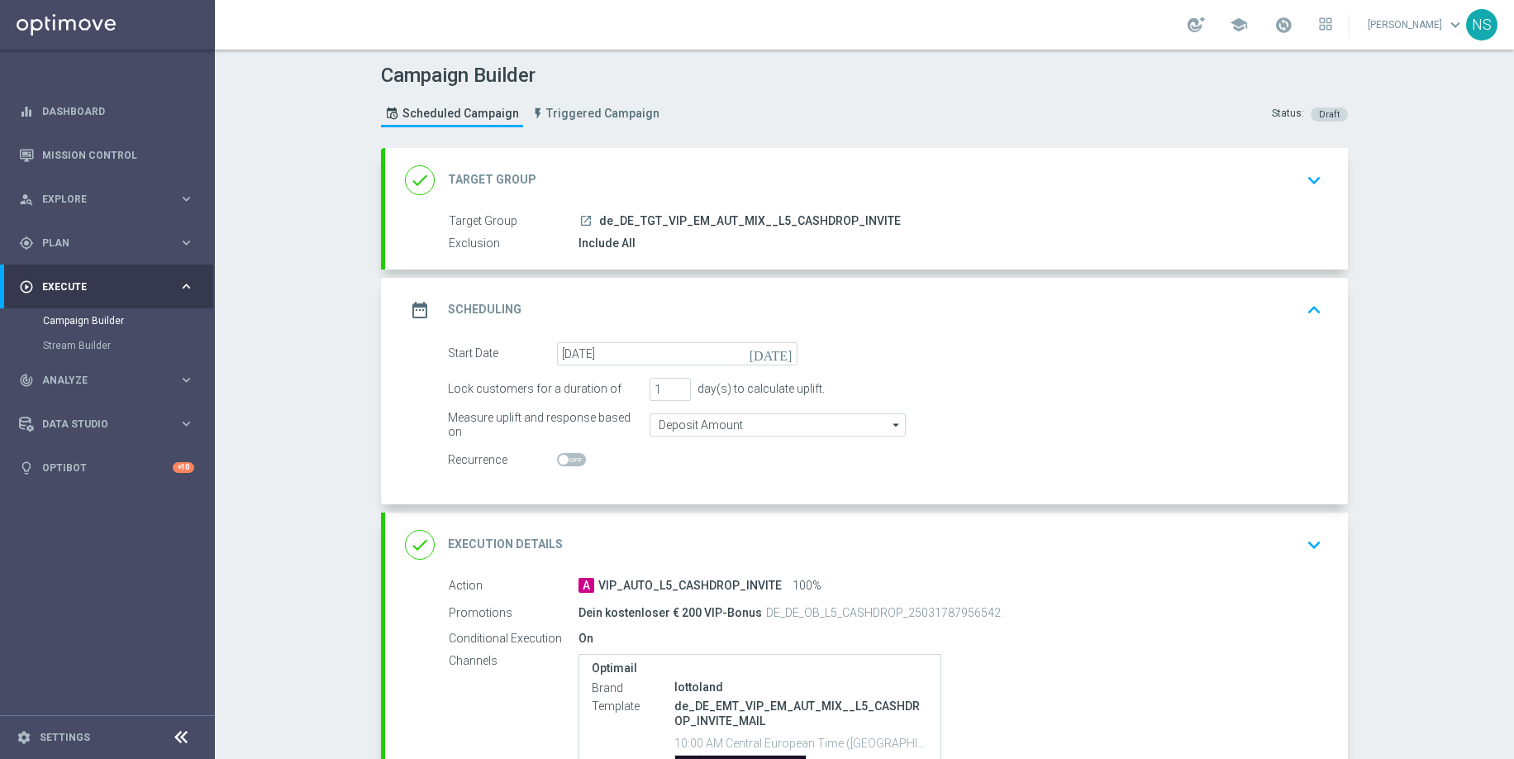
click at [616, 539] on div "done Execution Details keyboard_arrow_down" at bounding box center [866, 544] width 923 height 31
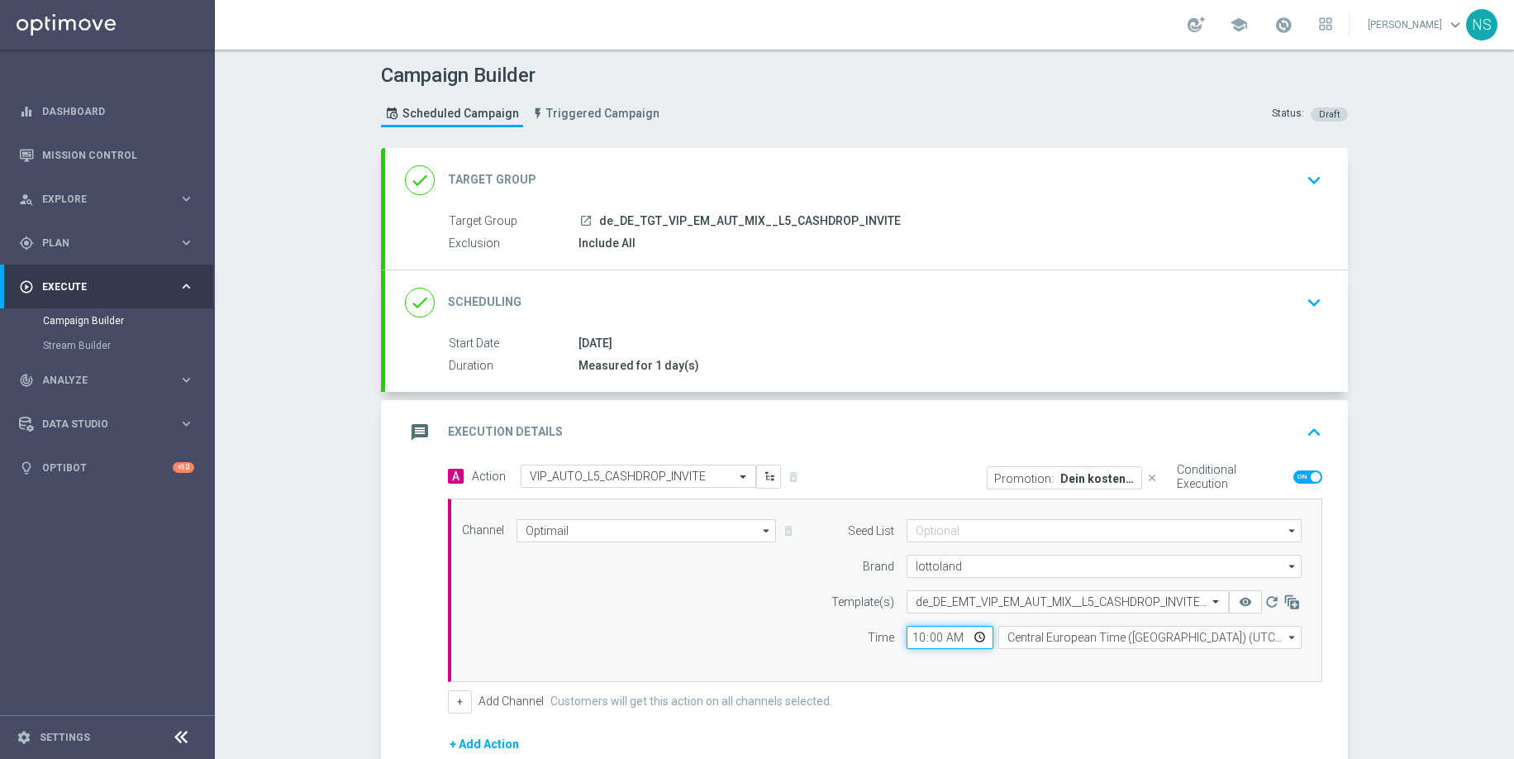
click at [917, 641] on input "10:00" at bounding box center [950, 637] width 87 height 23
type input "13:00"
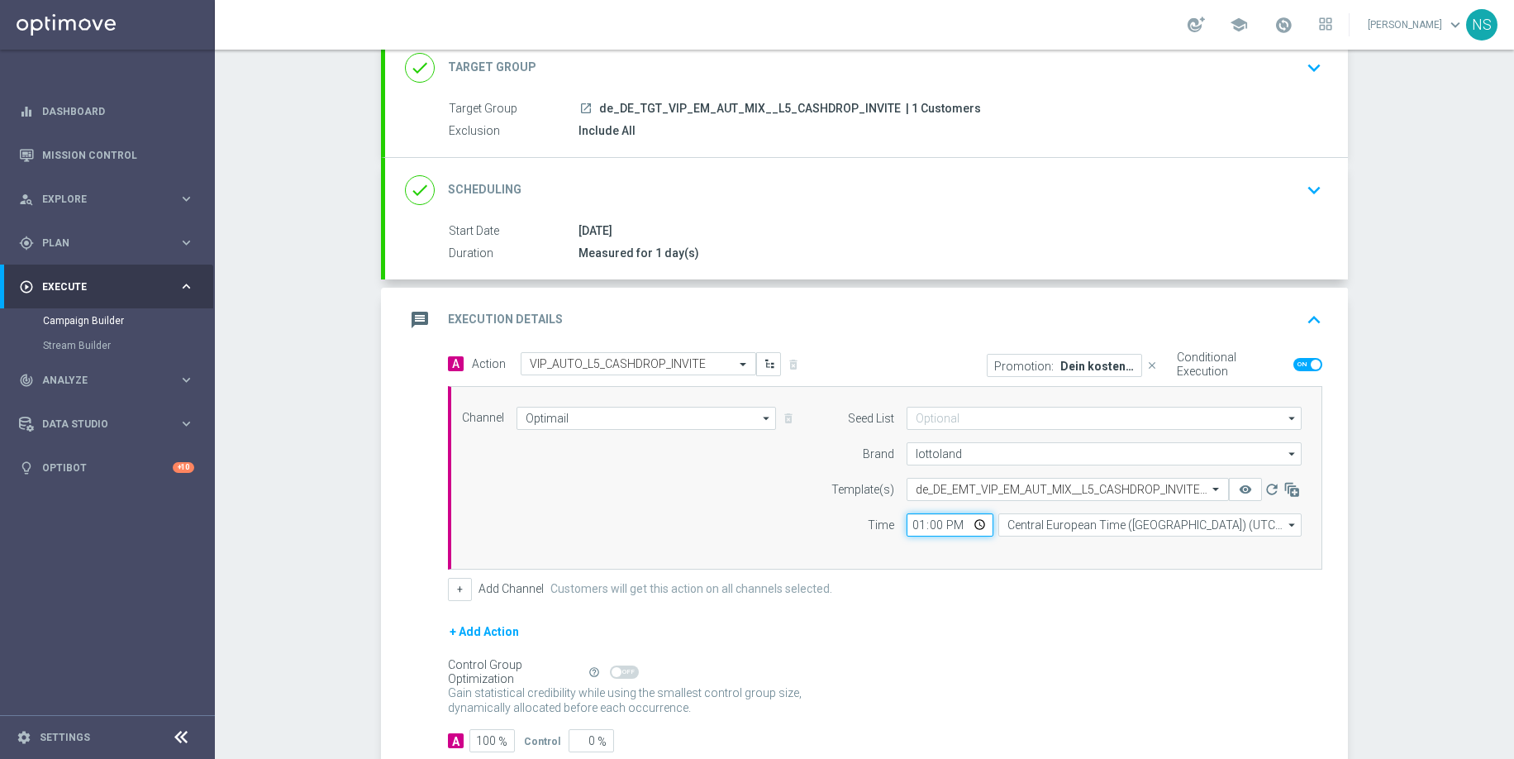
scroll to position [216, 0]
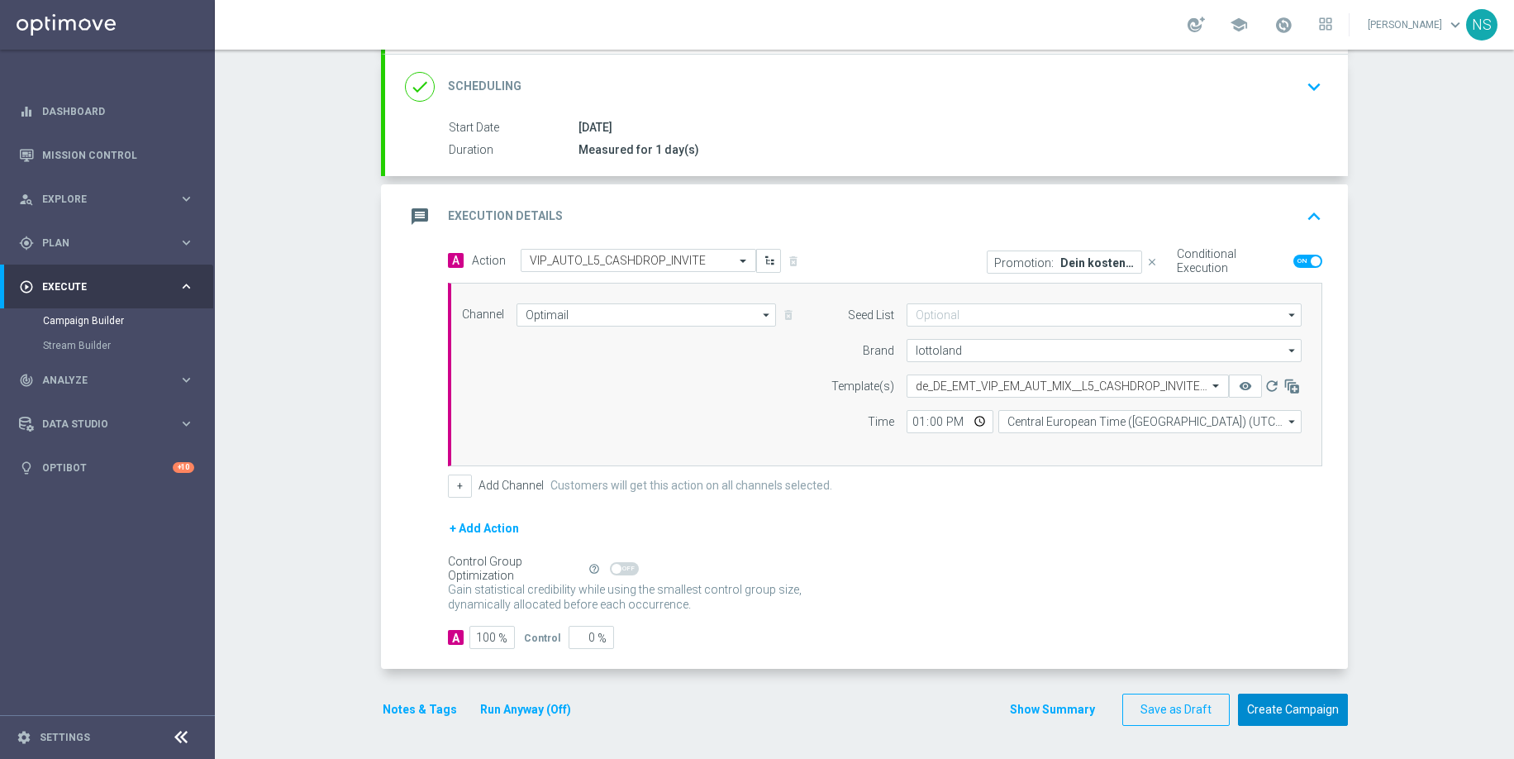
click at [1277, 721] on button "Create Campaign" at bounding box center [1293, 709] width 110 height 32
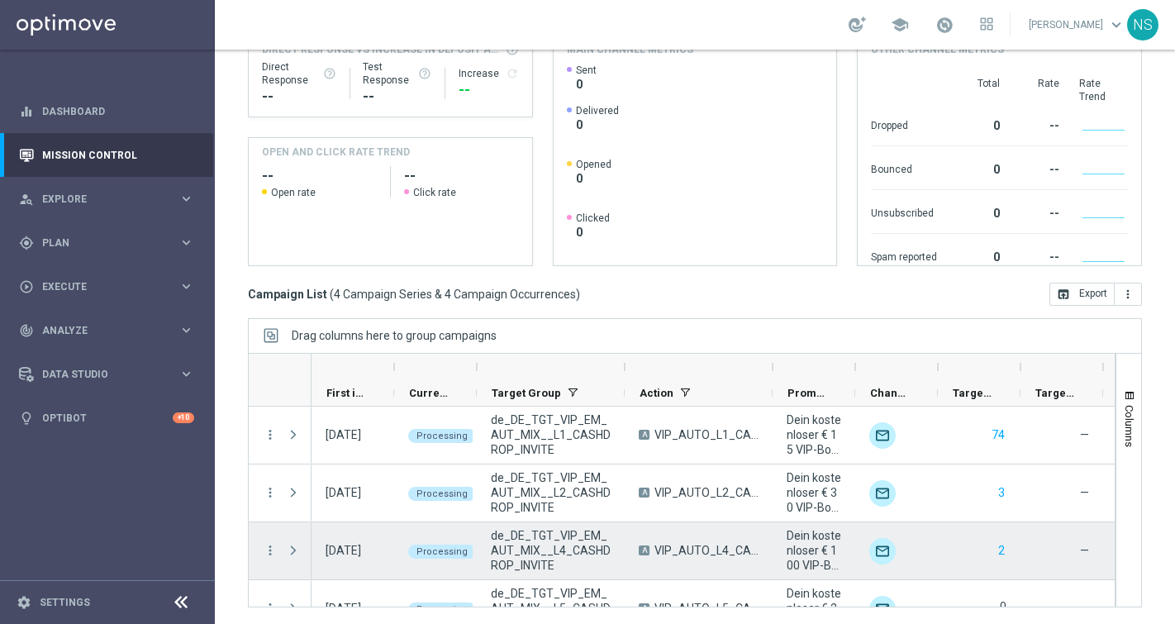
scroll to position [31, 0]
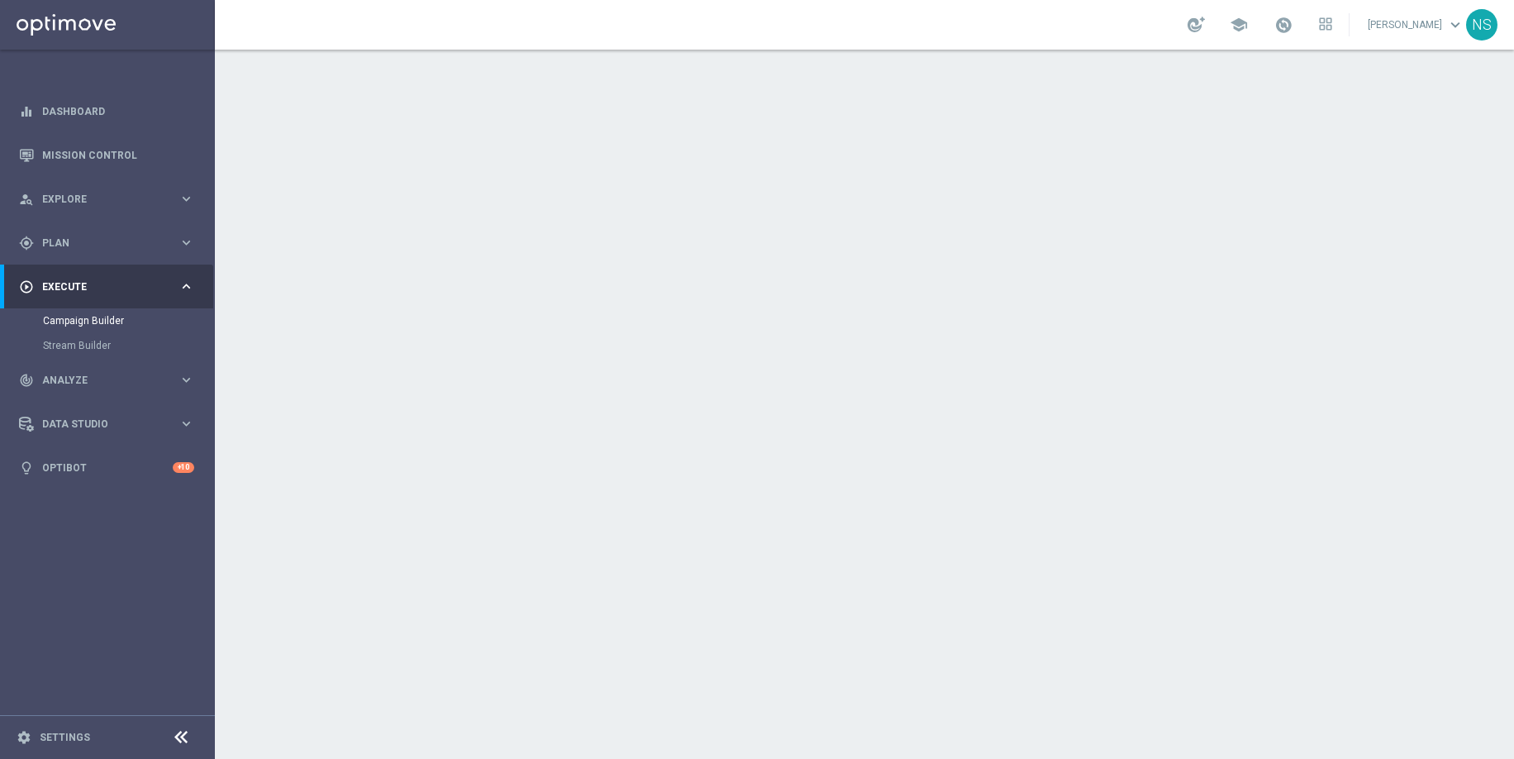
click at [709, 285] on div "date_range Scheduling keyboard_arrow_down" at bounding box center [866, 302] width 963 height 64
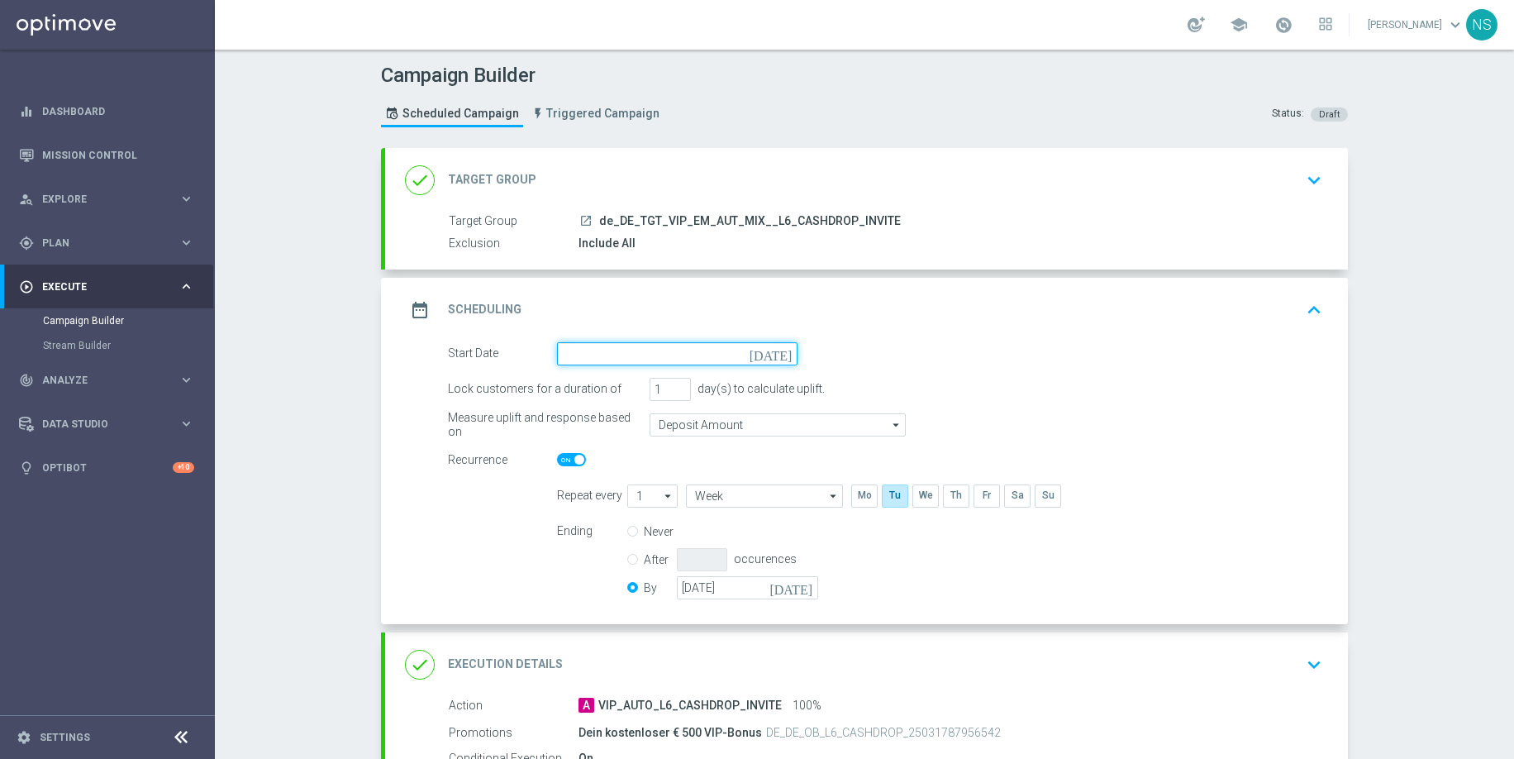
click at [680, 355] on input at bounding box center [677, 353] width 241 height 23
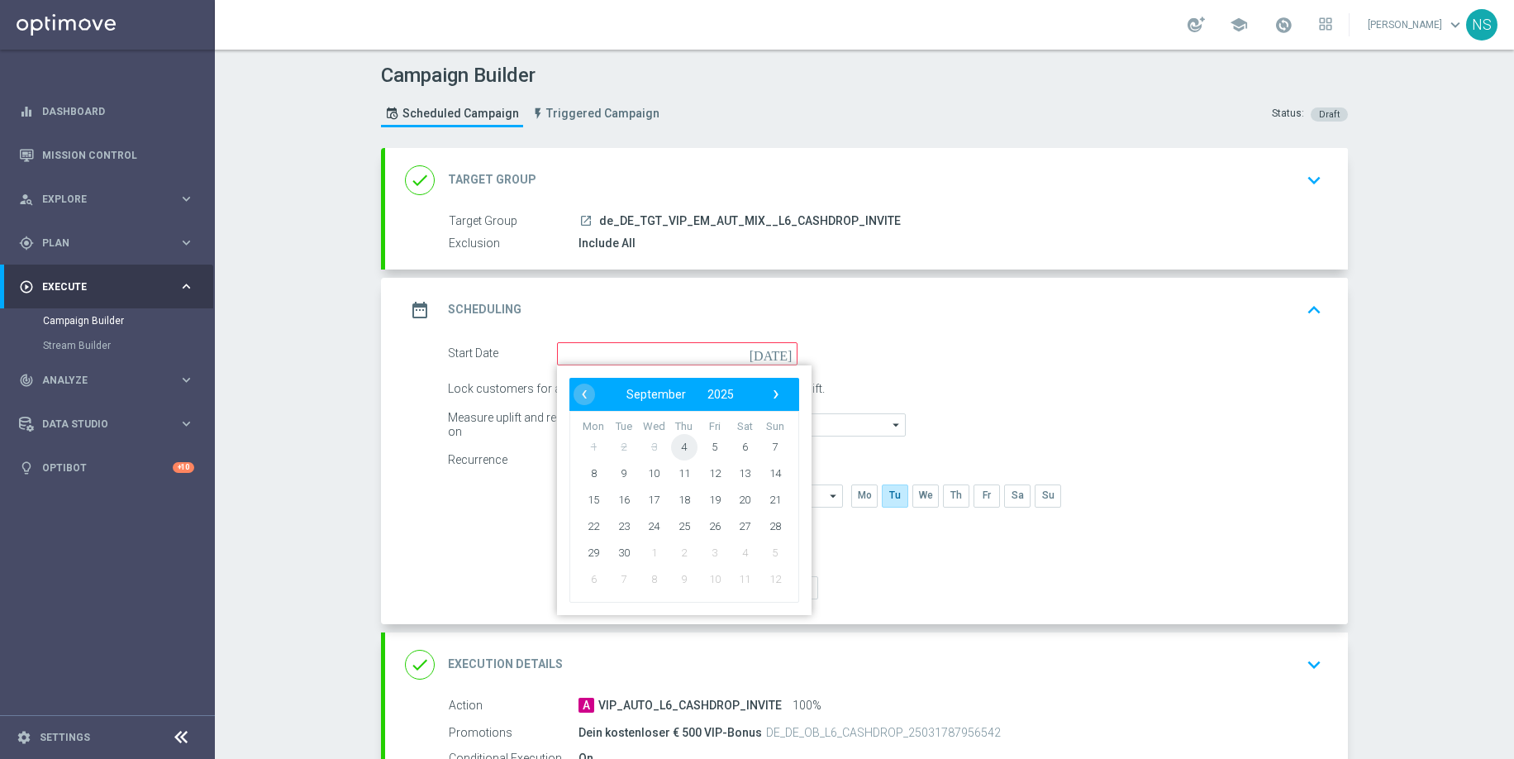
click at [682, 447] on span "4" at bounding box center [684, 446] width 26 height 26
type input "[DATE]"
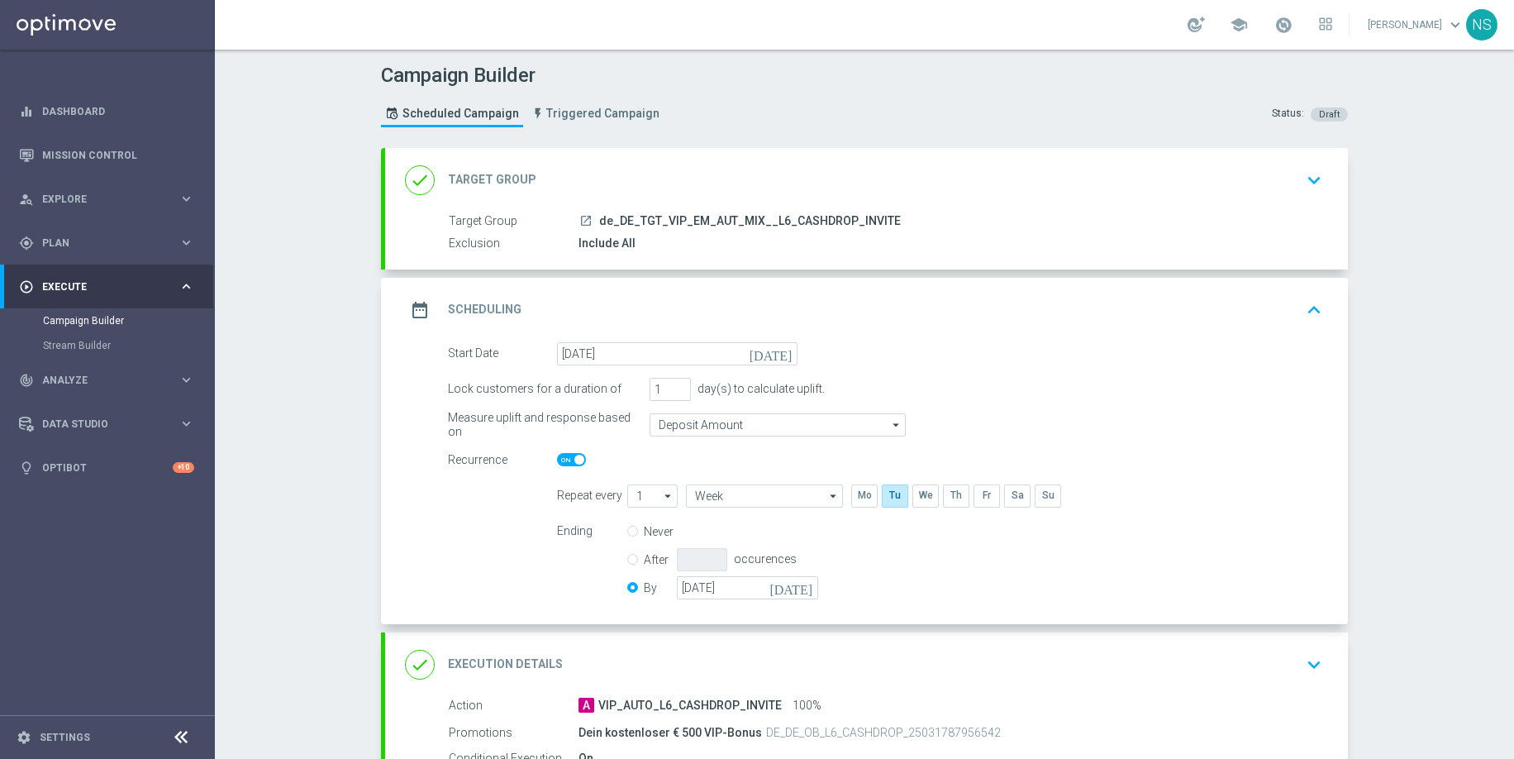
click at [584, 456] on span at bounding box center [579, 460] width 10 height 10
click at [584, 456] on input "checkbox" at bounding box center [571, 459] width 29 height 13
checkbox input "false"
radio input "true"
radio input "false"
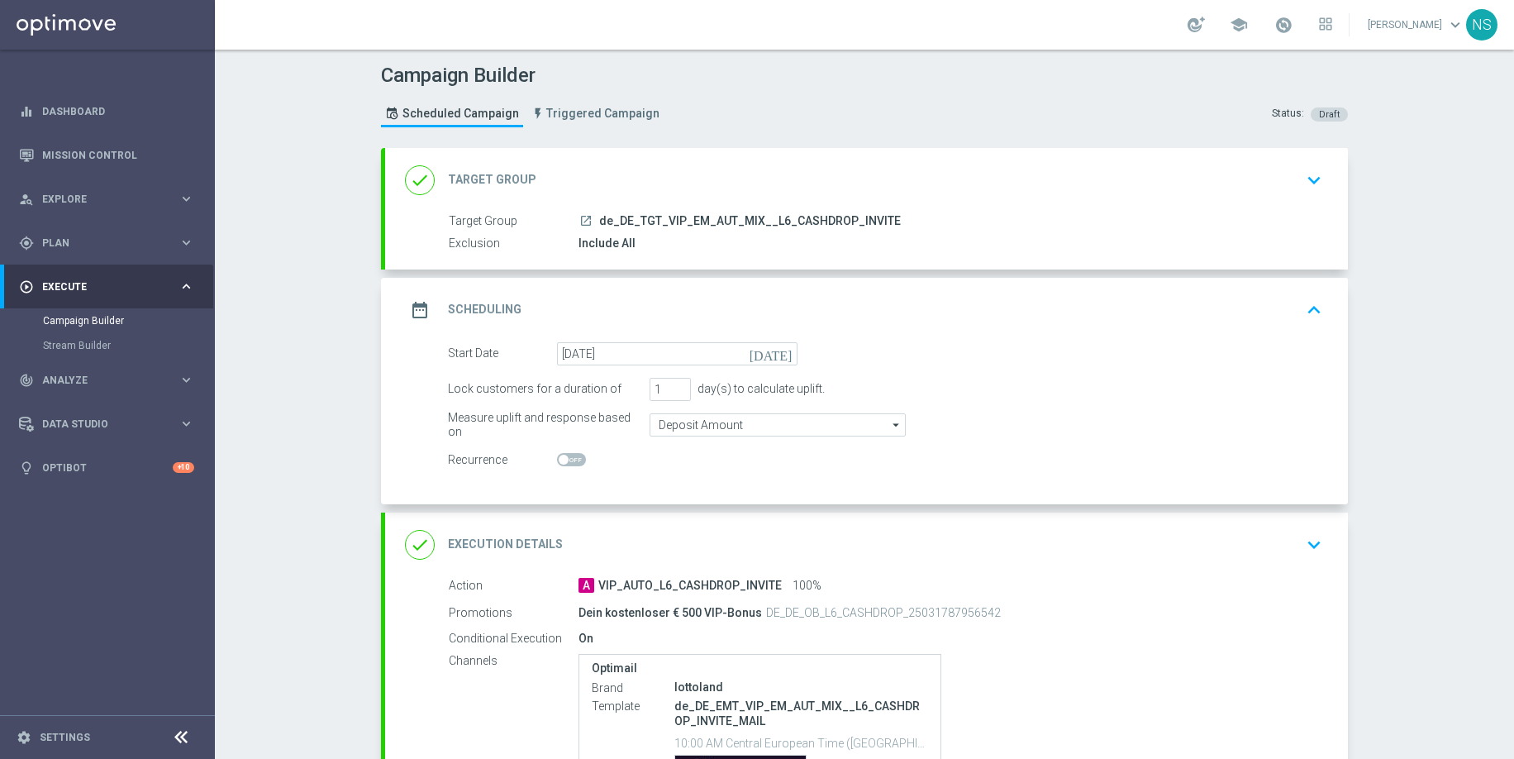
click at [659, 536] on div "done Execution Details keyboard_arrow_down" at bounding box center [866, 544] width 923 height 31
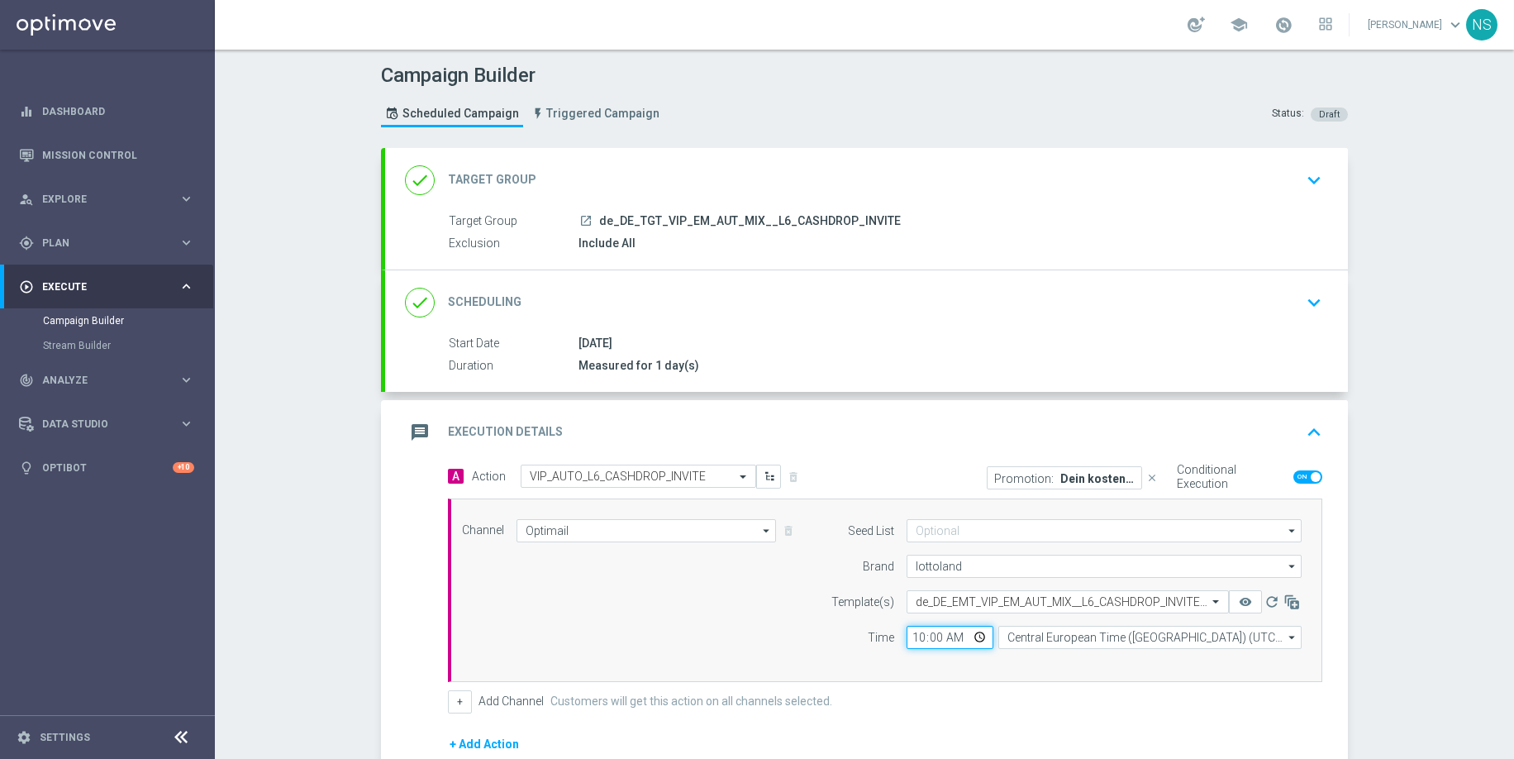
click at [917, 637] on input "10:00" at bounding box center [950, 637] width 87 height 23
type input "13:00"
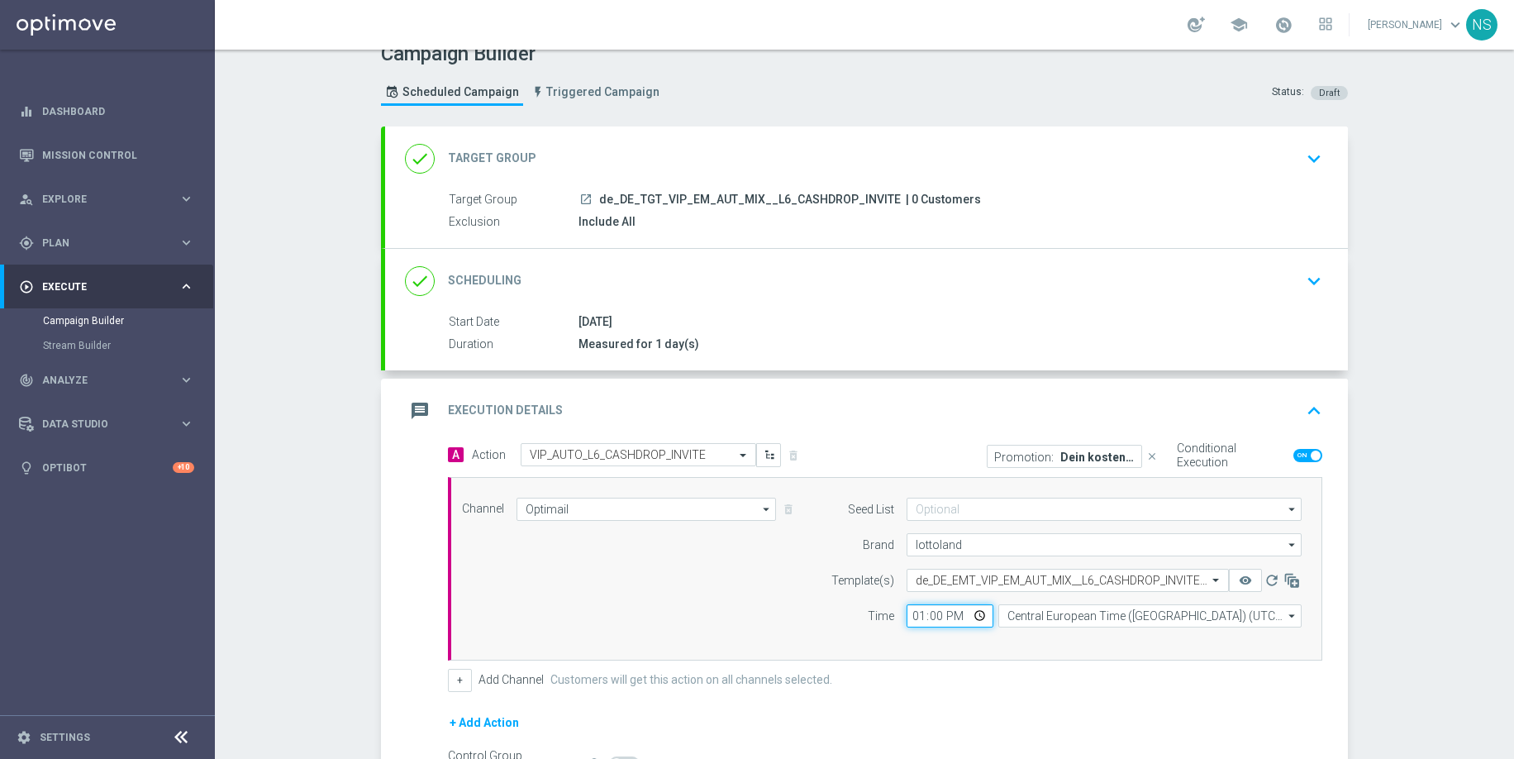
scroll to position [20, 0]
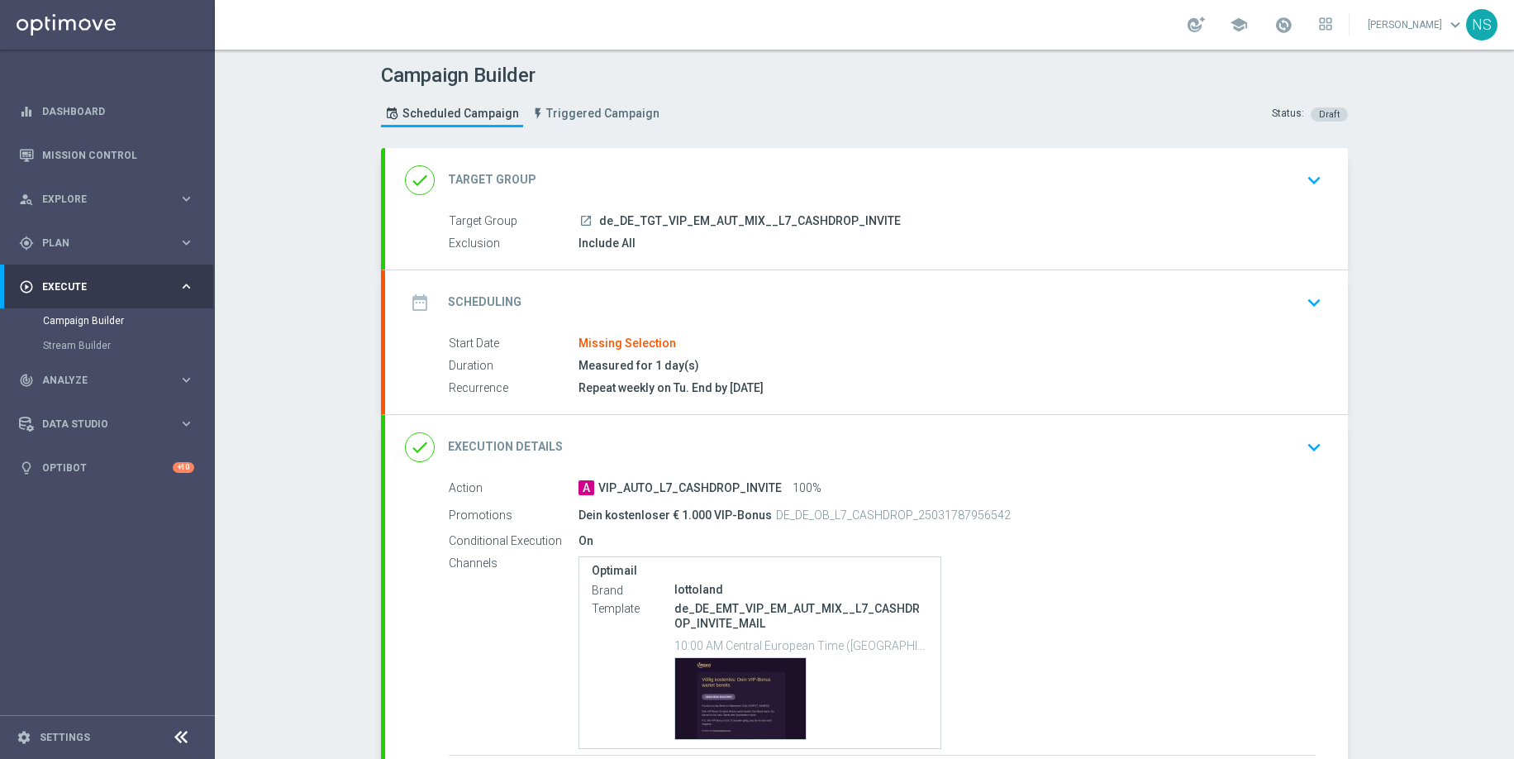
click at [669, 296] on div "date_range Scheduling keyboard_arrow_down" at bounding box center [866, 302] width 923 height 31
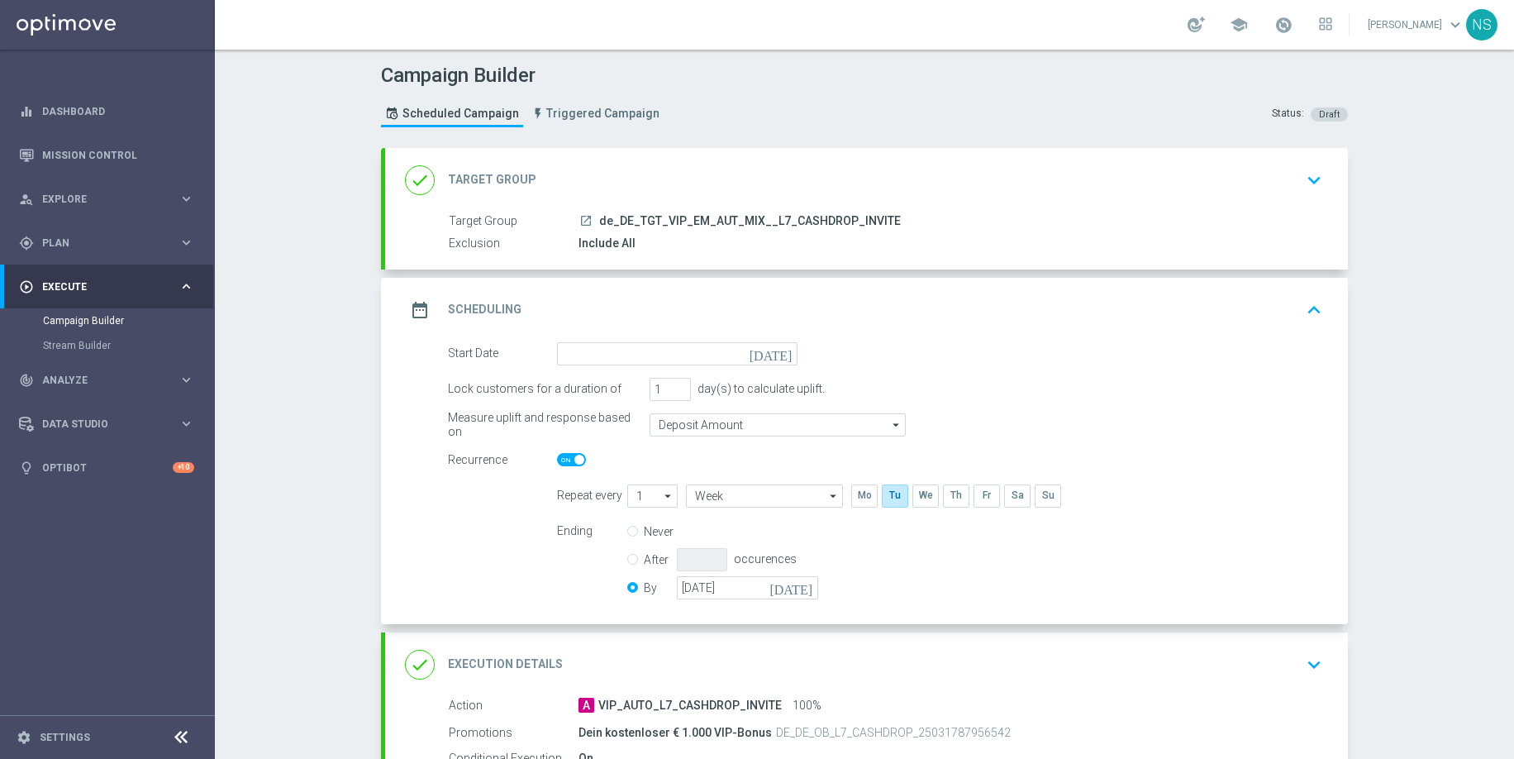
click at [788, 351] on icon "[DATE]" at bounding box center [774, 351] width 49 height 18
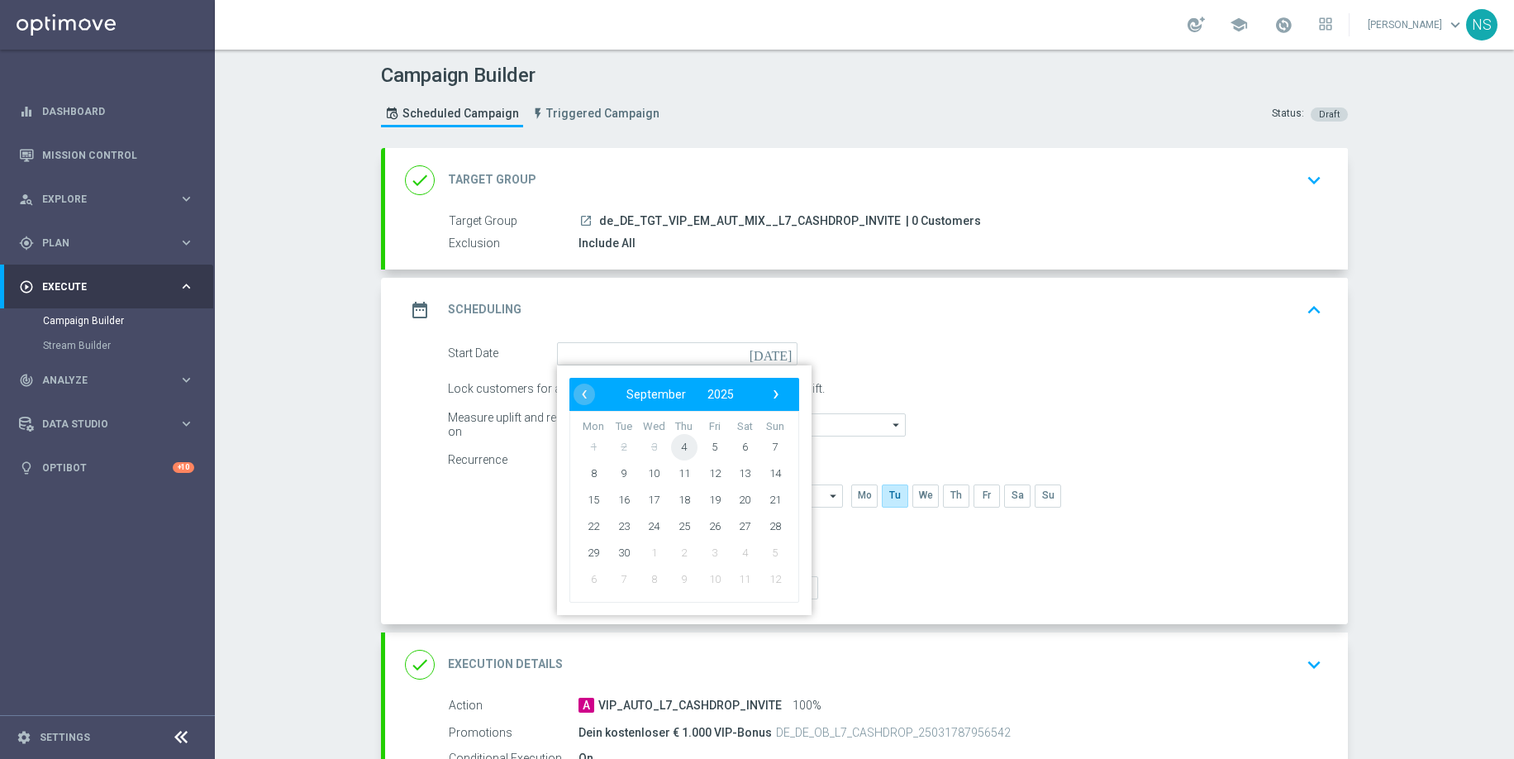
click at [685, 446] on span "4" at bounding box center [684, 446] width 26 height 26
type input "[DATE]"
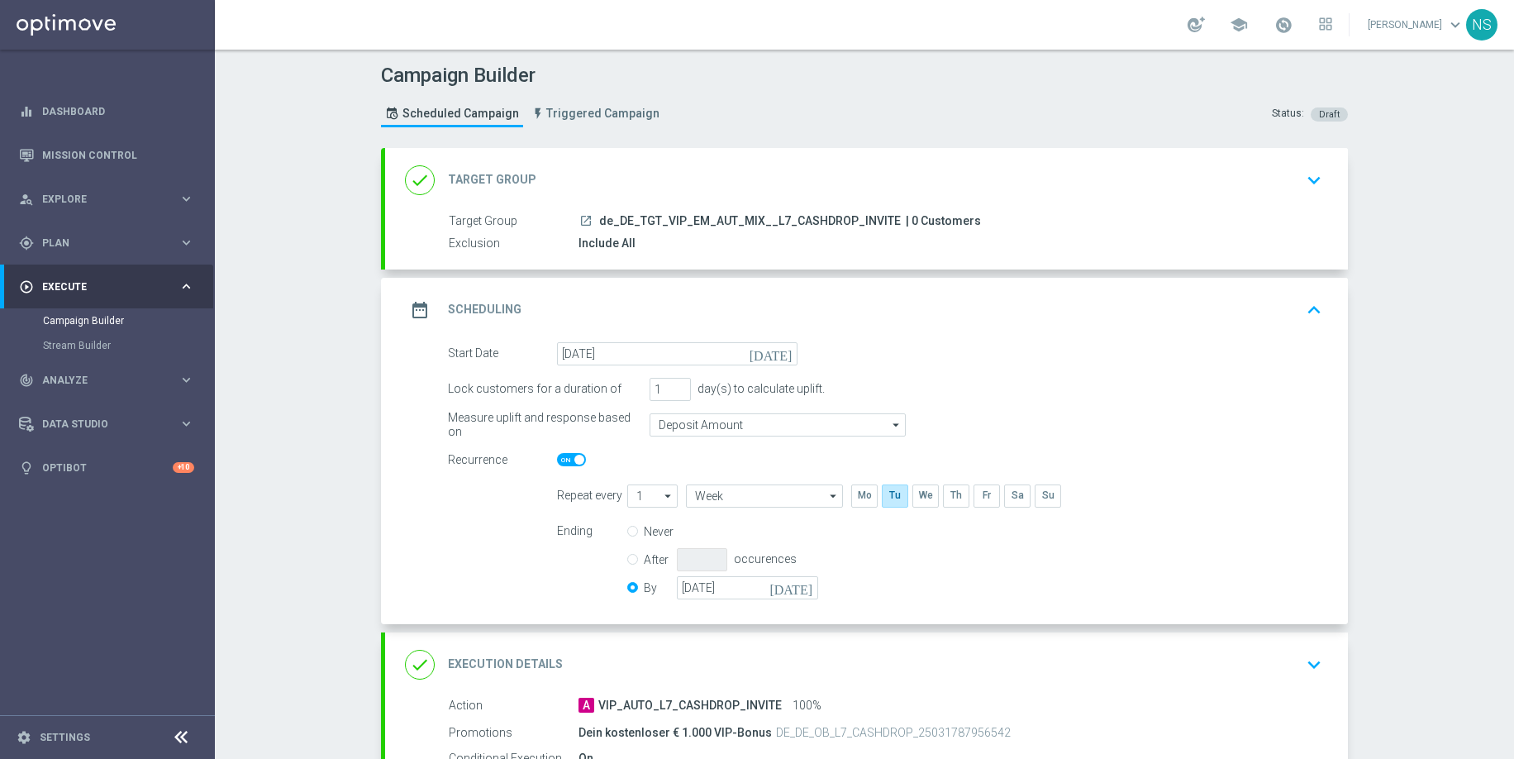
click at [581, 456] on span at bounding box center [579, 460] width 10 height 10
click at [581, 456] on input "checkbox" at bounding box center [571, 459] width 29 height 13
checkbox input "false"
radio input "true"
radio input "false"
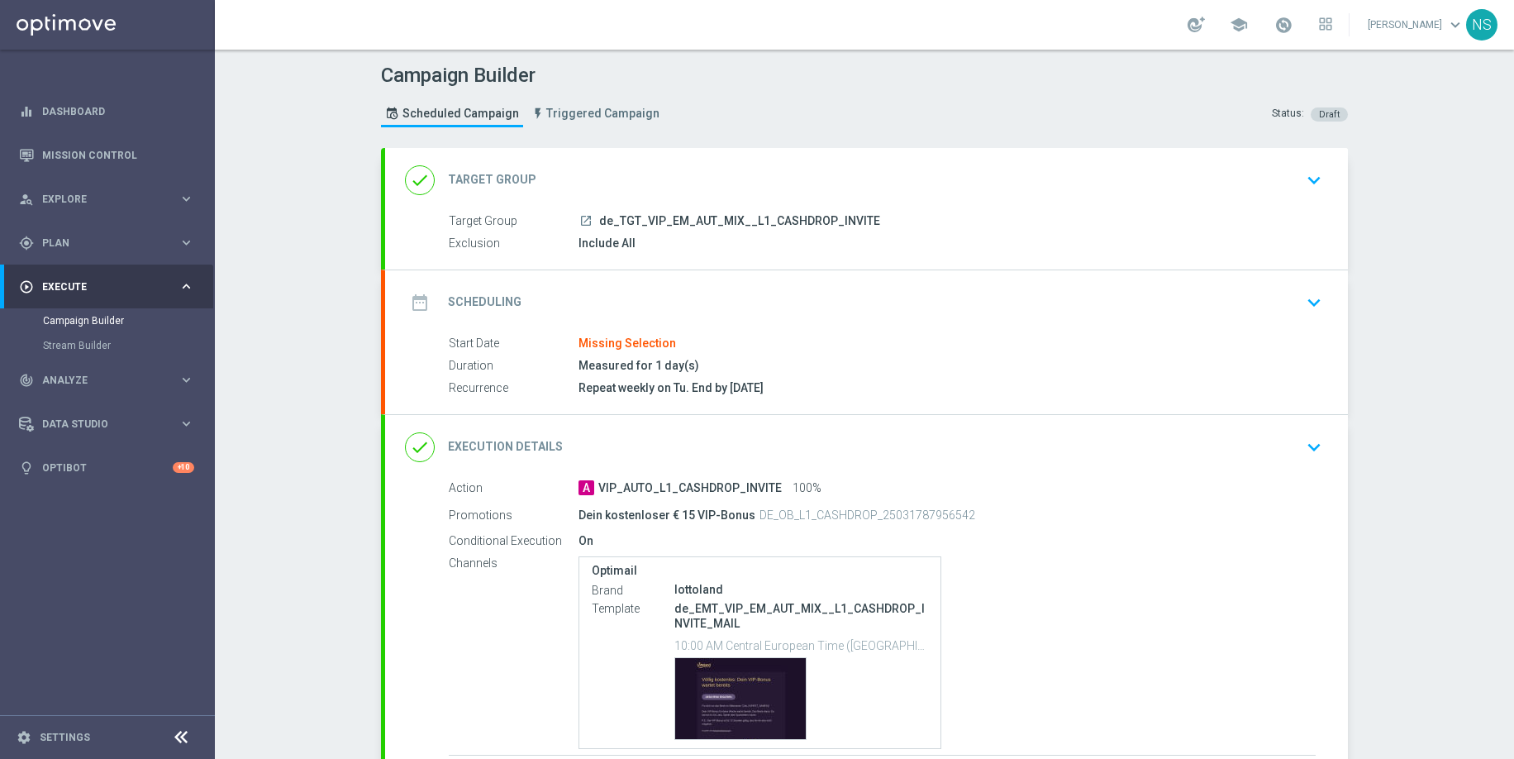
click at [592, 302] on div "date_range Scheduling keyboard_arrow_down" at bounding box center [866, 302] width 923 height 31
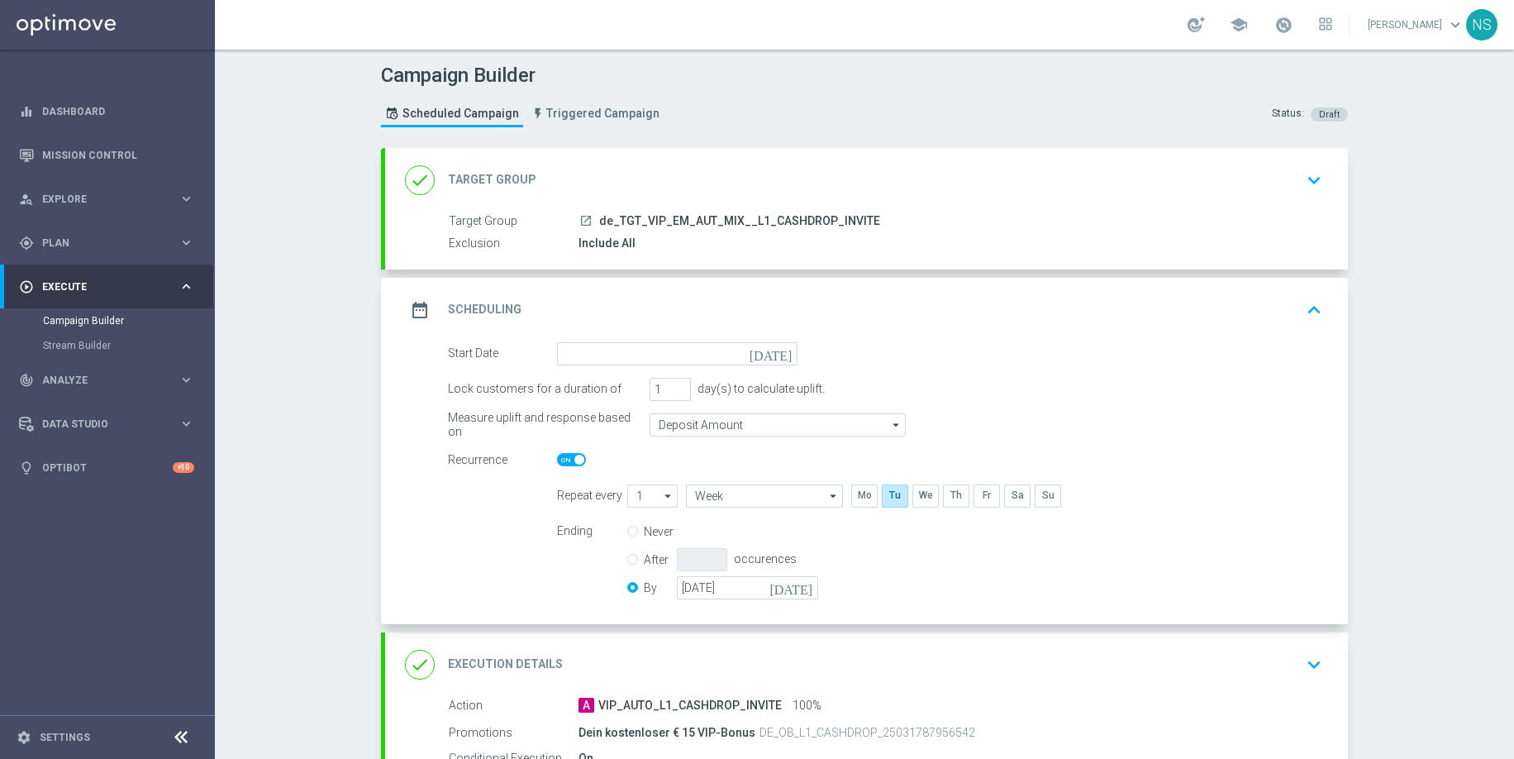
click at [793, 355] on icon "[DATE]" at bounding box center [774, 351] width 49 height 18
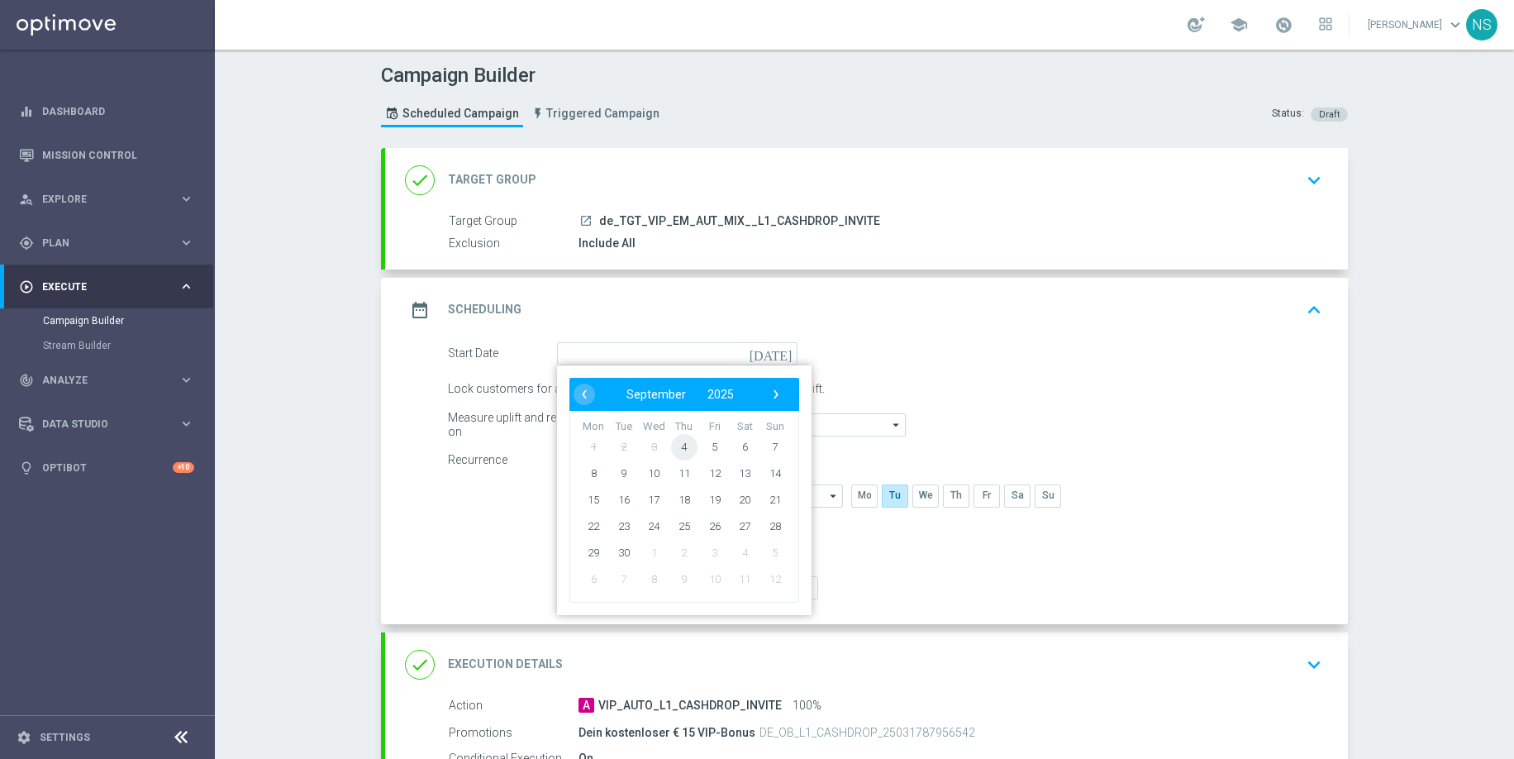
click at [681, 443] on span "4" at bounding box center [684, 446] width 26 height 26
type input "04 Sep 2025"
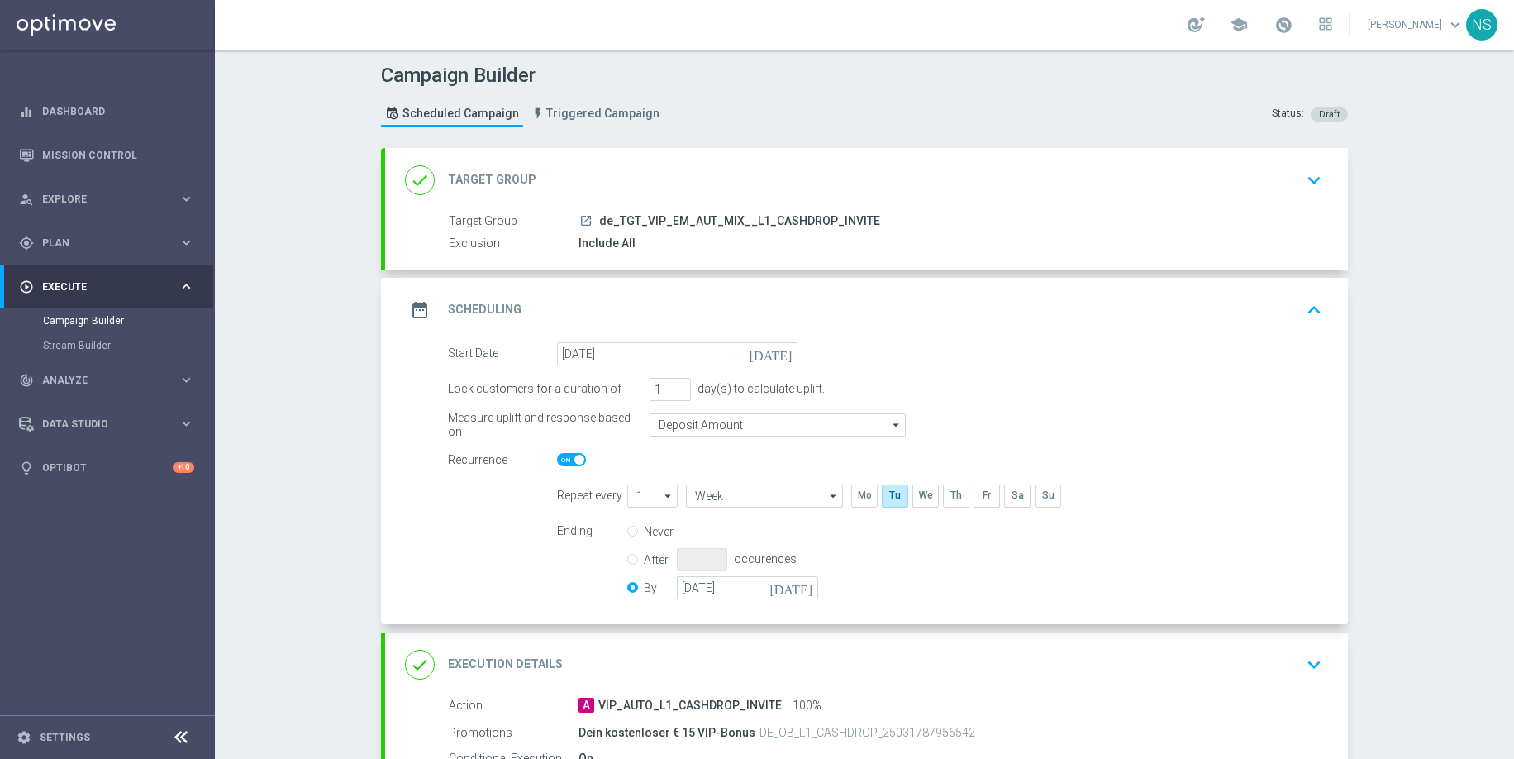
click at [569, 460] on span at bounding box center [571, 459] width 29 height 13
click at [569, 460] on input "checkbox" at bounding box center [571, 459] width 29 height 13
checkbox input "false"
radio input "true"
radio input "false"
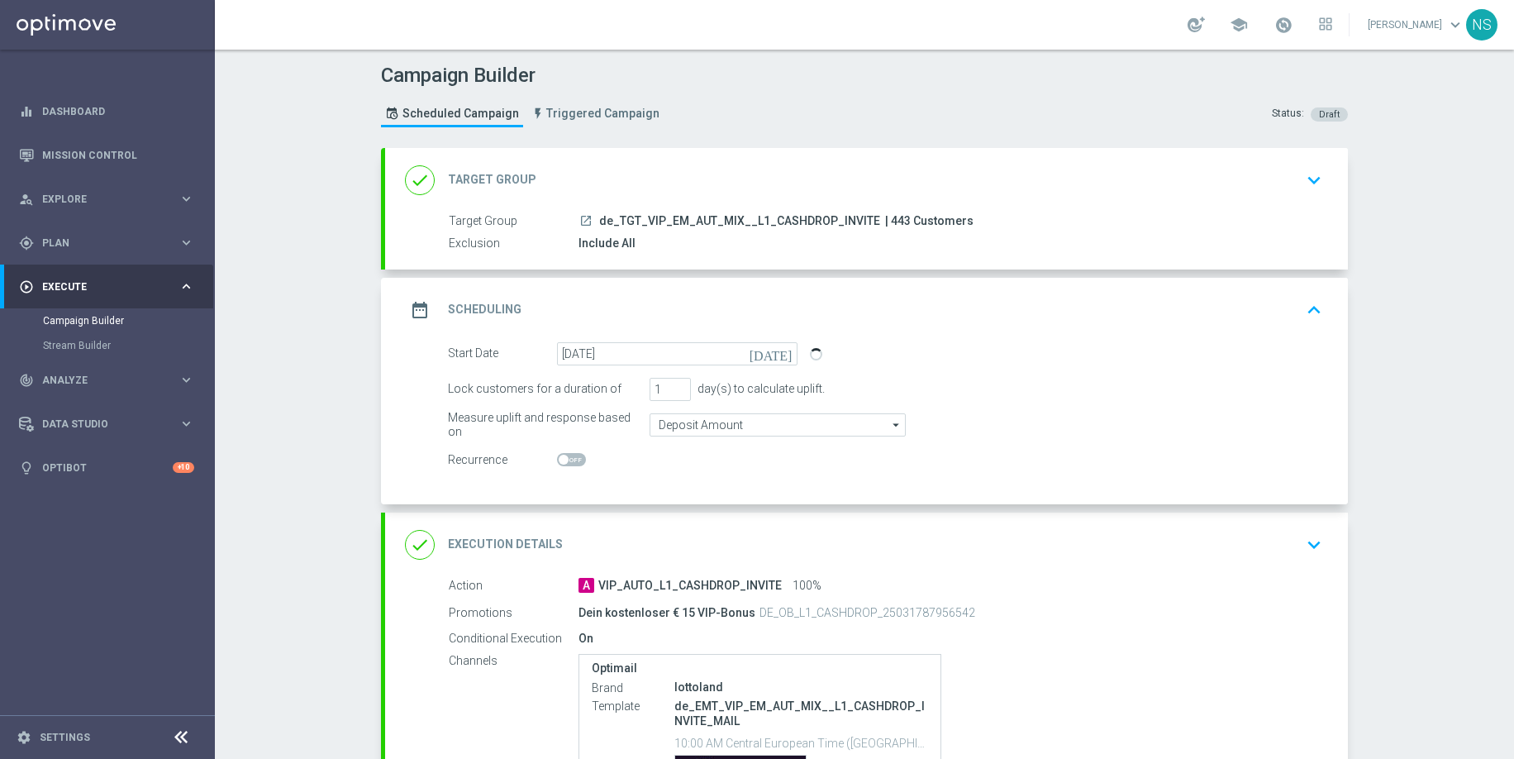
click at [607, 529] on div "done Execution Details keyboard_arrow_down" at bounding box center [866, 544] width 923 height 31
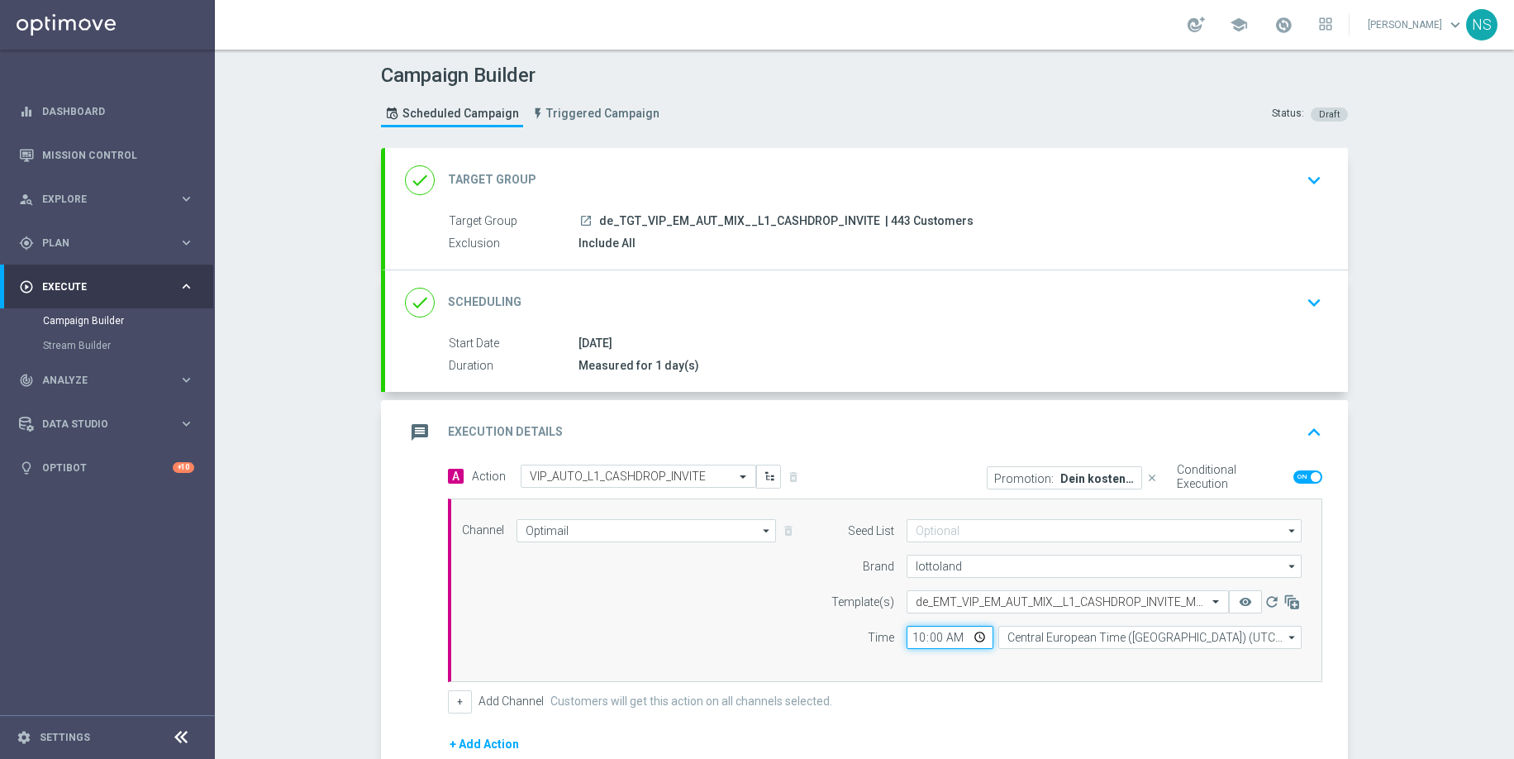
click at [919, 636] on input "10:00" at bounding box center [950, 637] width 87 height 23
type input "13:00"
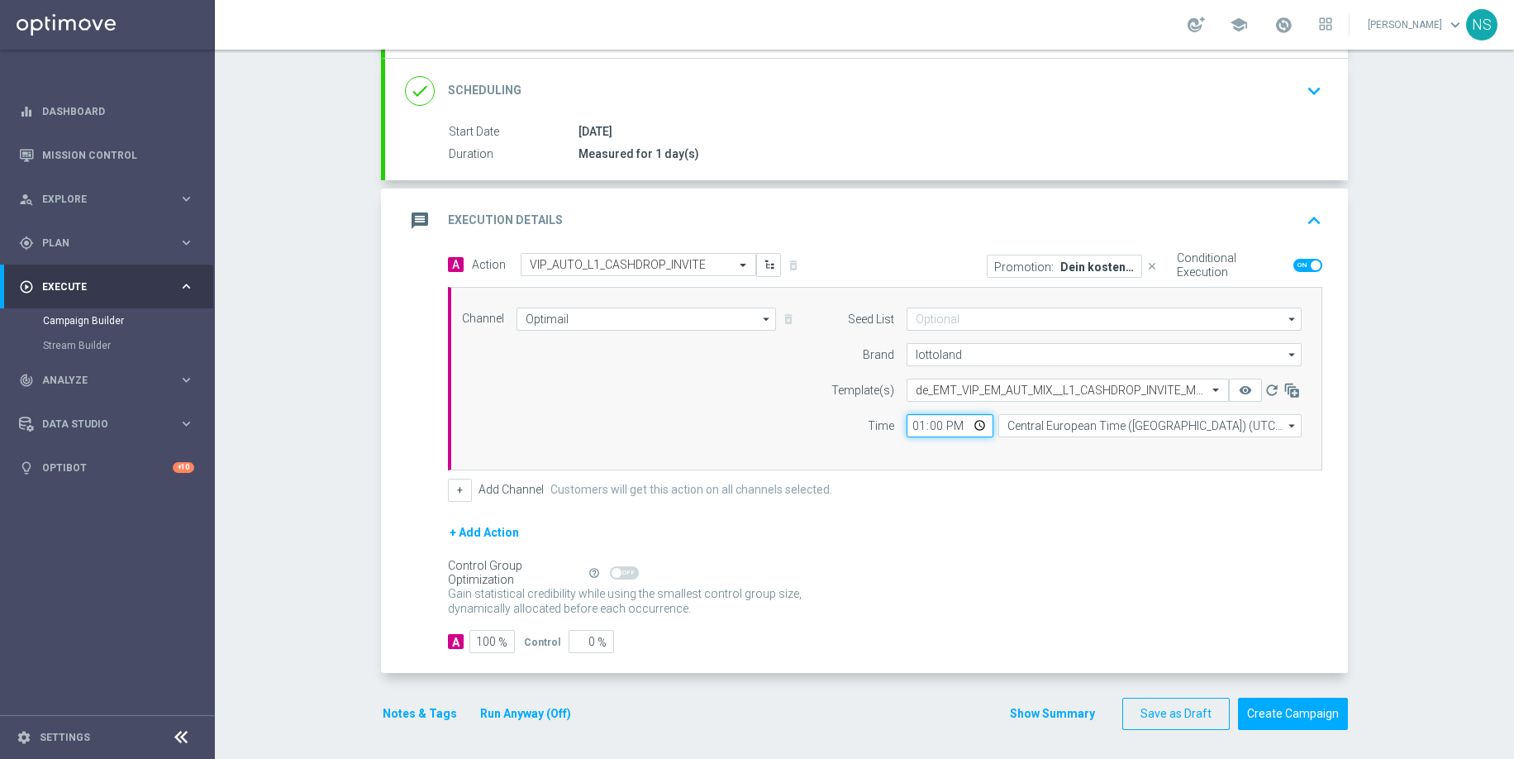
scroll to position [216, 0]
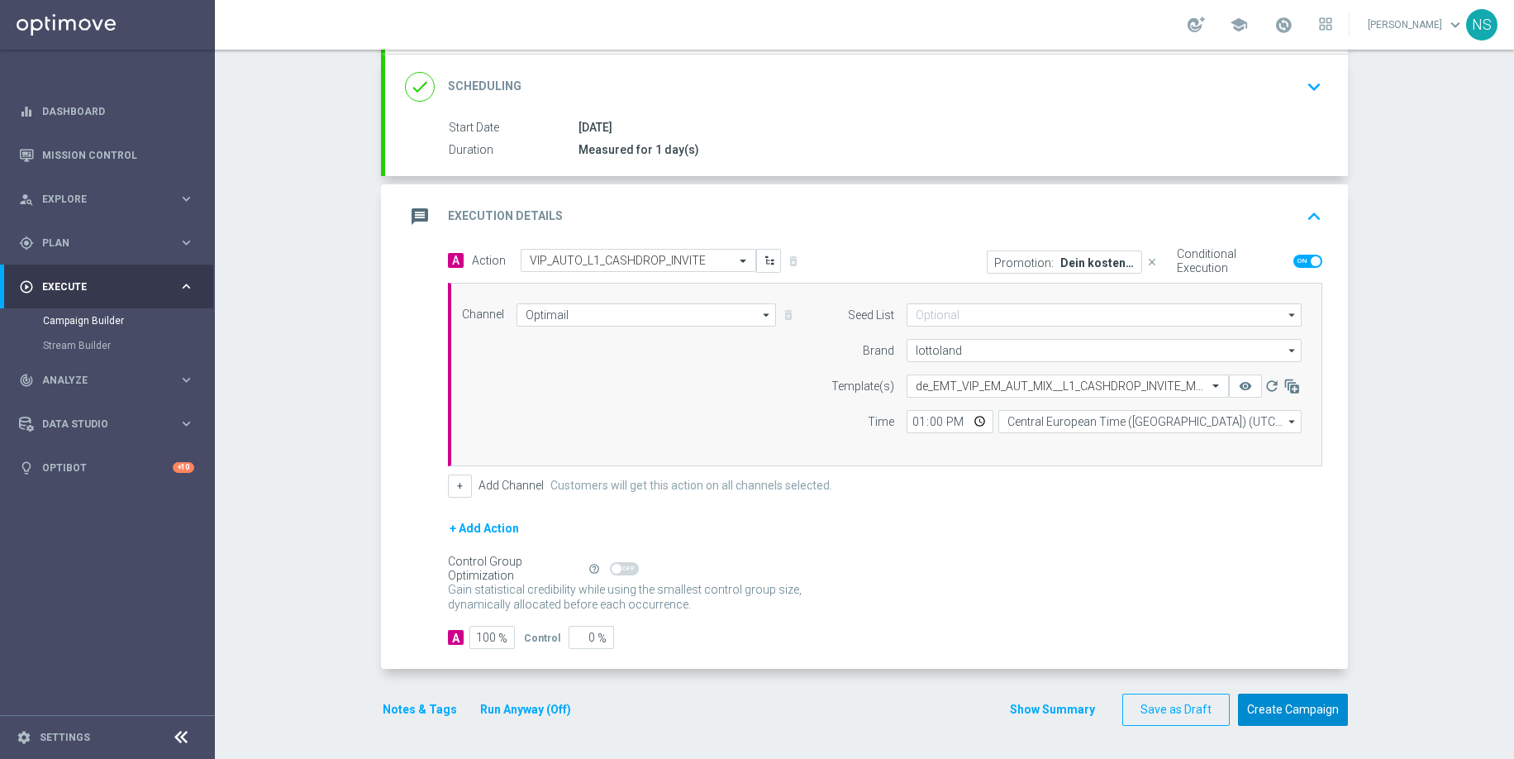
click at [1281, 720] on button "Create Campaign" at bounding box center [1293, 709] width 110 height 32
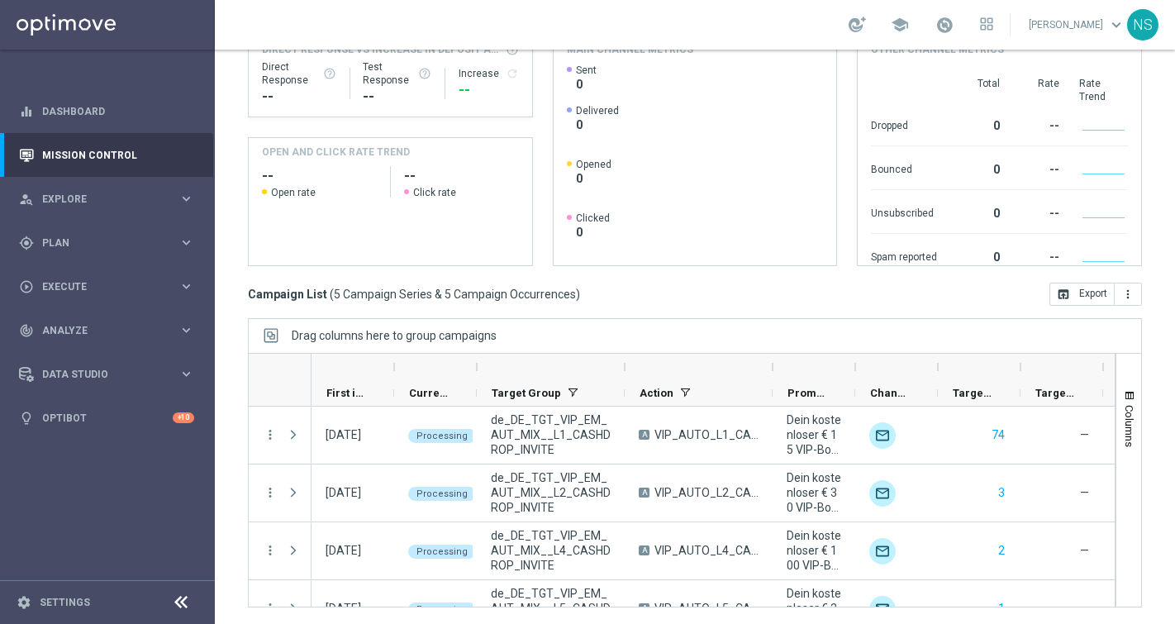
scroll to position [89, 0]
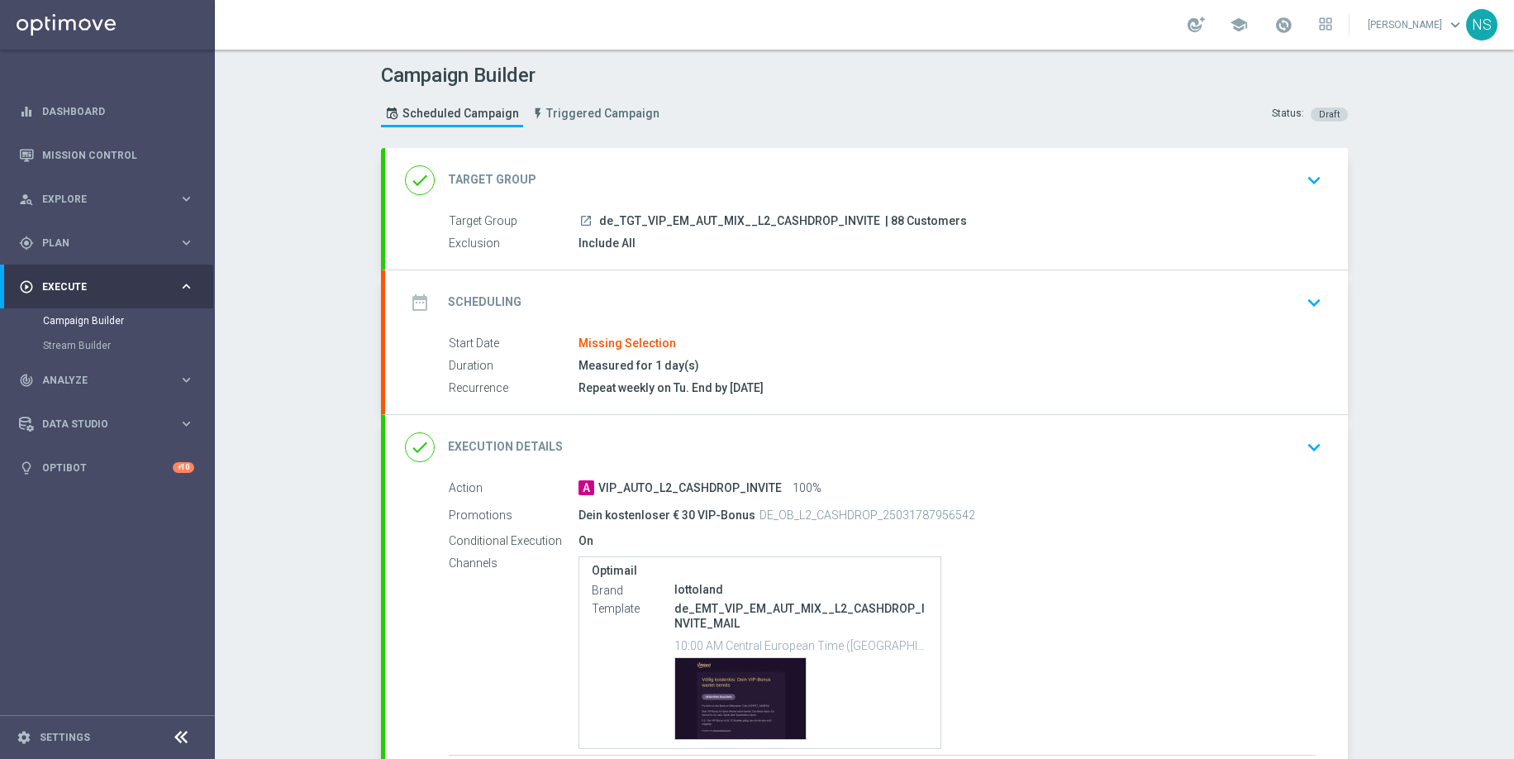
click at [625, 291] on div "date_range Scheduling keyboard_arrow_down" at bounding box center [866, 302] width 923 height 31
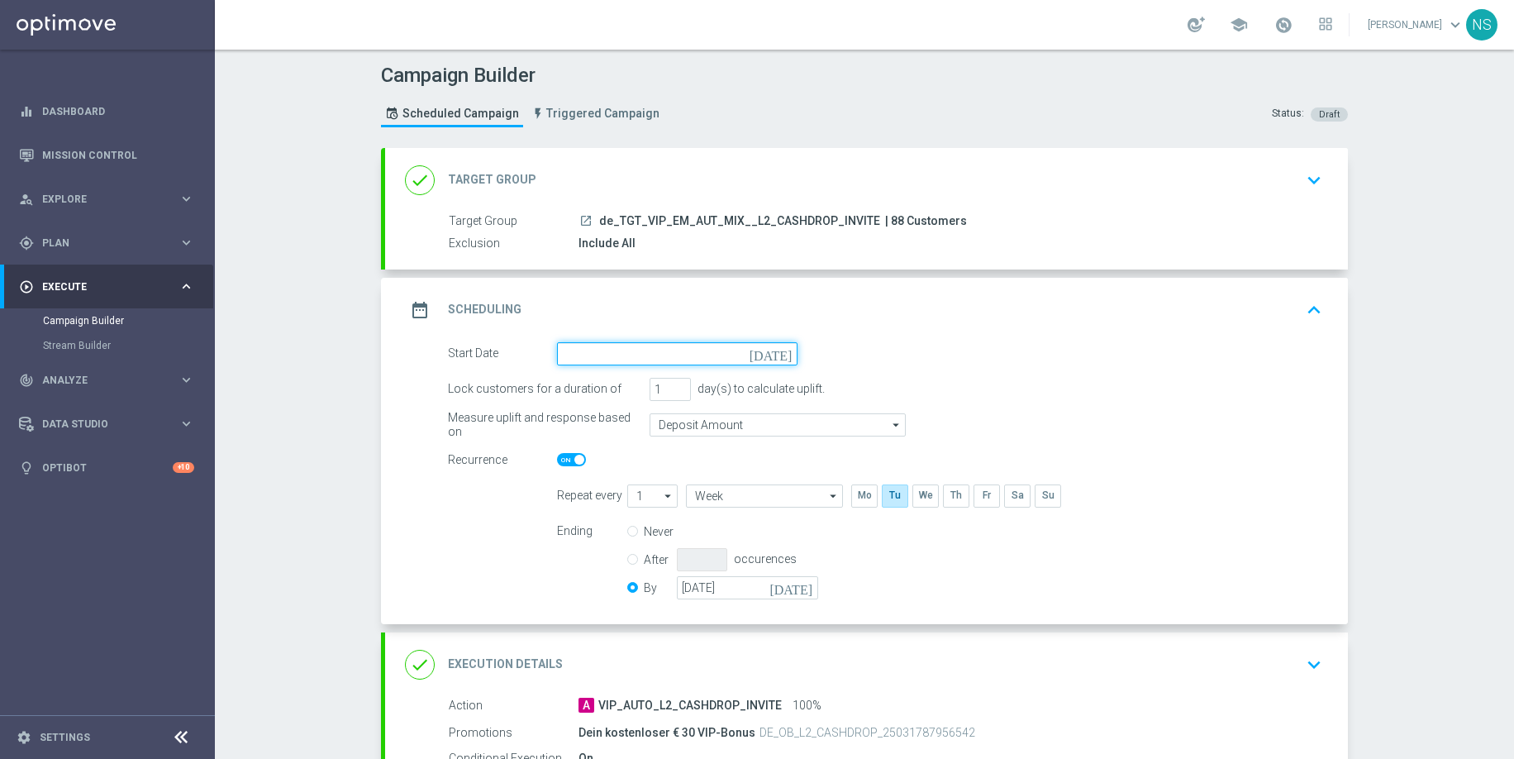
click at [681, 359] on input at bounding box center [677, 353] width 241 height 23
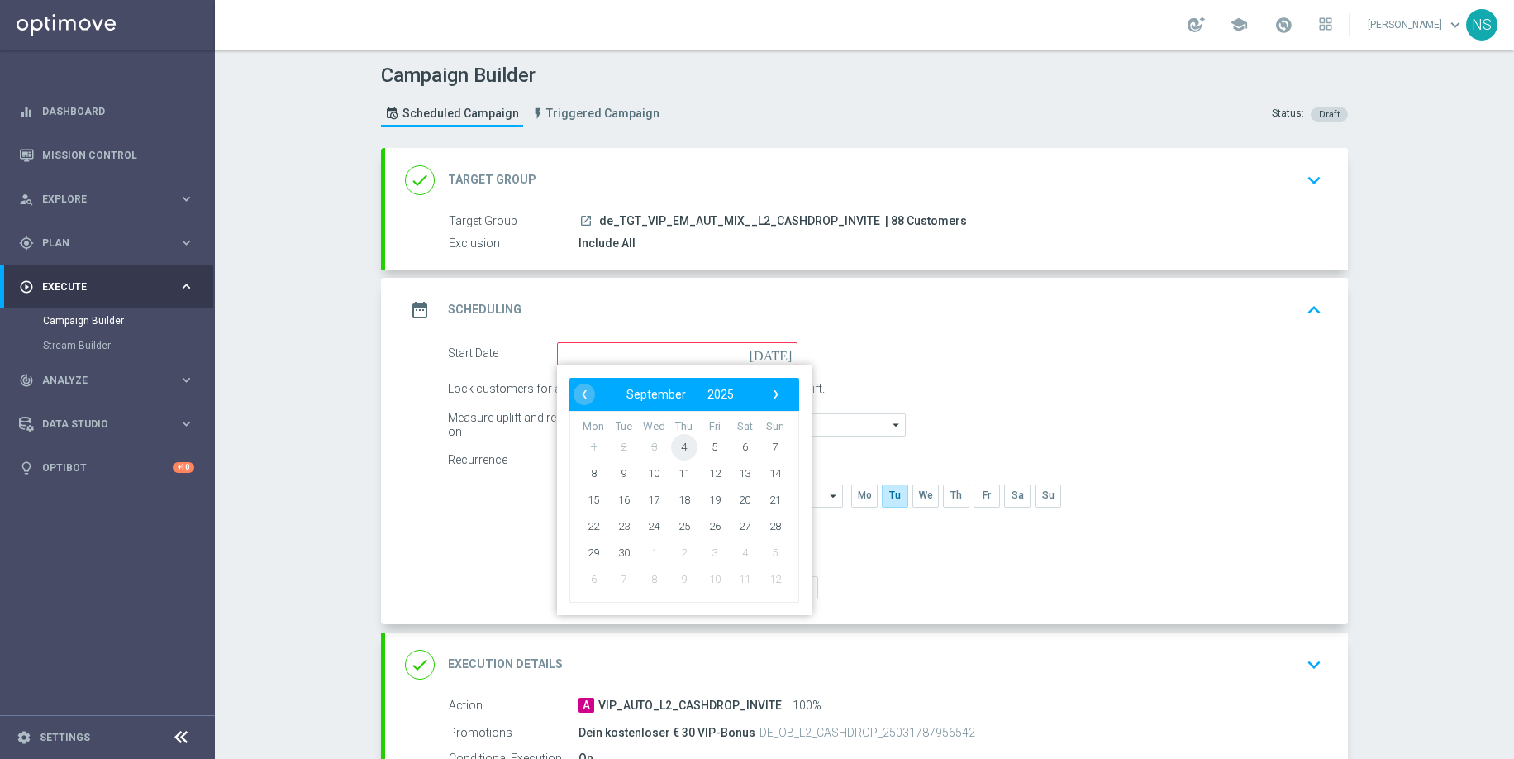
click at [690, 447] on span "4" at bounding box center [684, 446] width 26 height 26
type input "[DATE]"
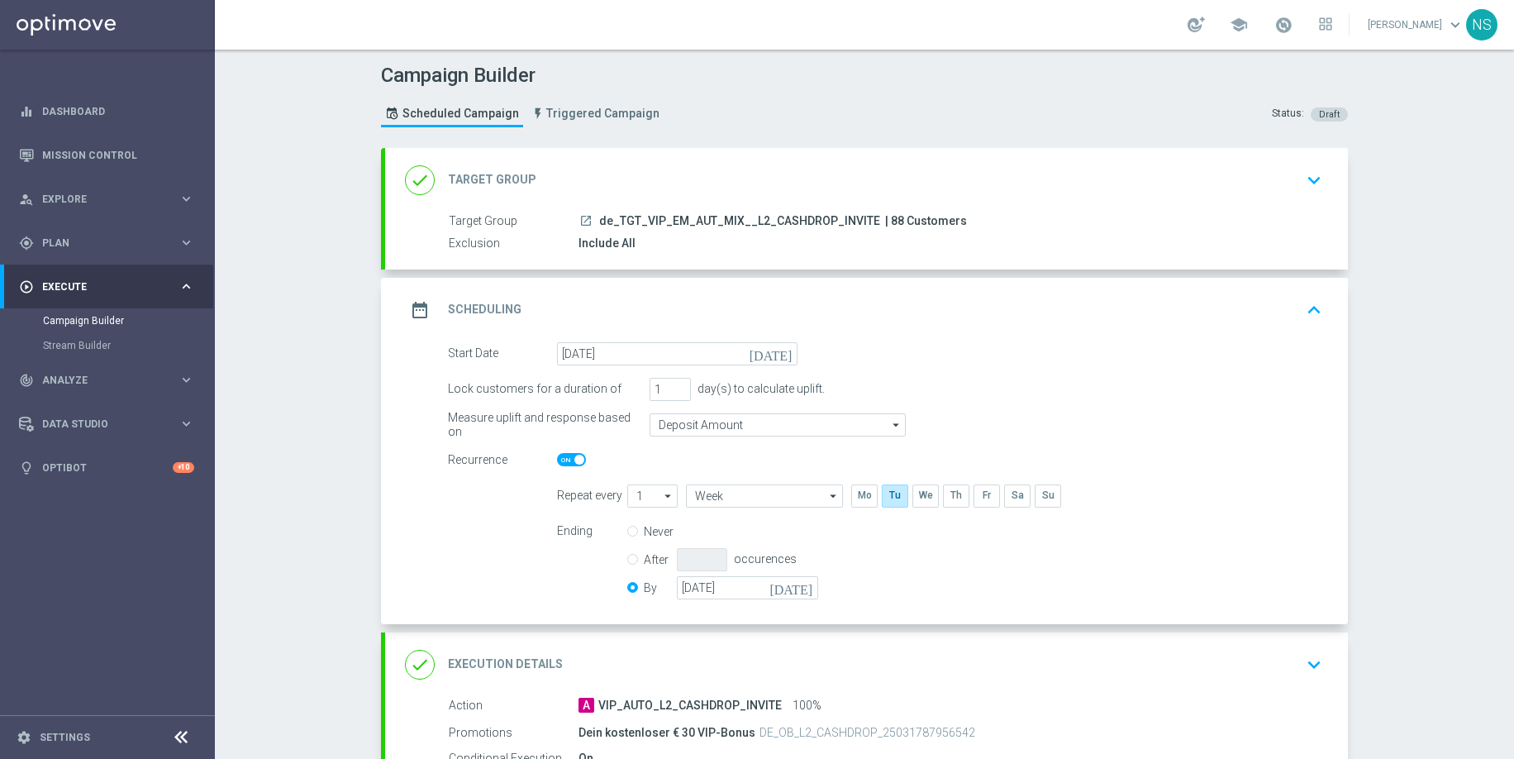
click at [579, 464] on span at bounding box center [579, 460] width 10 height 10
click at [579, 464] on input "checkbox" at bounding box center [571, 459] width 29 height 13
checkbox input "false"
radio input "true"
radio input "false"
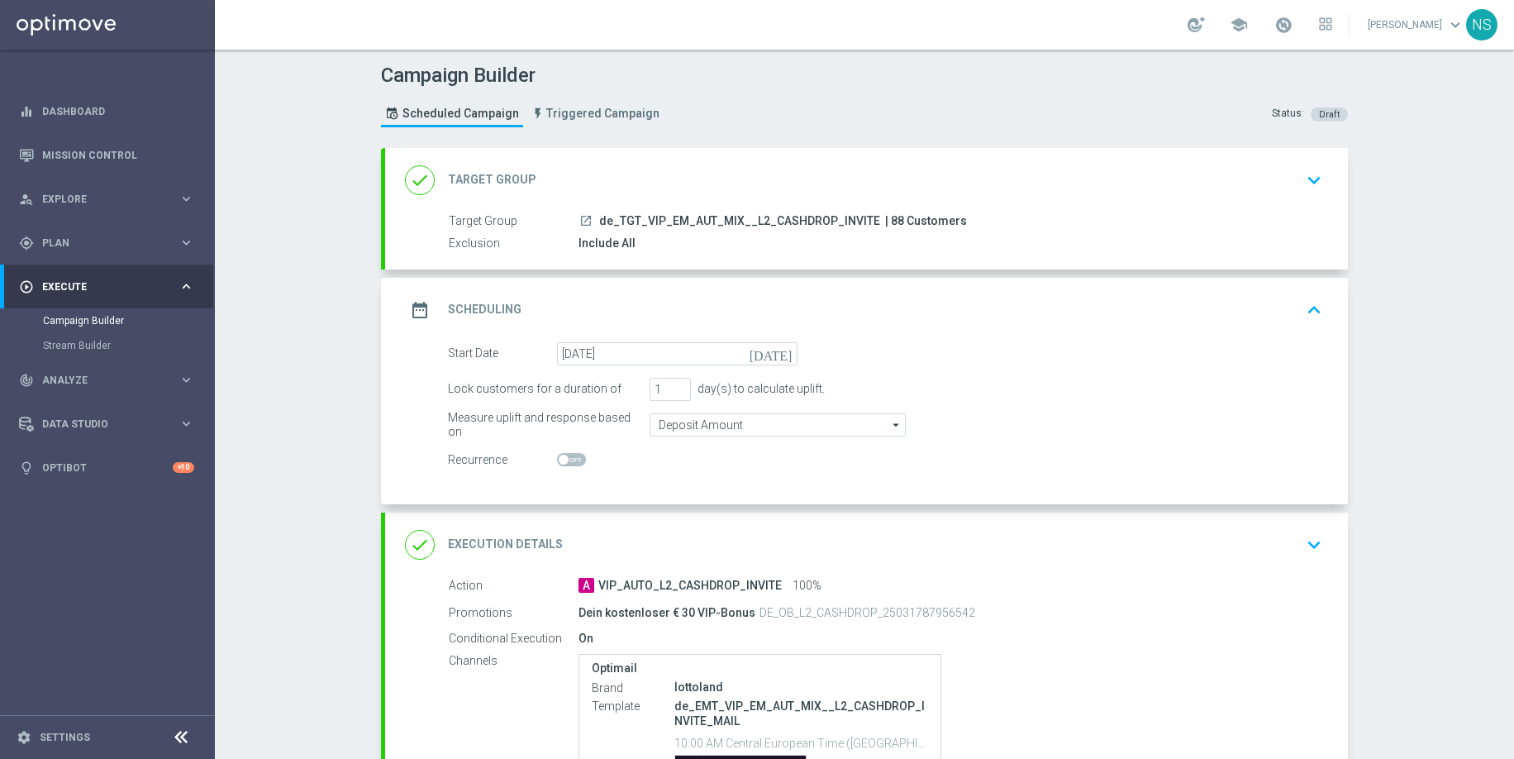
click at [668, 560] on div "done Execution Details keyboard_arrow_down" at bounding box center [866, 544] width 923 height 31
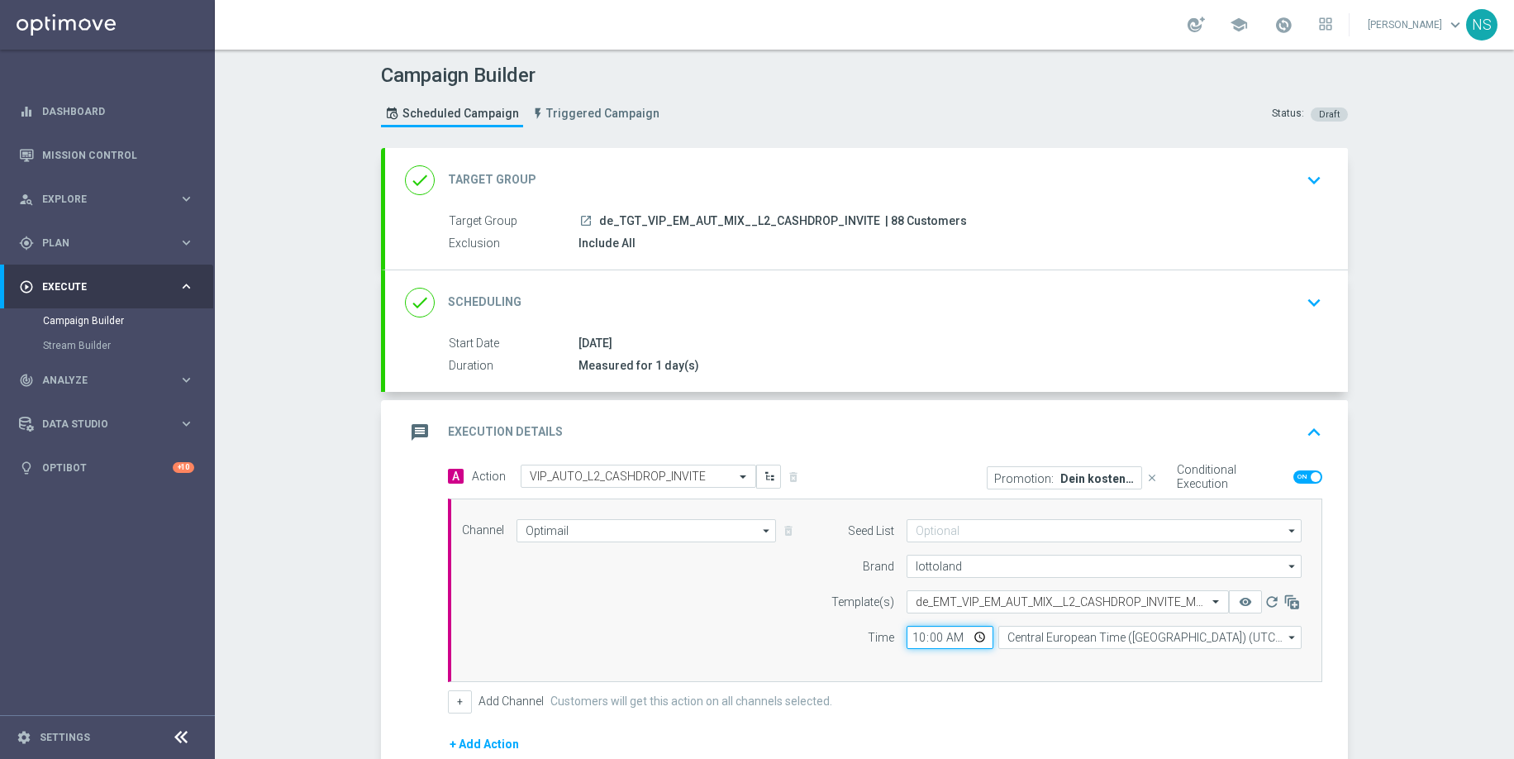
click at [917, 641] on input "10:00" at bounding box center [950, 637] width 87 height 23
type input "13:00"
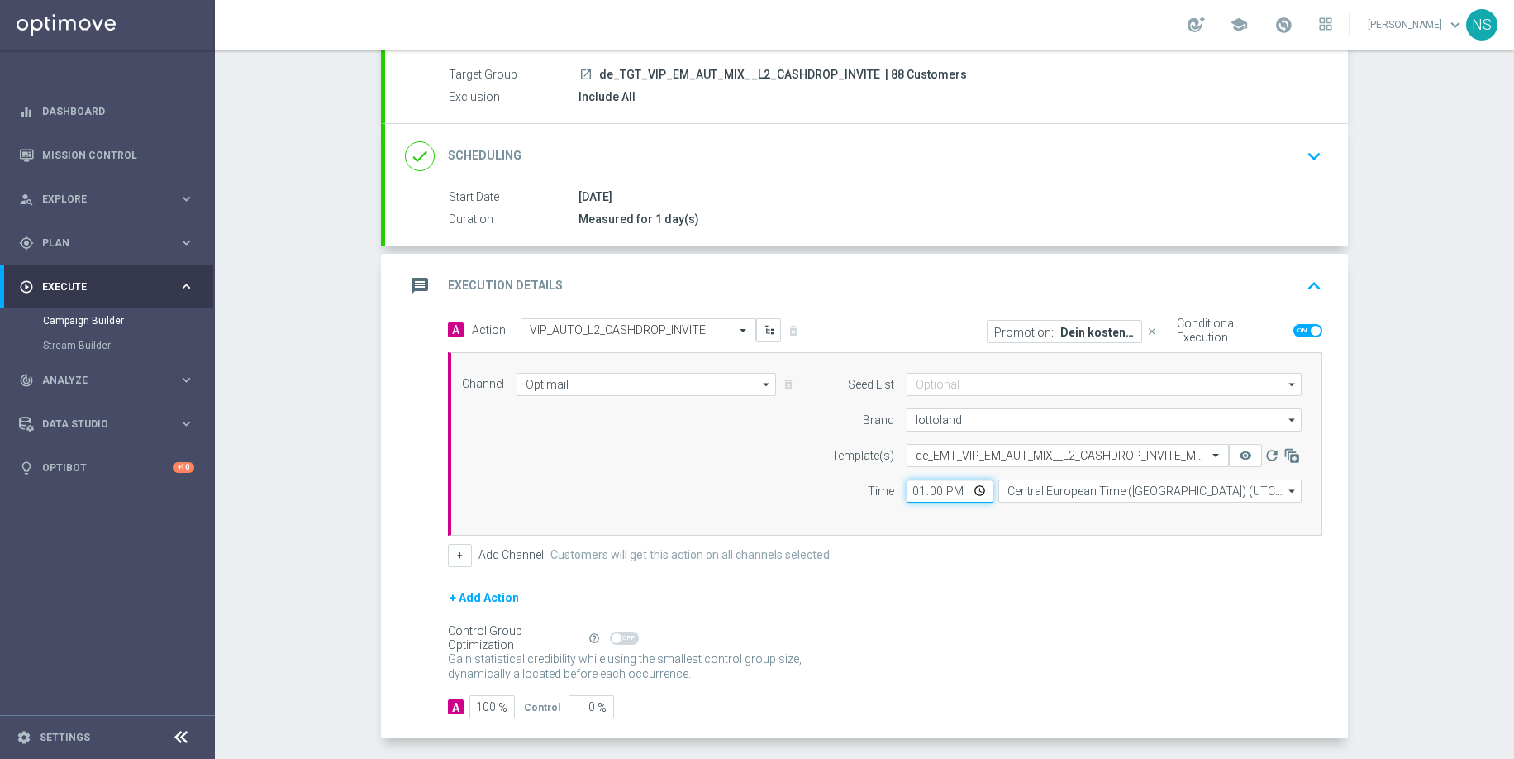
scroll to position [216, 0]
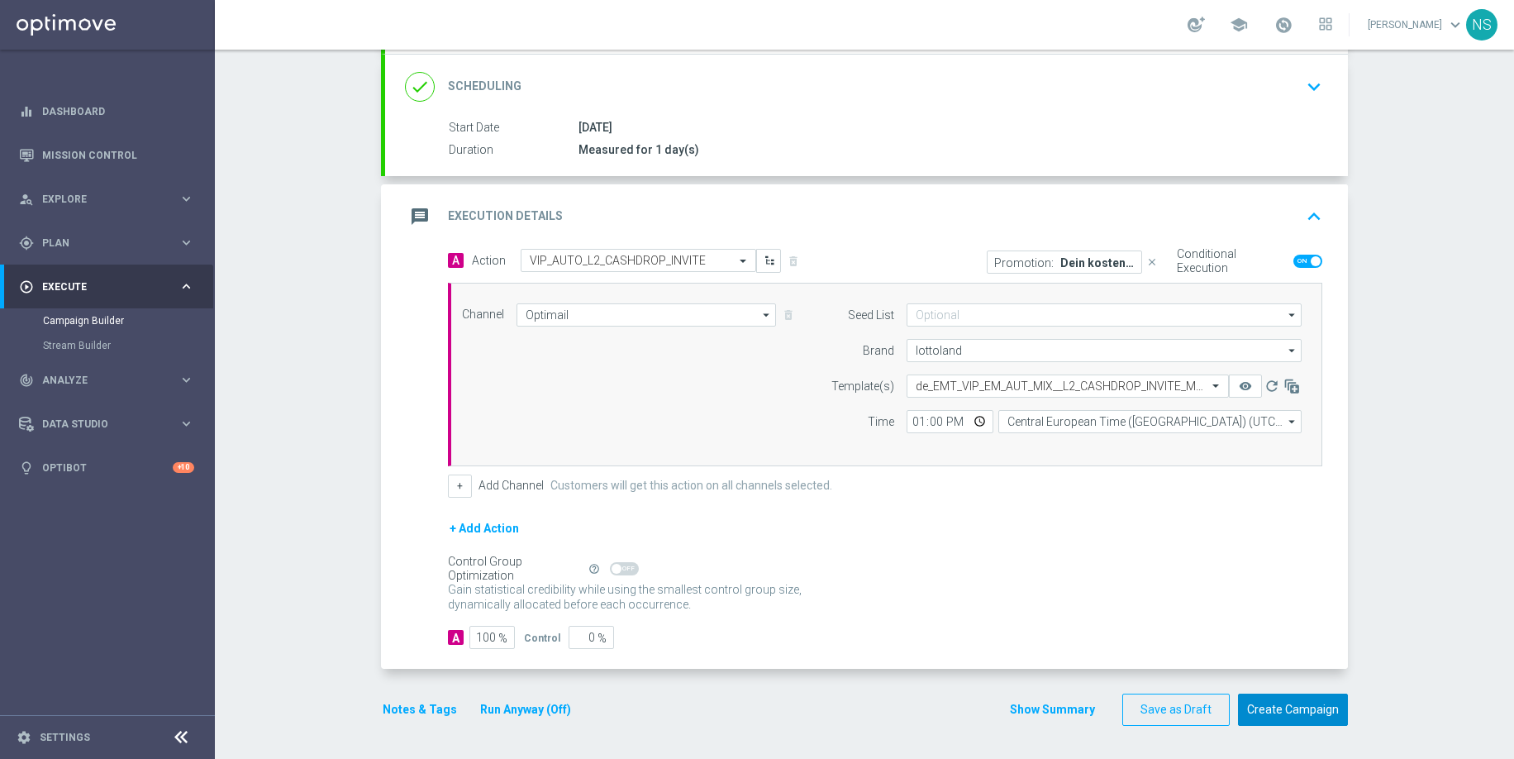
click at [1295, 703] on button "Create Campaign" at bounding box center [1293, 709] width 110 height 32
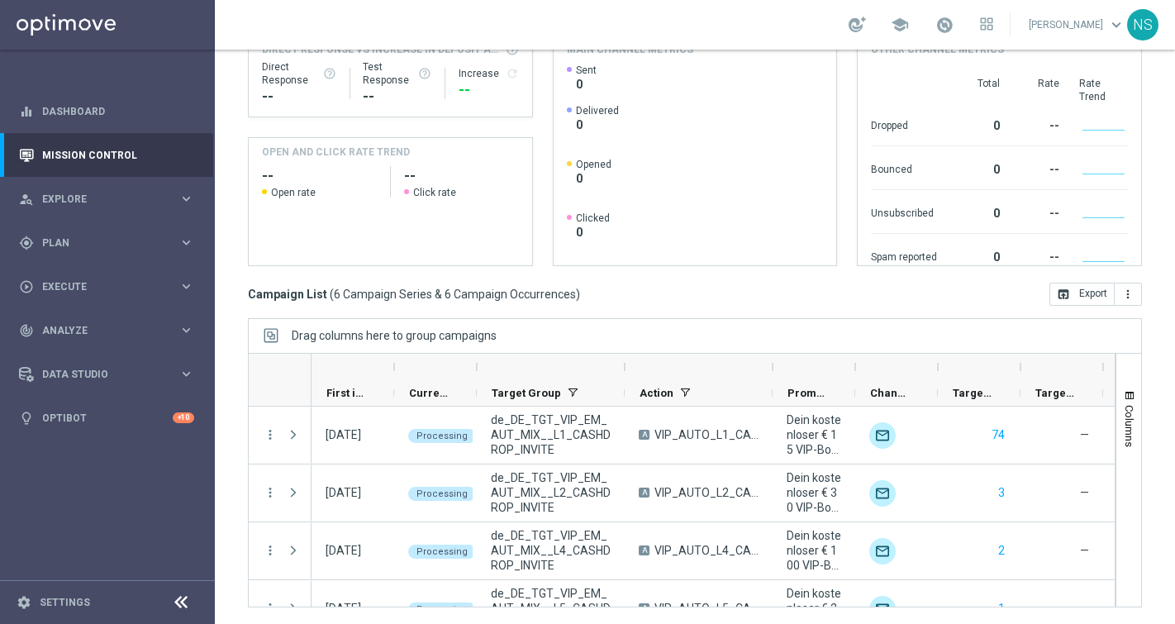
scroll to position [147, 0]
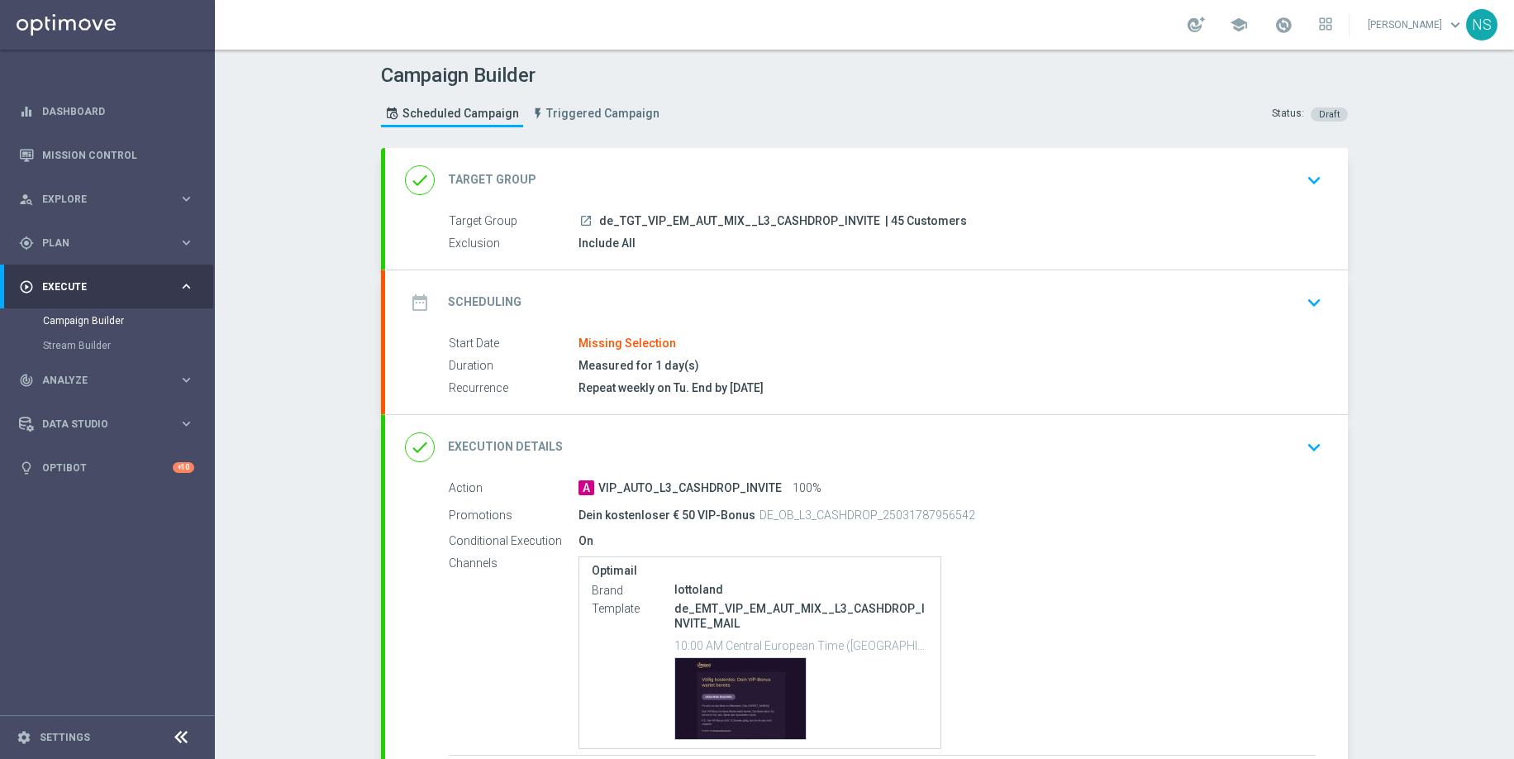
click at [1010, 317] on div "date_range Scheduling keyboard_arrow_down" at bounding box center [866, 302] width 963 height 64
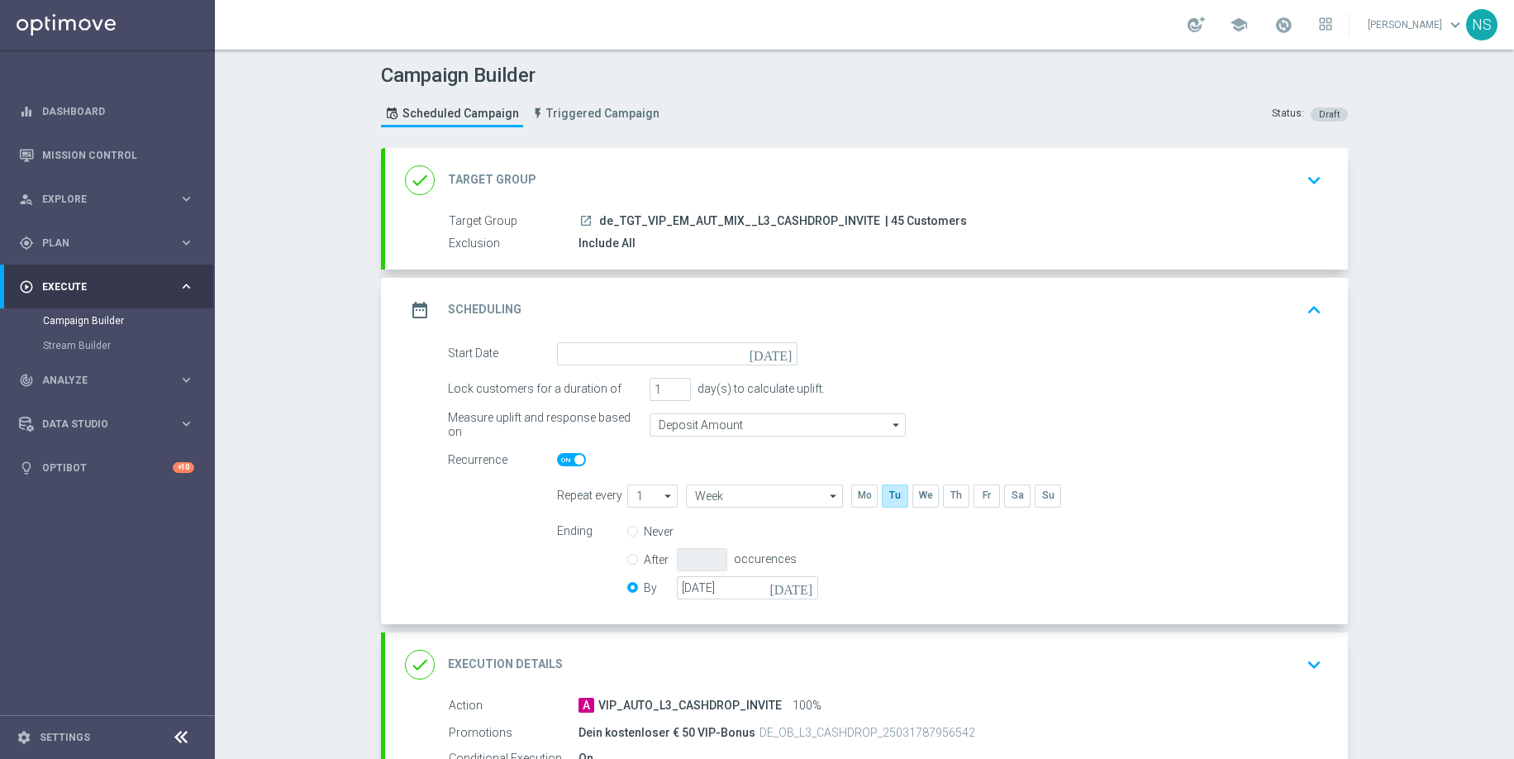
click at [793, 358] on icon "[DATE]" at bounding box center [774, 351] width 49 height 18
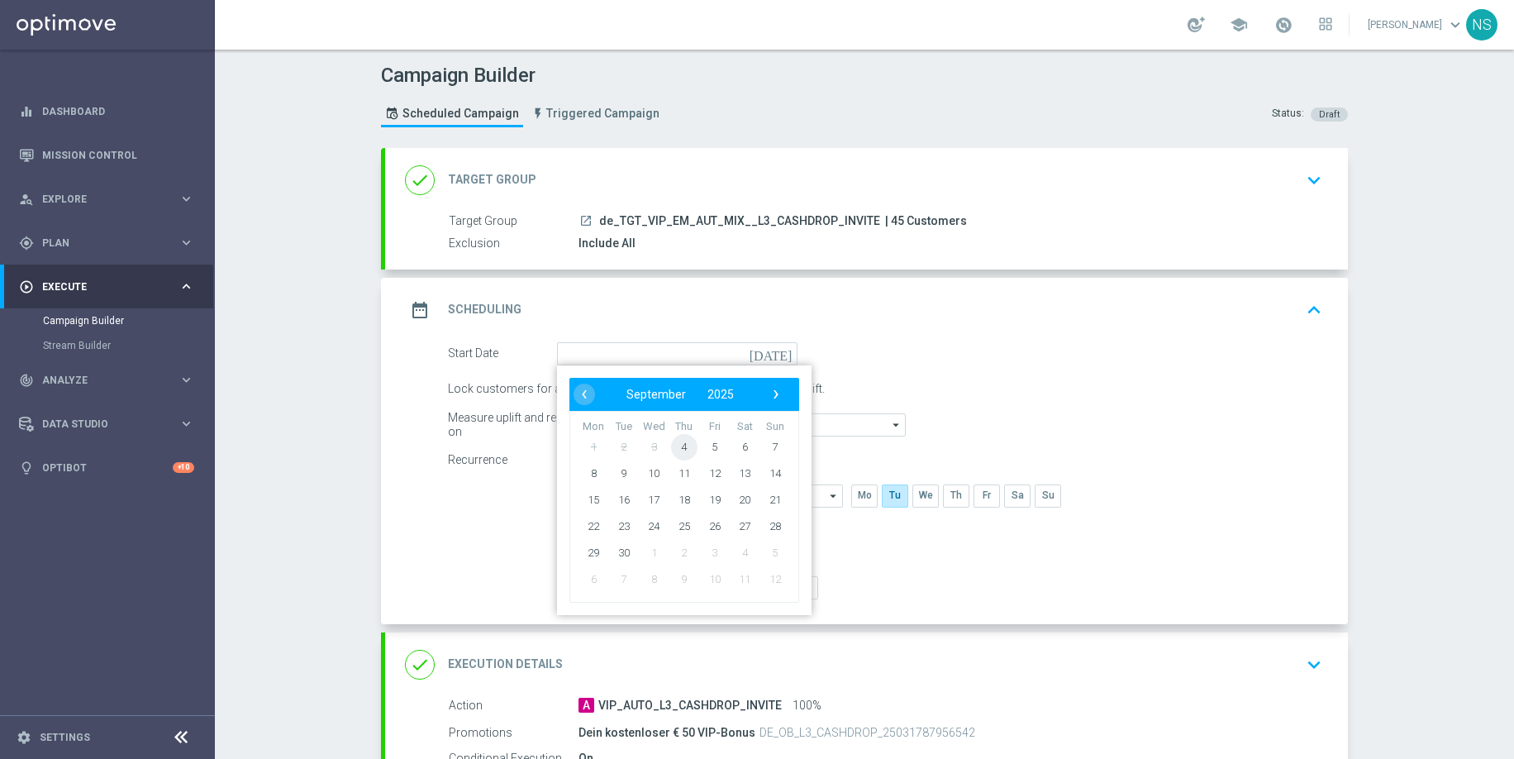
click at [683, 446] on span "4" at bounding box center [684, 446] width 26 height 26
type input "[DATE]"
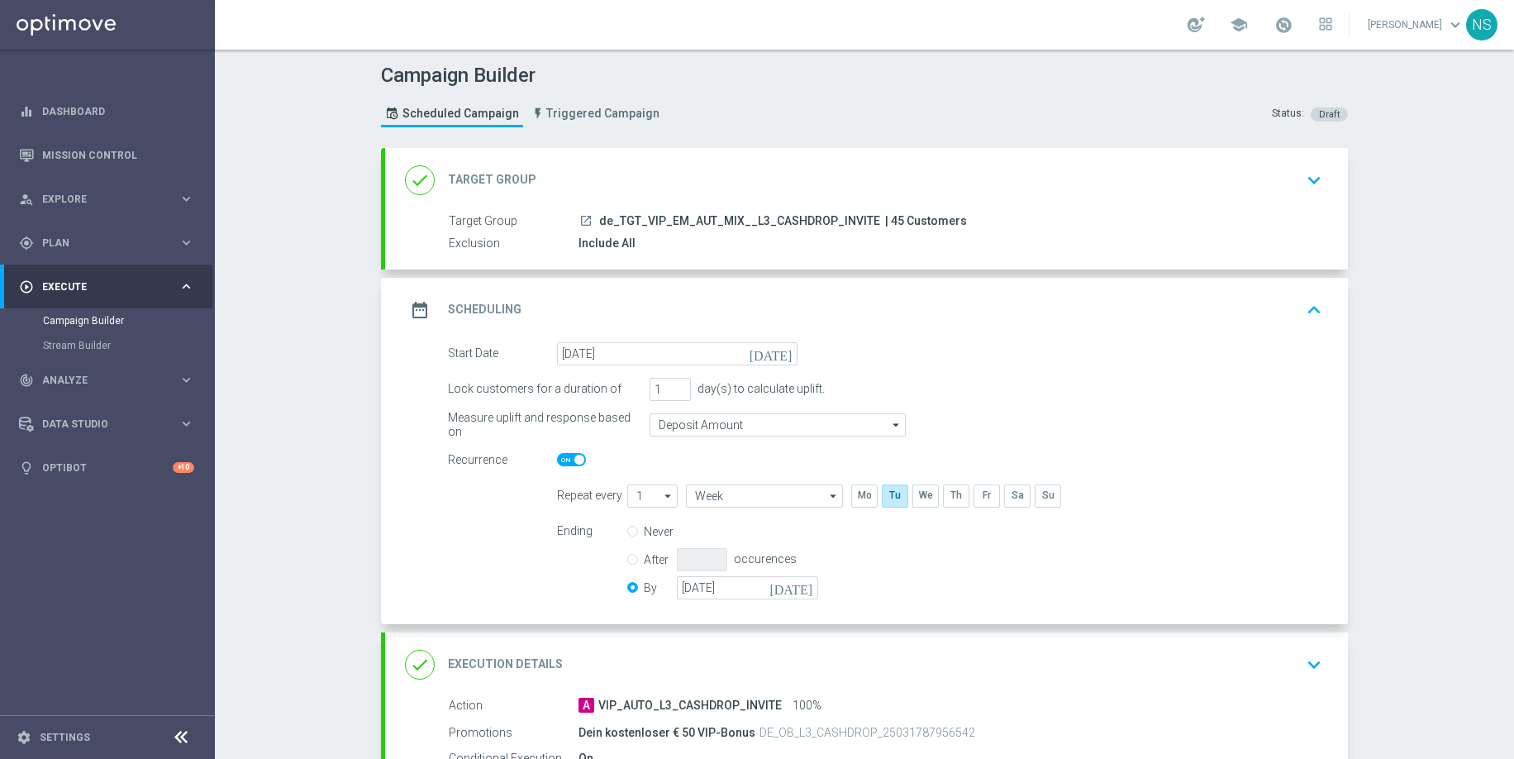
click at [561, 464] on span at bounding box center [571, 459] width 29 height 13
click at [561, 464] on input "checkbox" at bounding box center [571, 459] width 29 height 13
checkbox input "false"
radio input "true"
radio input "false"
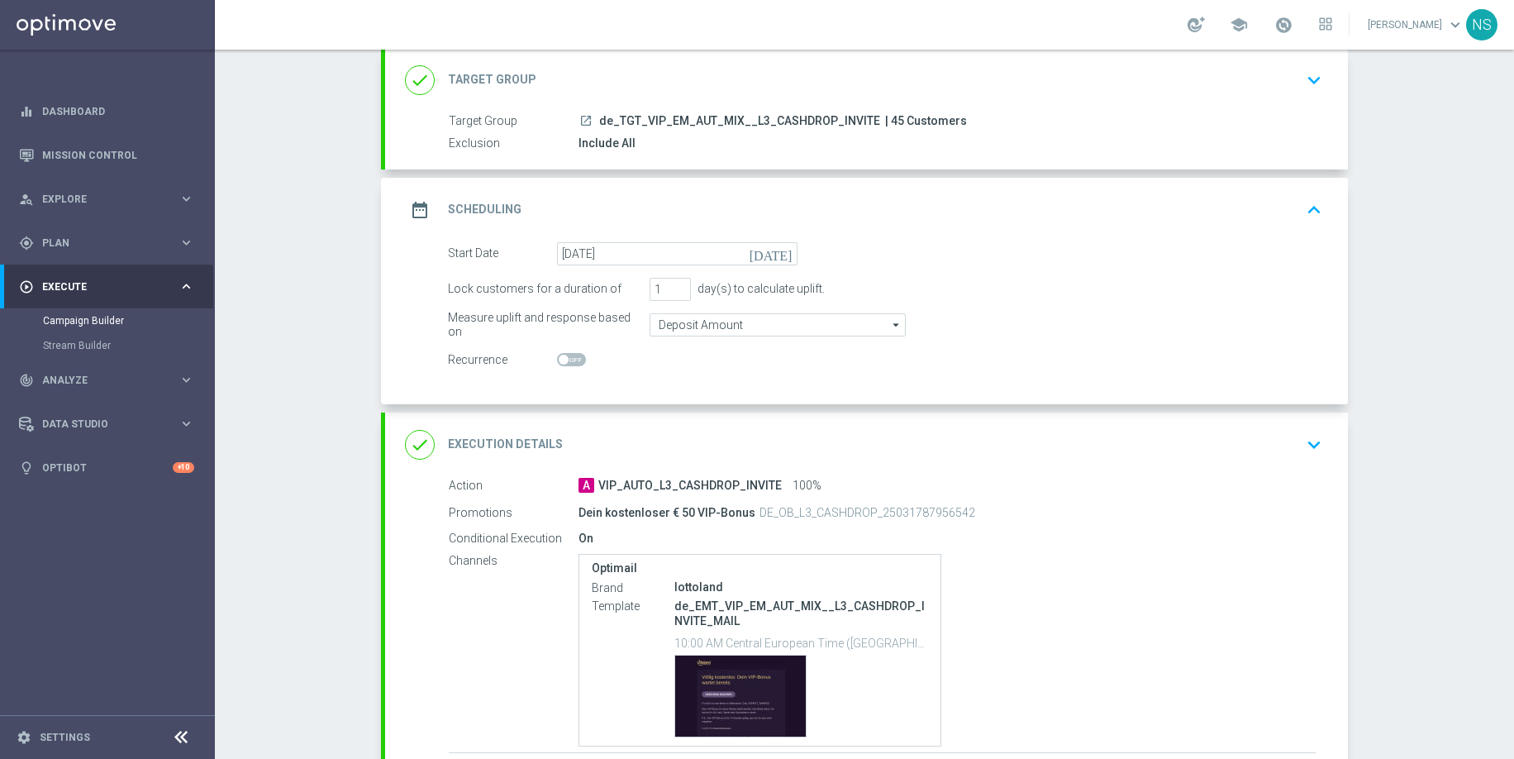
scroll to position [101, 0]
click at [757, 430] on div "done Execution Details keyboard_arrow_down" at bounding box center [866, 443] width 923 height 31
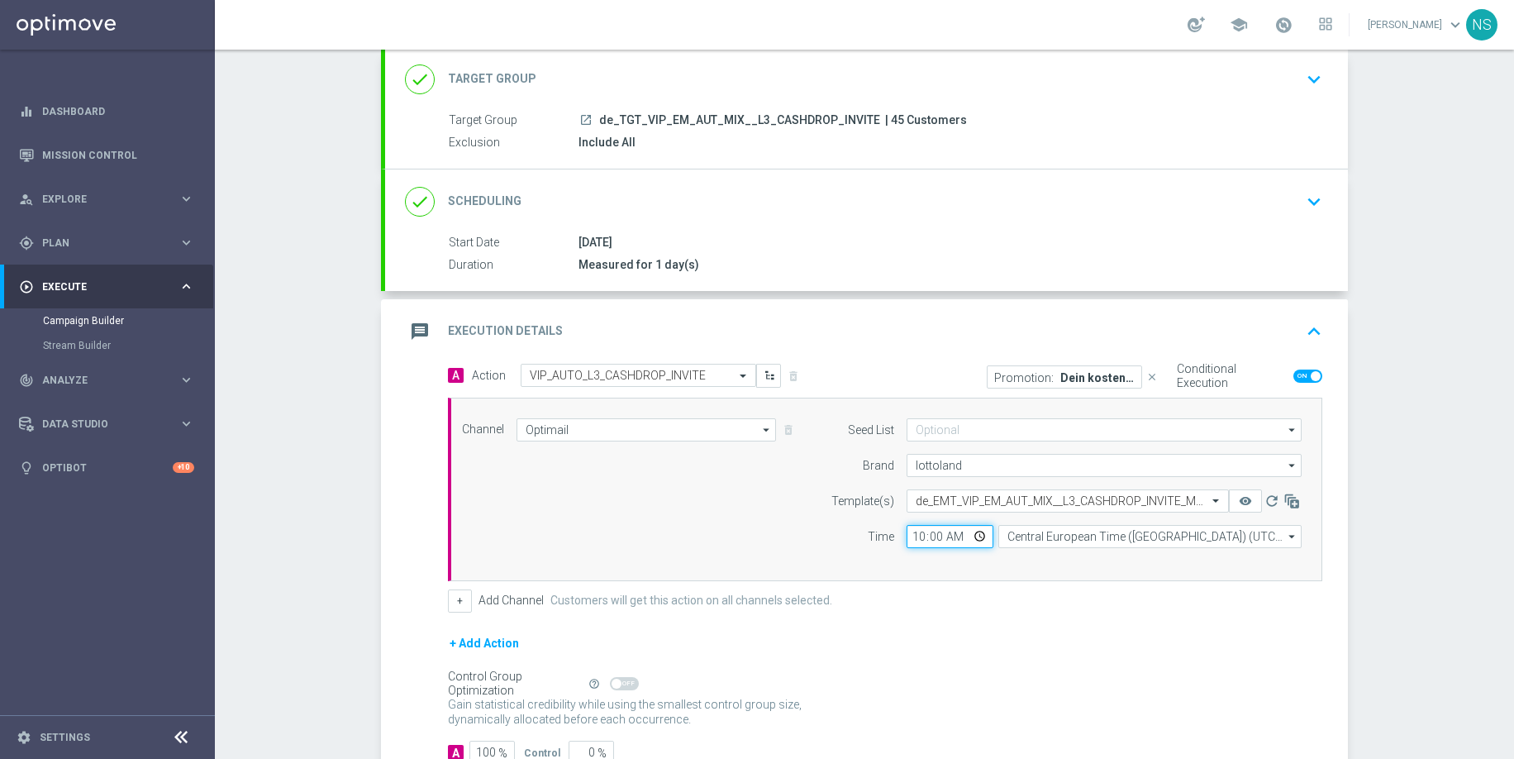
click at [917, 538] on input "10:00" at bounding box center [950, 536] width 87 height 23
type input "13:00"
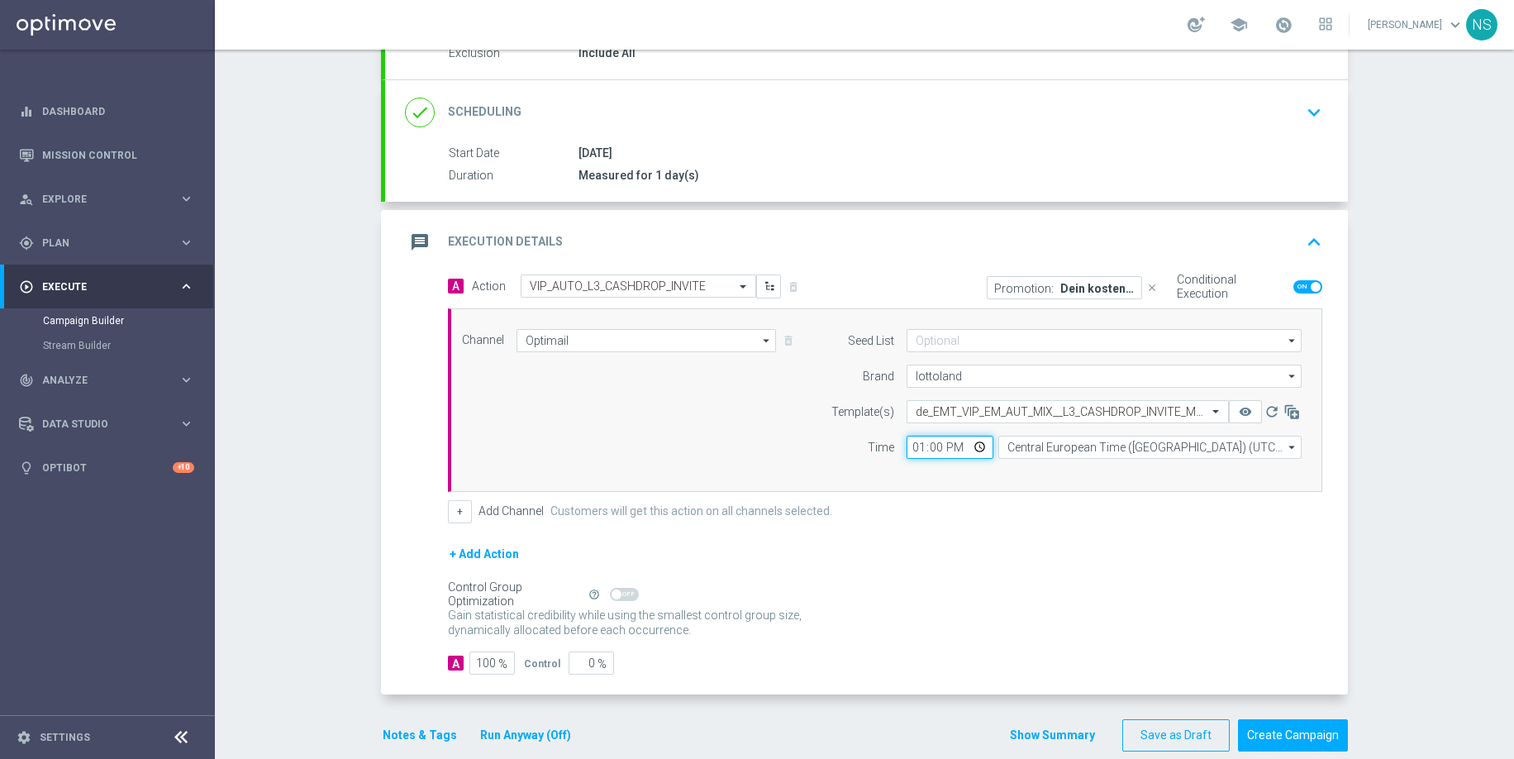
scroll to position [212, 0]
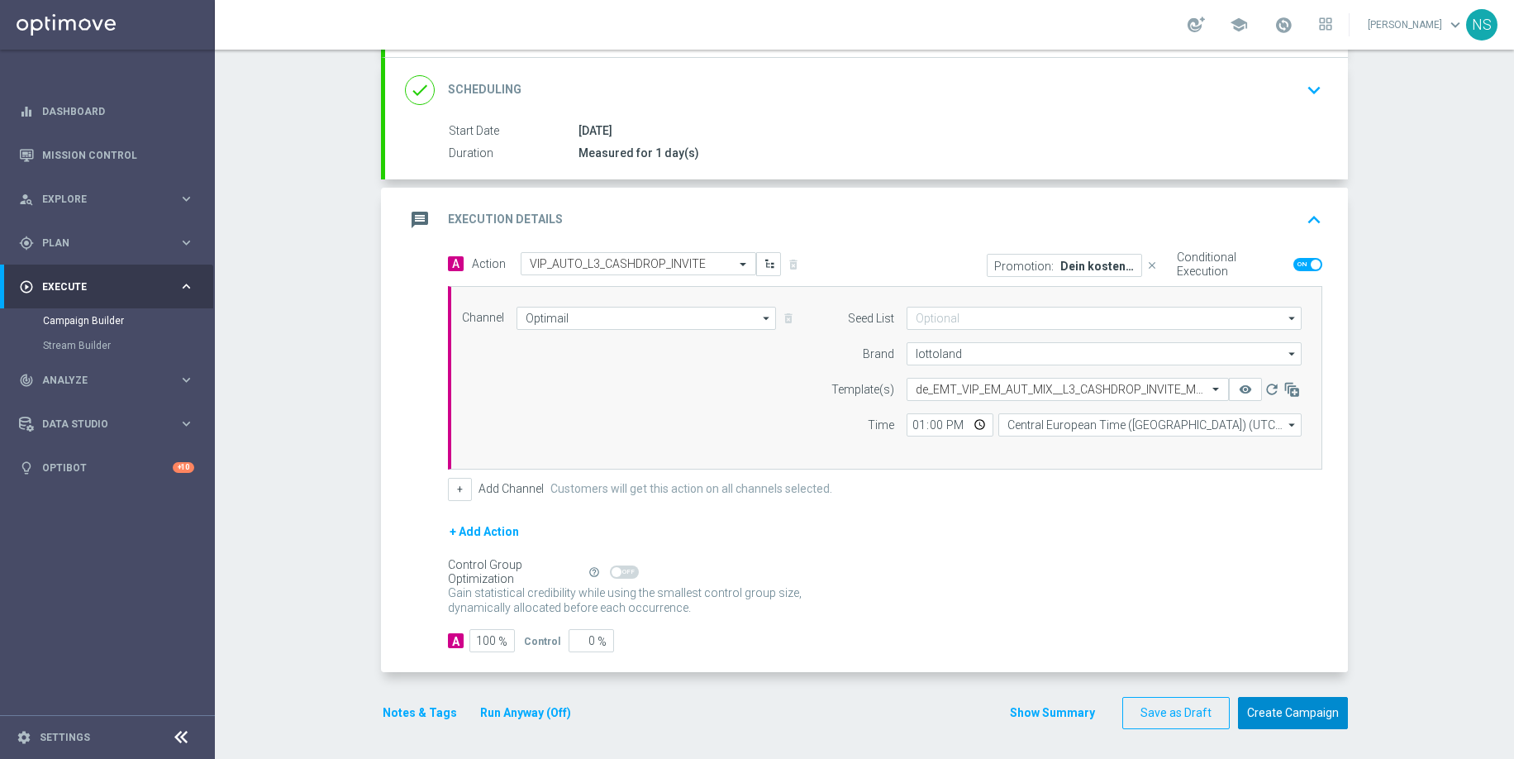
click at [1301, 715] on button "Create Campaign" at bounding box center [1293, 713] width 110 height 32
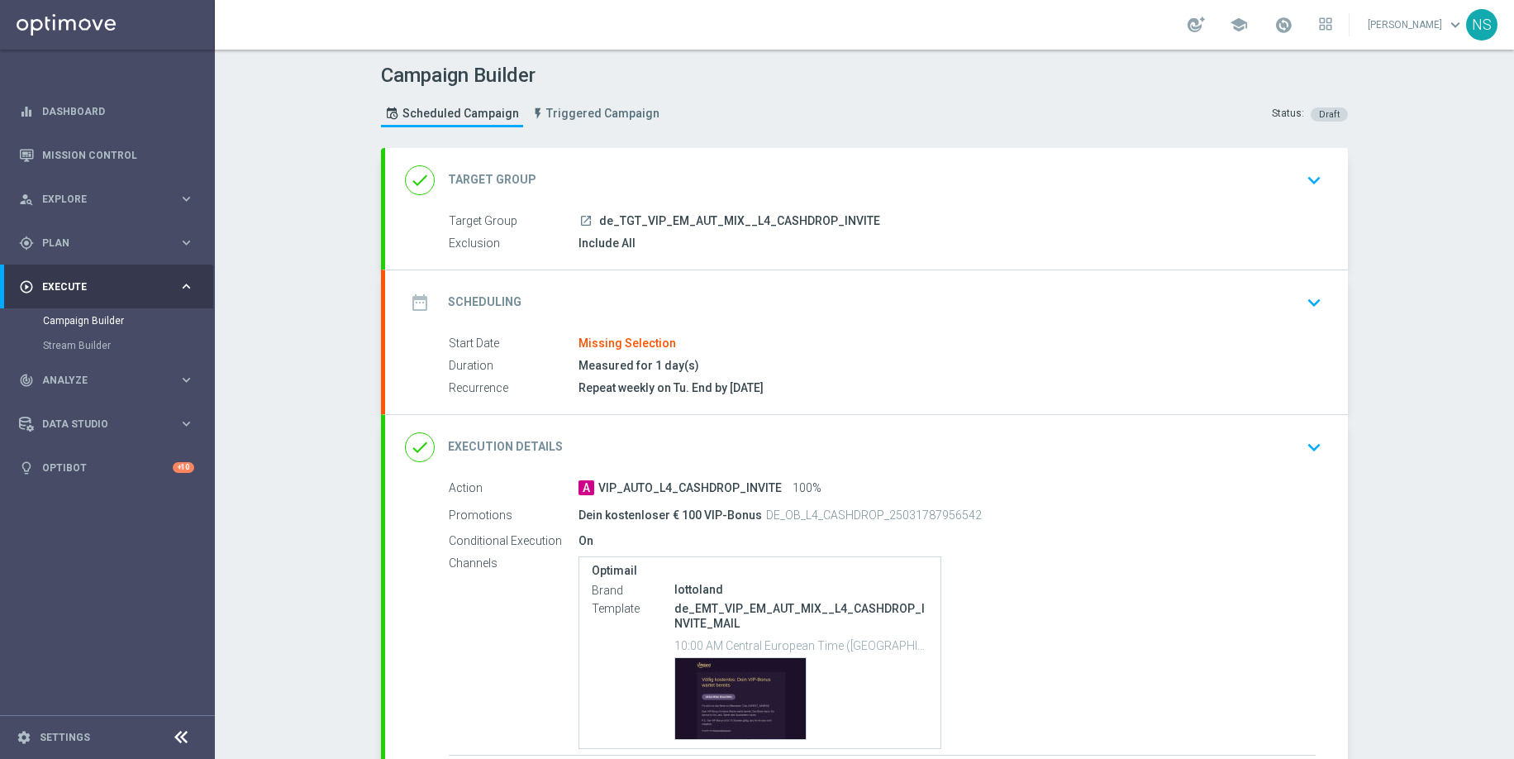
click at [711, 292] on div "date_range Scheduling keyboard_arrow_down" at bounding box center [866, 302] width 923 height 31
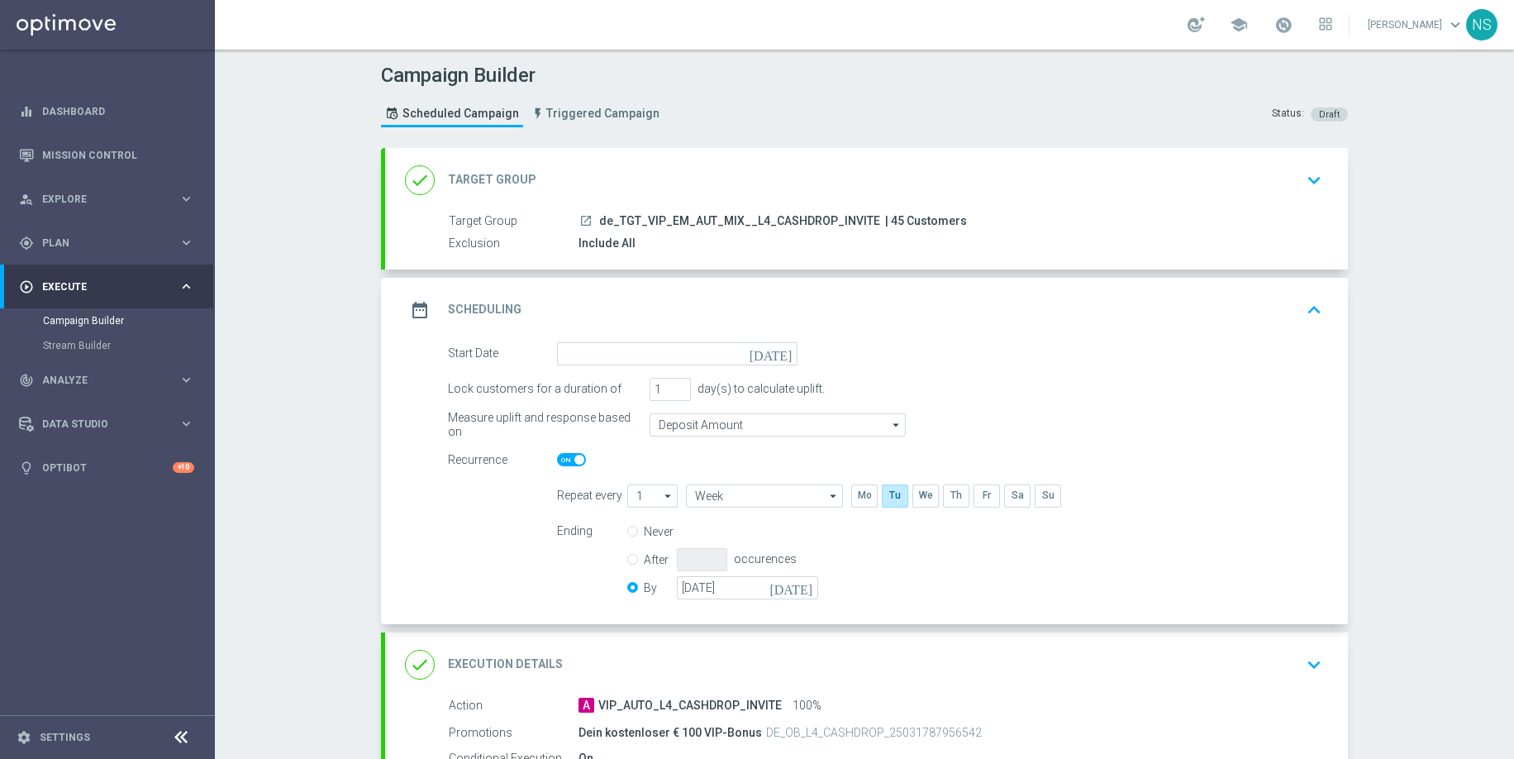
click at [785, 358] on icon "[DATE]" at bounding box center [774, 351] width 49 height 18
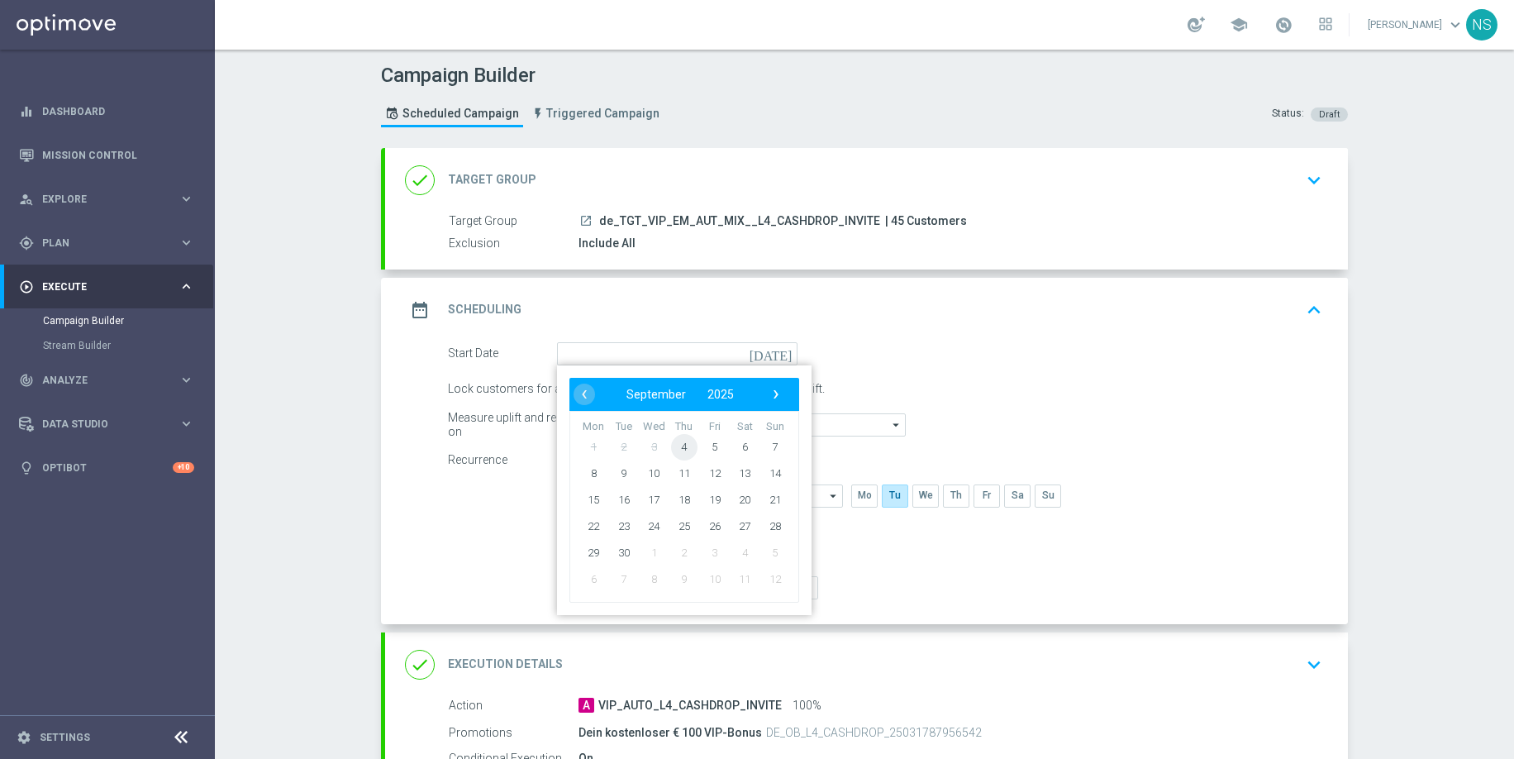
click at [675, 445] on span "4" at bounding box center [684, 446] width 26 height 26
type input "[DATE]"
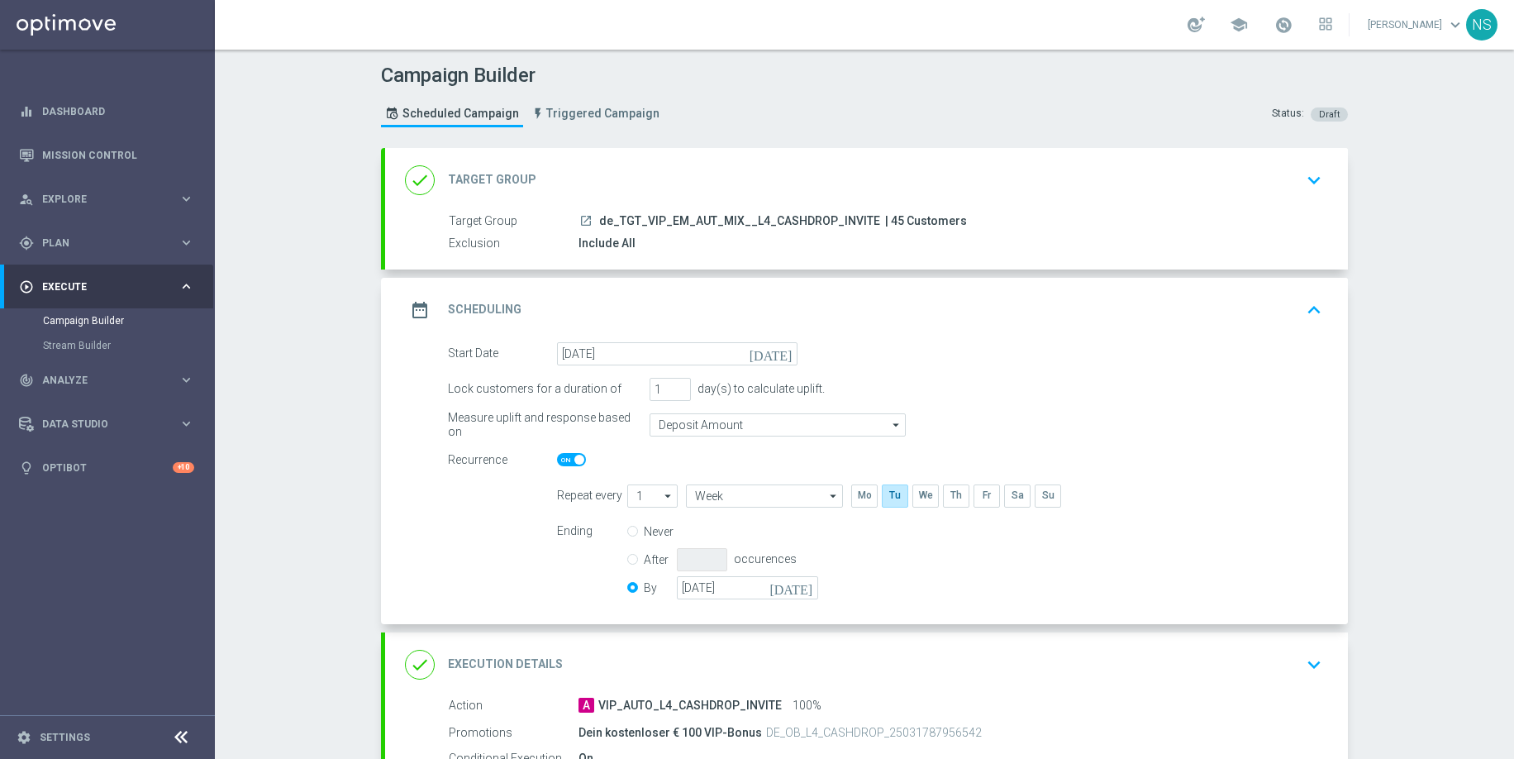
click at [578, 458] on span at bounding box center [579, 460] width 10 height 10
click at [578, 458] on input "checkbox" at bounding box center [571, 459] width 29 height 13
checkbox input "false"
radio input "true"
radio input "false"
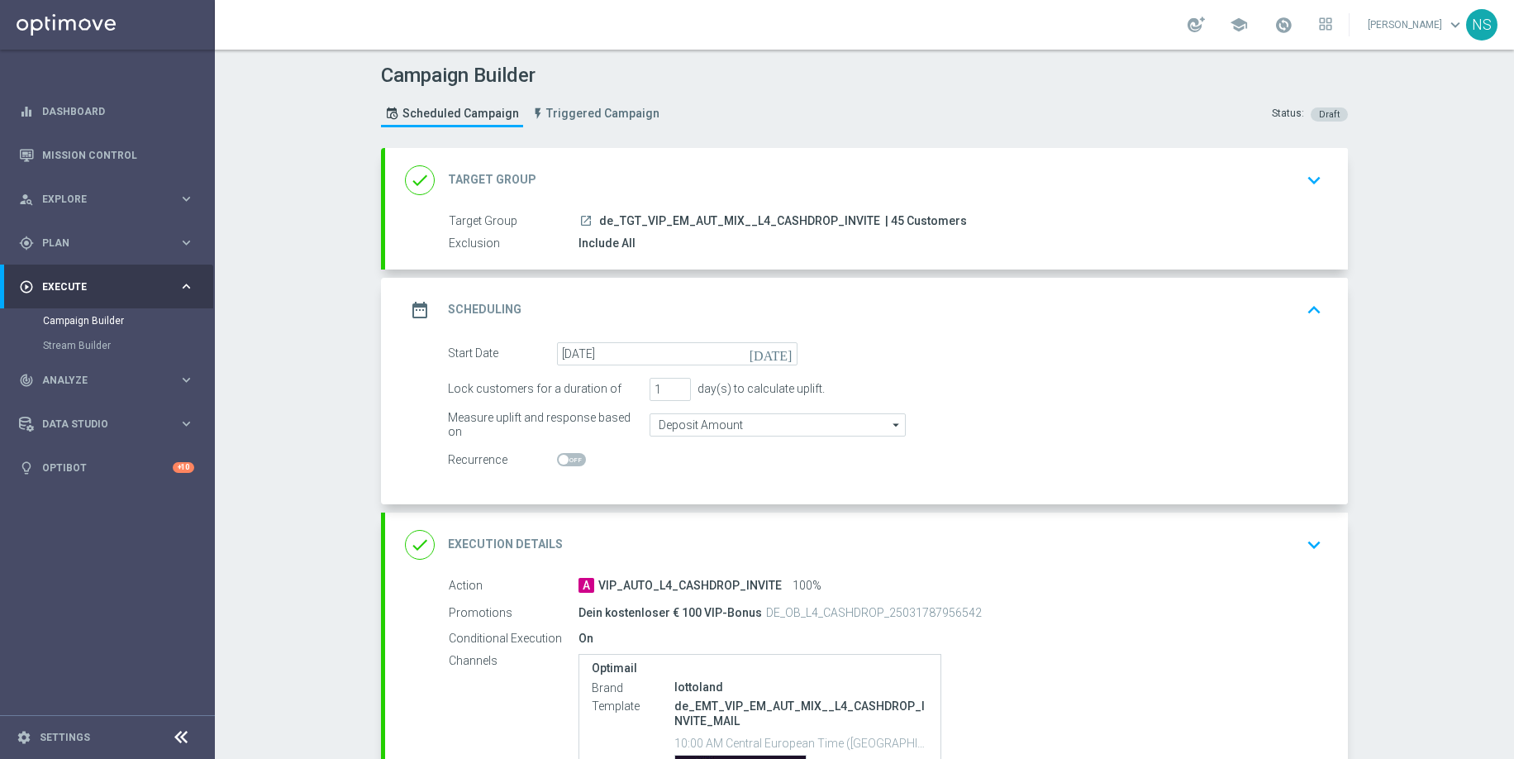
click at [665, 549] on div "done Execution Details keyboard_arrow_down" at bounding box center [866, 544] width 923 height 31
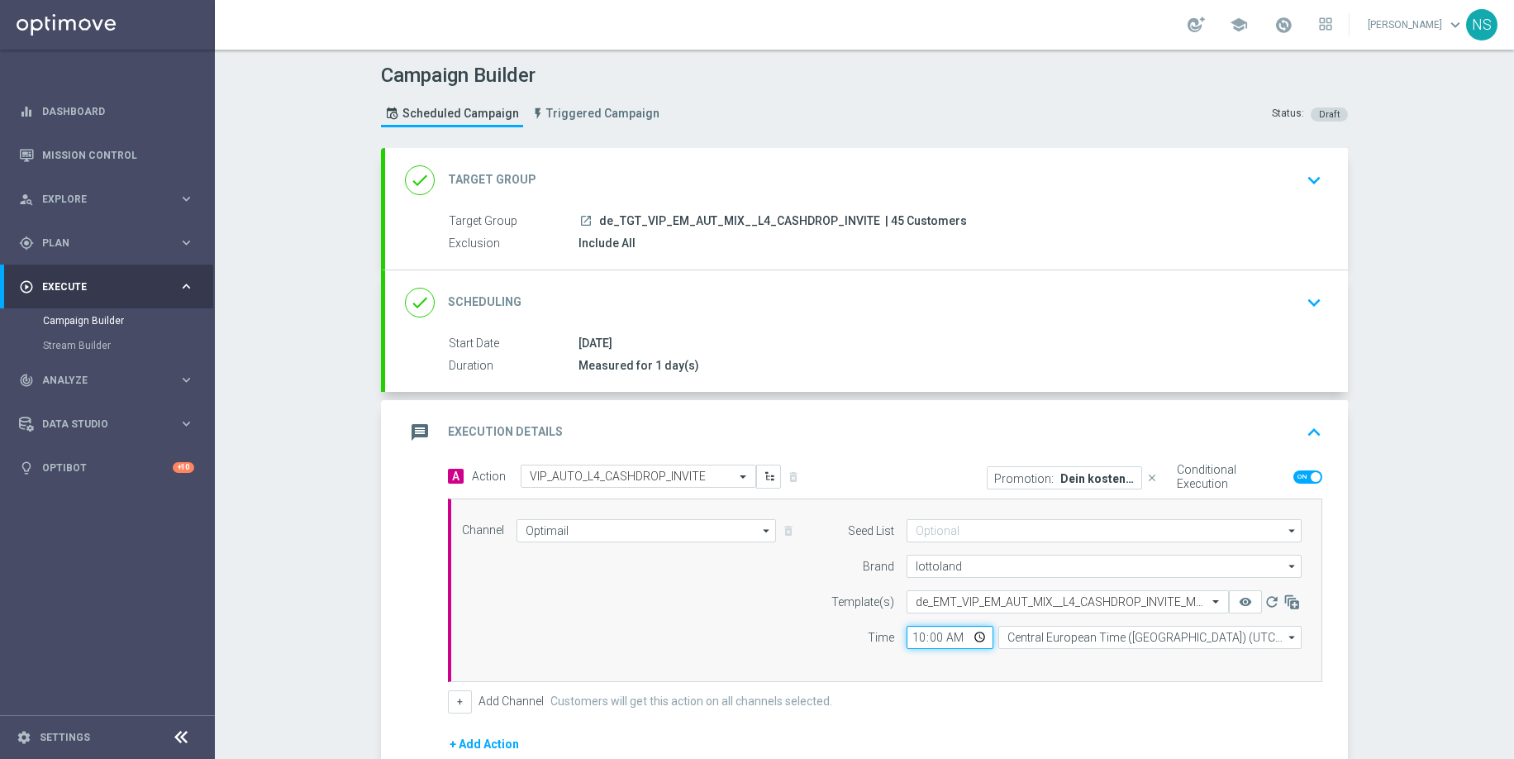
click at [922, 636] on input "10:00" at bounding box center [950, 637] width 87 height 23
type input "13:00"
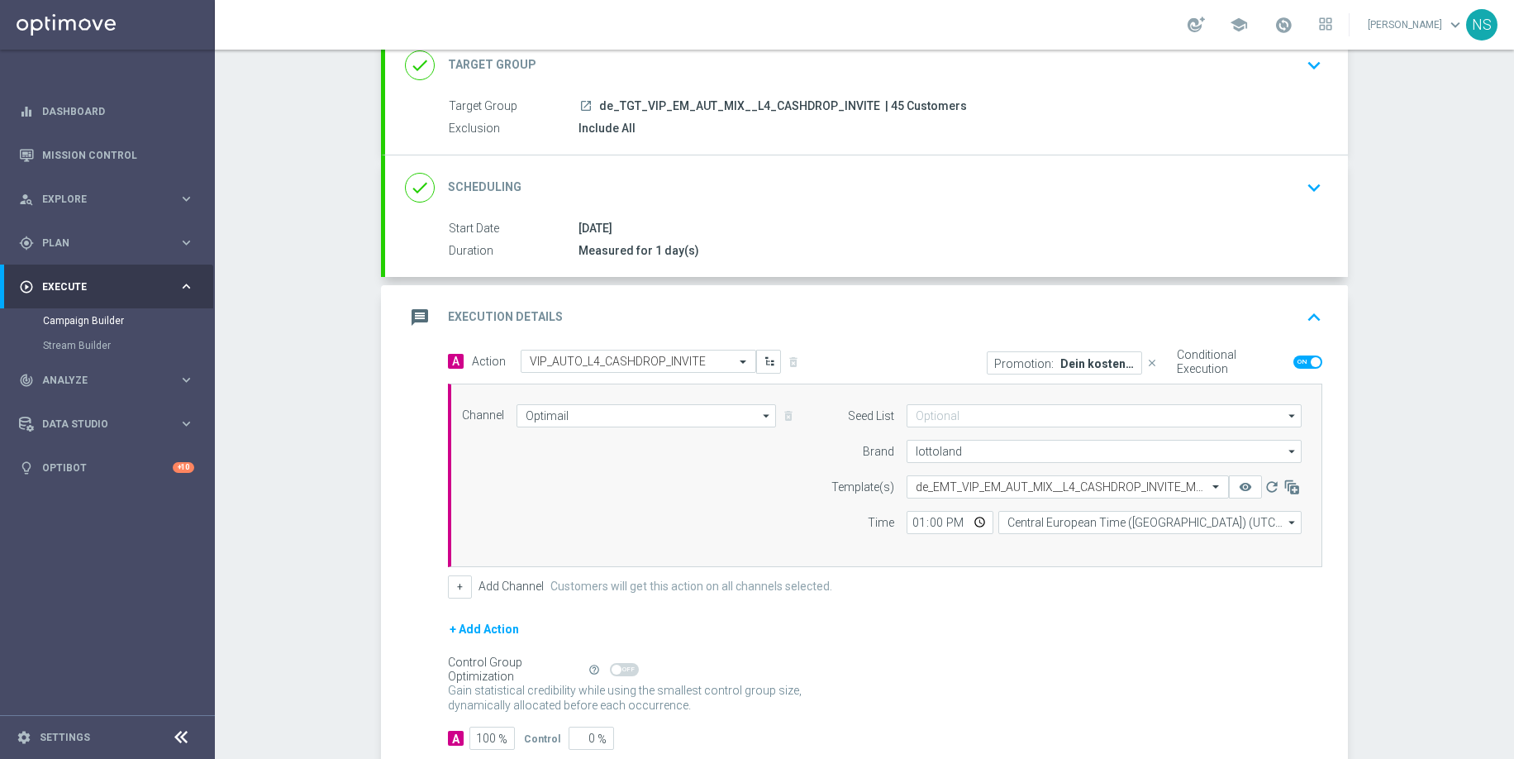
scroll to position [216, 0]
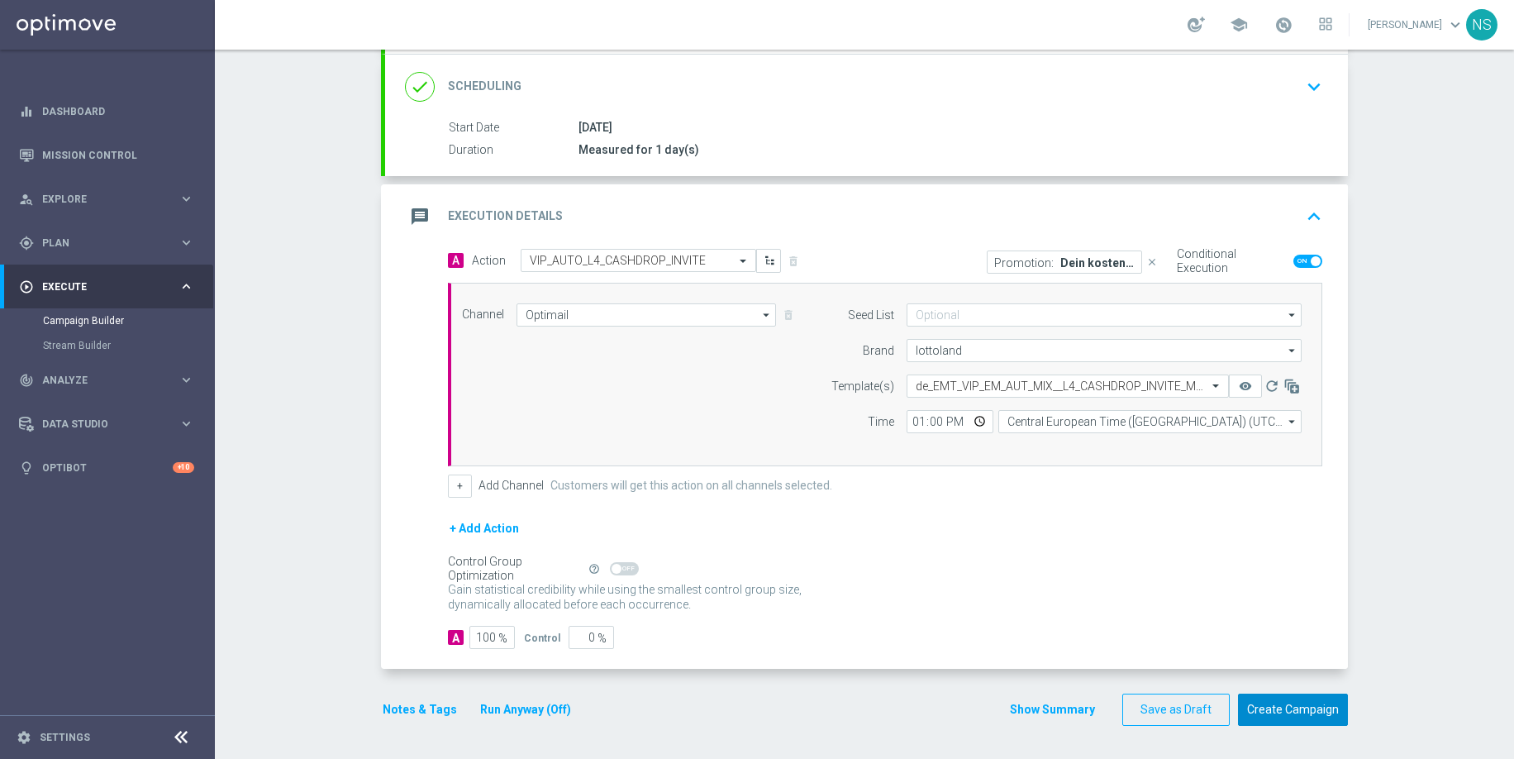
click at [1308, 709] on button "Create Campaign" at bounding box center [1293, 709] width 110 height 32
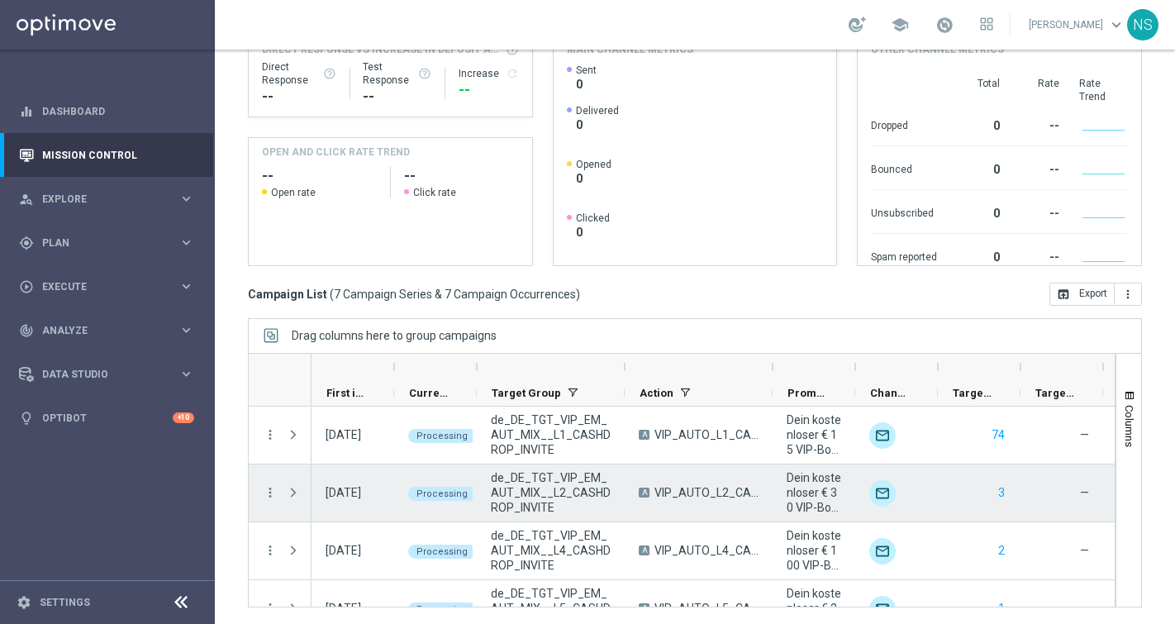
scroll to position [205, 0]
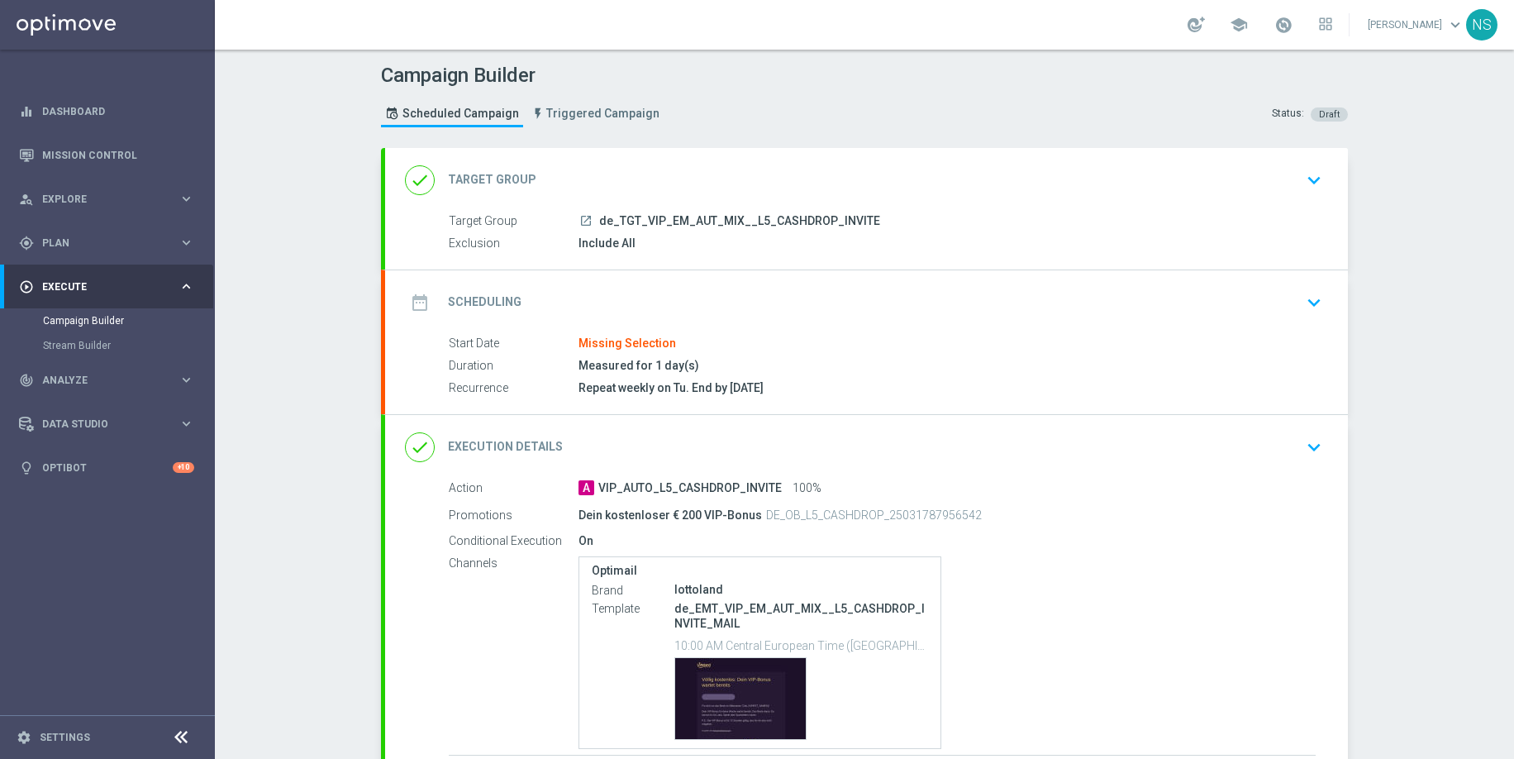
click at [611, 298] on div "date_range Scheduling keyboard_arrow_down" at bounding box center [866, 302] width 923 height 31
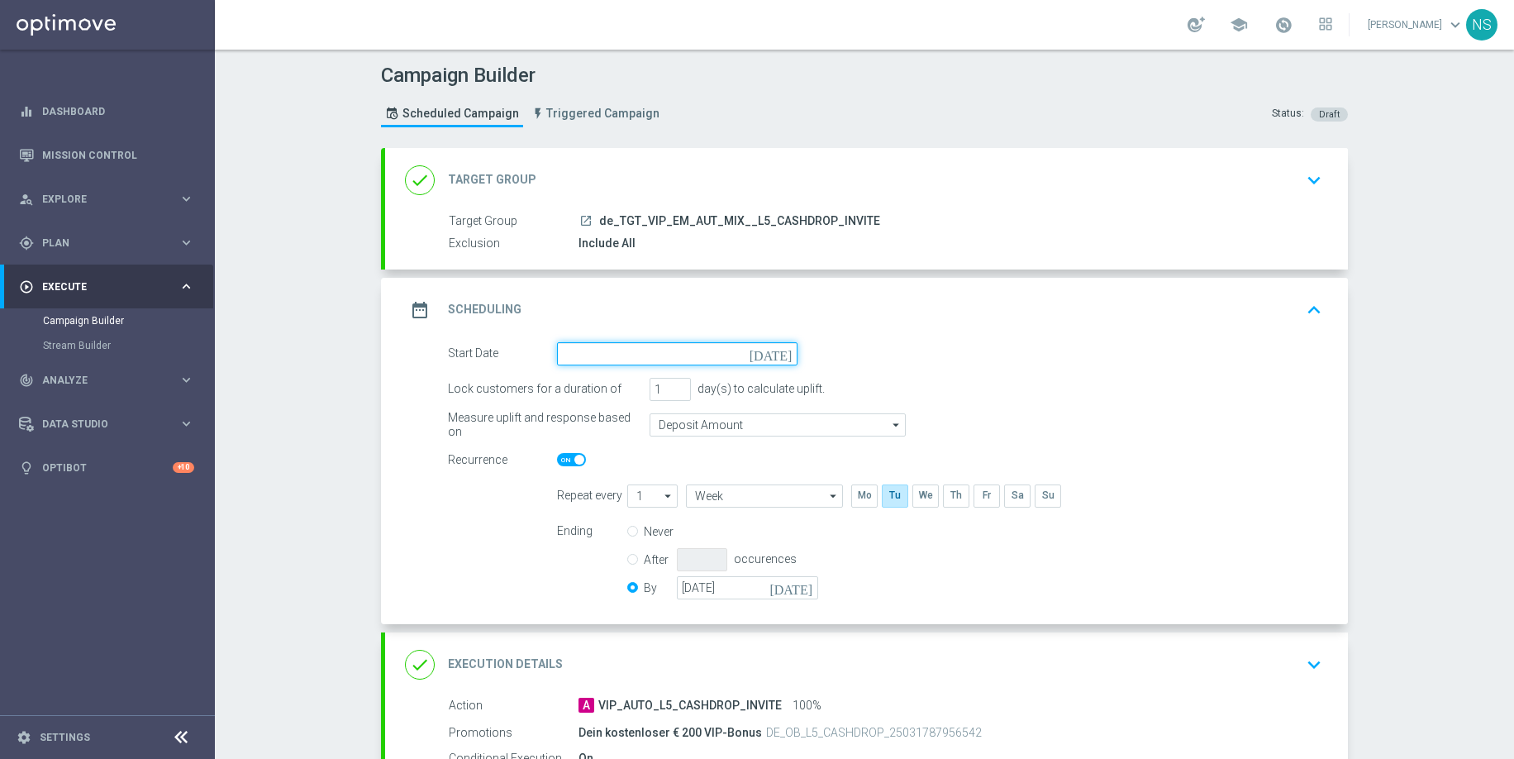
click at [663, 346] on input at bounding box center [677, 353] width 241 height 23
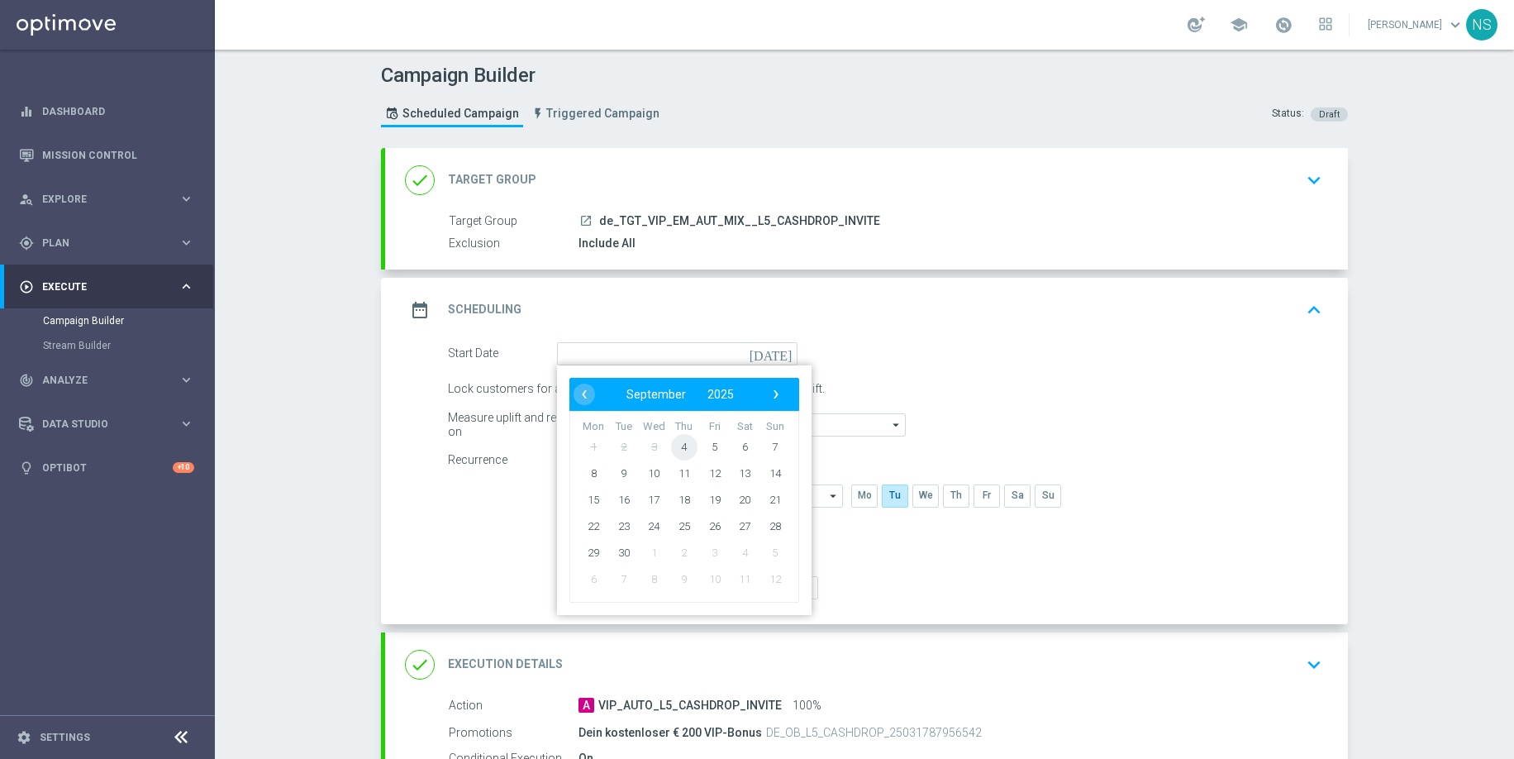
click at [687, 448] on span "4" at bounding box center [684, 446] width 26 height 26
type input "[DATE]"
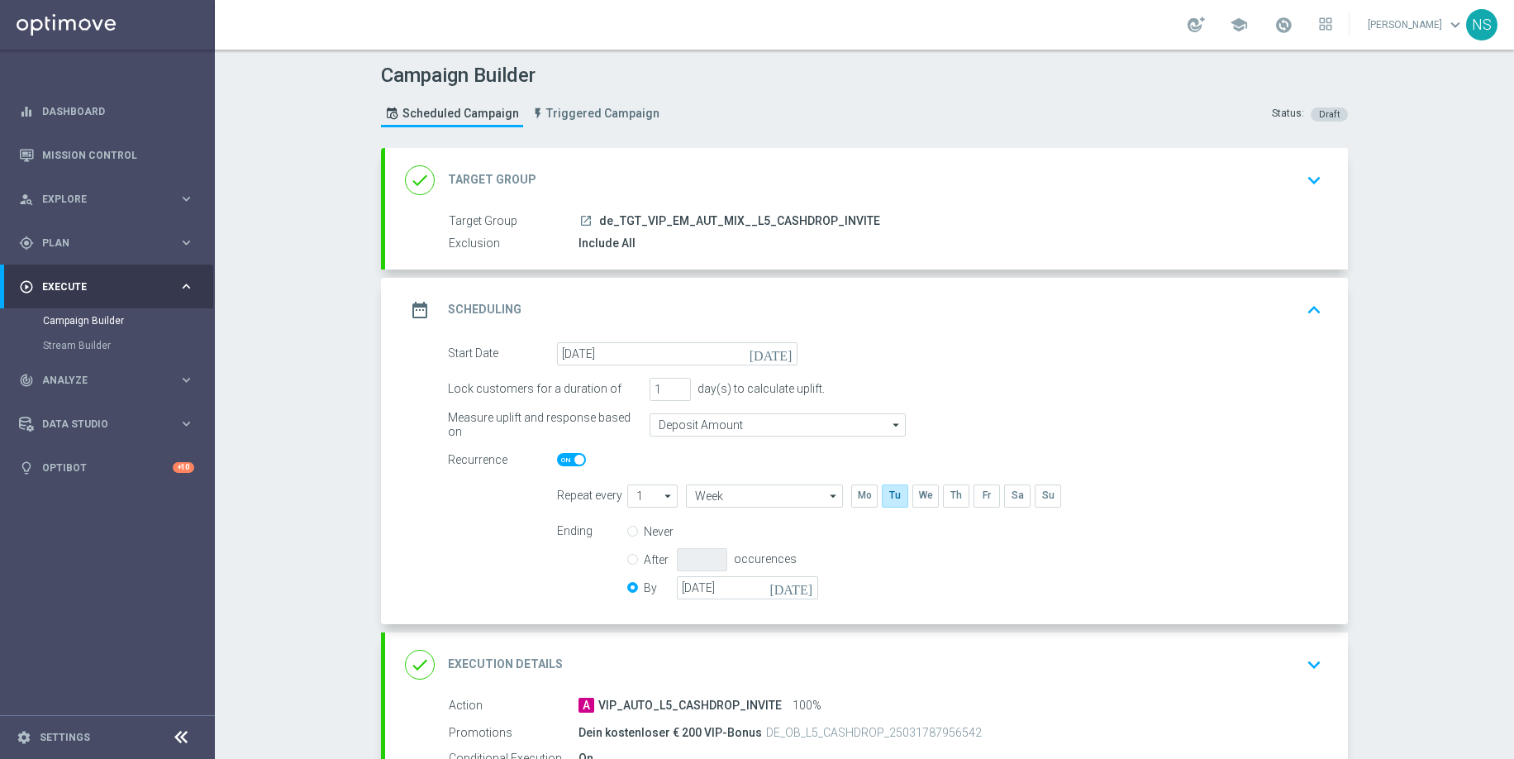
click at [575, 460] on span at bounding box center [579, 460] width 10 height 10
click at [575, 460] on input "checkbox" at bounding box center [571, 459] width 29 height 13
checkbox input "false"
radio input "true"
radio input "false"
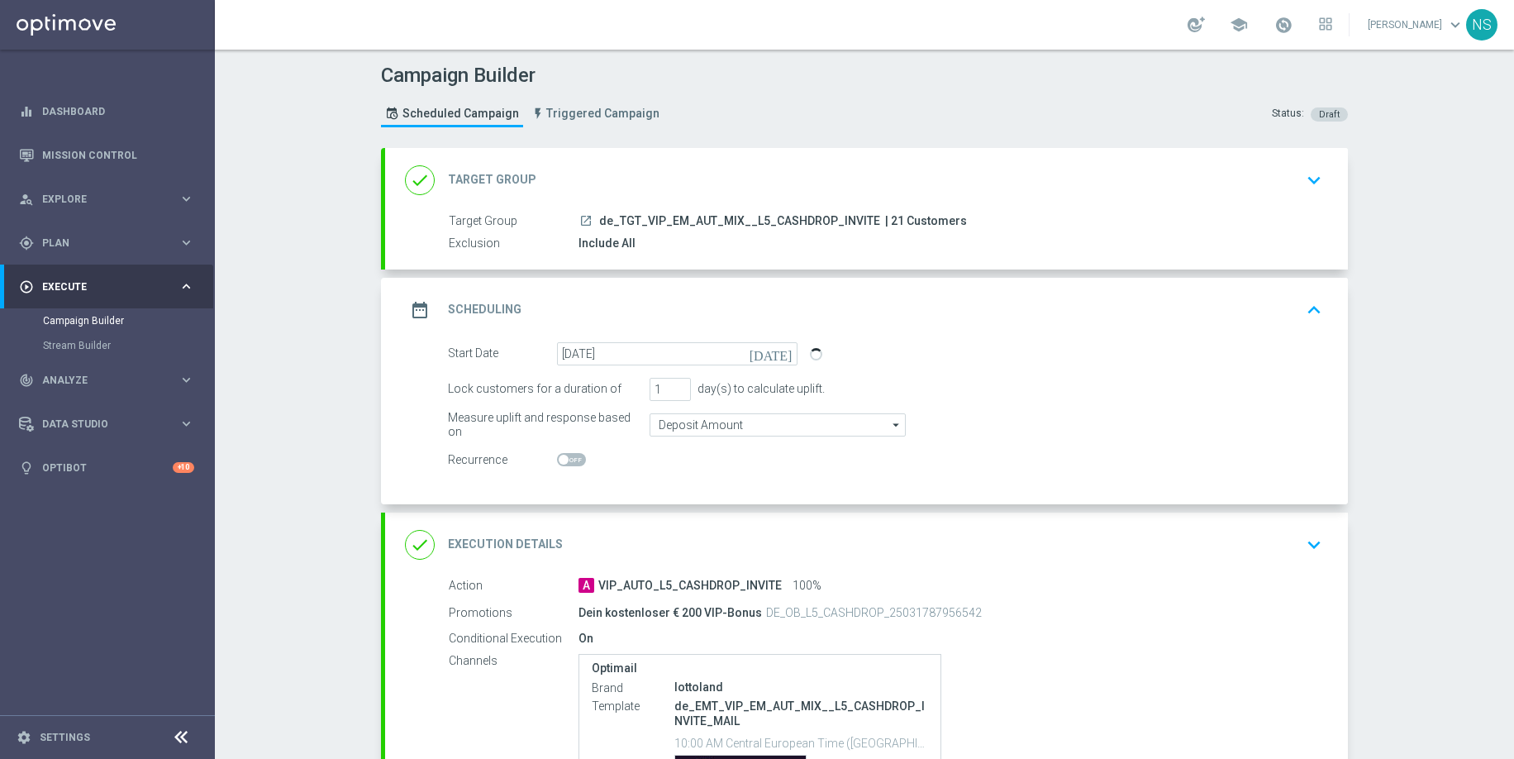
click at [667, 529] on div "done Execution Details keyboard_arrow_down" at bounding box center [866, 544] width 923 height 31
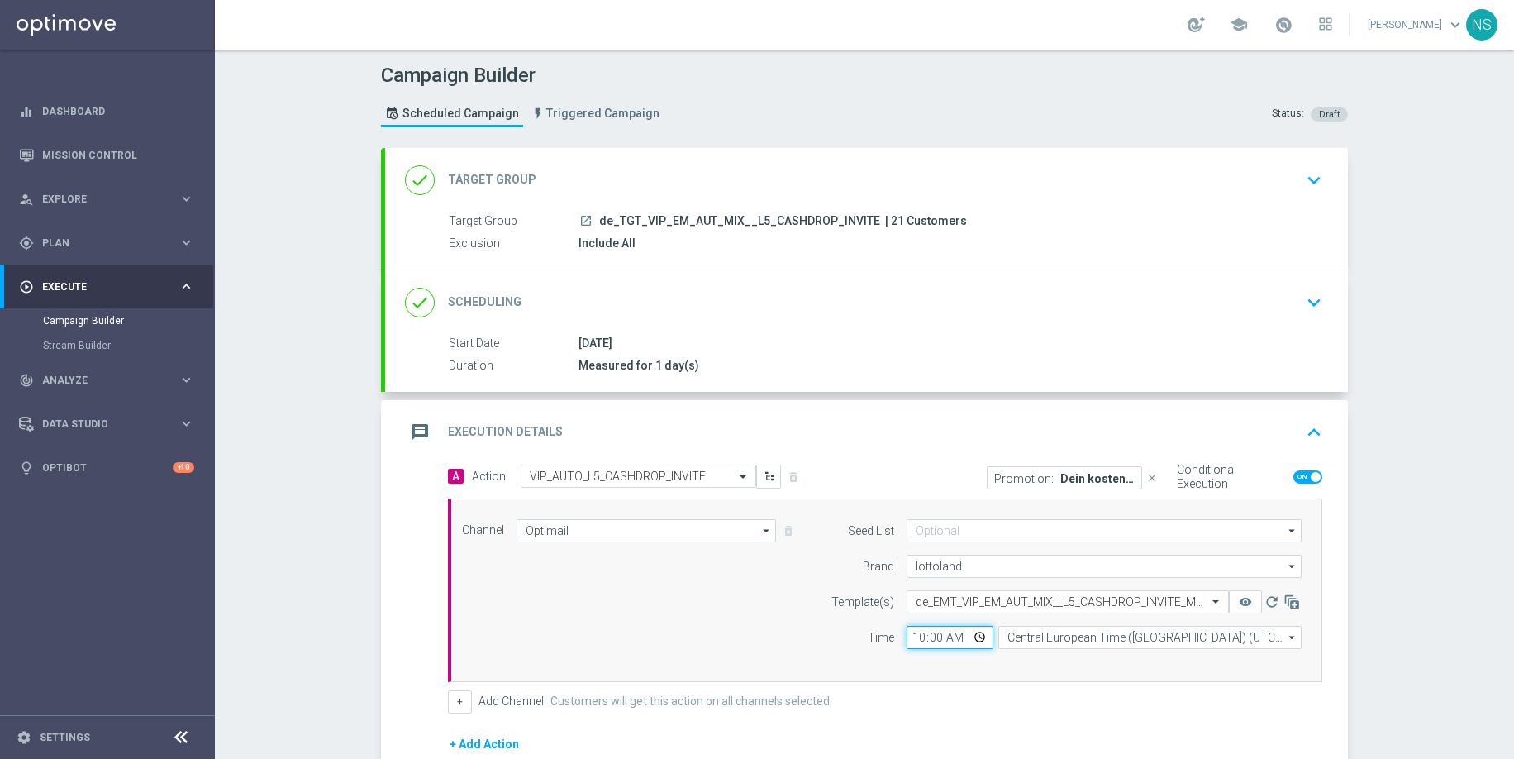
click at [913, 636] on input "10:00" at bounding box center [950, 637] width 87 height 23
type input "13:00"
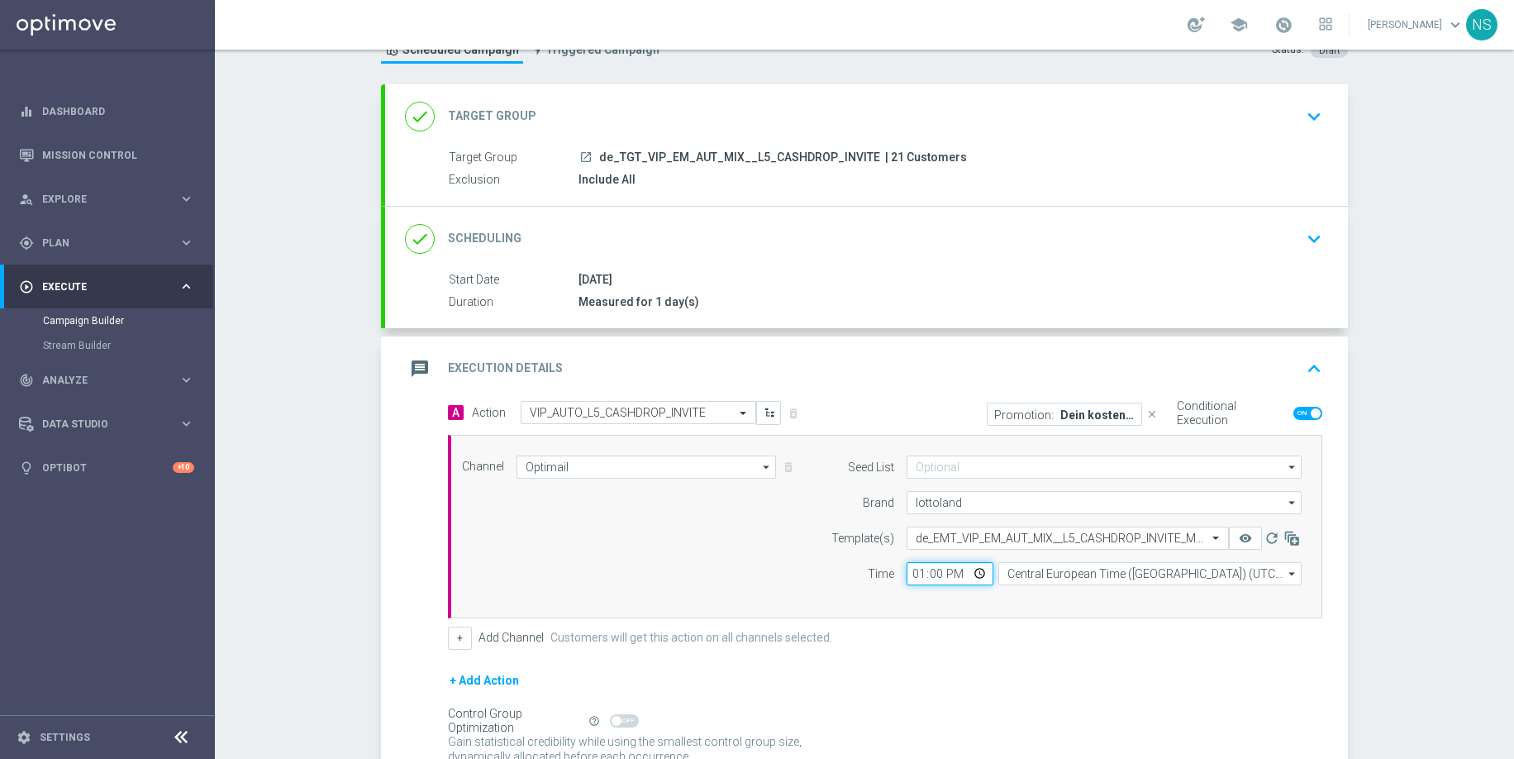
scroll to position [216, 0]
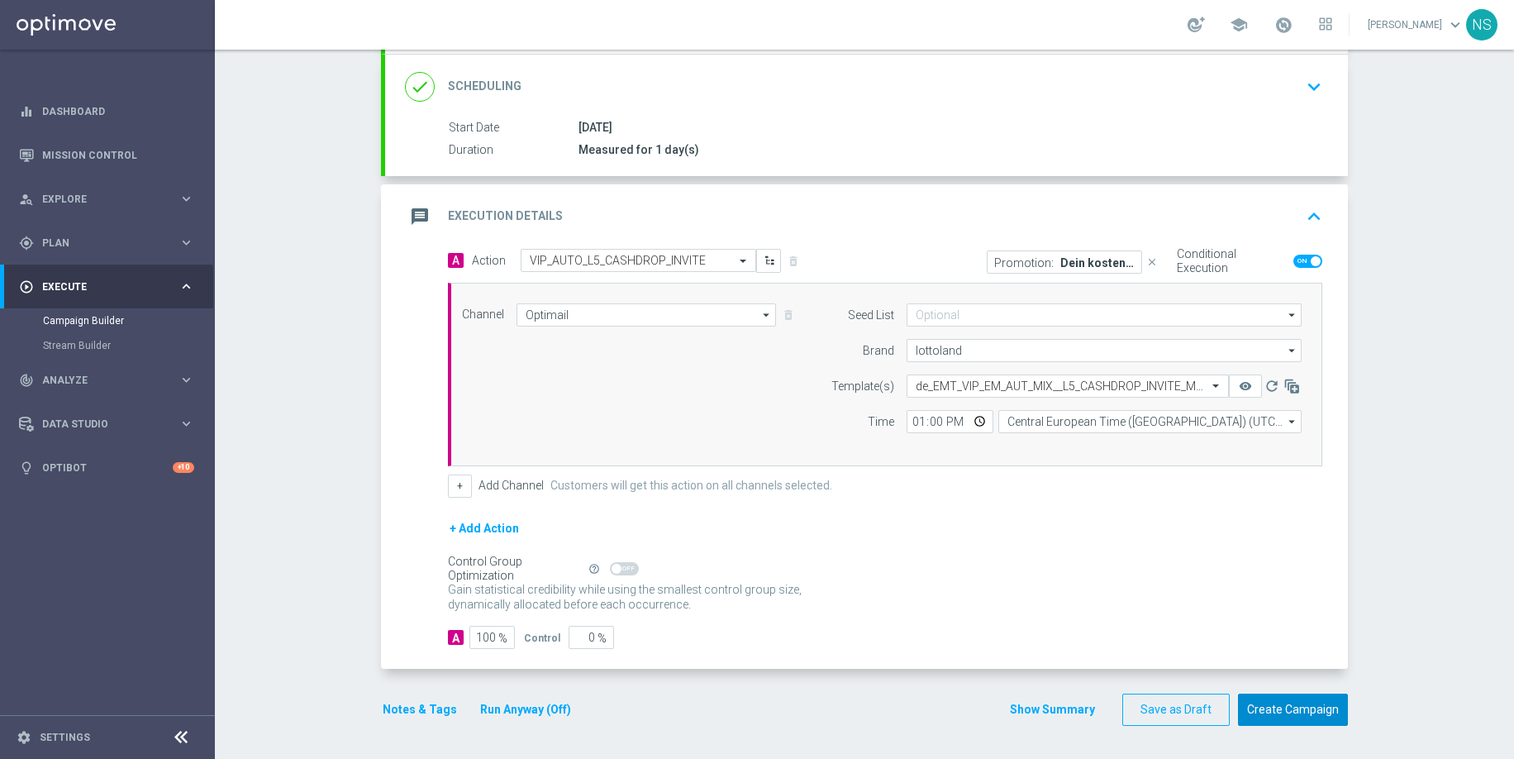
click at [1267, 710] on button "Create Campaign" at bounding box center [1293, 709] width 110 height 32
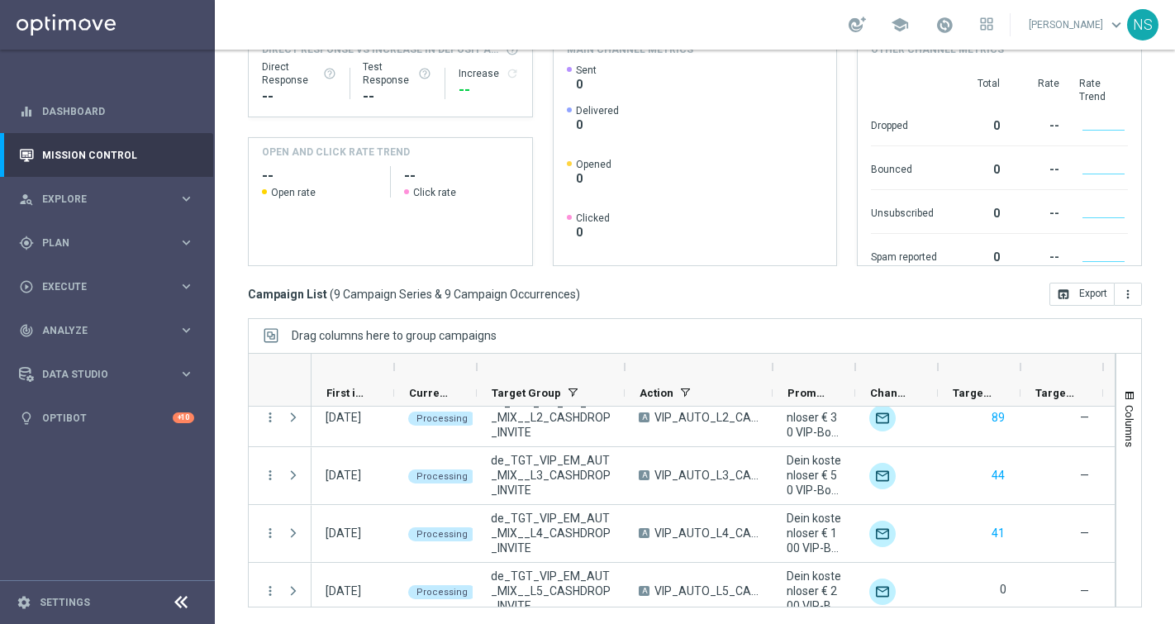
scroll to position [321, 0]
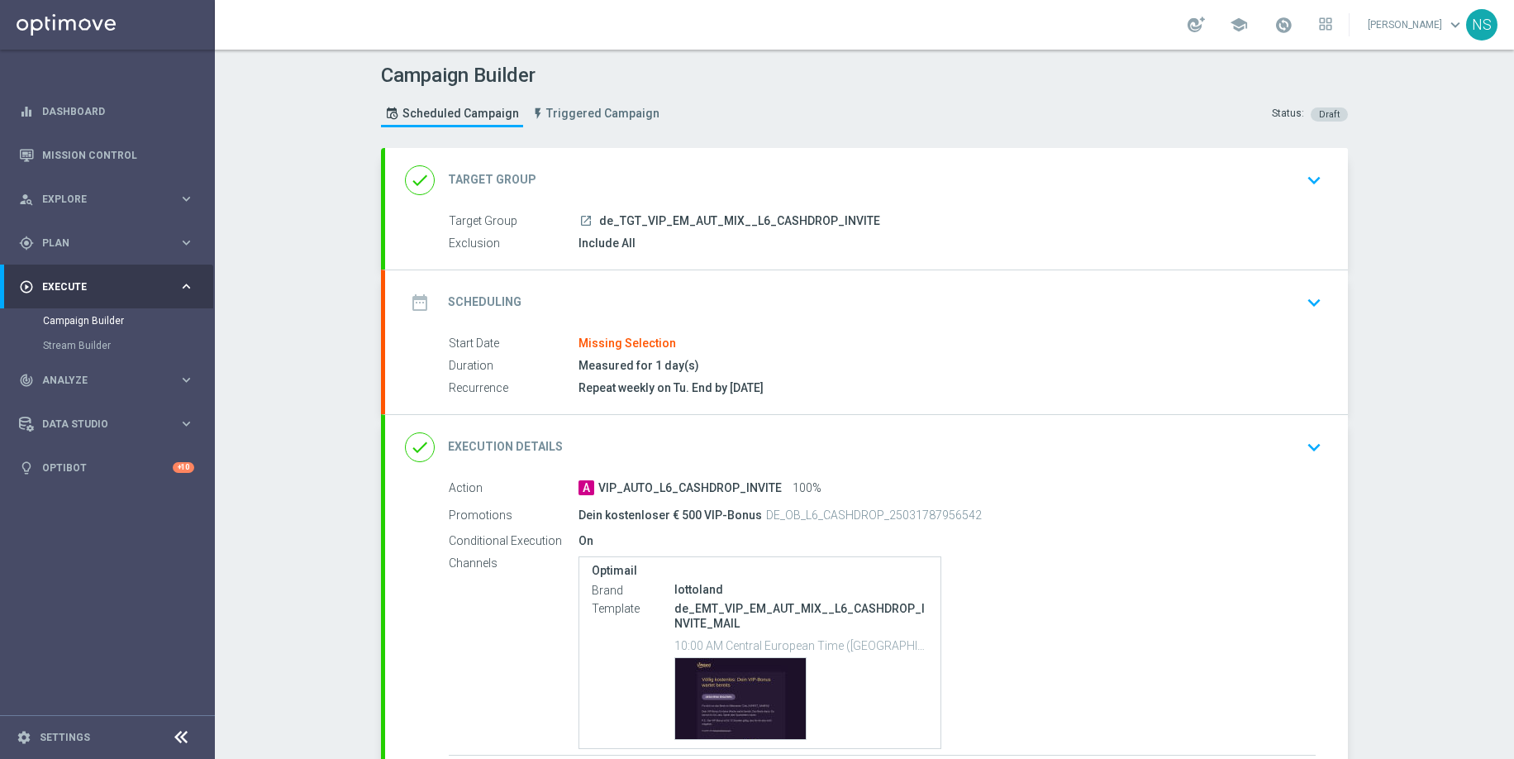
click at [617, 270] on div "date_range Scheduling keyboard_arrow_down" at bounding box center [866, 302] width 963 height 64
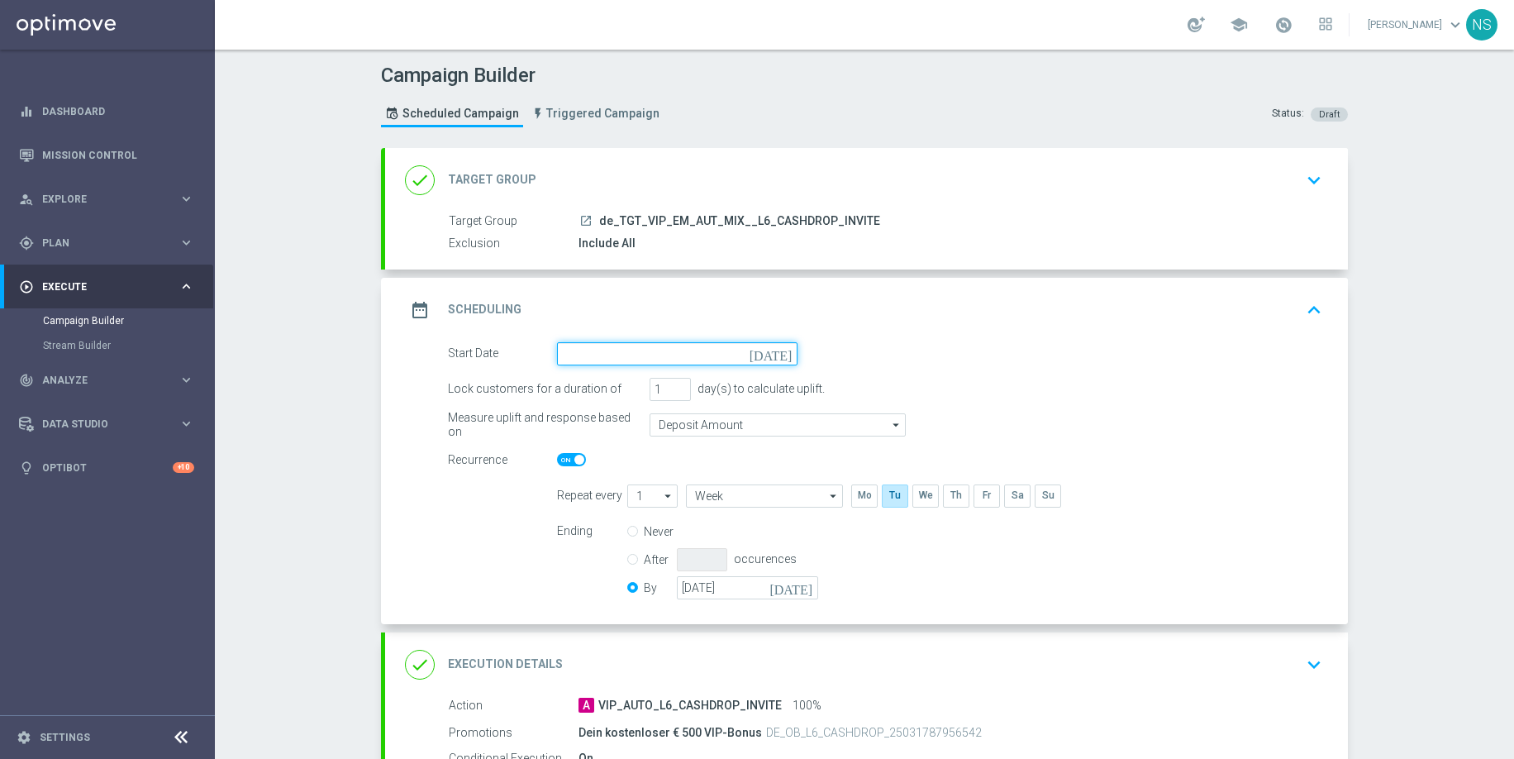
click at [655, 344] on input at bounding box center [677, 353] width 241 height 23
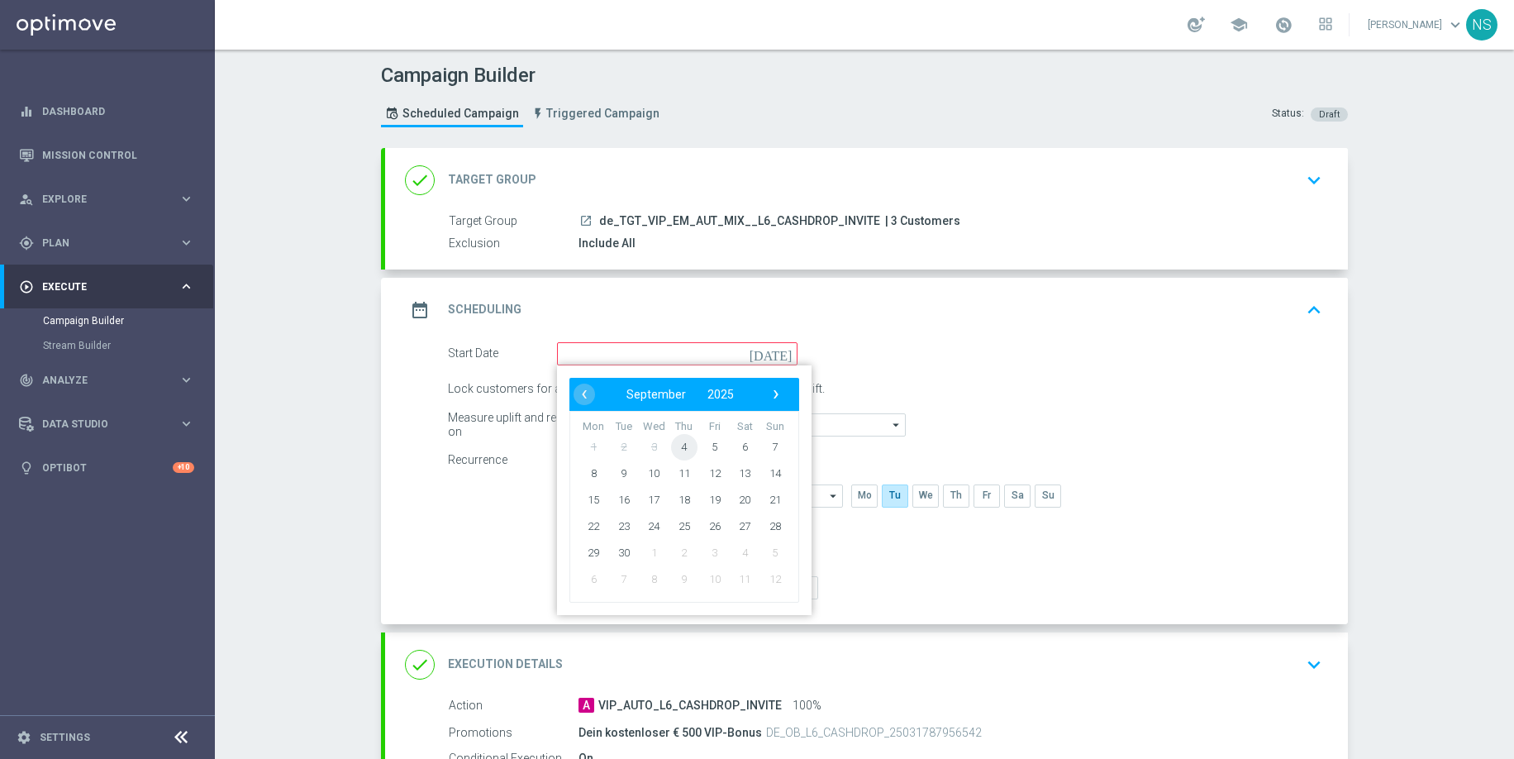
click at [679, 448] on span "4" at bounding box center [684, 446] width 26 height 26
type input "[DATE]"
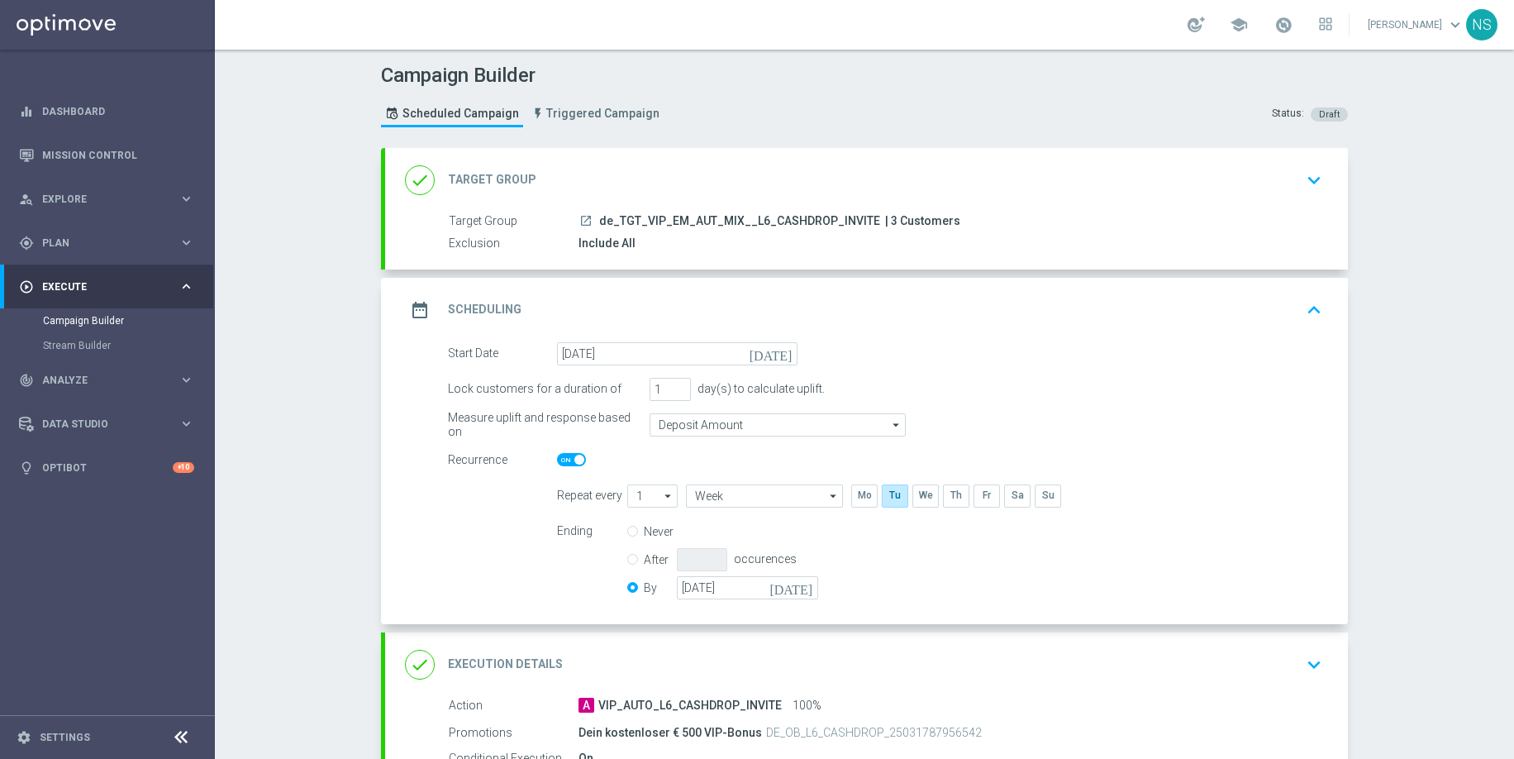
click at [567, 453] on span at bounding box center [571, 459] width 29 height 13
click at [567, 453] on input "checkbox" at bounding box center [571, 459] width 29 height 13
checkbox input "false"
radio input "true"
radio input "false"
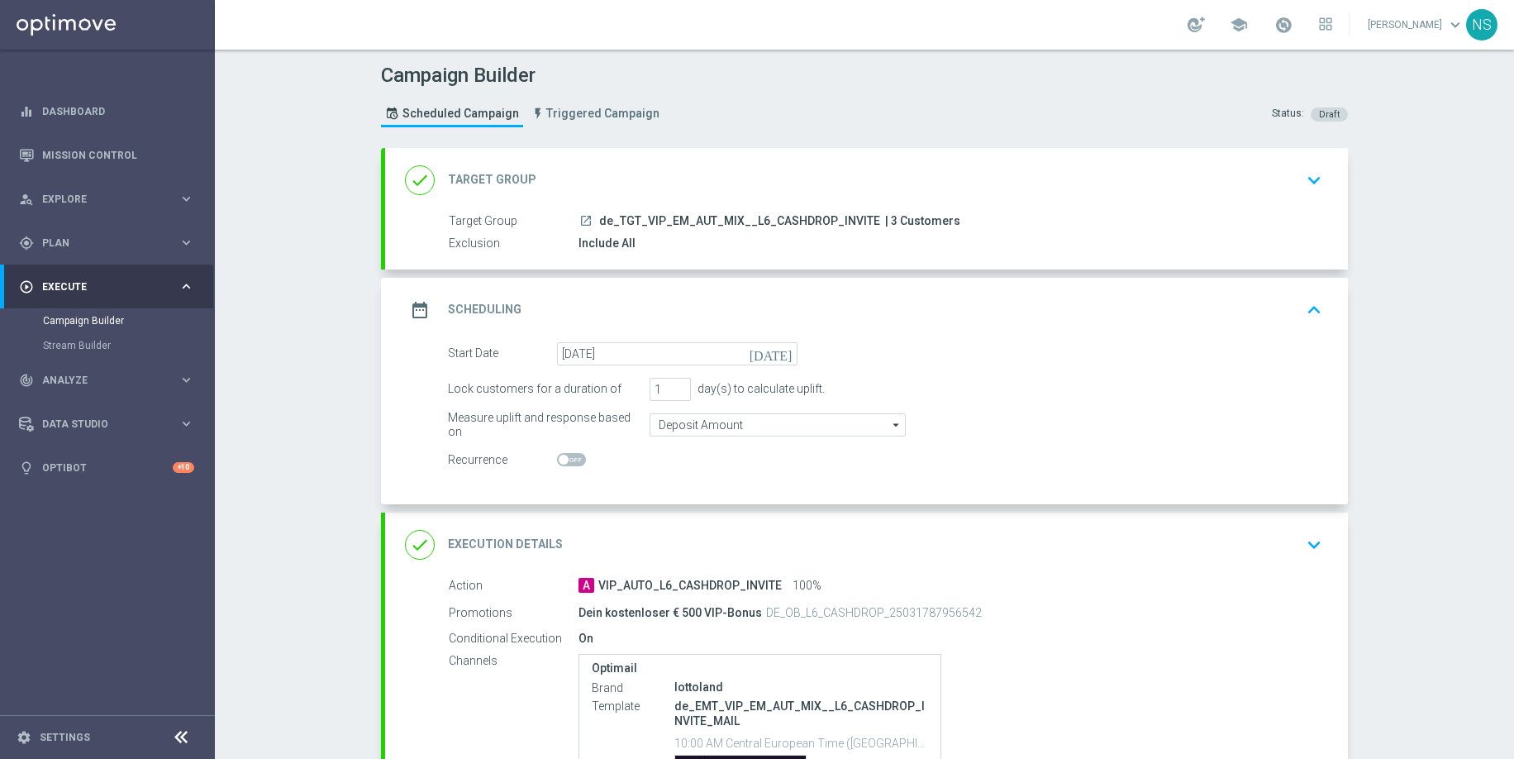
click at [713, 550] on div "done Execution Details keyboard_arrow_down" at bounding box center [866, 544] width 923 height 31
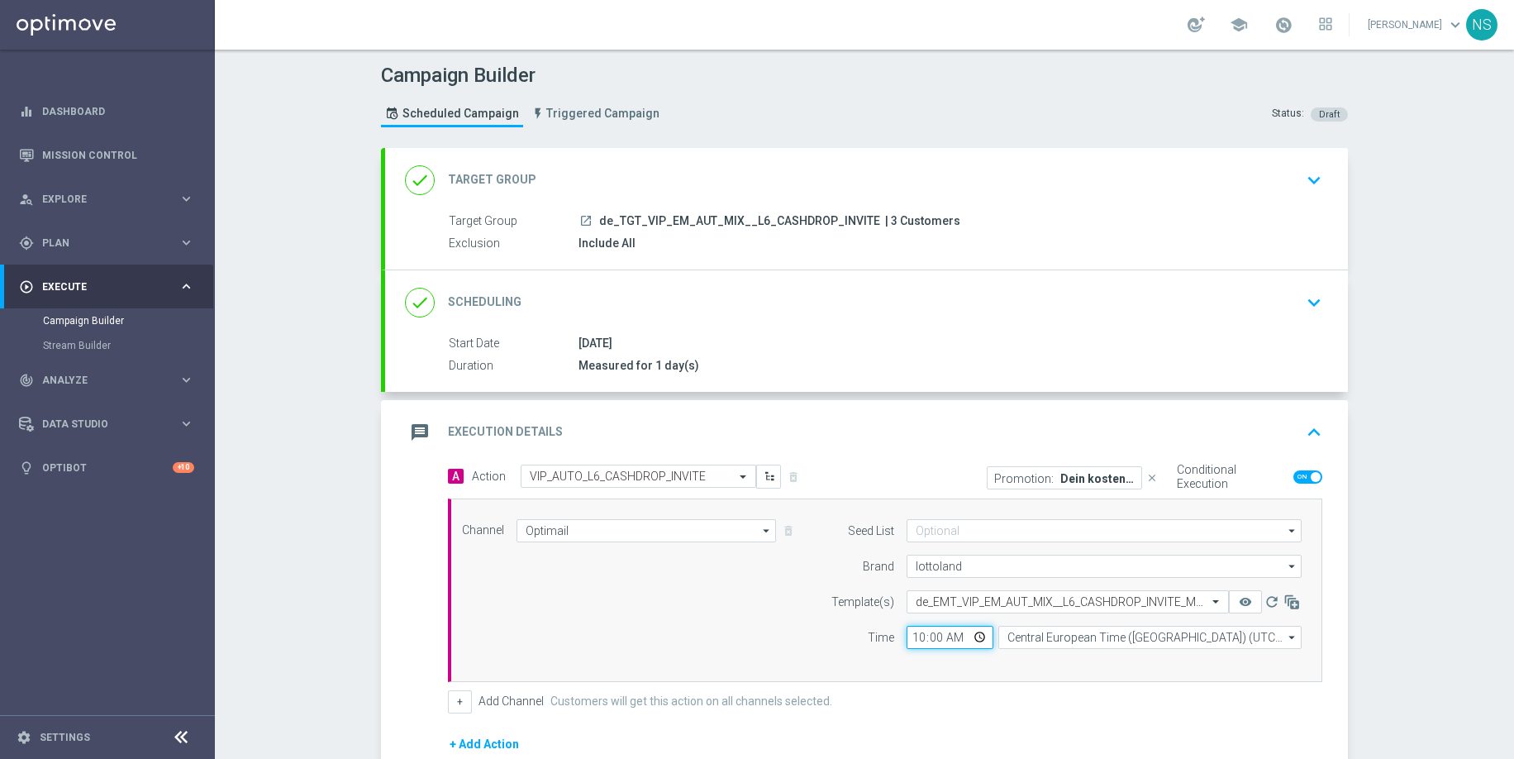
click at [926, 636] on input "10:00" at bounding box center [950, 637] width 87 height 23
type input "13:00"
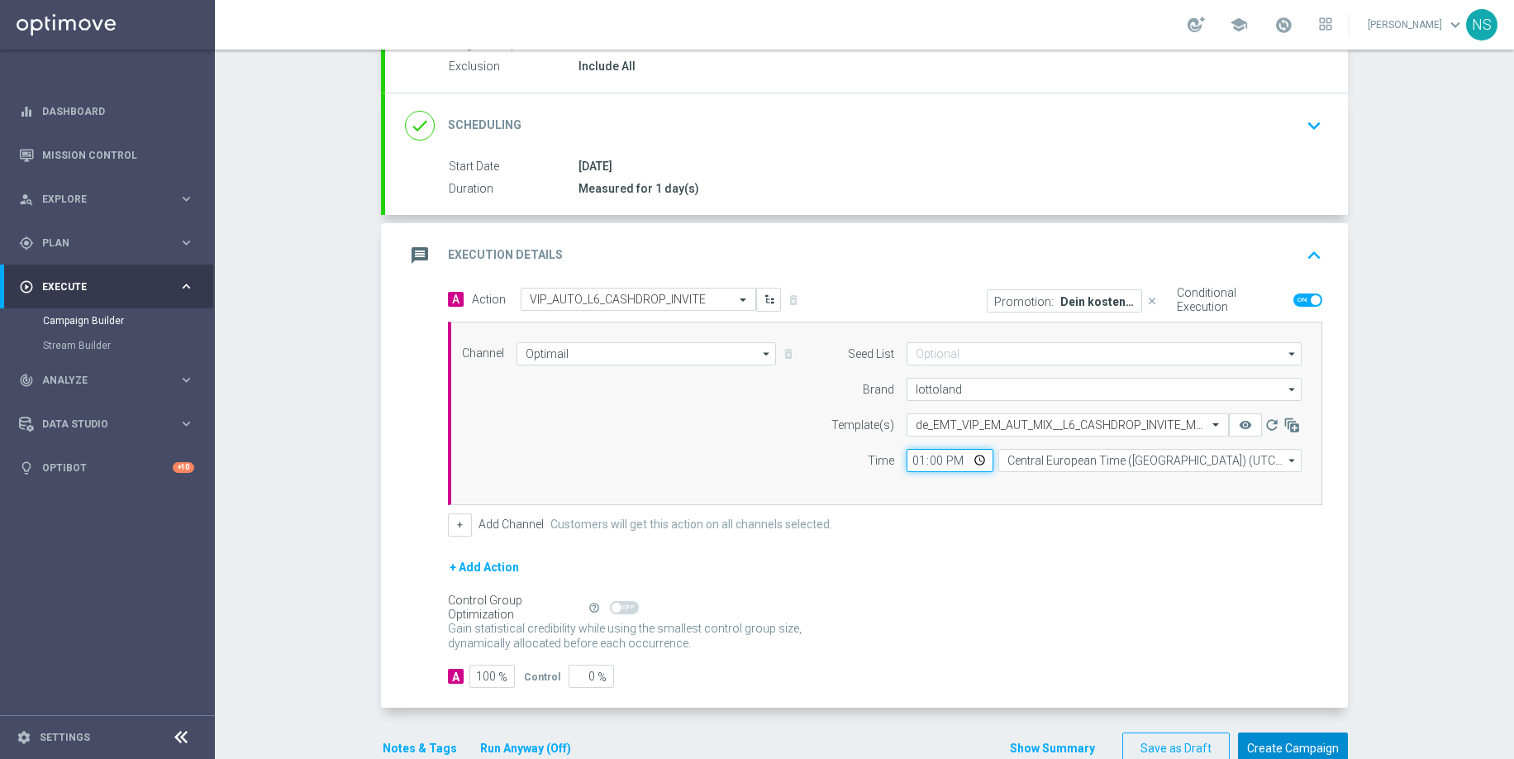
scroll to position [216, 0]
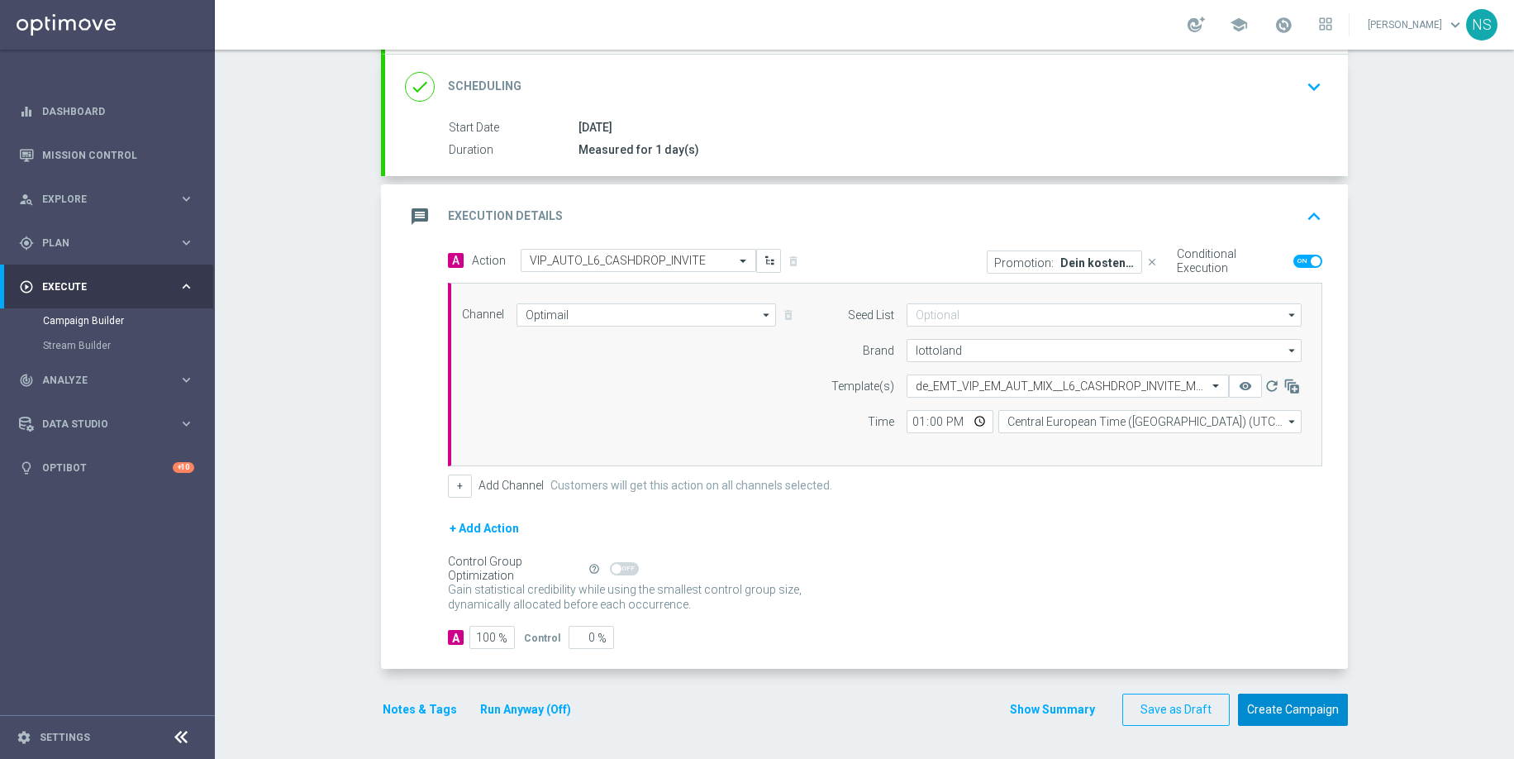
click at [1252, 707] on button "Create Campaign" at bounding box center [1293, 709] width 110 height 32
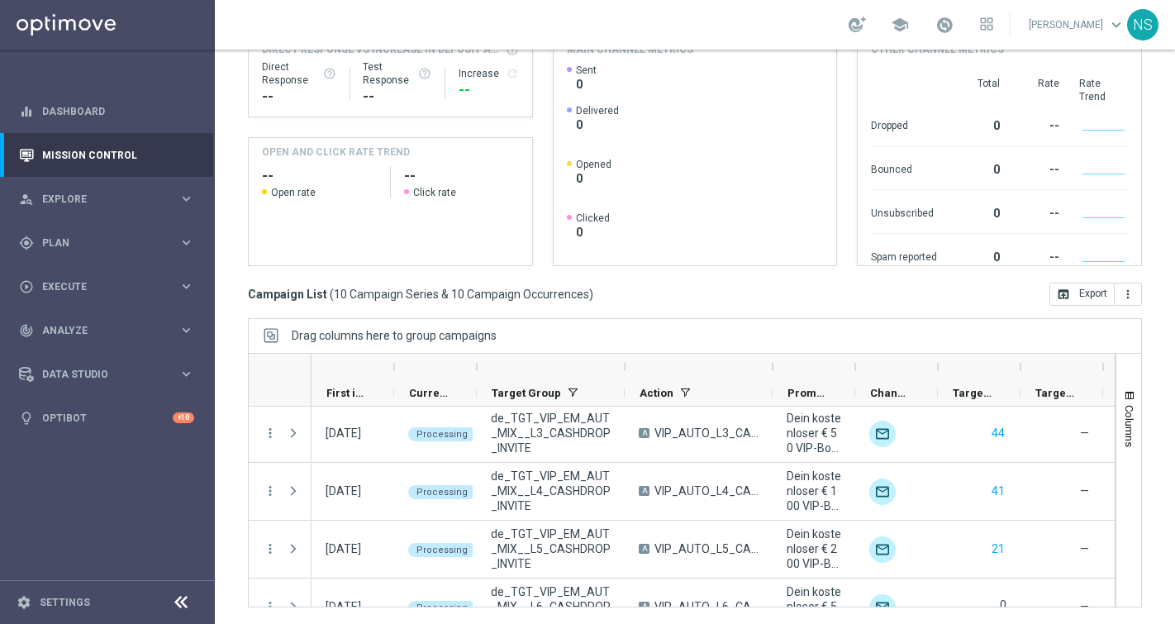
scroll to position [379, 0]
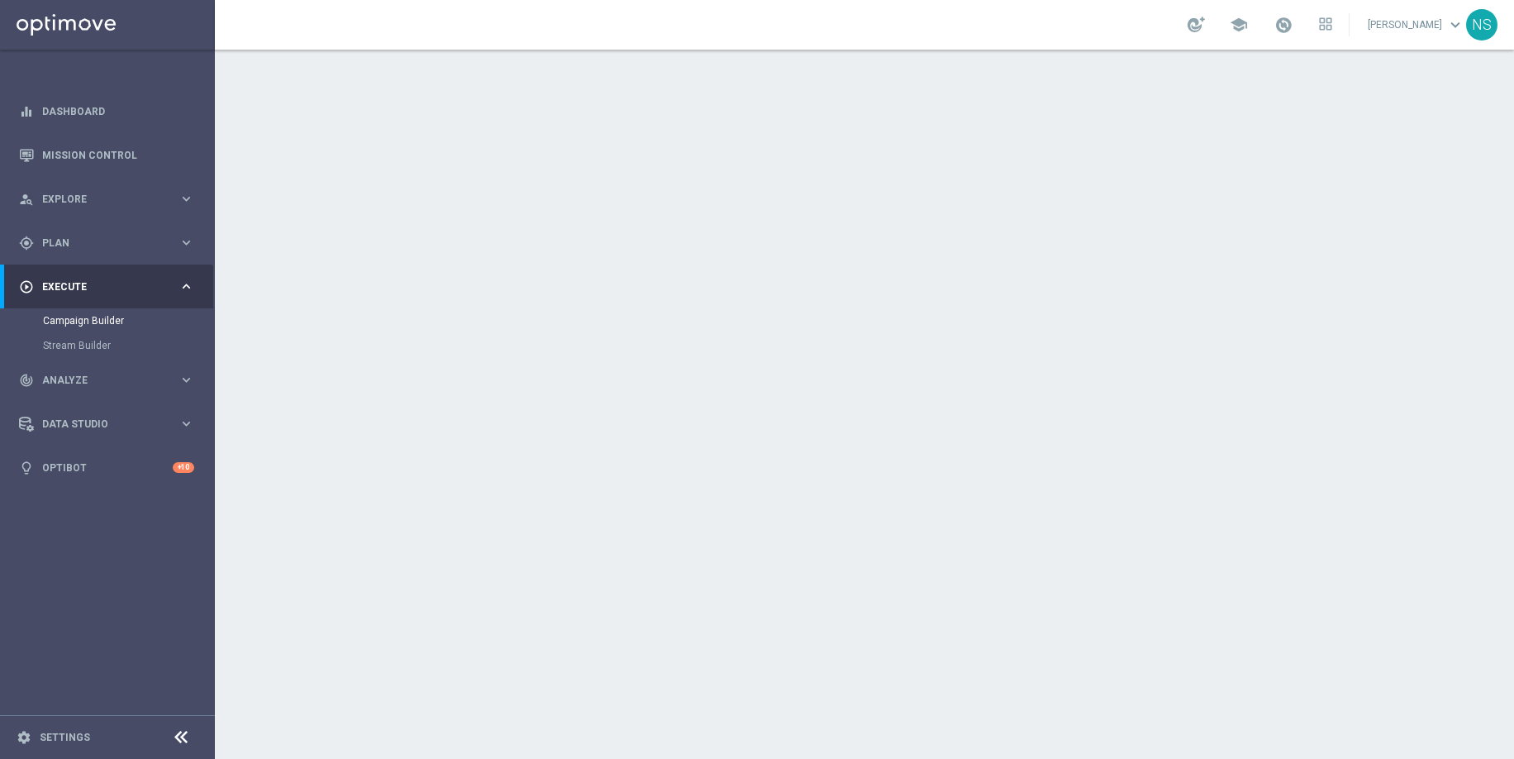
click at [878, 319] on div "date_range Scheduling keyboard_arrow_down" at bounding box center [866, 302] width 963 height 64
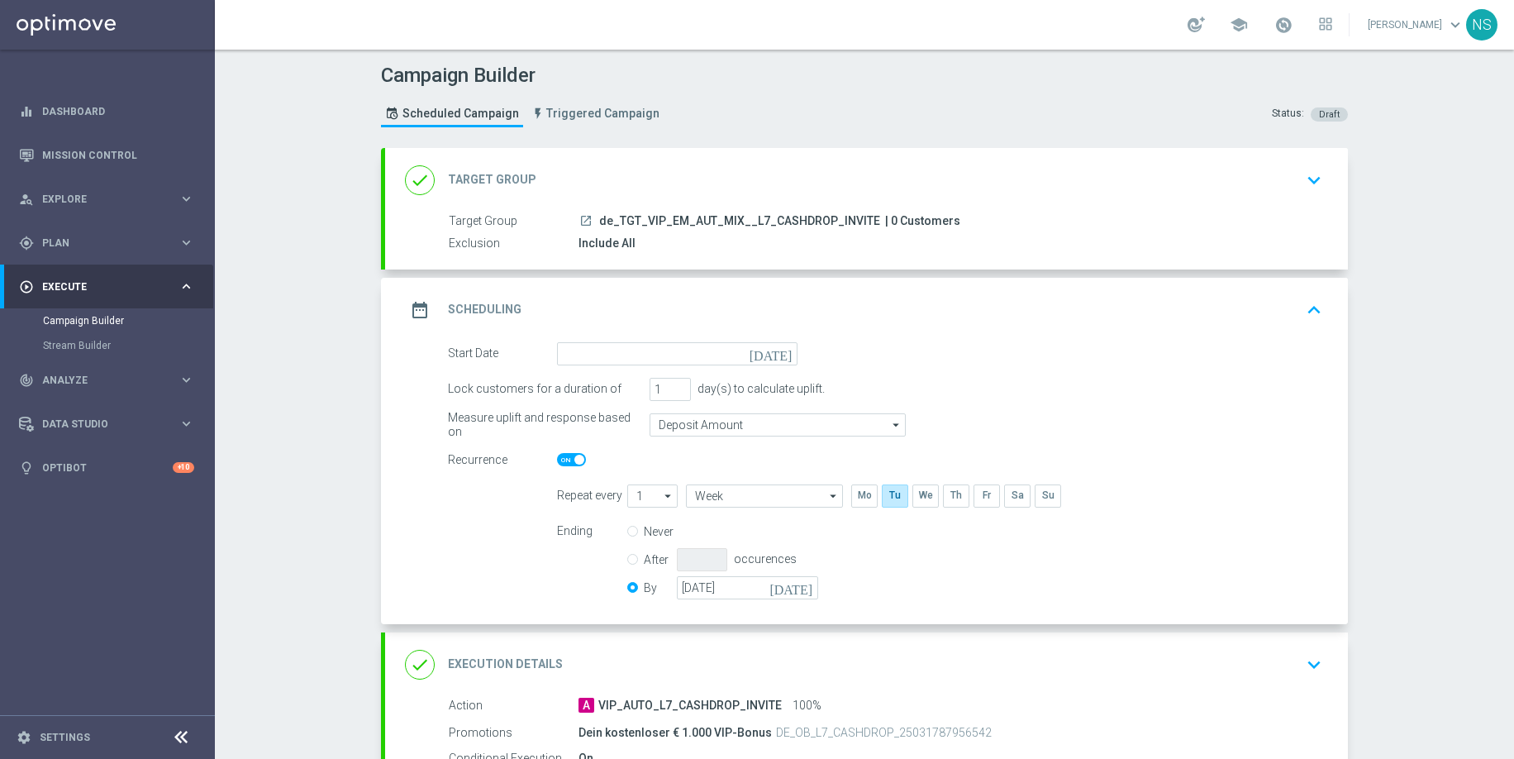
click at [693, 369] on form "Start Date [DATE] Lock customers for a duration of 1 day(s) to calculate uplift…" at bounding box center [885, 473] width 874 height 262
click at [693, 355] on input at bounding box center [677, 353] width 241 height 23
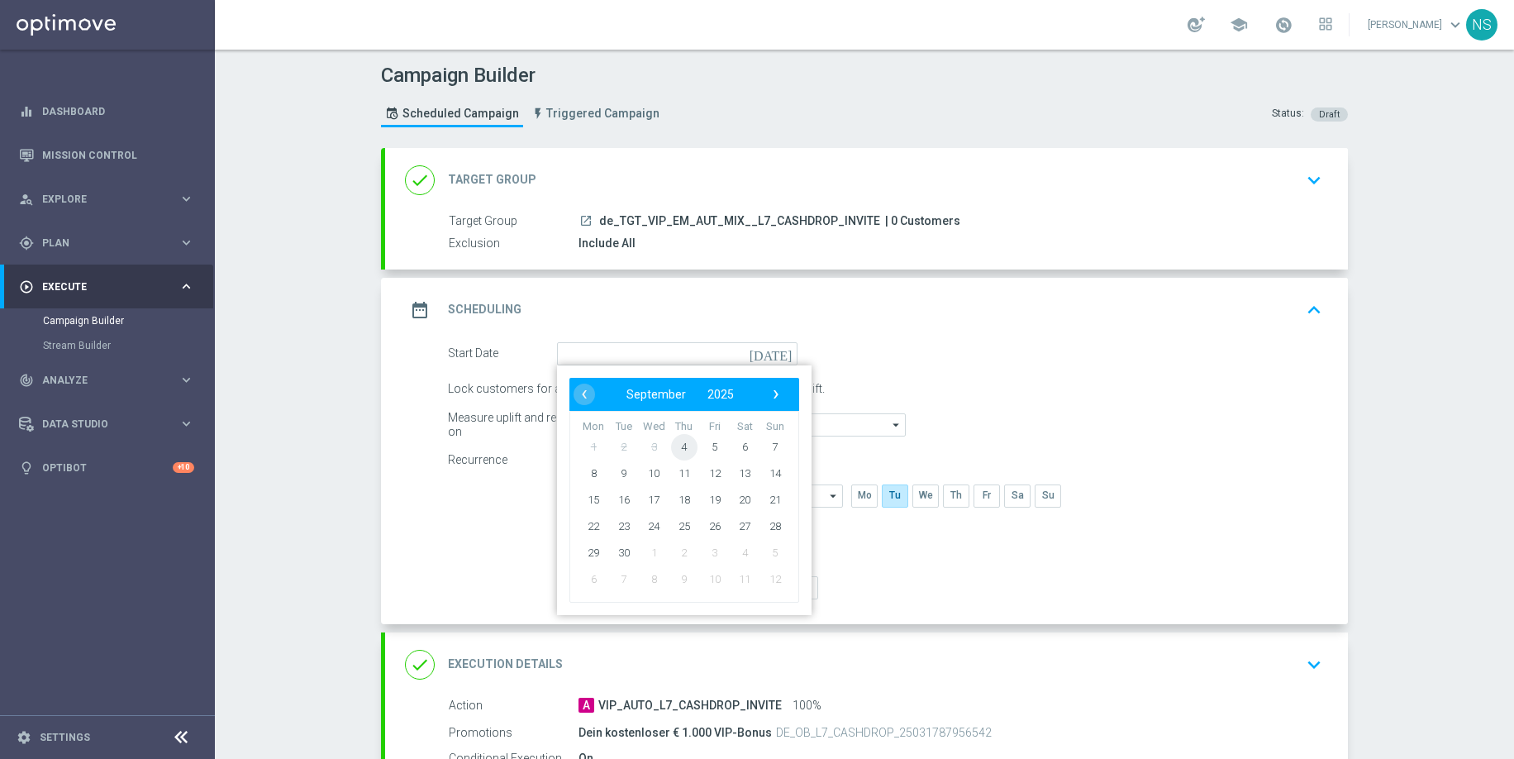
click at [683, 449] on span "4" at bounding box center [684, 446] width 26 height 26
type input "[DATE]"
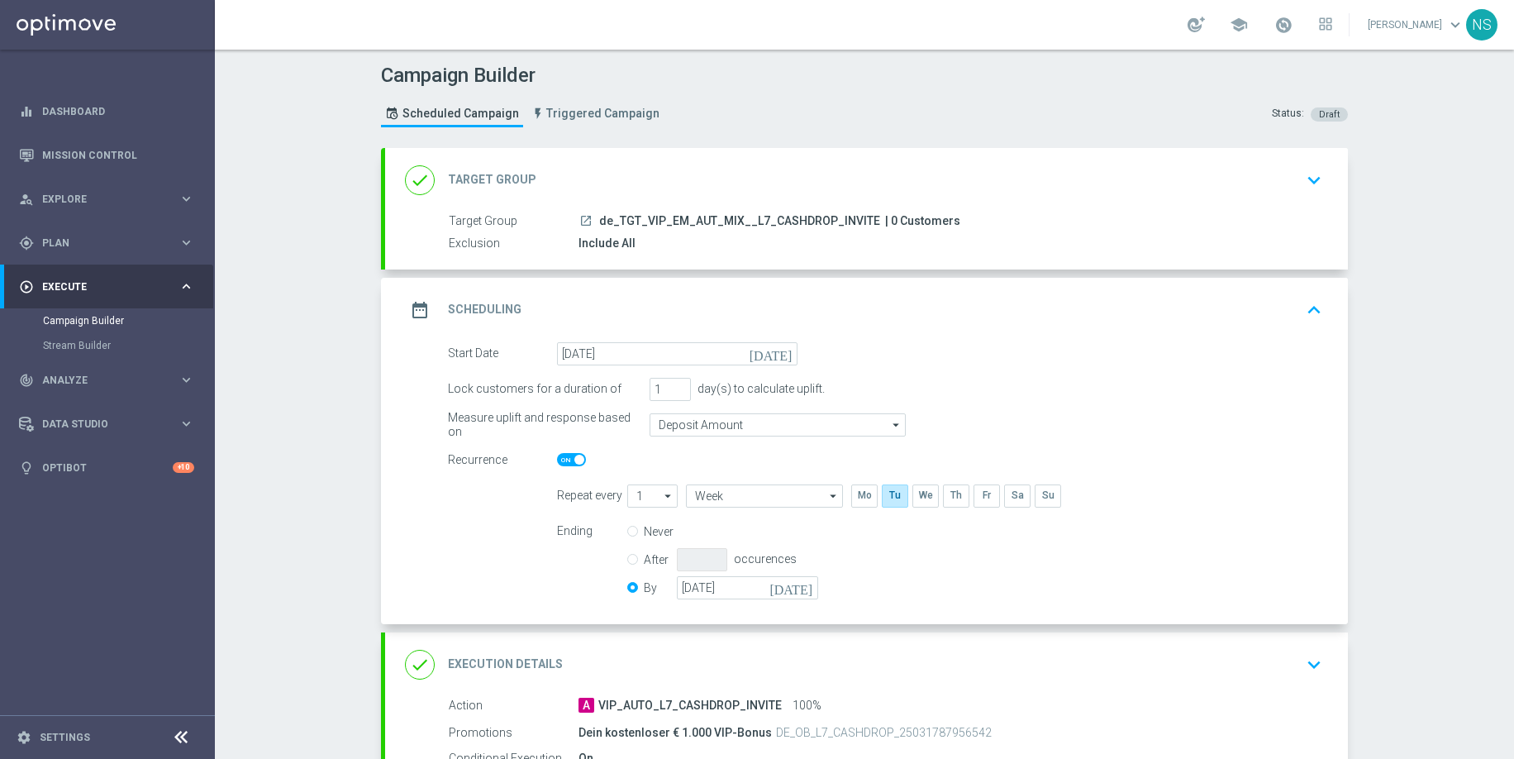
click at [582, 459] on span at bounding box center [579, 460] width 10 height 10
click at [582, 459] on input "checkbox" at bounding box center [571, 459] width 29 height 13
checkbox input "false"
radio input "true"
radio input "false"
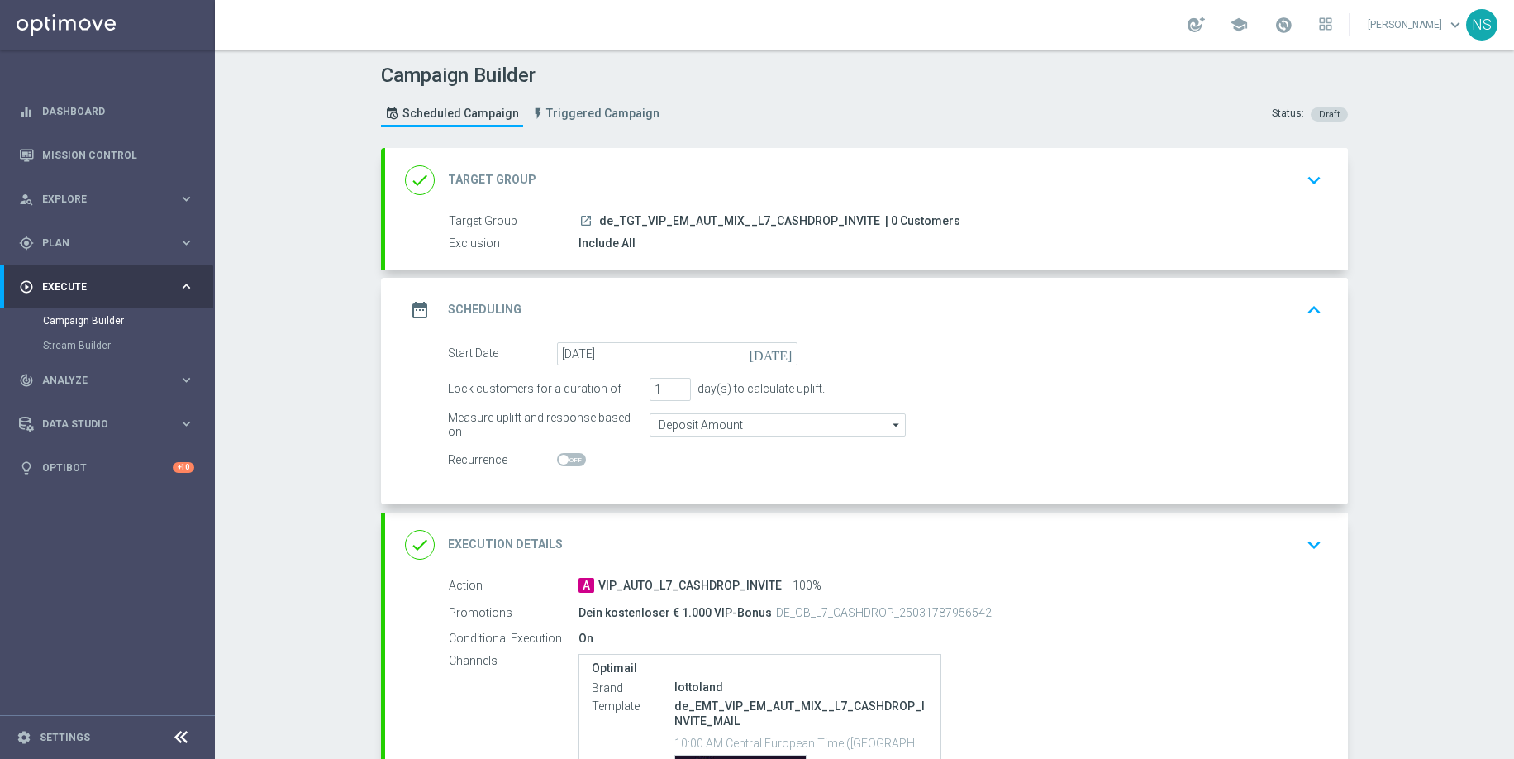
click at [826, 539] on div "done Execution Details keyboard_arrow_down" at bounding box center [866, 544] width 923 height 31
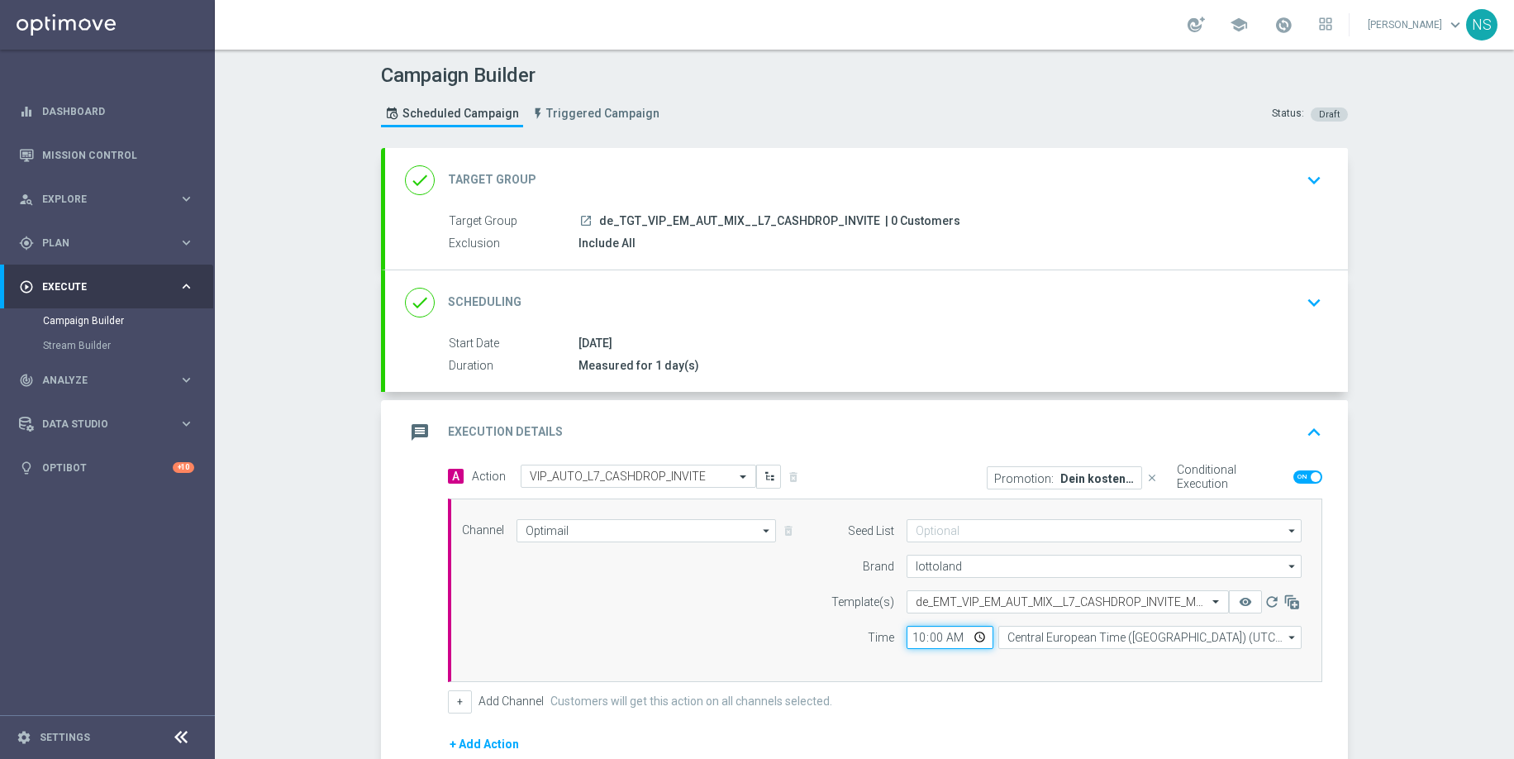
click at [925, 641] on input "10:00" at bounding box center [950, 637] width 87 height 23
type input "13:00"
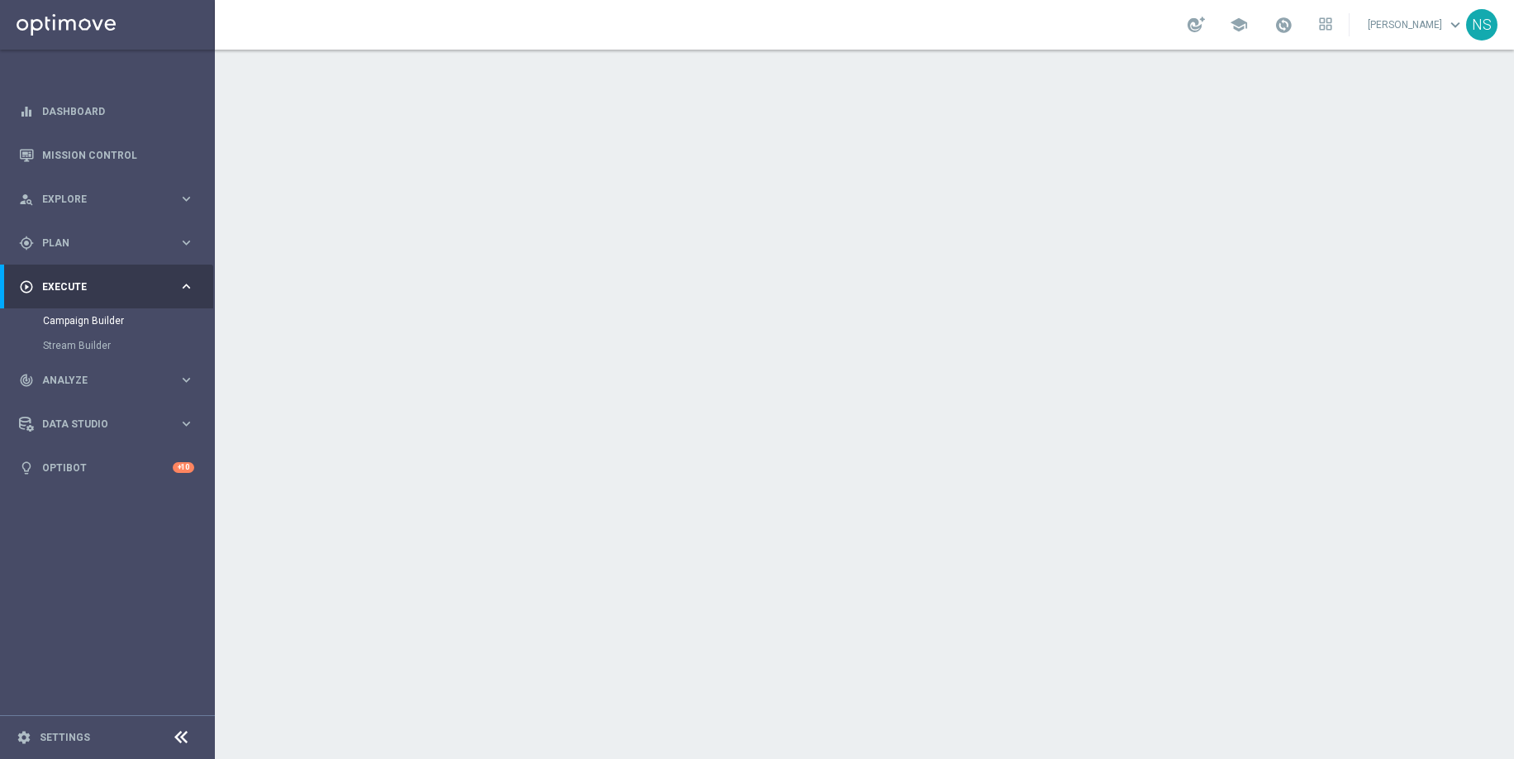
click at [580, 281] on div "date_range Scheduling keyboard_arrow_down" at bounding box center [866, 302] width 963 height 64
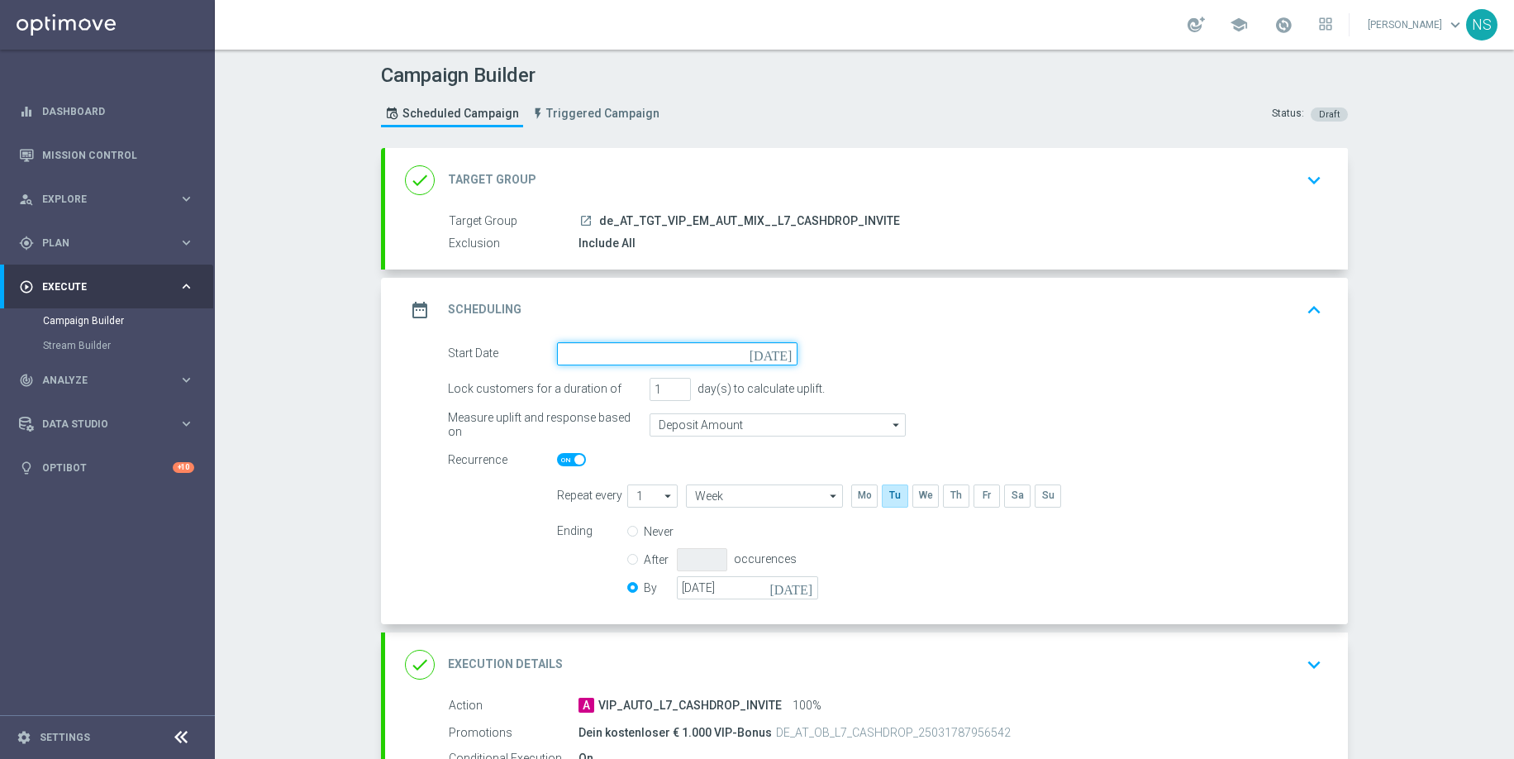
click at [609, 350] on input at bounding box center [677, 353] width 241 height 23
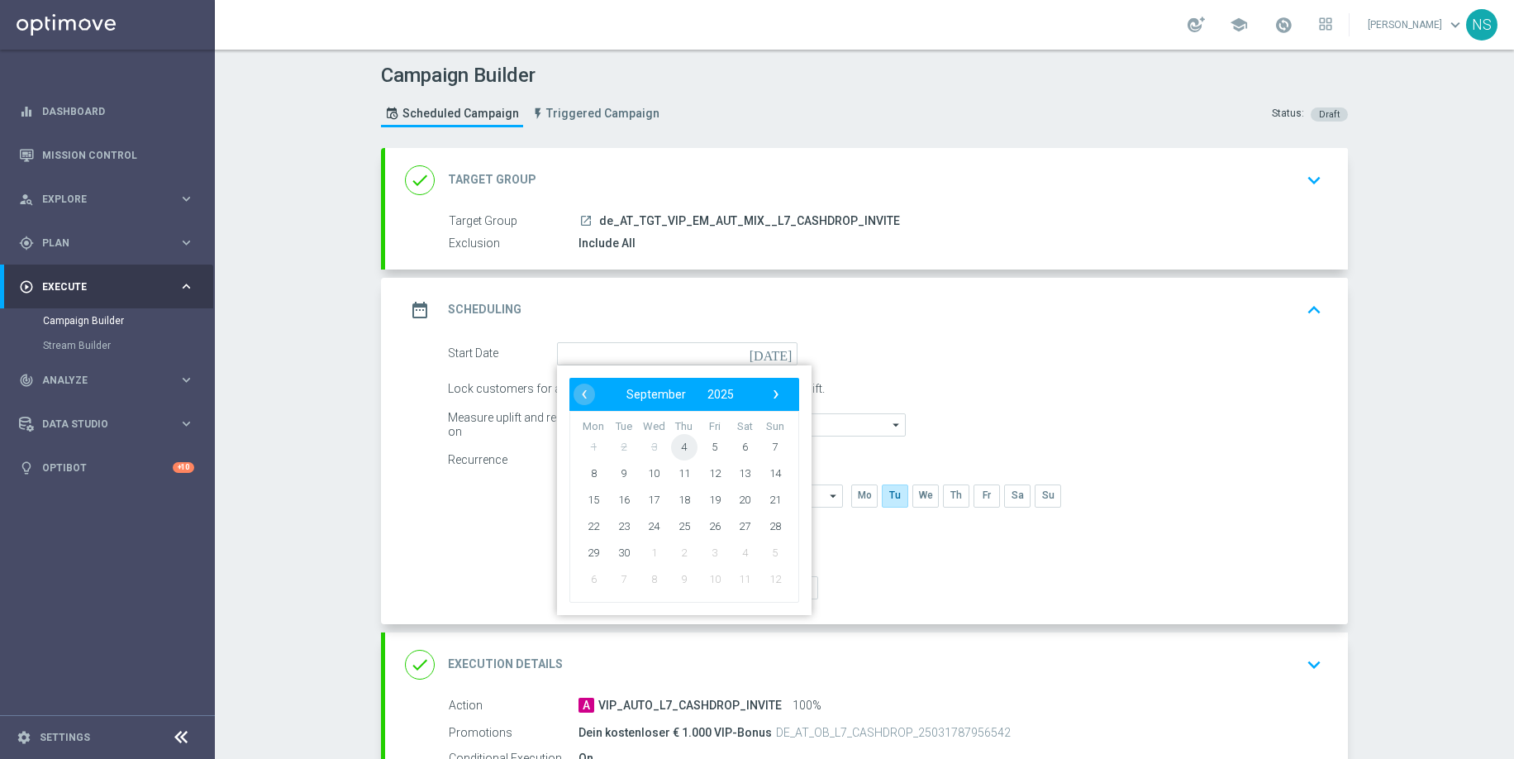
click at [690, 450] on span "4" at bounding box center [684, 446] width 26 height 26
type input "[DATE]"
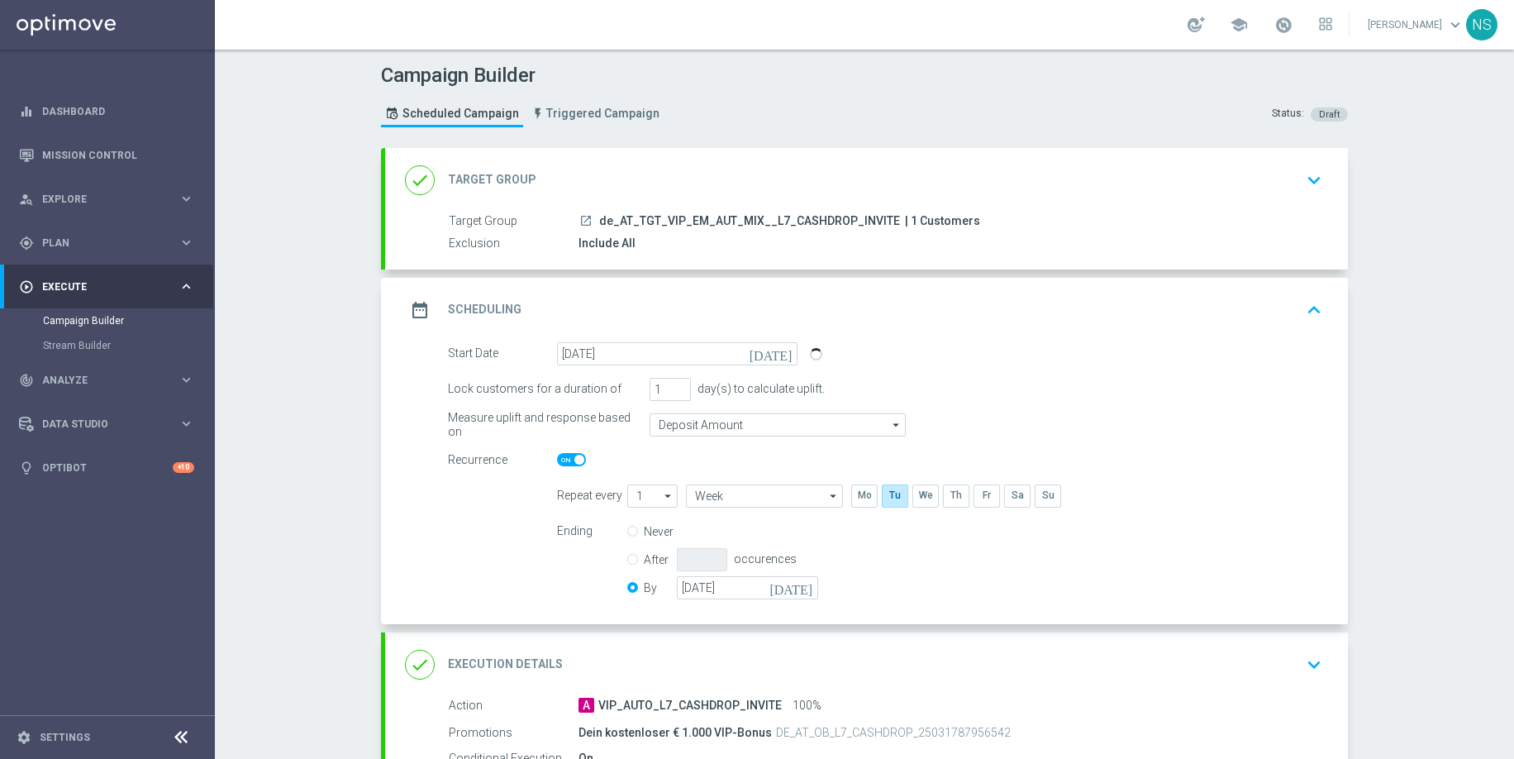
click at [563, 463] on span at bounding box center [571, 459] width 29 height 13
click at [563, 463] on input "checkbox" at bounding box center [571, 459] width 29 height 13
checkbox input "false"
radio input "true"
radio input "false"
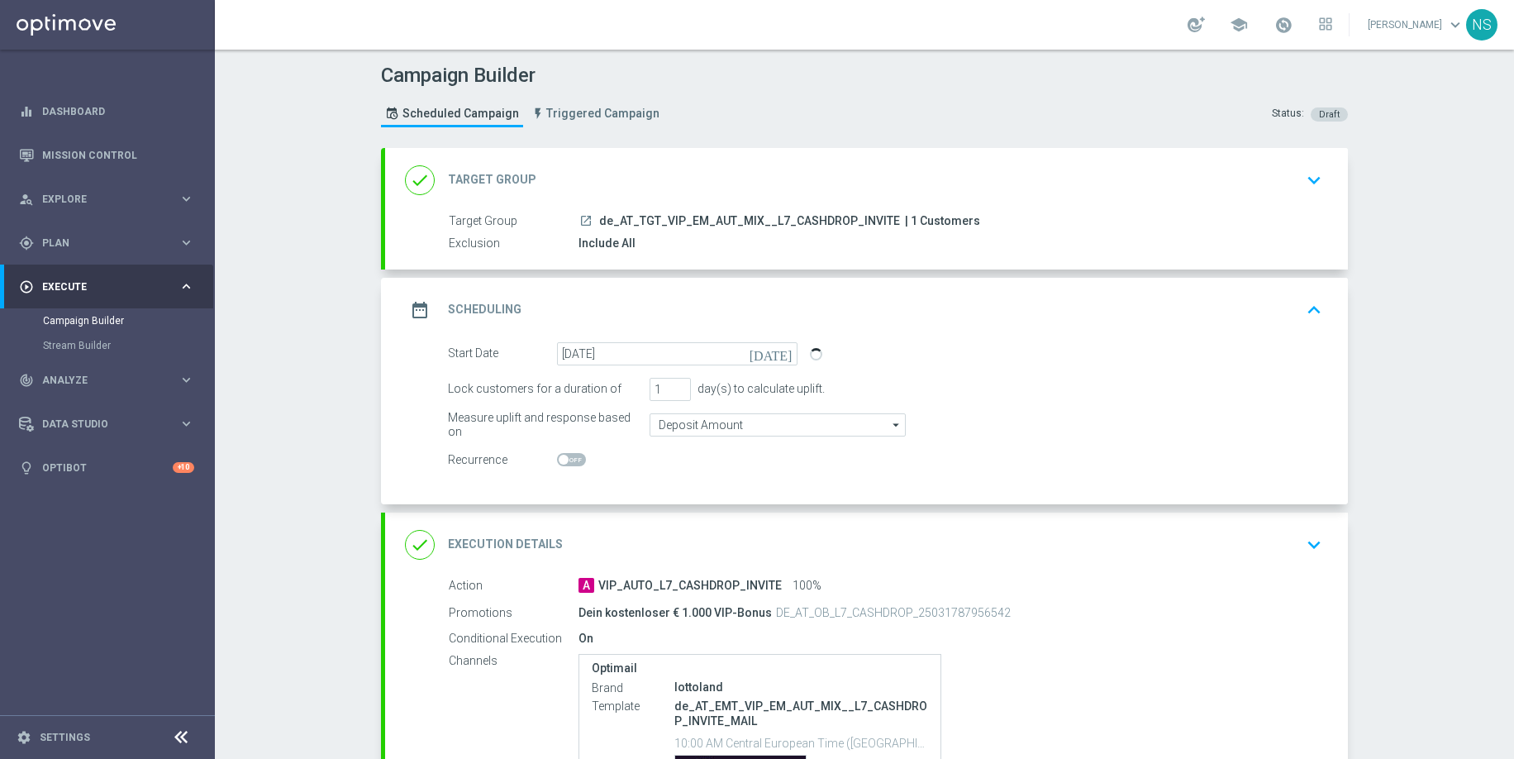
click at [630, 537] on div "done Execution Details keyboard_arrow_down" at bounding box center [866, 544] width 923 height 31
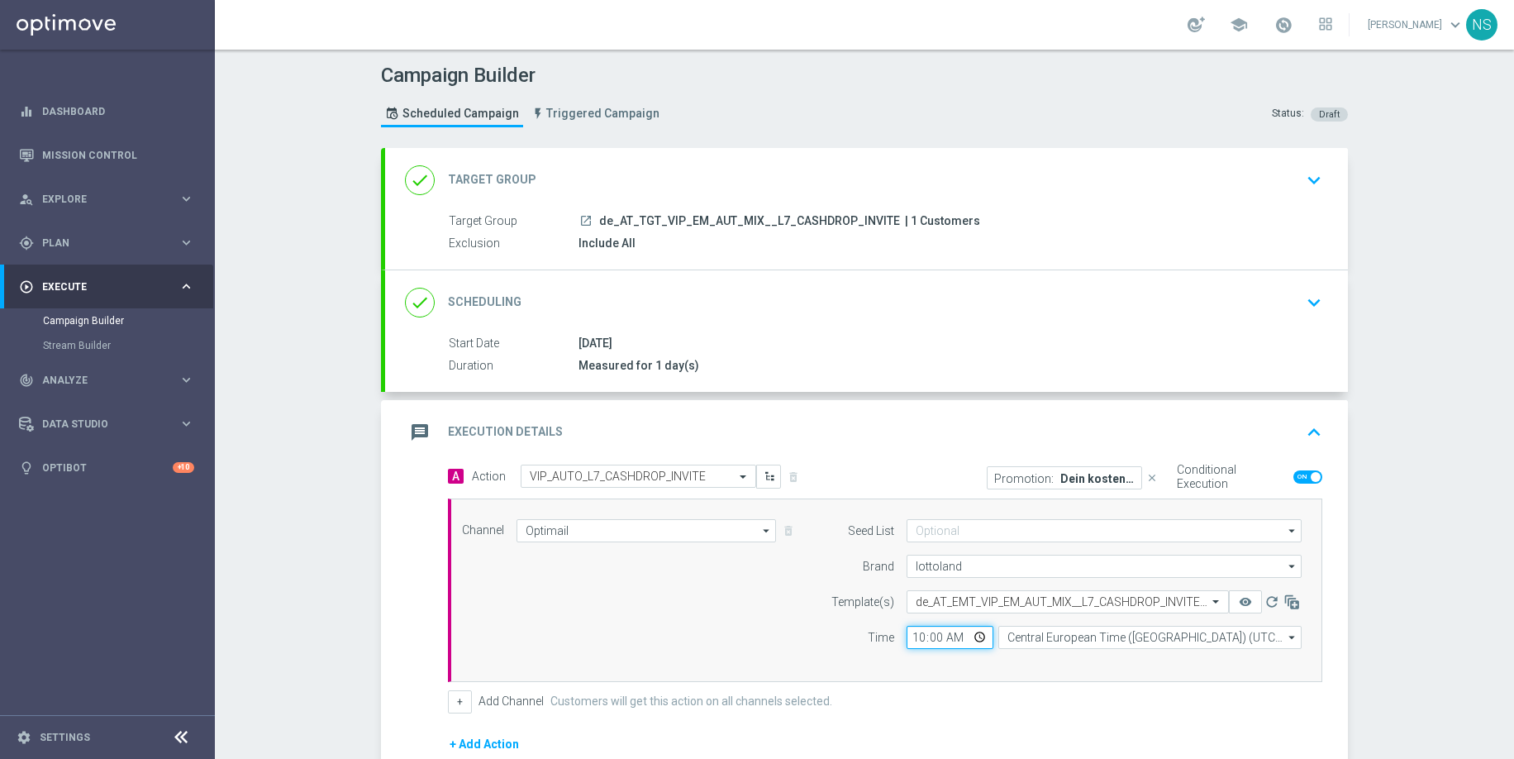
click at [922, 632] on input "10:00" at bounding box center [950, 637] width 87 height 23
type input "13:00"
click at [804, 712] on div "+ Add Channel Customers will get this action on all channels selected." at bounding box center [885, 701] width 874 height 23
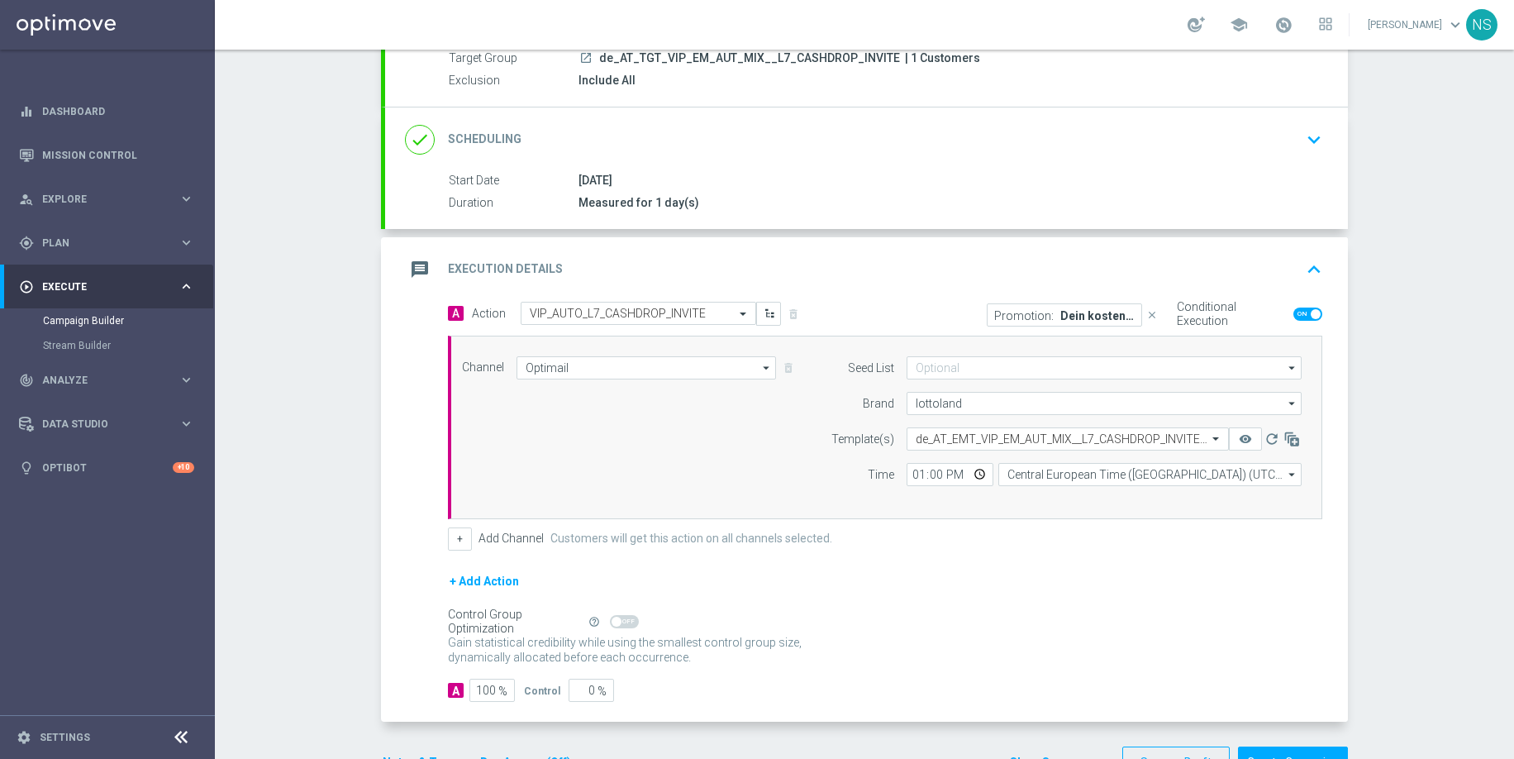
scroll to position [216, 0]
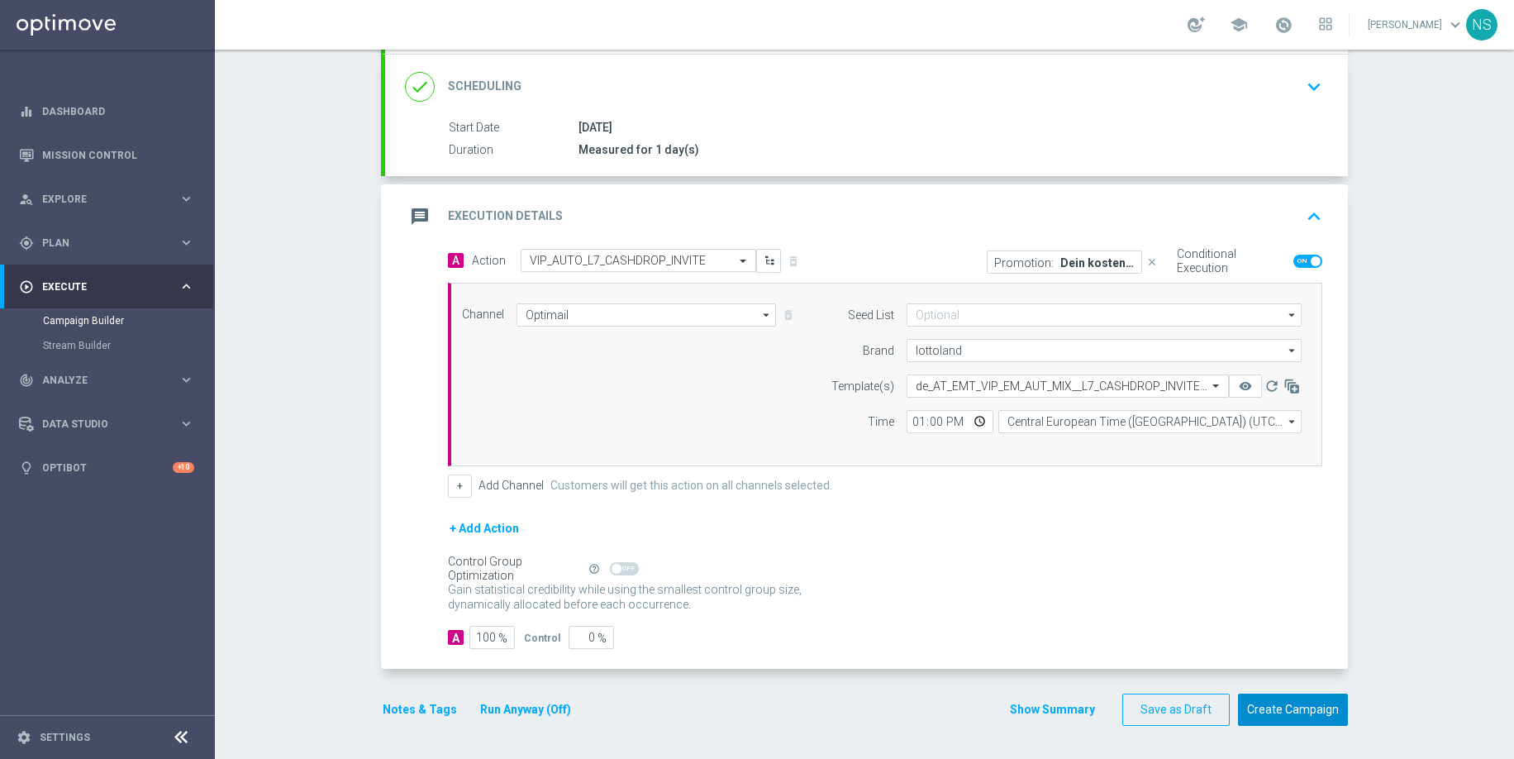
click at [1270, 712] on button "Create Campaign" at bounding box center [1293, 709] width 110 height 32
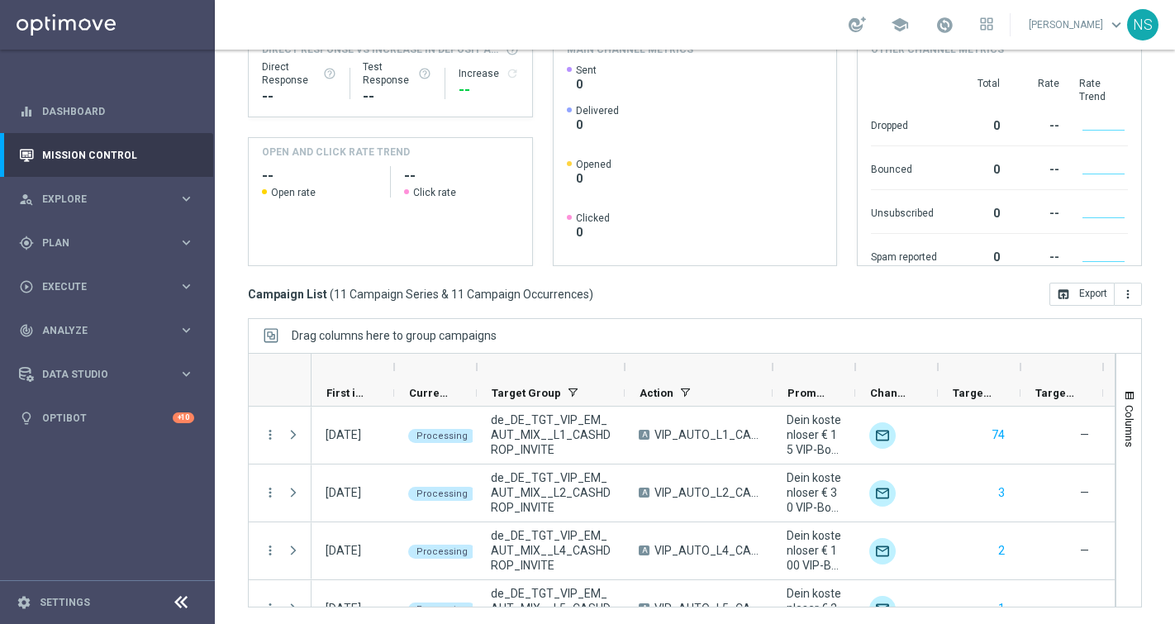
scroll to position [436, 0]
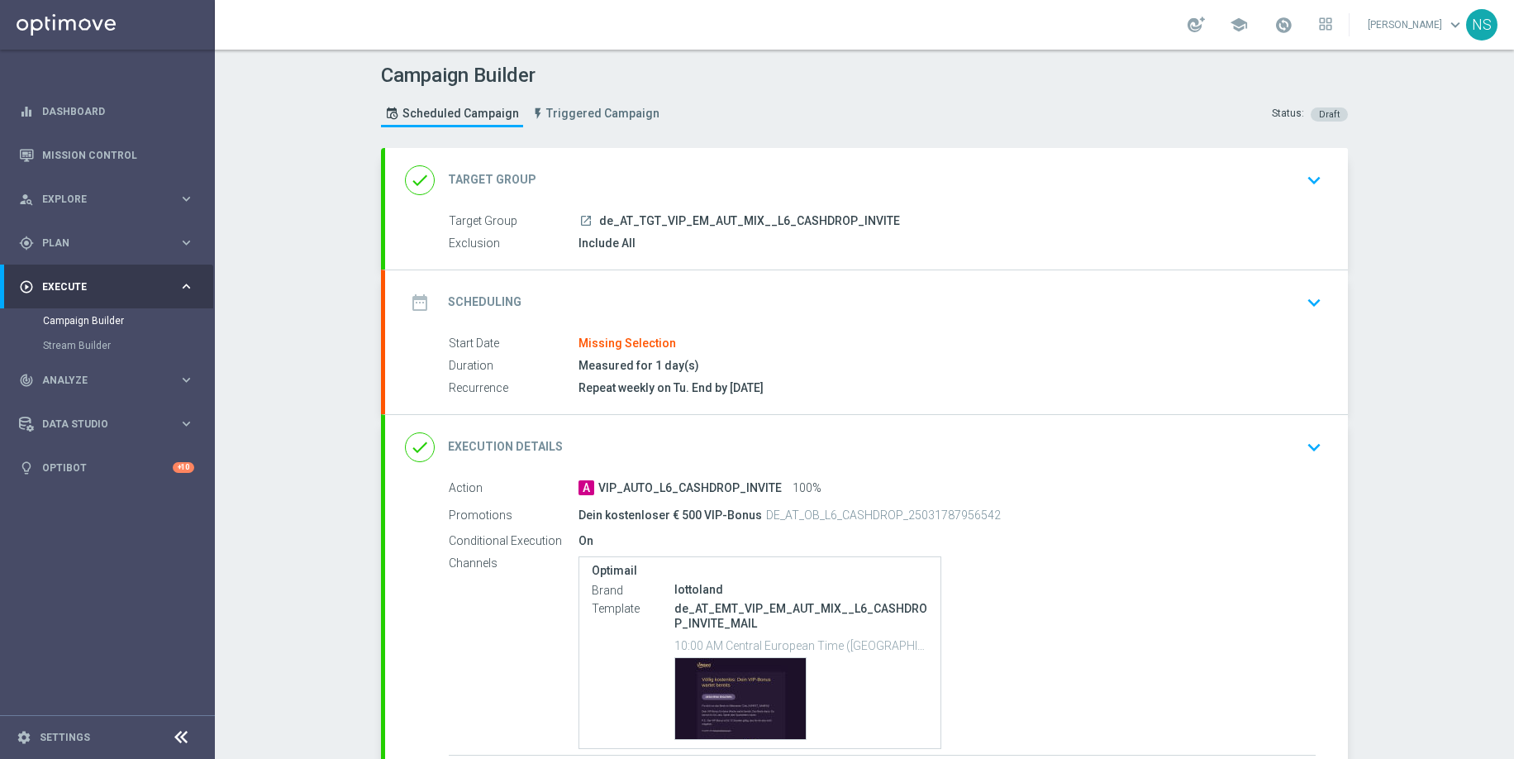
click at [658, 296] on div "date_range Scheduling keyboard_arrow_down" at bounding box center [866, 302] width 923 height 31
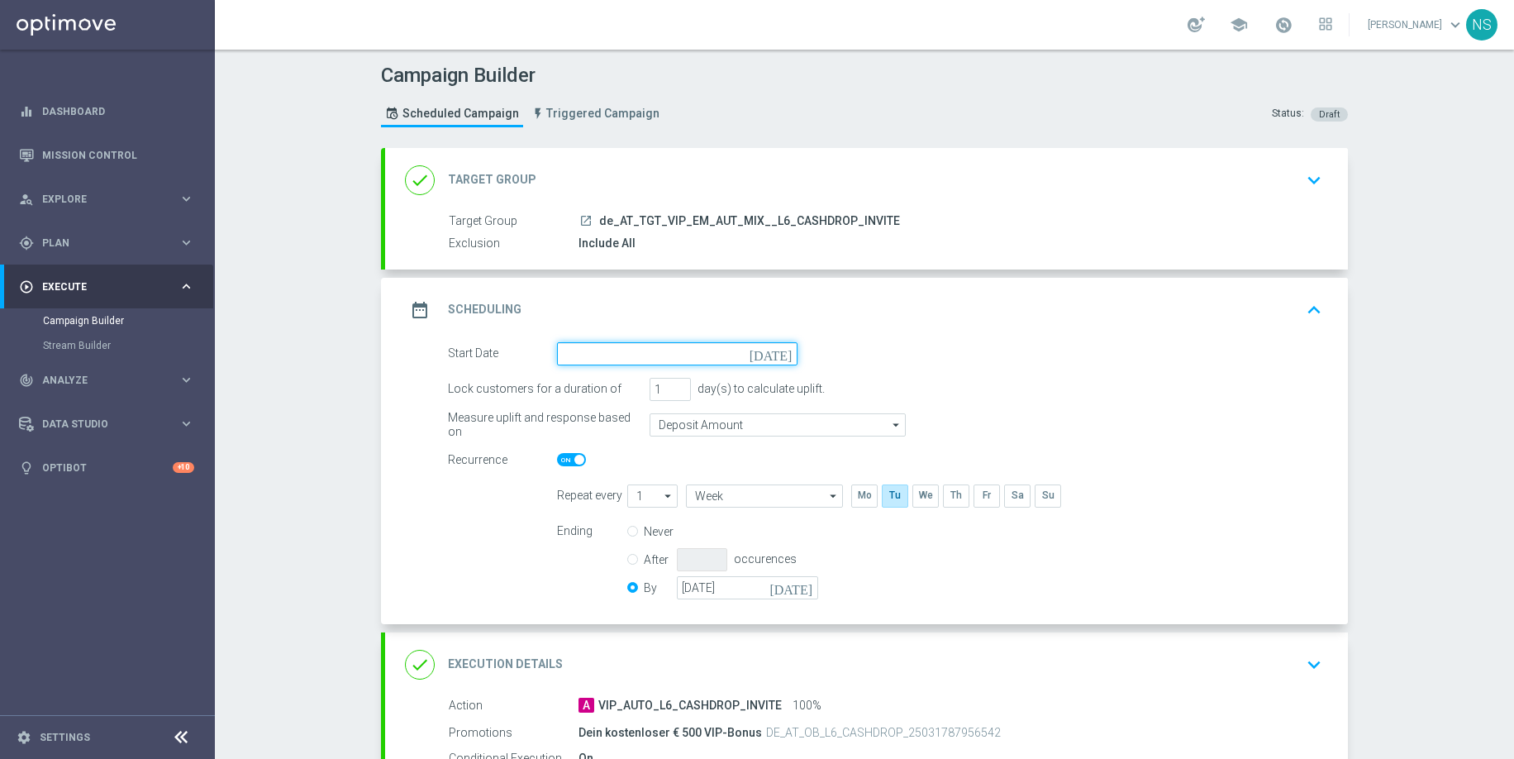
click at [642, 358] on input at bounding box center [677, 353] width 241 height 23
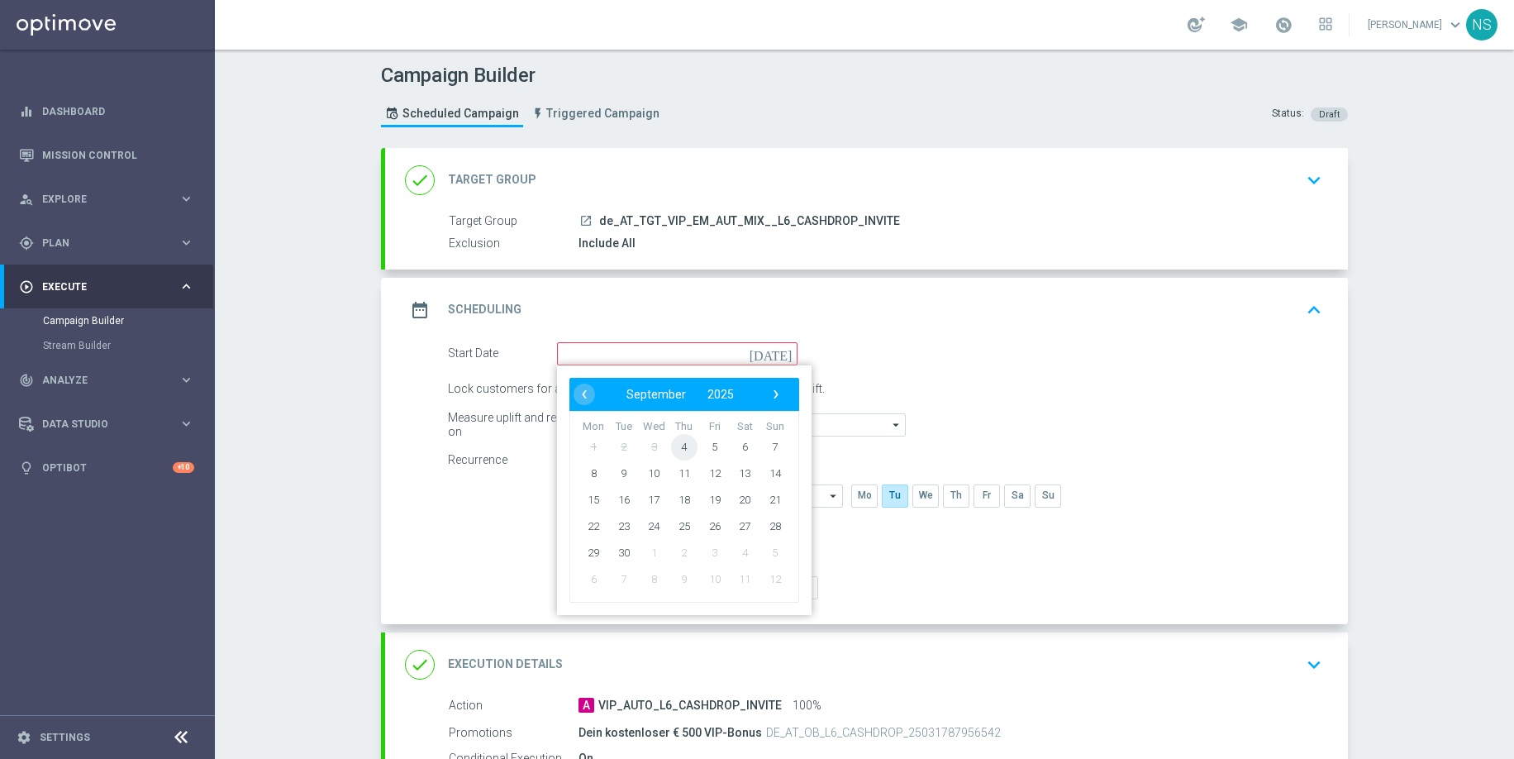
click at [682, 447] on span "4" at bounding box center [684, 446] width 26 height 26
type input "[DATE]"
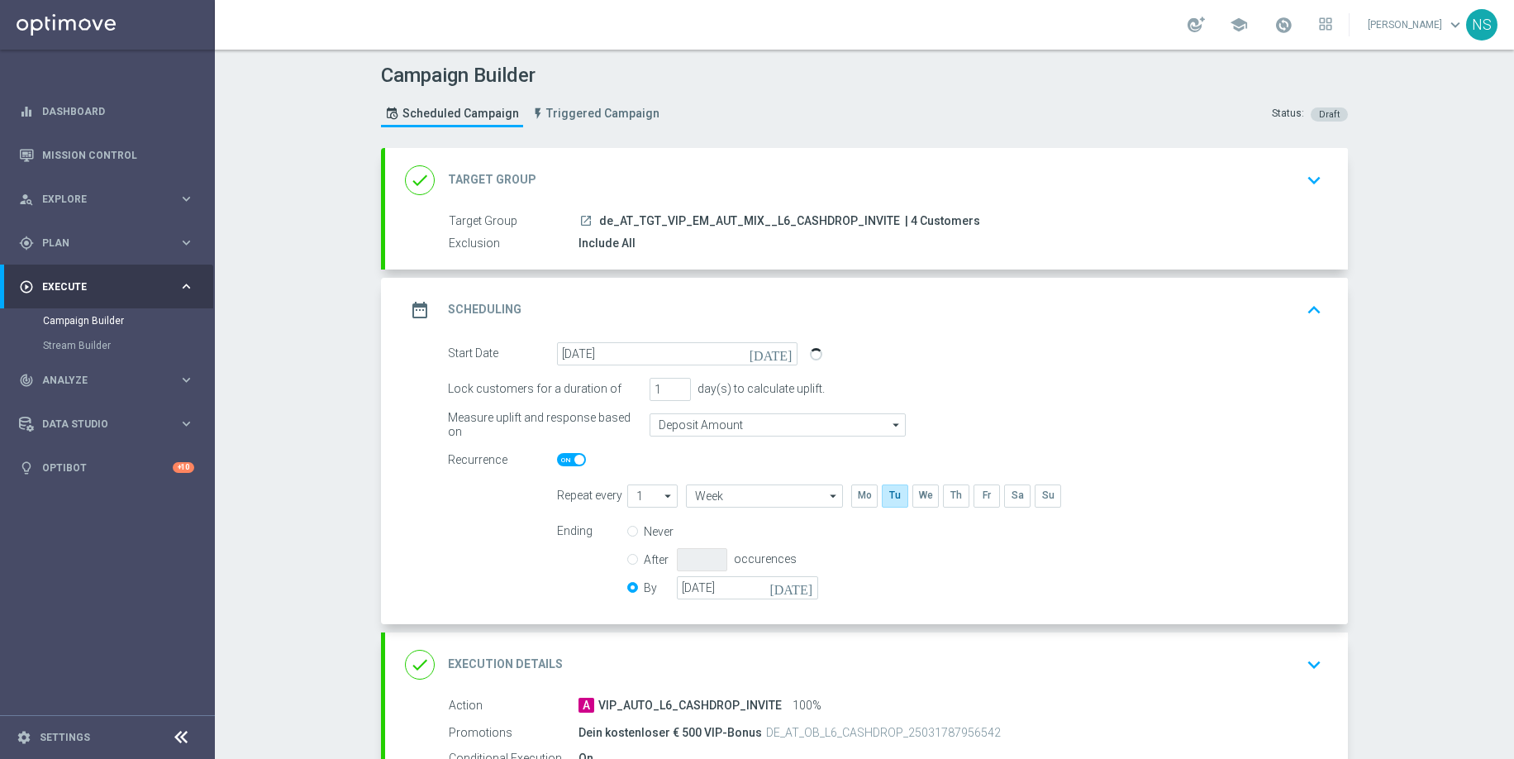
click at [574, 464] on span at bounding box center [571, 459] width 29 height 13
click at [574, 464] on input "checkbox" at bounding box center [571, 459] width 29 height 13
checkbox input "false"
radio input "true"
radio input "false"
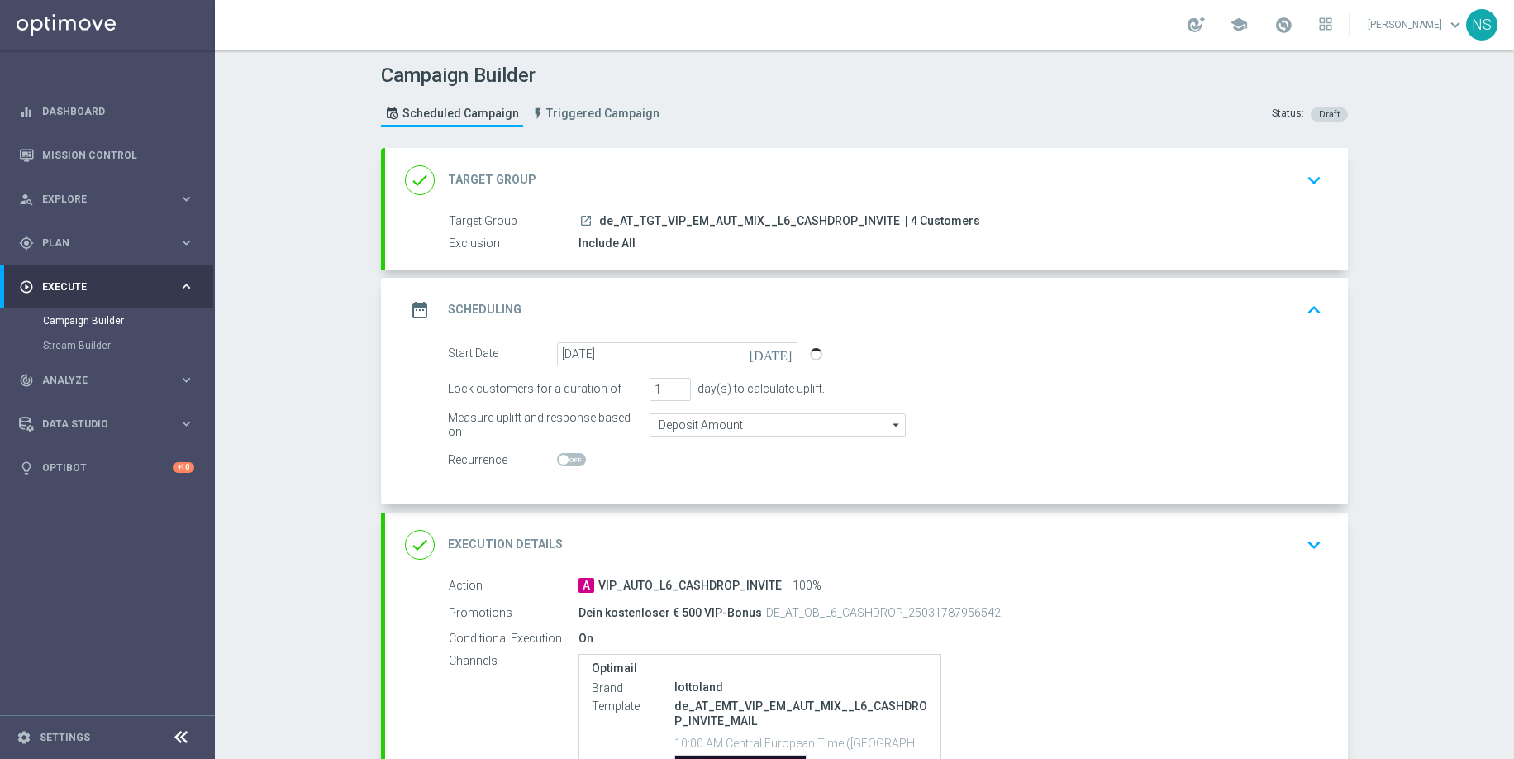
click at [603, 529] on div "done Execution Details keyboard_arrow_down" at bounding box center [866, 544] width 923 height 31
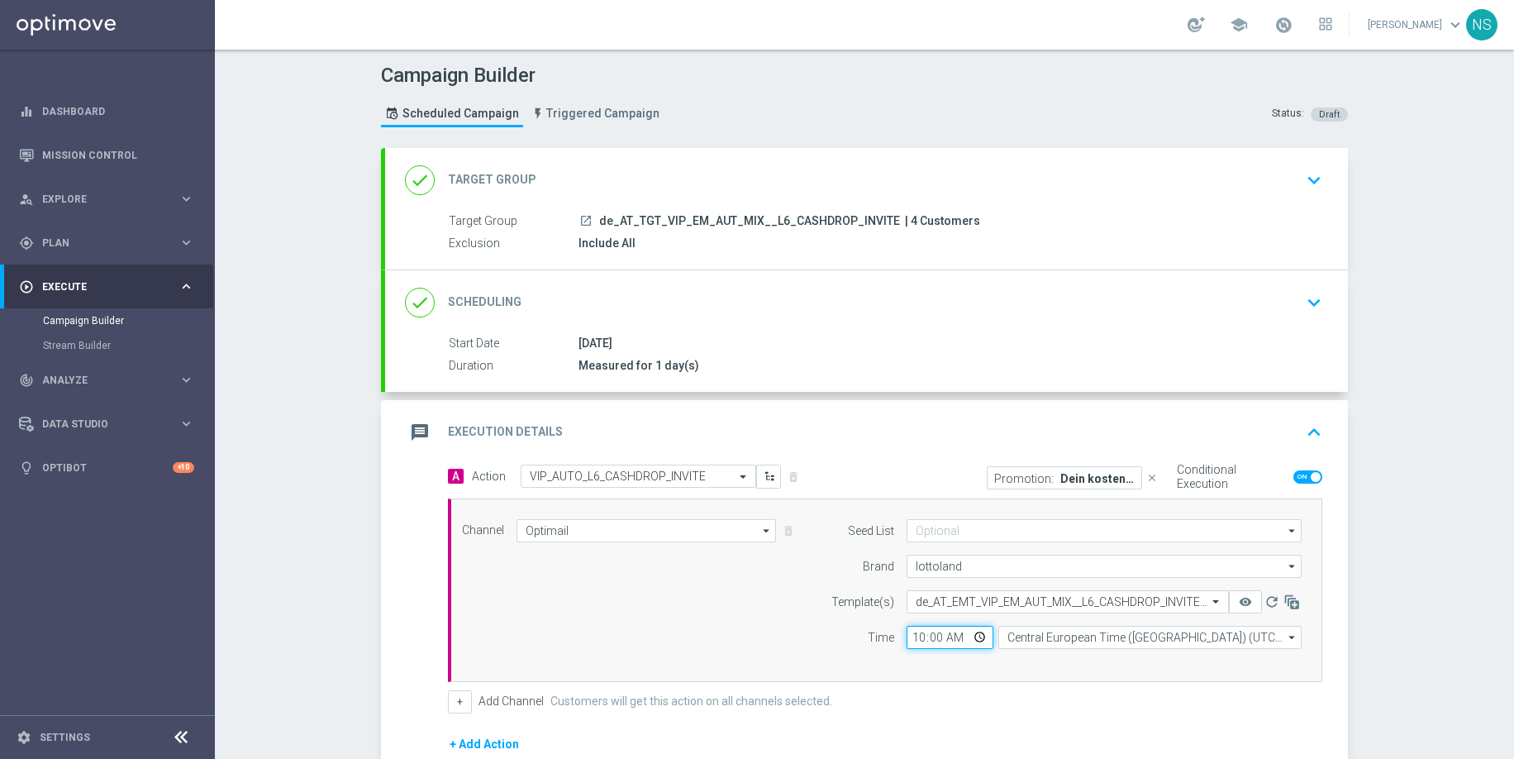
click at [916, 638] on input "10:00" at bounding box center [950, 637] width 87 height 23
type input "13:00"
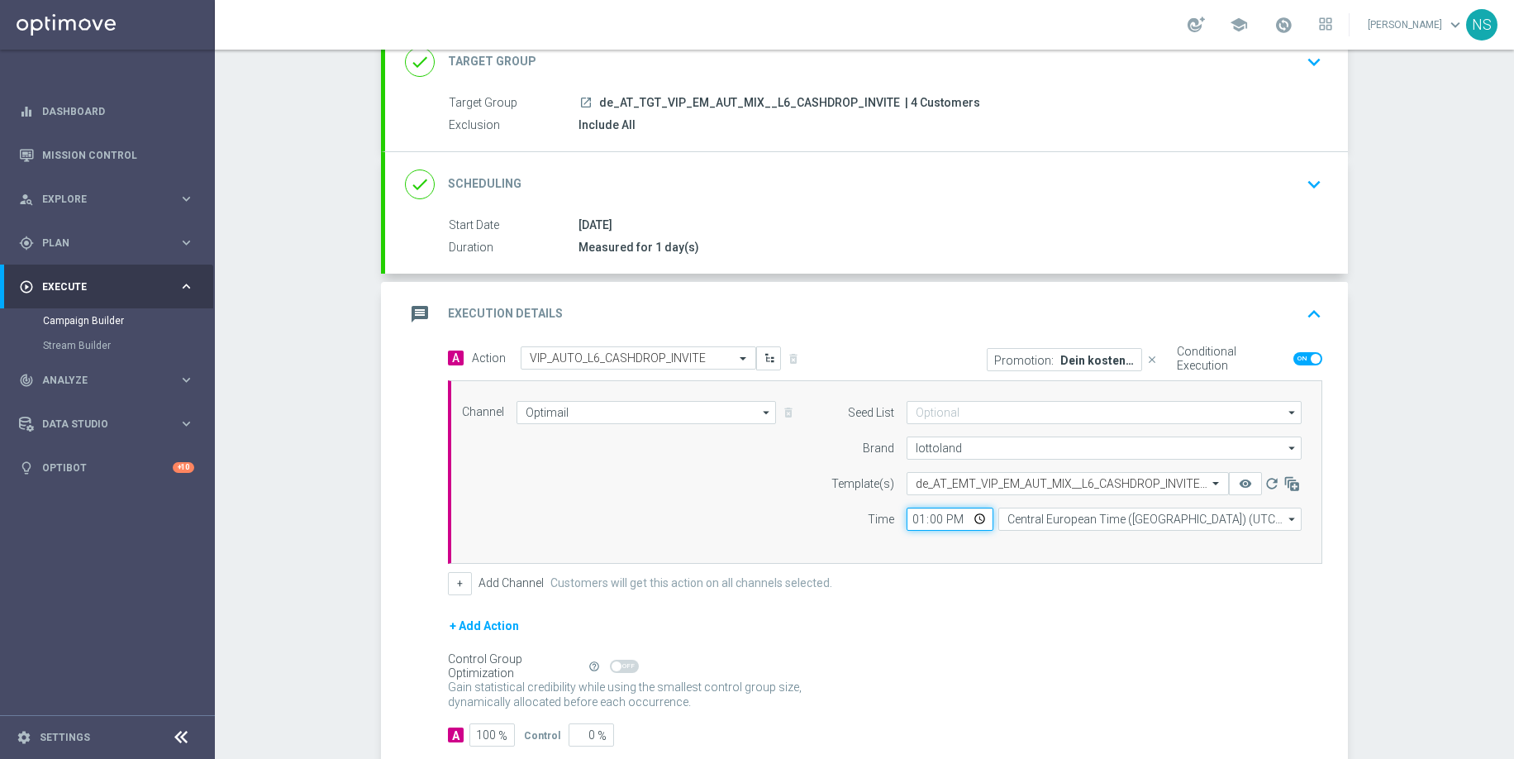
scroll to position [216, 0]
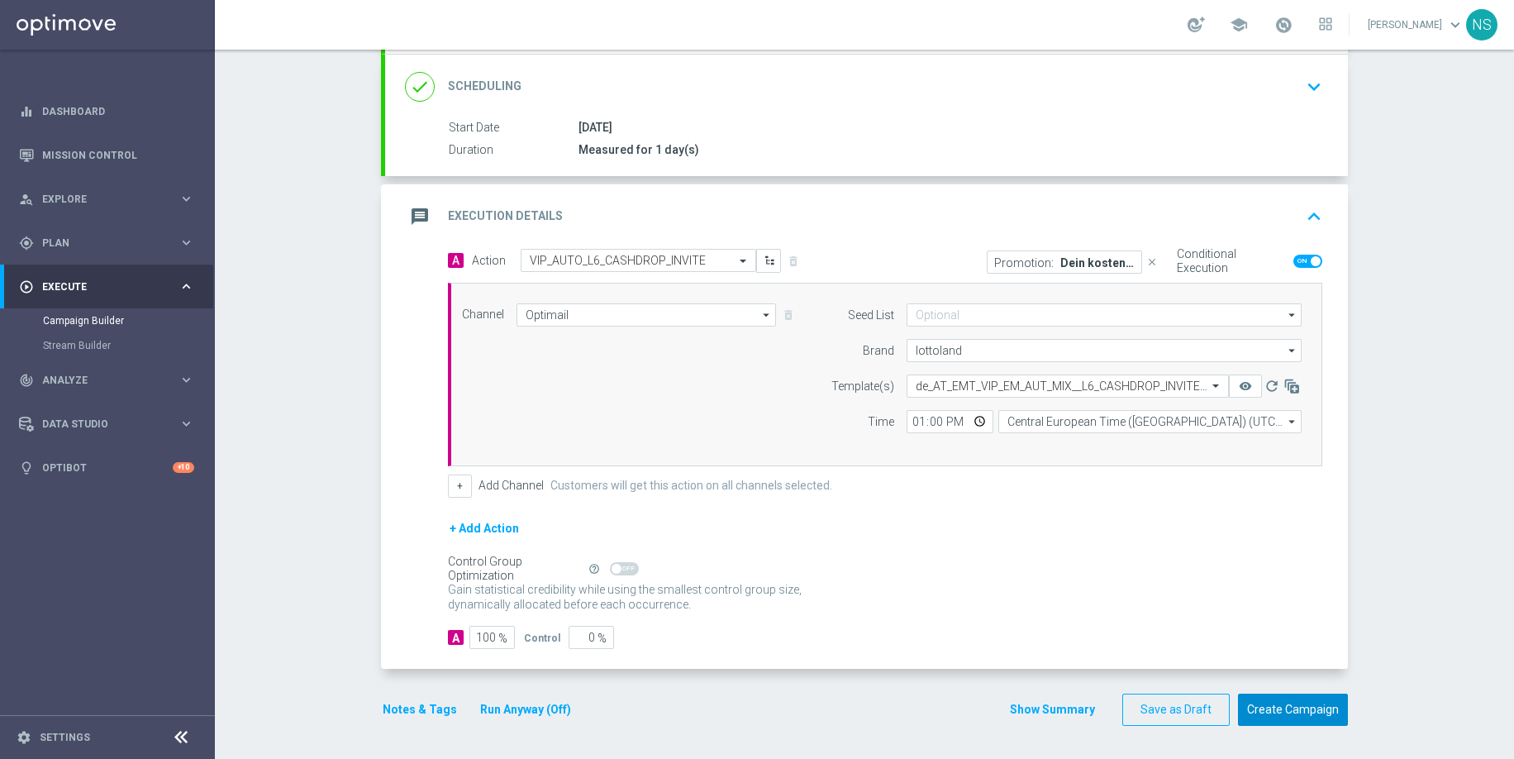
click at [1313, 705] on button "Create Campaign" at bounding box center [1293, 709] width 110 height 32
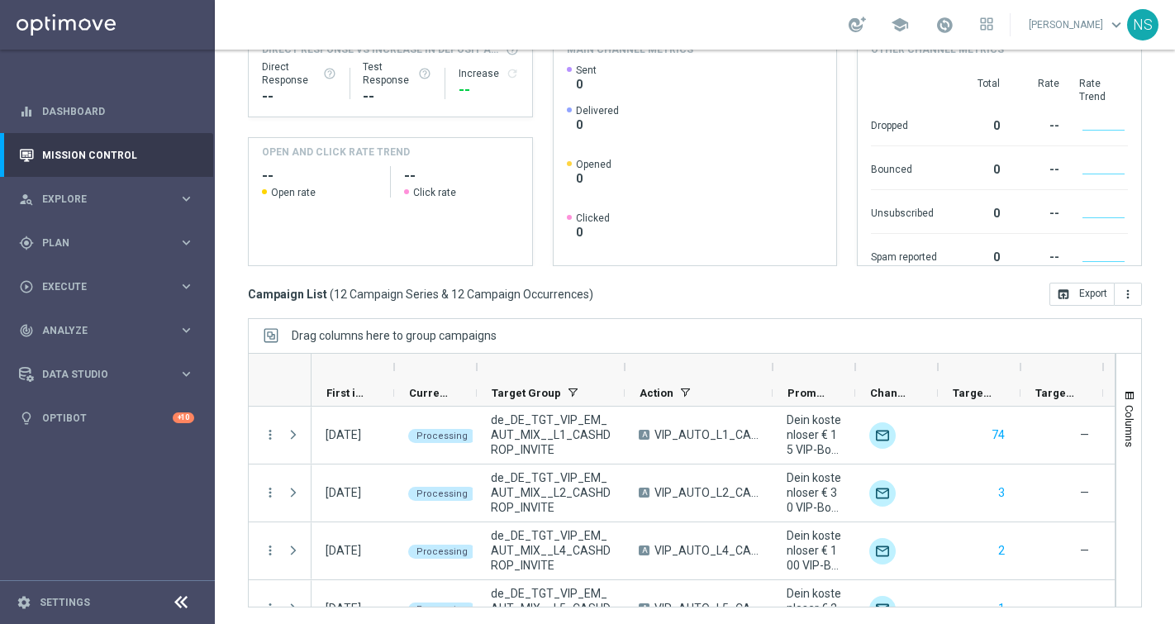
scroll to position [494, 0]
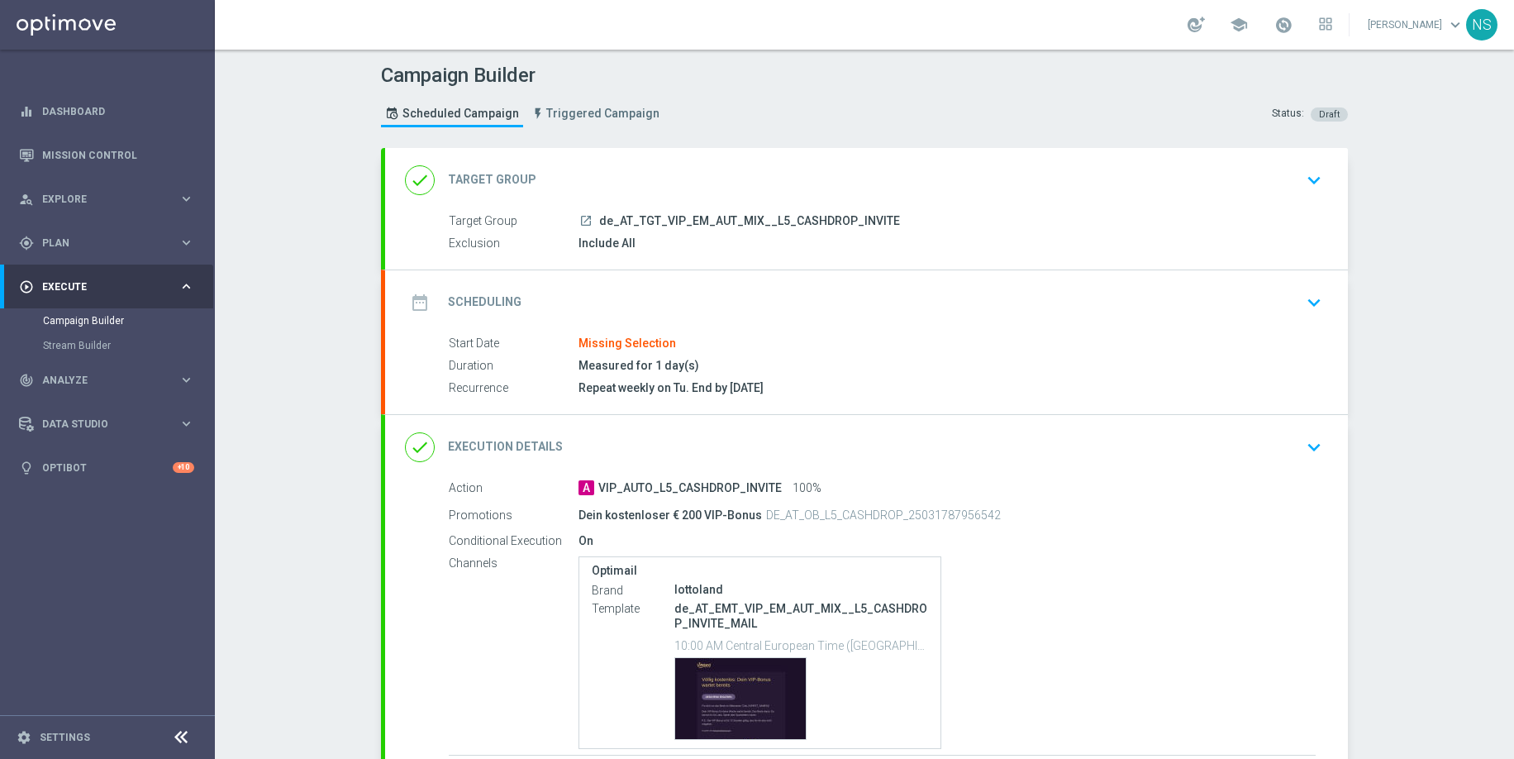
click at [611, 279] on div "date_range Scheduling keyboard_arrow_down" at bounding box center [866, 302] width 963 height 64
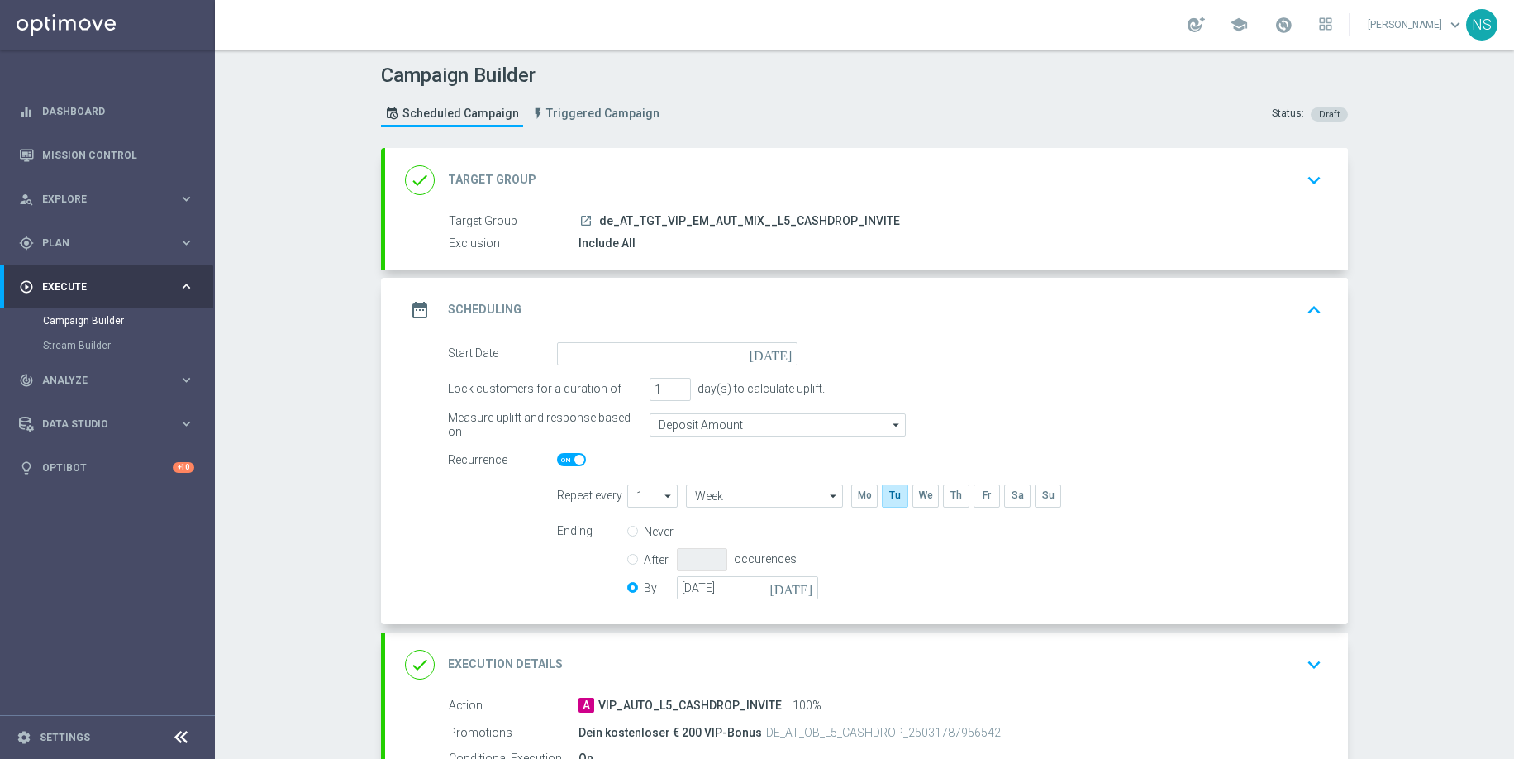
click at [631, 364] on form "Start Date [DATE] Lock customers for a duration of 1 day(s) to calculate uplift…" at bounding box center [885, 473] width 874 height 262
click at [628, 360] on input at bounding box center [677, 353] width 241 height 23
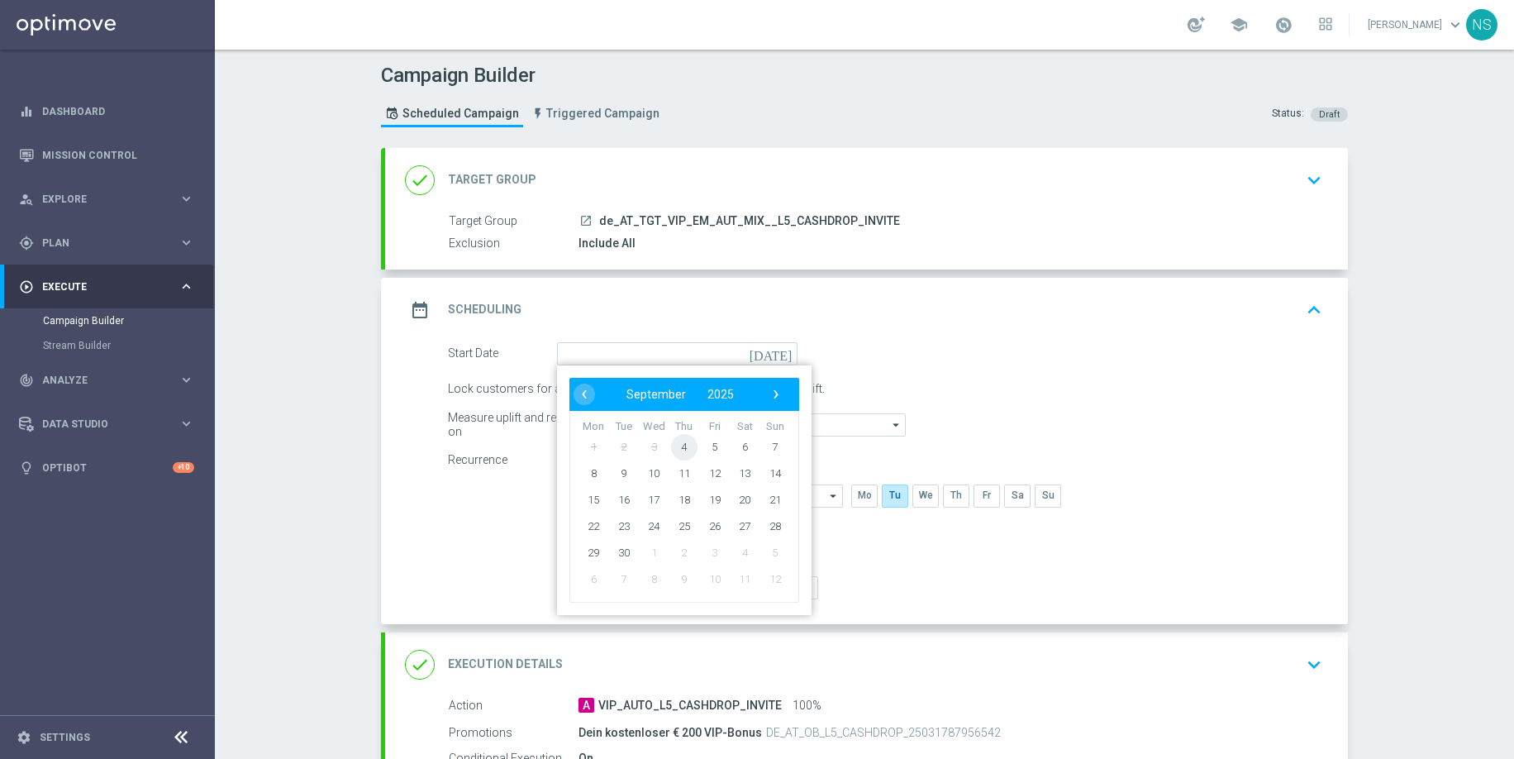
click at [688, 445] on span "4" at bounding box center [684, 446] width 26 height 26
type input "[DATE]"
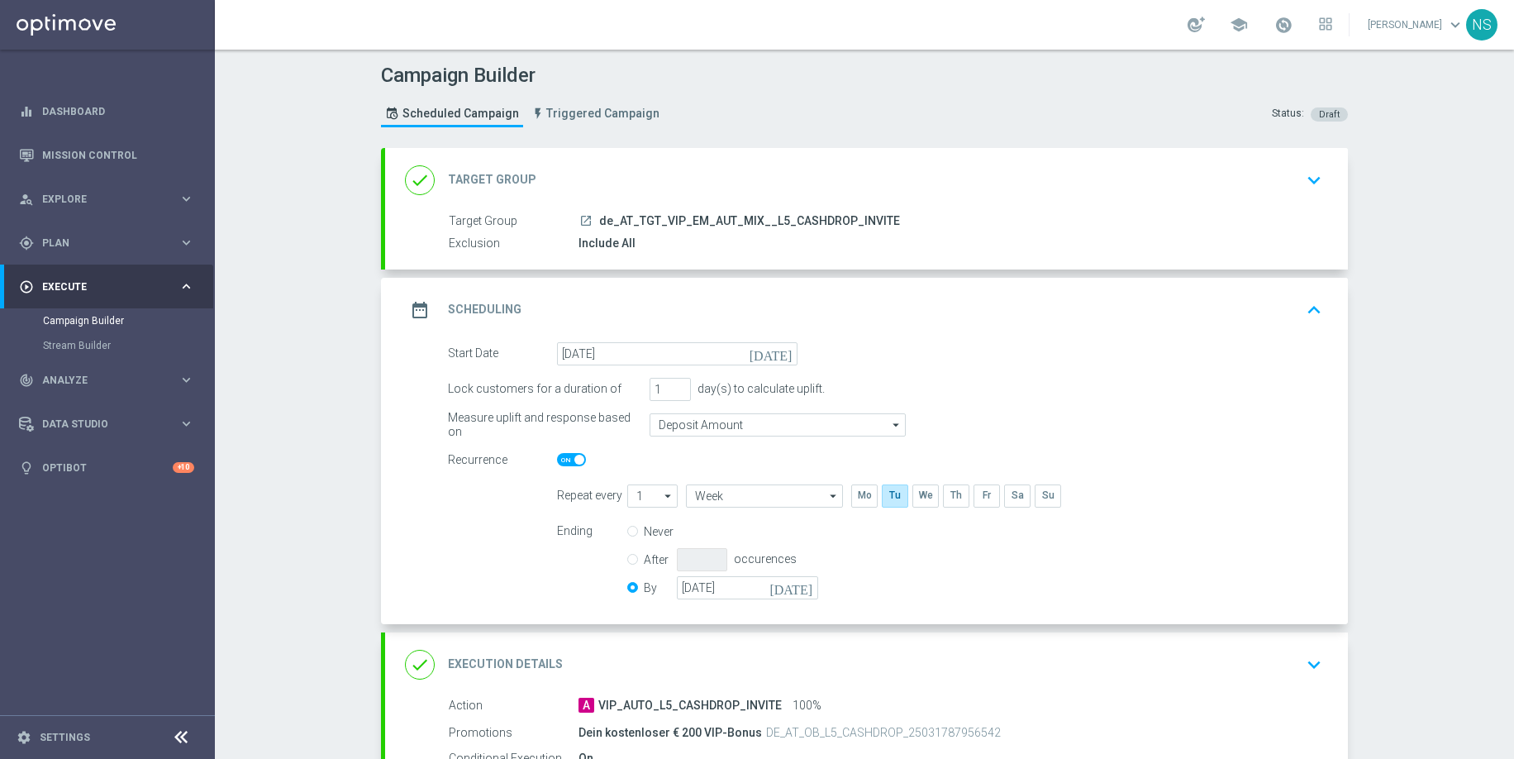
click at [580, 455] on span at bounding box center [579, 460] width 10 height 10
click at [580, 454] on input "checkbox" at bounding box center [571, 459] width 29 height 13
checkbox input "false"
radio input "true"
radio input "false"
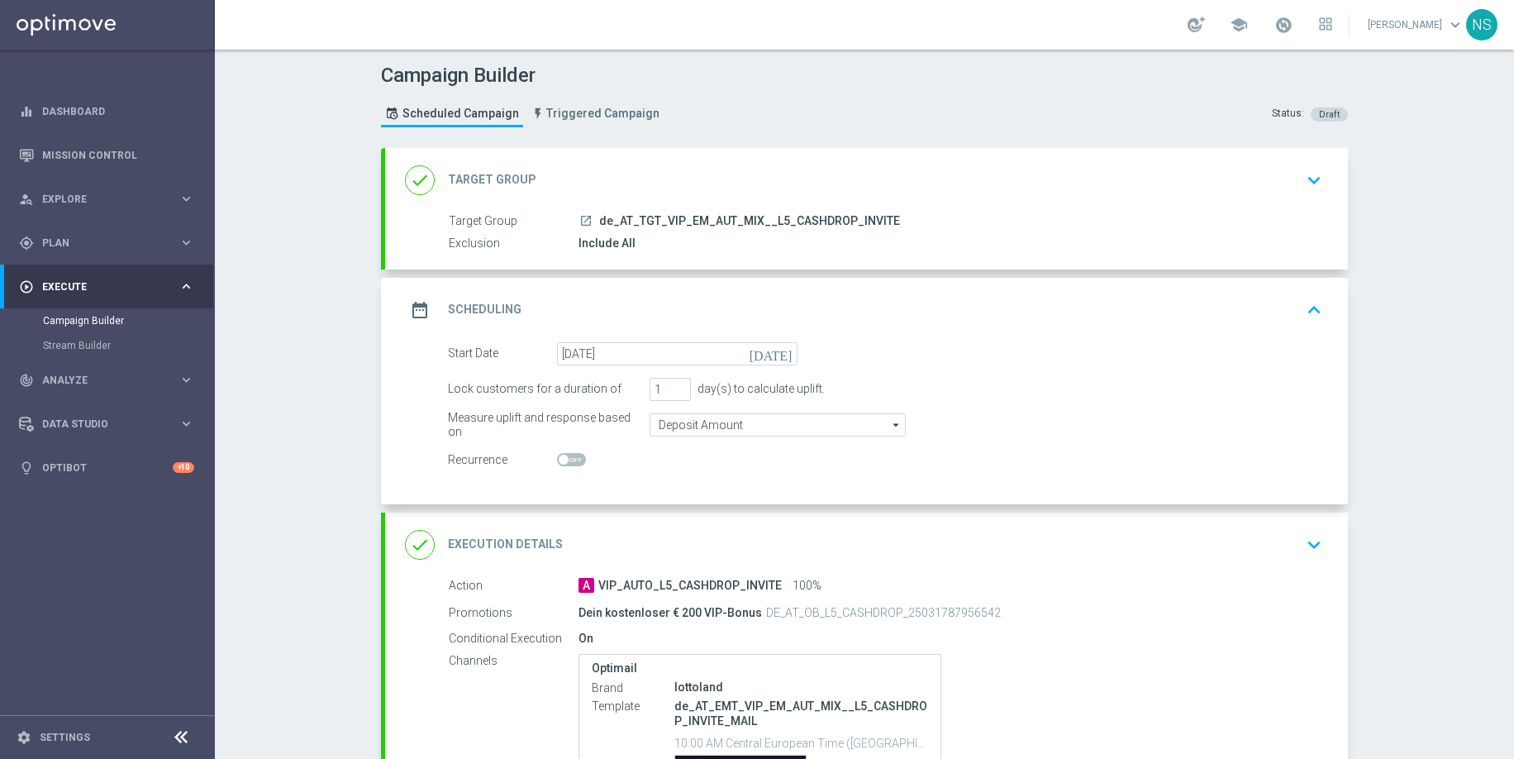
click at [684, 555] on div "done Execution Details keyboard_arrow_down" at bounding box center [866, 544] width 923 height 31
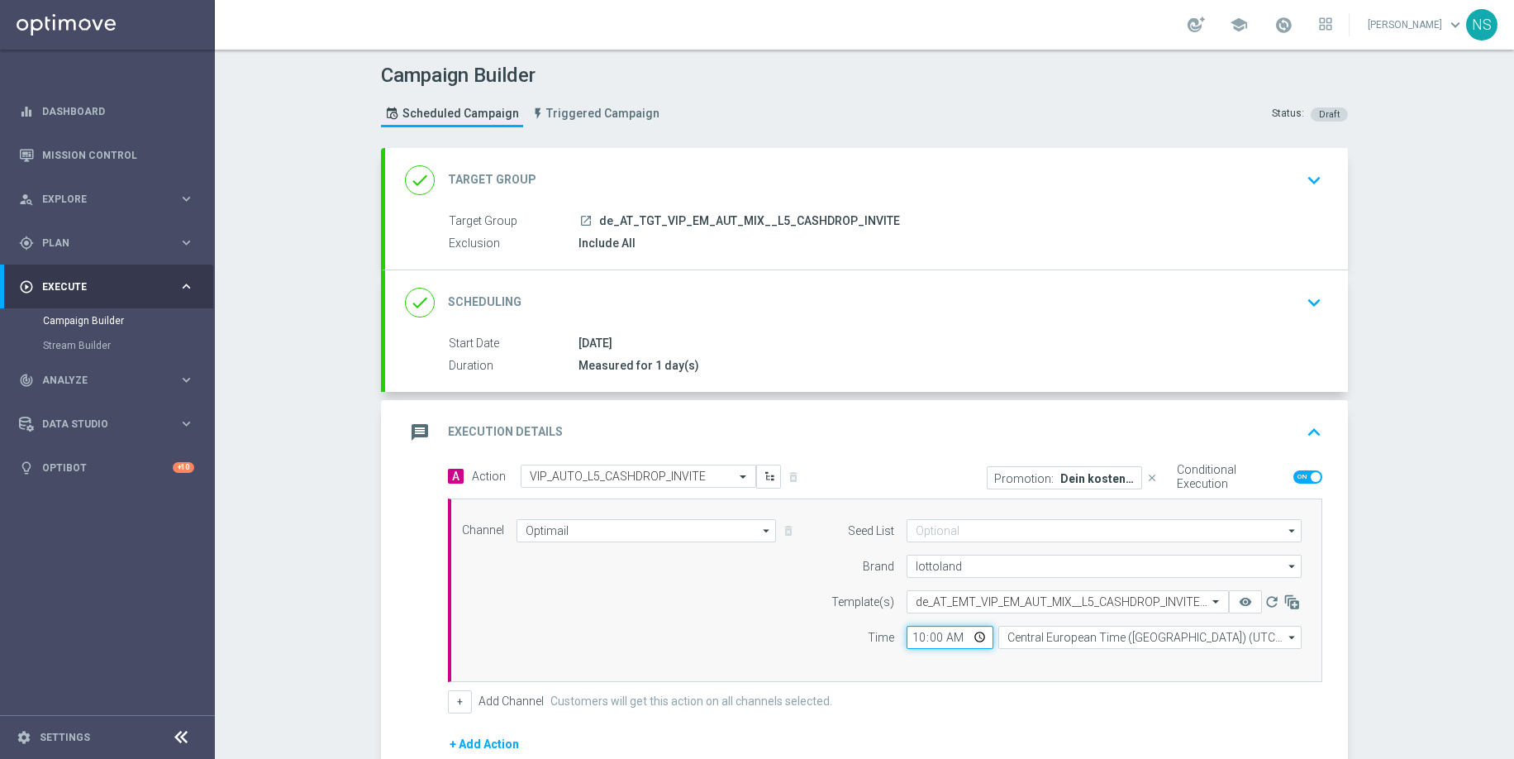
click at [917, 641] on input "10:00" at bounding box center [950, 637] width 87 height 23
type input "13:00"
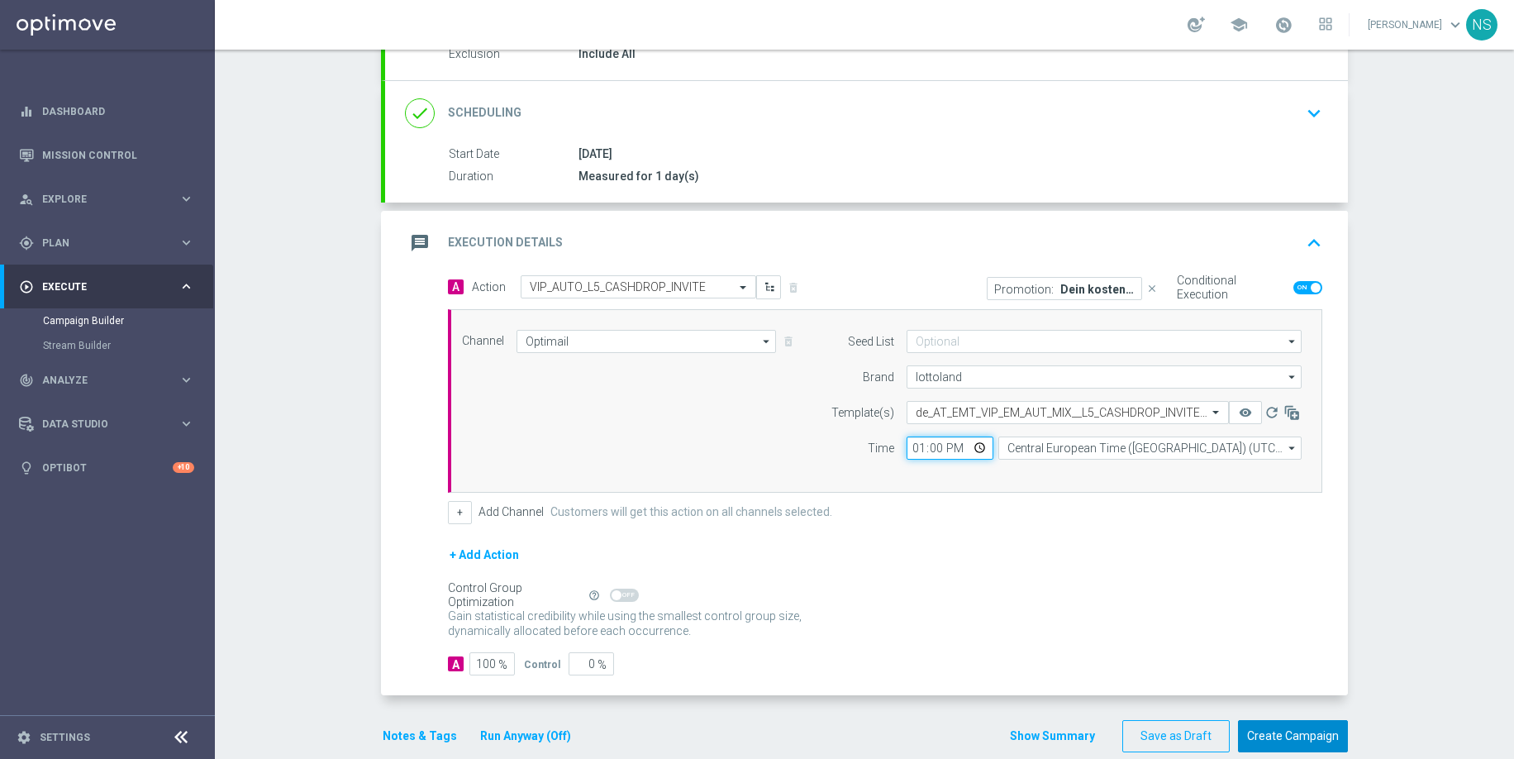
scroll to position [216, 0]
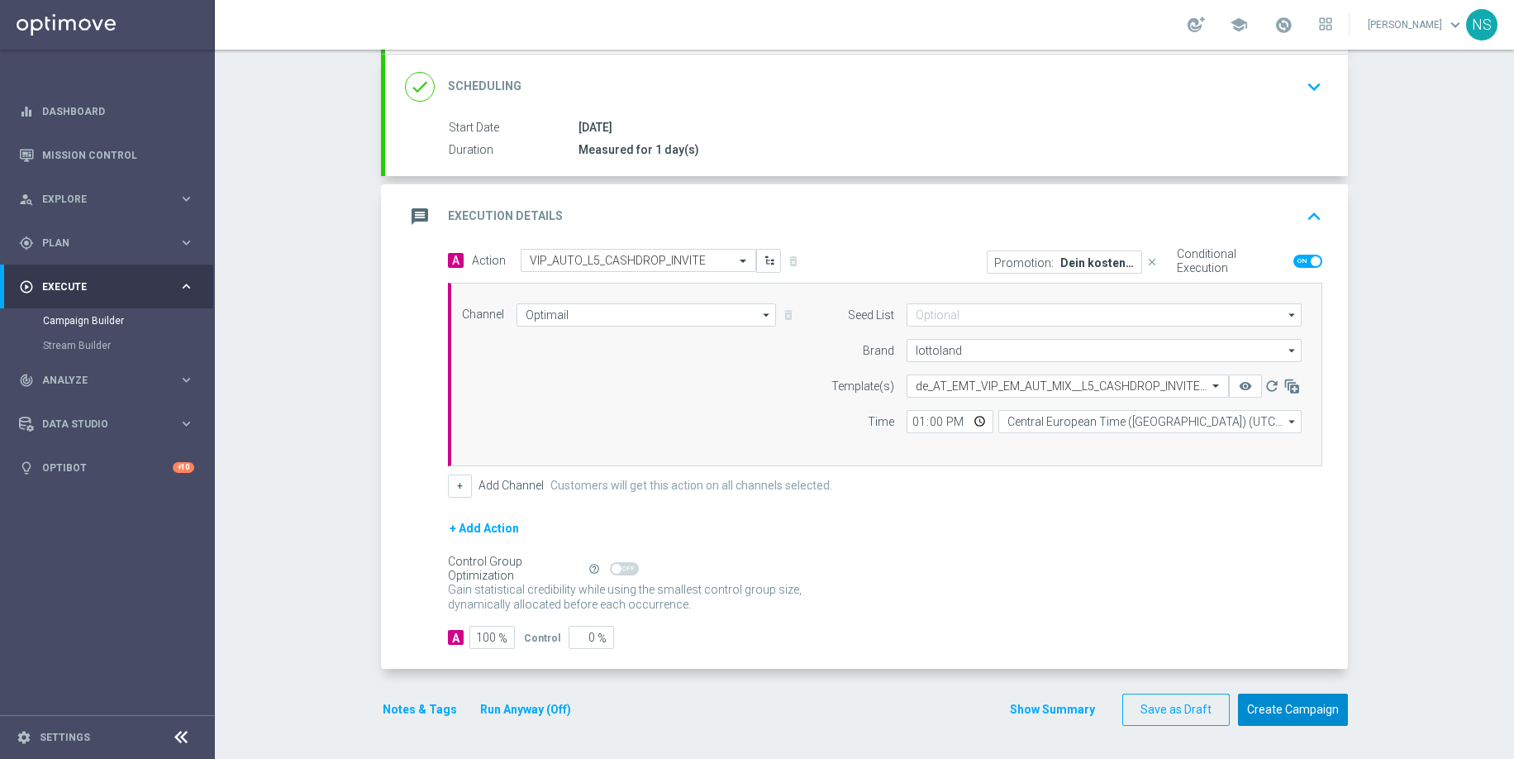
drag, startPoint x: 1310, startPoint y: 711, endPoint x: 1473, endPoint y: 515, distance: 254.7
click at [1474, 515] on div "Campaign Builder Scheduled Campaign Triggered Campaign Status: Draft done Targe…" at bounding box center [864, 404] width 1299 height 709
click at [1293, 700] on button "Create Campaign" at bounding box center [1293, 709] width 110 height 32
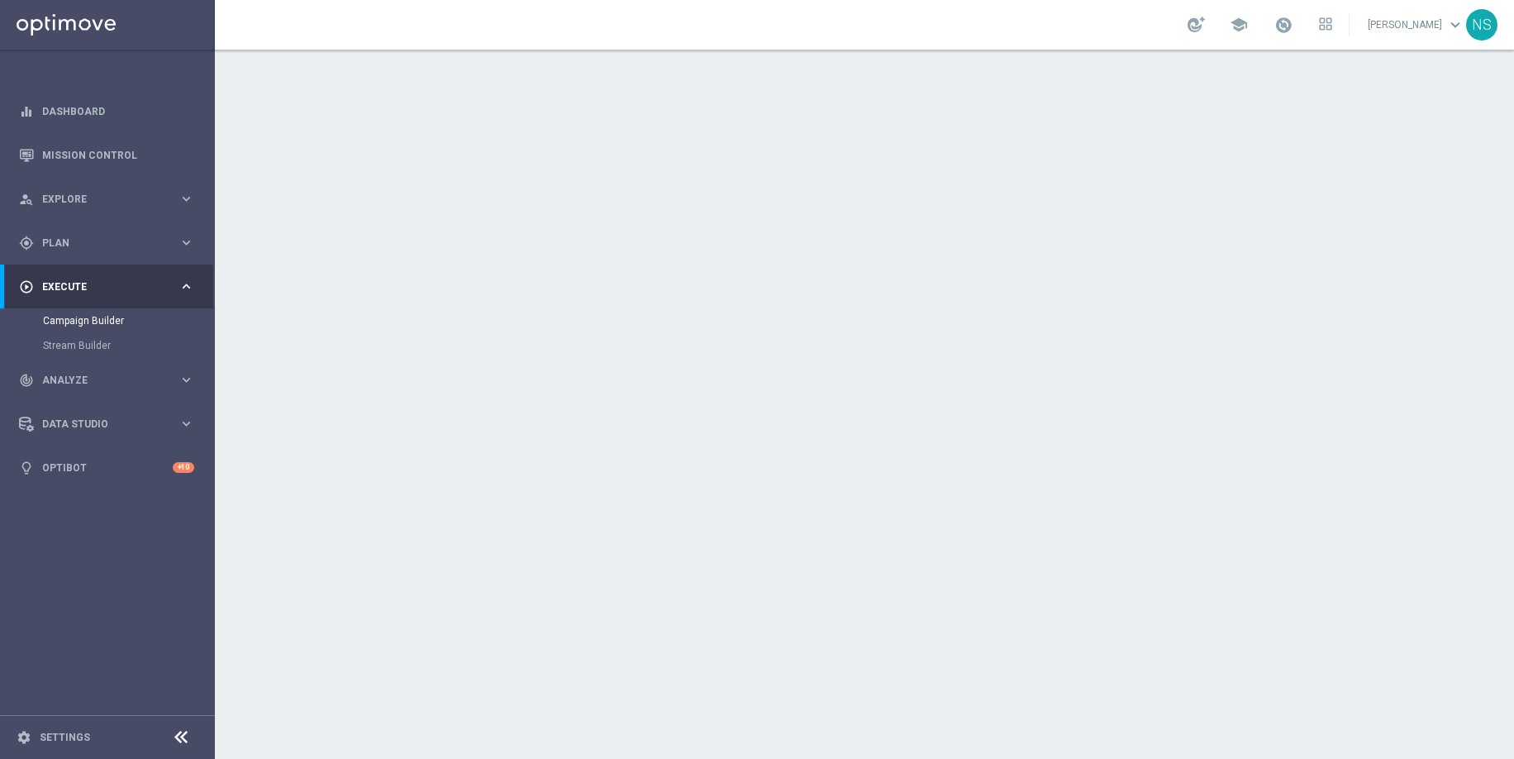
click at [641, 287] on div "date_range Scheduling keyboard_arrow_down" at bounding box center [866, 302] width 923 height 31
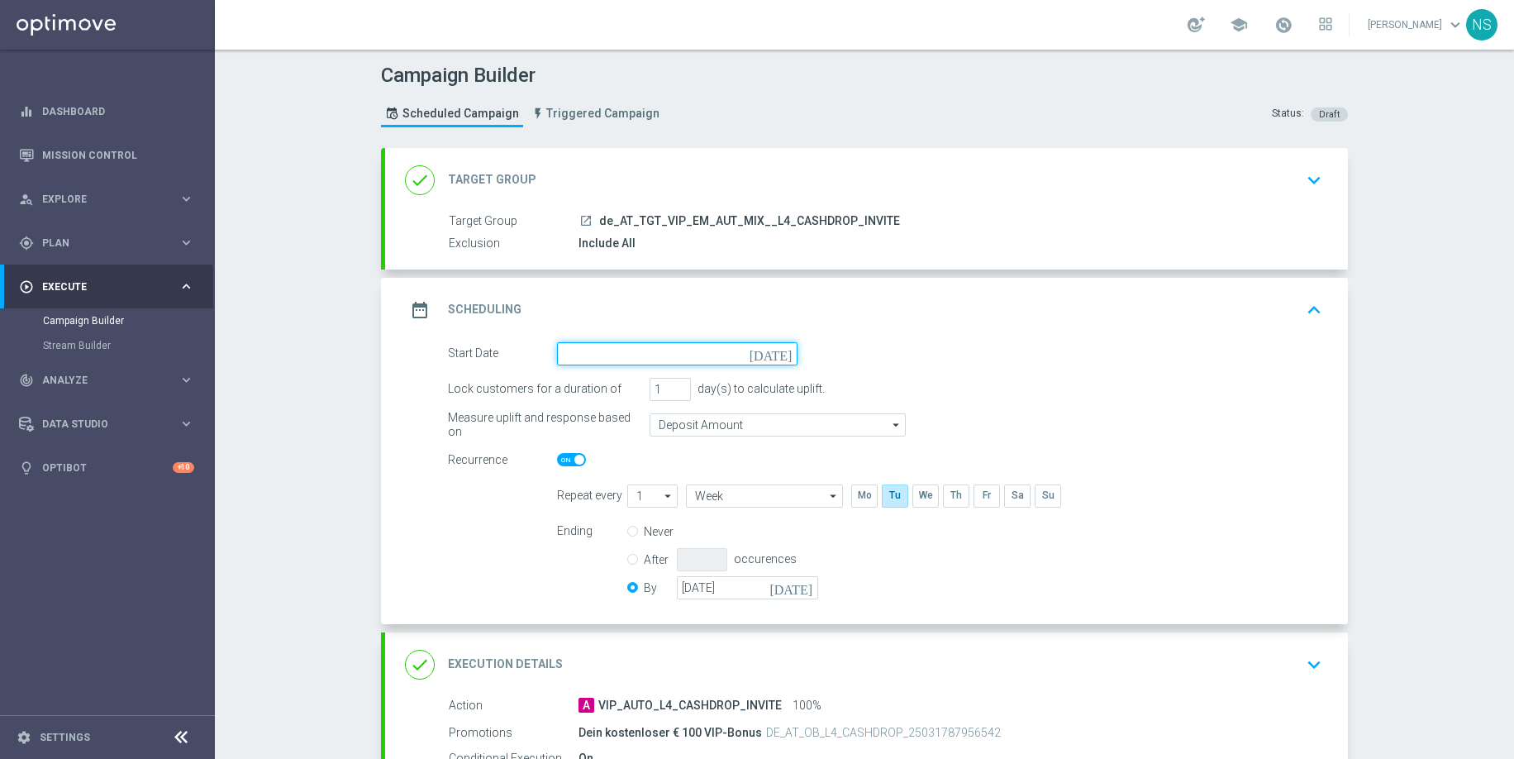
click at [630, 359] on input at bounding box center [677, 353] width 241 height 23
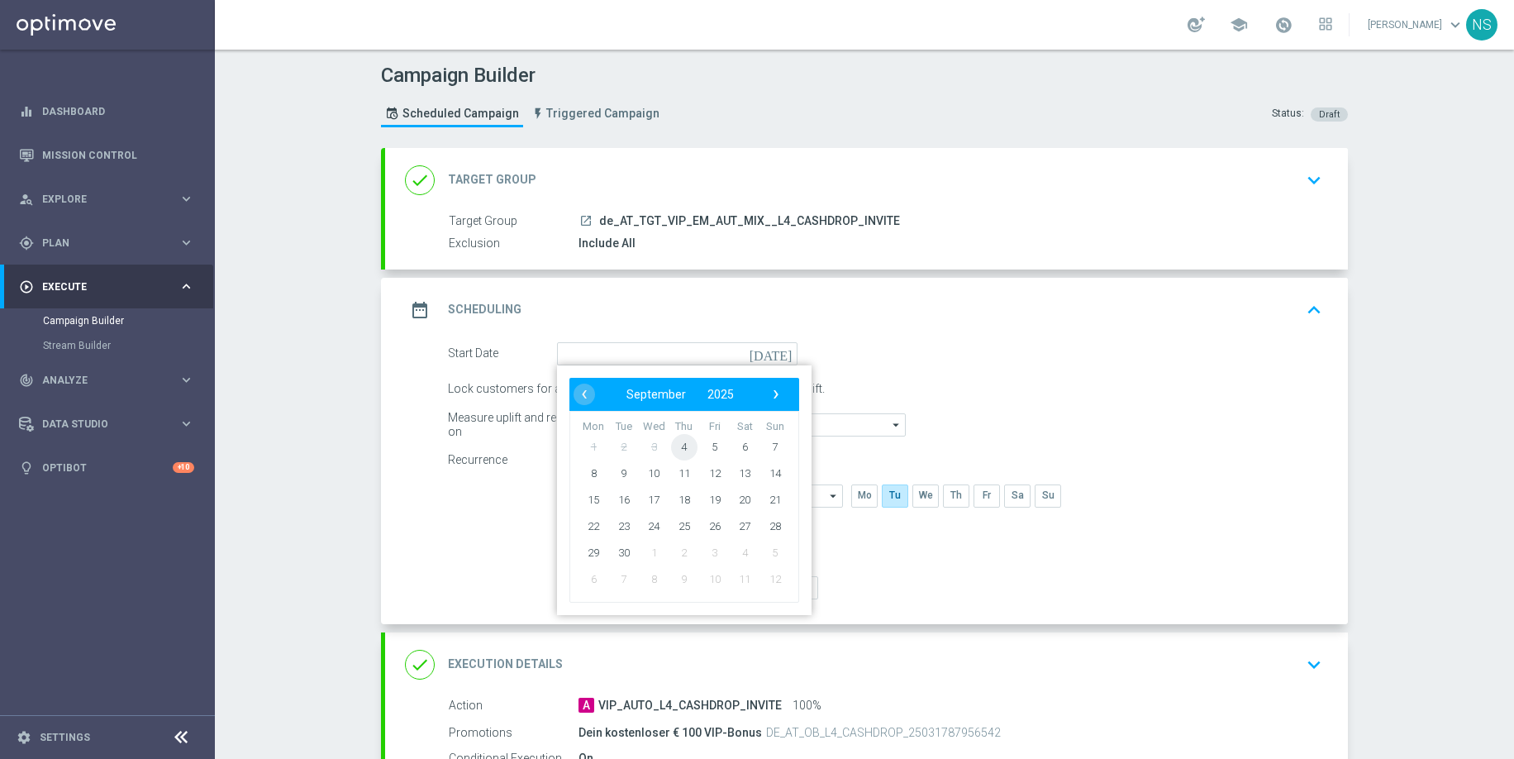
click at [685, 450] on span "4" at bounding box center [684, 446] width 26 height 26
type input "[DATE]"
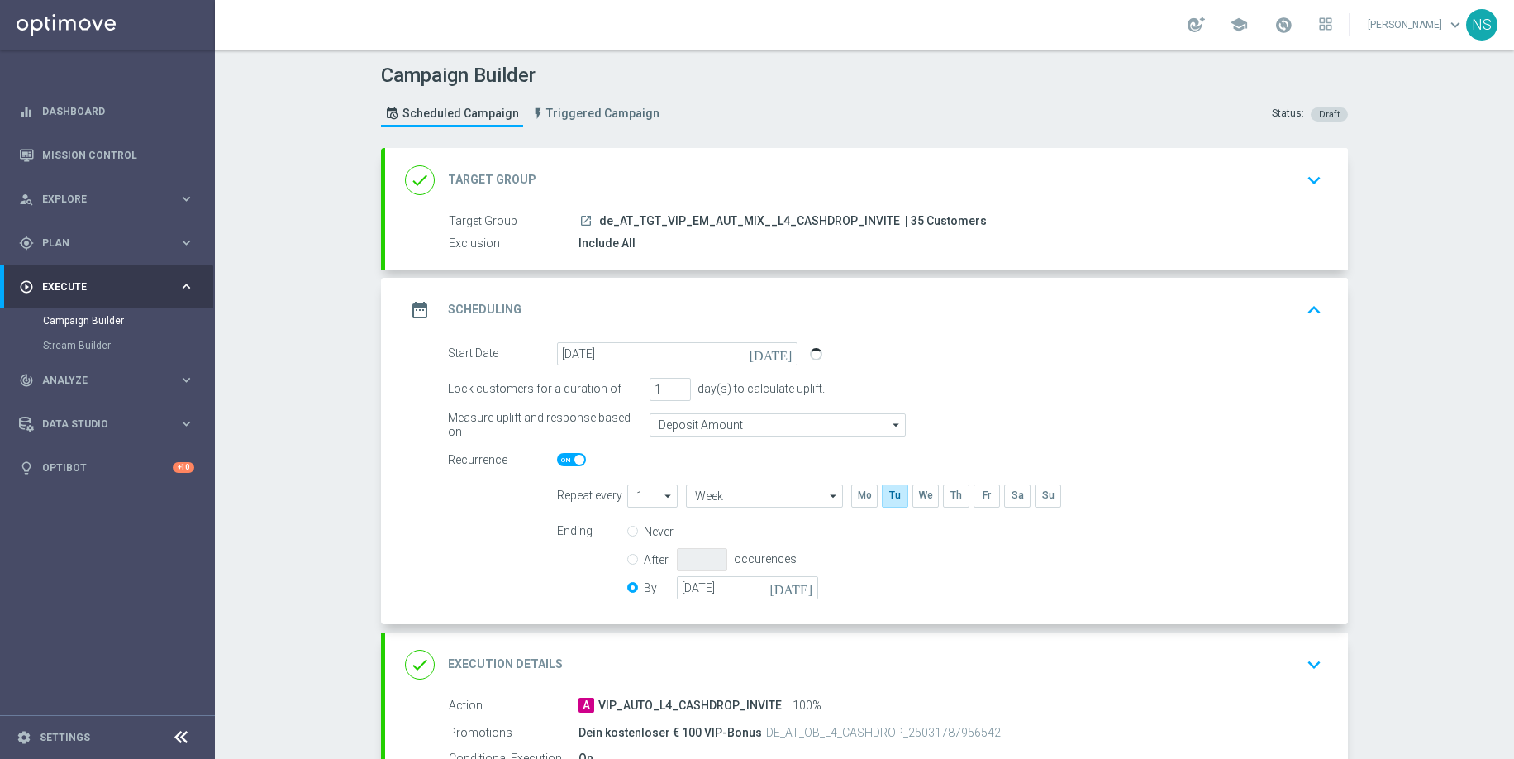
click at [578, 462] on span at bounding box center [579, 460] width 10 height 10
click at [578, 462] on input "checkbox" at bounding box center [571, 459] width 29 height 13
checkbox input "false"
radio input "true"
radio input "false"
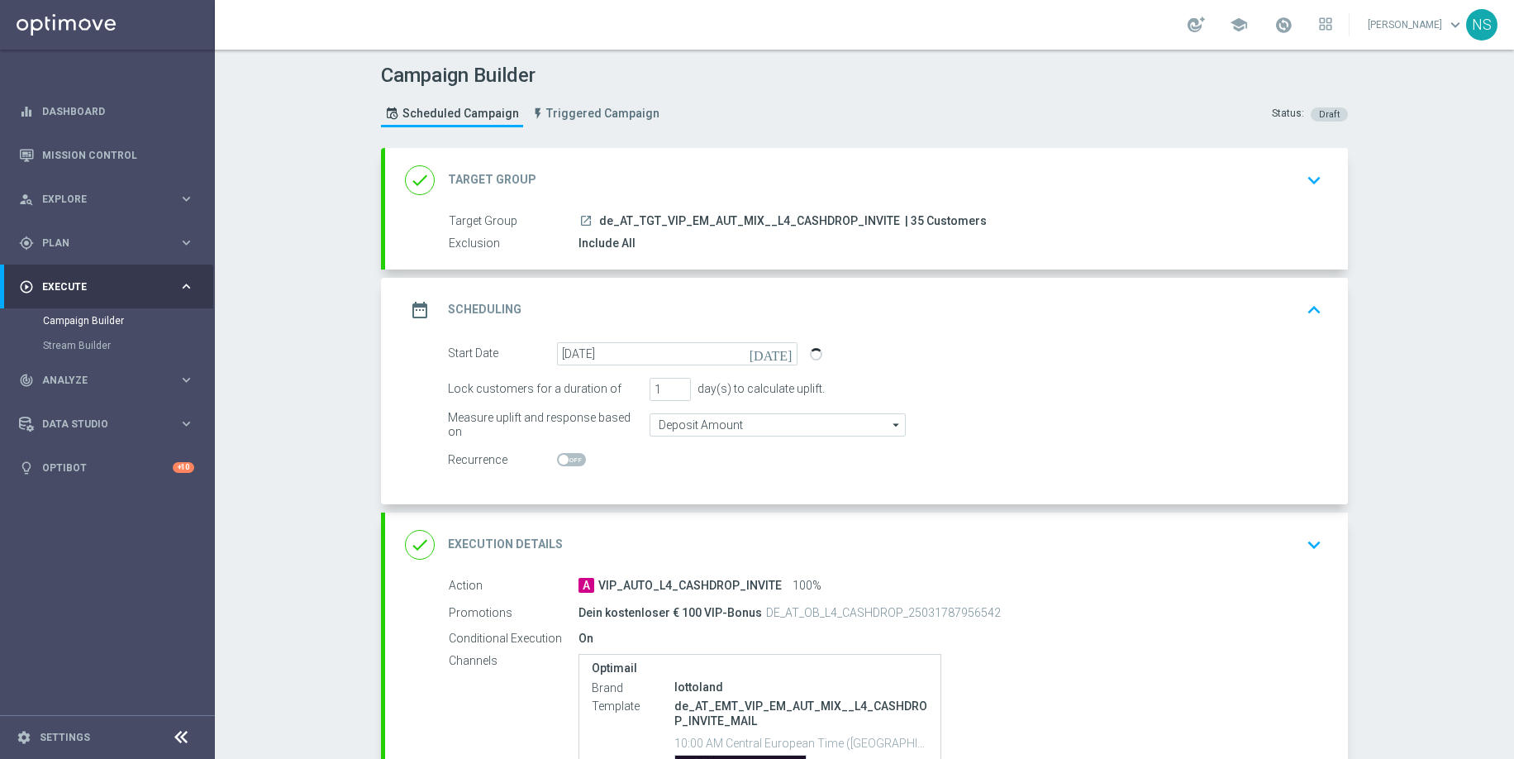
click at [677, 532] on div "done Execution Details keyboard_arrow_down" at bounding box center [866, 544] width 923 height 31
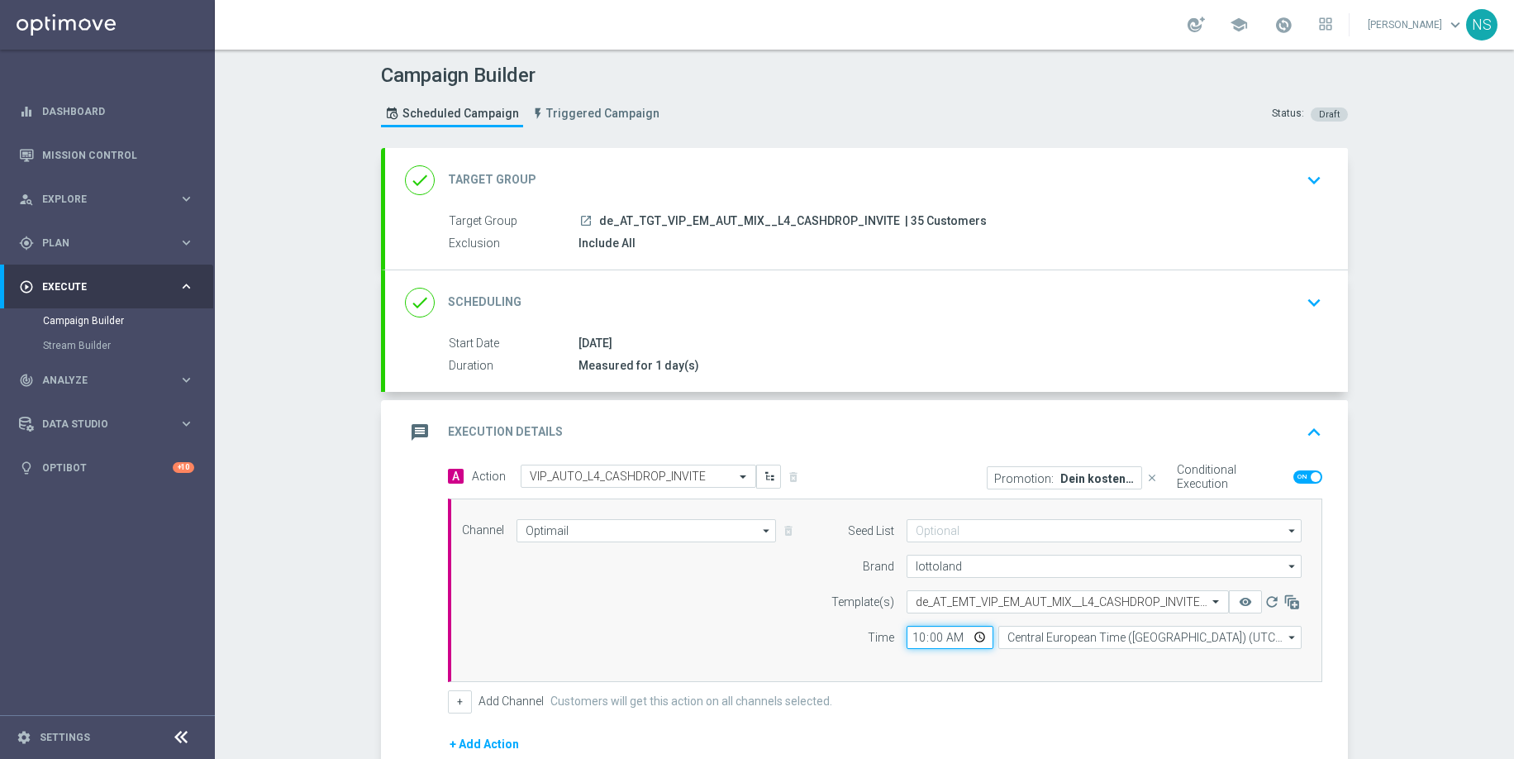
click at [917, 642] on input "10:00" at bounding box center [950, 637] width 87 height 23
type input "13:00"
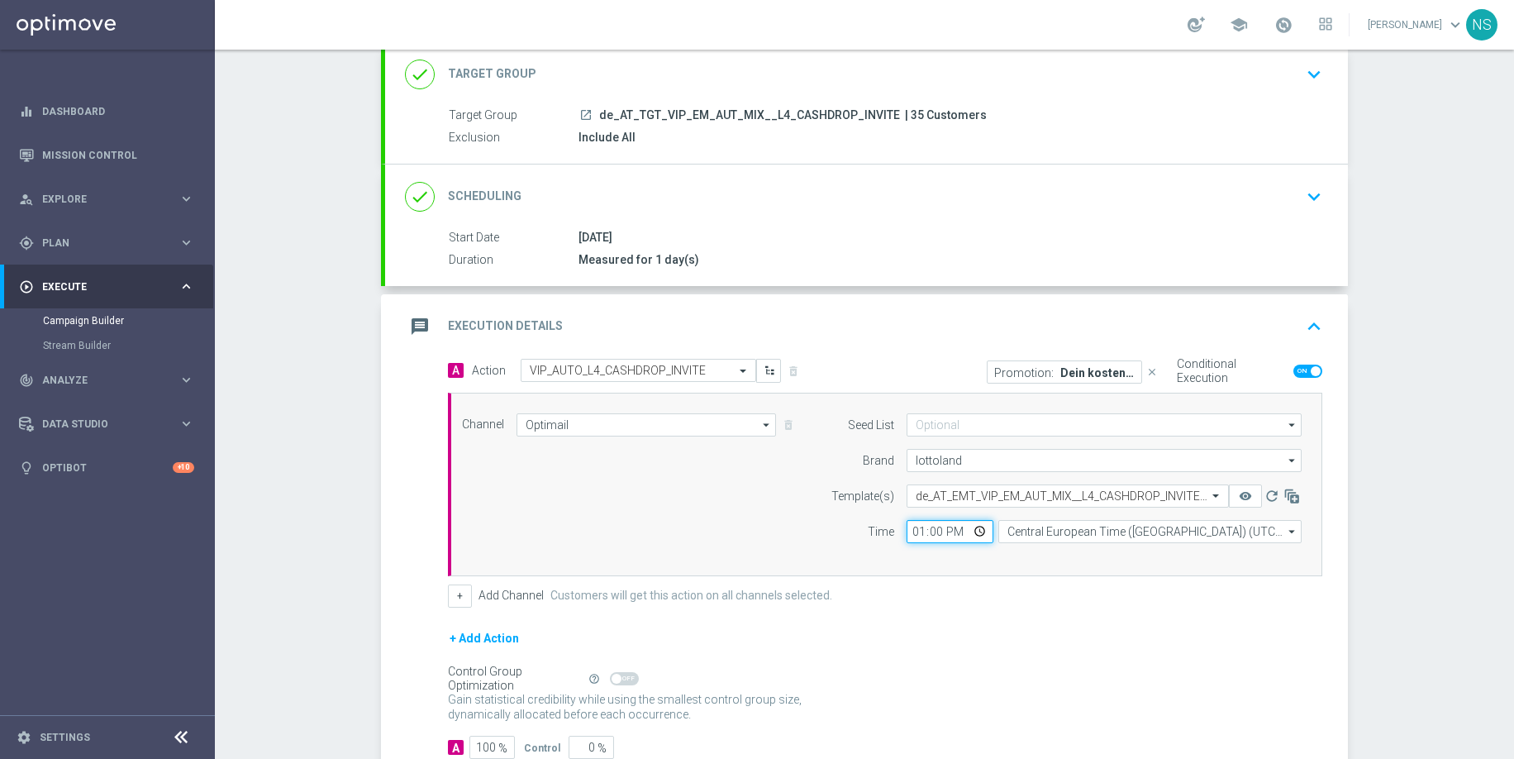
scroll to position [216, 0]
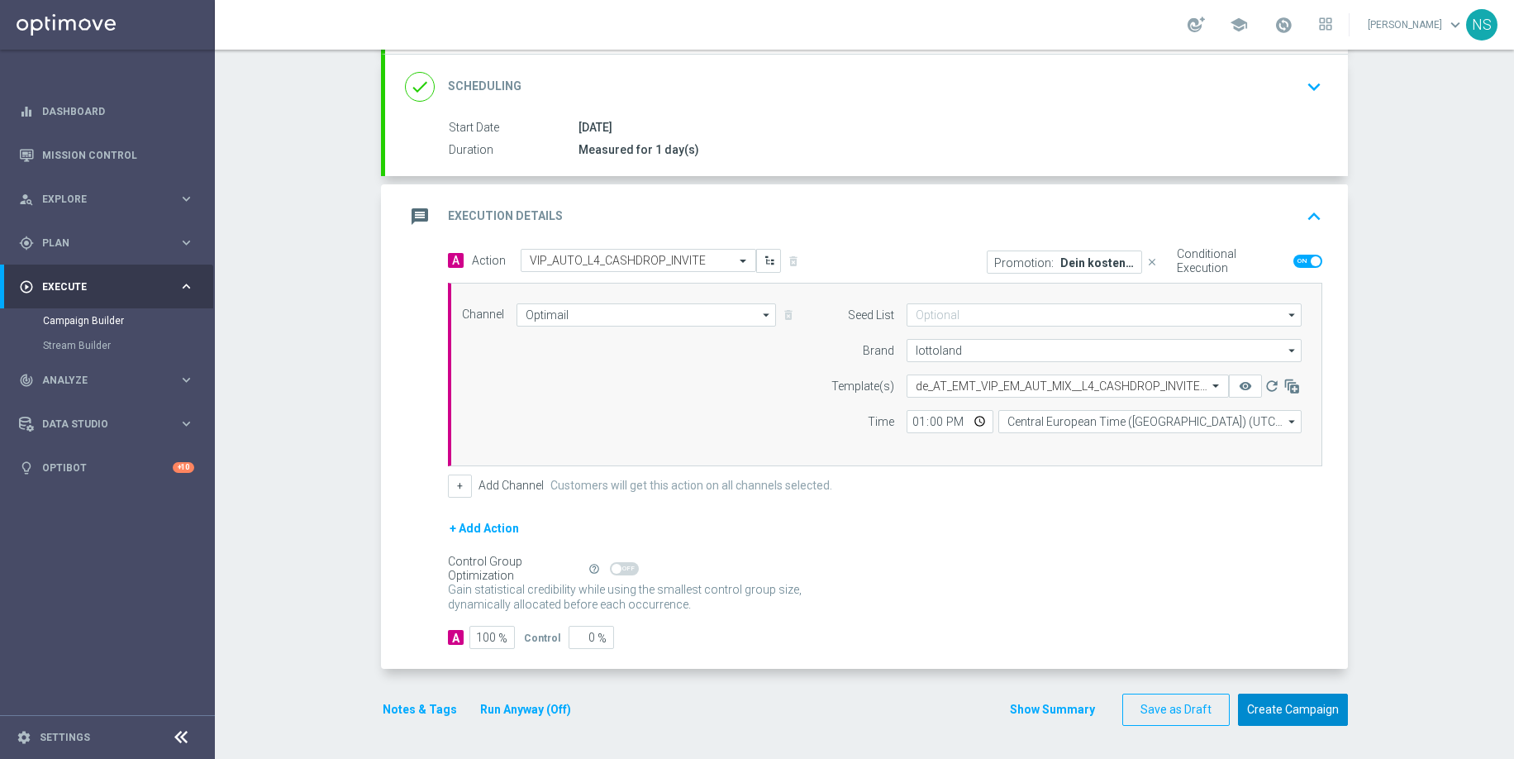
click at [1327, 711] on button "Create Campaign" at bounding box center [1293, 709] width 110 height 32
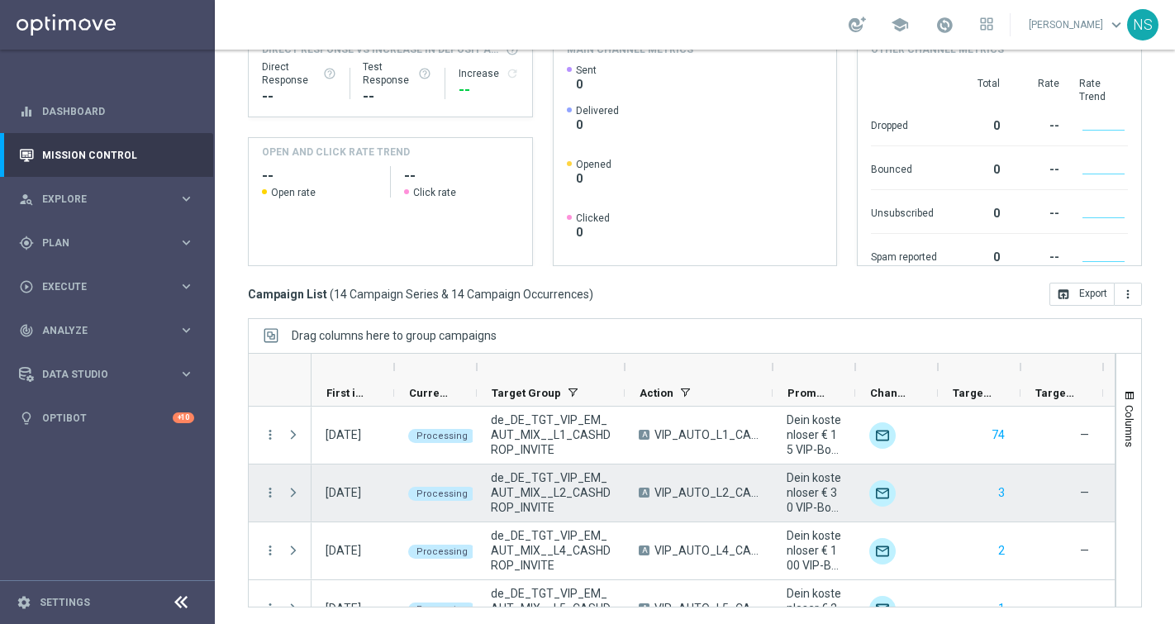
scroll to position [610, 0]
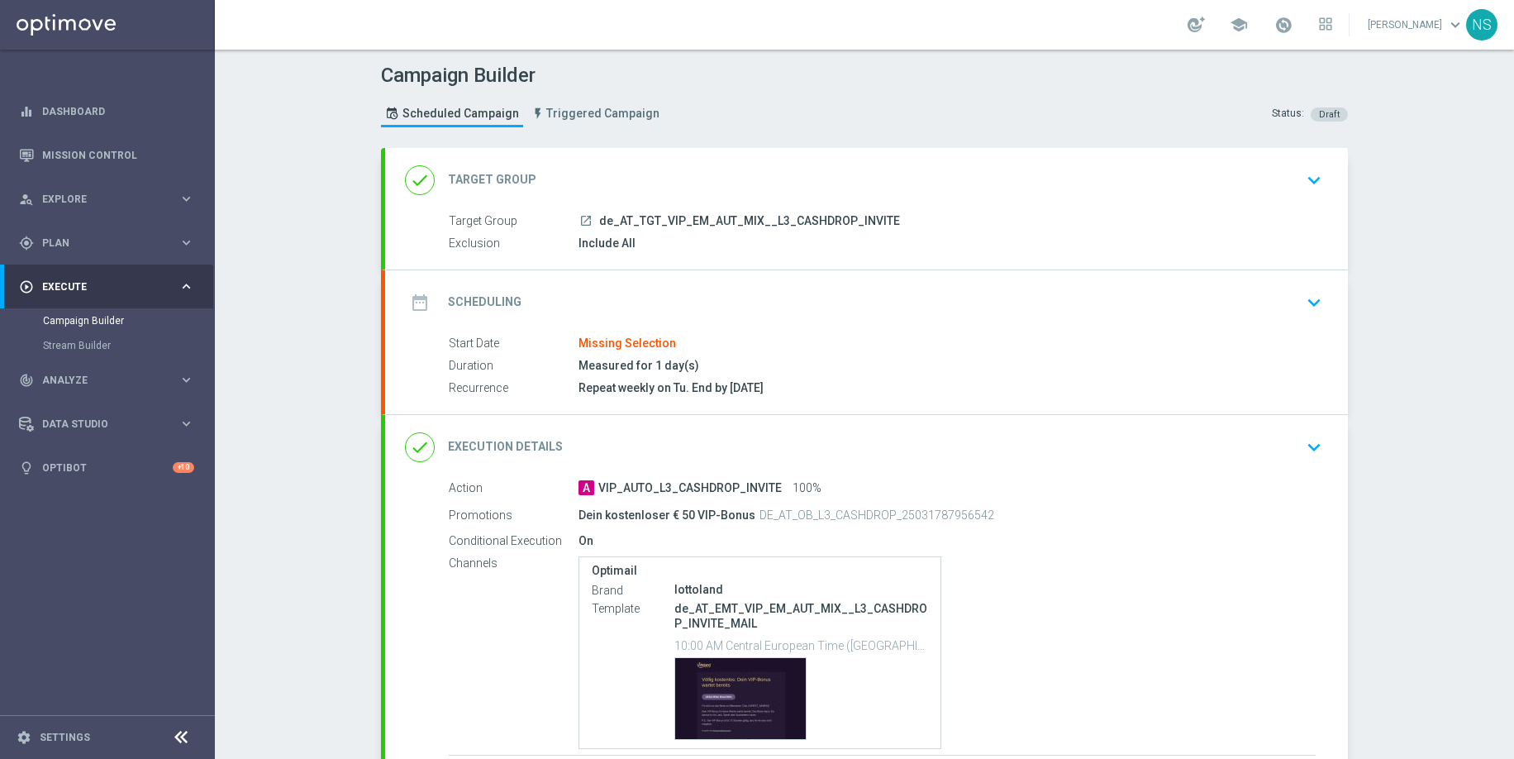
click at [697, 277] on div "date_range Scheduling keyboard_arrow_down" at bounding box center [866, 302] width 963 height 64
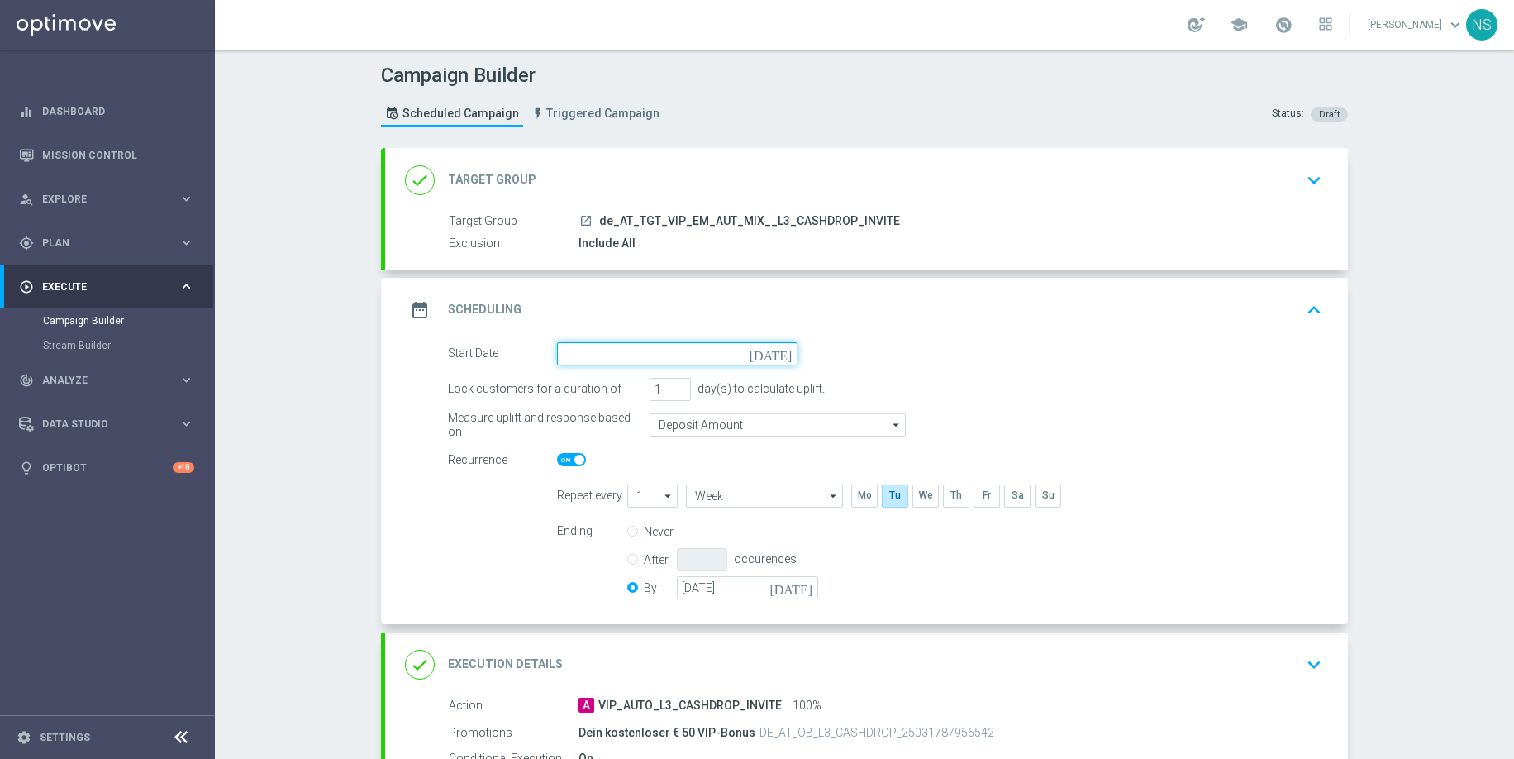
click at [656, 354] on input at bounding box center [677, 353] width 241 height 23
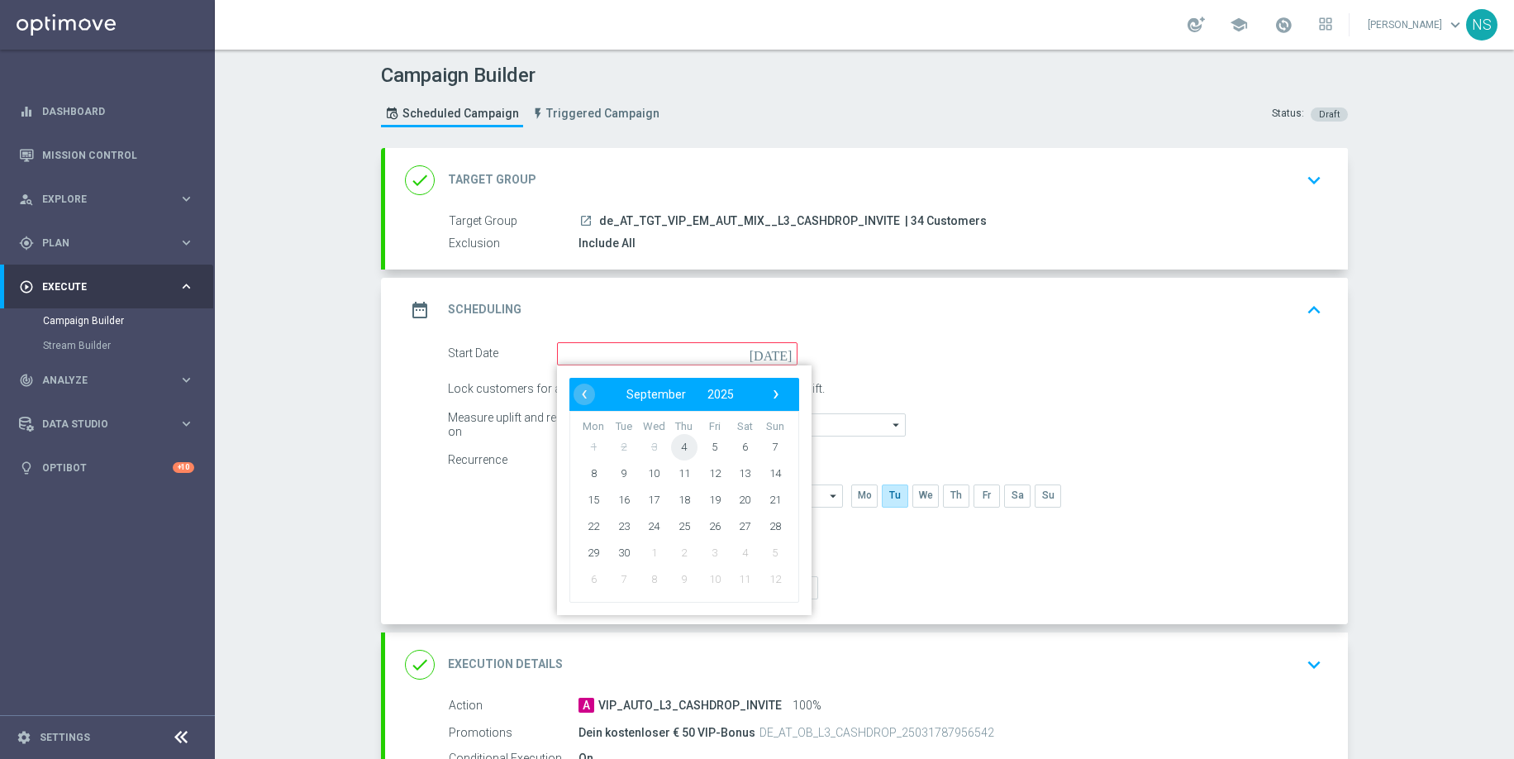
click at [676, 449] on span "4" at bounding box center [684, 446] width 26 height 26
type input "[DATE]"
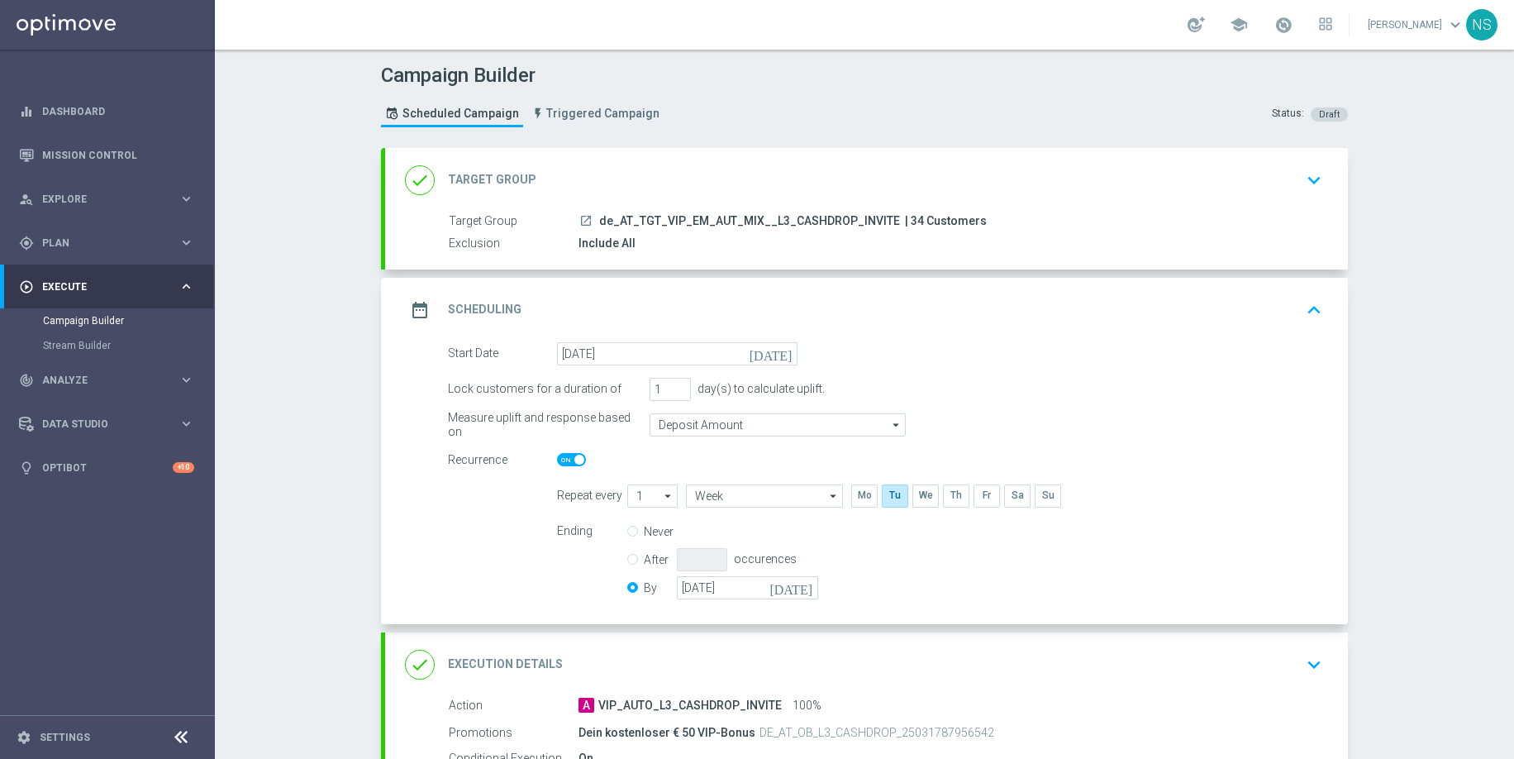
click at [572, 454] on span at bounding box center [571, 459] width 29 height 13
click at [572, 454] on input "checkbox" at bounding box center [571, 459] width 29 height 13
checkbox input "false"
radio input "true"
radio input "false"
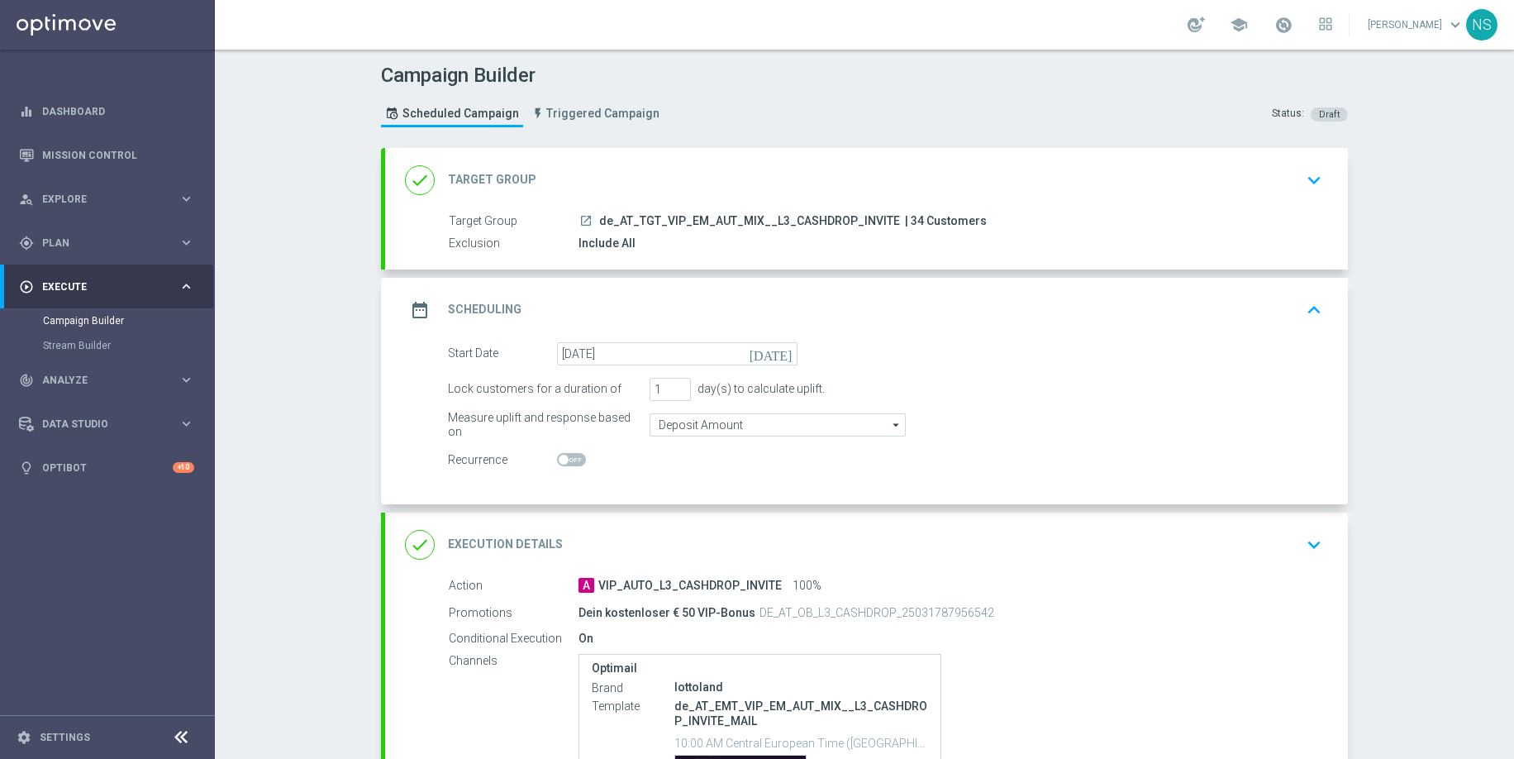
click at [618, 522] on div "done Execution Details keyboard_arrow_down" at bounding box center [866, 544] width 963 height 64
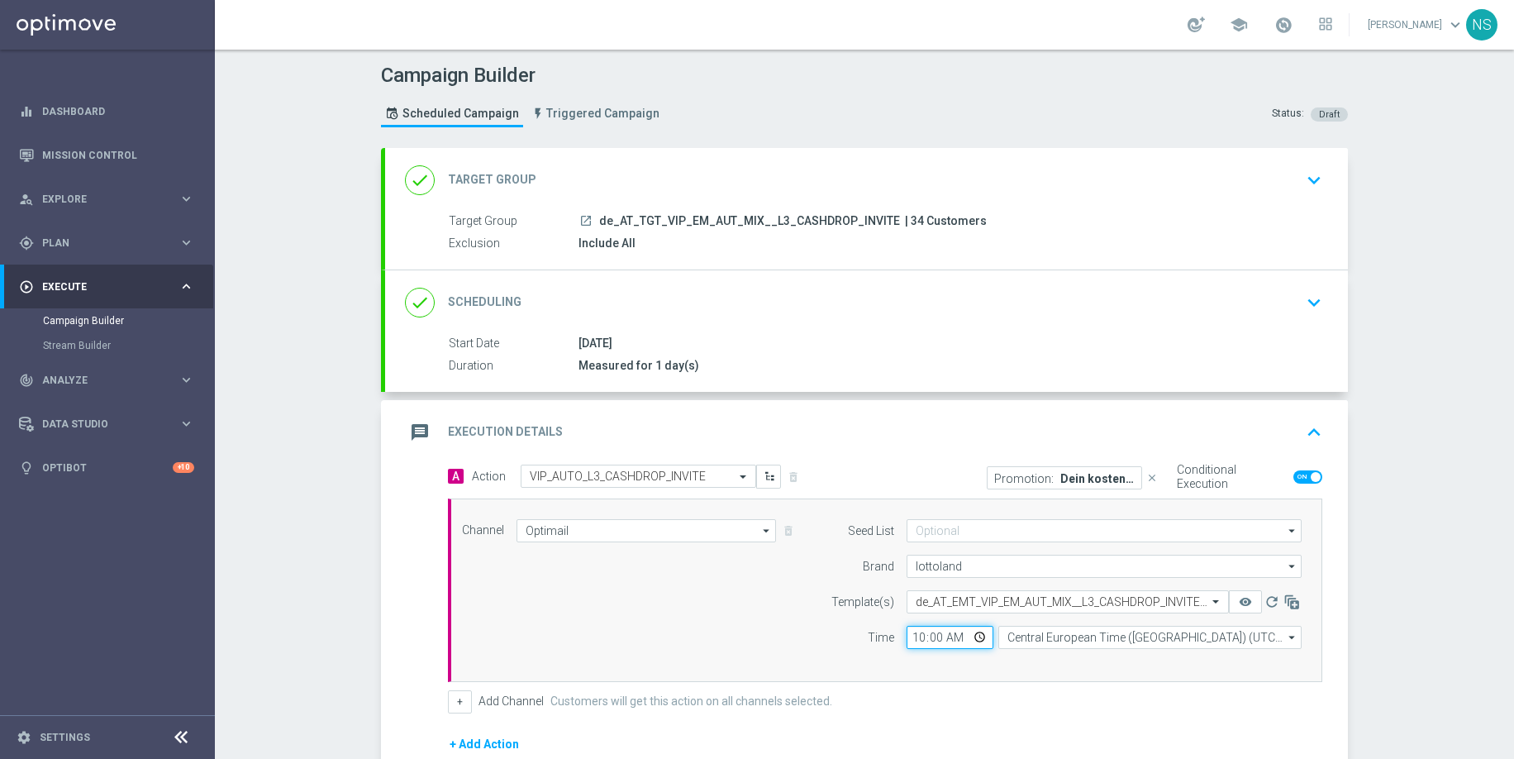
click at [912, 644] on input "10:00" at bounding box center [950, 637] width 87 height 23
type input "13:00"
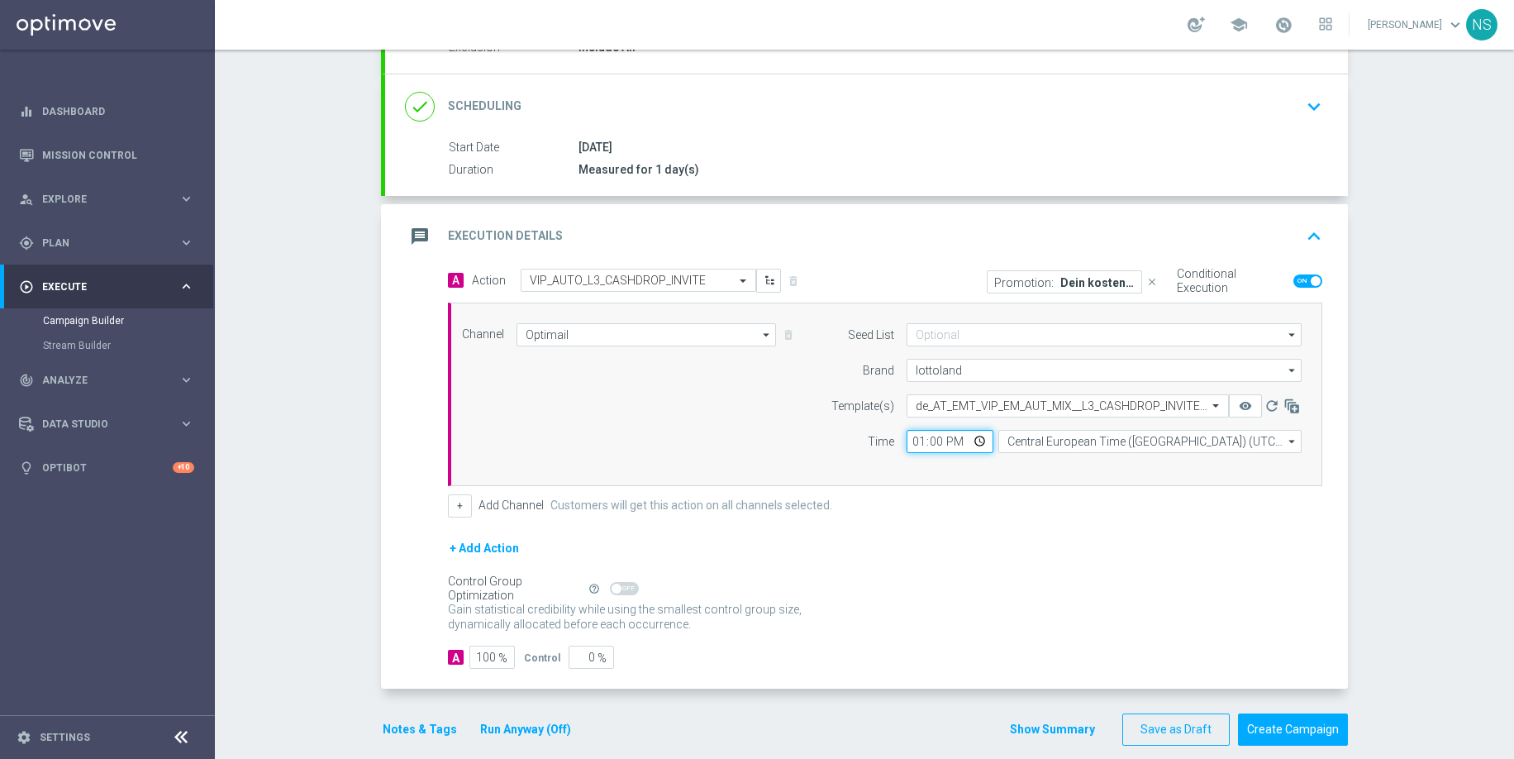
scroll to position [216, 0]
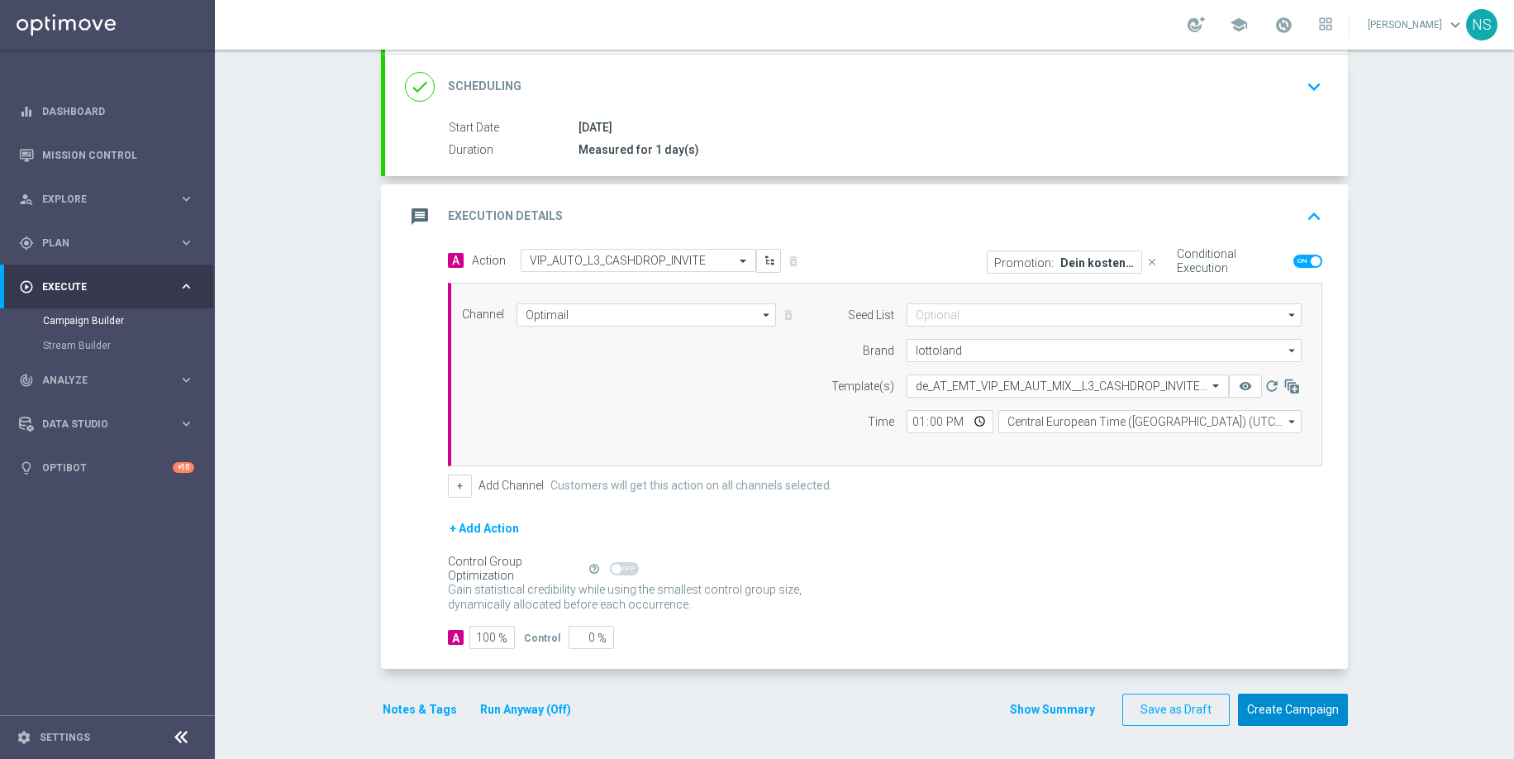
click at [1281, 703] on button "Create Campaign" at bounding box center [1293, 709] width 110 height 32
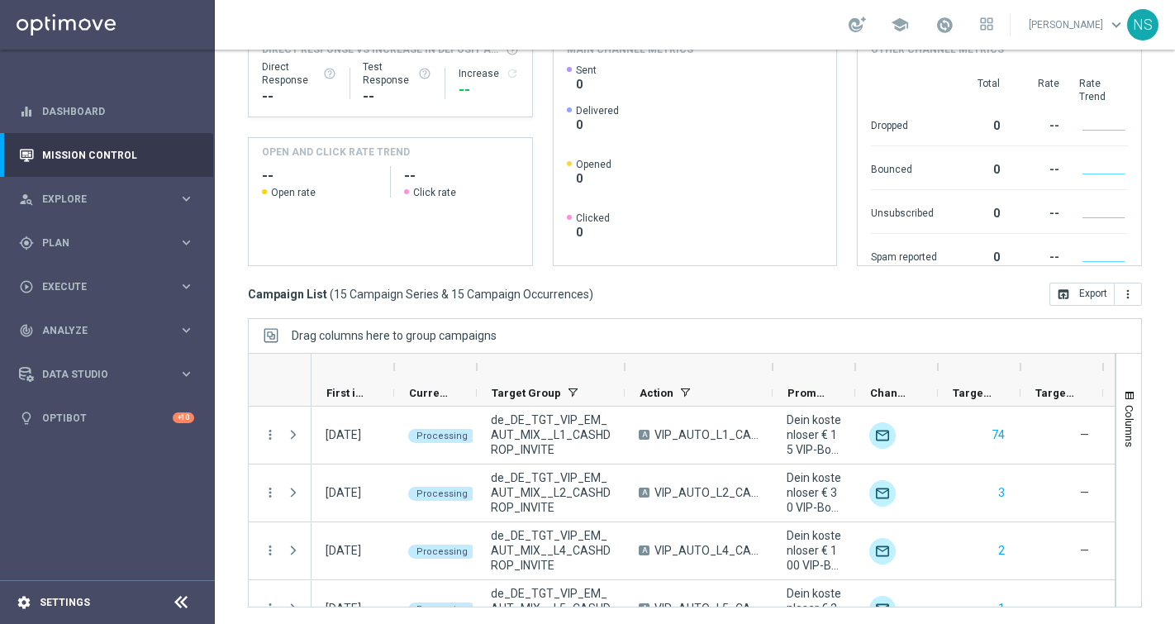
scroll to position [668, 0]
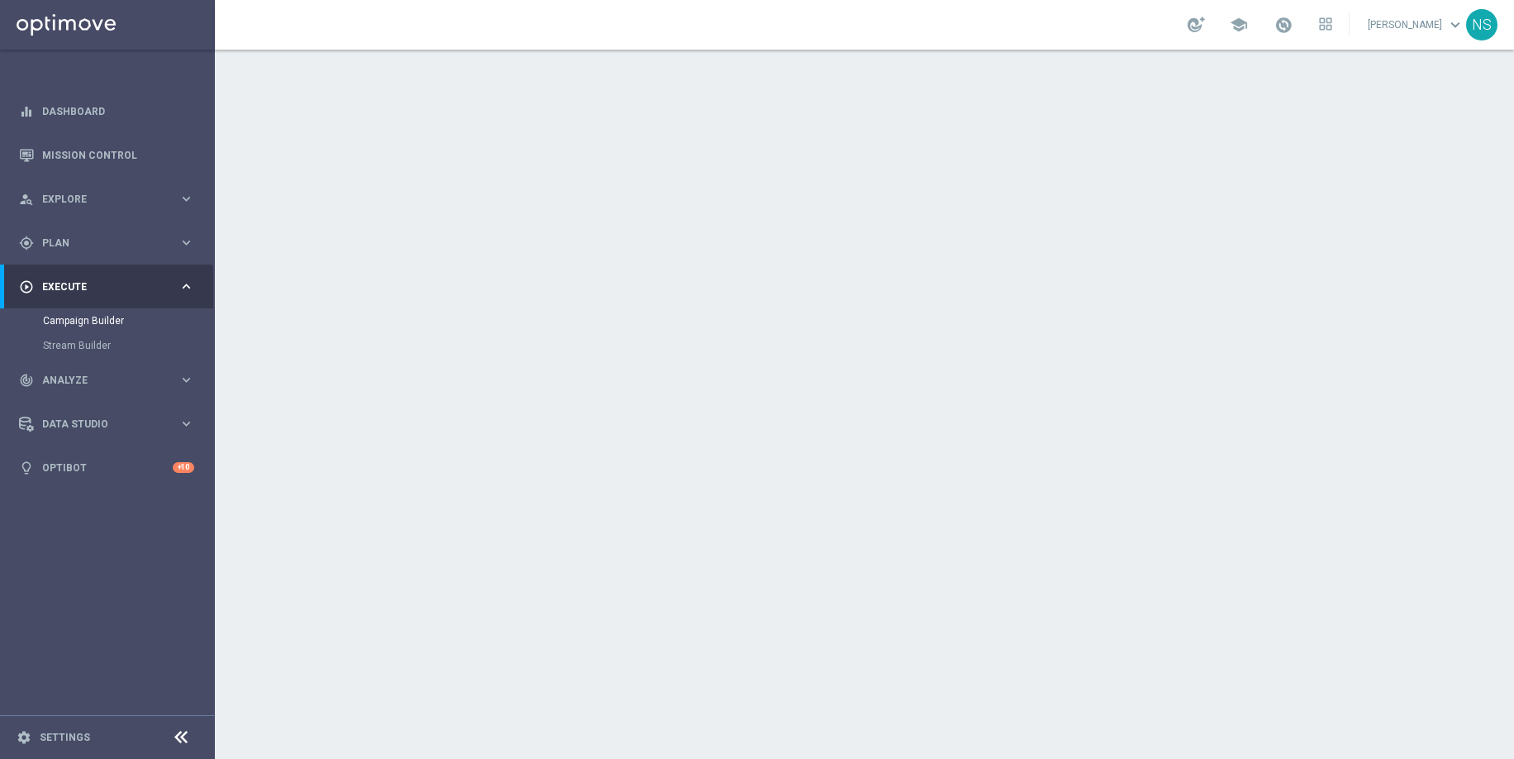
click at [812, 295] on div "date_range Scheduling keyboard_arrow_down" at bounding box center [866, 302] width 923 height 31
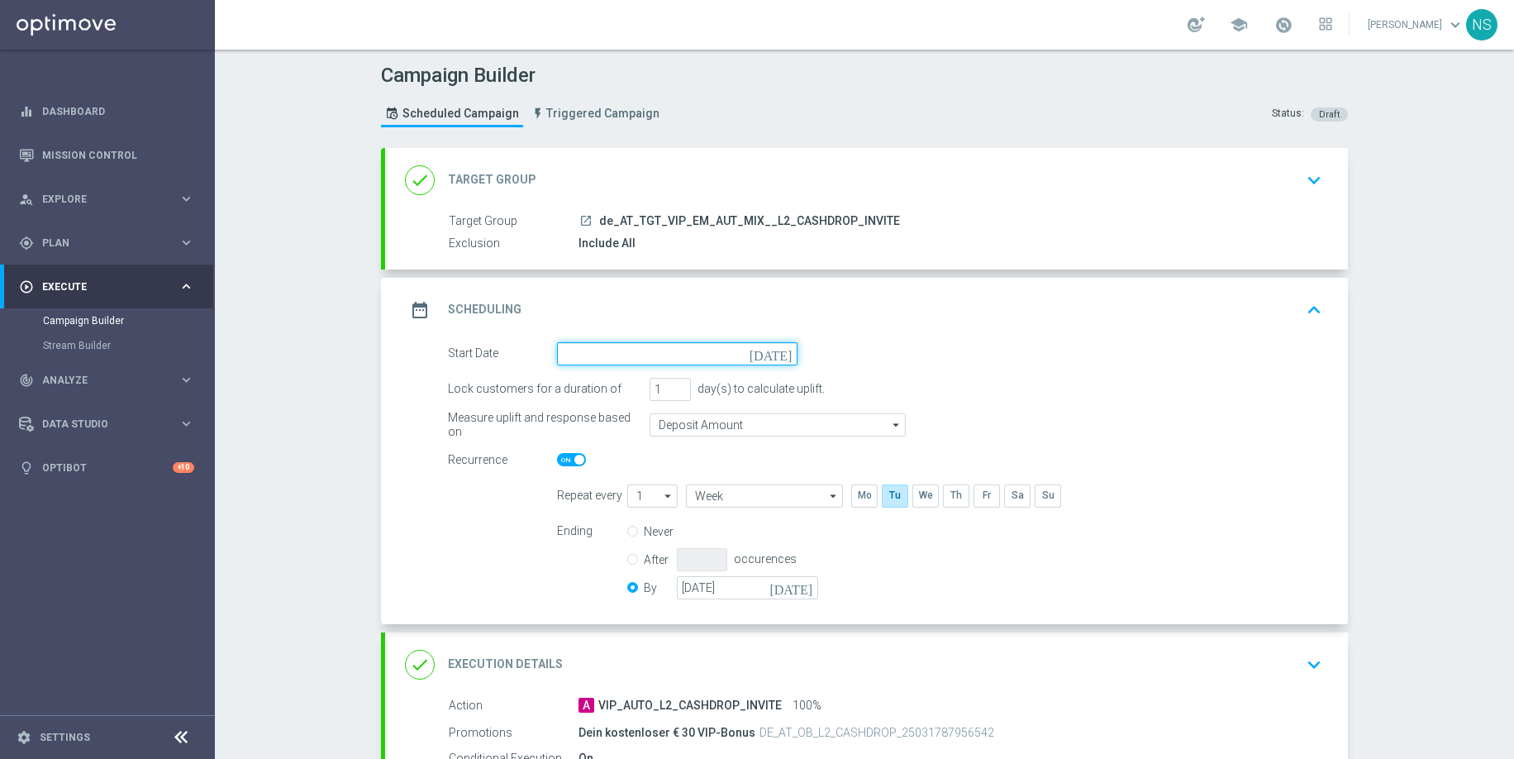
click at [681, 359] on input at bounding box center [677, 353] width 241 height 23
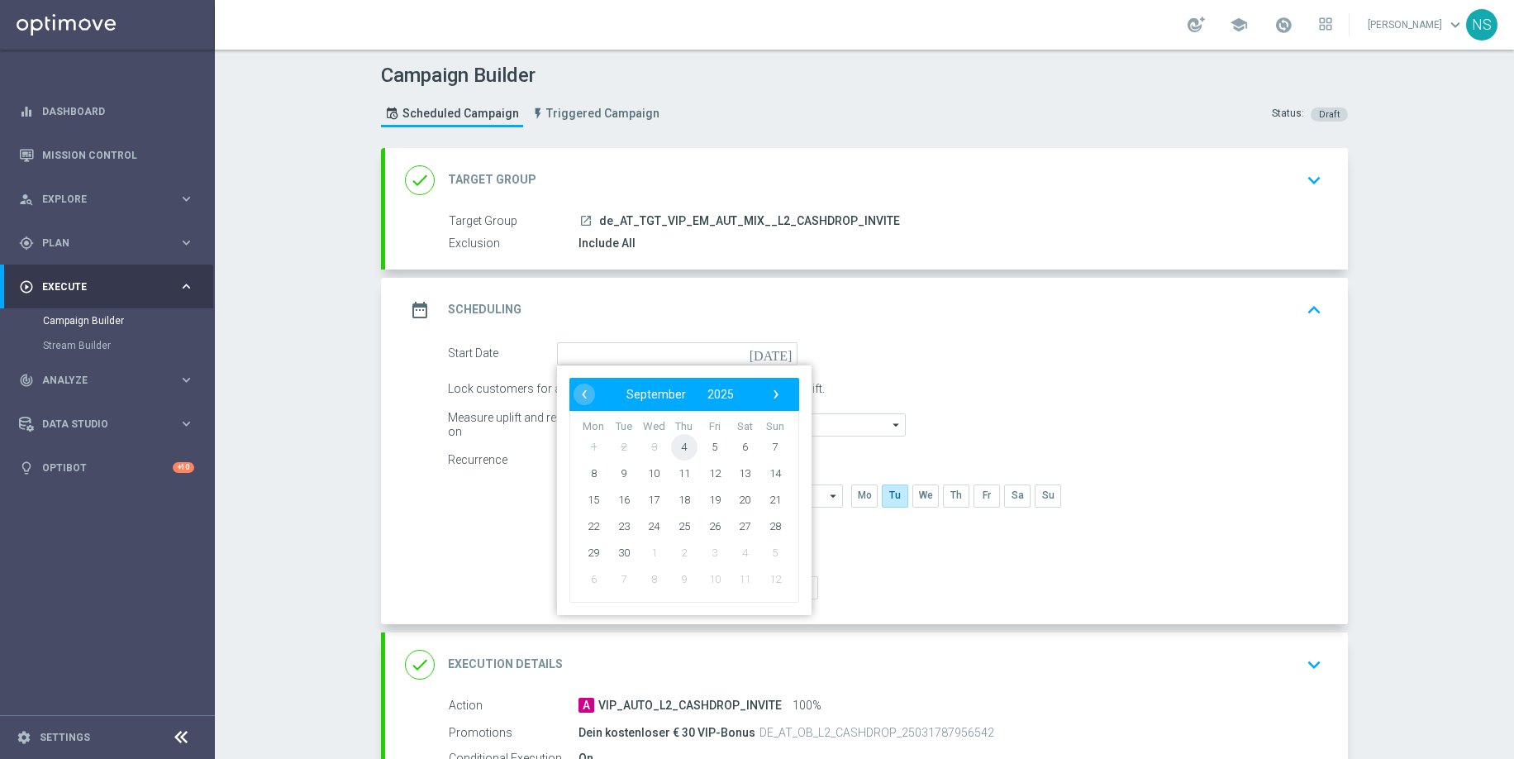
click at [684, 448] on span "4" at bounding box center [684, 446] width 26 height 26
type input "[DATE]"
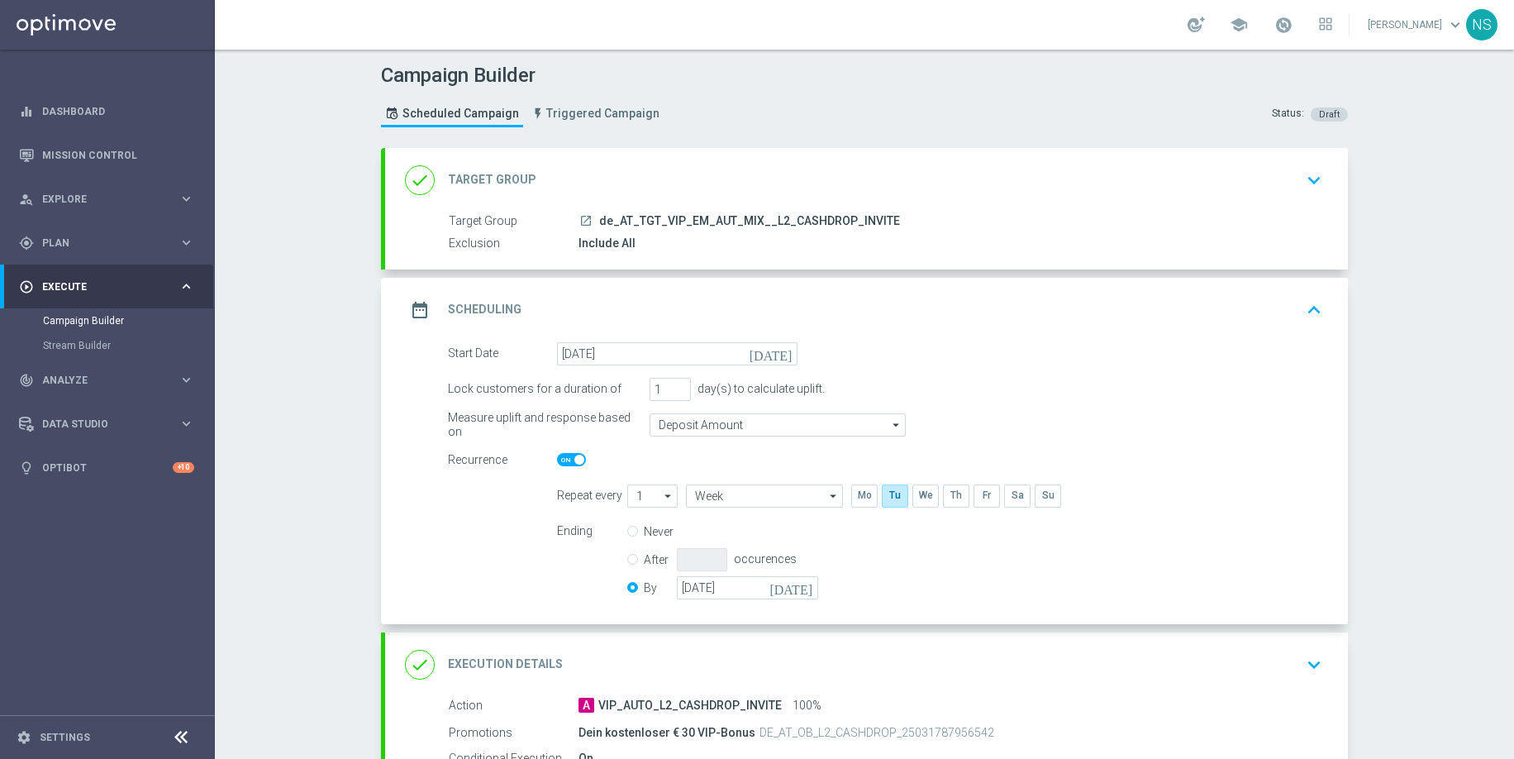
click at [572, 456] on span at bounding box center [571, 459] width 29 height 13
click at [572, 456] on input "checkbox" at bounding box center [571, 459] width 29 height 13
checkbox input "false"
radio input "true"
radio input "false"
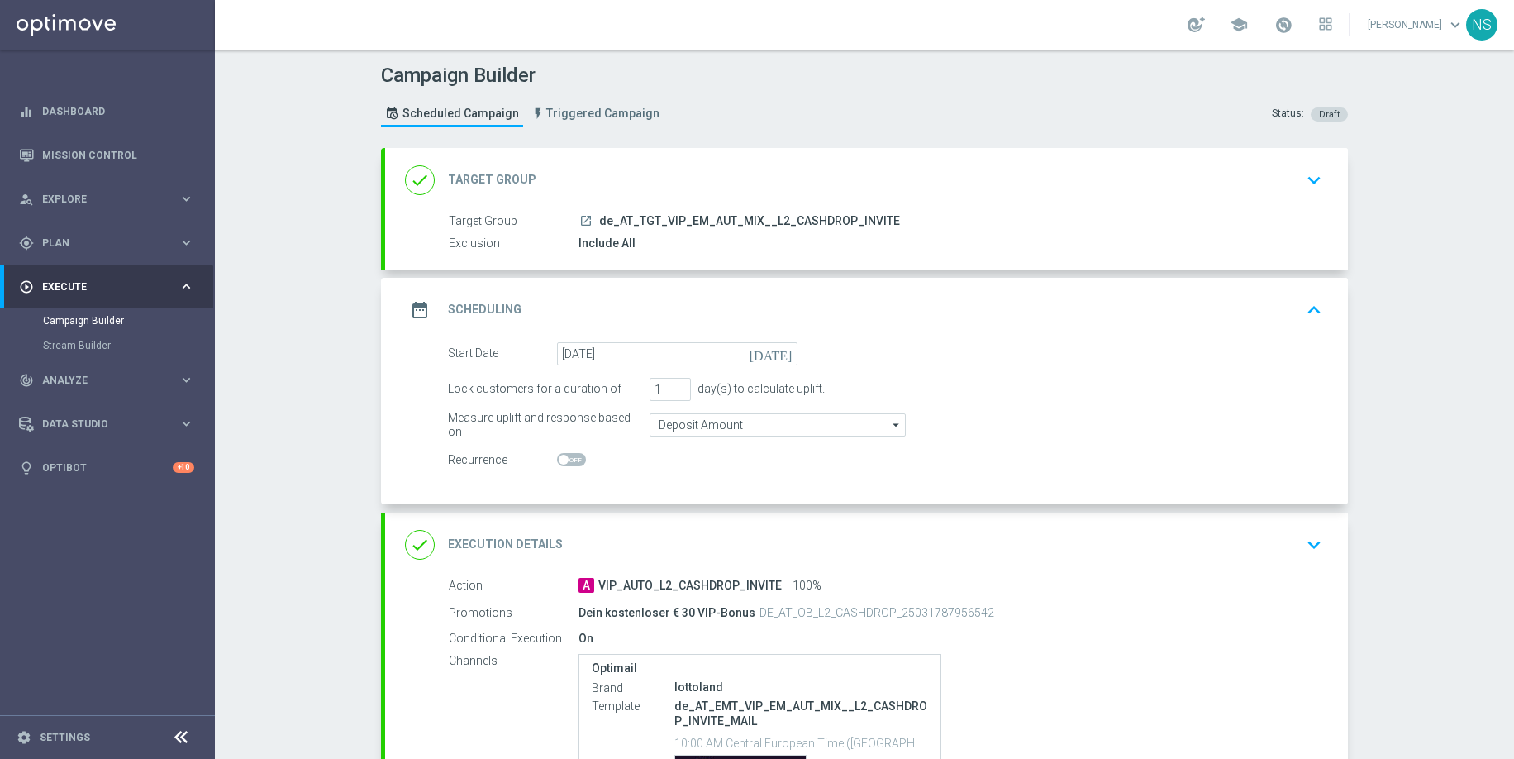
click at [674, 526] on div "done Execution Details keyboard_arrow_down" at bounding box center [866, 544] width 963 height 64
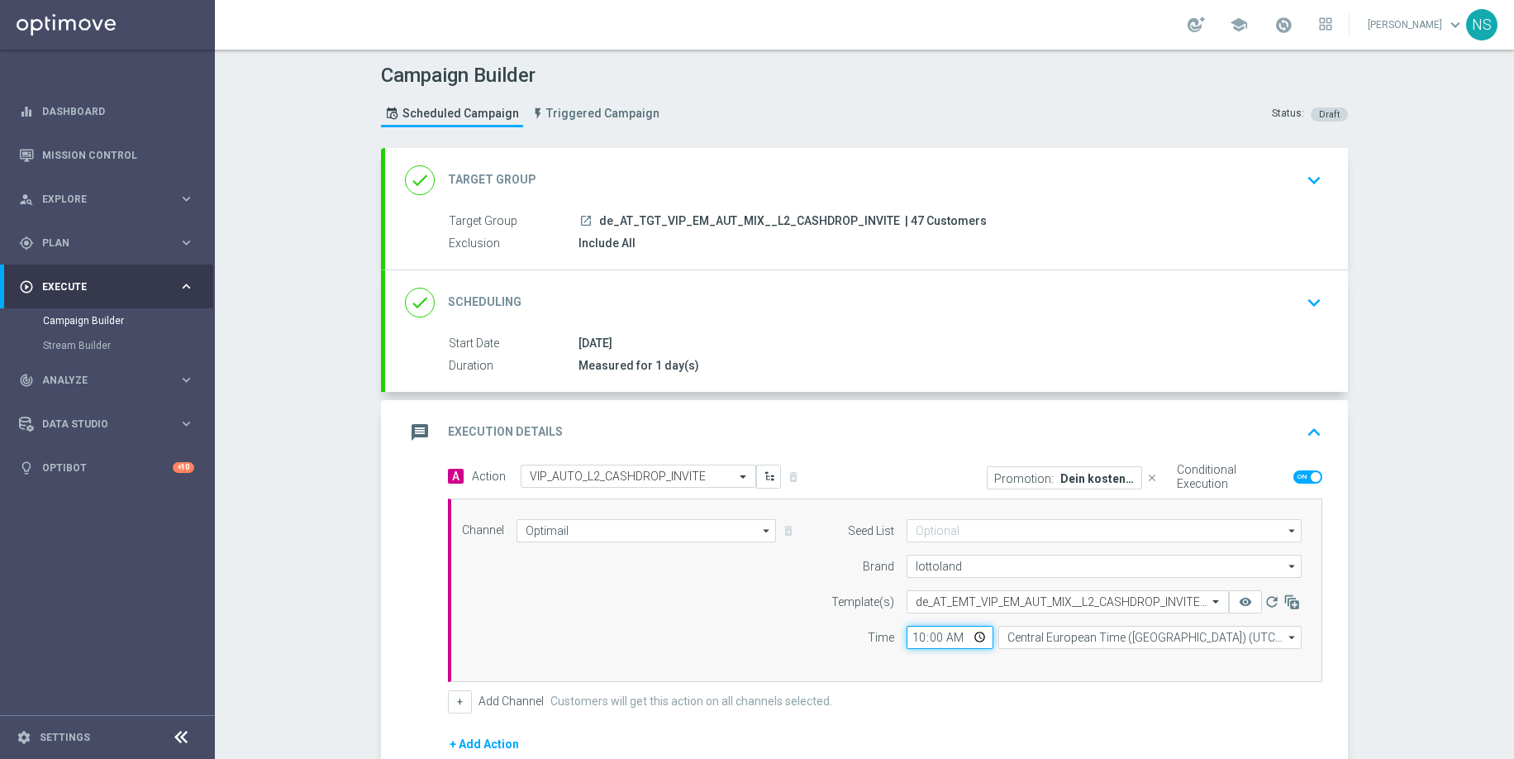
click at [917, 641] on input "10:00" at bounding box center [950, 637] width 87 height 23
type input "13:00"
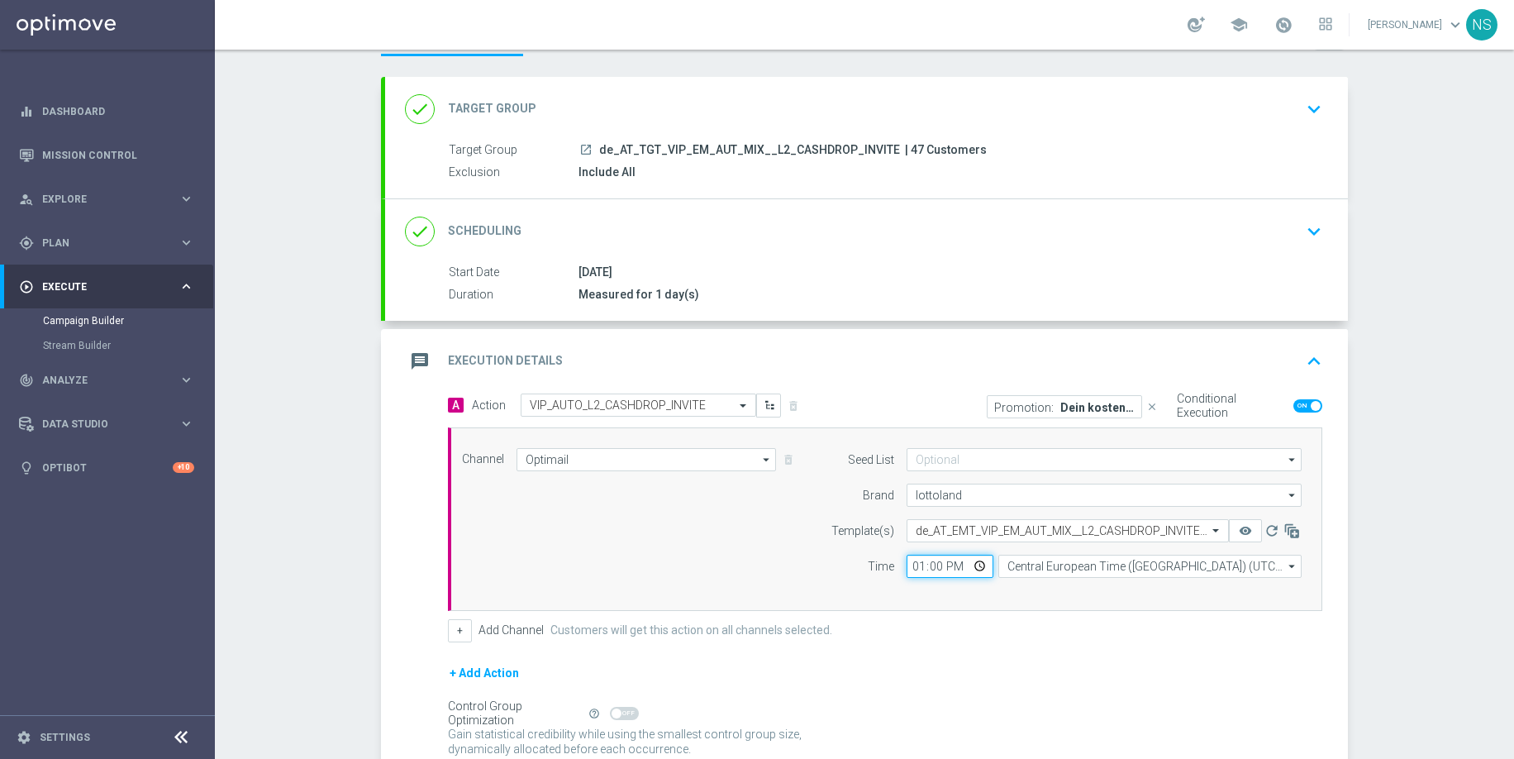
scroll to position [216, 0]
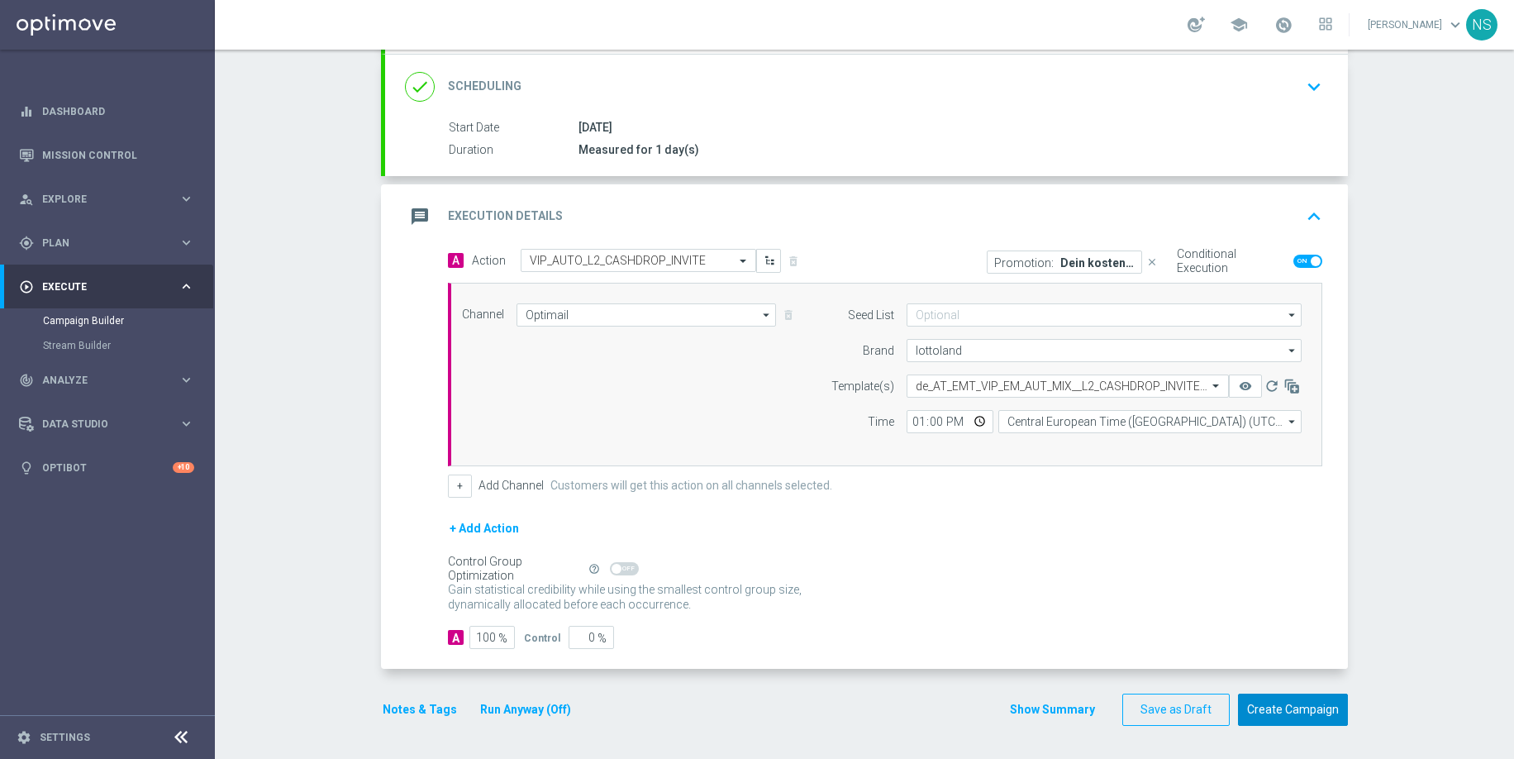
click at [1280, 720] on button "Create Campaign" at bounding box center [1293, 709] width 110 height 32
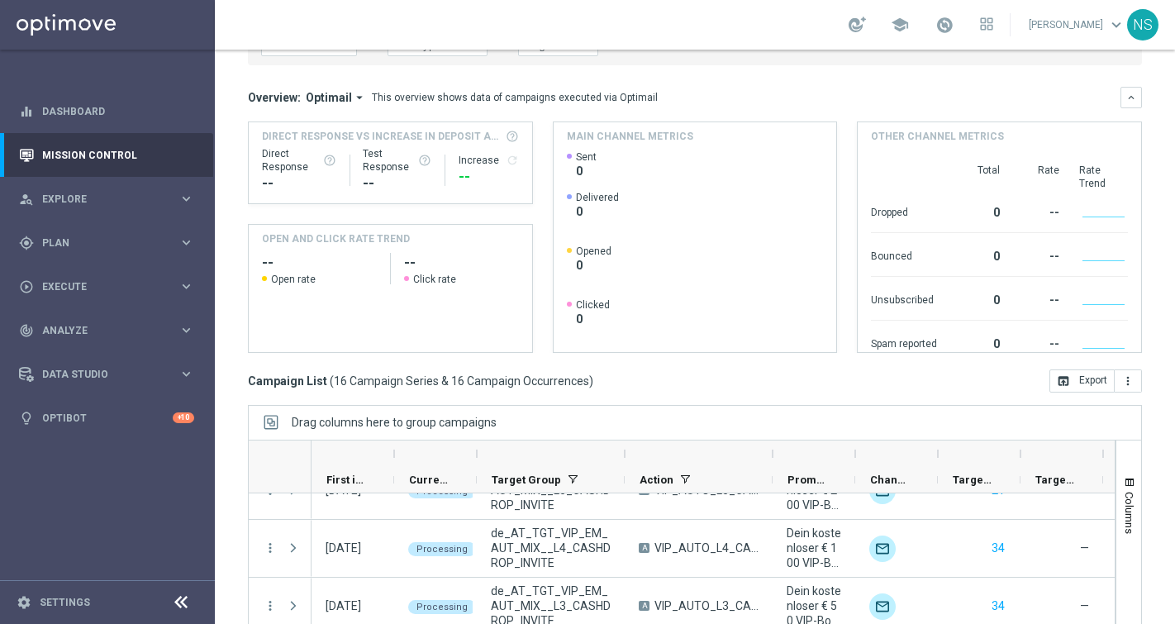
scroll to position [236, 0]
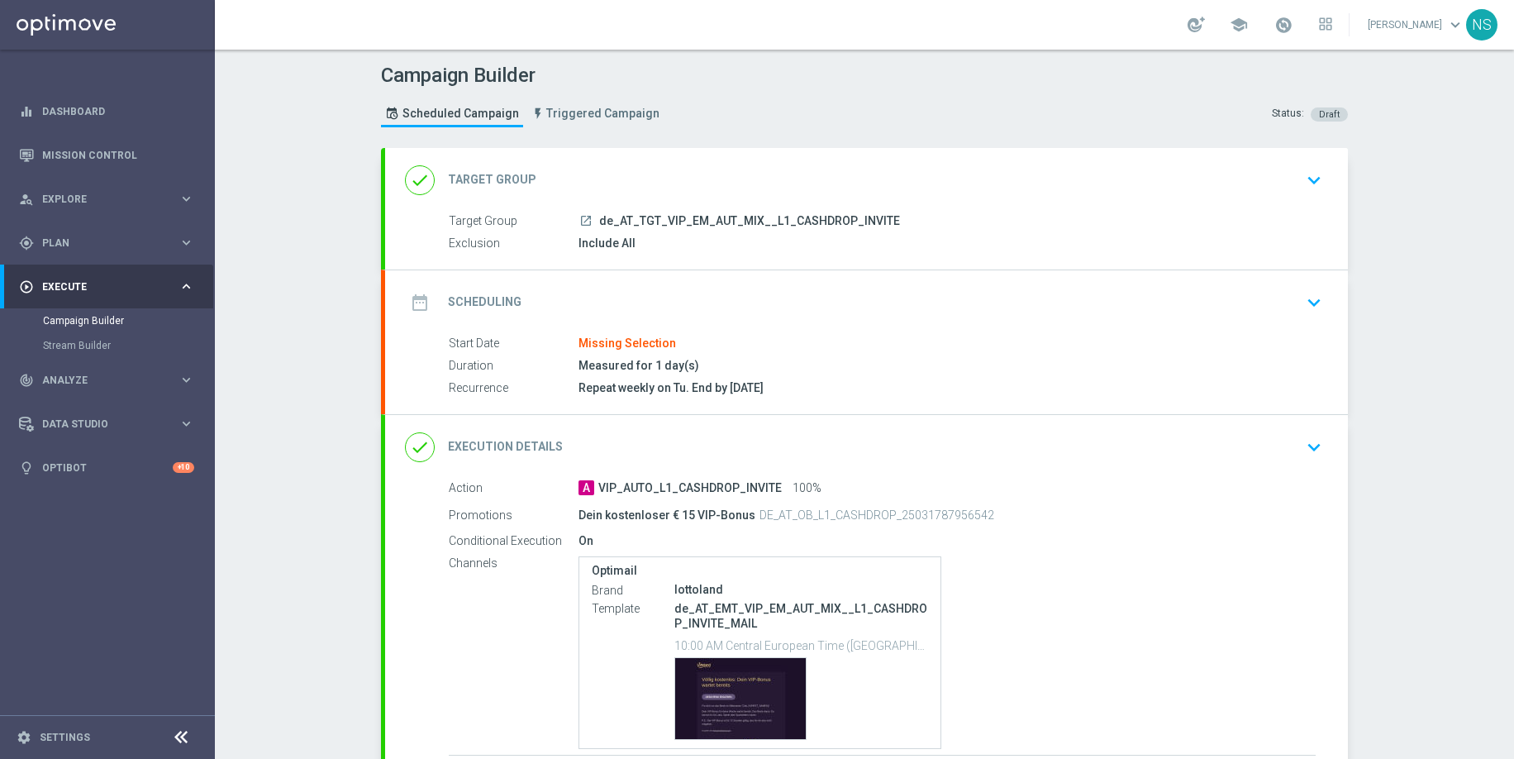
click at [625, 287] on div "date_range Scheduling keyboard_arrow_down" at bounding box center [866, 302] width 923 height 31
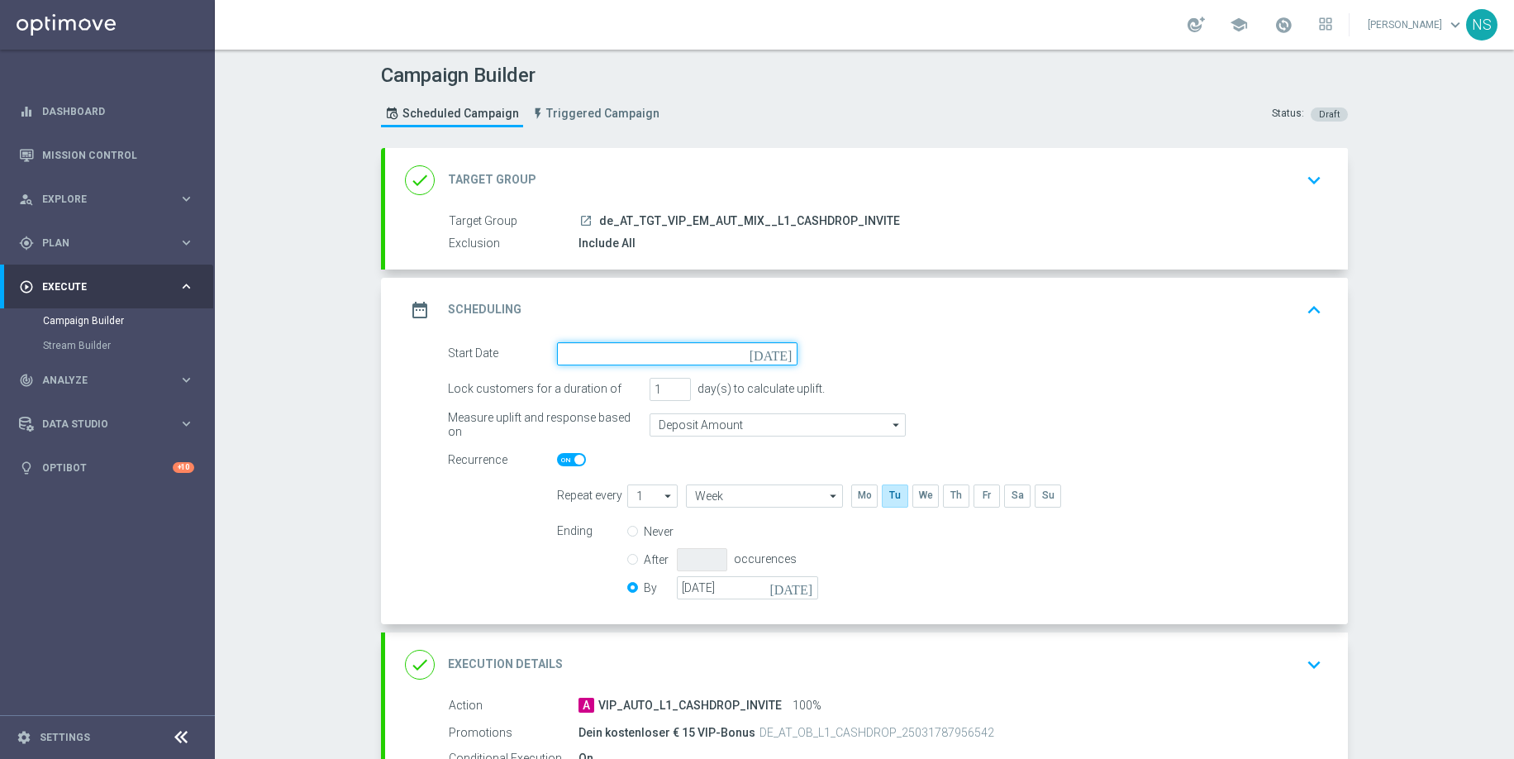
click at [628, 364] on input at bounding box center [677, 353] width 241 height 23
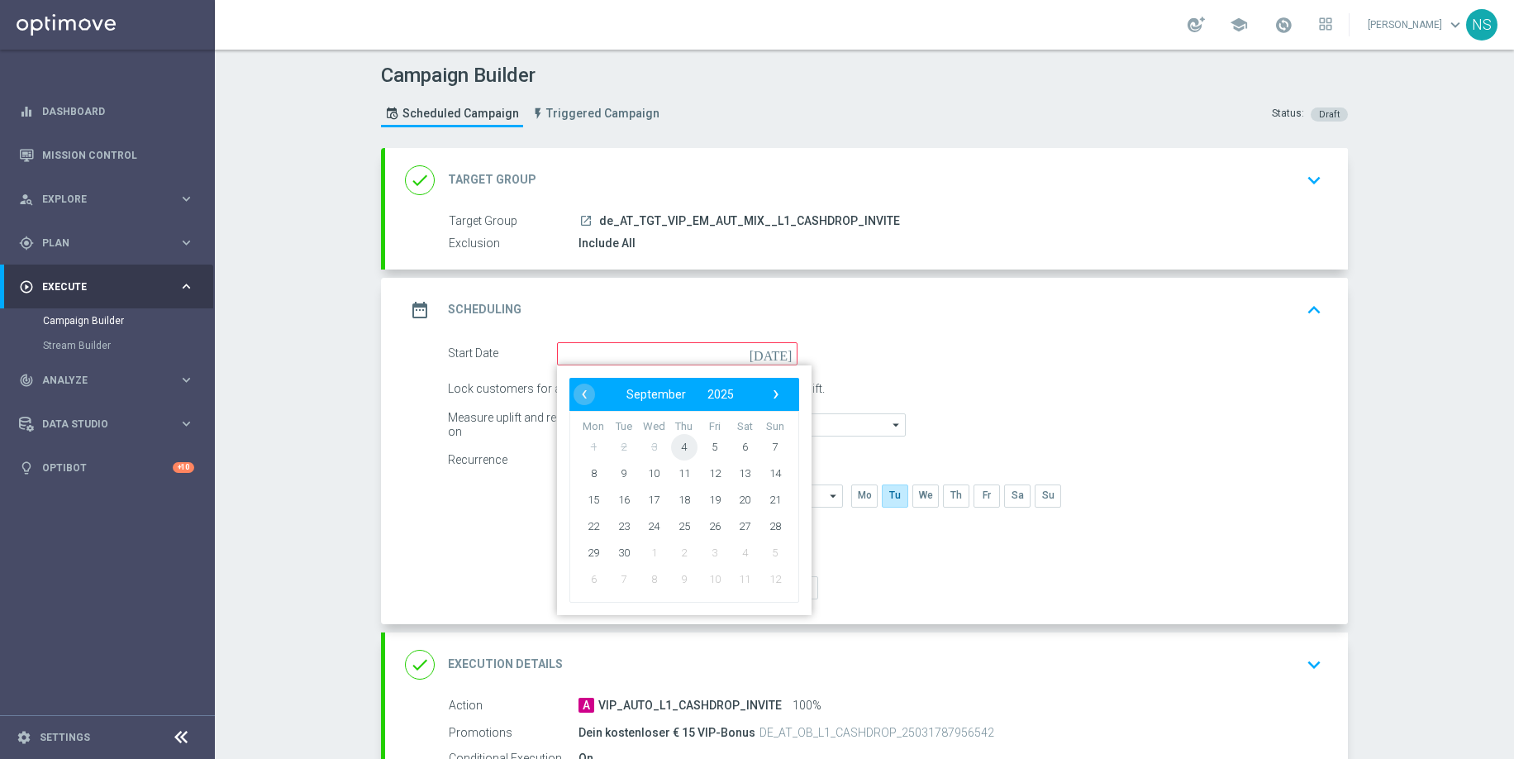
click at [684, 452] on span "4" at bounding box center [684, 446] width 26 height 26
type input "[DATE]"
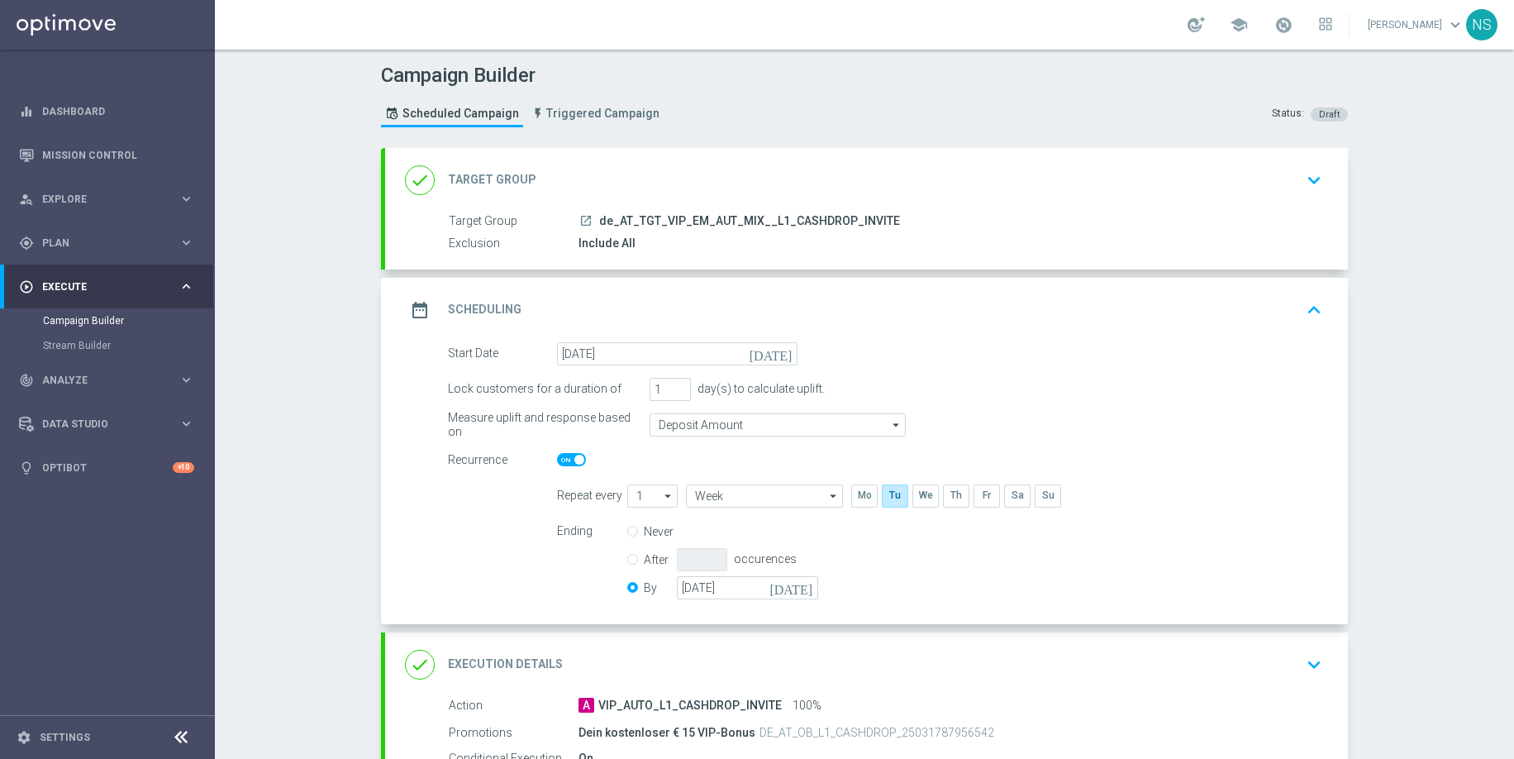
click at [564, 460] on span at bounding box center [571, 459] width 29 height 13
click at [564, 460] on input "checkbox" at bounding box center [571, 459] width 29 height 13
checkbox input "false"
radio input "true"
radio input "false"
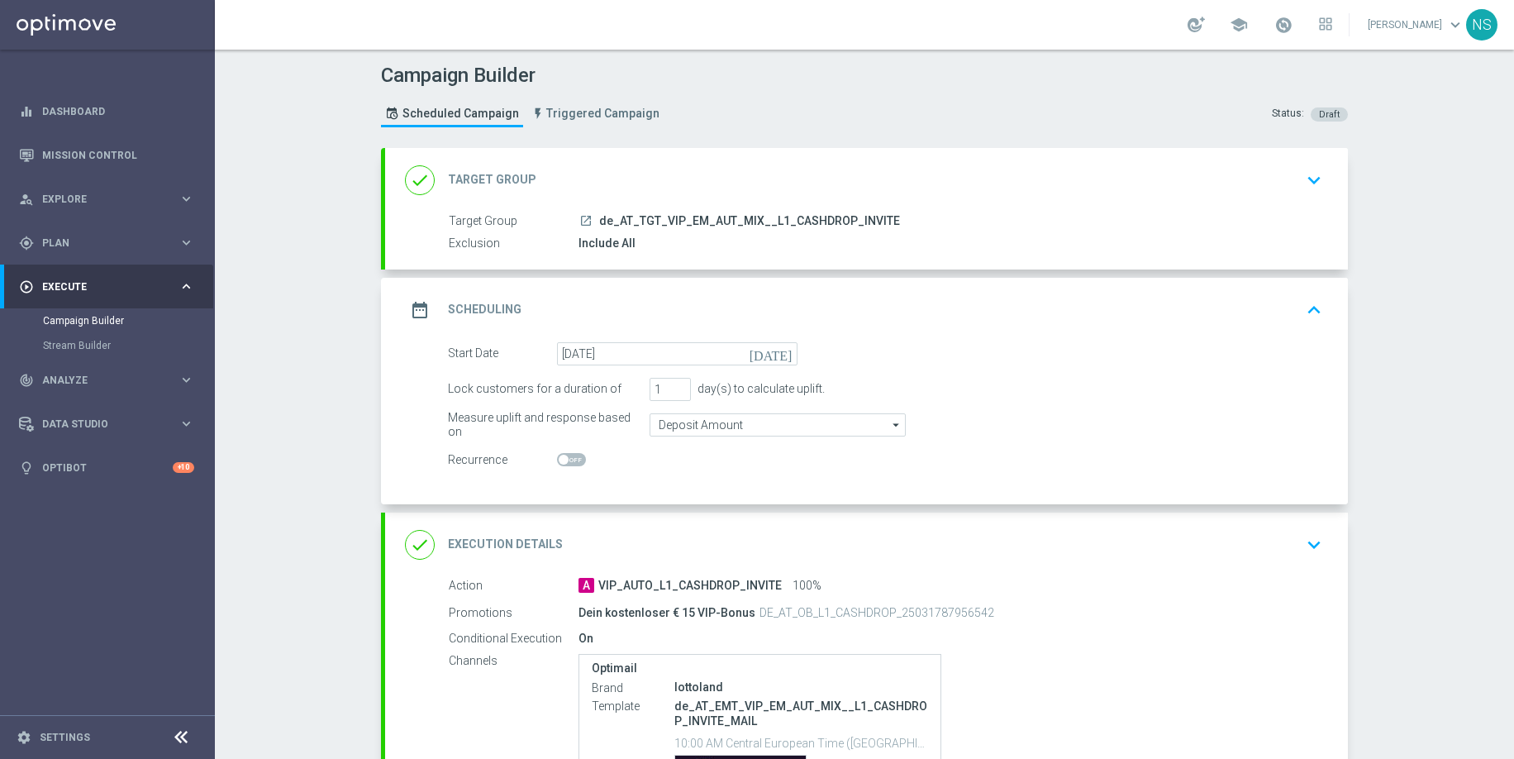
click at [701, 544] on div "done Execution Details keyboard_arrow_down" at bounding box center [866, 544] width 923 height 31
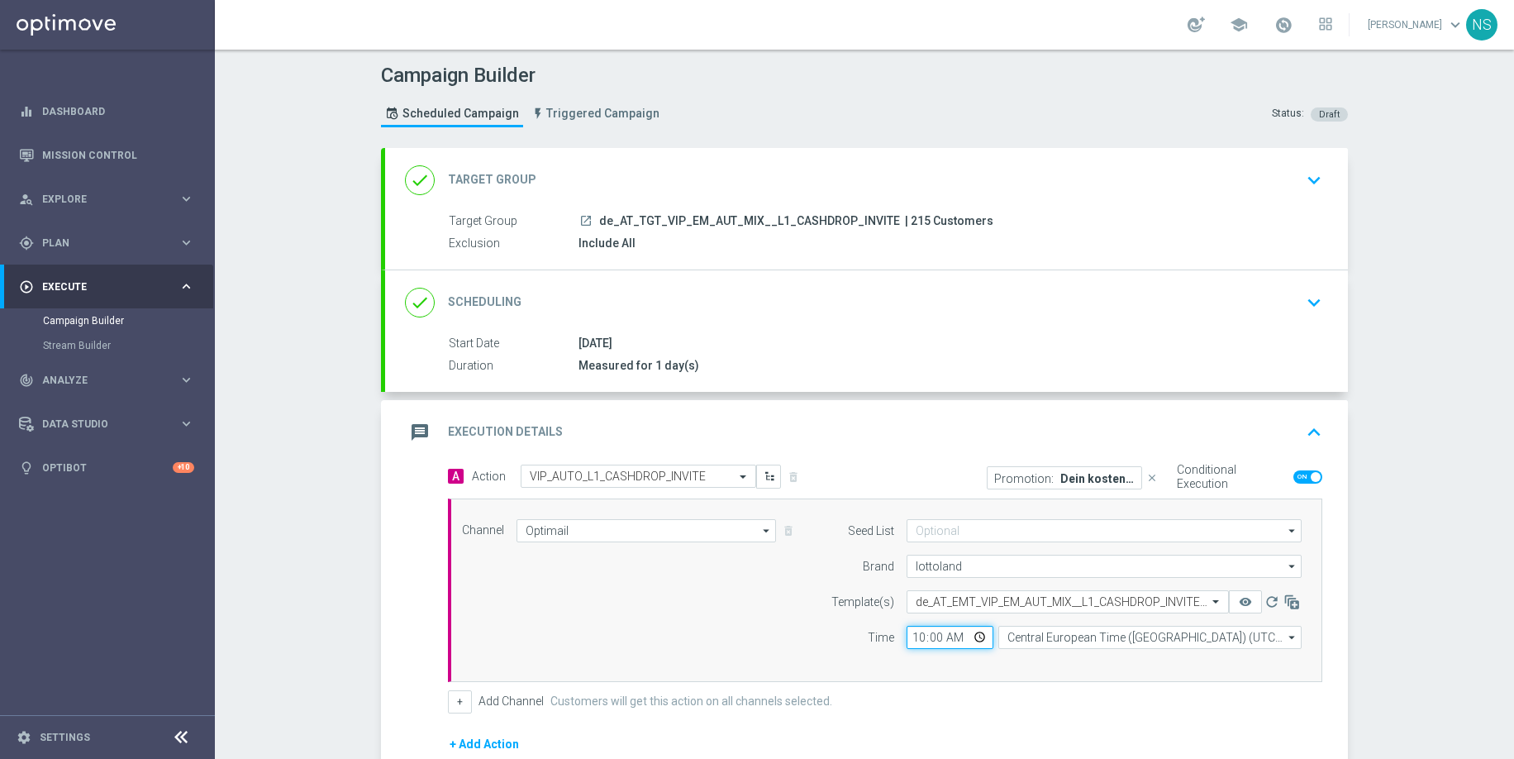
click at [920, 631] on input "10:00" at bounding box center [950, 637] width 87 height 23
type input "13:00"
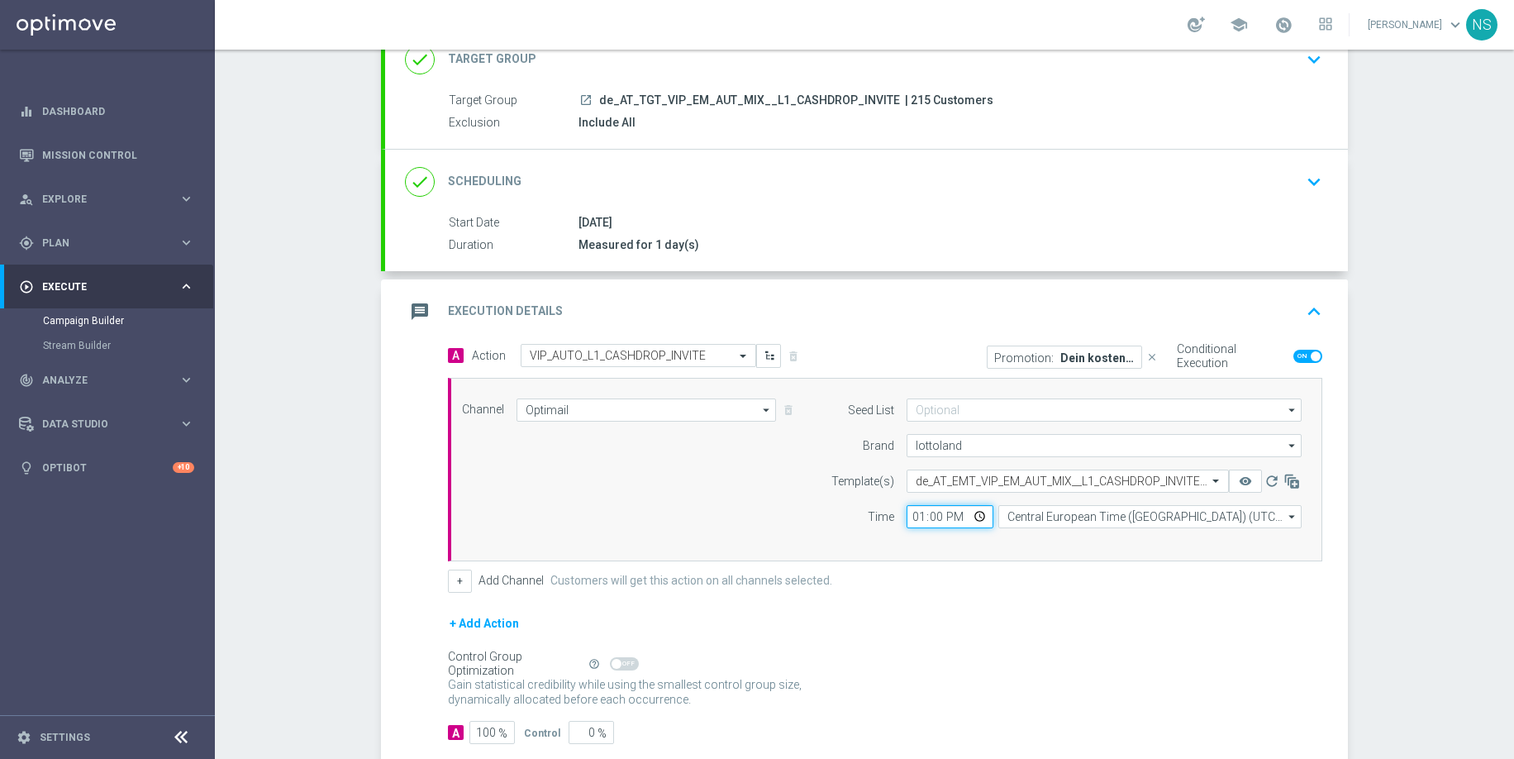
scroll to position [216, 0]
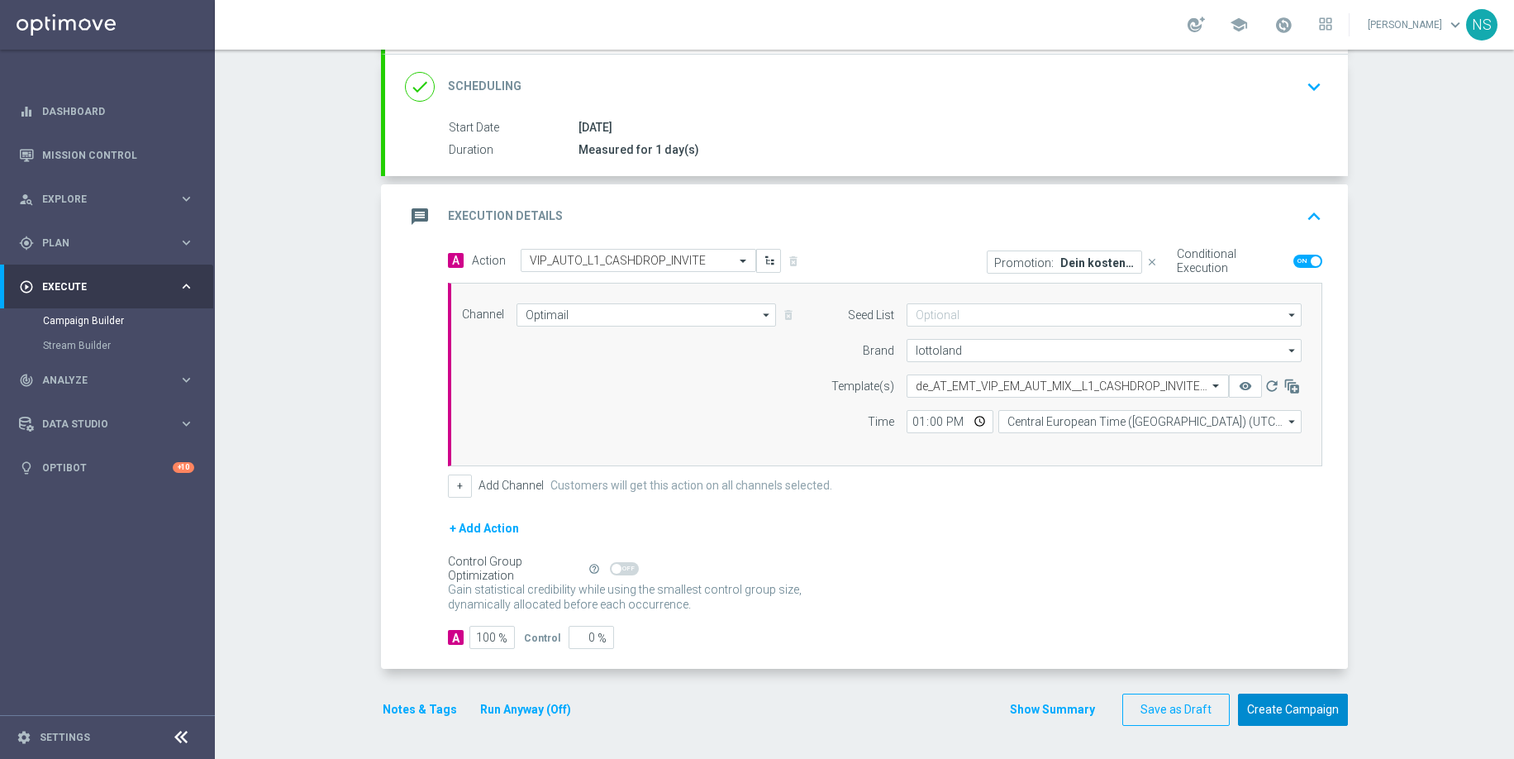
click at [1246, 704] on button "Create Campaign" at bounding box center [1293, 709] width 110 height 32
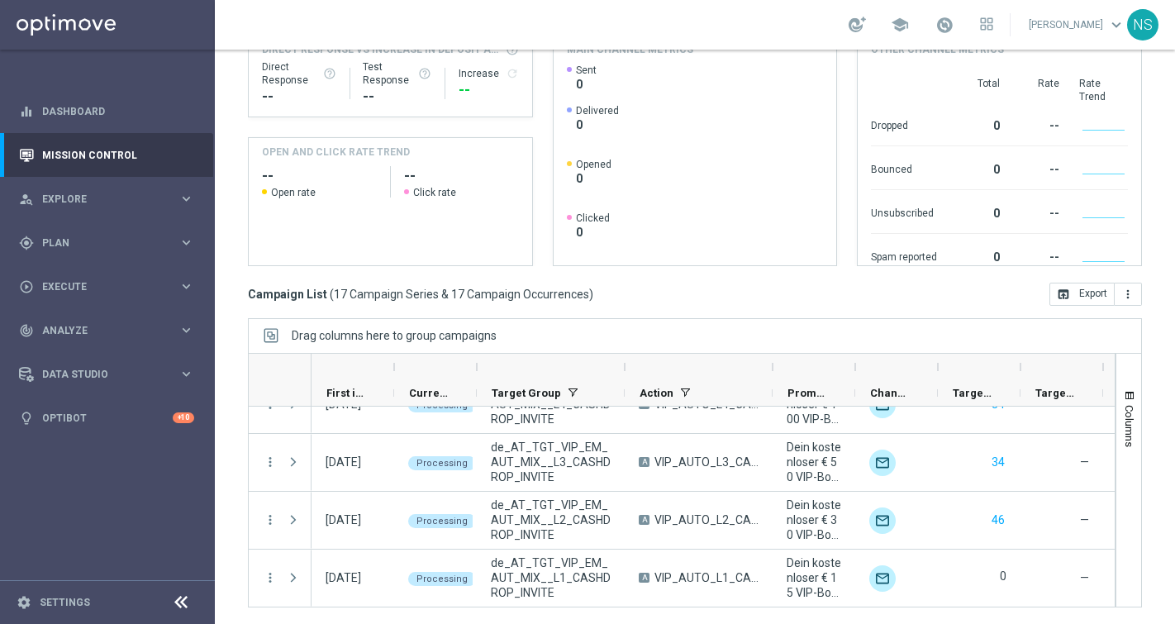
scroll to position [784, 0]
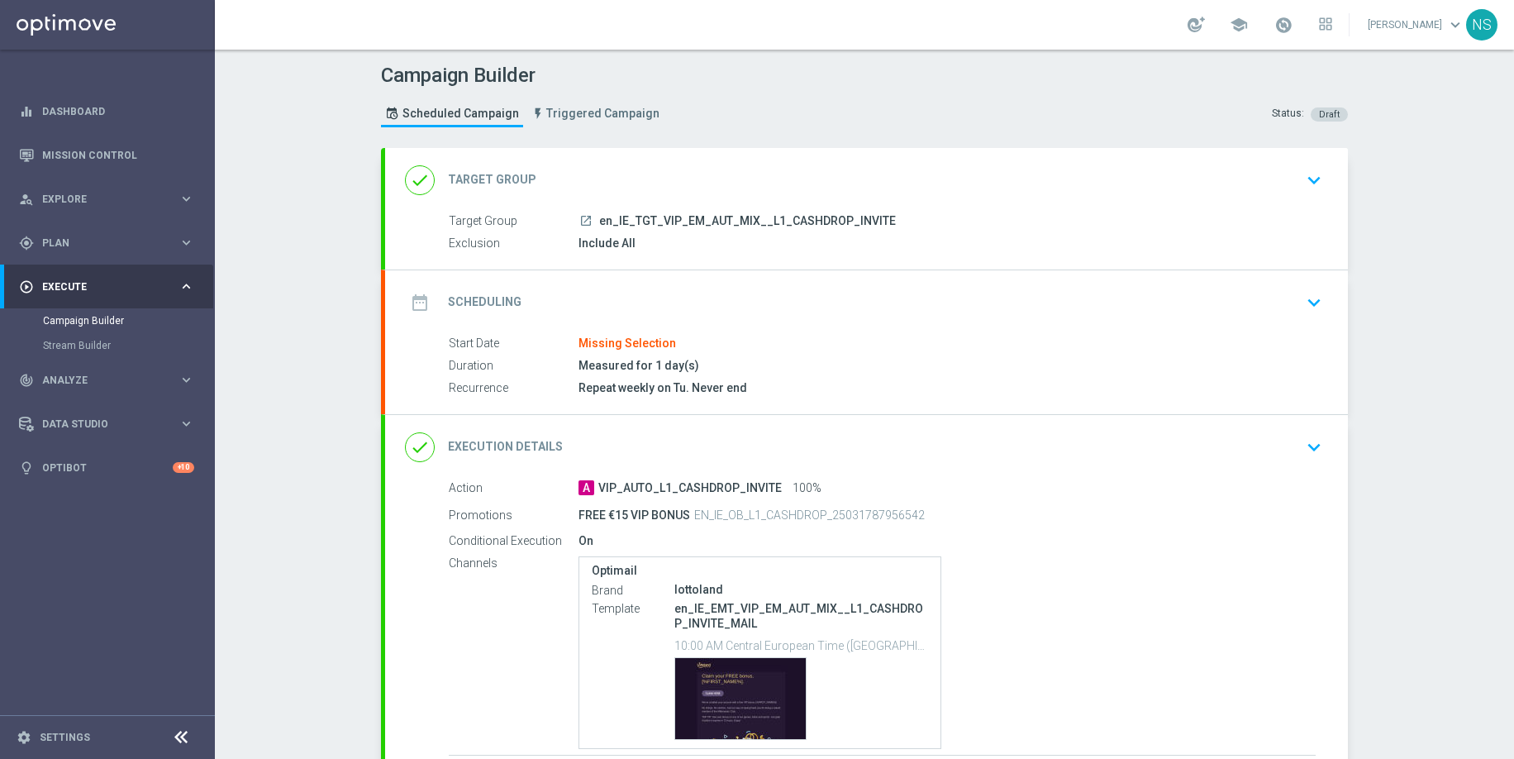
click at [746, 284] on div "date_range Scheduling keyboard_arrow_down" at bounding box center [866, 302] width 963 height 64
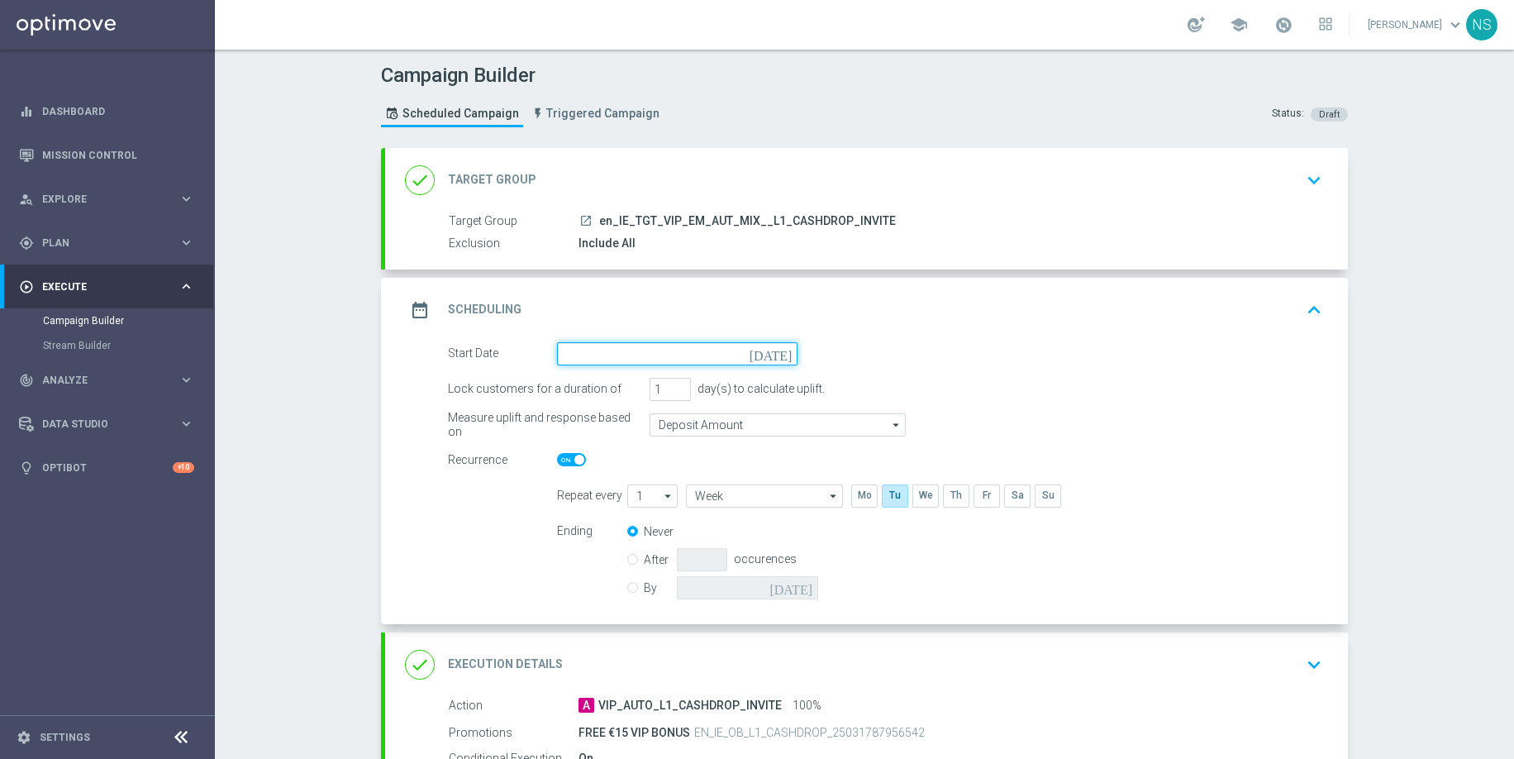
click at [648, 354] on input at bounding box center [677, 353] width 241 height 23
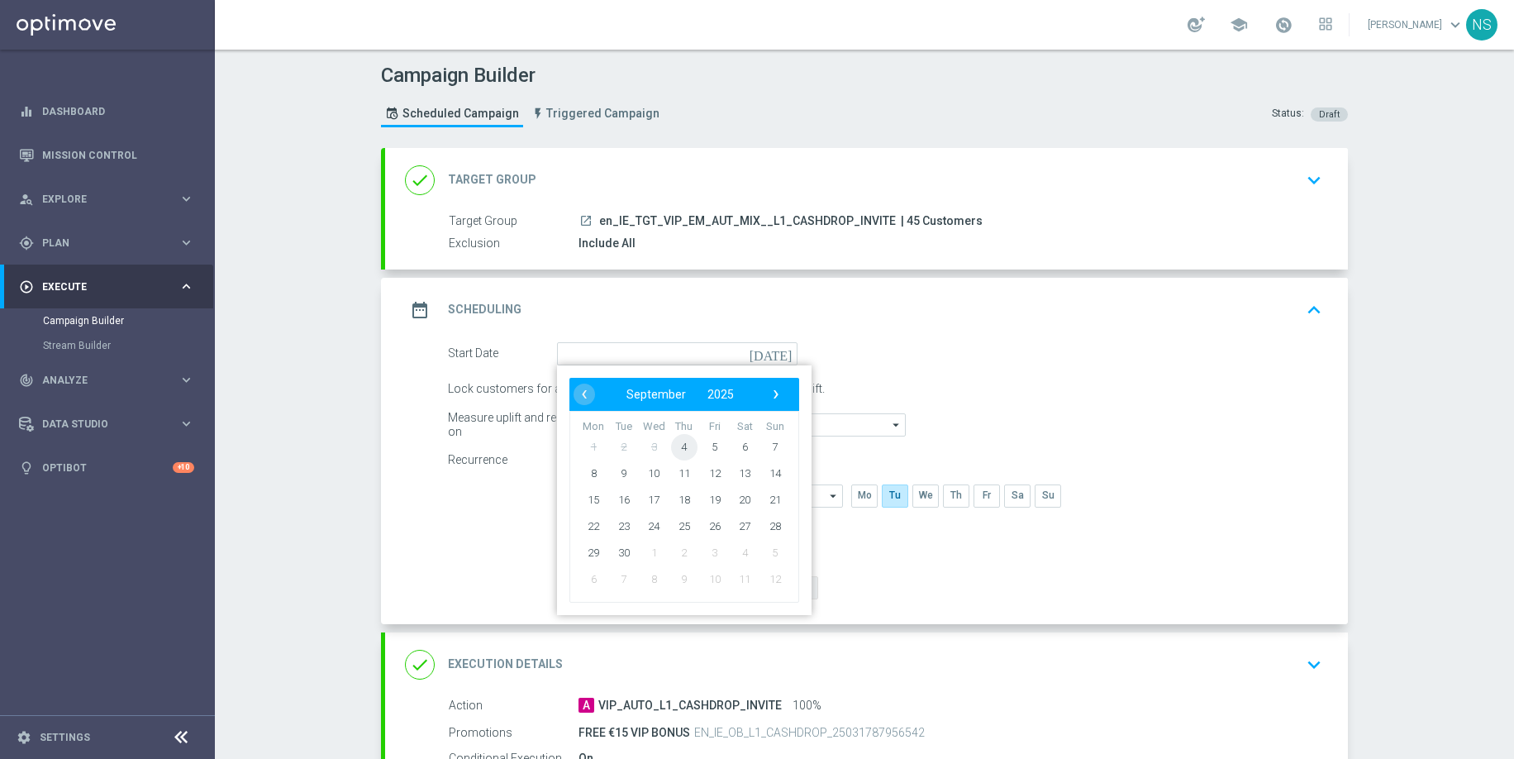
click at [685, 449] on span "4" at bounding box center [684, 446] width 26 height 26
type input "[DATE]"
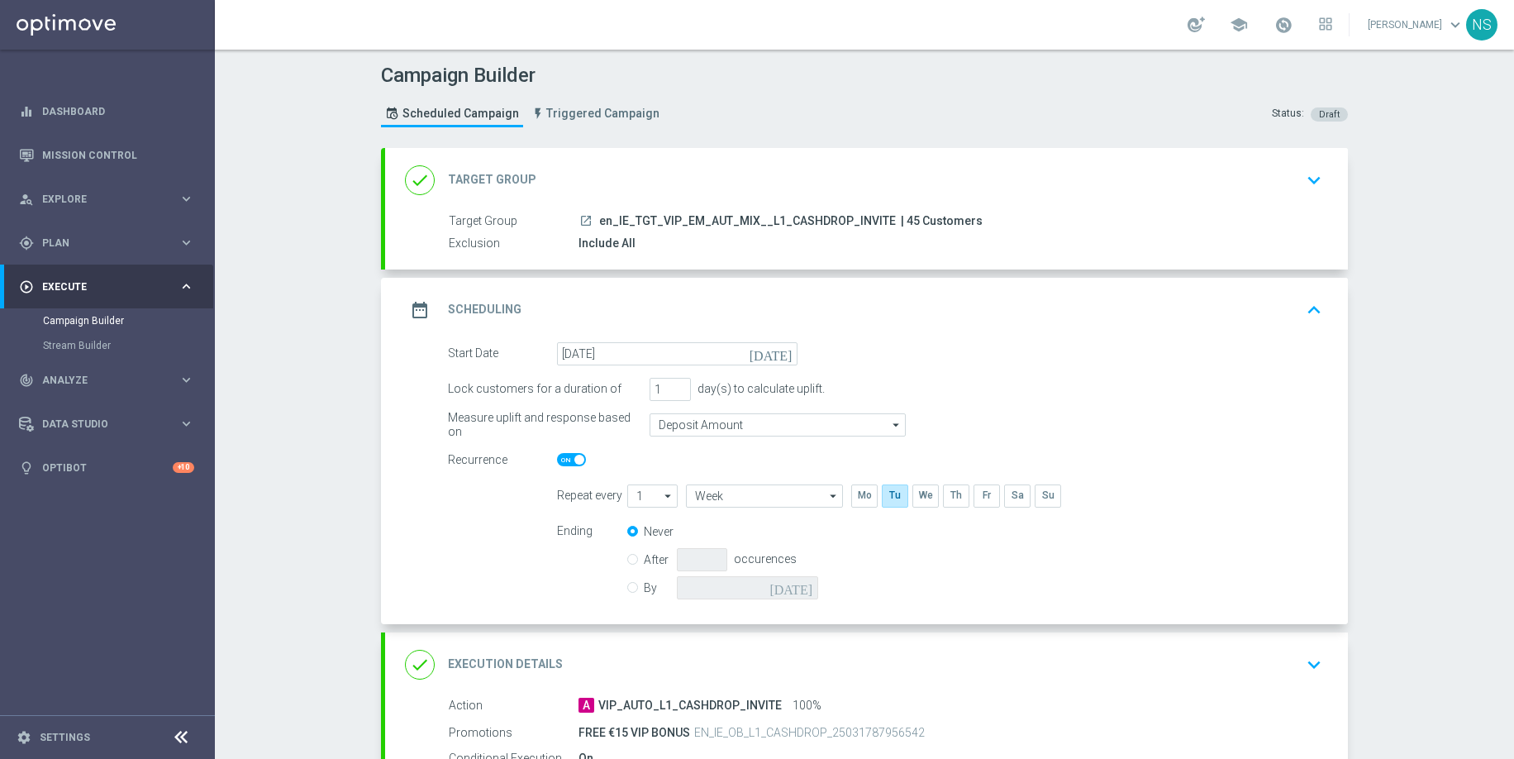
click at [578, 457] on span at bounding box center [579, 460] width 10 height 10
click at [578, 457] on input "checkbox" at bounding box center [571, 459] width 29 height 13
checkbox input "false"
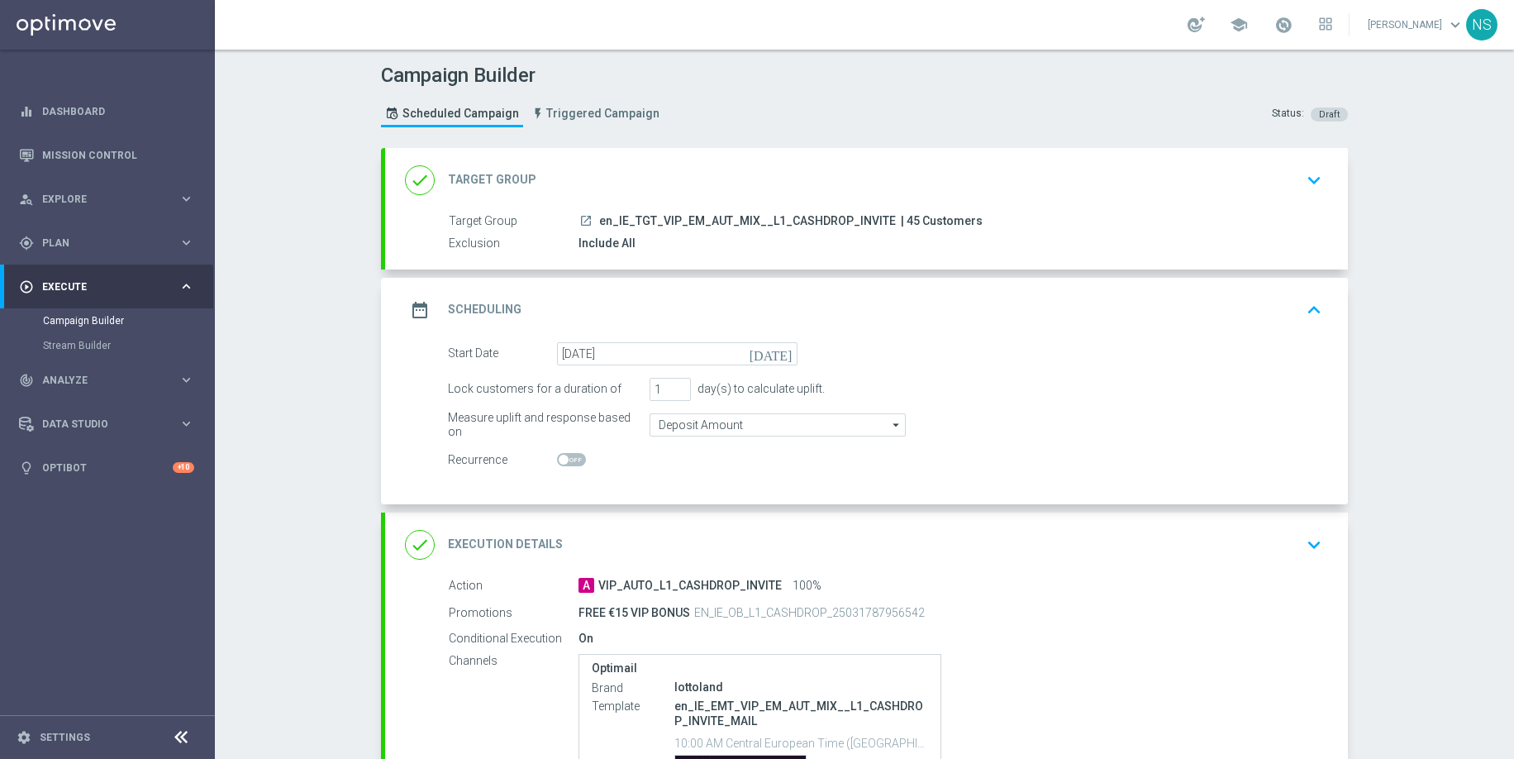
click at [693, 536] on div "done Execution Details keyboard_arrow_down" at bounding box center [866, 544] width 923 height 31
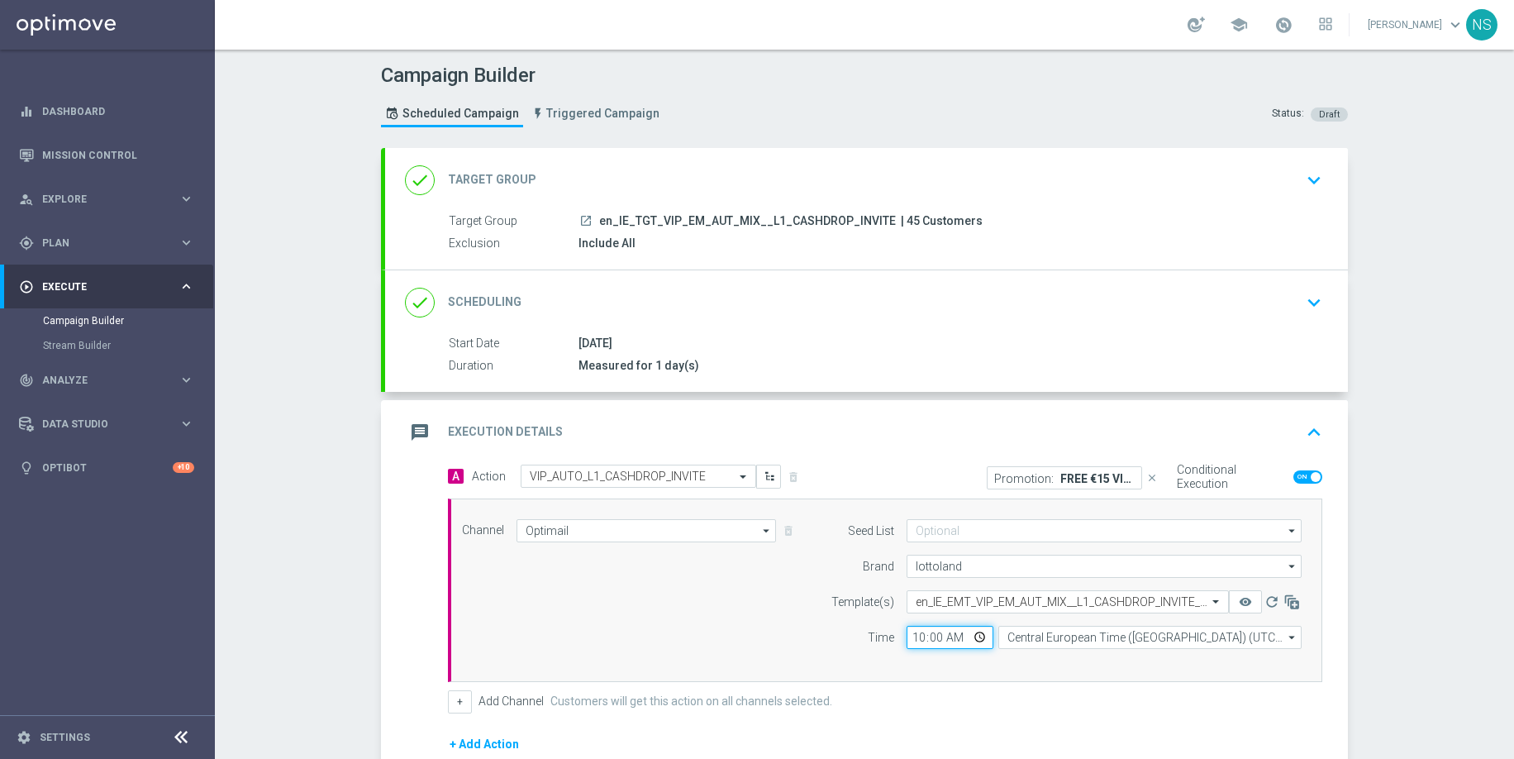
click at [917, 646] on input "10:00" at bounding box center [950, 637] width 87 height 23
type input "13:00"
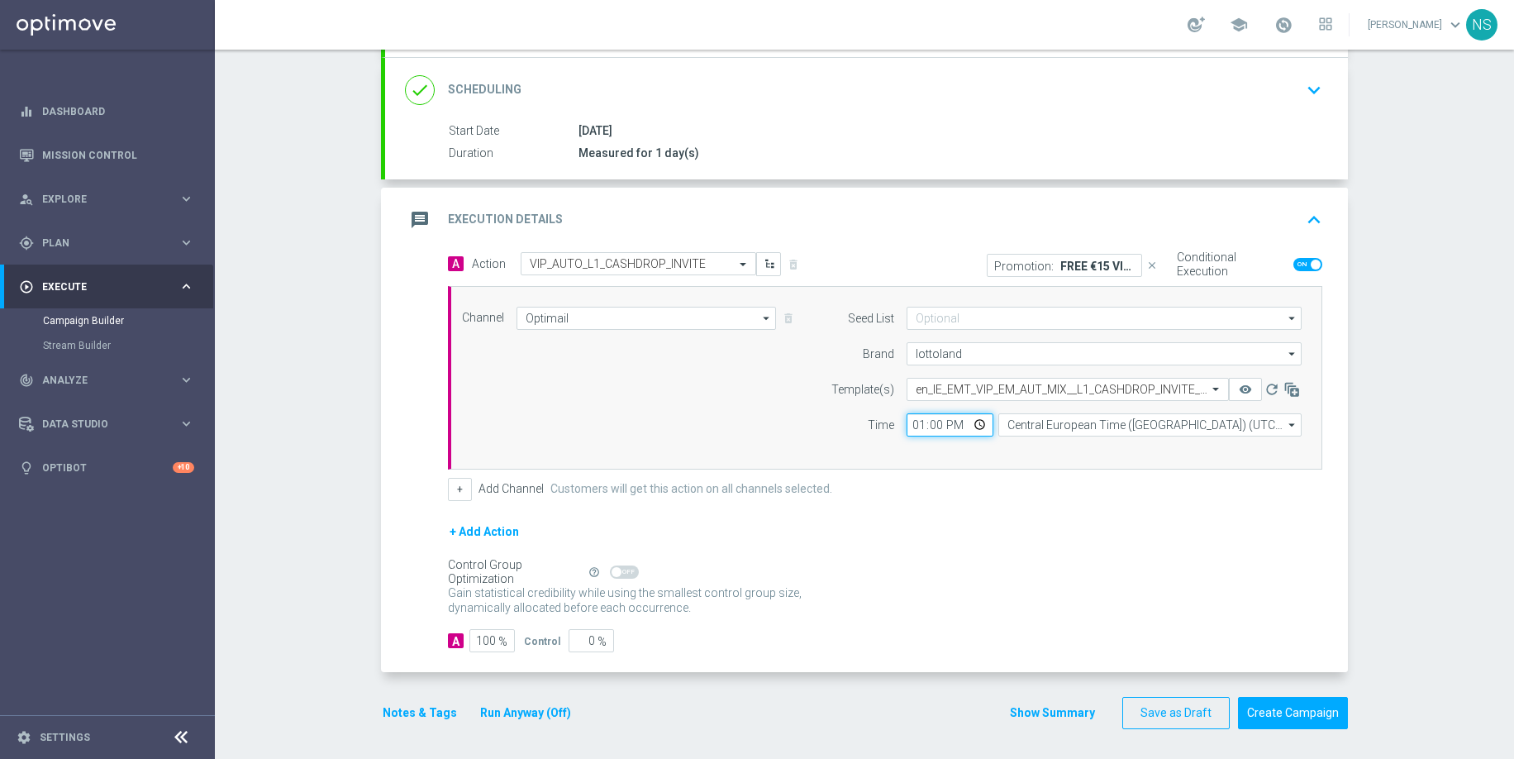
scroll to position [216, 0]
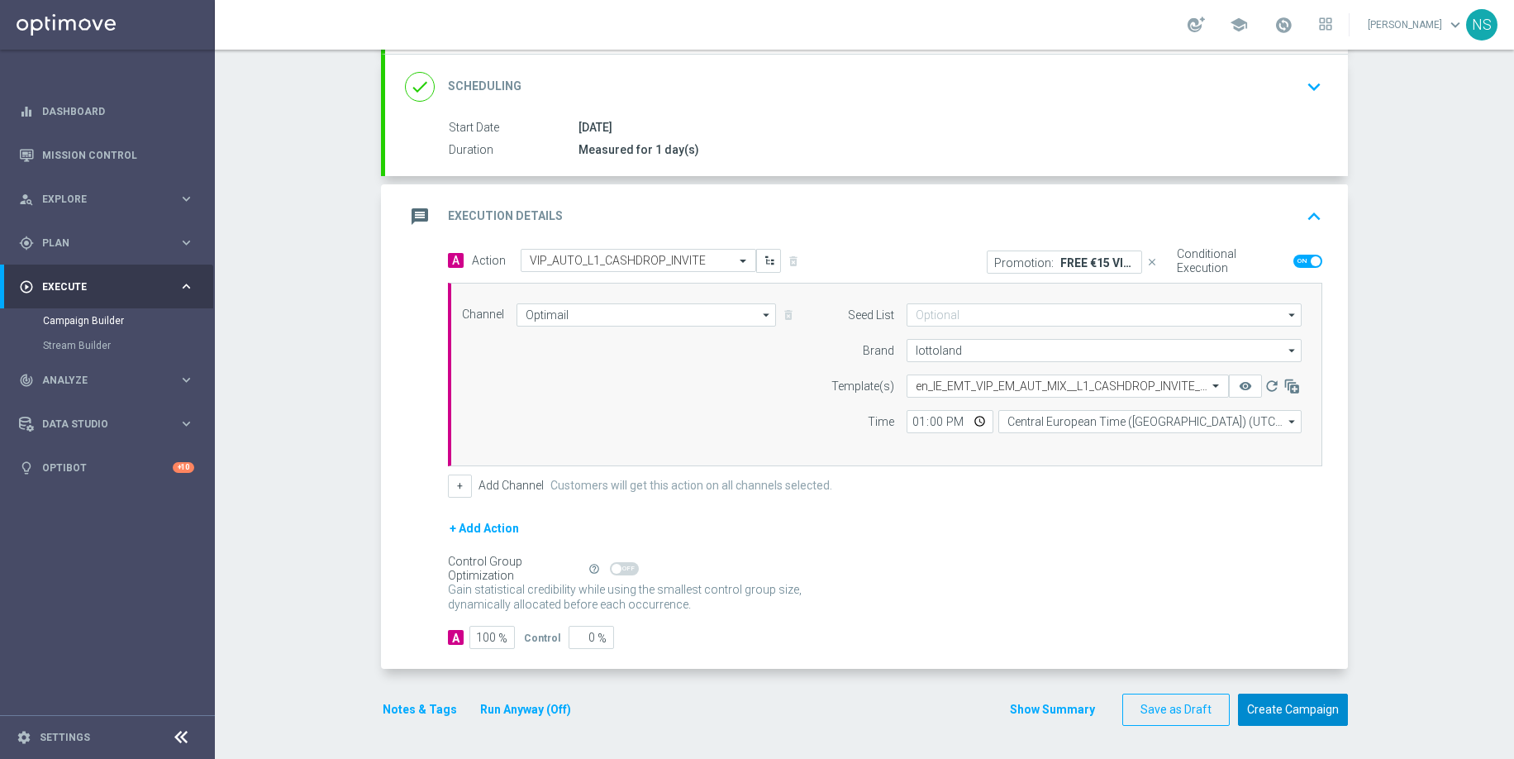
drag, startPoint x: 1291, startPoint y: 714, endPoint x: 1469, endPoint y: 674, distance: 182.1
click at [1472, 675] on div "Campaign Builder Scheduled Campaign Triggered Campaign Status: Draft done Targe…" at bounding box center [864, 404] width 1299 height 709
drag, startPoint x: 1340, startPoint y: 721, endPoint x: 1456, endPoint y: 655, distance: 134.0
click at [1456, 655] on div "Campaign Builder Scheduled Campaign Triggered Campaign Status: Draft done Targe…" at bounding box center [864, 404] width 1299 height 709
click at [1288, 710] on button "Create Campaign" at bounding box center [1293, 709] width 110 height 32
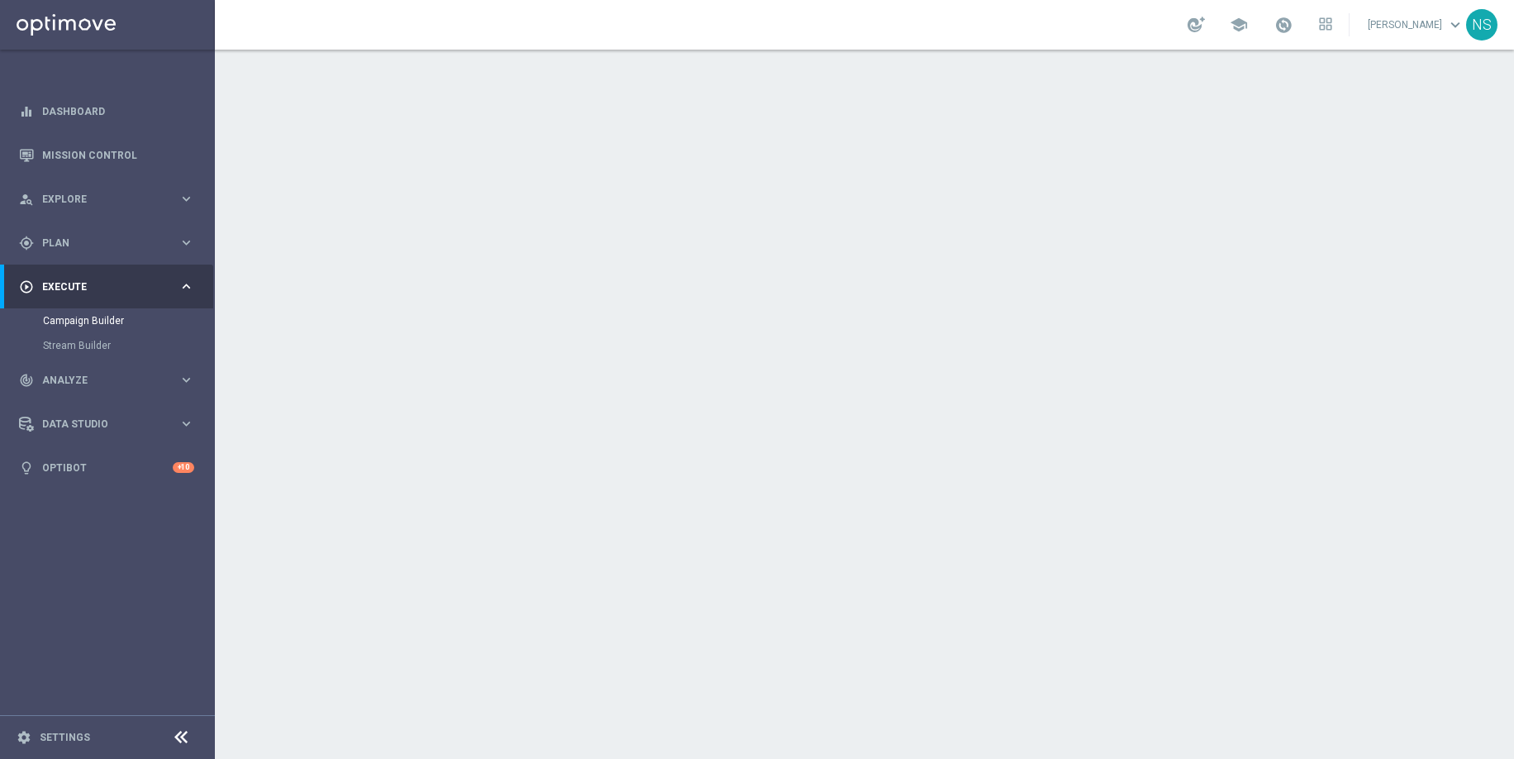
click at [794, 280] on div "date_range Scheduling keyboard_arrow_down" at bounding box center [866, 302] width 963 height 64
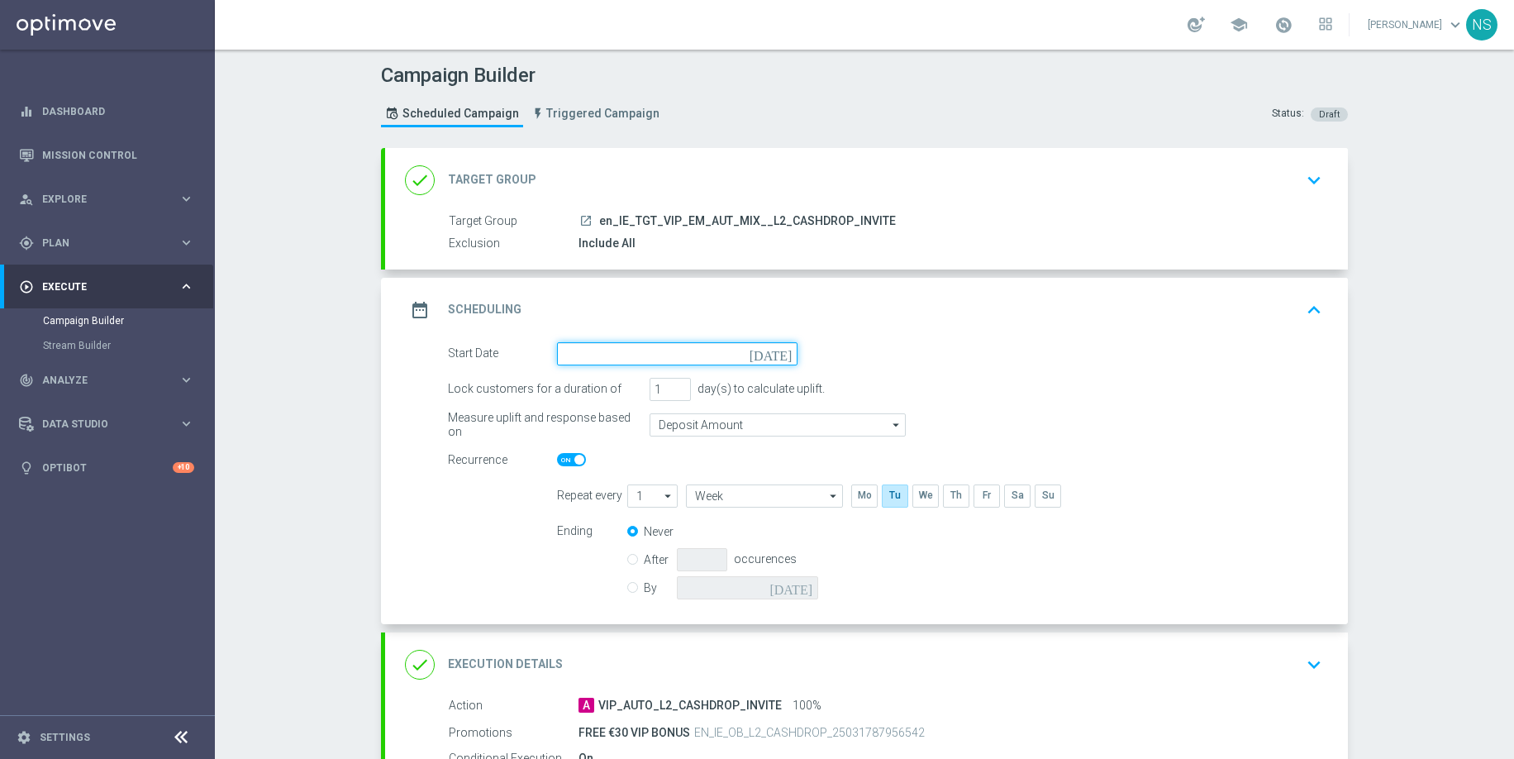
click at [646, 350] on input at bounding box center [677, 353] width 241 height 23
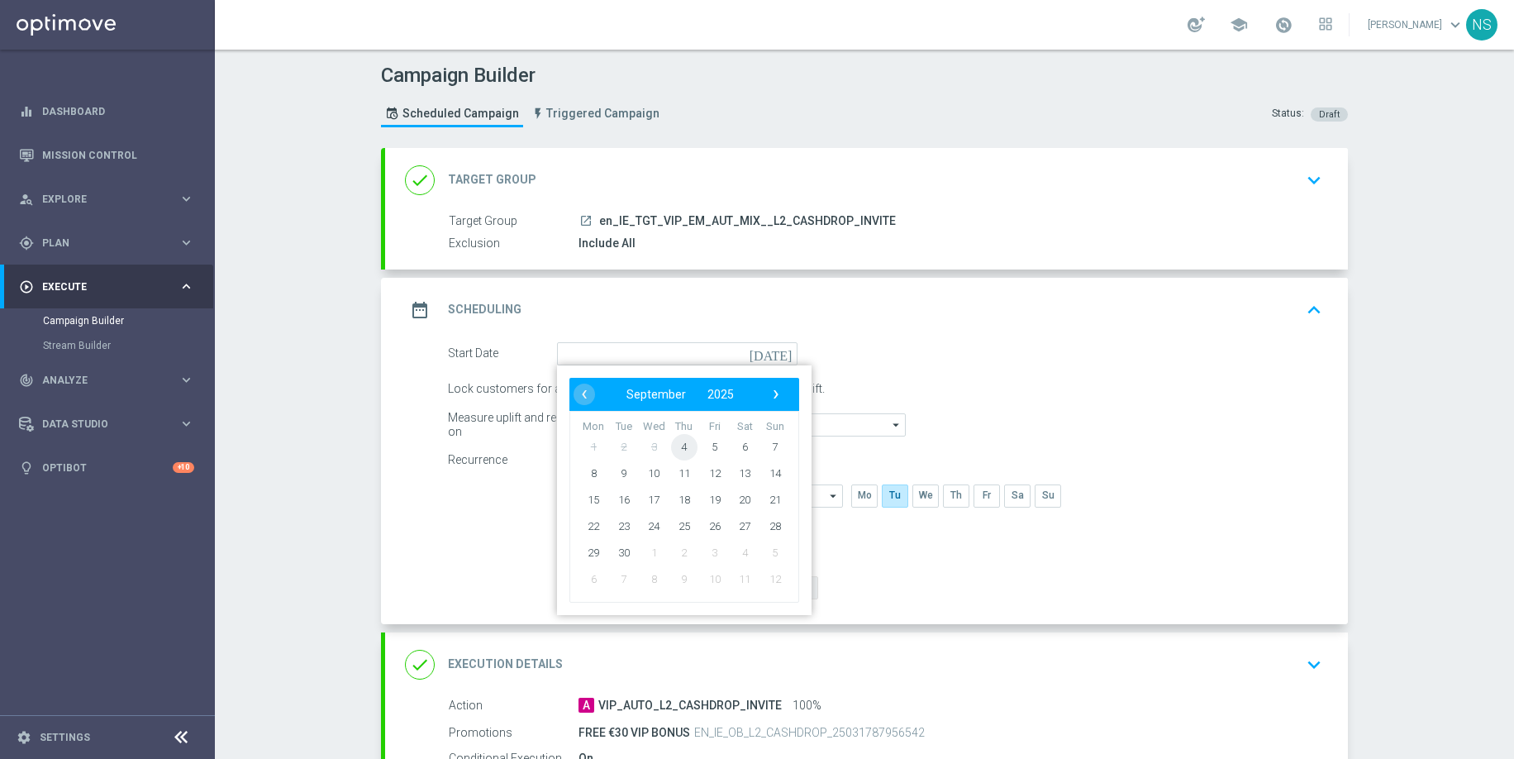
click at [684, 441] on span "4" at bounding box center [684, 446] width 26 height 26
type input "[DATE]"
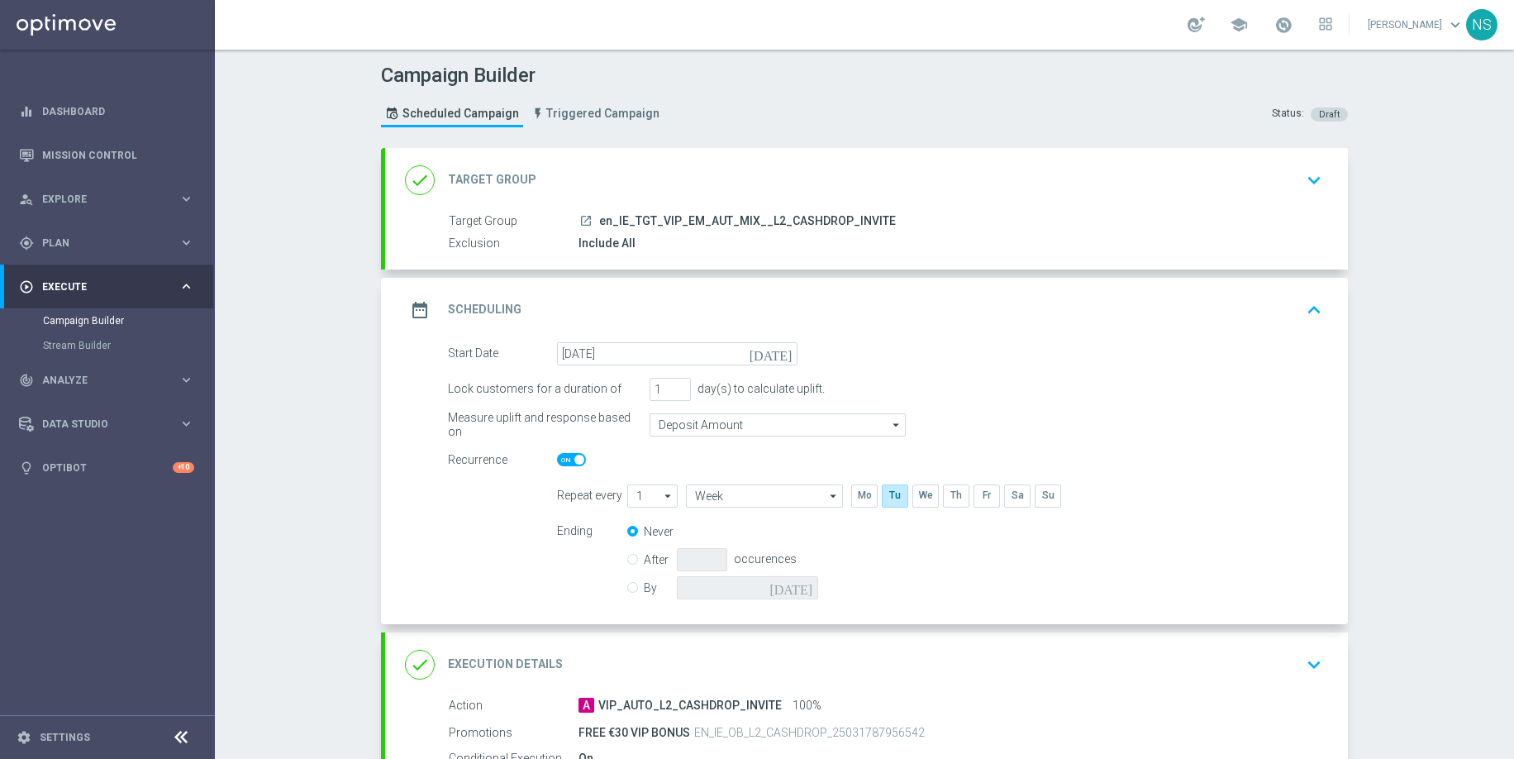
click at [564, 462] on span at bounding box center [571, 459] width 29 height 13
click at [564, 462] on input "checkbox" at bounding box center [571, 459] width 29 height 13
checkbox input "false"
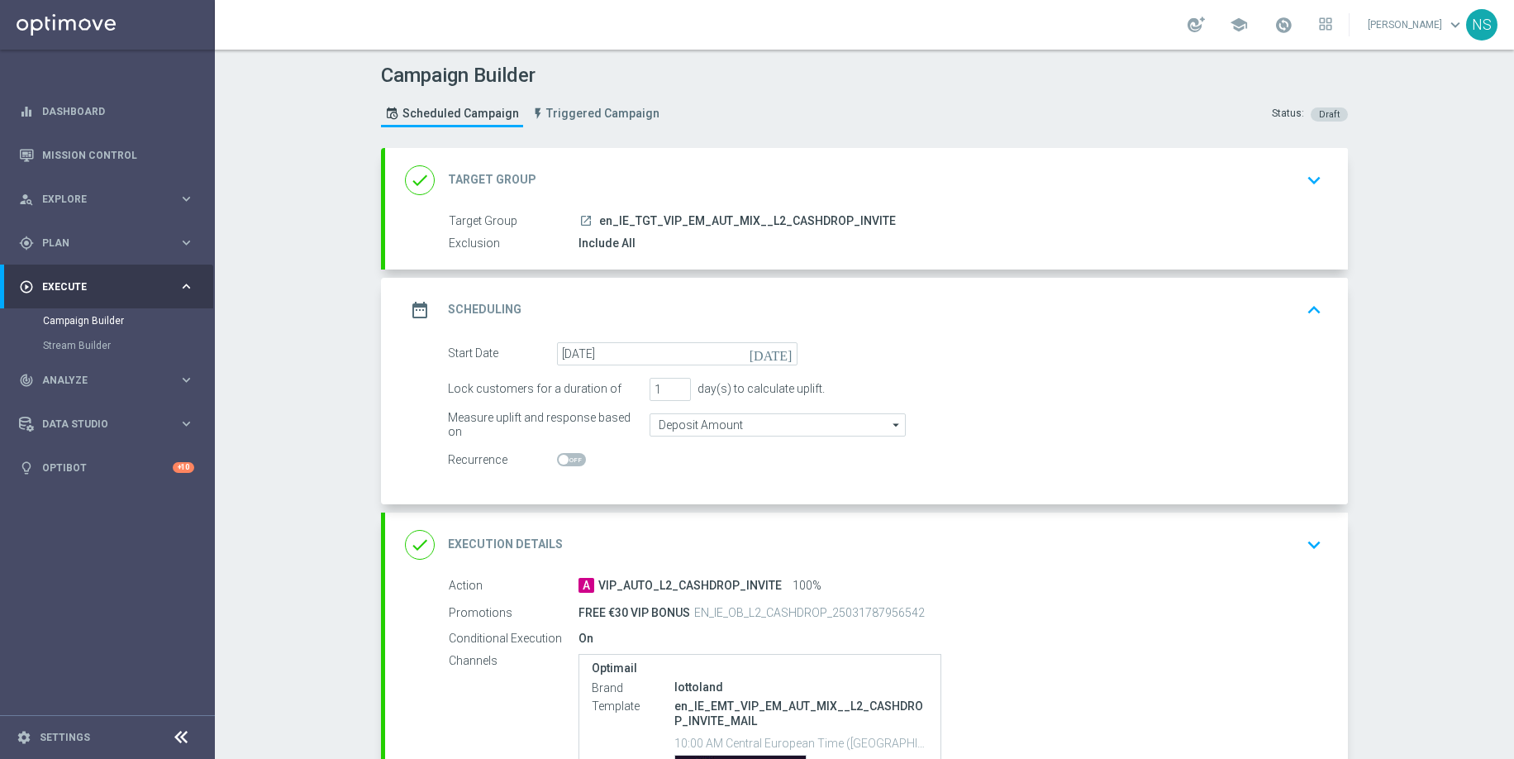
click at [692, 548] on div "done Execution Details keyboard_arrow_down" at bounding box center [866, 544] width 923 height 31
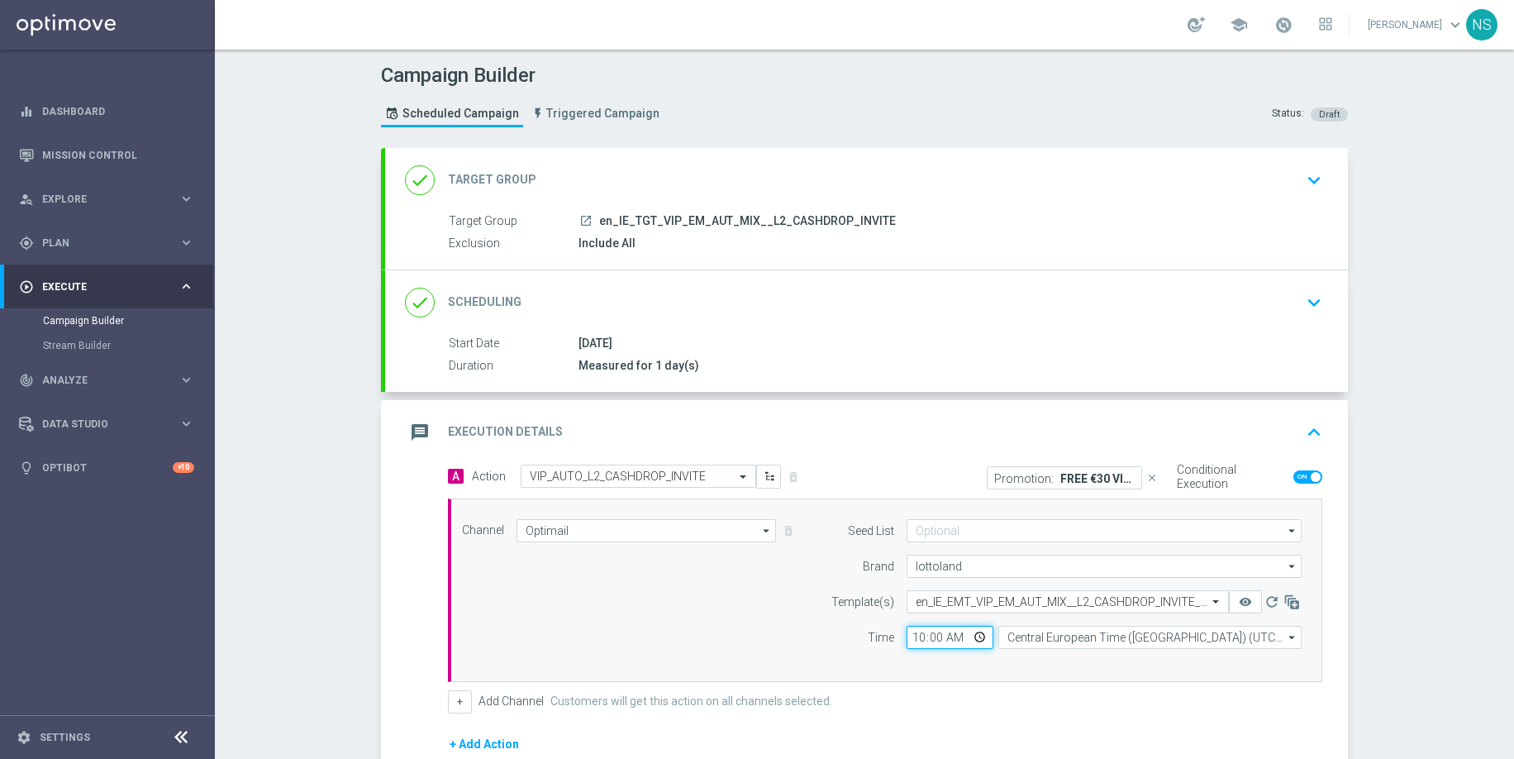
click at [915, 644] on input "10:00" at bounding box center [950, 637] width 87 height 23
type input "13:00"
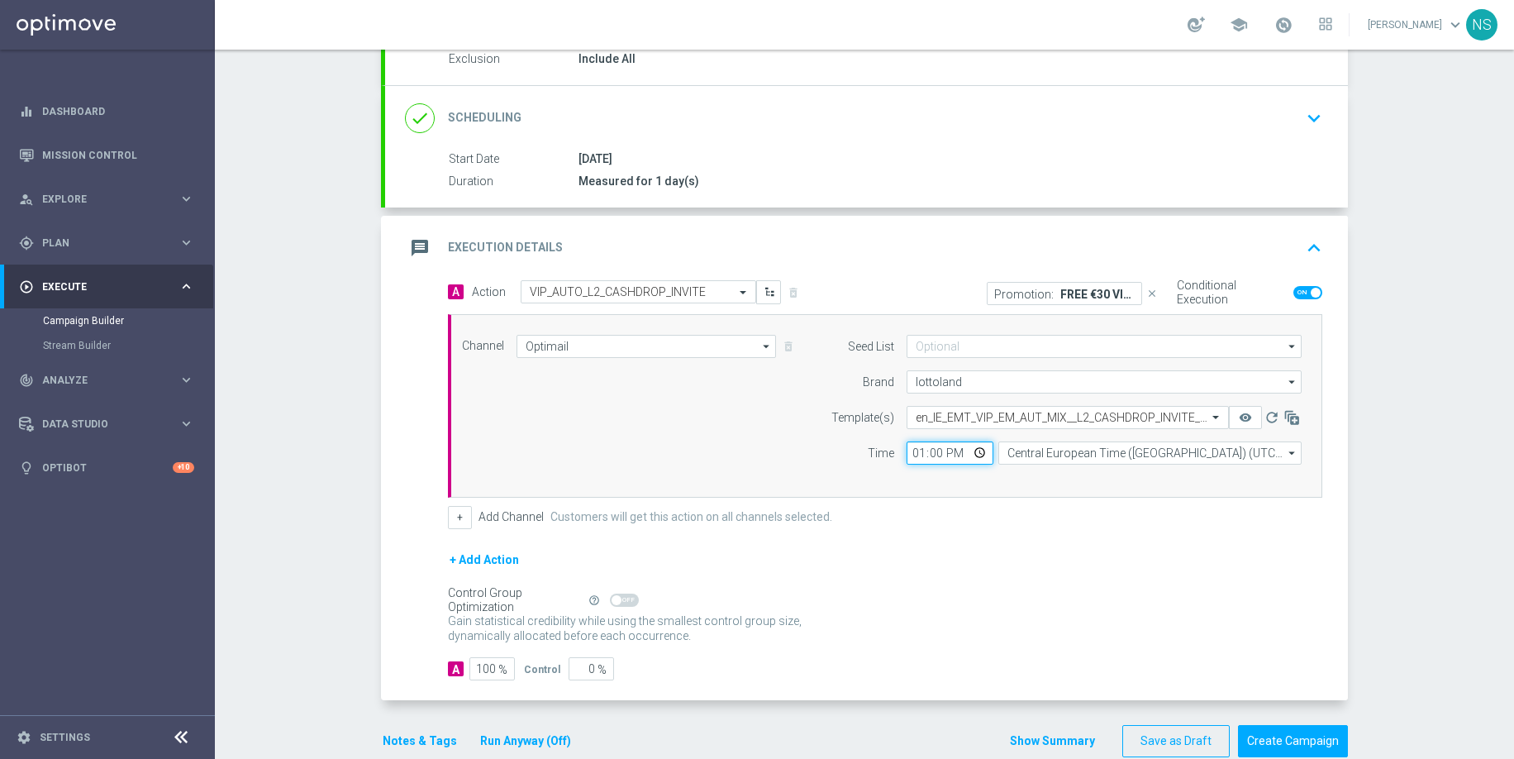
scroll to position [216, 0]
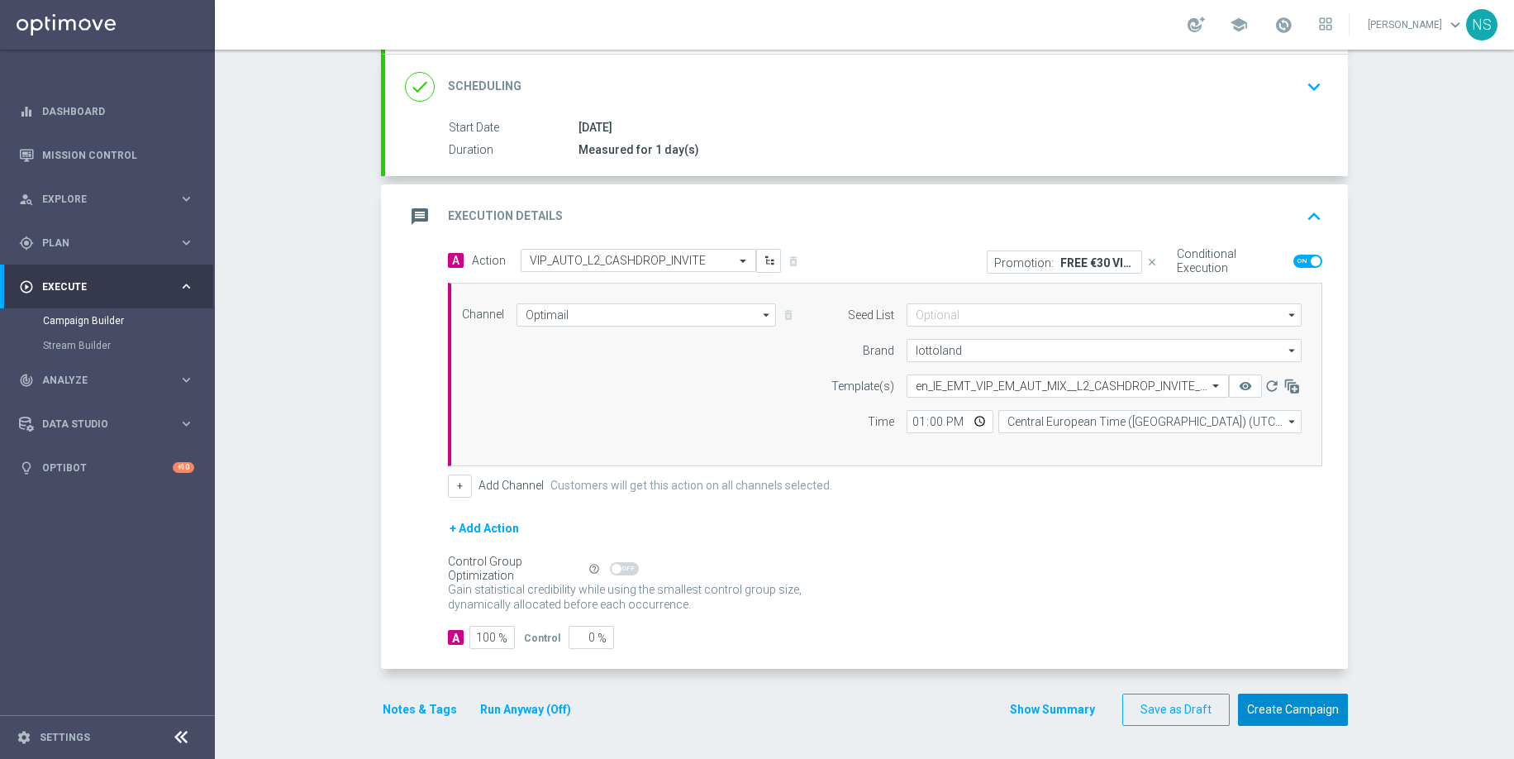
click at [1289, 718] on button "Create Campaign" at bounding box center [1293, 709] width 110 height 32
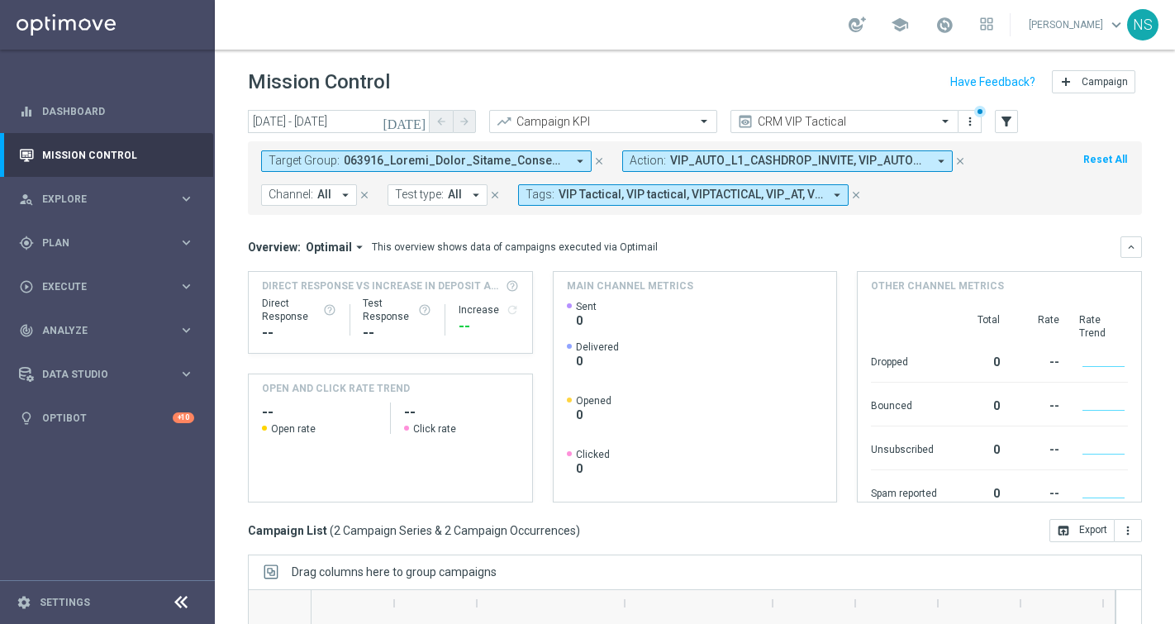
click at [580, 160] on icon "arrow_drop_down" at bounding box center [580, 161] width 15 height 15
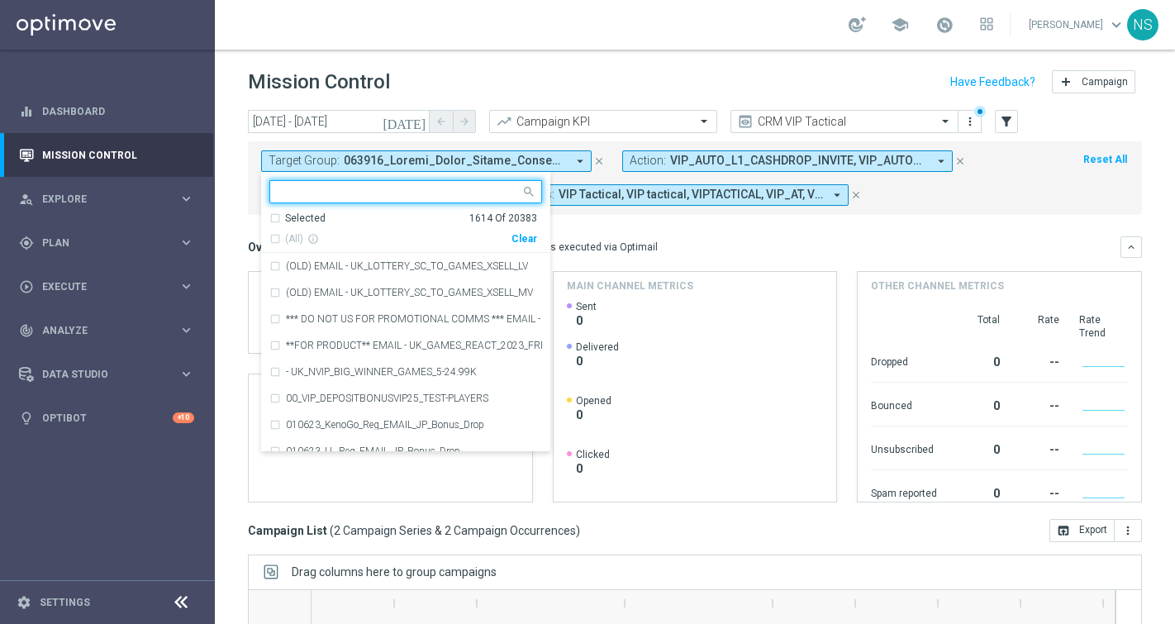
click at [0, 0] on div "Clear" at bounding box center [0, 0] width 0 height 0
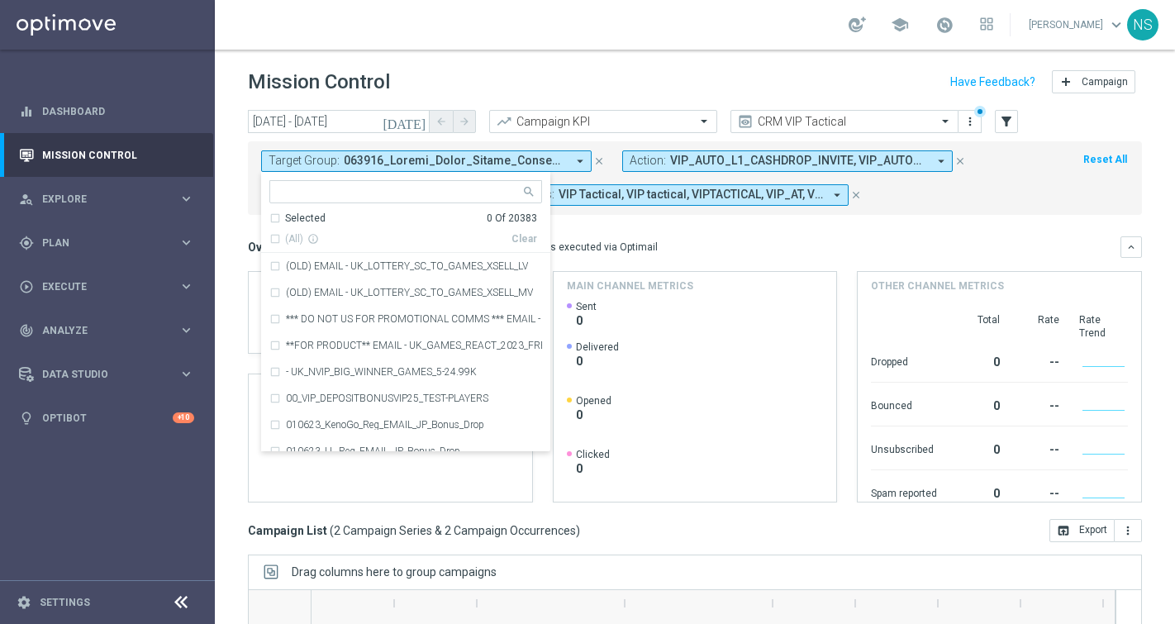
click at [805, 226] on mini-dashboard "Overview: Optimail arrow_drop_down This overview shows data of campaigns execut…" at bounding box center [695, 367] width 894 height 304
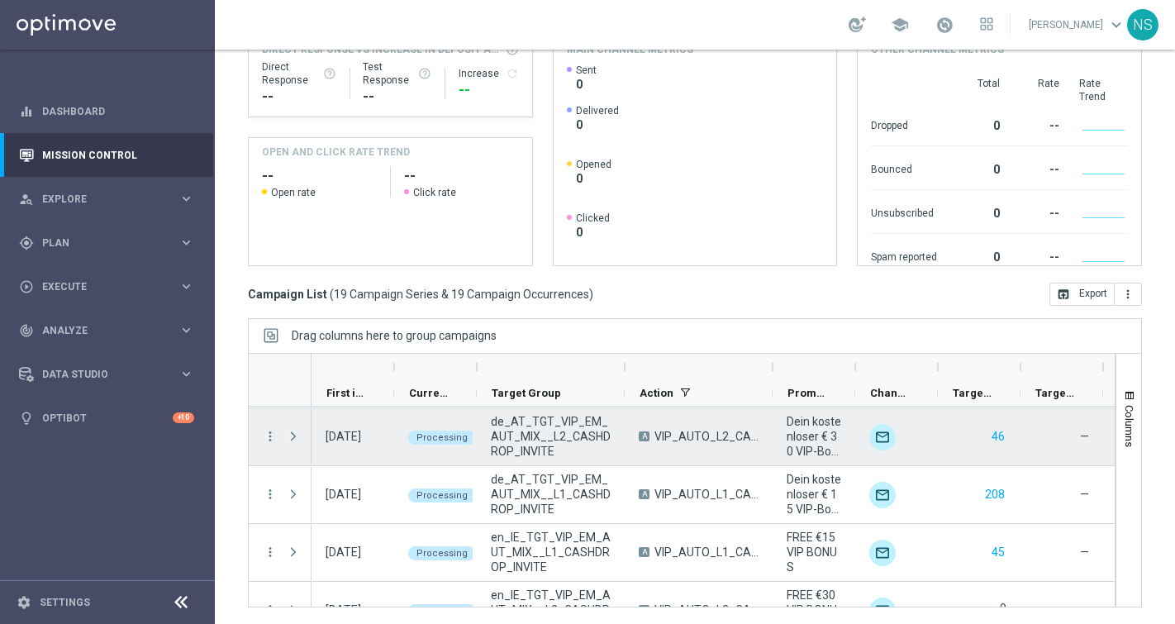
scroll to position [899, 0]
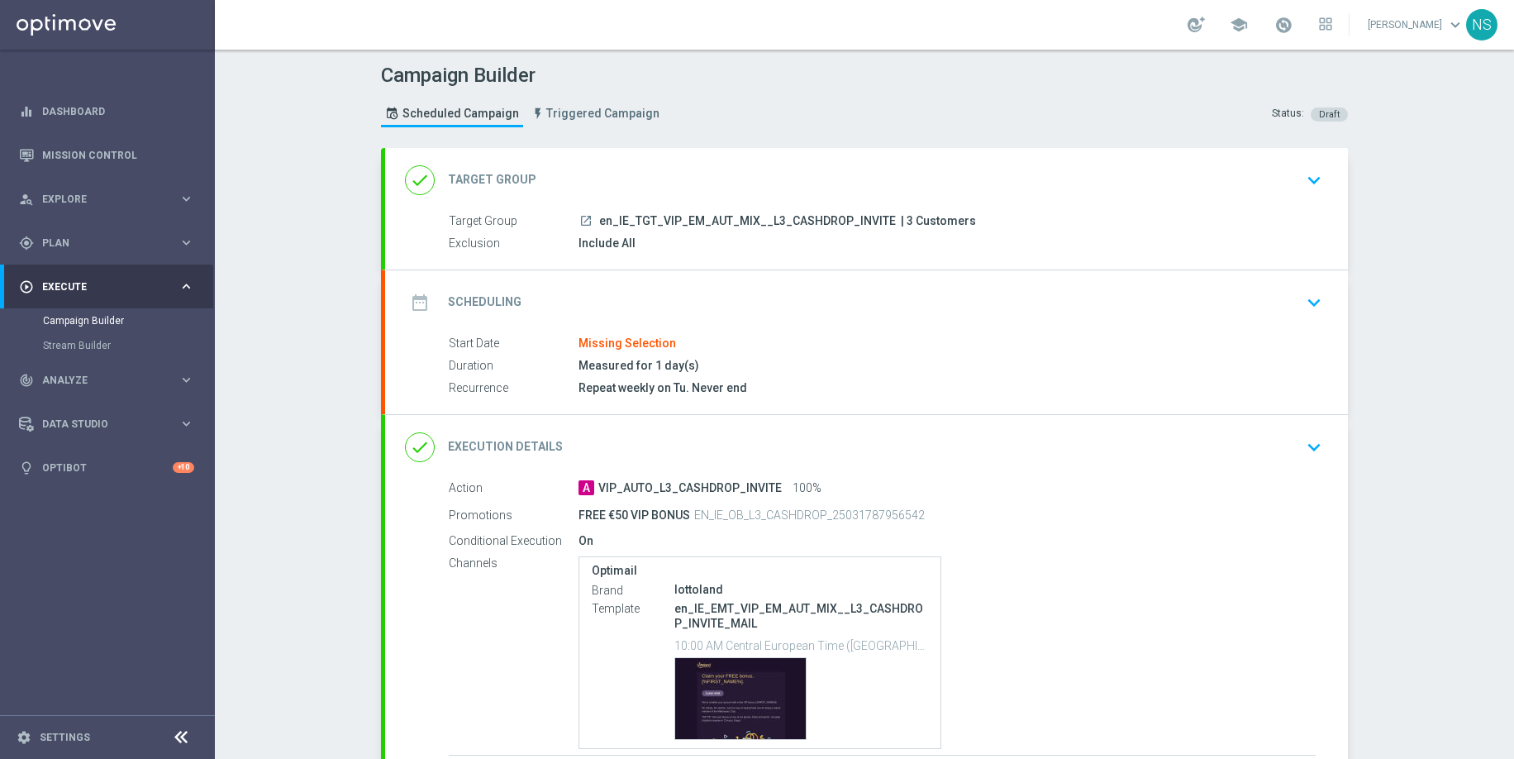
click at [672, 302] on div "date_range Scheduling keyboard_arrow_down" at bounding box center [866, 302] width 923 height 31
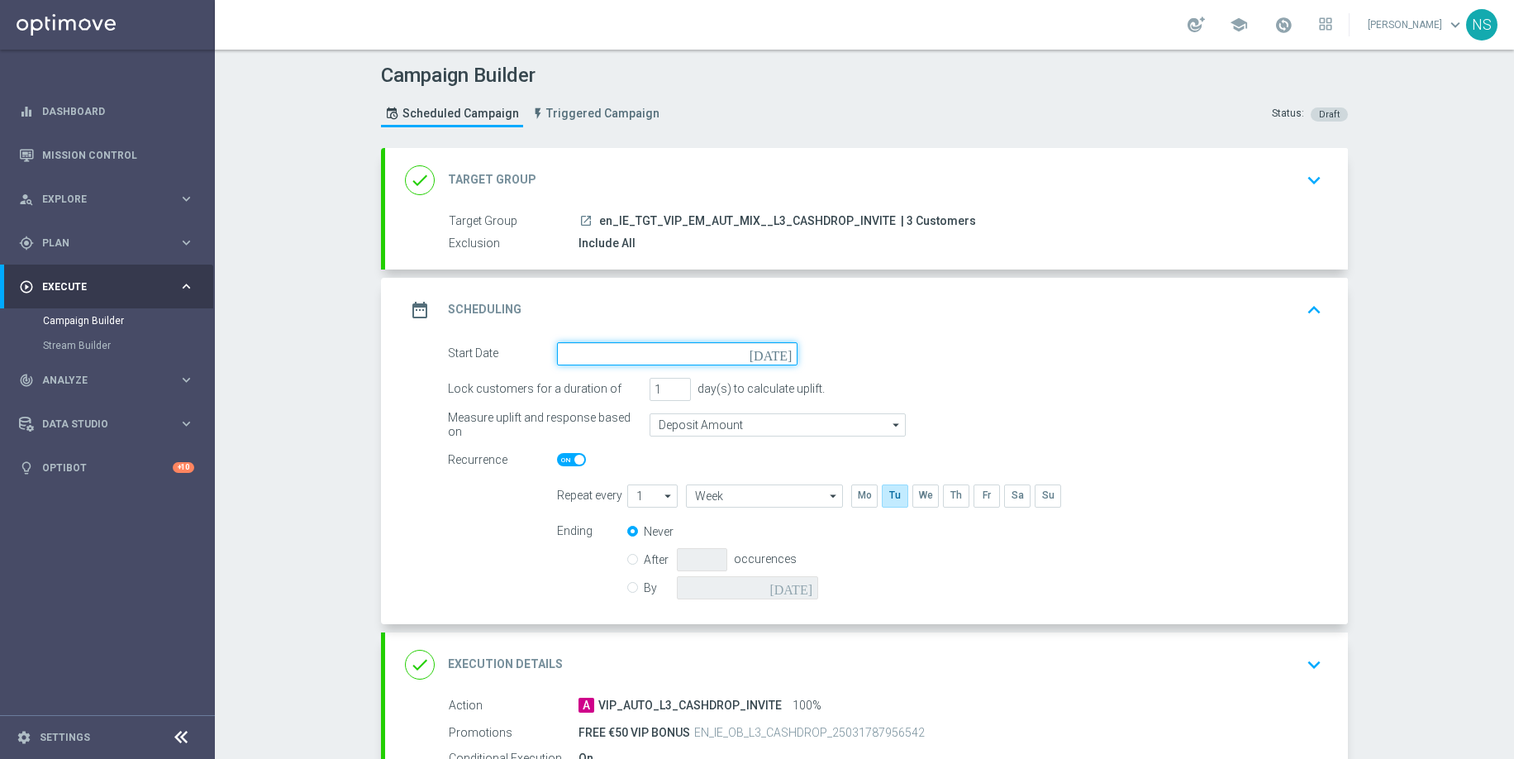
click at [666, 360] on input at bounding box center [677, 353] width 241 height 23
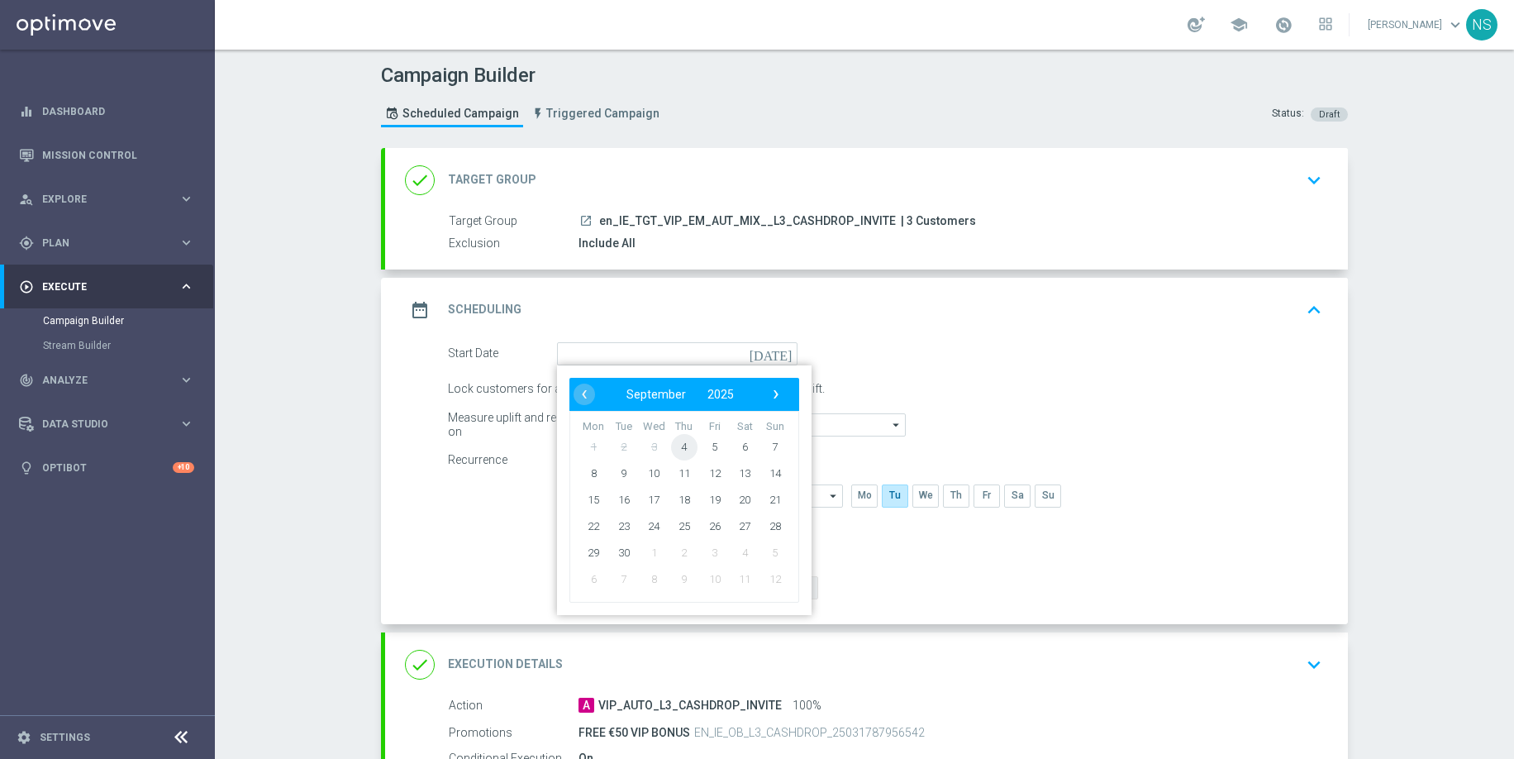
click at [687, 446] on span "4" at bounding box center [684, 446] width 26 height 26
type input "[DATE]"
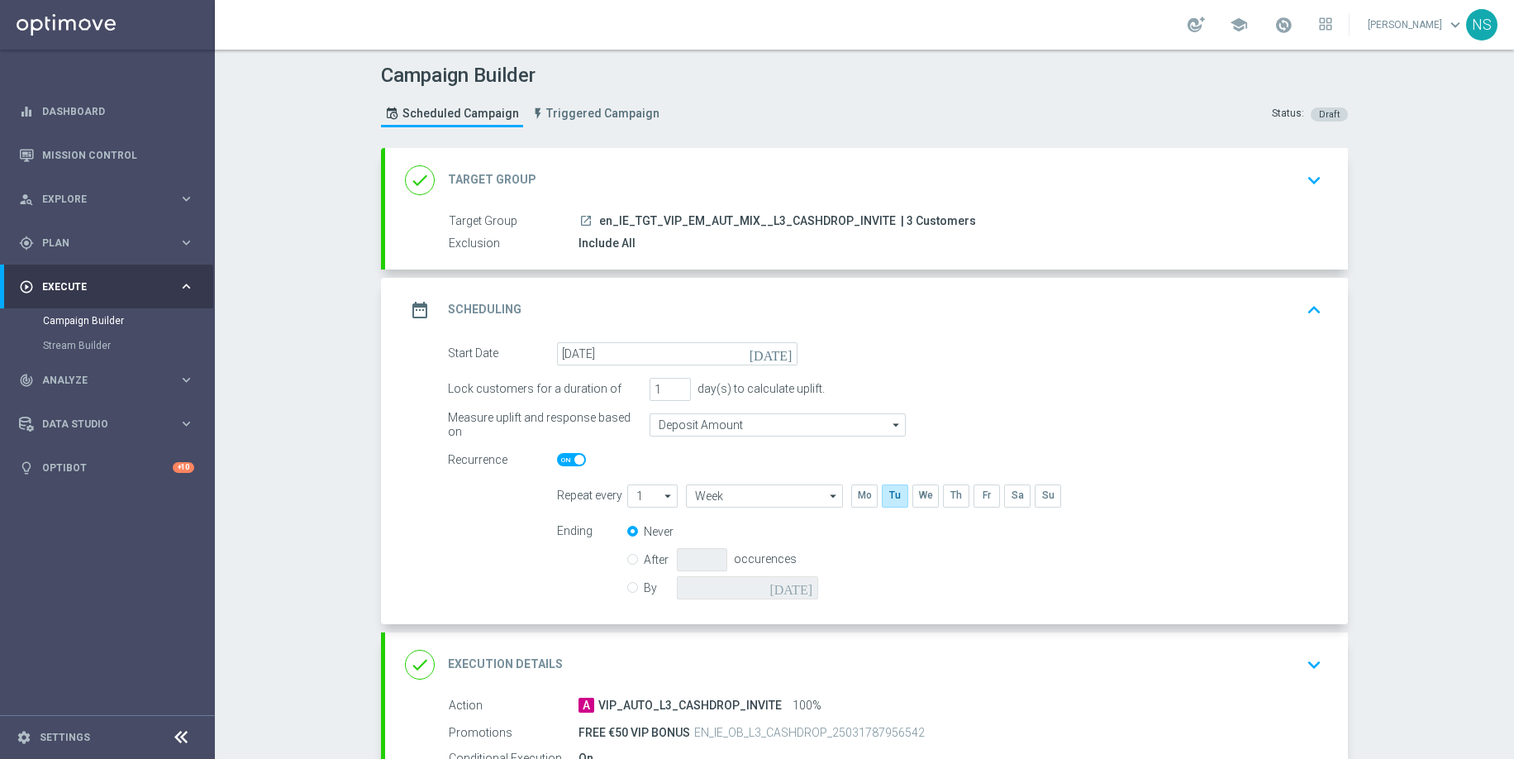
click at [572, 460] on span at bounding box center [571, 459] width 29 height 13
click at [572, 460] on input "checkbox" at bounding box center [571, 459] width 29 height 13
checkbox input "false"
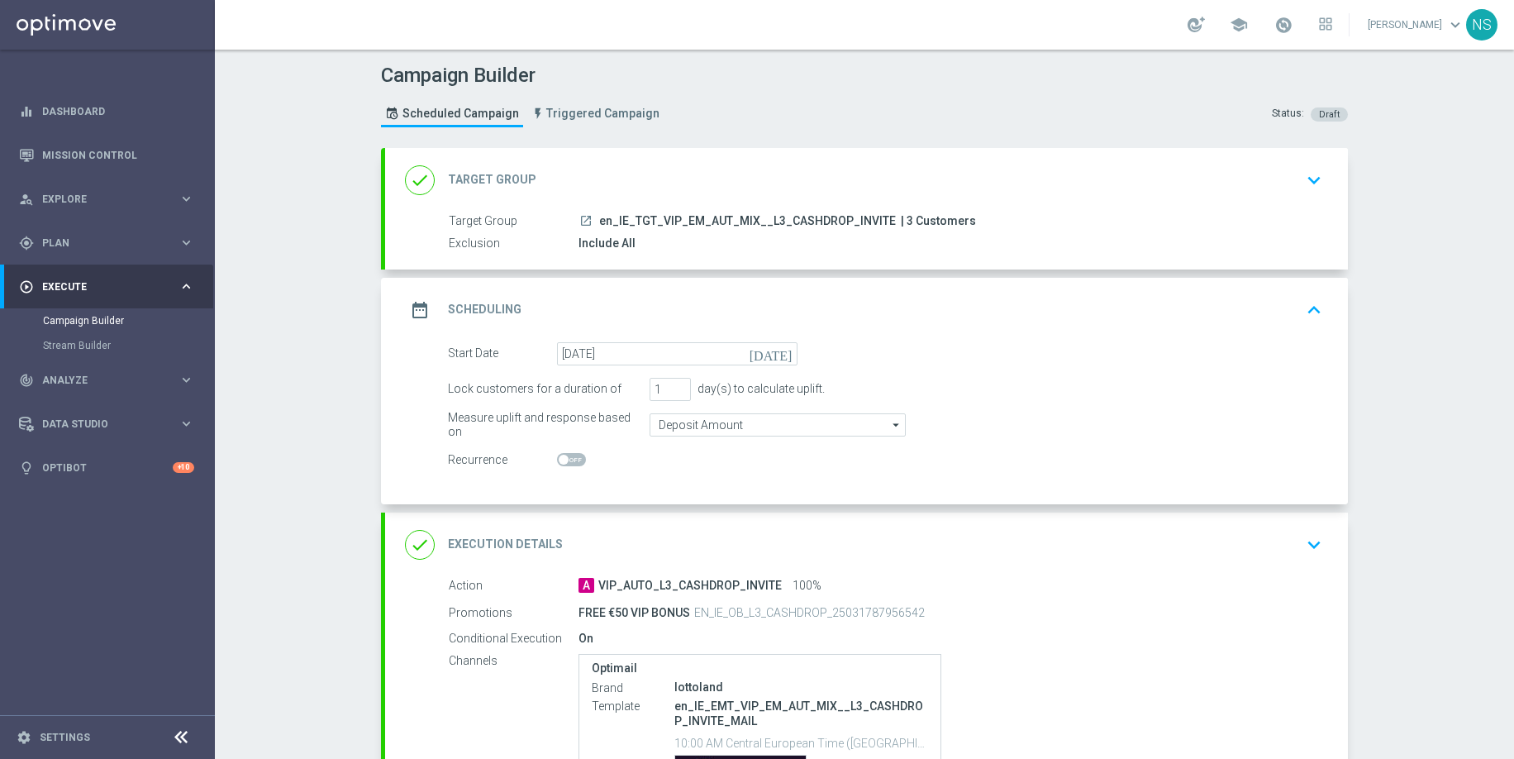
click at [643, 537] on div "done Execution Details keyboard_arrow_down" at bounding box center [866, 544] width 923 height 31
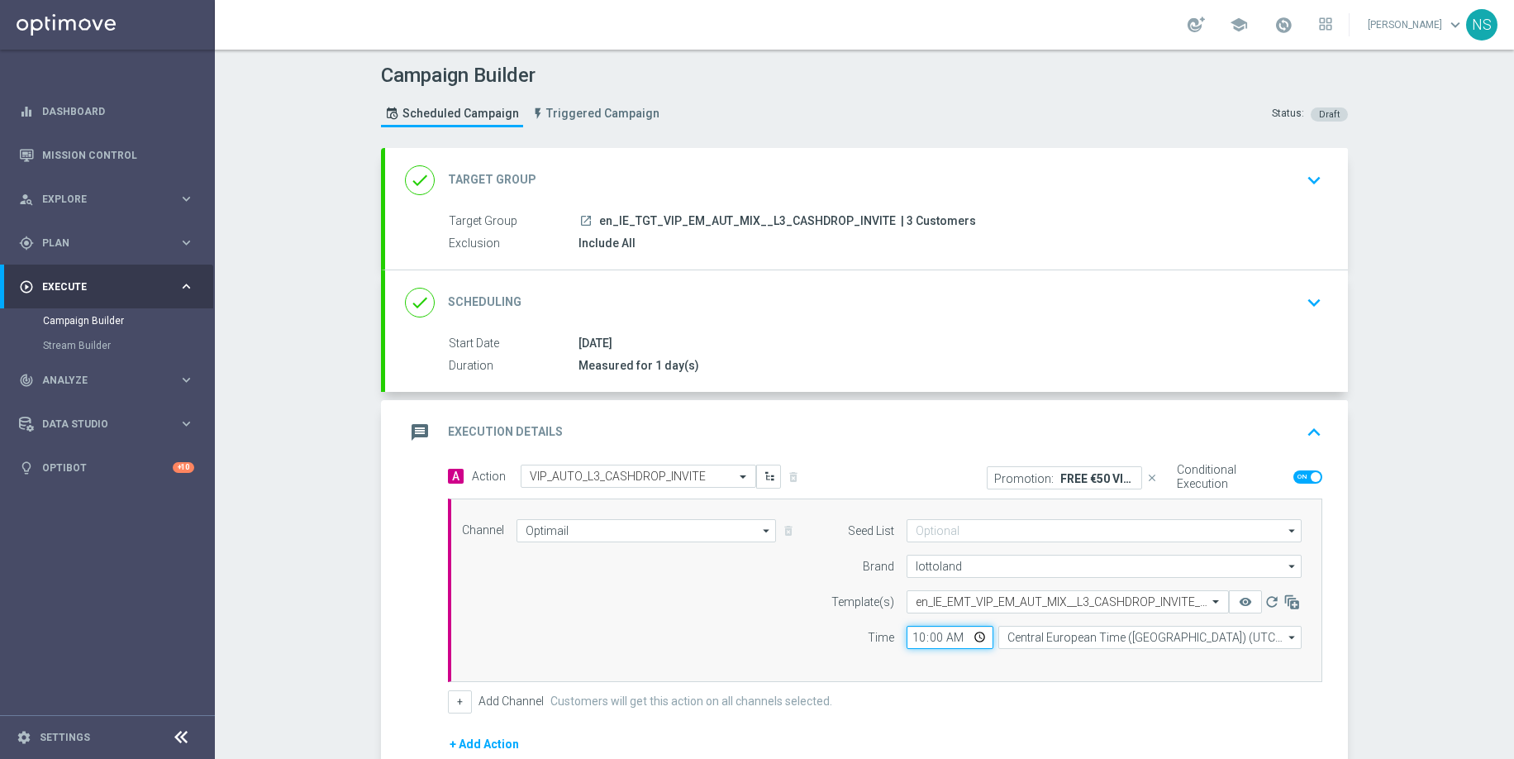
click at [916, 639] on input "10:00" at bounding box center [950, 637] width 87 height 23
type input "13:00"
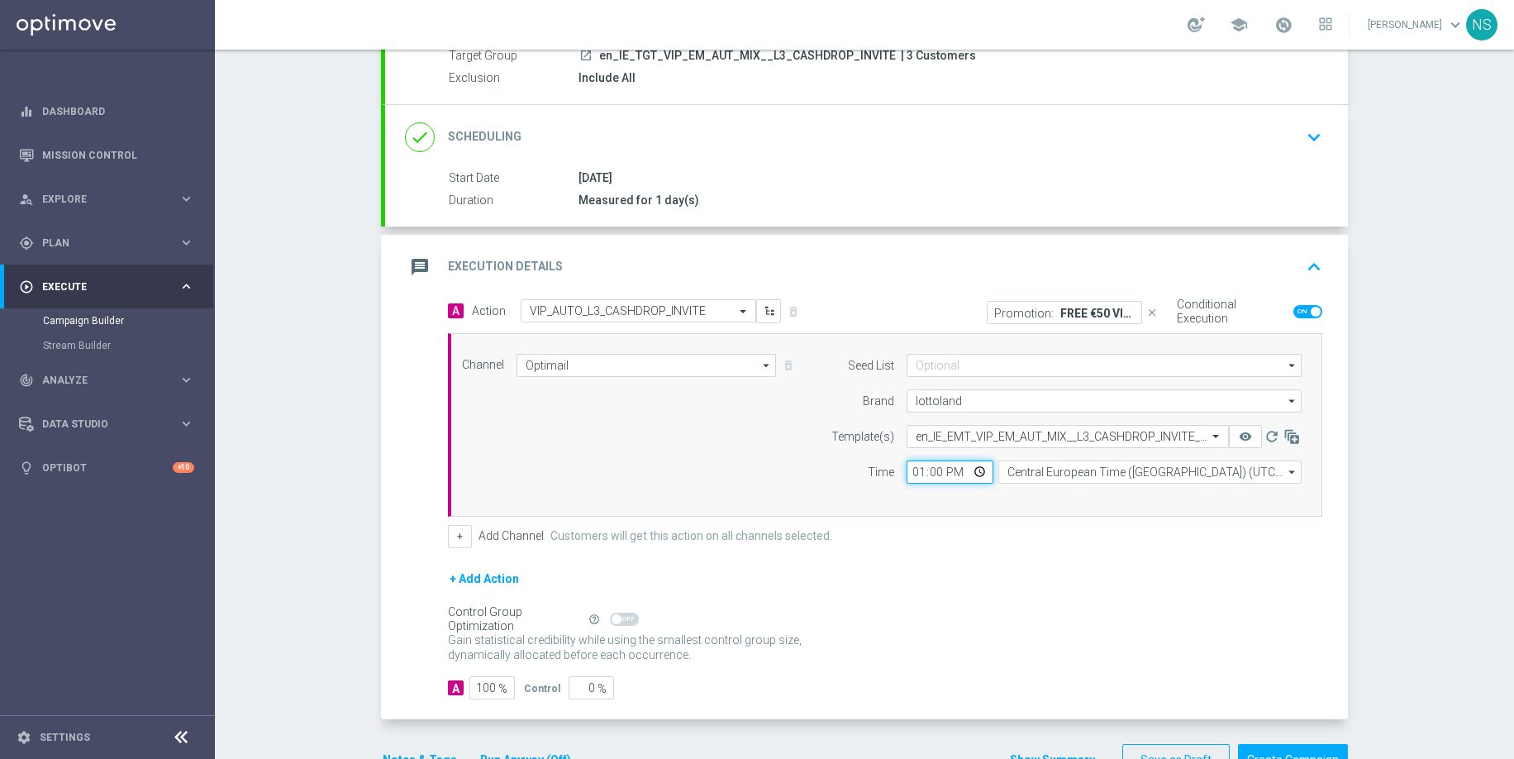
scroll to position [216, 0]
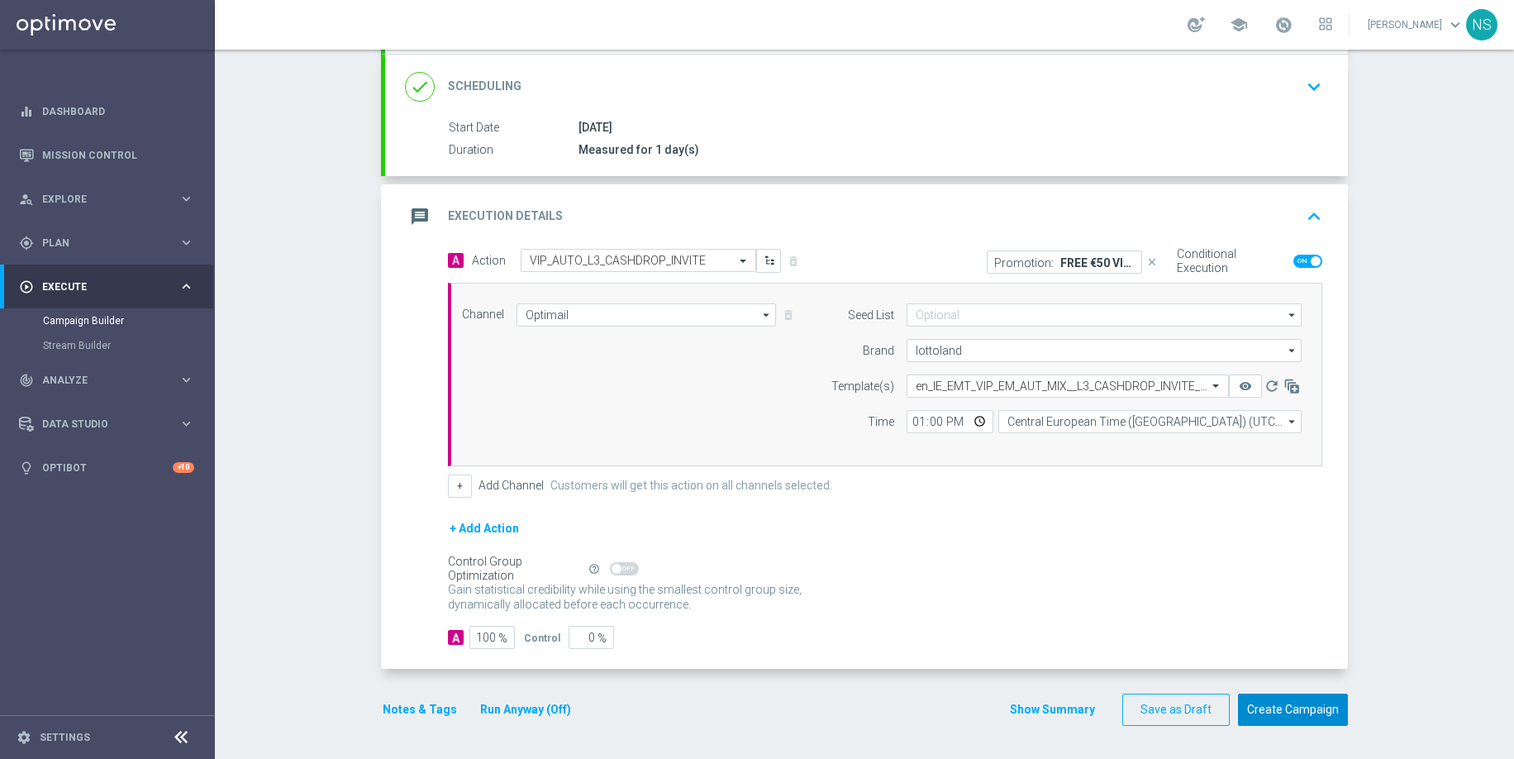
click at [1286, 722] on button "Create Campaign" at bounding box center [1293, 709] width 110 height 32
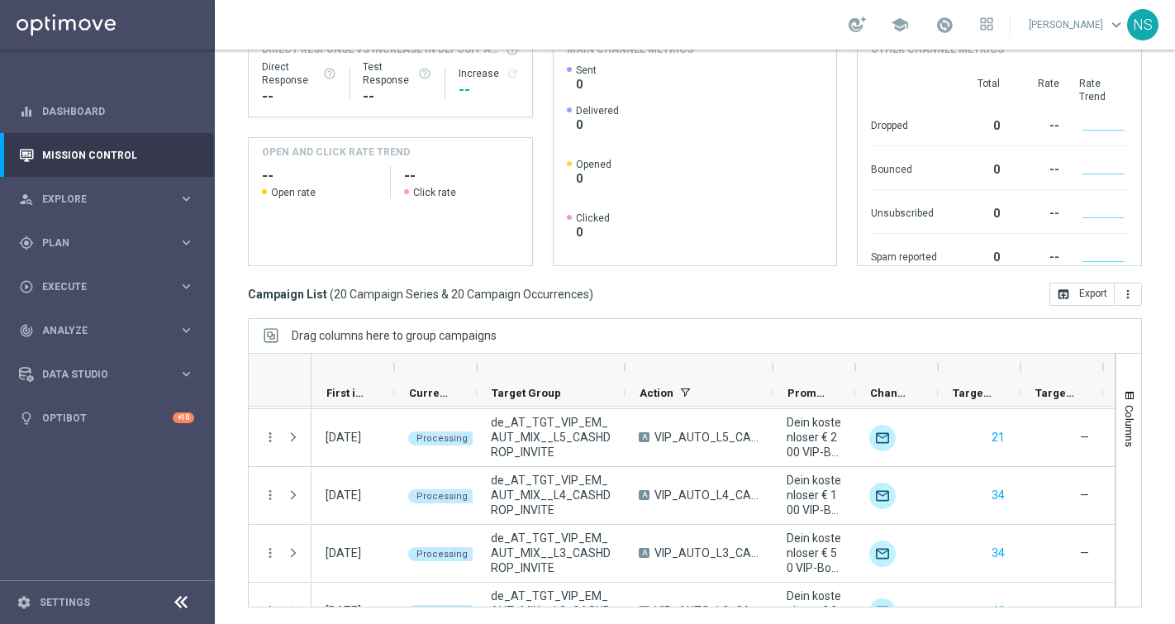
scroll to position [957, 0]
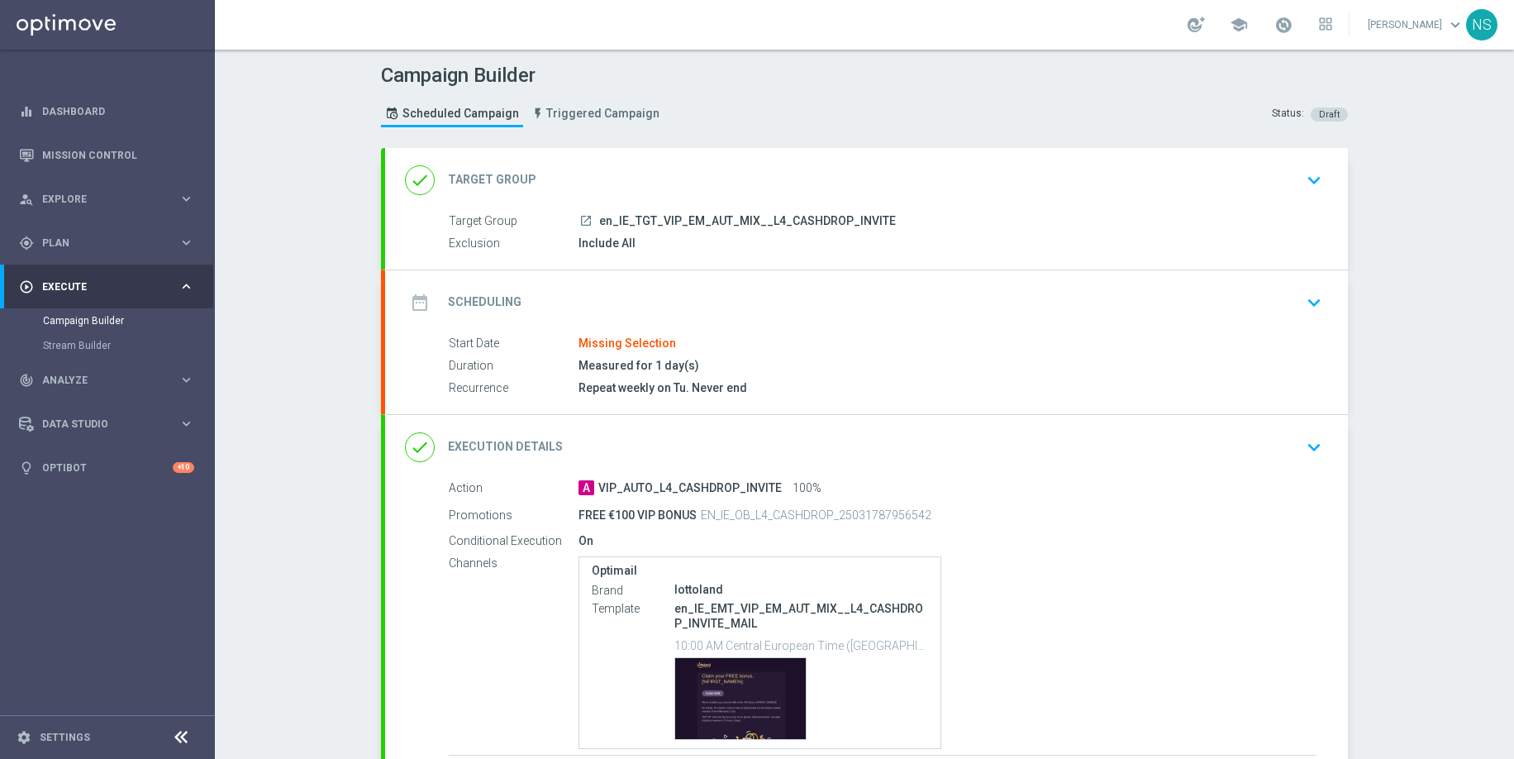
click at [674, 304] on div "date_range Scheduling keyboard_arrow_down" at bounding box center [866, 302] width 923 height 31
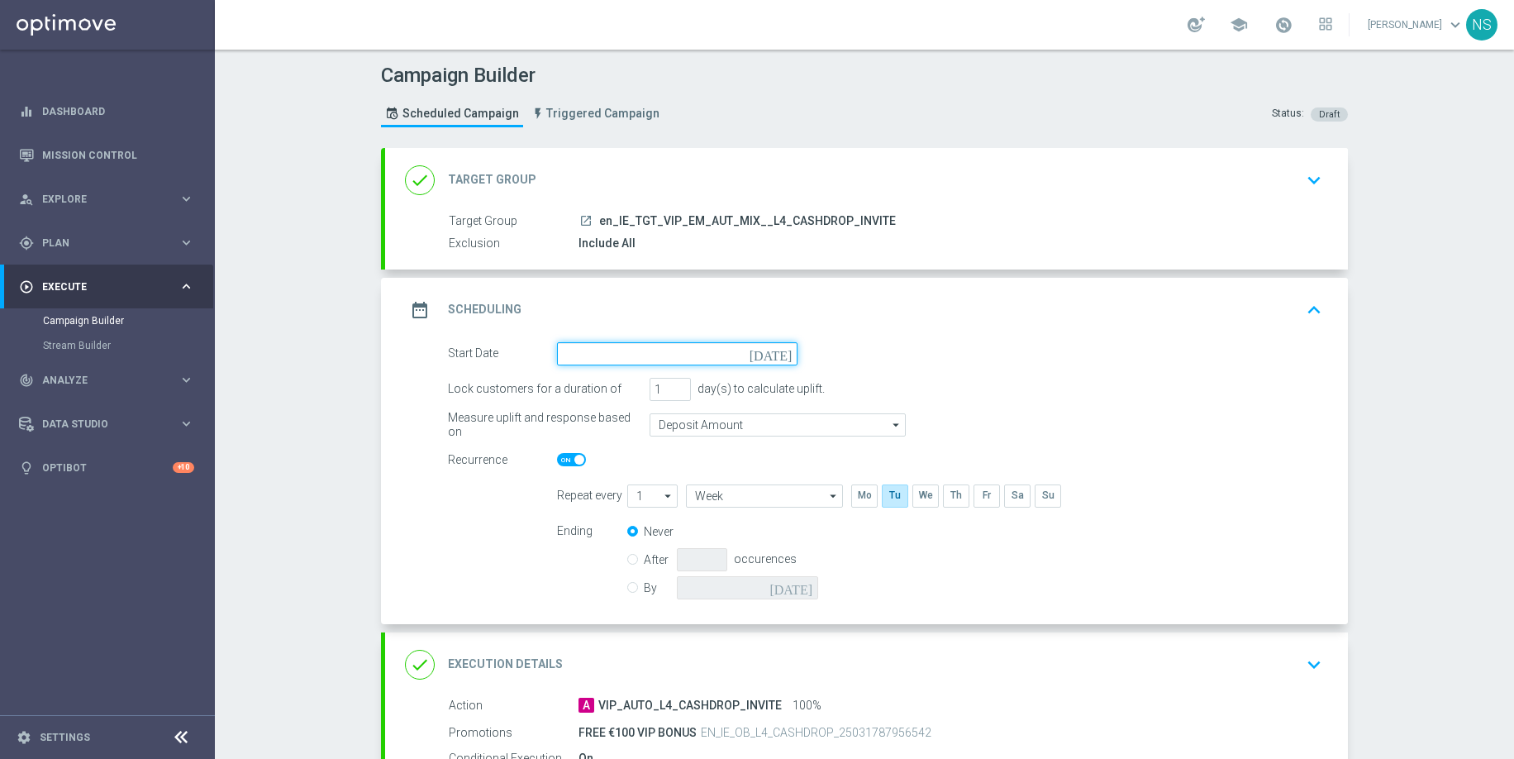
click at [654, 356] on input at bounding box center [677, 353] width 241 height 23
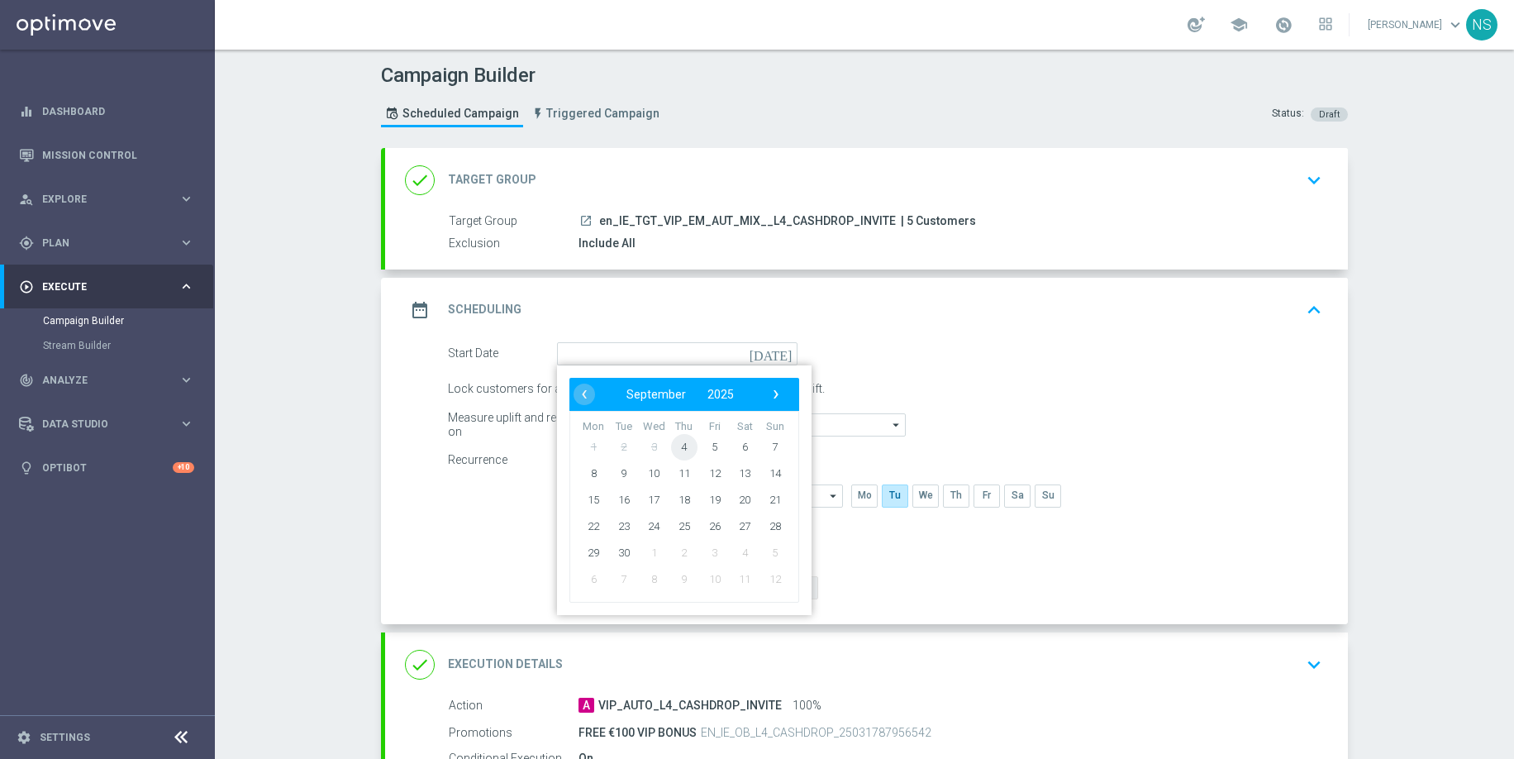
click at [679, 453] on span "4" at bounding box center [684, 446] width 26 height 26
type input "[DATE]"
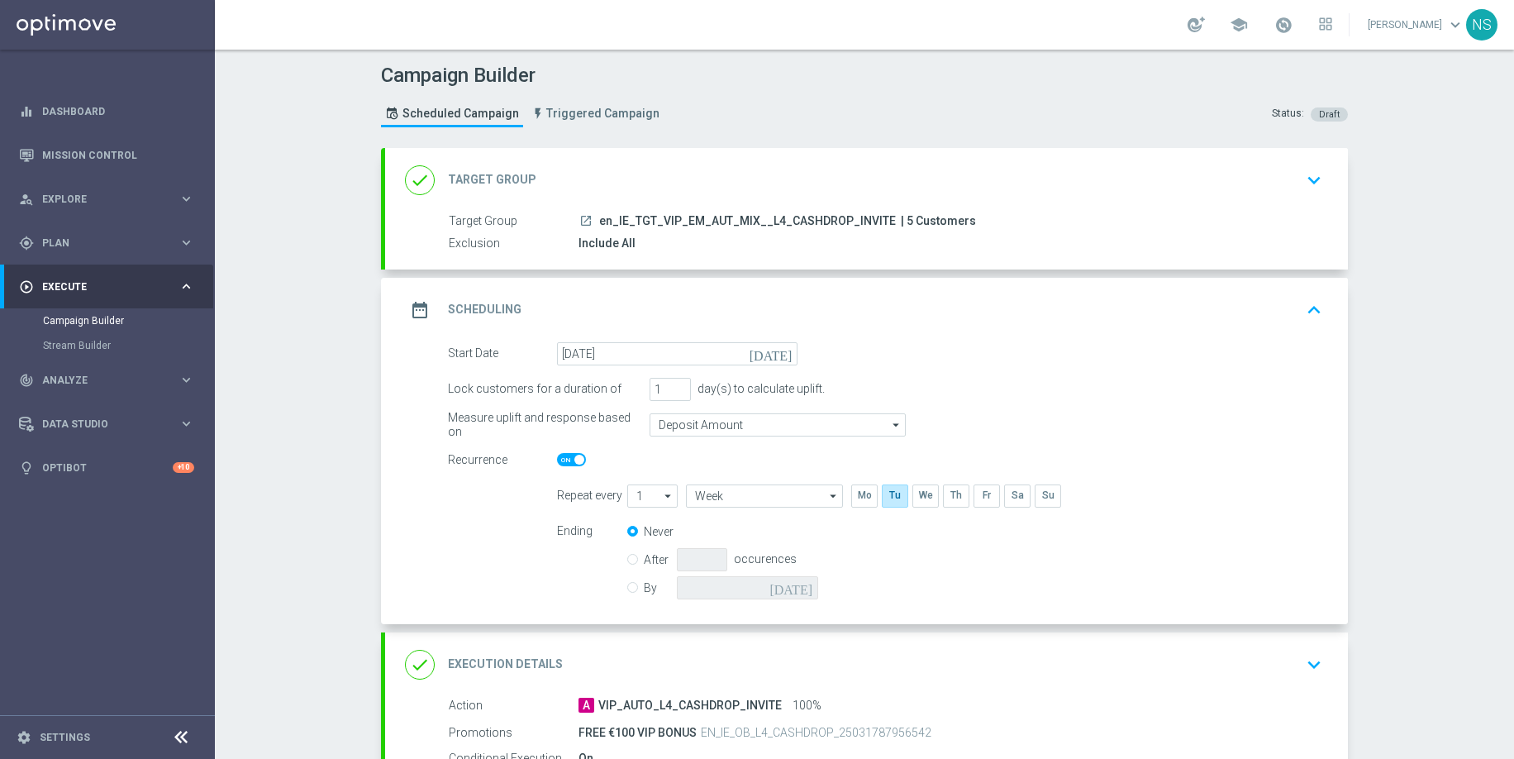
click at [579, 469] on div at bounding box center [677, 460] width 241 height 23
click at [575, 462] on span at bounding box center [579, 460] width 10 height 10
click at [575, 462] on input "checkbox" at bounding box center [571, 459] width 29 height 13
checkbox input "false"
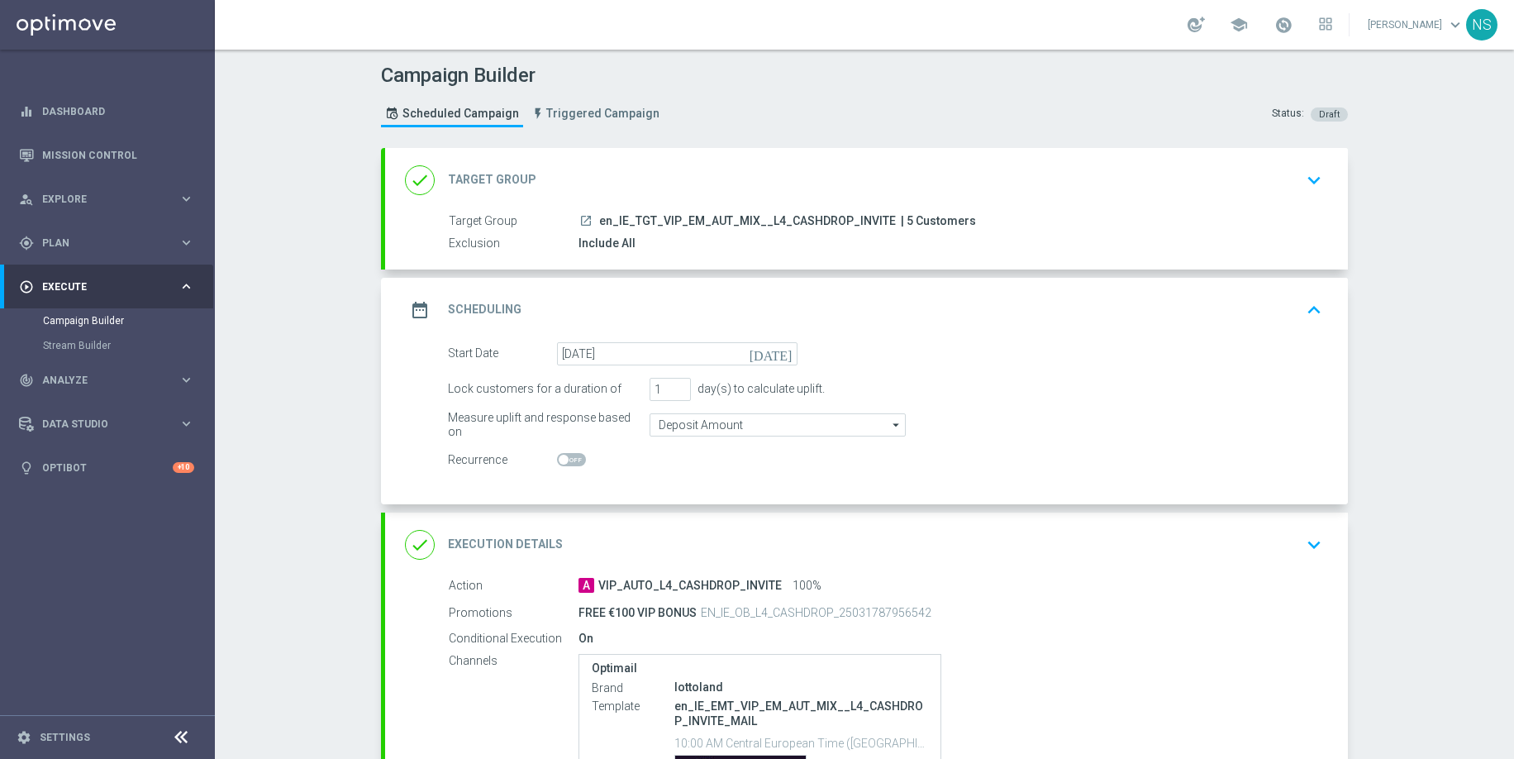
click at [555, 534] on div "done Execution Details" at bounding box center [484, 545] width 158 height 30
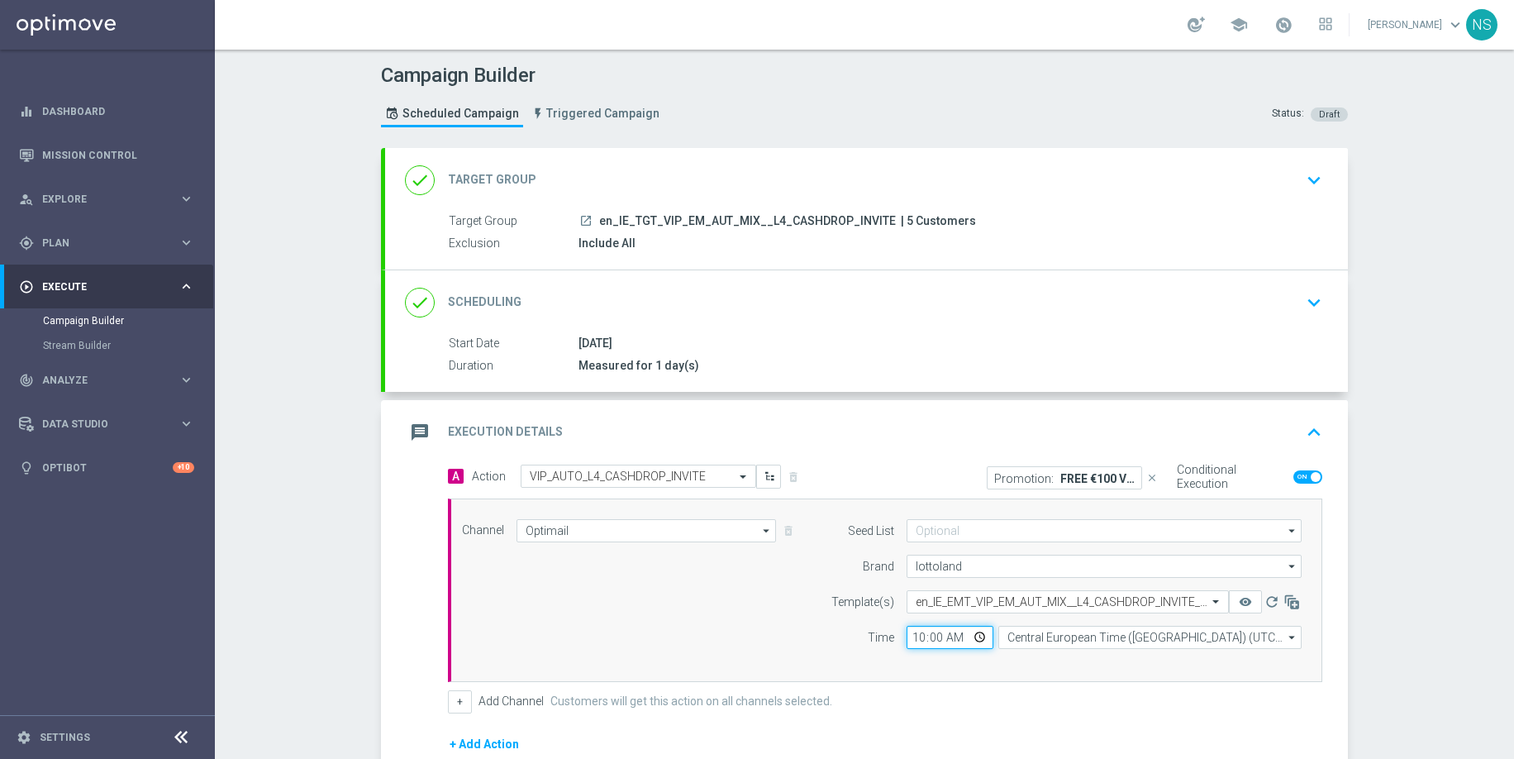
click at [923, 638] on input "10:00" at bounding box center [950, 637] width 87 height 23
type input "13:00"
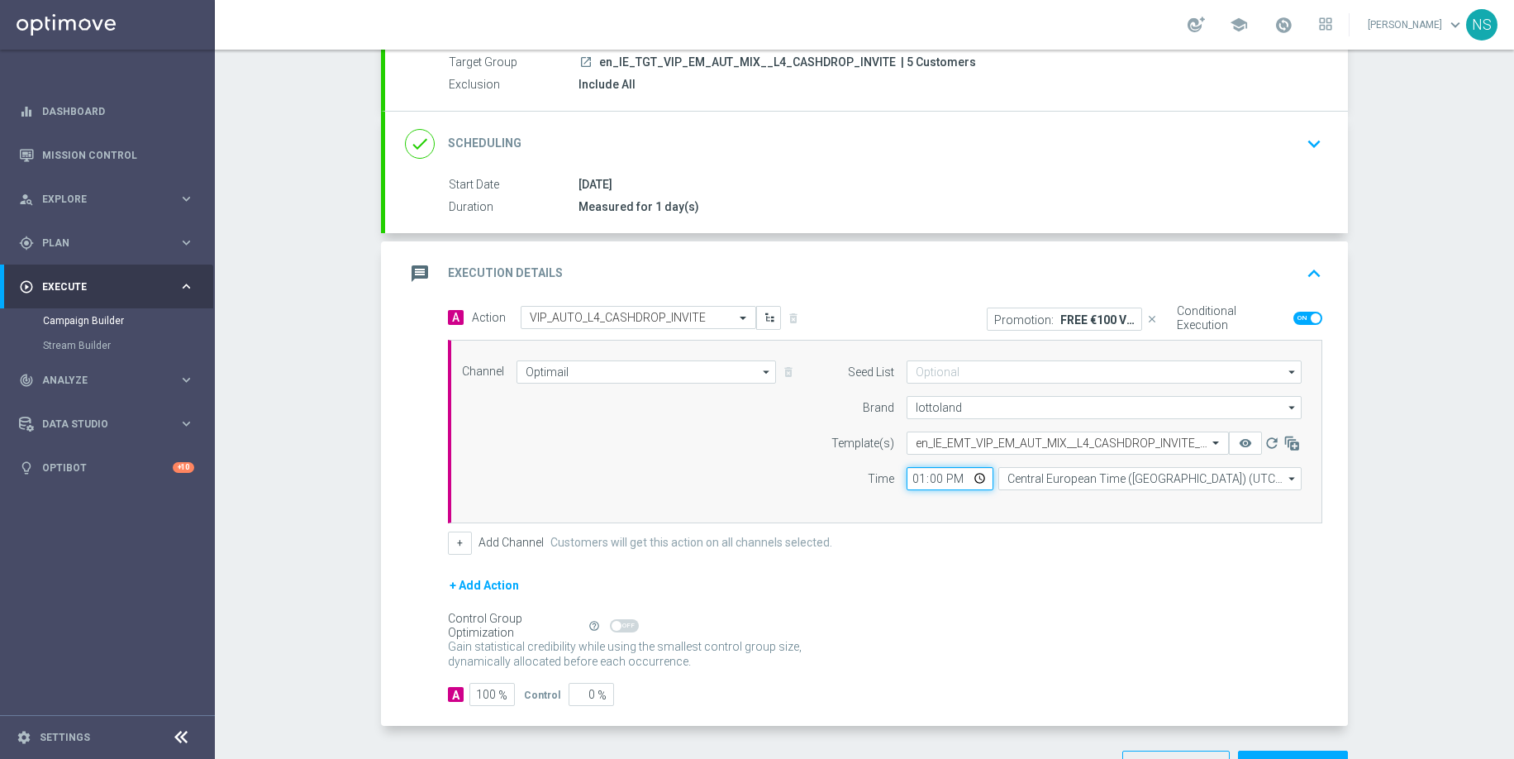
scroll to position [216, 0]
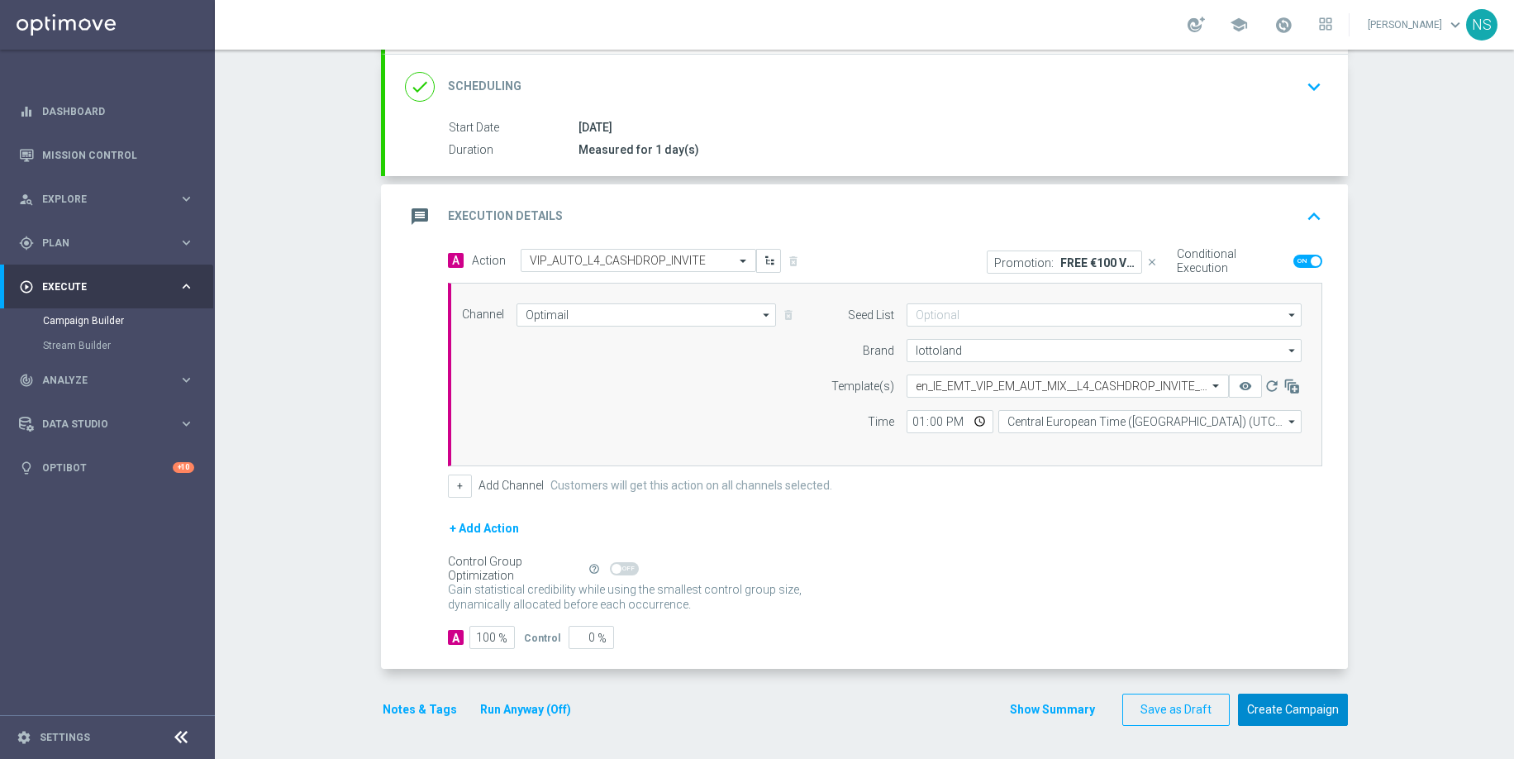
click at [1344, 717] on button "Create Campaign" at bounding box center [1293, 709] width 110 height 32
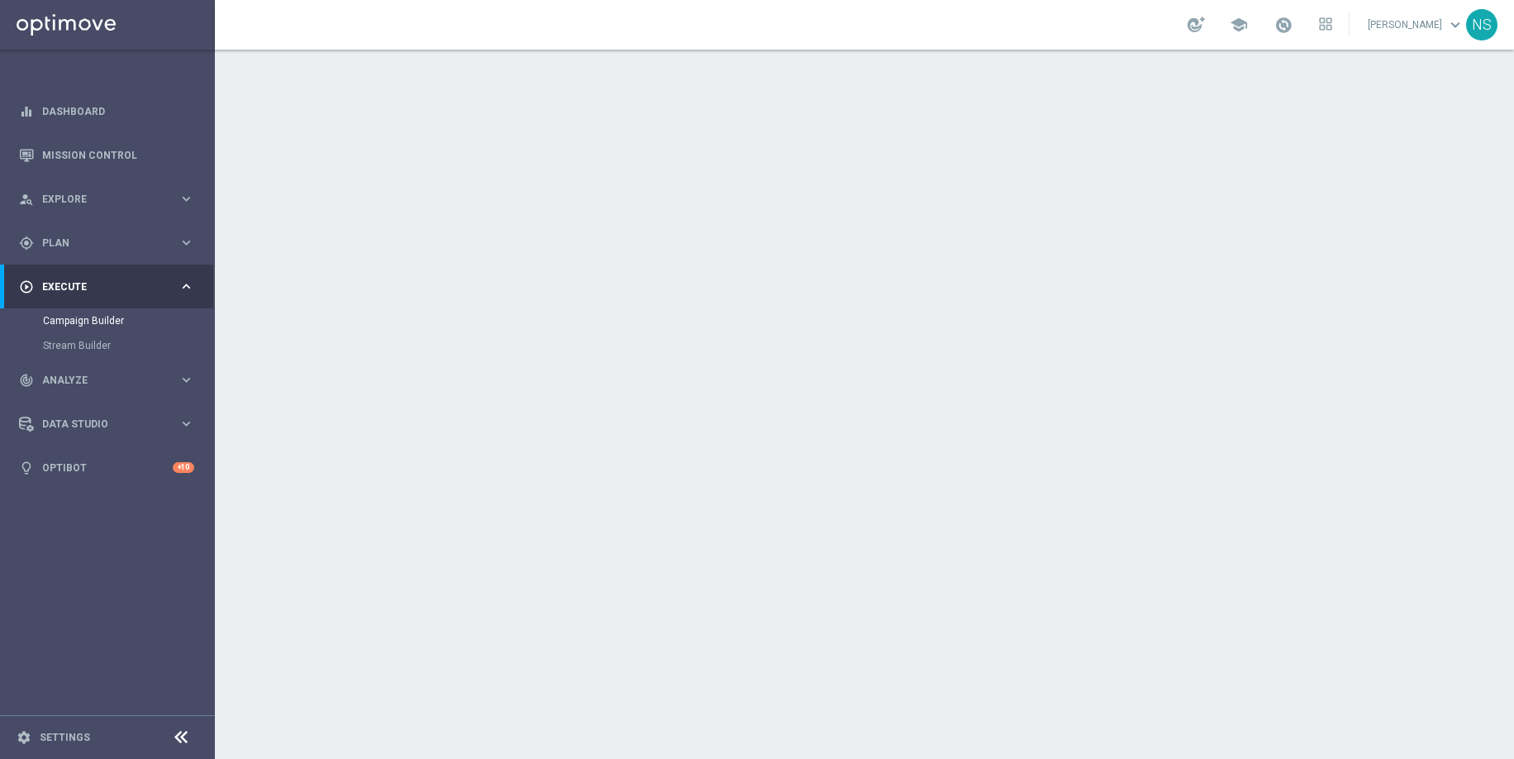
click at [873, 293] on div "date_range Scheduling keyboard_arrow_down" at bounding box center [866, 302] width 923 height 31
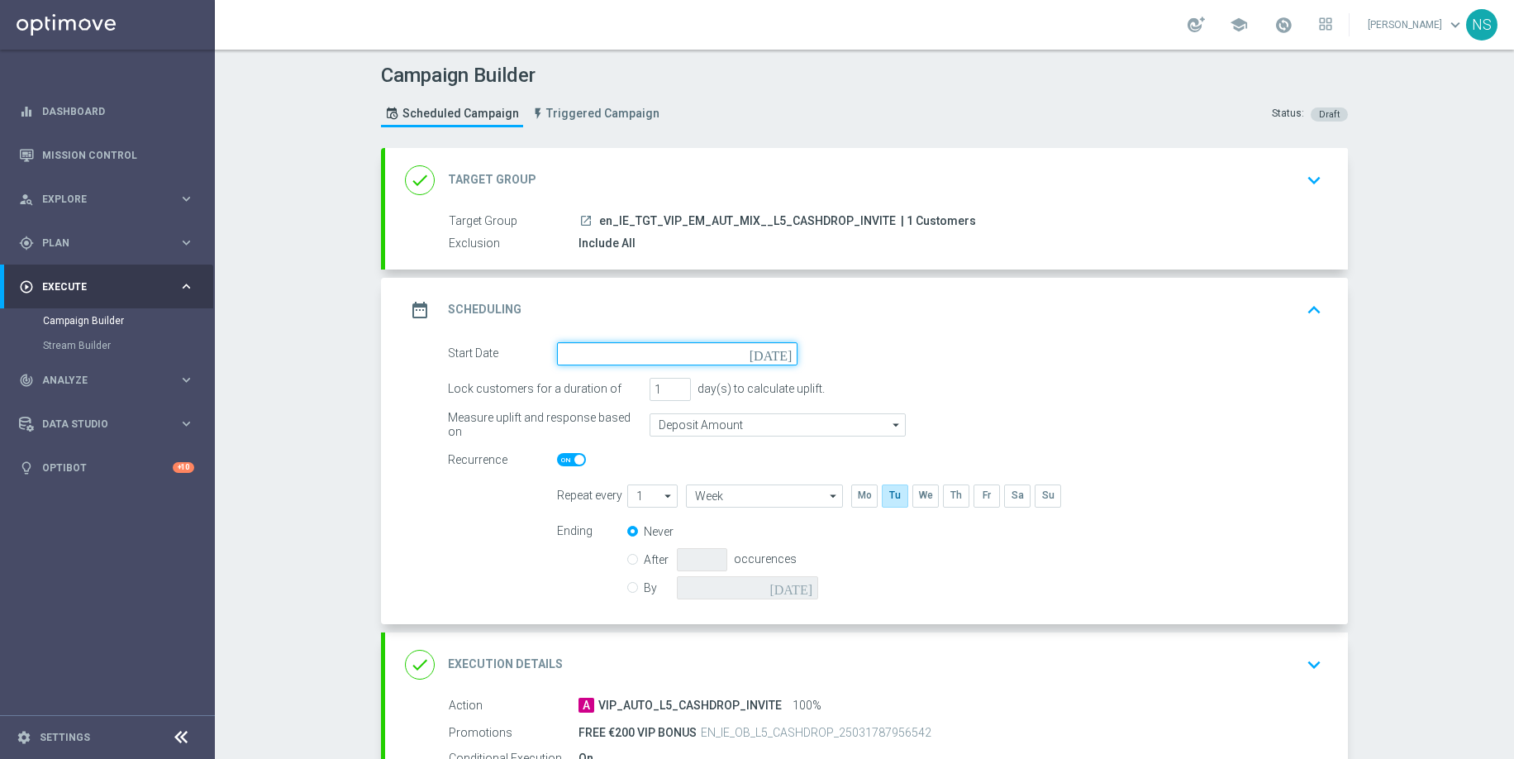
click at [673, 358] on input at bounding box center [677, 353] width 241 height 23
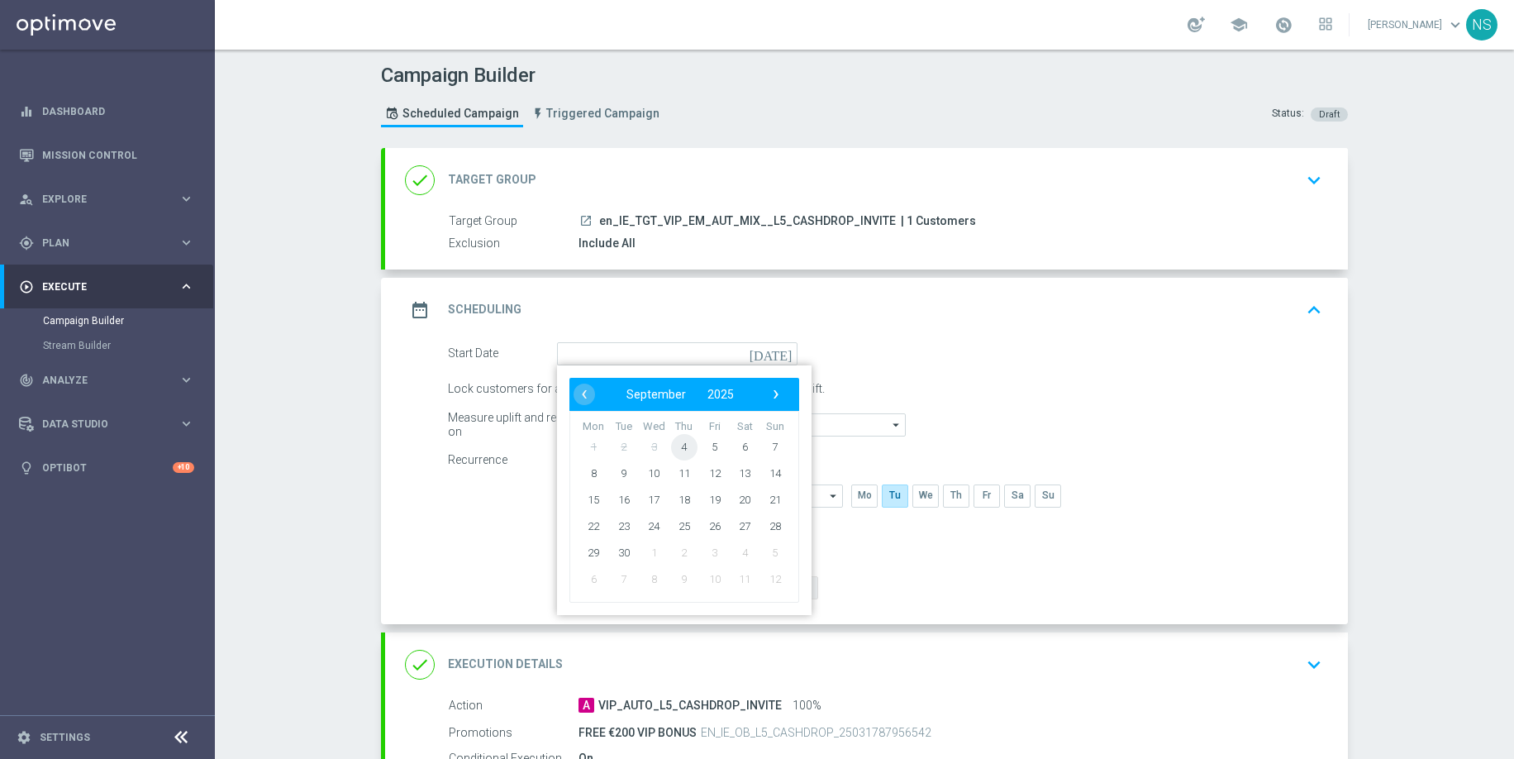
click at [683, 450] on span "4" at bounding box center [684, 446] width 26 height 26
type input "[DATE]"
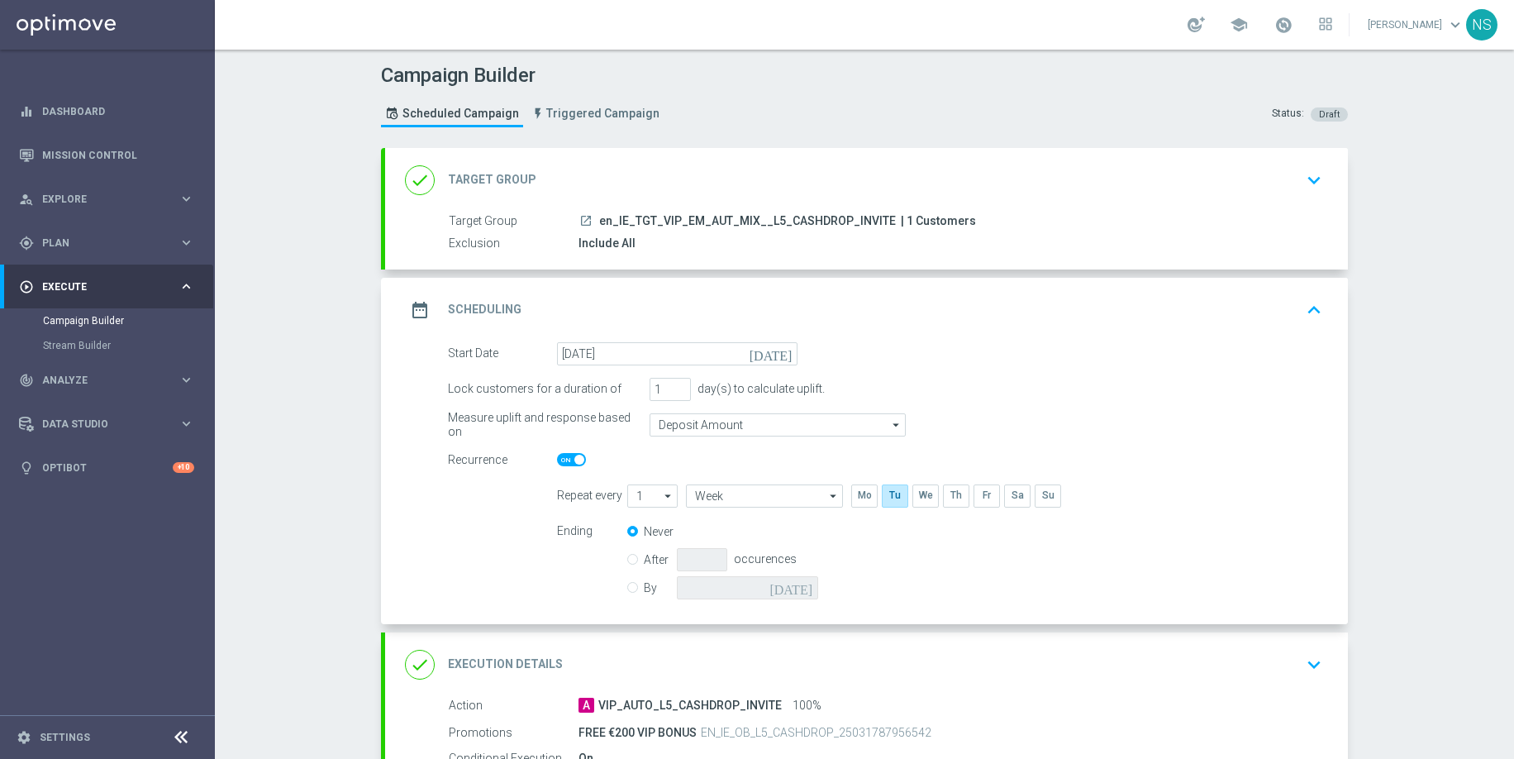
click at [571, 460] on span at bounding box center [571, 459] width 29 height 13
click at [571, 460] on input "checkbox" at bounding box center [571, 459] width 29 height 13
checkbox input "false"
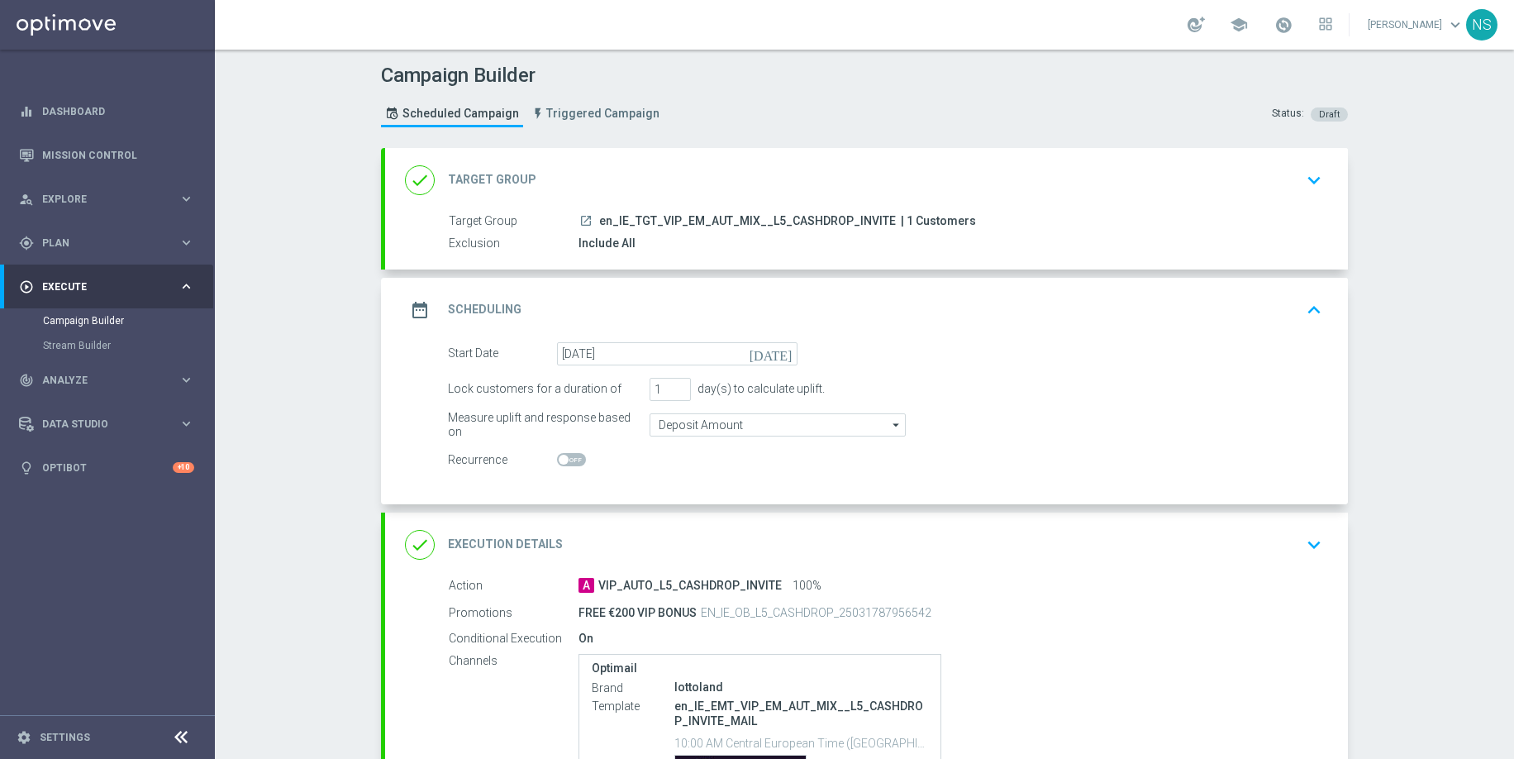
click at [667, 554] on div "done Execution Details keyboard_arrow_down" at bounding box center [866, 544] width 923 height 31
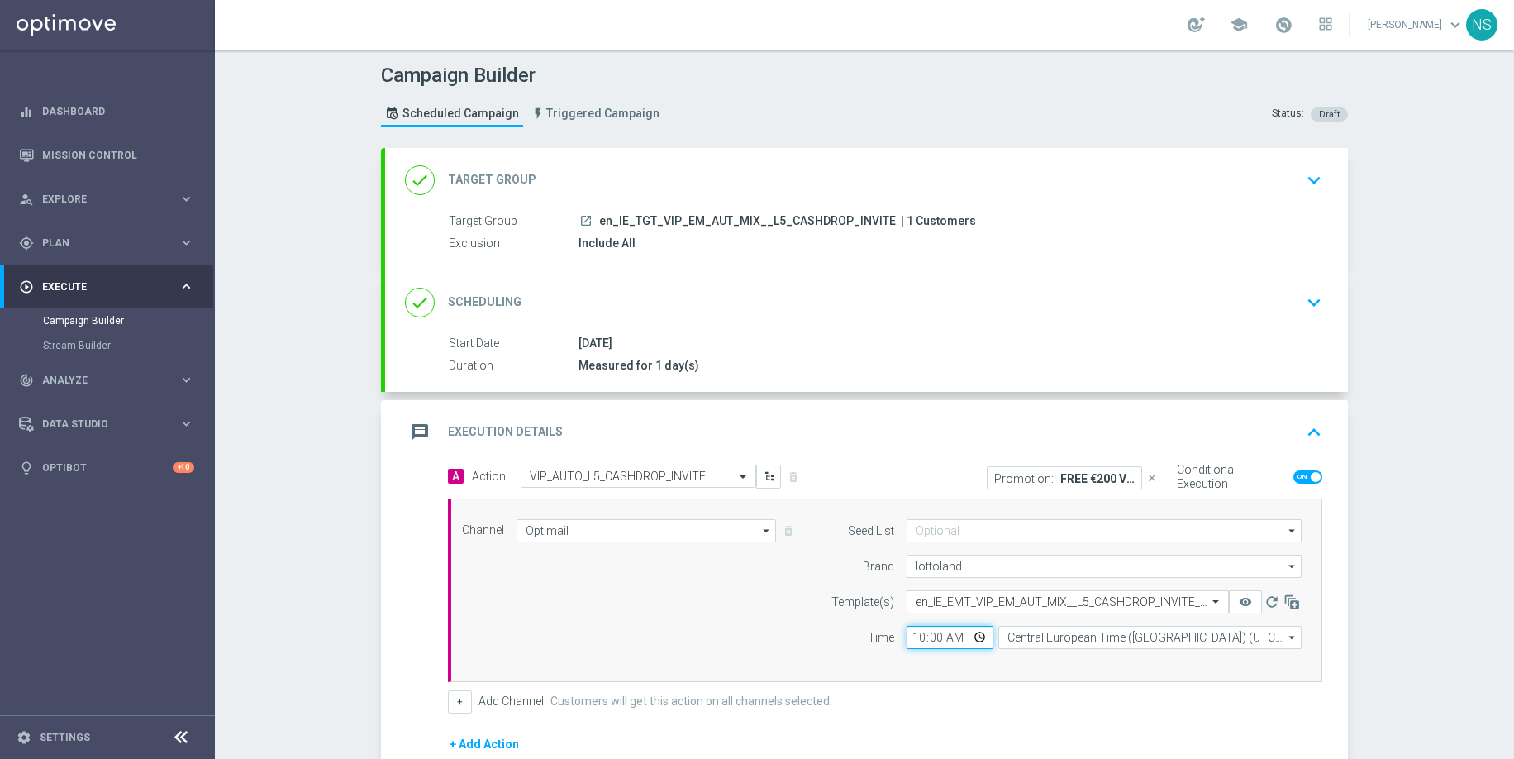
click at [920, 636] on input "10:00" at bounding box center [950, 637] width 87 height 23
type input "13:00"
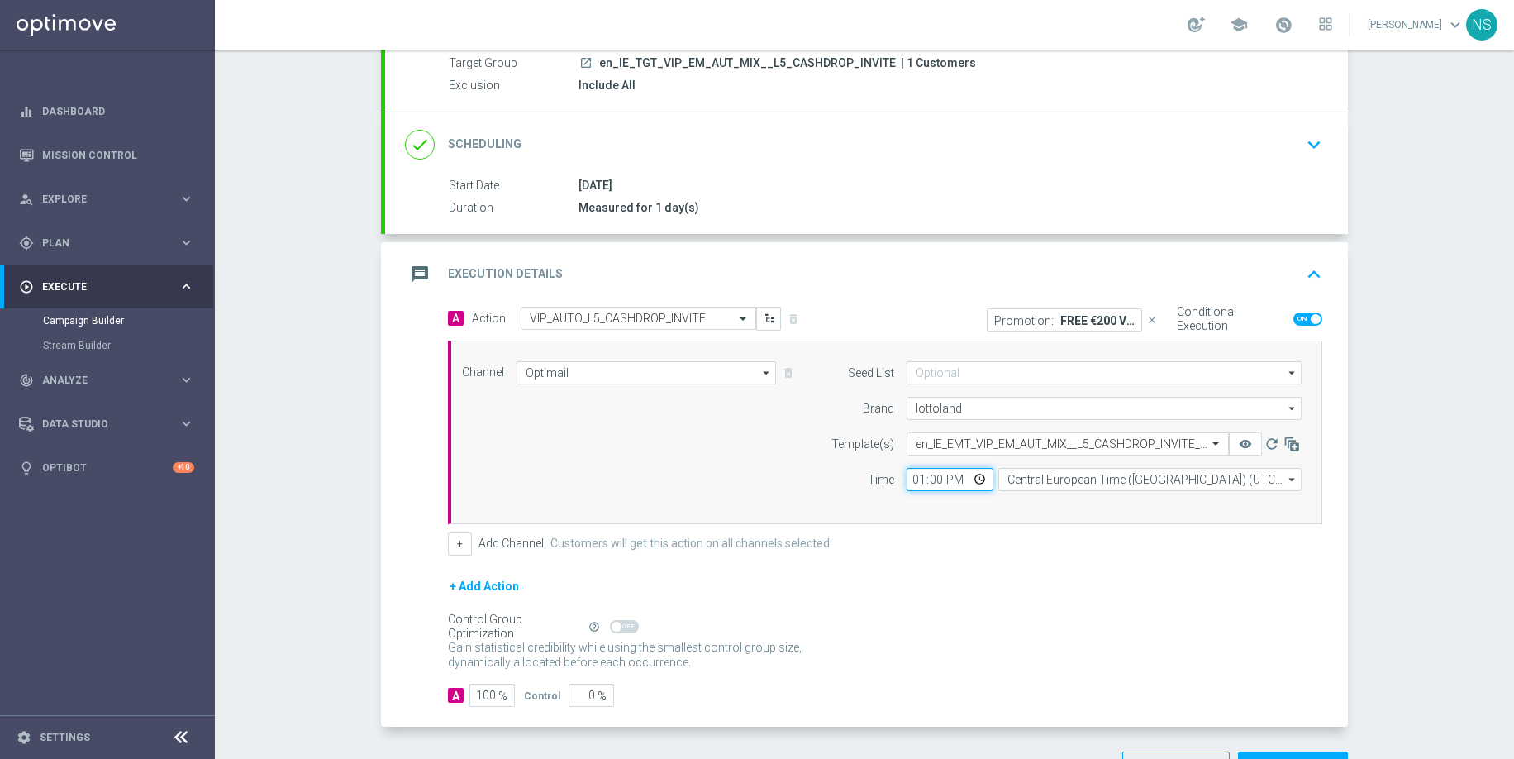
scroll to position [216, 0]
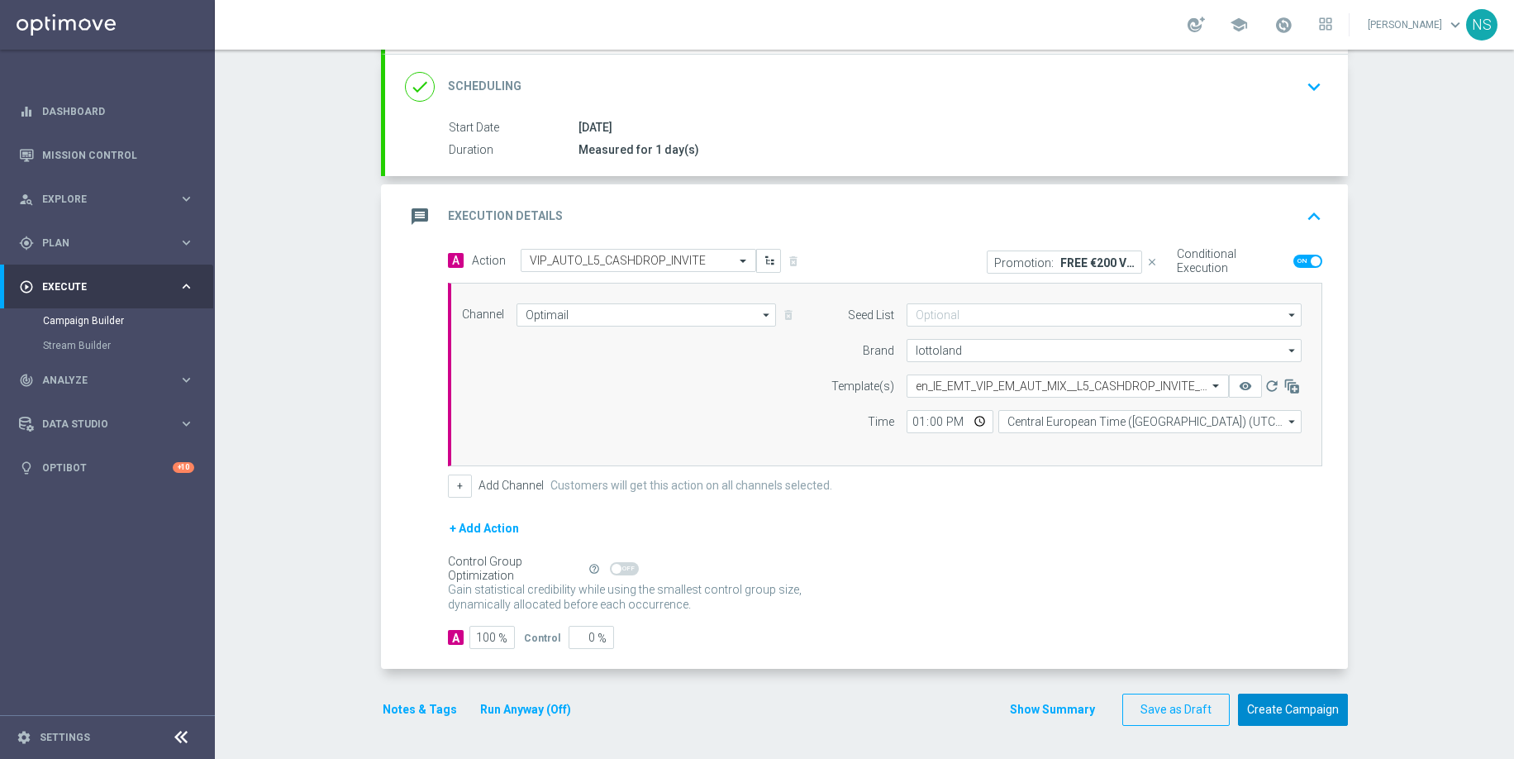
click at [1282, 712] on button "Create Campaign" at bounding box center [1293, 709] width 110 height 32
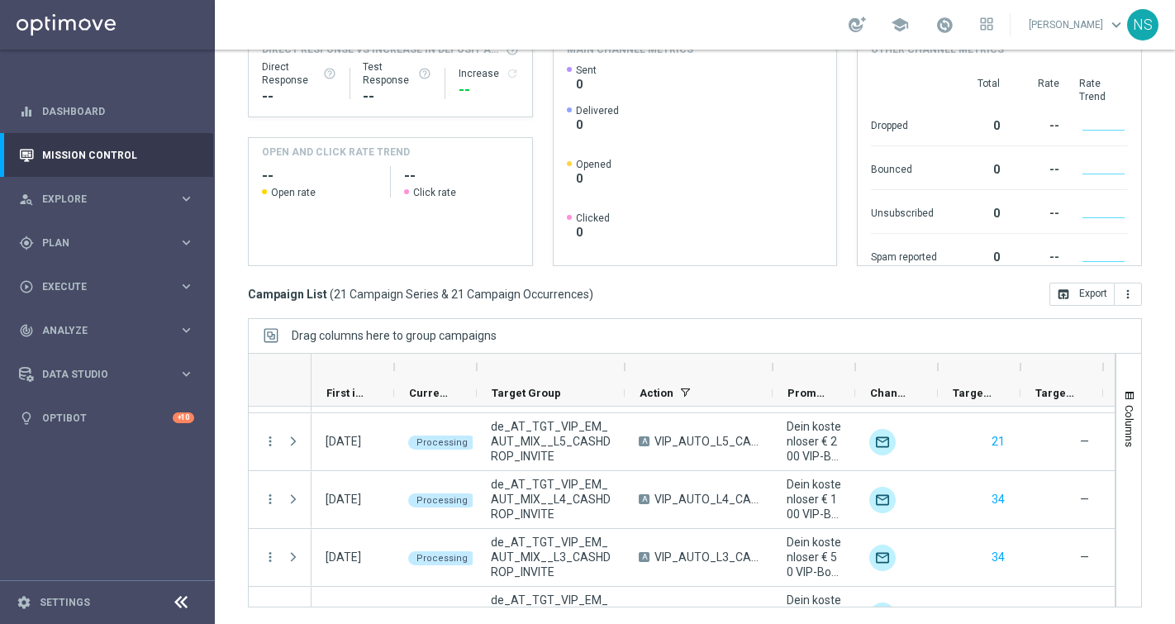
scroll to position [1015, 0]
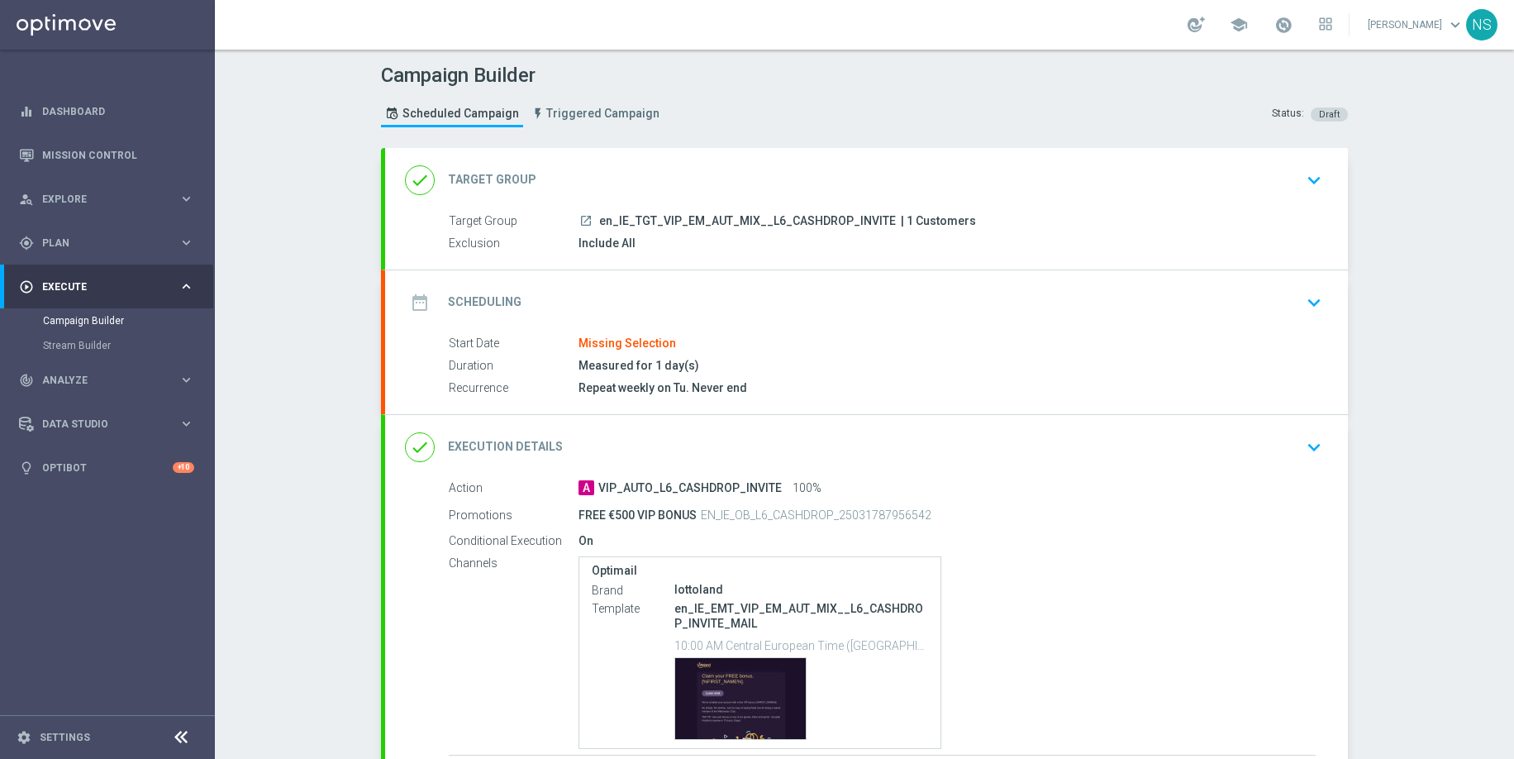
click at [735, 293] on div "date_range Scheduling keyboard_arrow_down" at bounding box center [866, 302] width 923 height 31
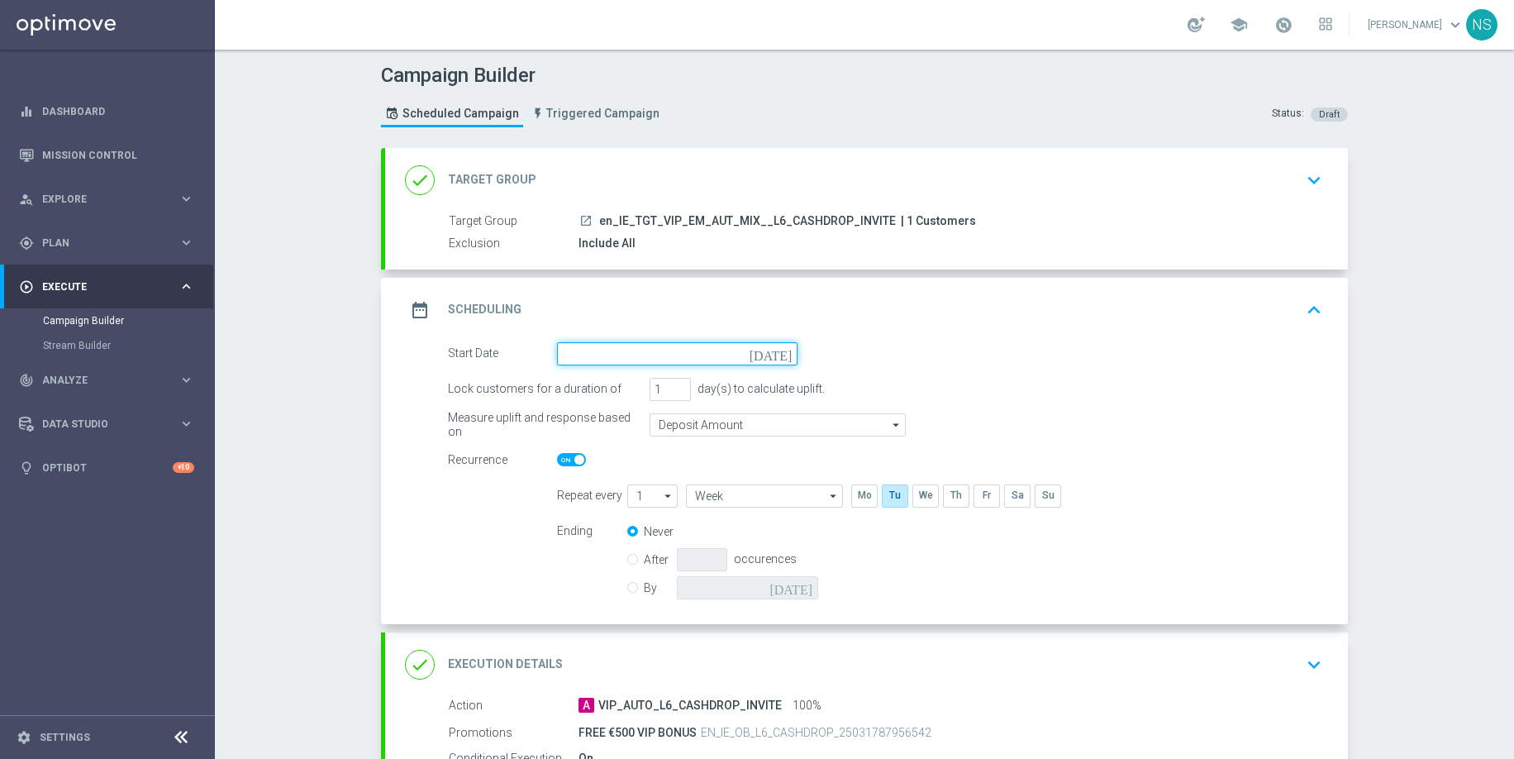
click at [649, 355] on input at bounding box center [677, 353] width 241 height 23
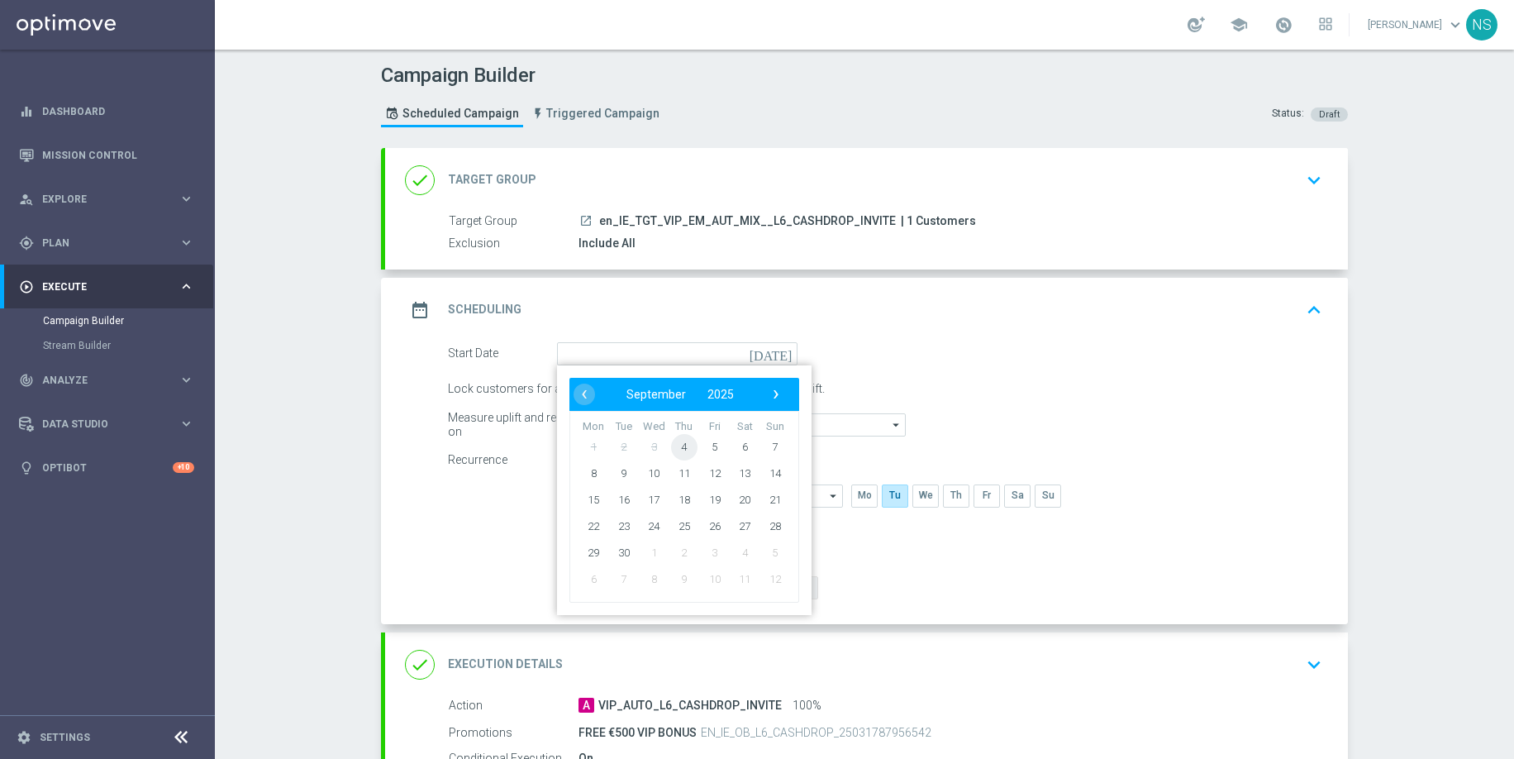
click at [684, 452] on span "4" at bounding box center [684, 446] width 26 height 26
type input "[DATE]"
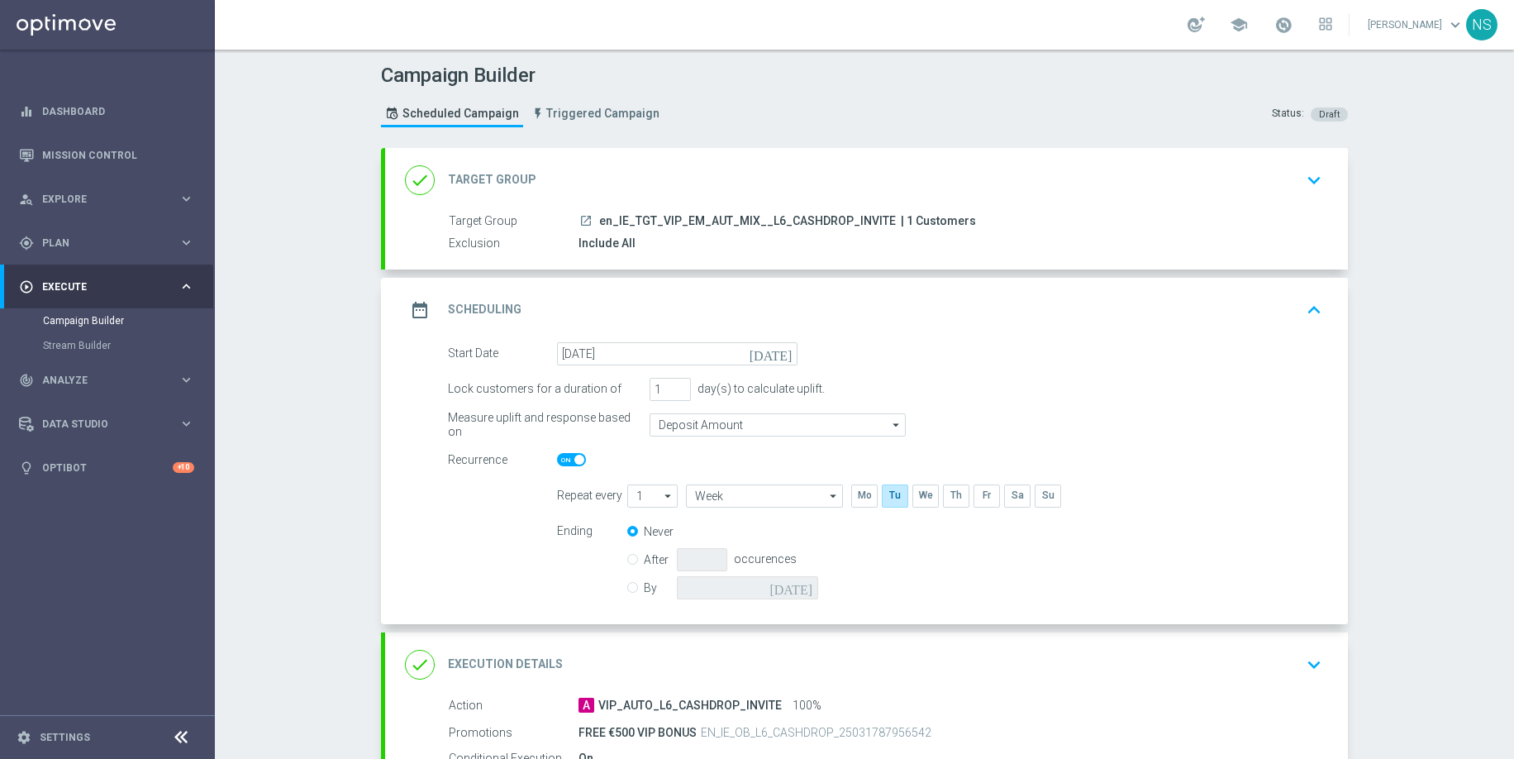
click at [569, 464] on span at bounding box center [571, 459] width 29 height 13
click at [569, 464] on input "checkbox" at bounding box center [571, 459] width 29 height 13
checkbox input "false"
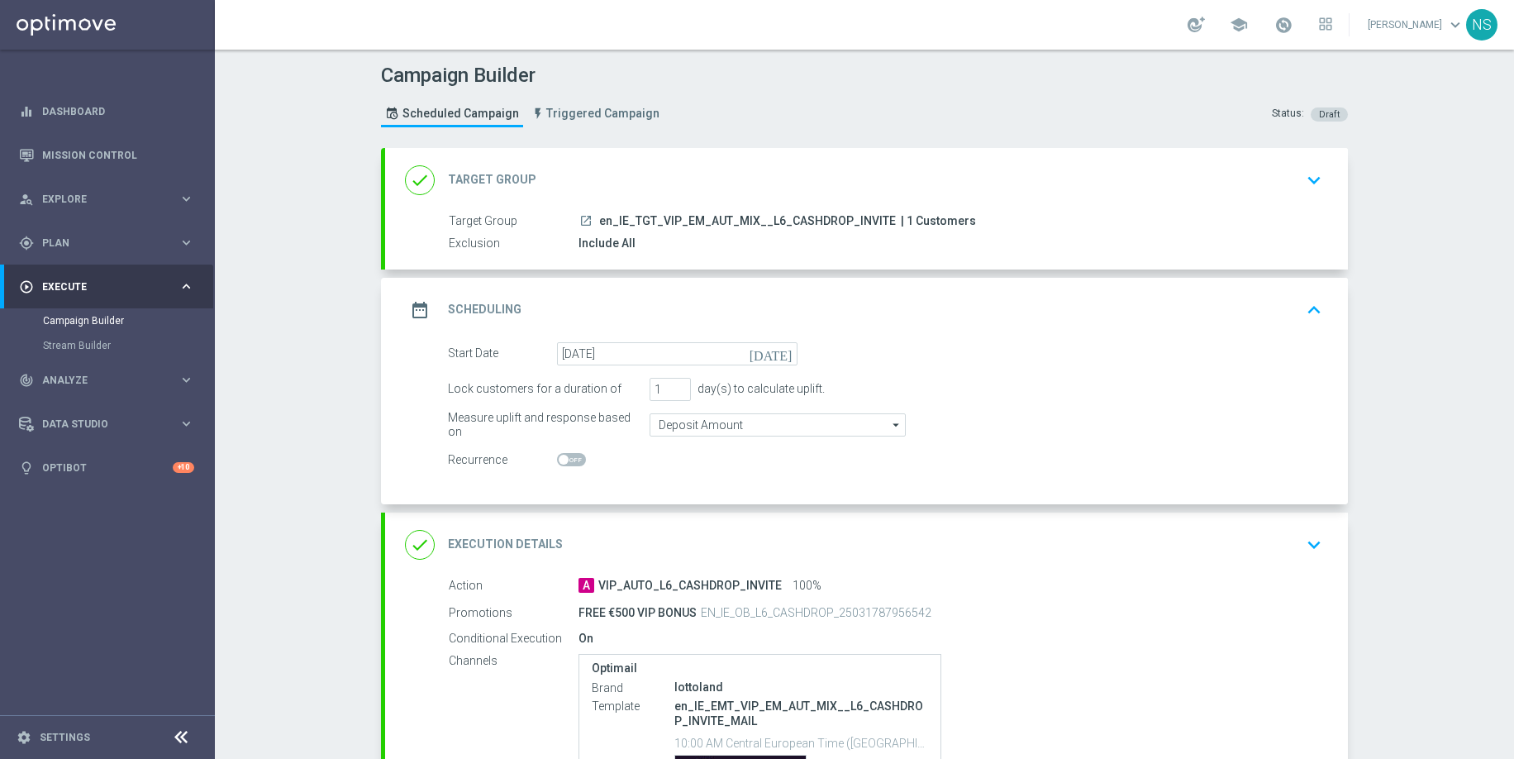
click at [605, 539] on div "done Execution Details keyboard_arrow_down" at bounding box center [866, 544] width 923 height 31
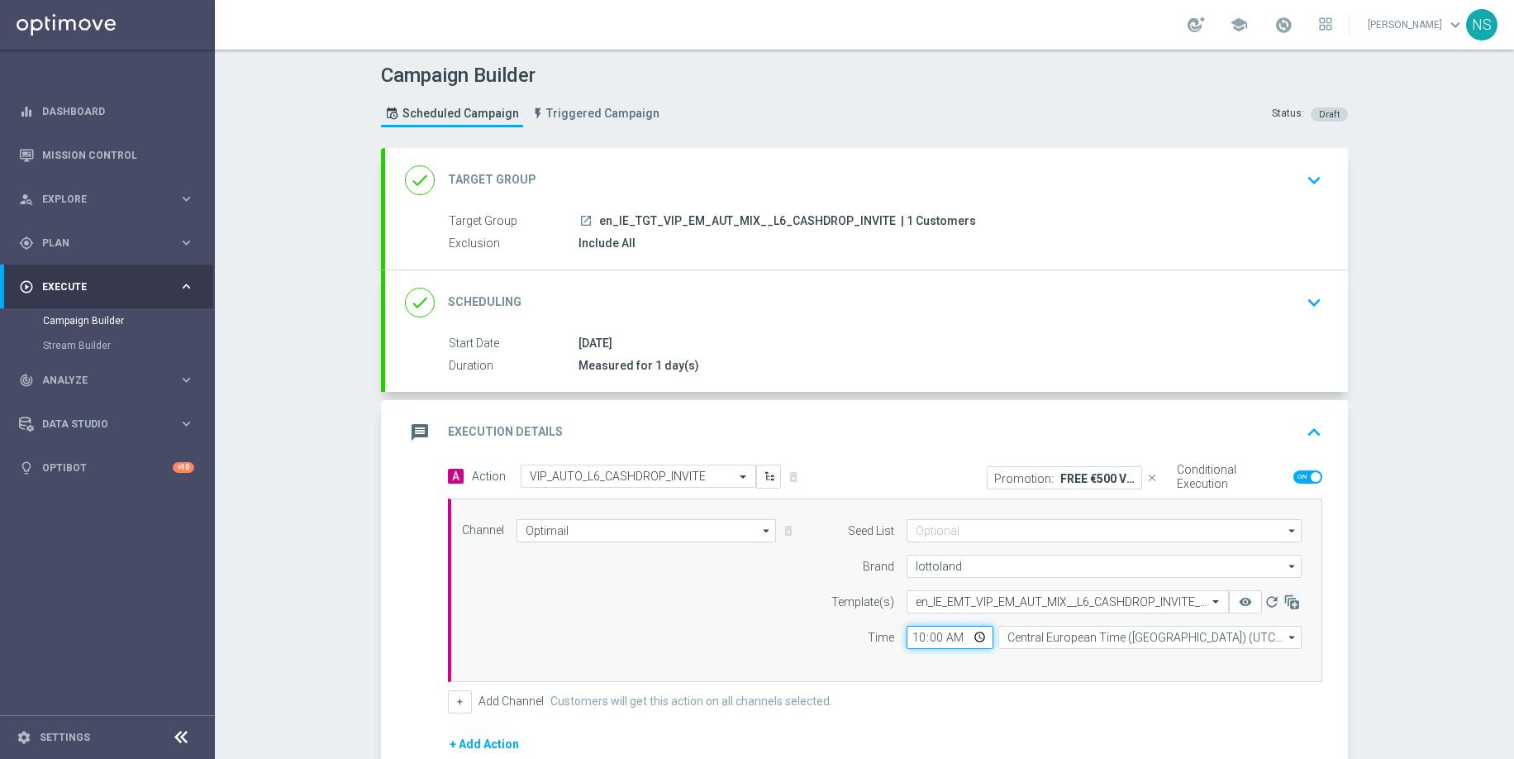
click at [922, 631] on input "10:00" at bounding box center [950, 637] width 87 height 23
type input "13:00"
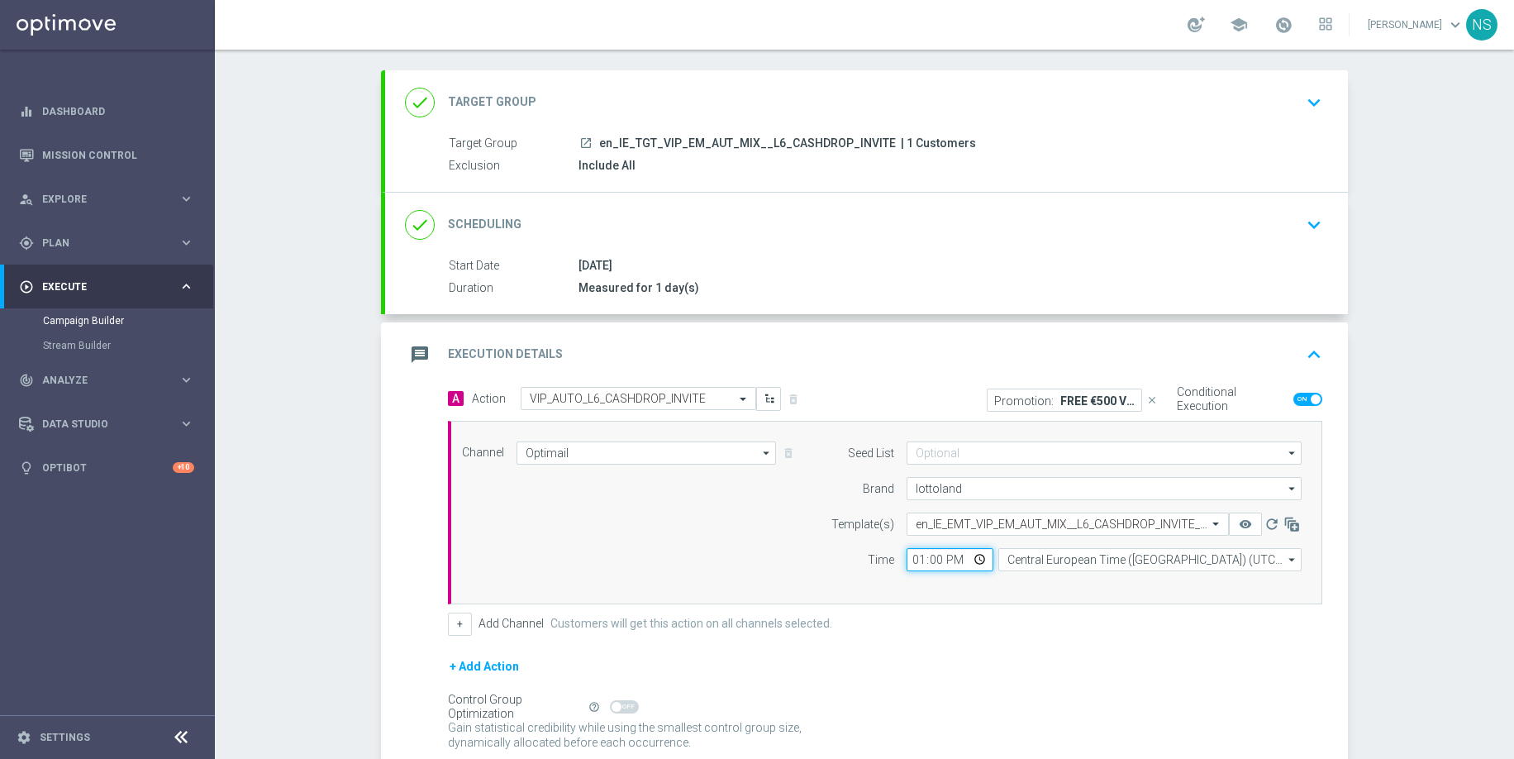
scroll to position [216, 0]
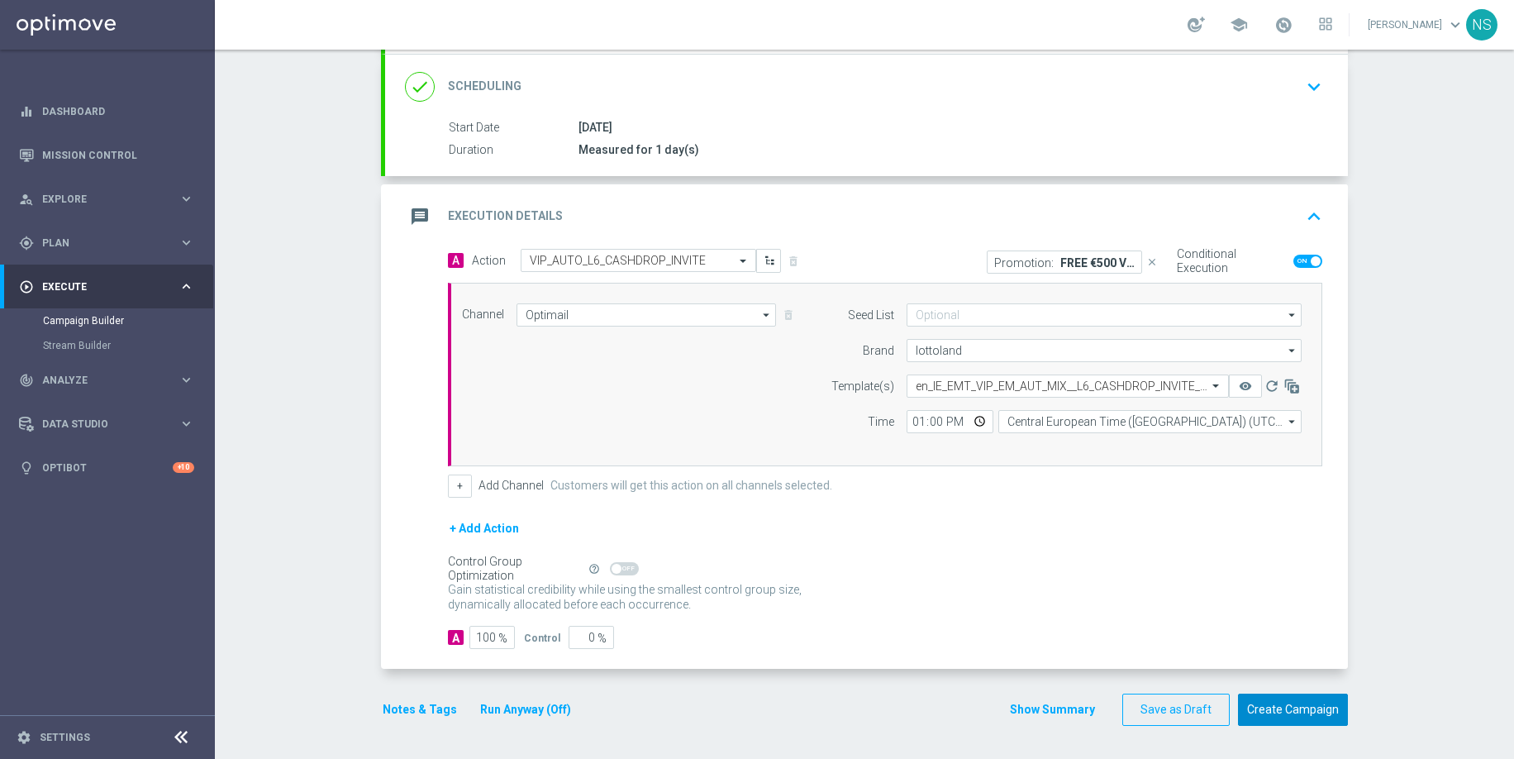
click at [1258, 709] on button "Create Campaign" at bounding box center [1293, 709] width 110 height 32
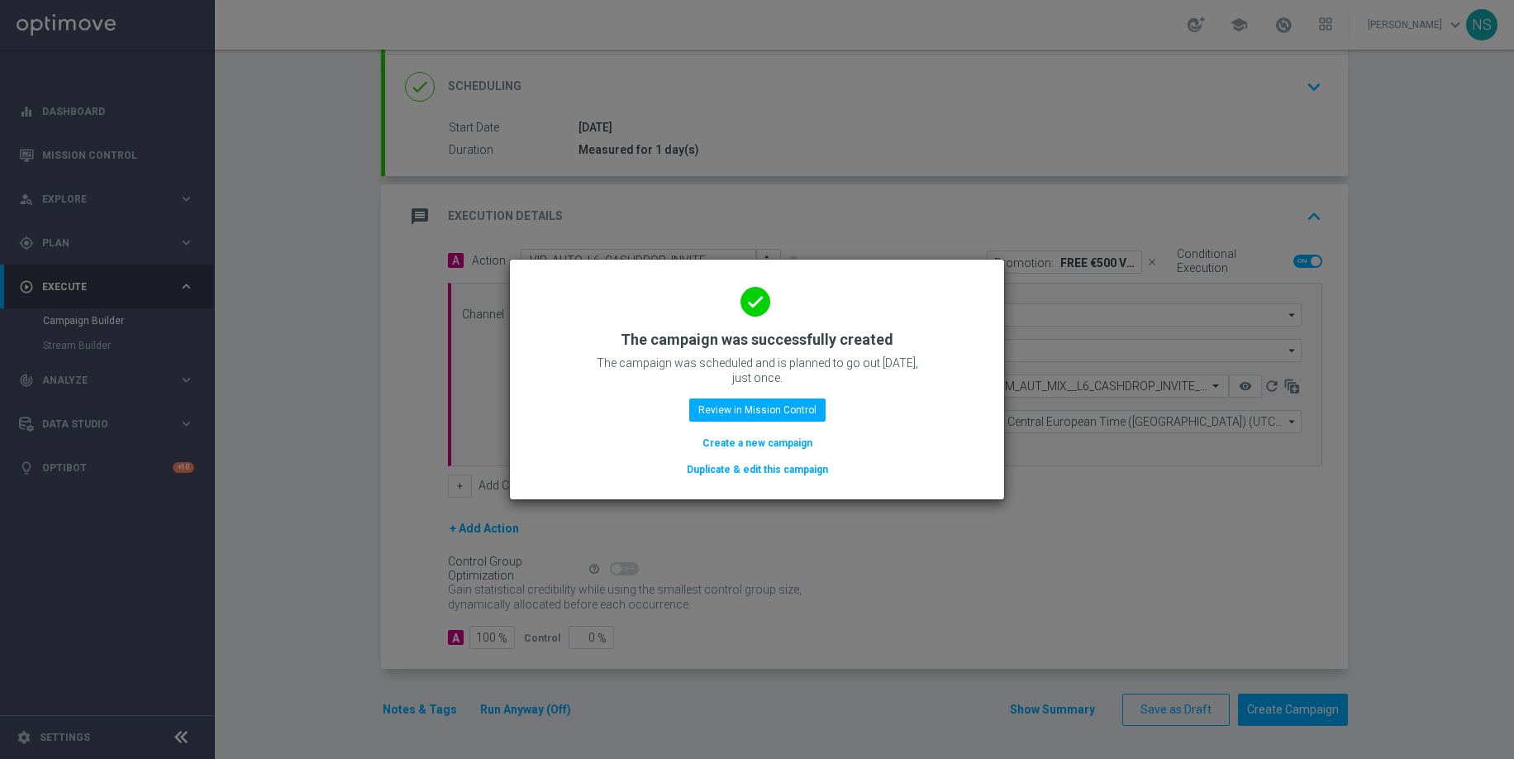
click at [875, 196] on modal-container "done The campaign was successfully created The campaign was scheduled and is pl…" at bounding box center [757, 379] width 1514 height 759
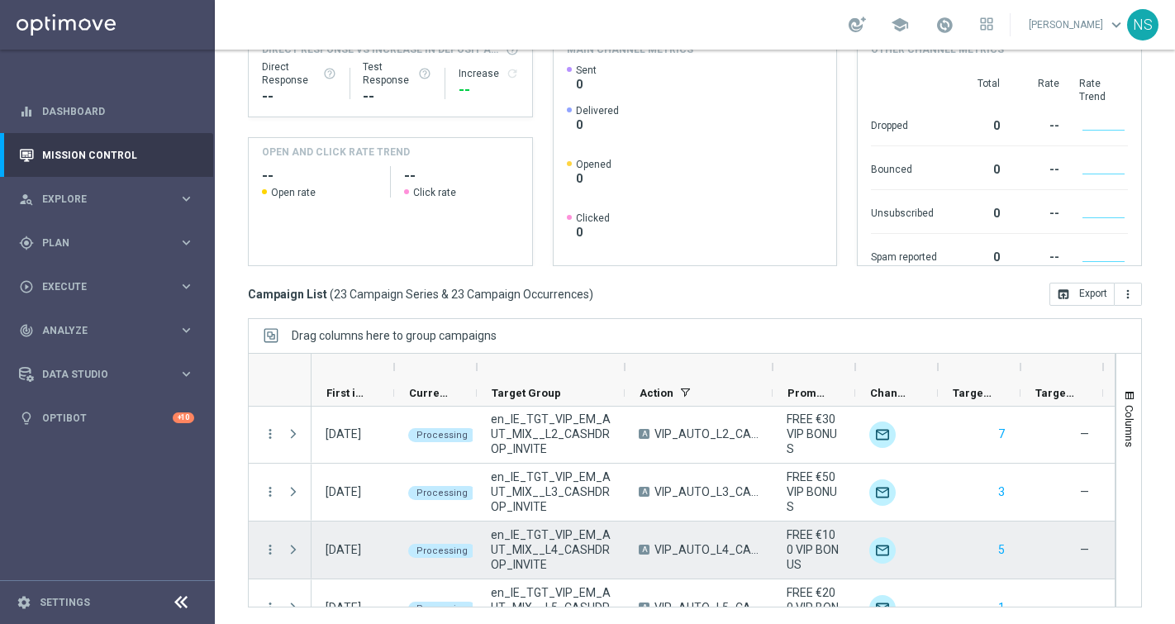
scroll to position [1131, 0]
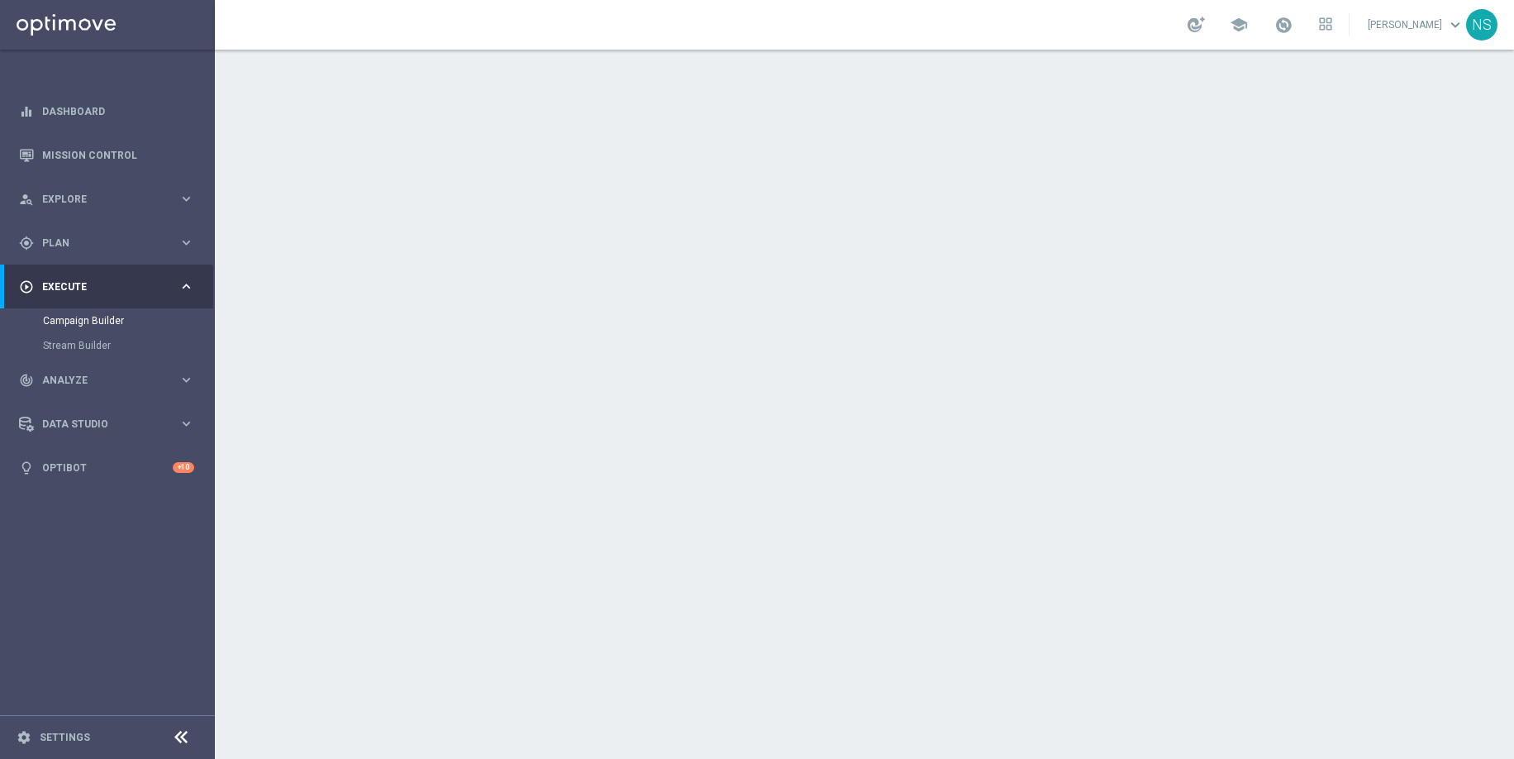
click at [520, 293] on div "date_range Scheduling keyboard_arrow_down" at bounding box center [866, 302] width 923 height 31
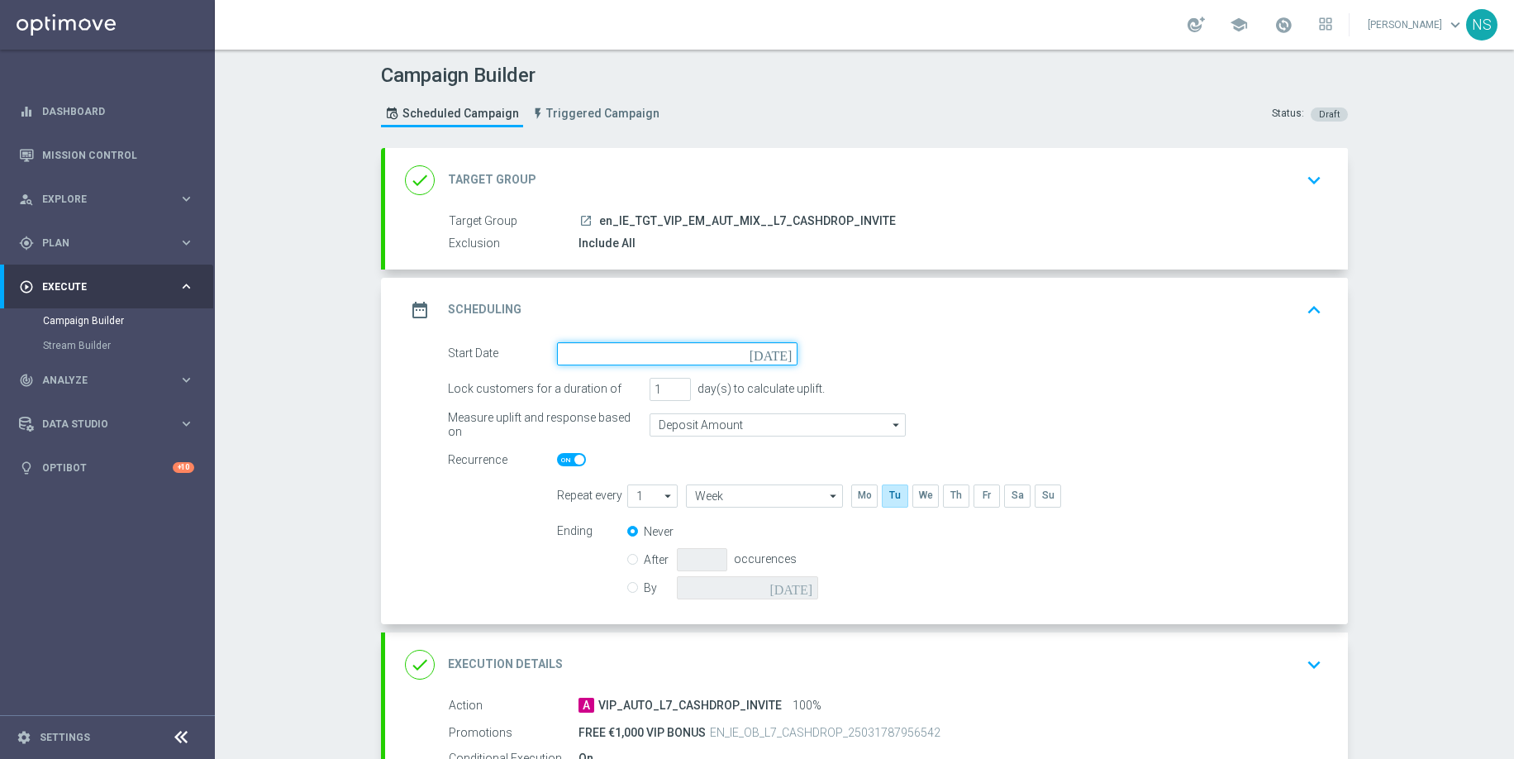
click at [628, 358] on input at bounding box center [677, 353] width 241 height 23
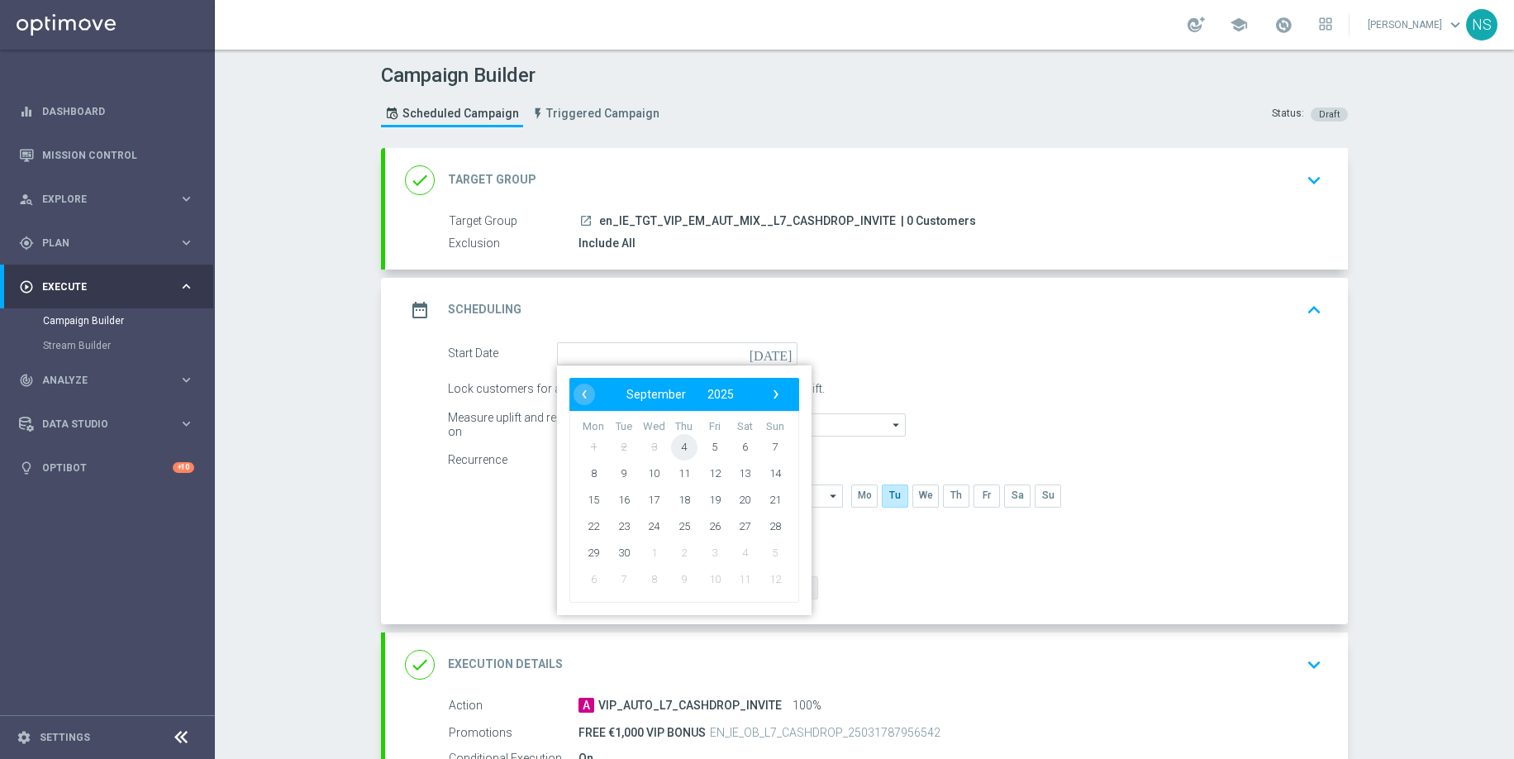
click at [685, 450] on span "4" at bounding box center [684, 446] width 26 height 26
type input "[DATE]"
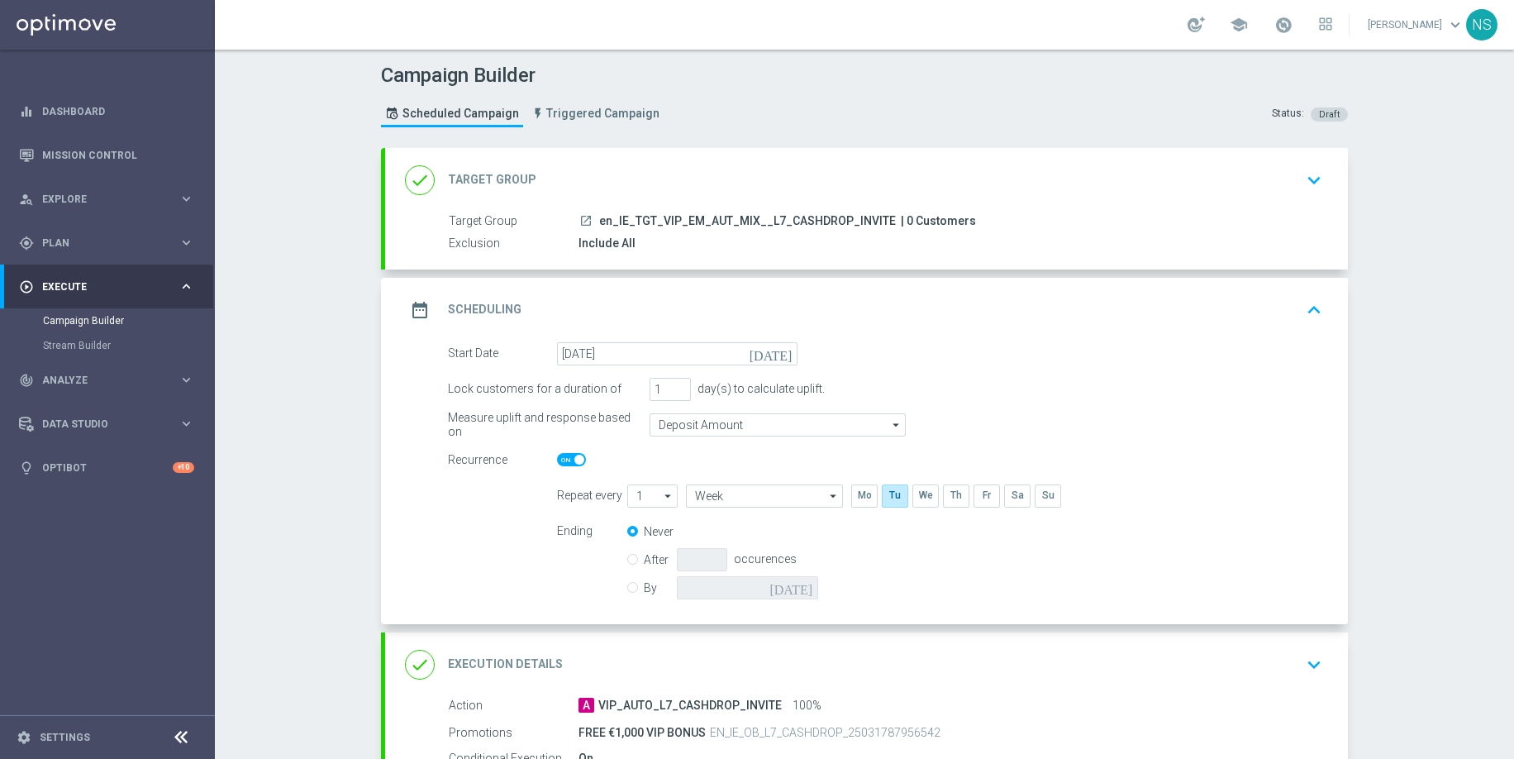
click at [575, 466] on switch at bounding box center [677, 460] width 241 height 14
click at [566, 455] on span at bounding box center [571, 459] width 29 height 13
click at [566, 455] on input "checkbox" at bounding box center [571, 459] width 29 height 13
checkbox input "false"
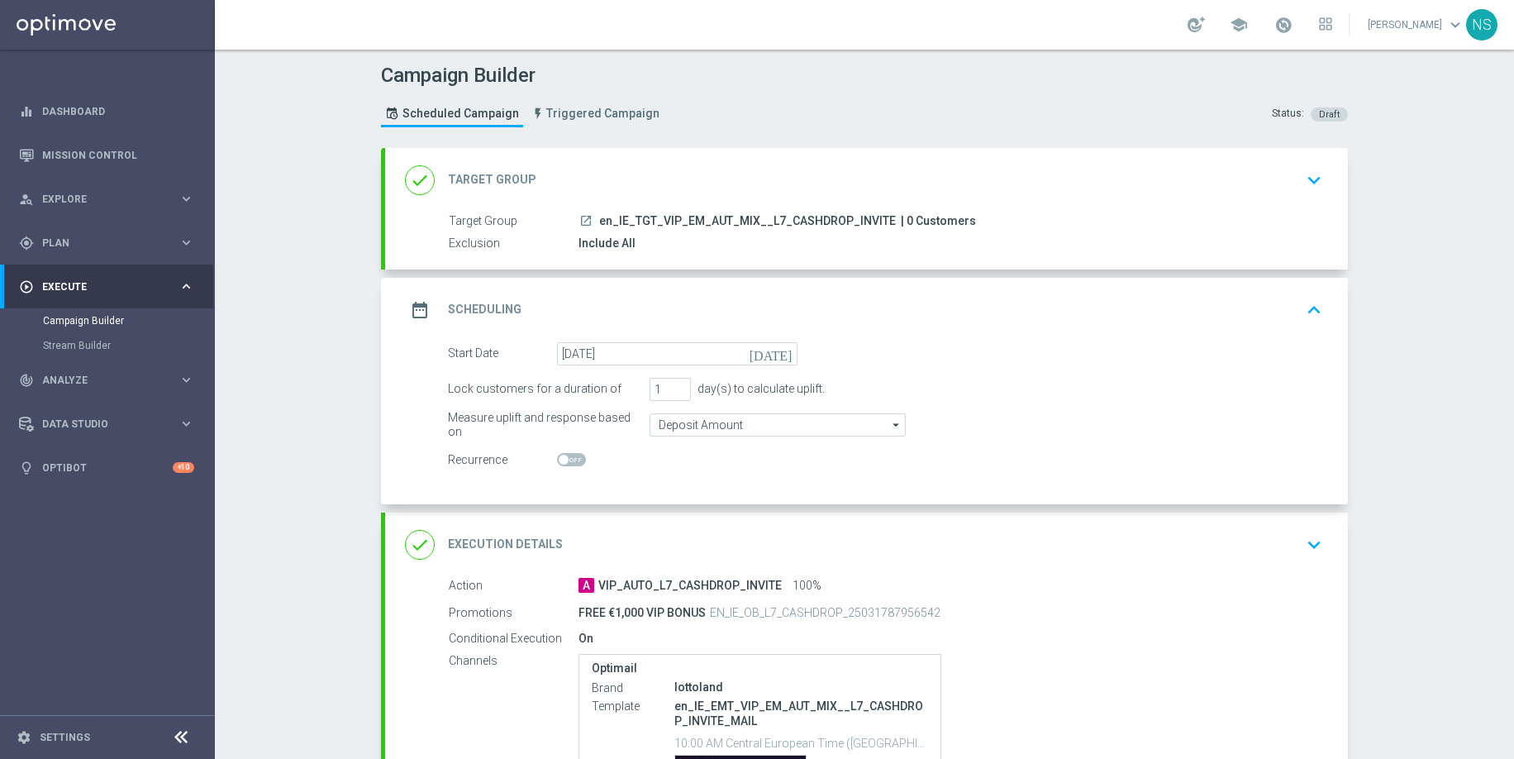
click at [617, 550] on div "done Execution Details keyboard_arrow_down" at bounding box center [866, 544] width 923 height 31
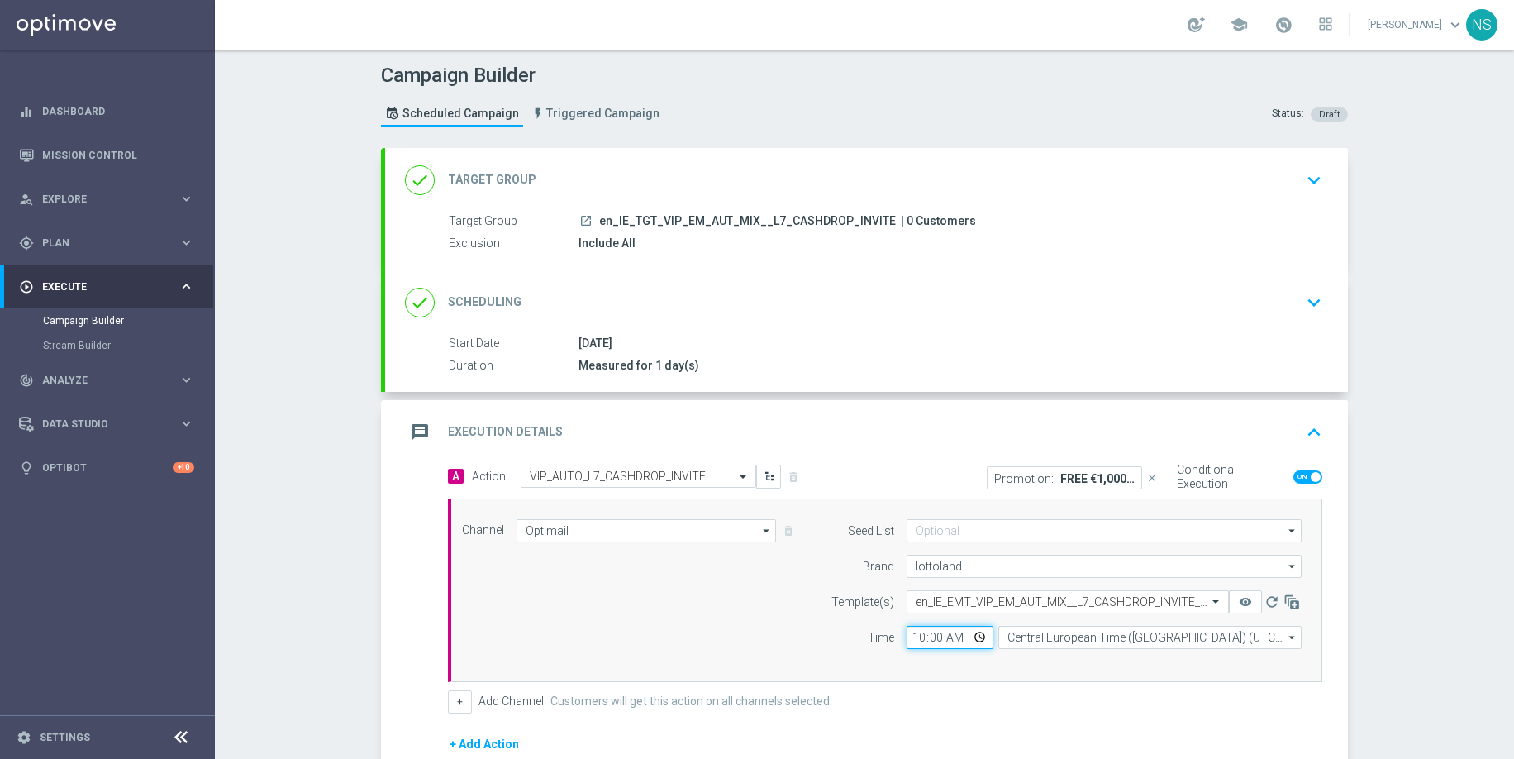
click at [921, 637] on input "10:00" at bounding box center [950, 637] width 87 height 23
type input "13:00"
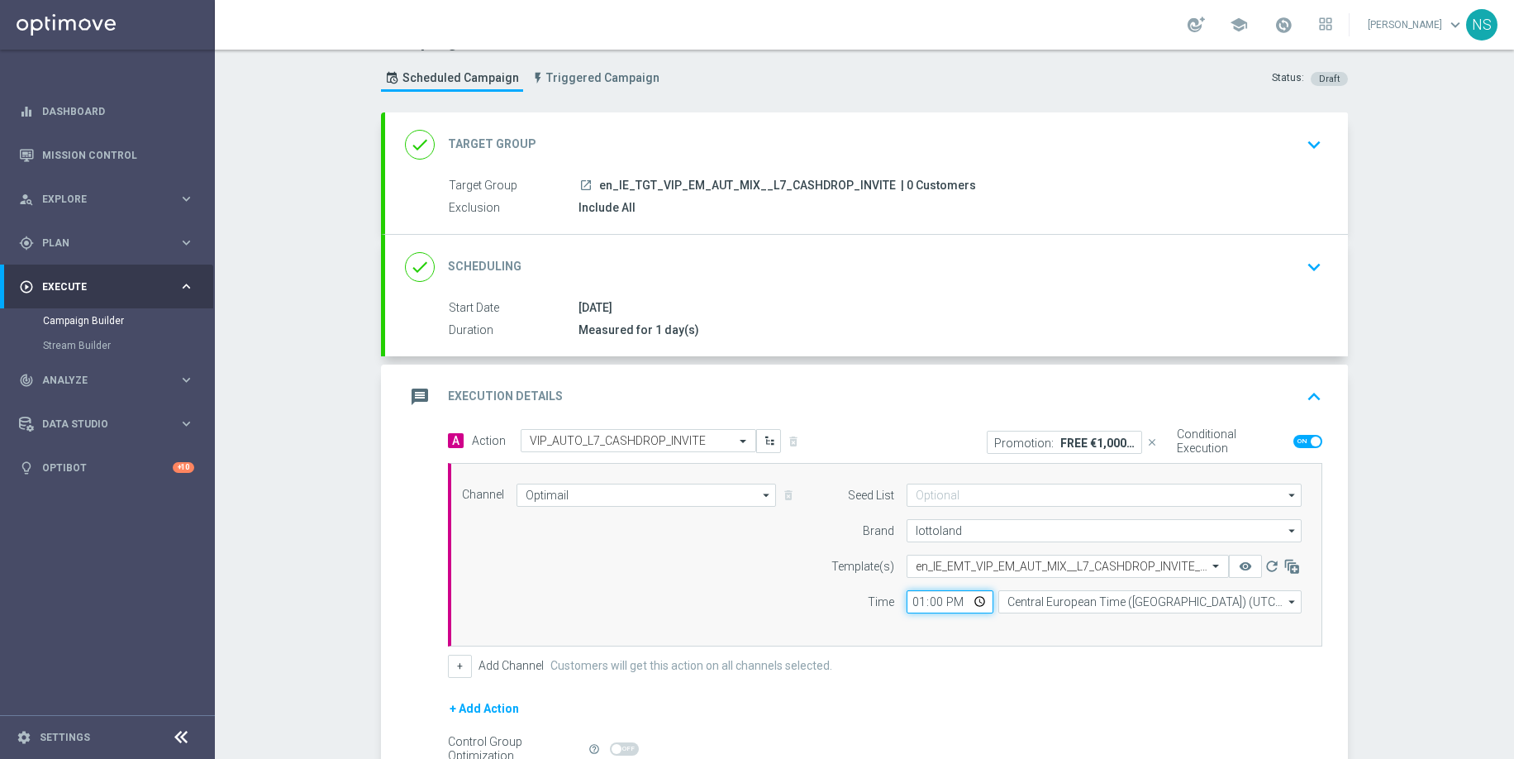
scroll to position [37, 0]
